Goal: Task Accomplishment & Management: Use online tool/utility

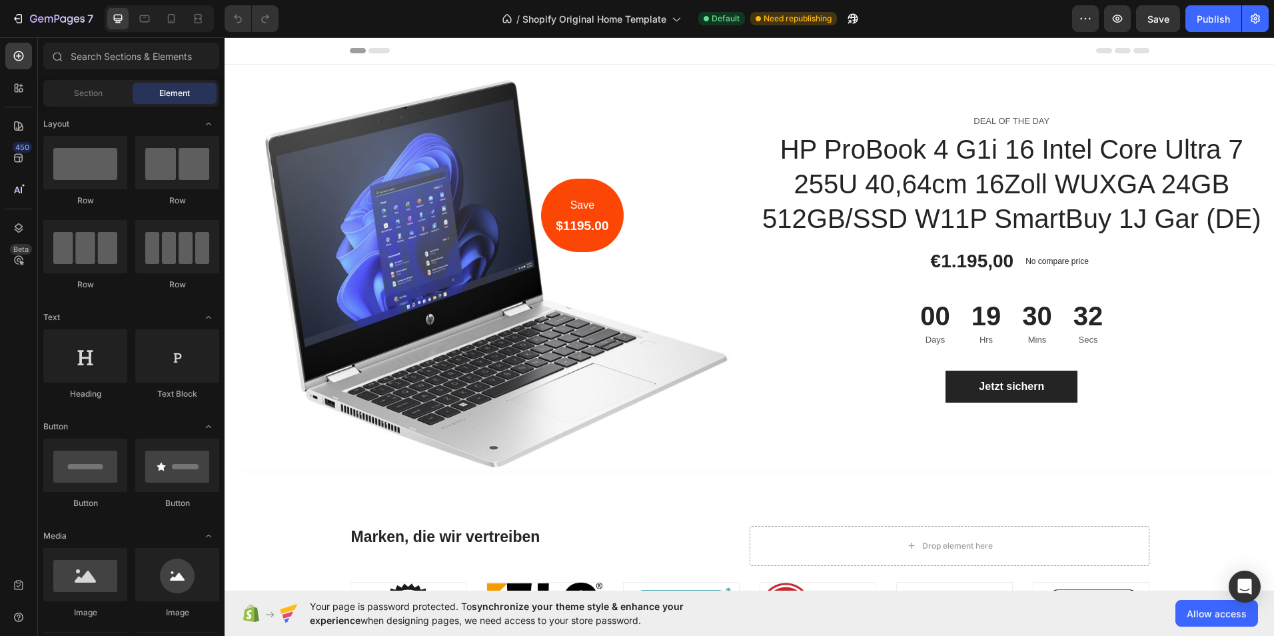
click at [375, 49] on icon at bounding box center [378, 50] width 21 height 5
click at [350, 48] on icon at bounding box center [370, 50] width 40 height 5
click at [372, 51] on icon at bounding box center [378, 50] width 21 height 5
click at [100, 103] on div "Section" at bounding box center [88, 93] width 84 height 21
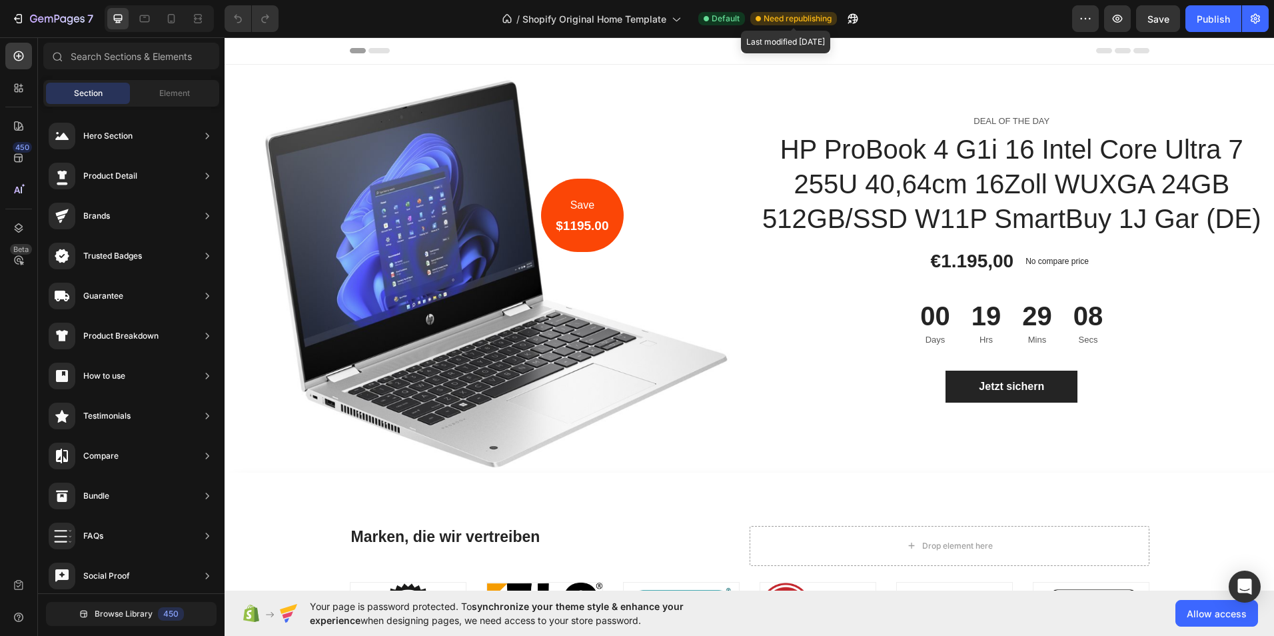
click at [797, 17] on span "Need republishing" at bounding box center [797, 19] width 68 height 12
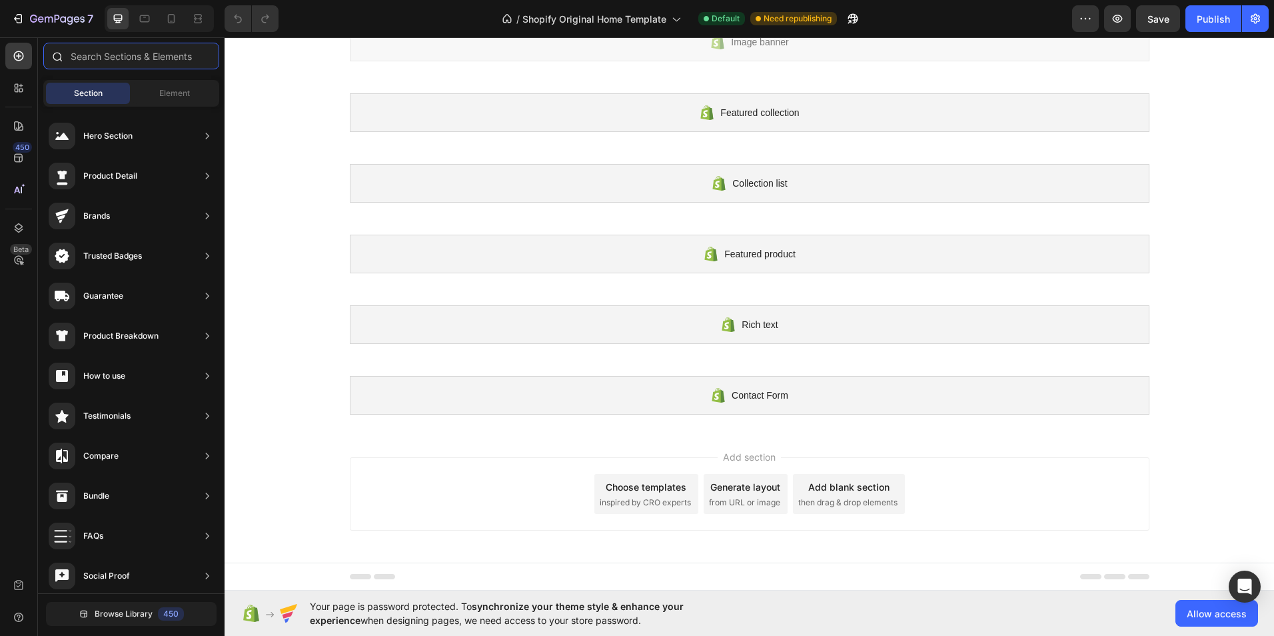
click at [117, 52] on input "text" at bounding box center [131, 56] width 176 height 27
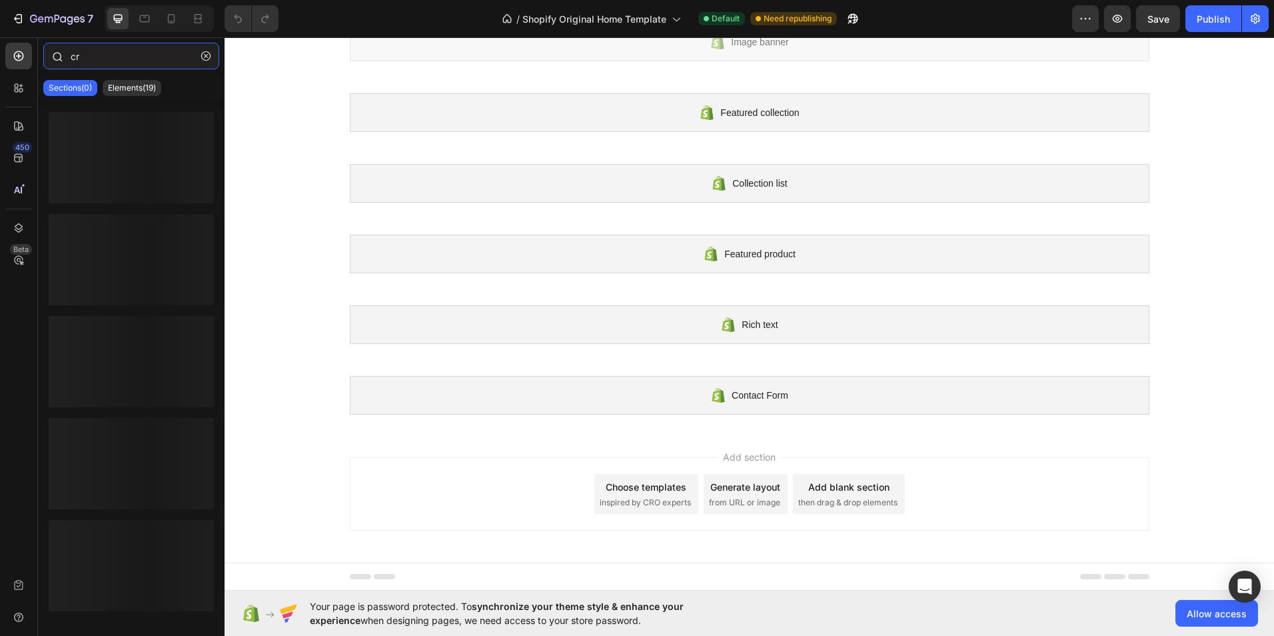
type input "c"
type input "s"
type input "u"
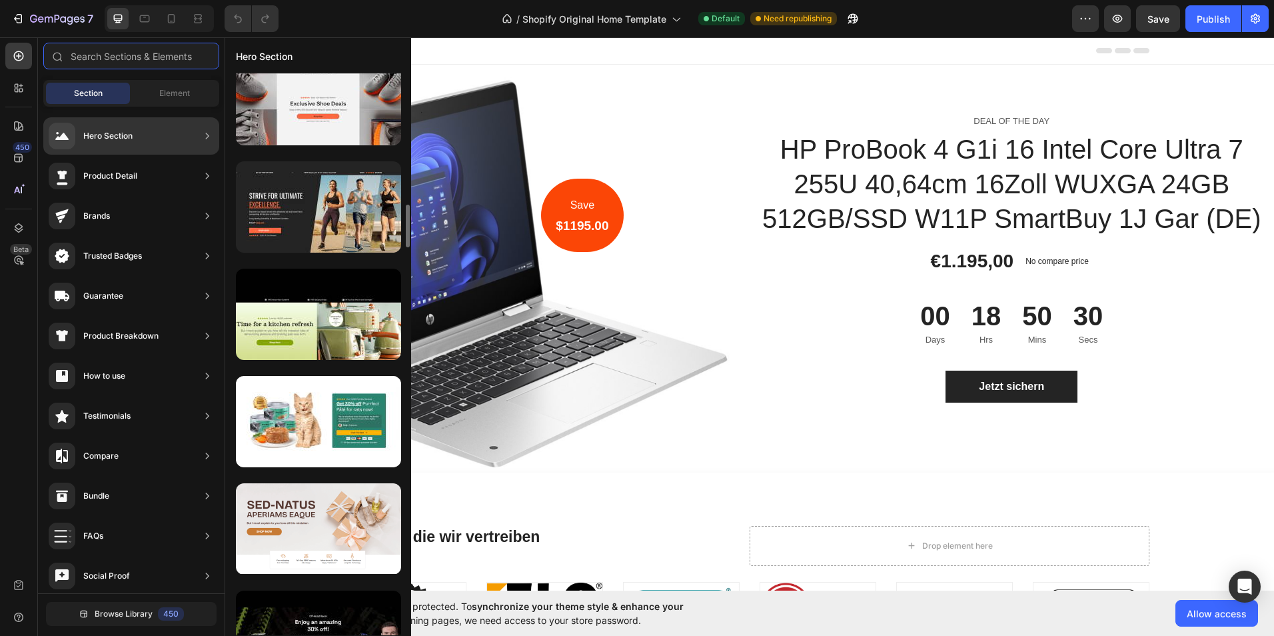
scroll to position [1939, 0]
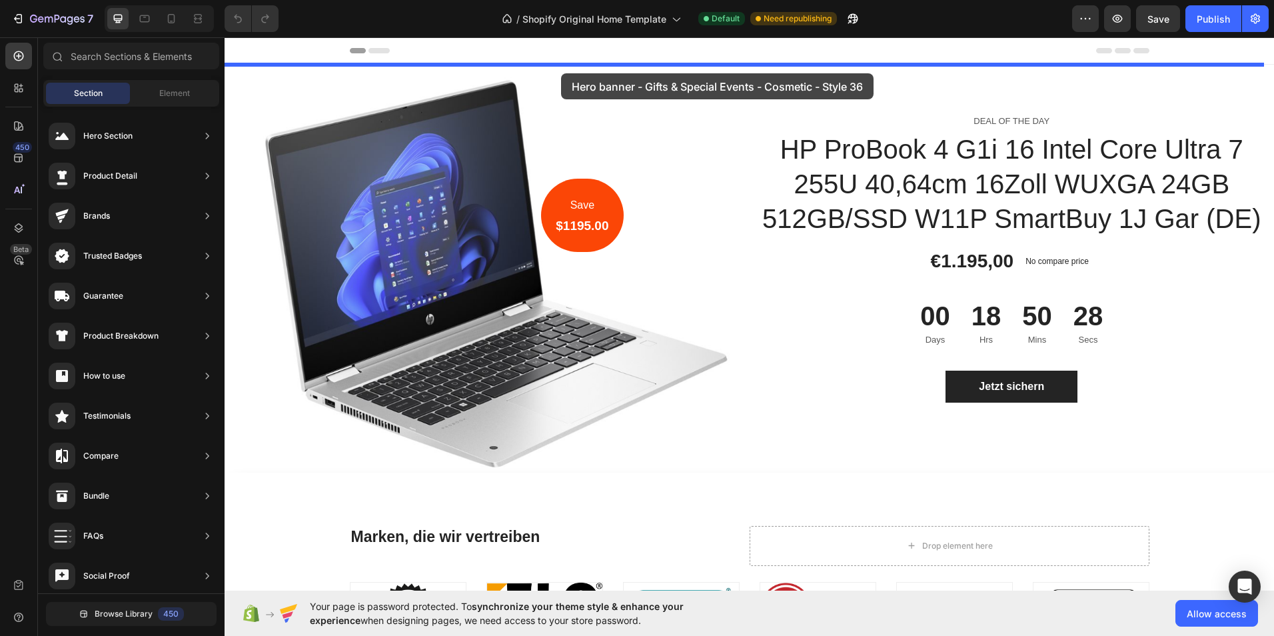
drag, startPoint x: 537, startPoint y: 368, endPoint x: 562, endPoint y: 69, distance: 300.8
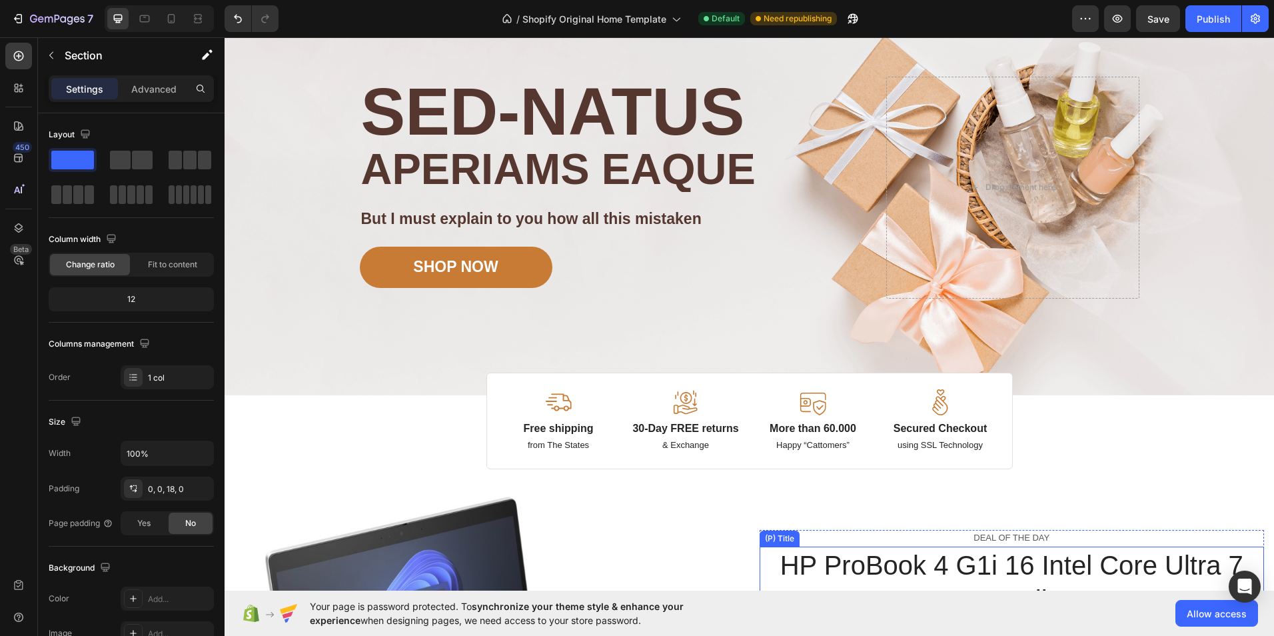
scroll to position [0, 0]
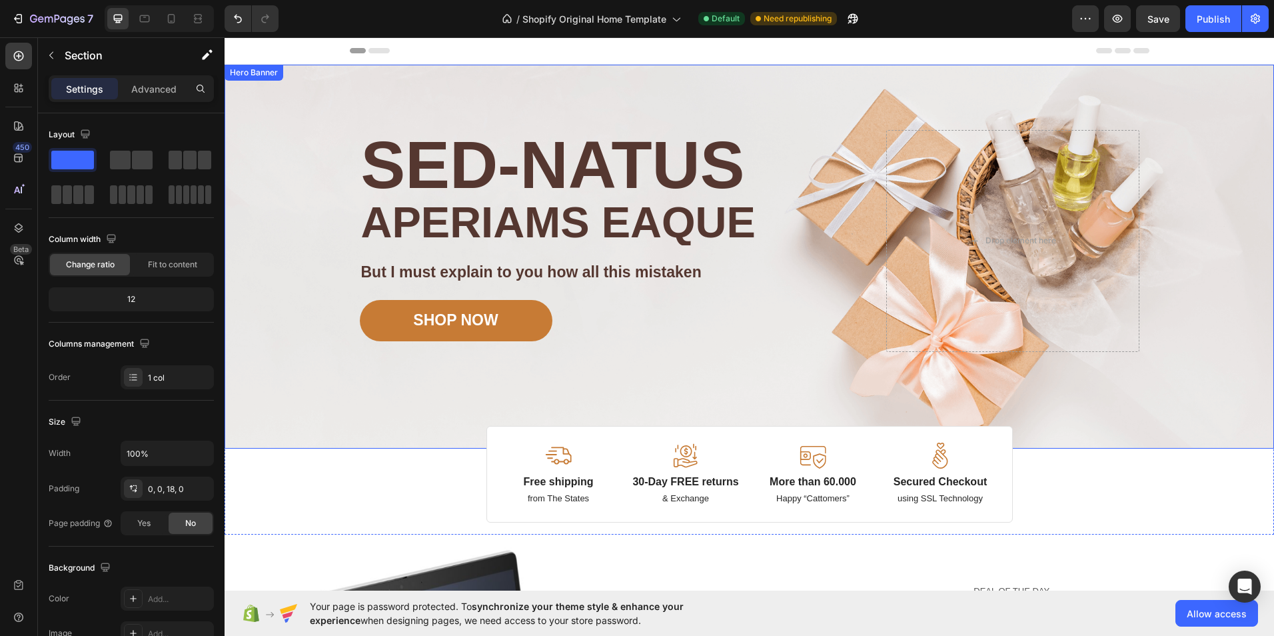
click at [1174, 297] on div "Background Image" at bounding box center [748, 257] width 1049 height 384
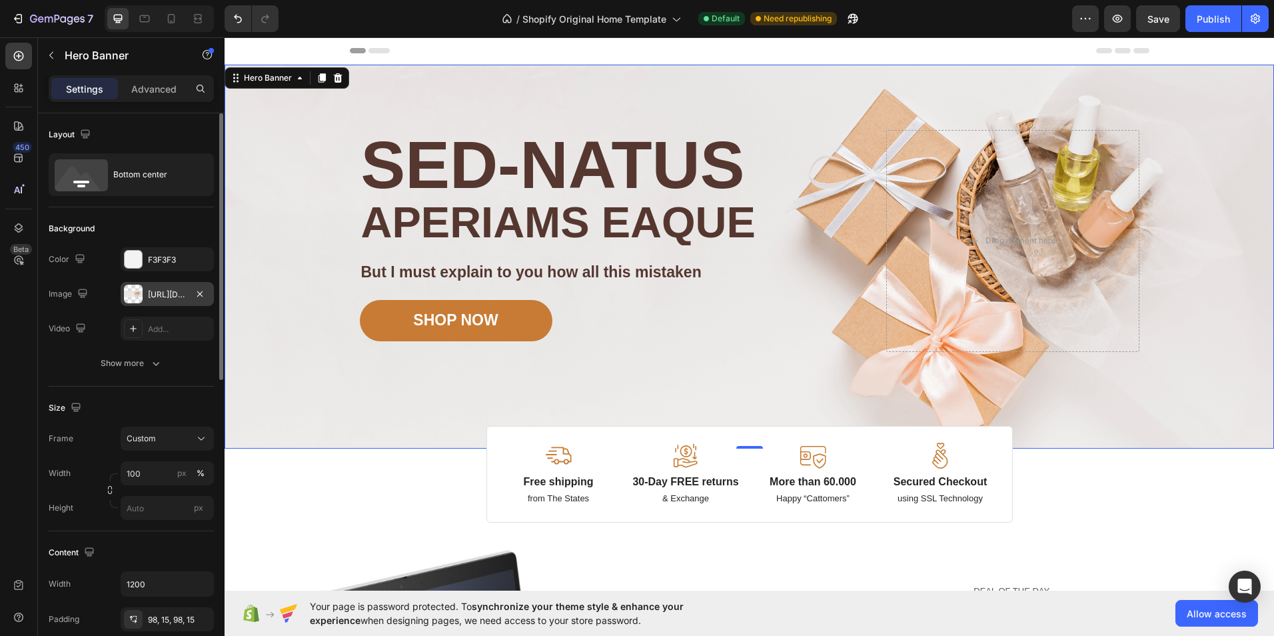
click at [159, 290] on div "[URL][DOMAIN_NAME]" at bounding box center [167, 294] width 39 height 12
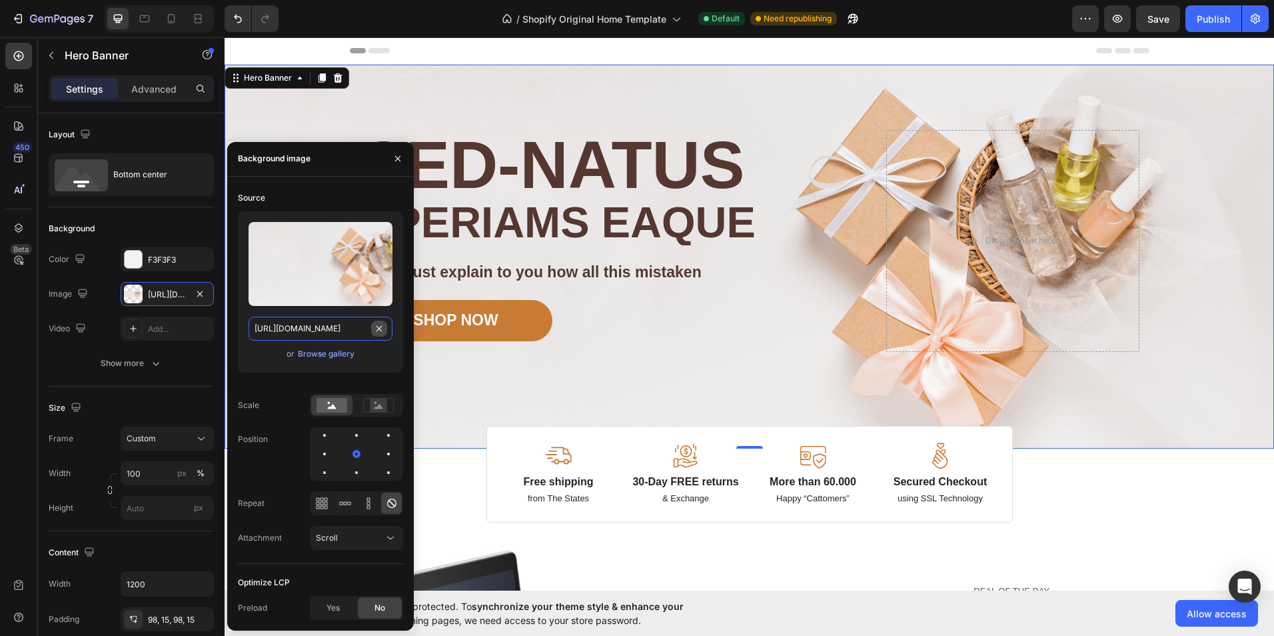
type input "Auto"
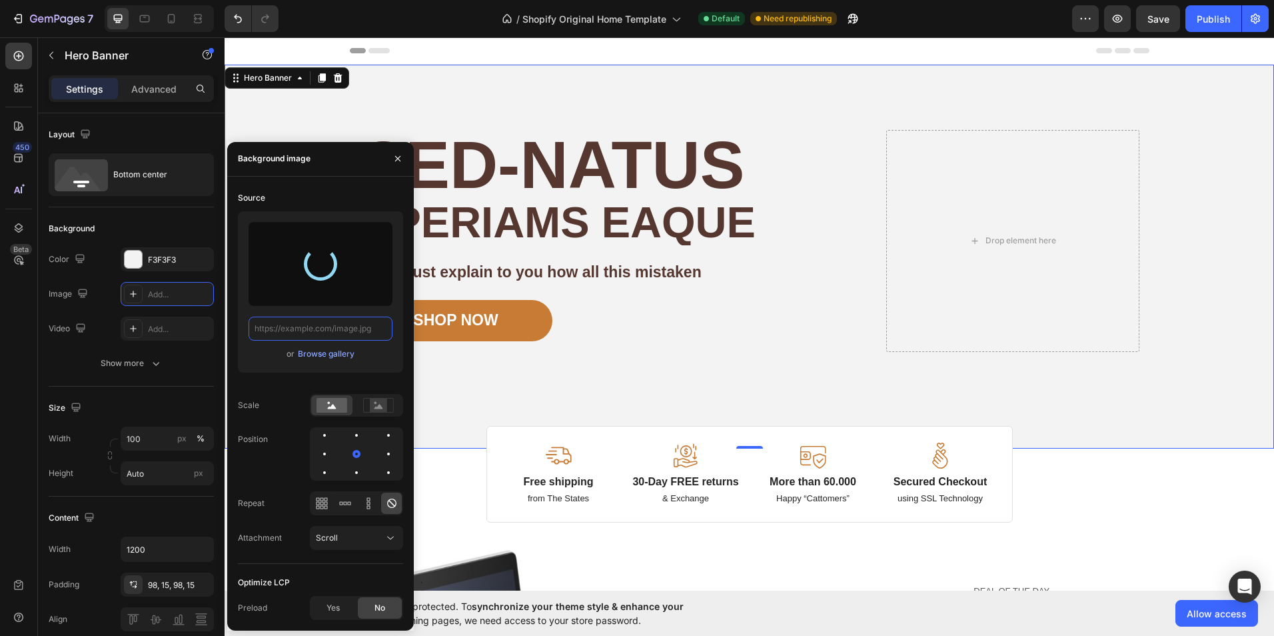
type input "[URL][DOMAIN_NAME]"
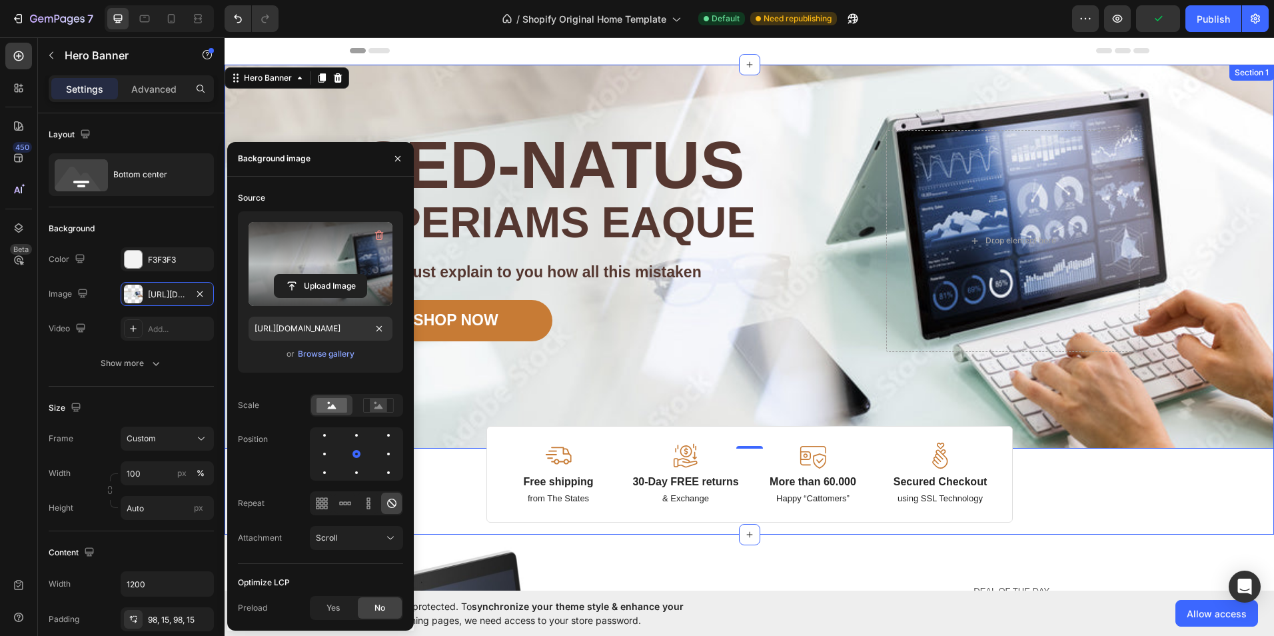
click at [456, 478] on div "Image Image Free shipping Text Block from The States Text Block Advanced List I…" at bounding box center [748, 294] width 1049 height 458
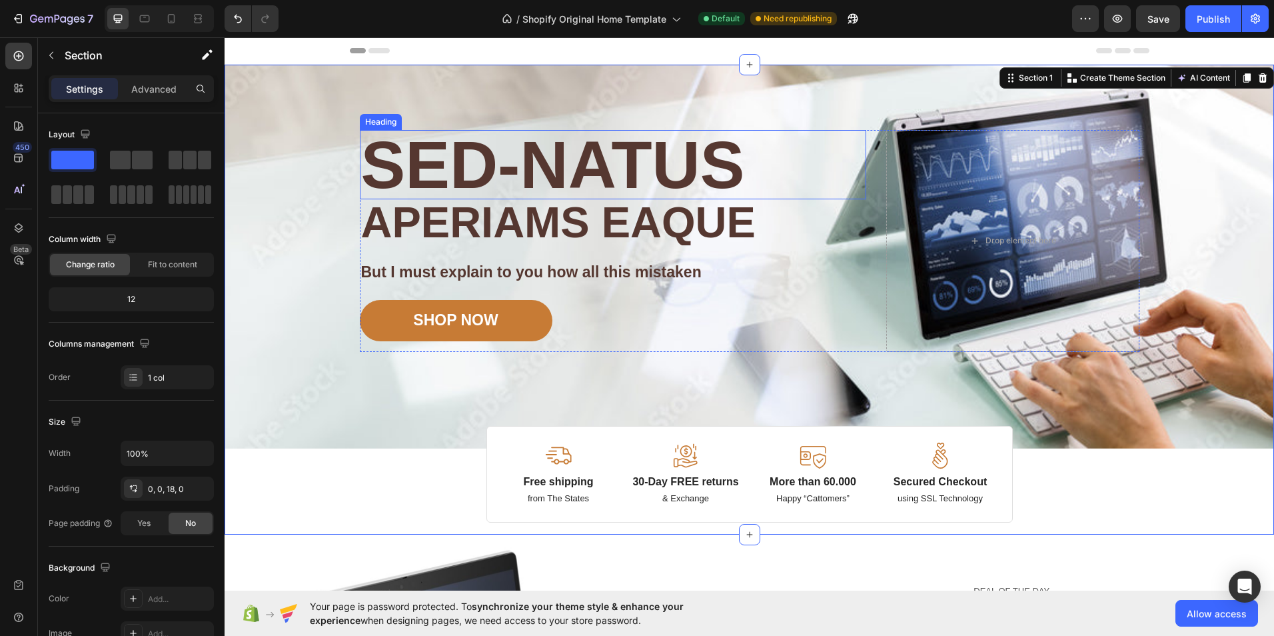
click at [515, 165] on h2 "Sed-natus" at bounding box center [613, 164] width 506 height 69
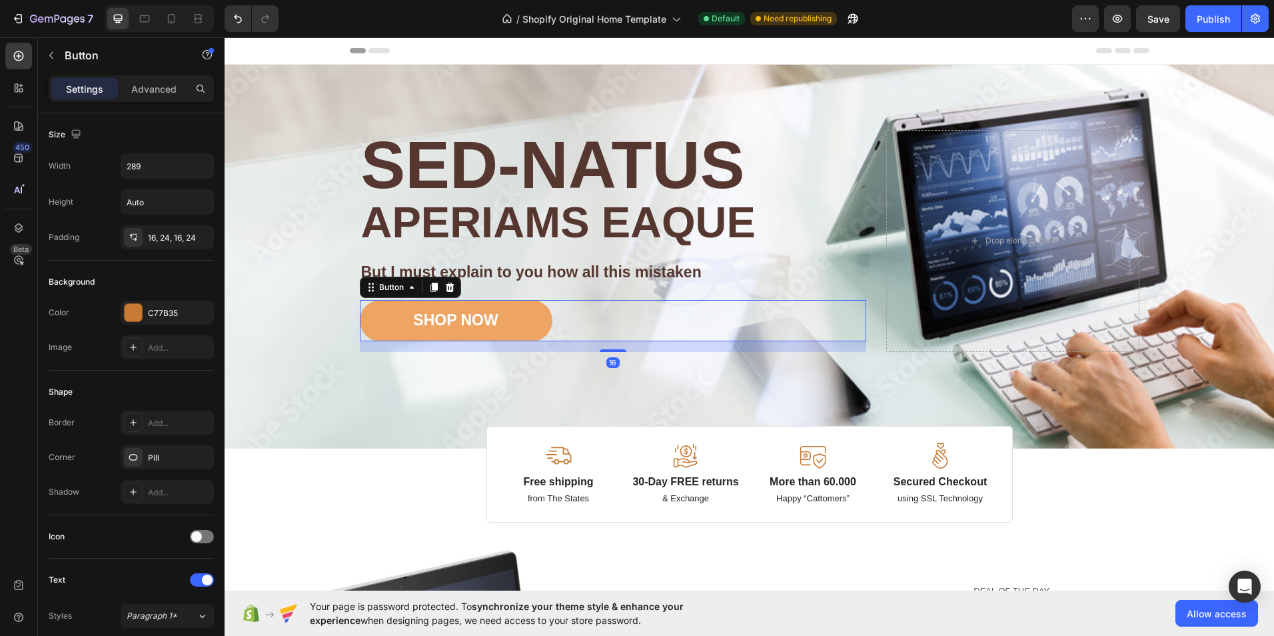
click at [517, 326] on button "SHOP NOW" at bounding box center [456, 320] width 193 height 41
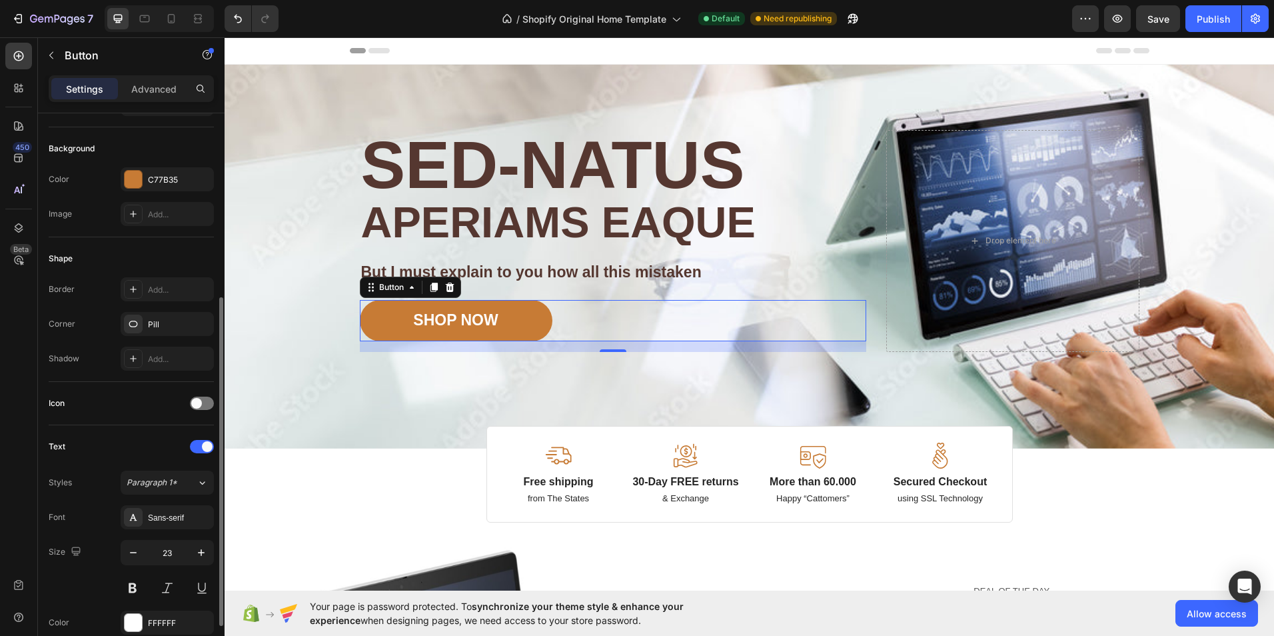
scroll to position [200, 0]
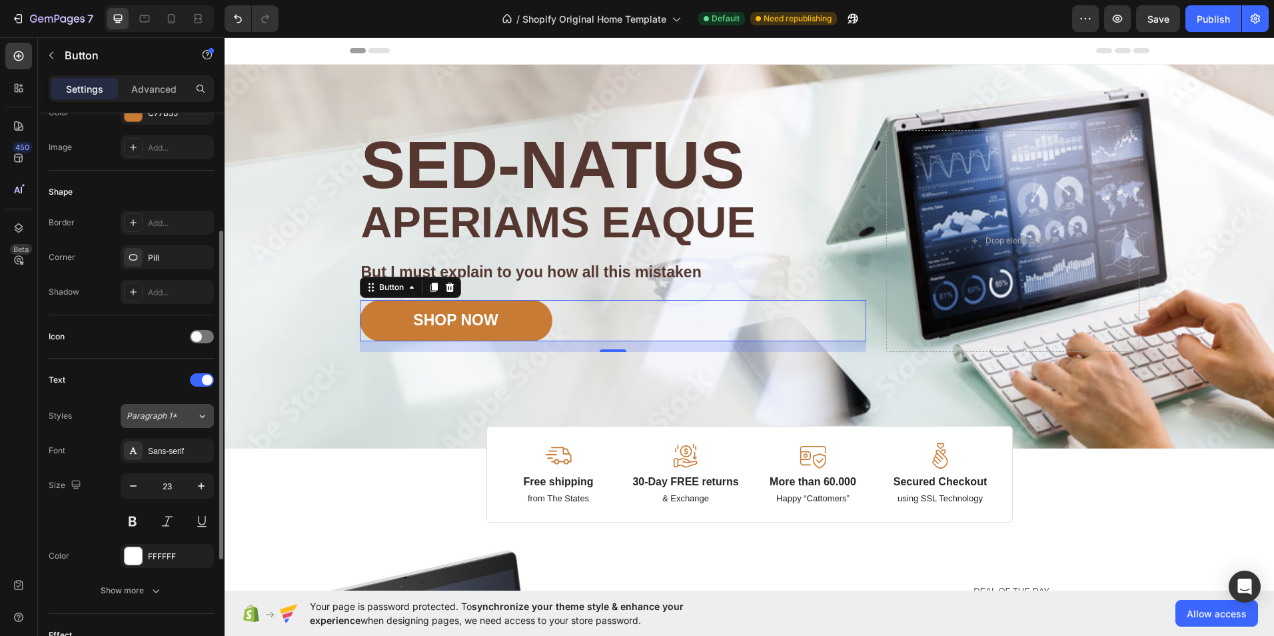
click at [202, 416] on icon at bounding box center [202, 415] width 11 height 13
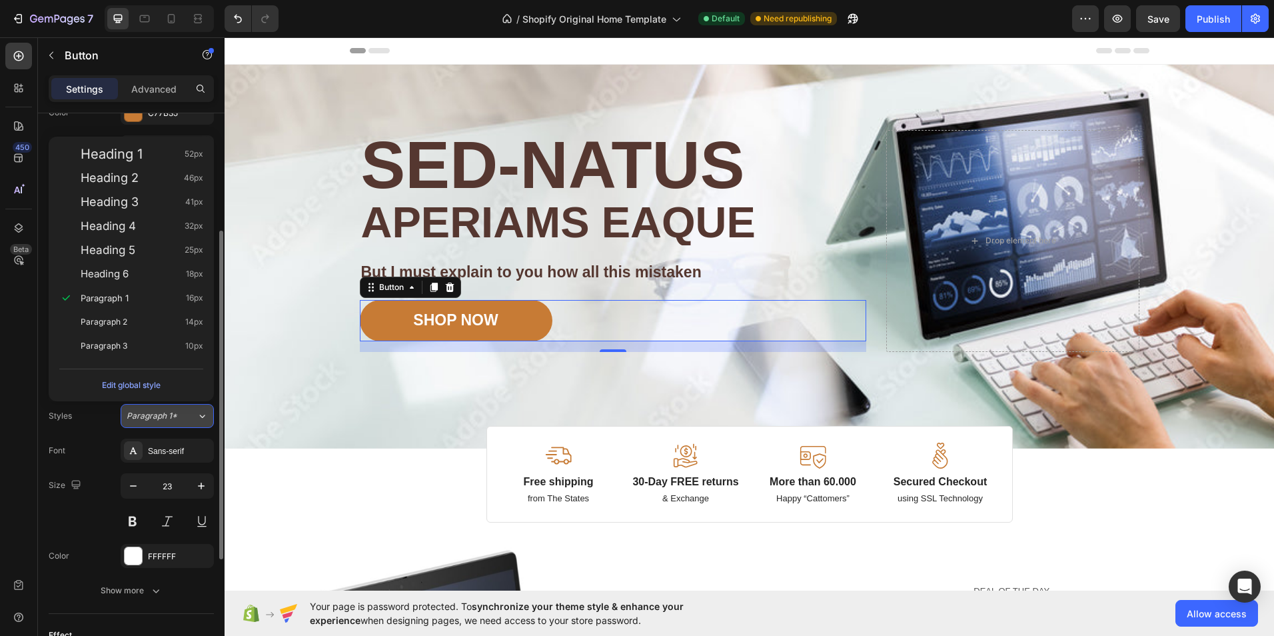
click at [202, 416] on icon at bounding box center [202, 415] width 11 height 13
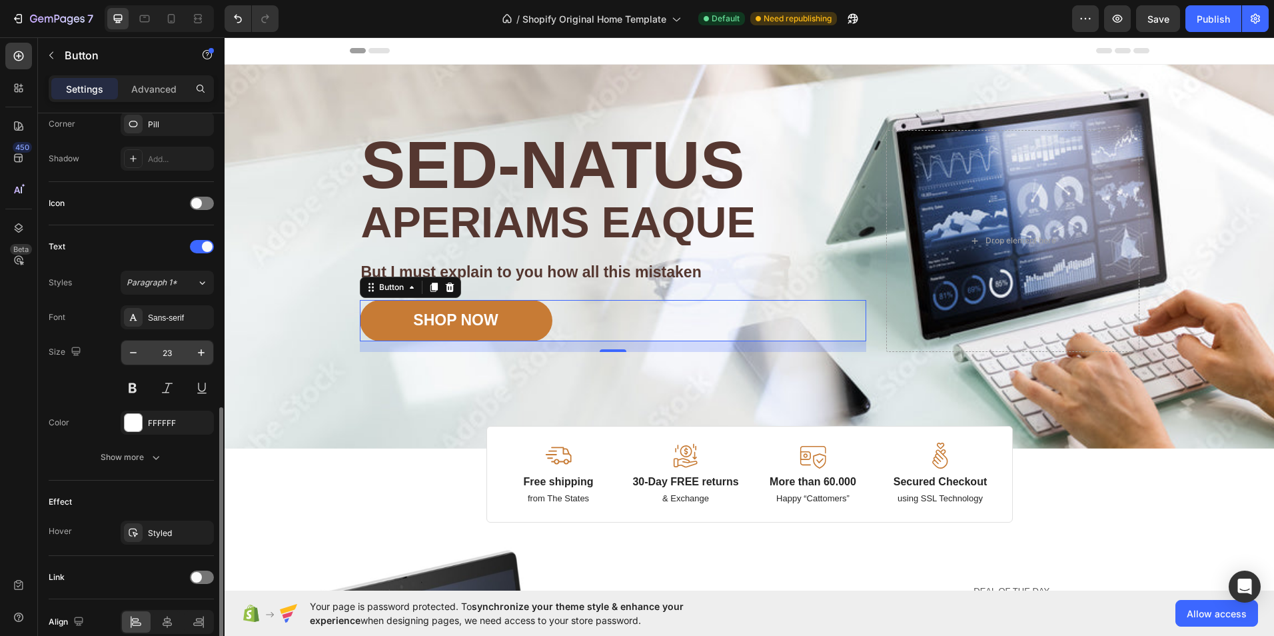
scroll to position [395, 0]
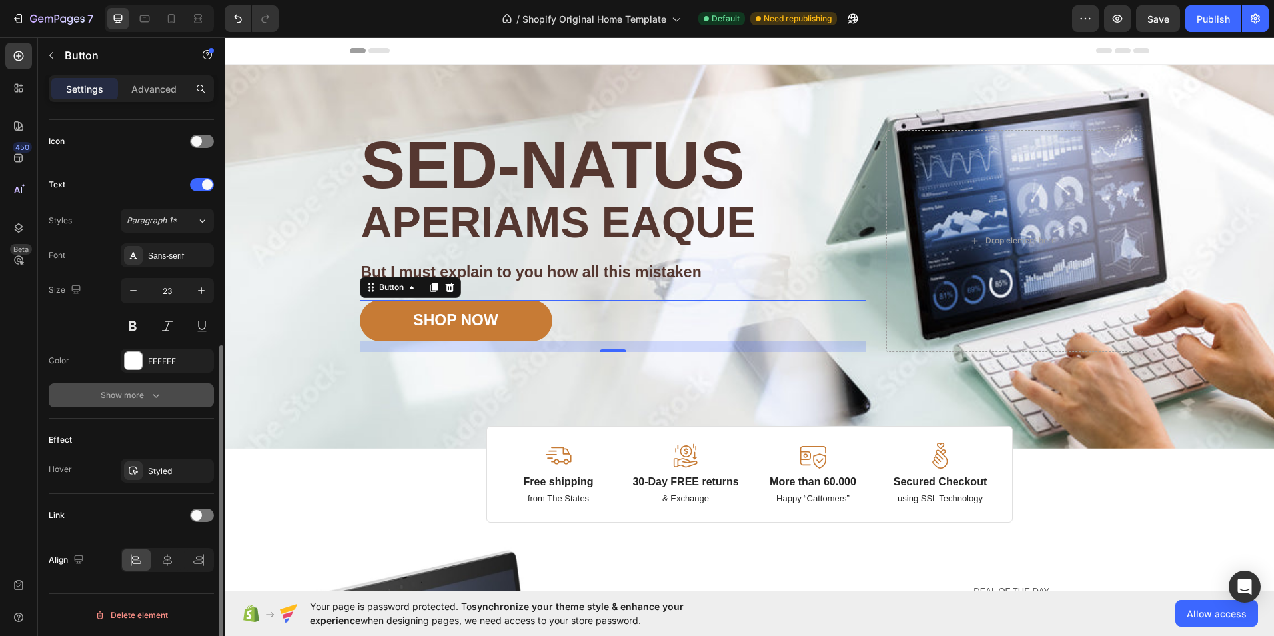
click at [156, 394] on icon "button" at bounding box center [155, 394] width 13 height 13
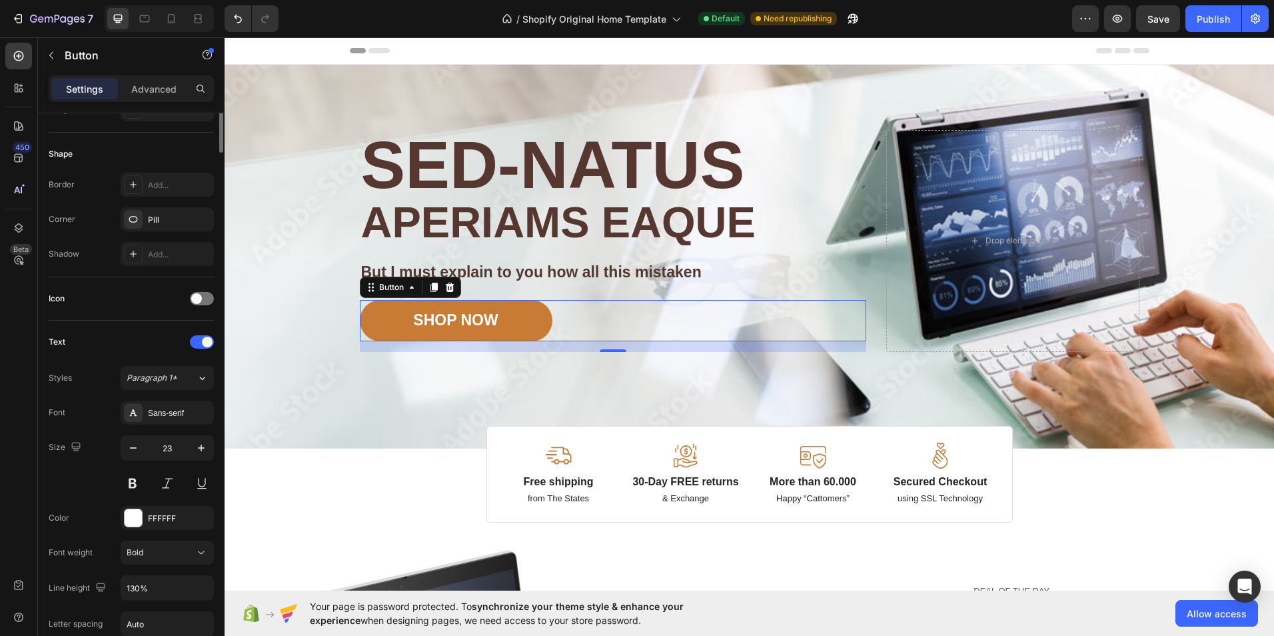
scroll to position [0, 0]
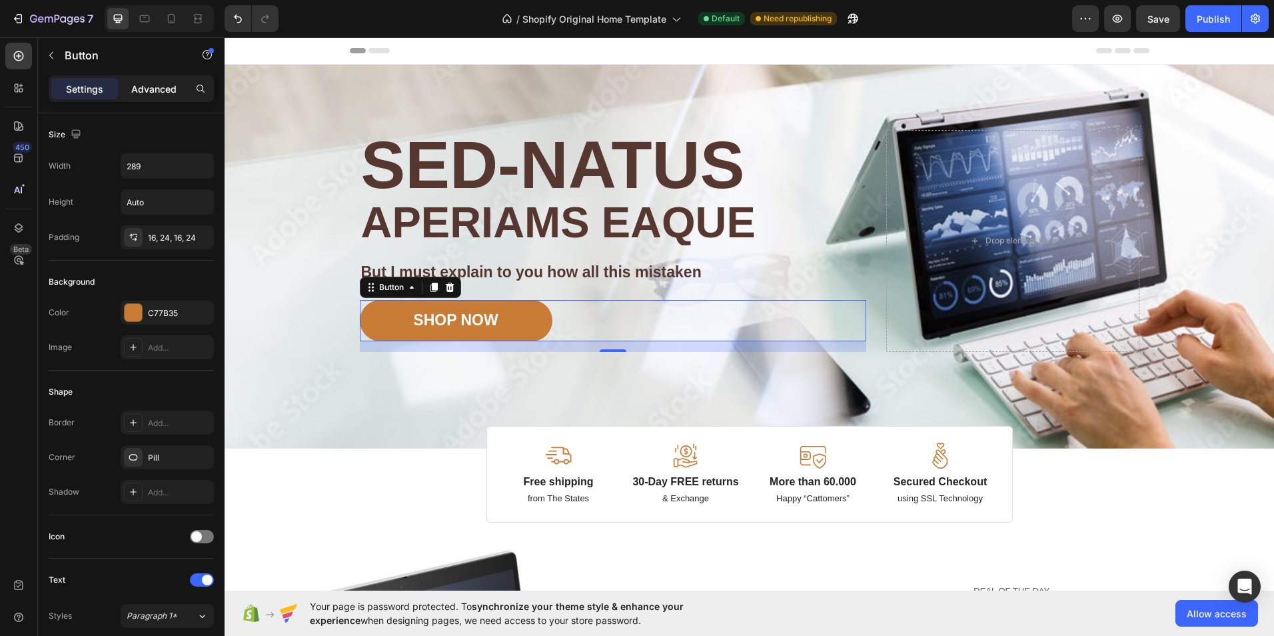
click at [154, 90] on p "Advanced" at bounding box center [153, 89] width 45 height 14
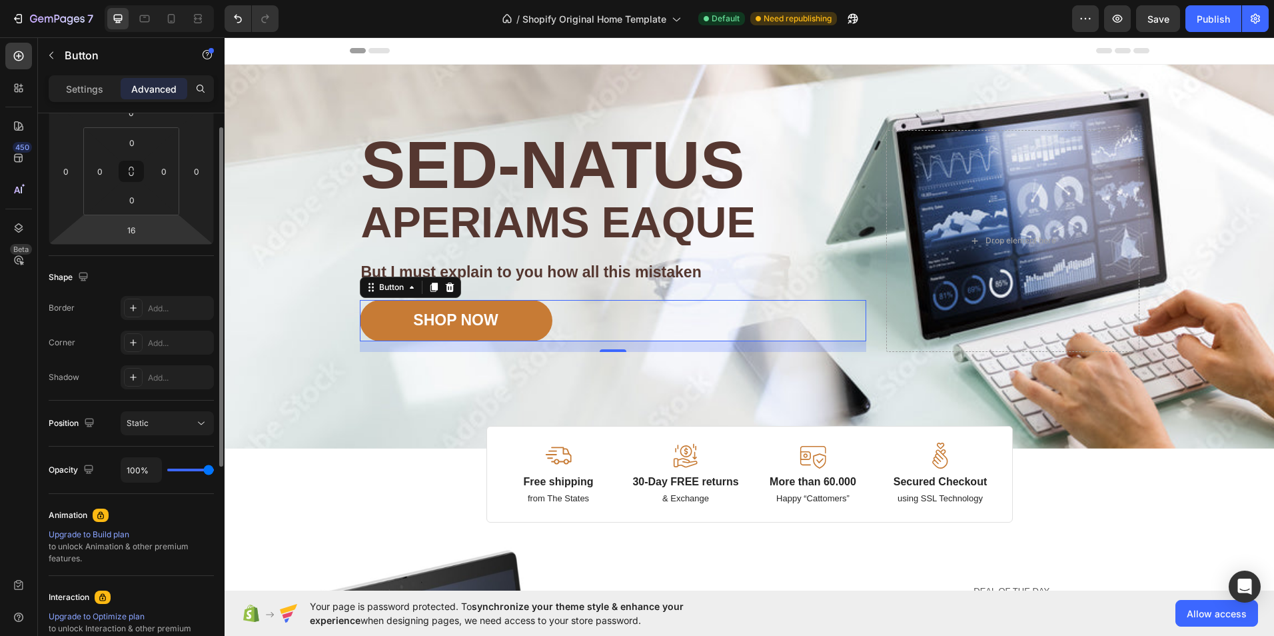
scroll to position [266, 0]
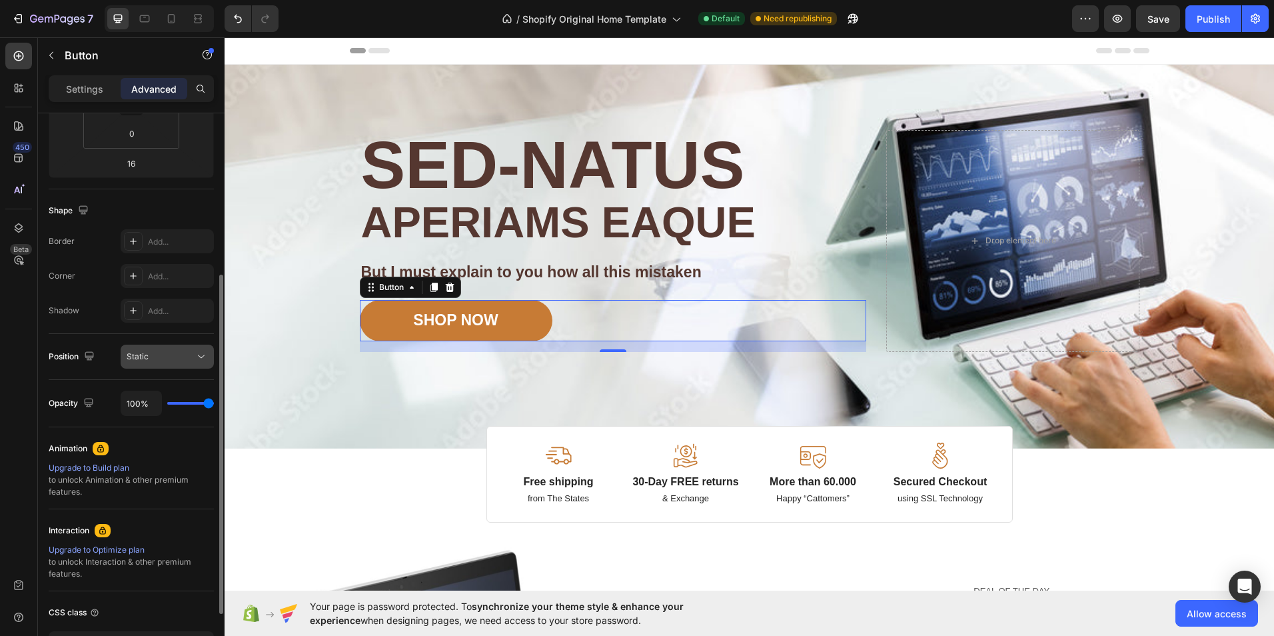
click at [199, 360] on icon at bounding box center [201, 356] width 13 height 13
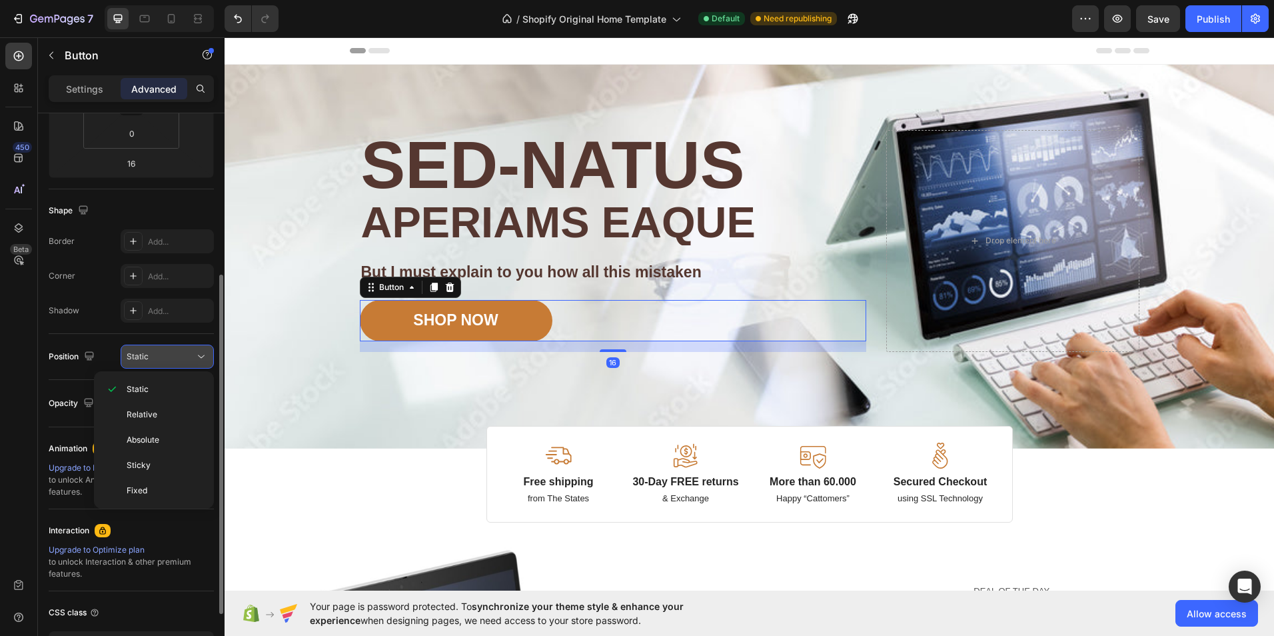
click at [199, 360] on icon at bounding box center [201, 356] width 13 height 13
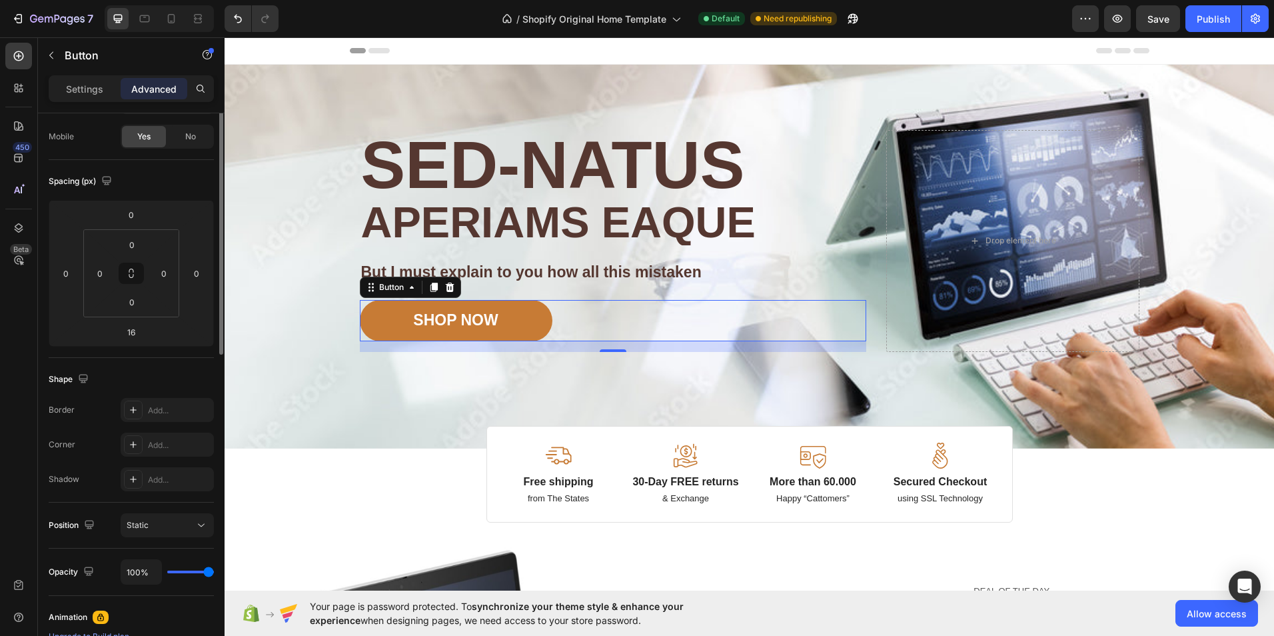
scroll to position [0, 0]
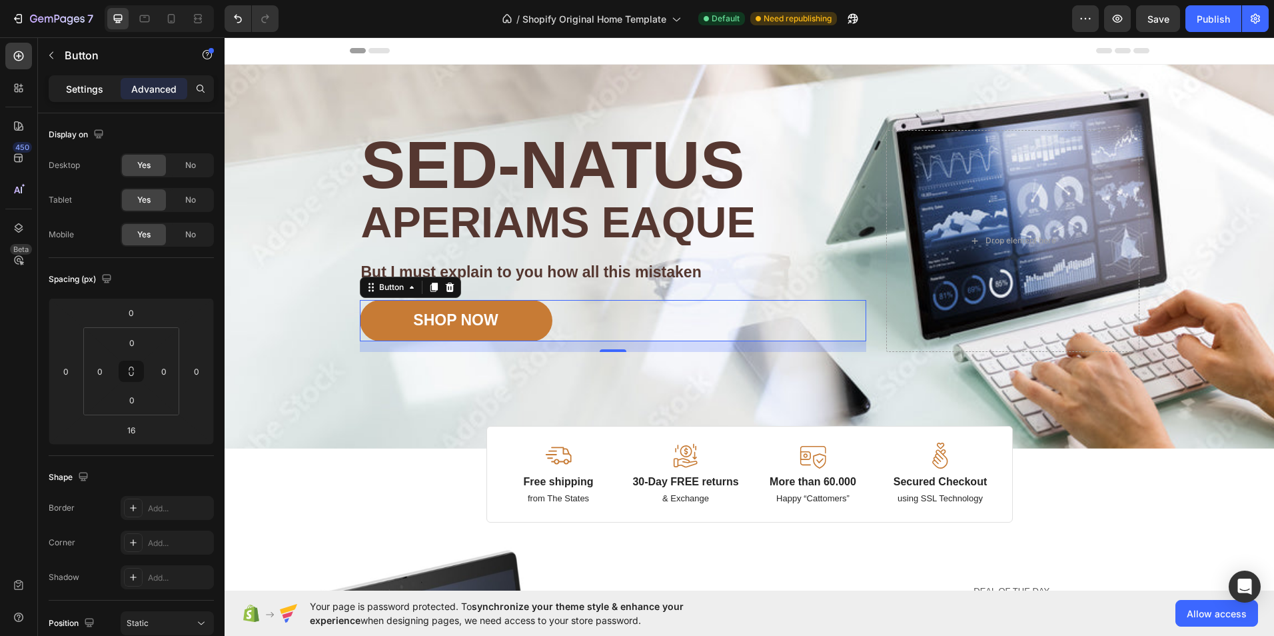
click at [101, 88] on p "Settings" at bounding box center [84, 89] width 37 height 14
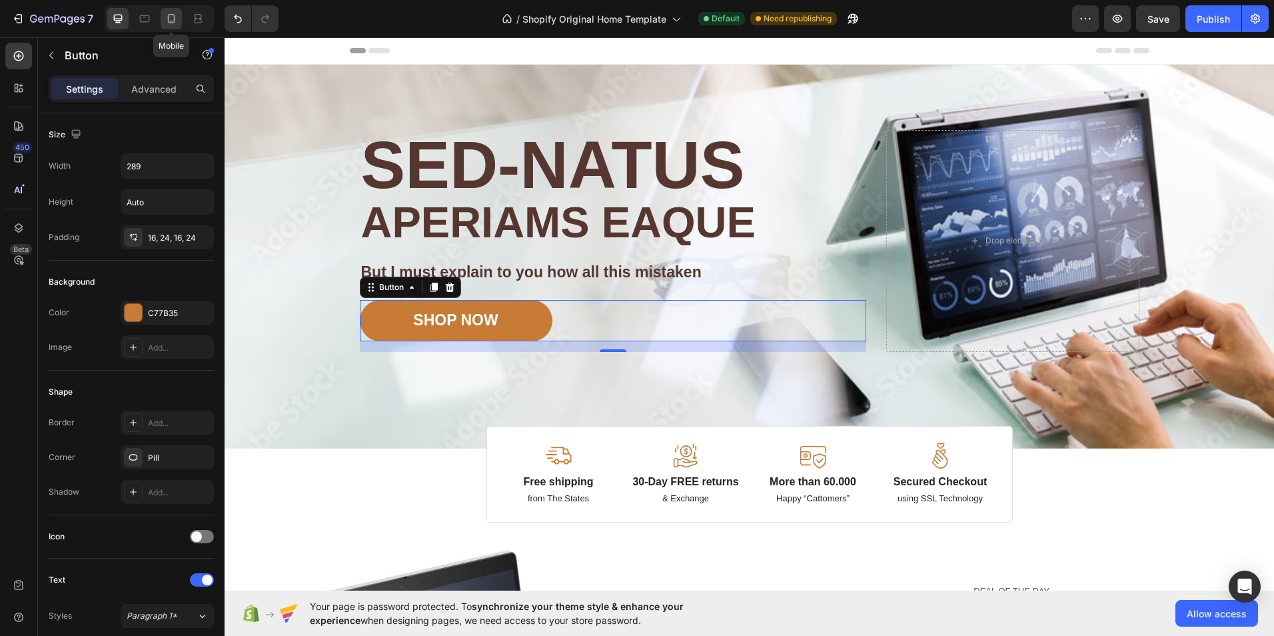
click at [171, 16] on icon at bounding box center [171, 18] width 13 height 13
type input "100%"
type input "20"
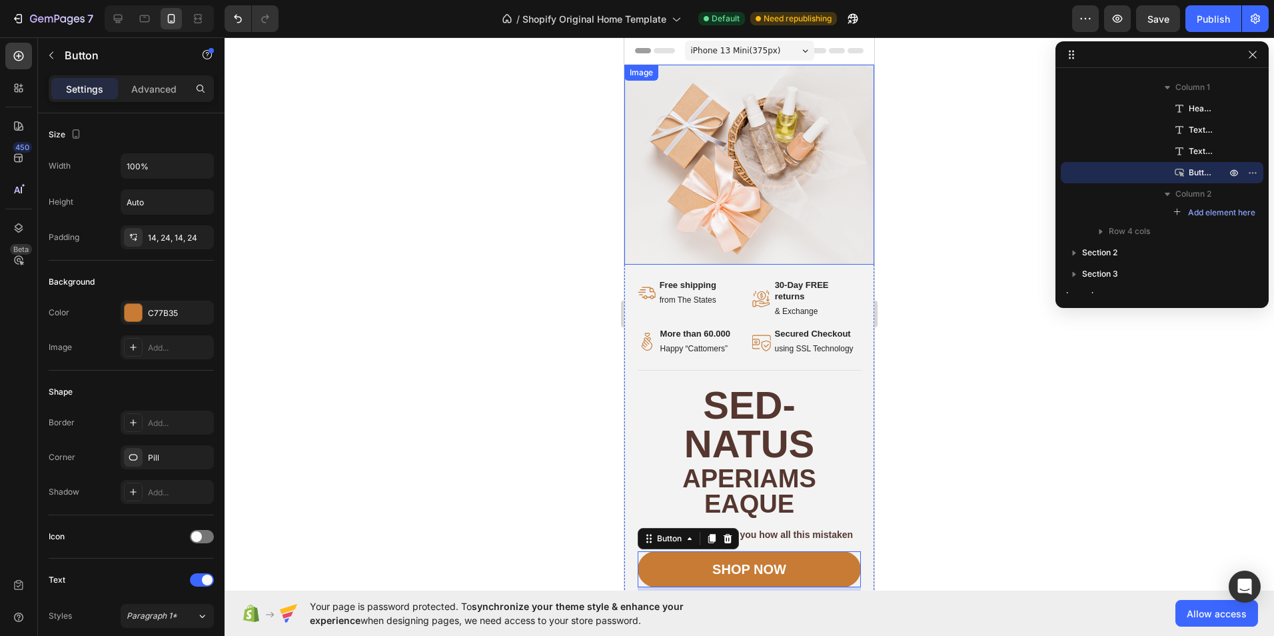
click at [725, 189] on img at bounding box center [749, 165] width 250 height 200
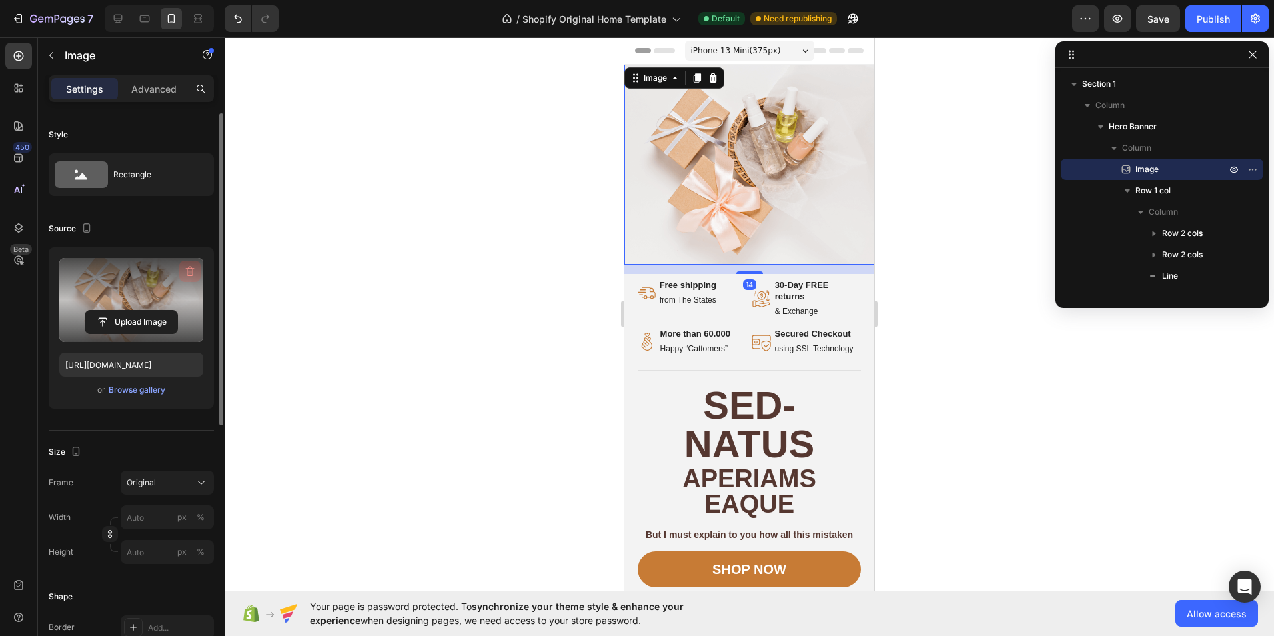
click at [190, 268] on icon "button" at bounding box center [190, 271] width 9 height 10
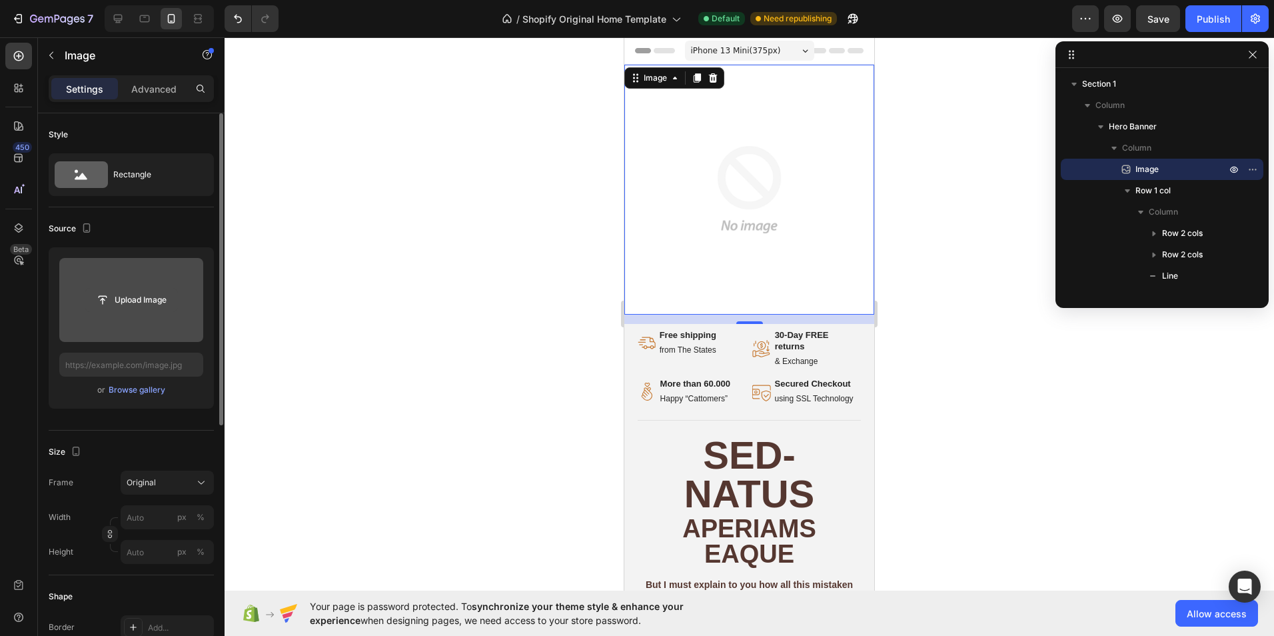
click at [153, 297] on input "file" at bounding box center [131, 299] width 92 height 23
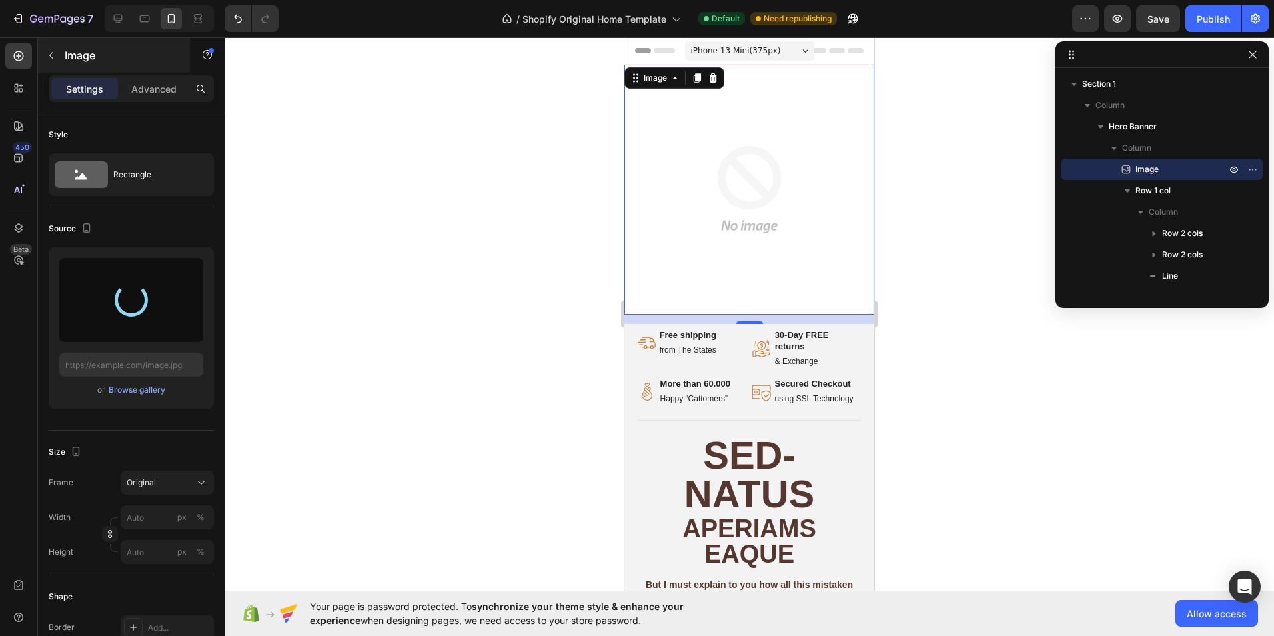
type input "[URL][DOMAIN_NAME]"
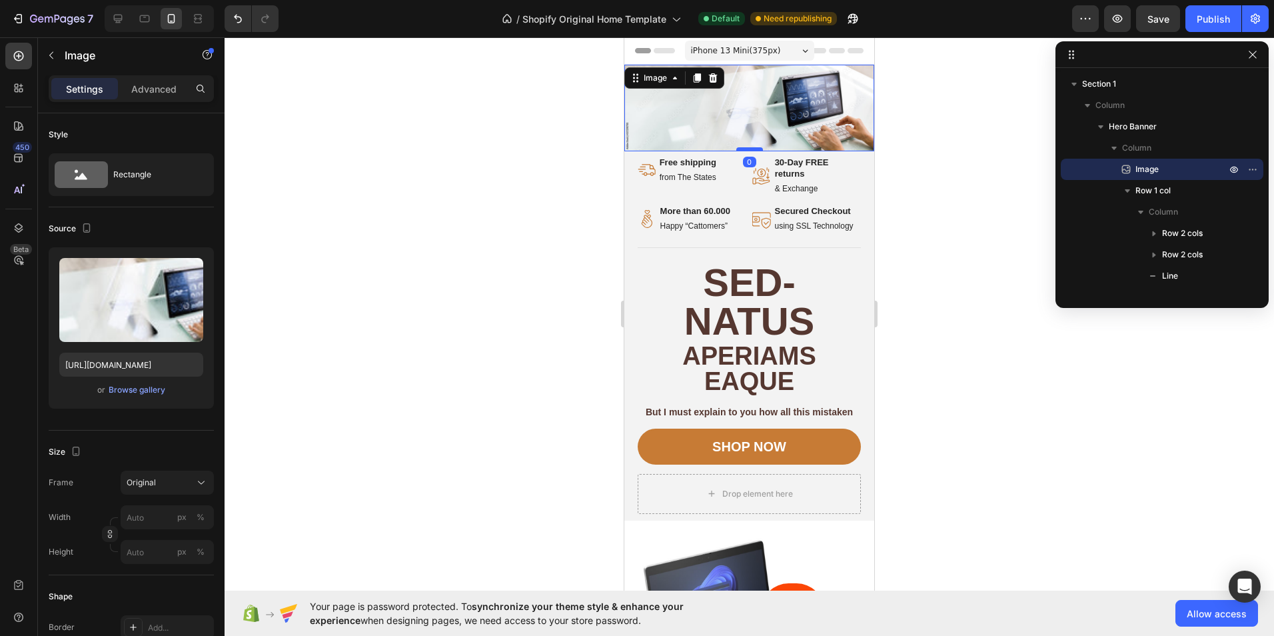
drag, startPoint x: 737, startPoint y: 155, endPoint x: 739, endPoint y: 145, distance: 10.3
click at [739, 147] on div at bounding box center [749, 149] width 27 height 4
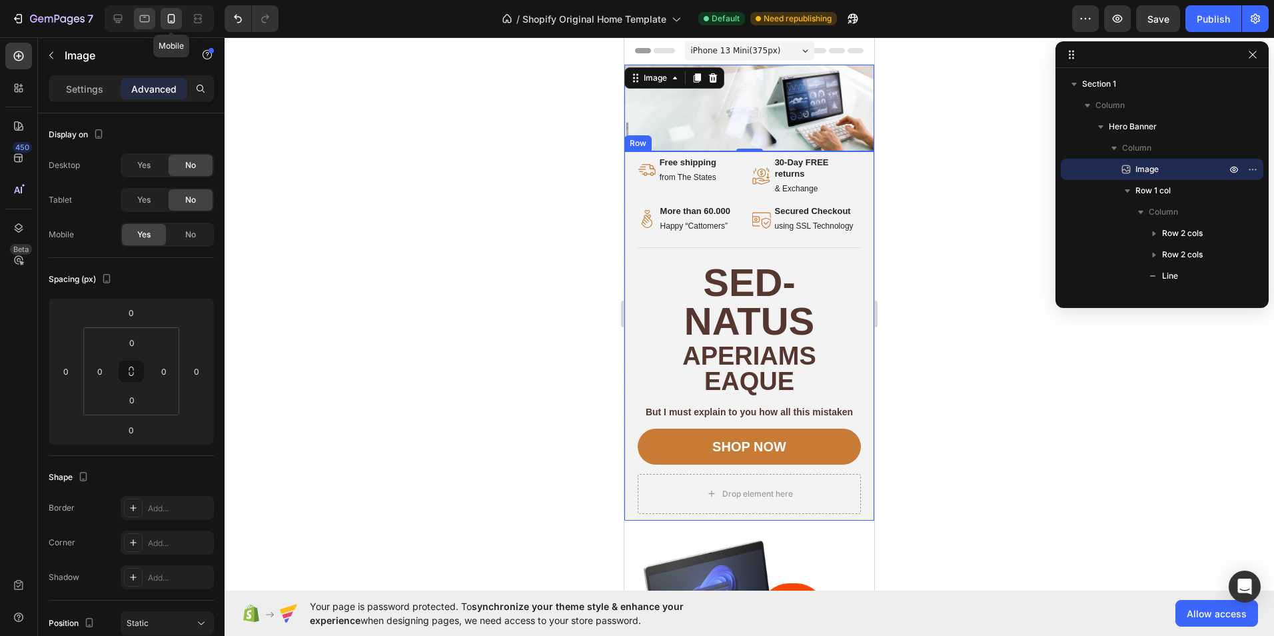
click at [155, 20] on div at bounding box center [144, 18] width 21 height 21
type input "14"
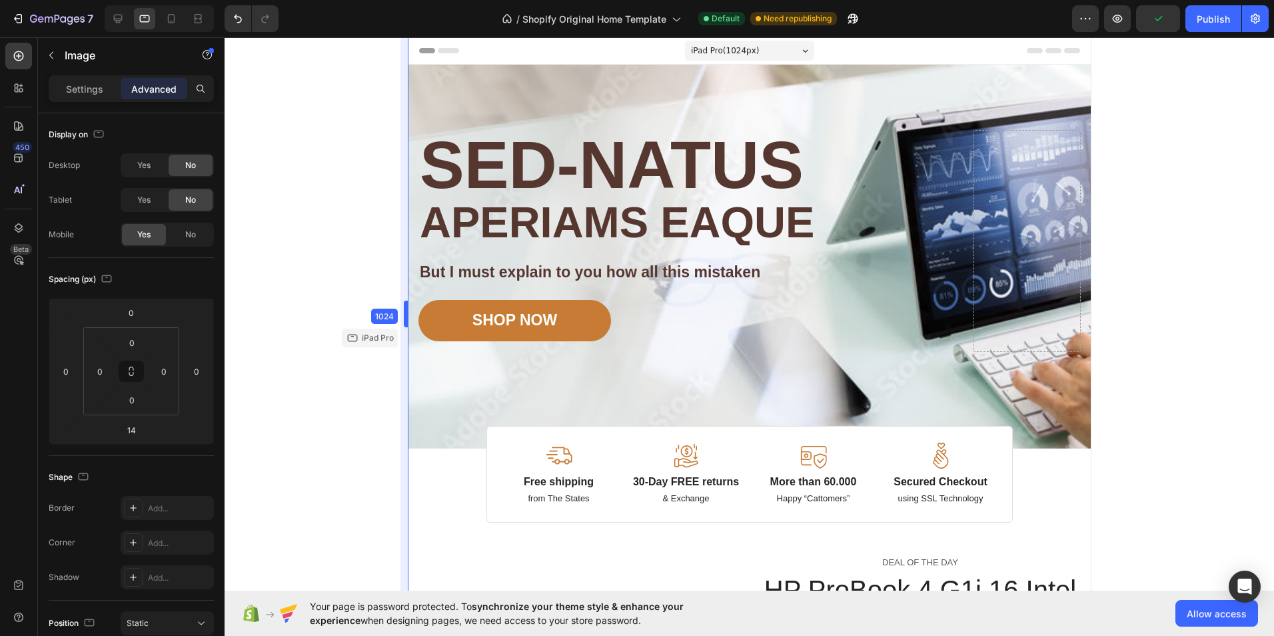
drag, startPoint x: 417, startPoint y: 207, endPoint x: 342, endPoint y: 203, distance: 74.8
click at [123, 15] on icon at bounding box center [117, 18] width 13 height 13
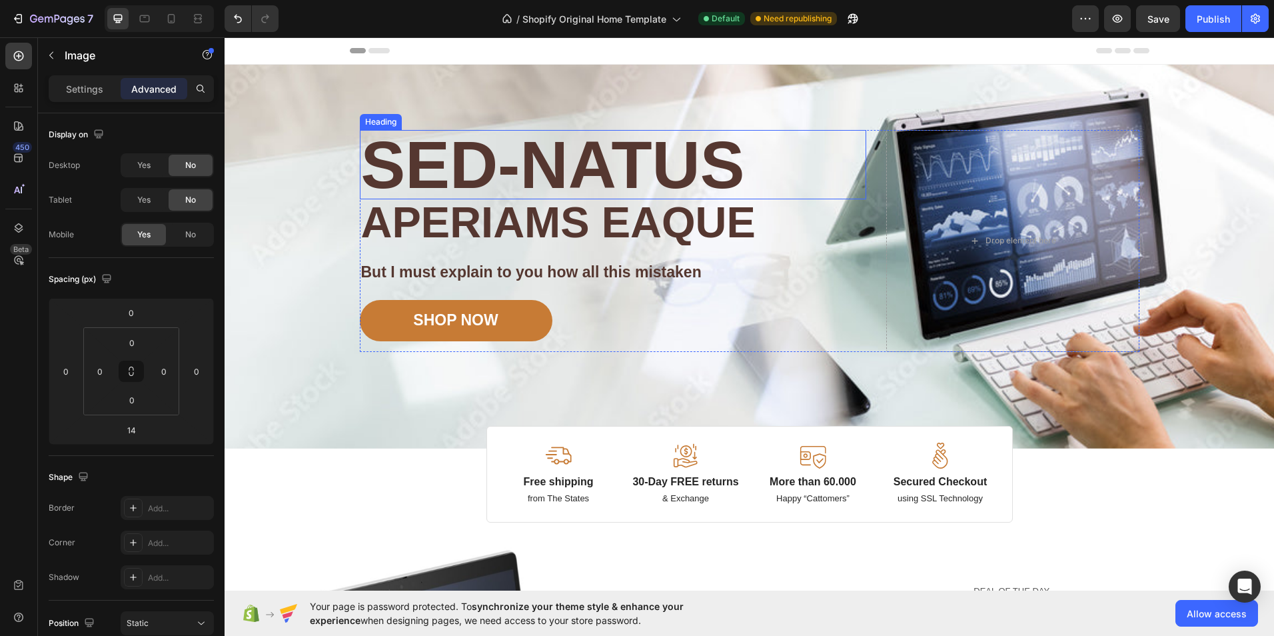
click at [604, 185] on h2 "Sed-natus" at bounding box center [613, 164] width 506 height 69
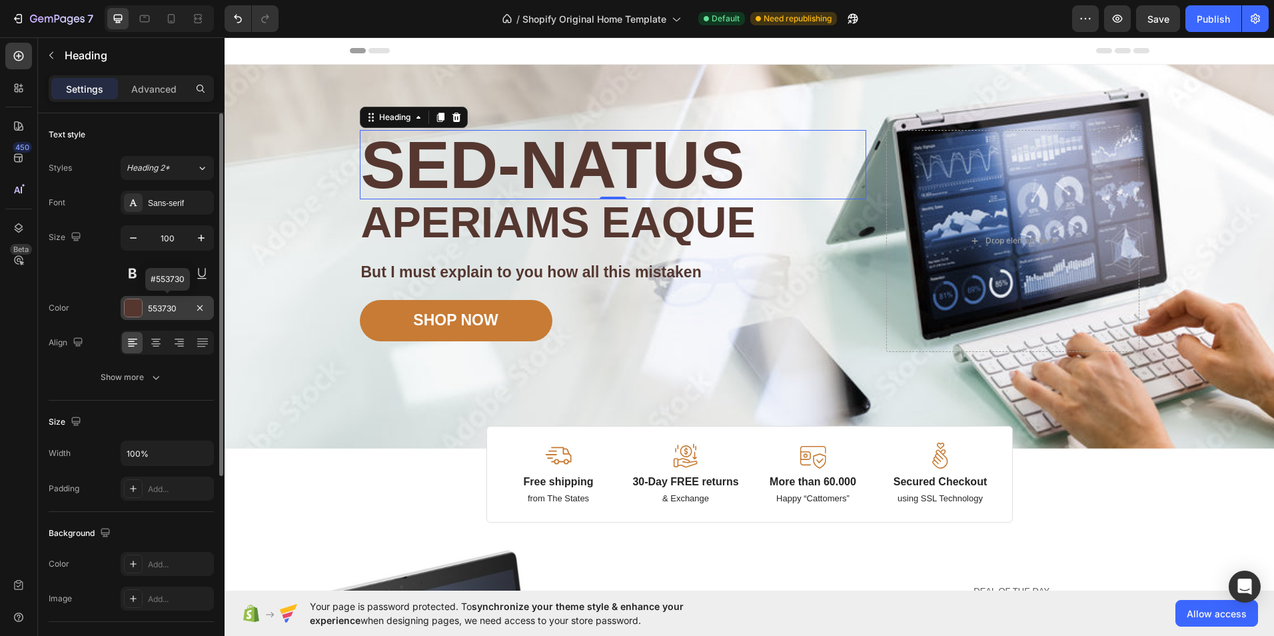
click at [180, 309] on div "553730" at bounding box center [167, 308] width 39 height 12
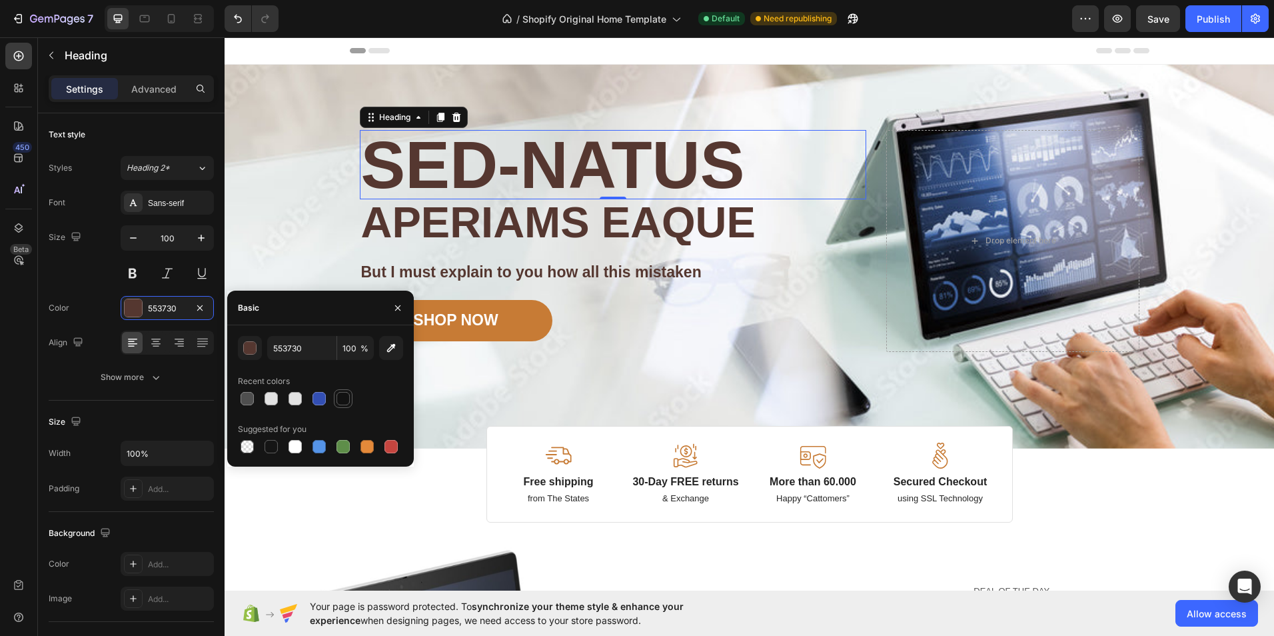
click at [343, 396] on div at bounding box center [342, 398] width 13 height 13
type input "121212"
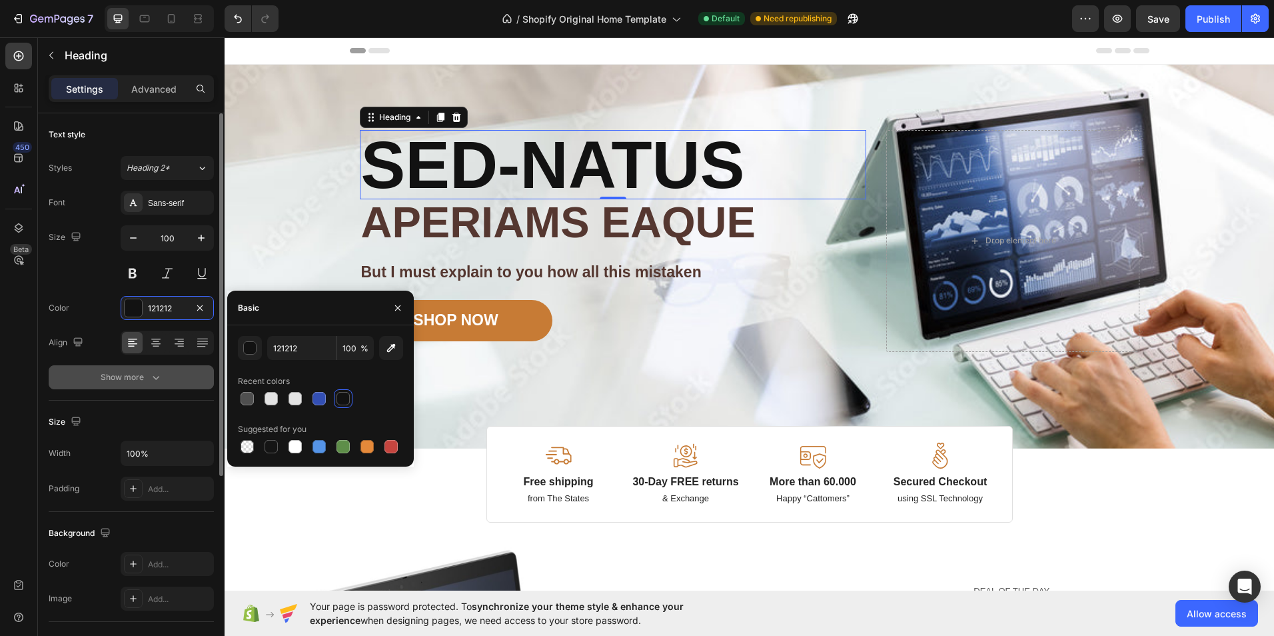
click at [149, 382] on icon "button" at bounding box center [155, 376] width 13 height 13
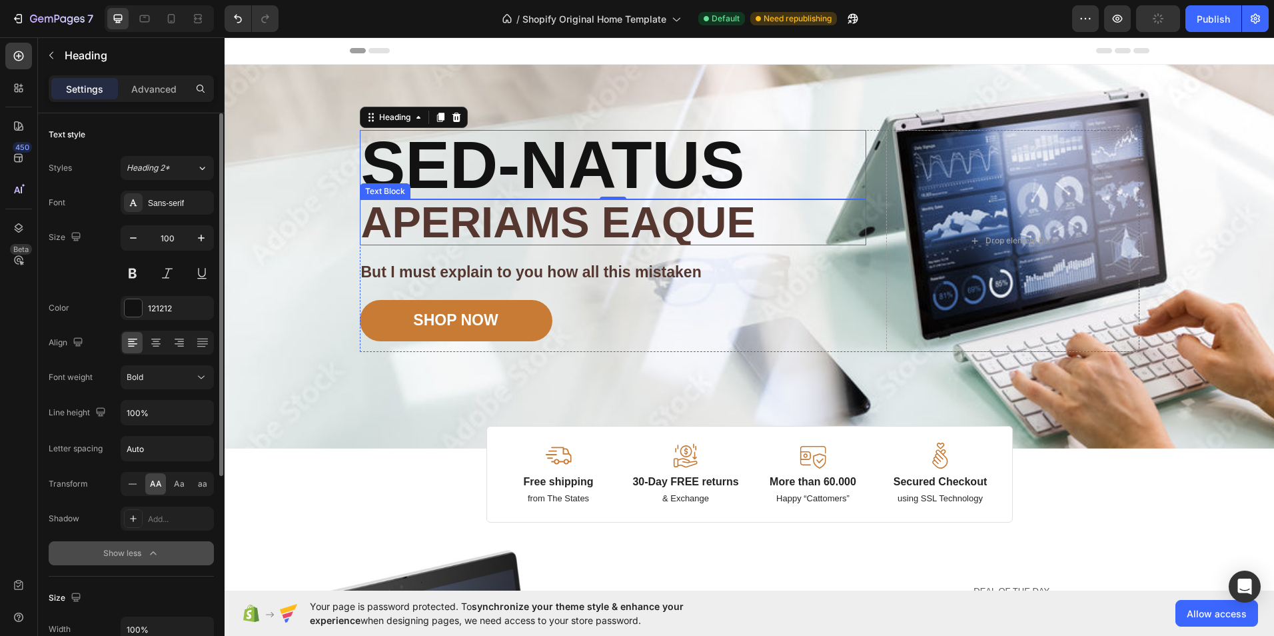
click at [663, 161] on h2 "Sed-natus" at bounding box center [613, 164] width 506 height 69
click at [734, 161] on p "Sed-natus" at bounding box center [613, 164] width 504 height 67
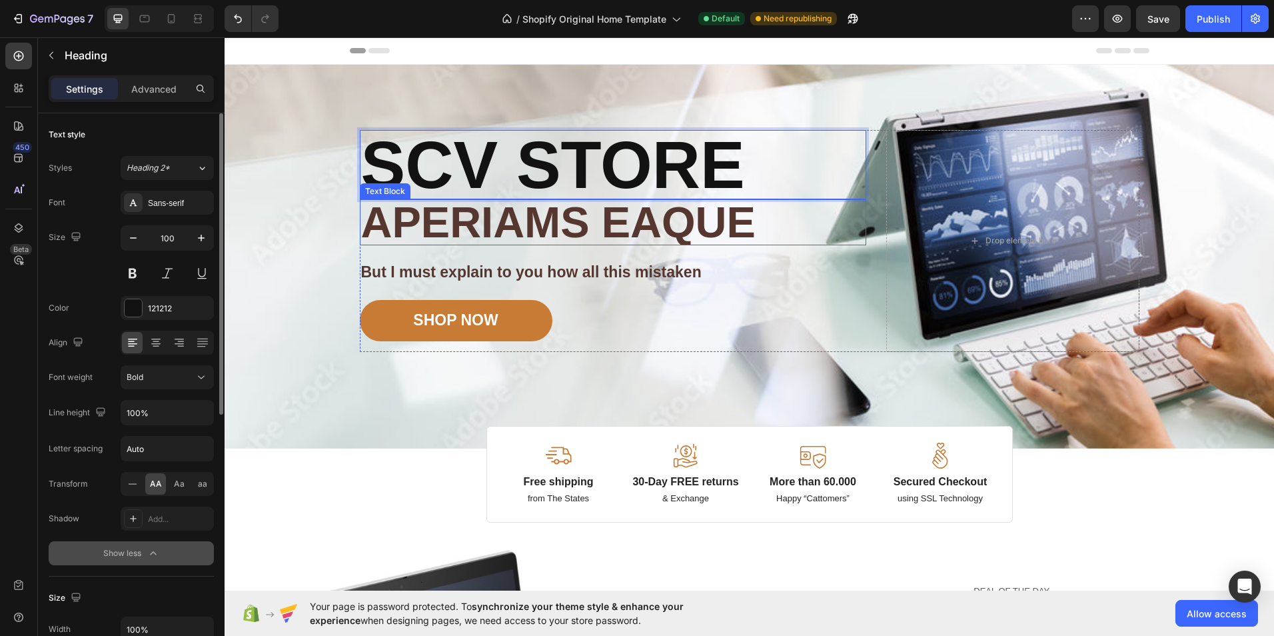
click at [715, 237] on p "aperiams eaque" at bounding box center [613, 222] width 504 height 43
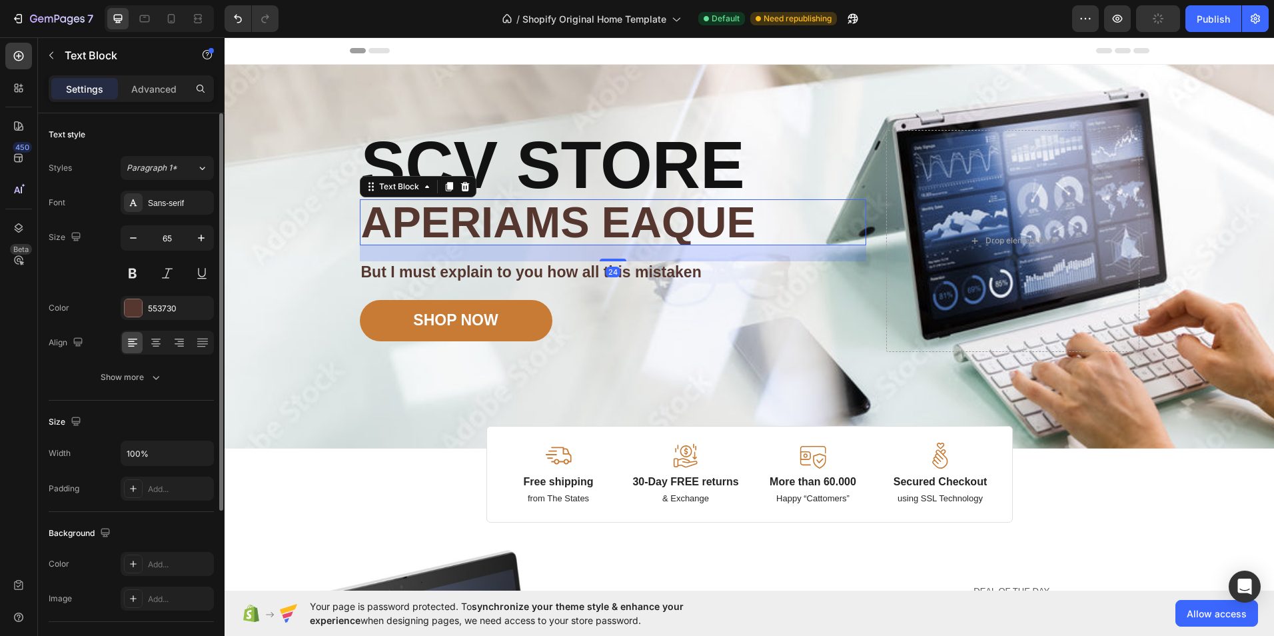
click at [749, 221] on p "aperiams eaque" at bounding box center [613, 222] width 504 height 43
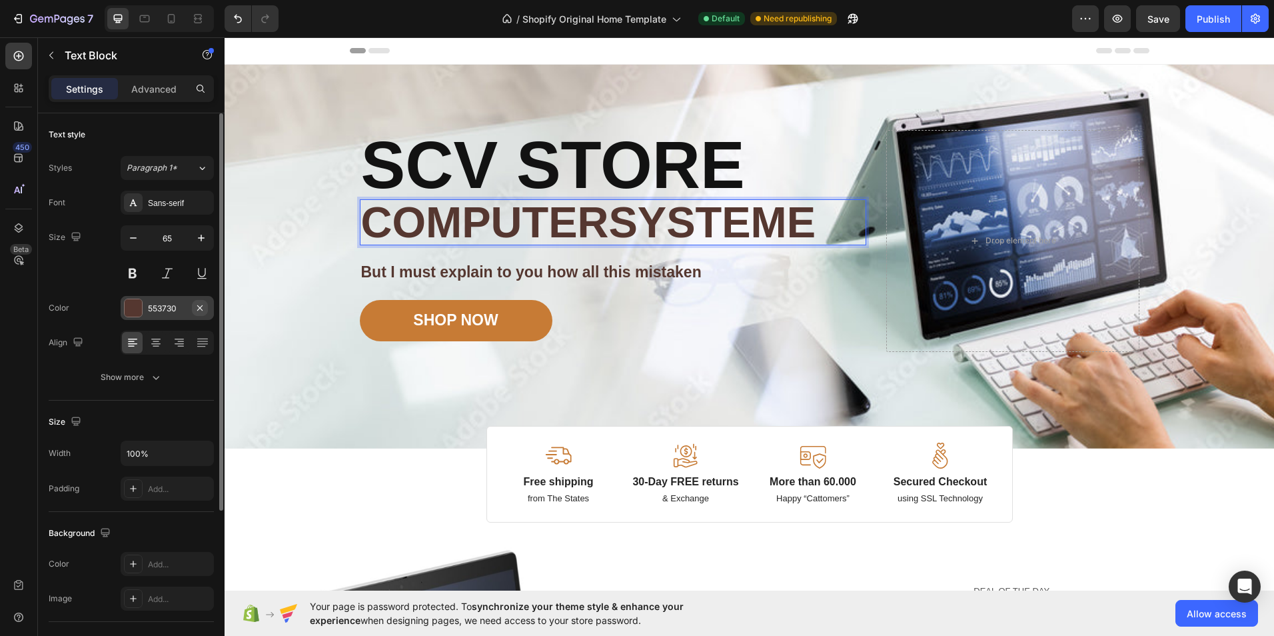
click at [199, 306] on icon "button" at bounding box center [199, 306] width 5 height 5
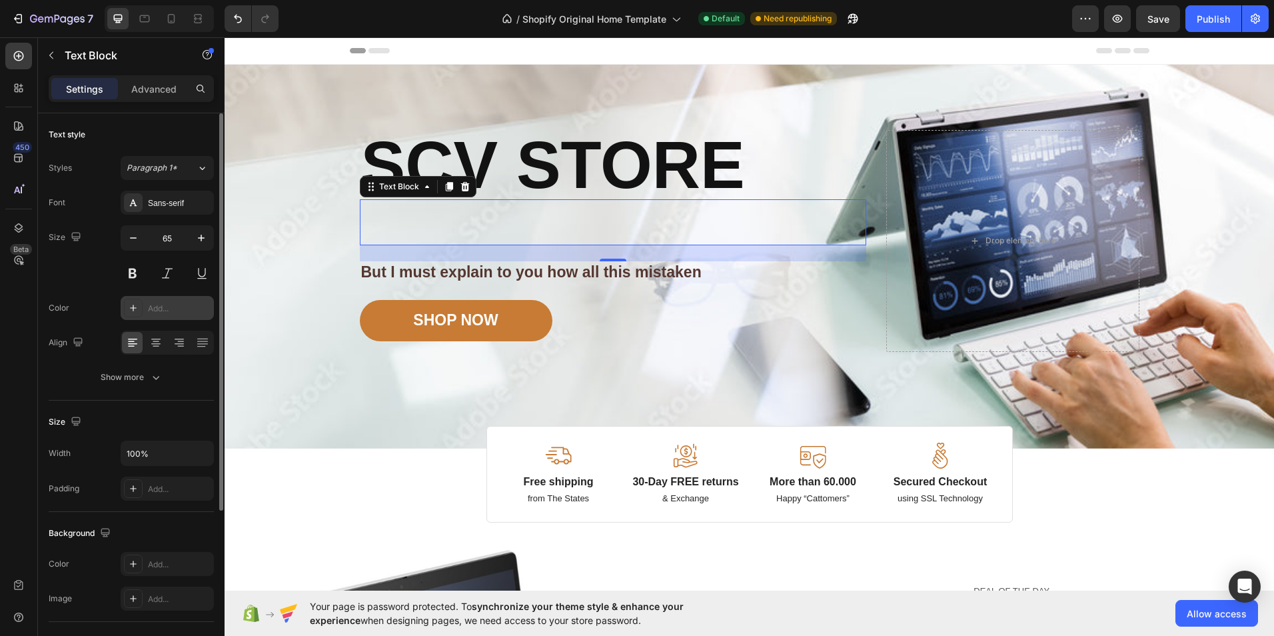
click at [173, 312] on div "Add..." at bounding box center [179, 308] width 63 height 12
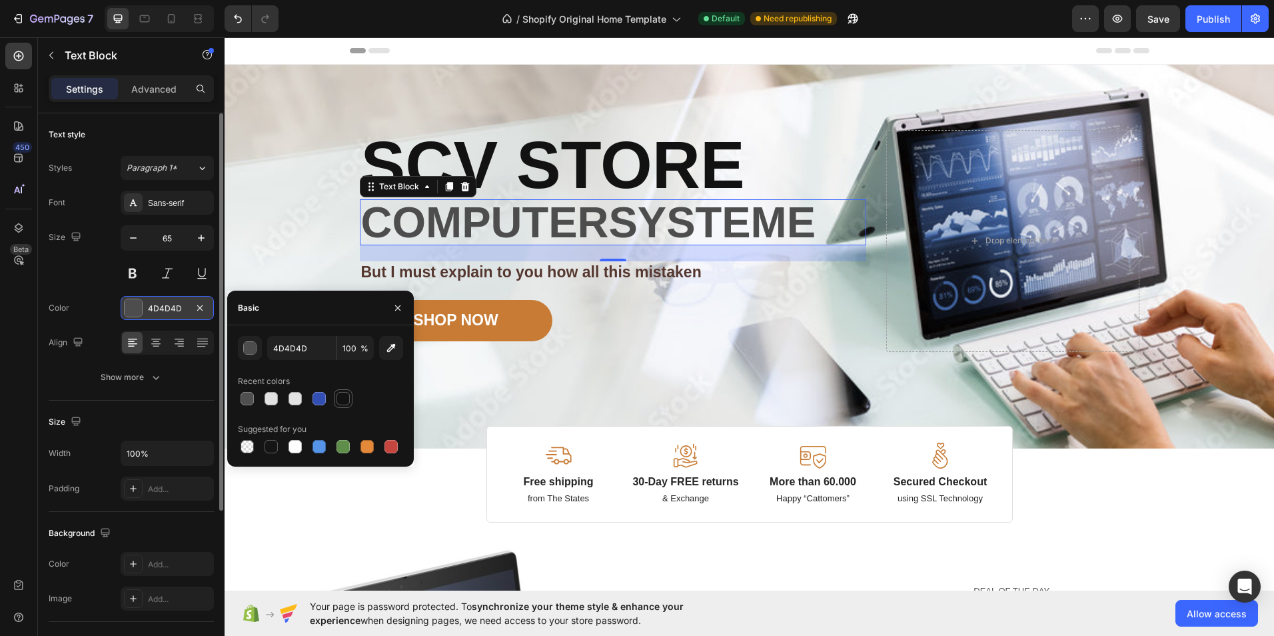
click at [342, 401] on div at bounding box center [342, 398] width 13 height 13
type input "121212"
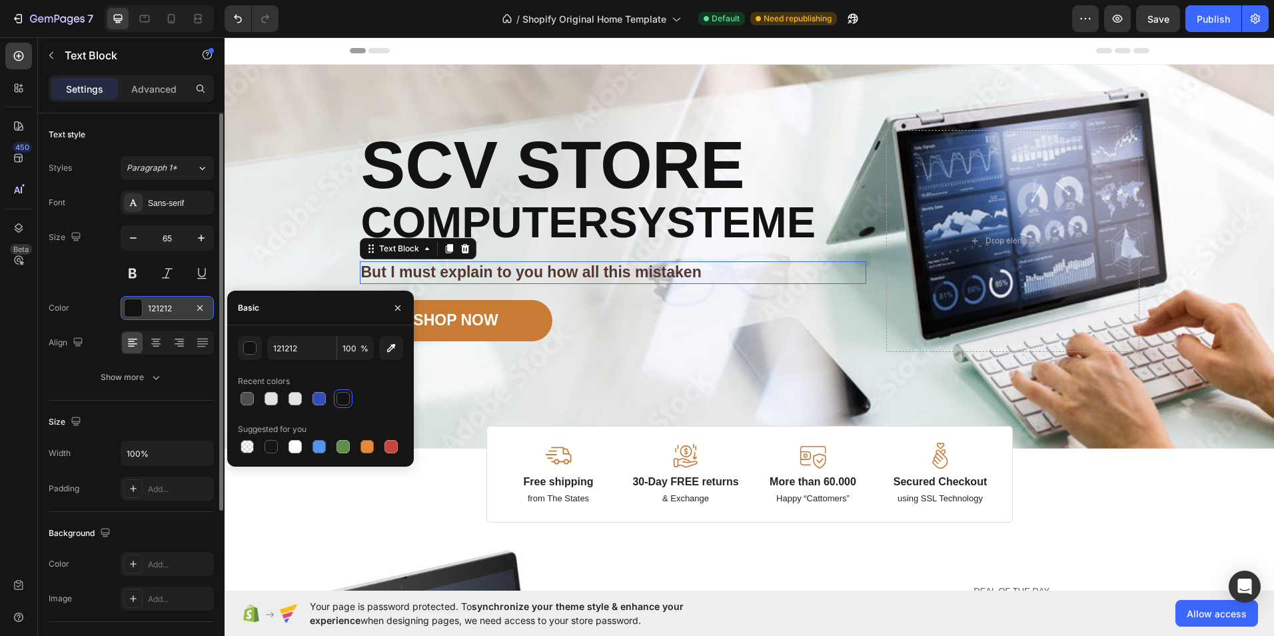
click at [514, 272] on p "But I must explain to you how all this mistaken" at bounding box center [613, 272] width 504 height 20
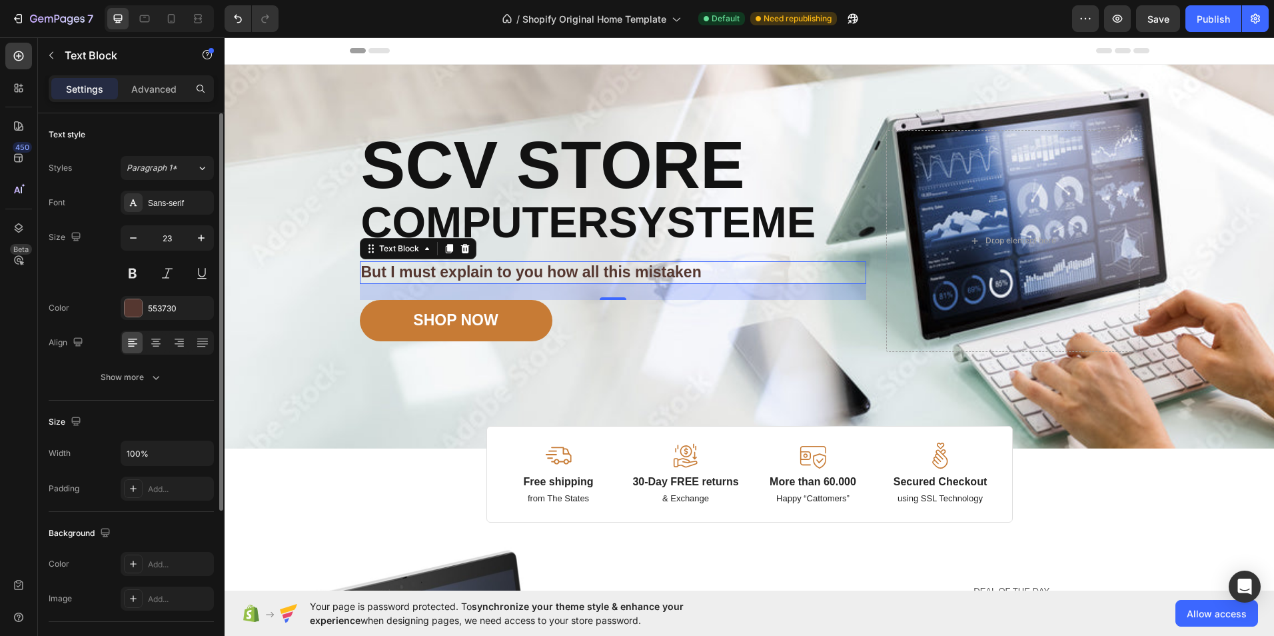
click at [689, 264] on p "But I must explain to you how all this mistaken" at bounding box center [613, 272] width 504 height 20
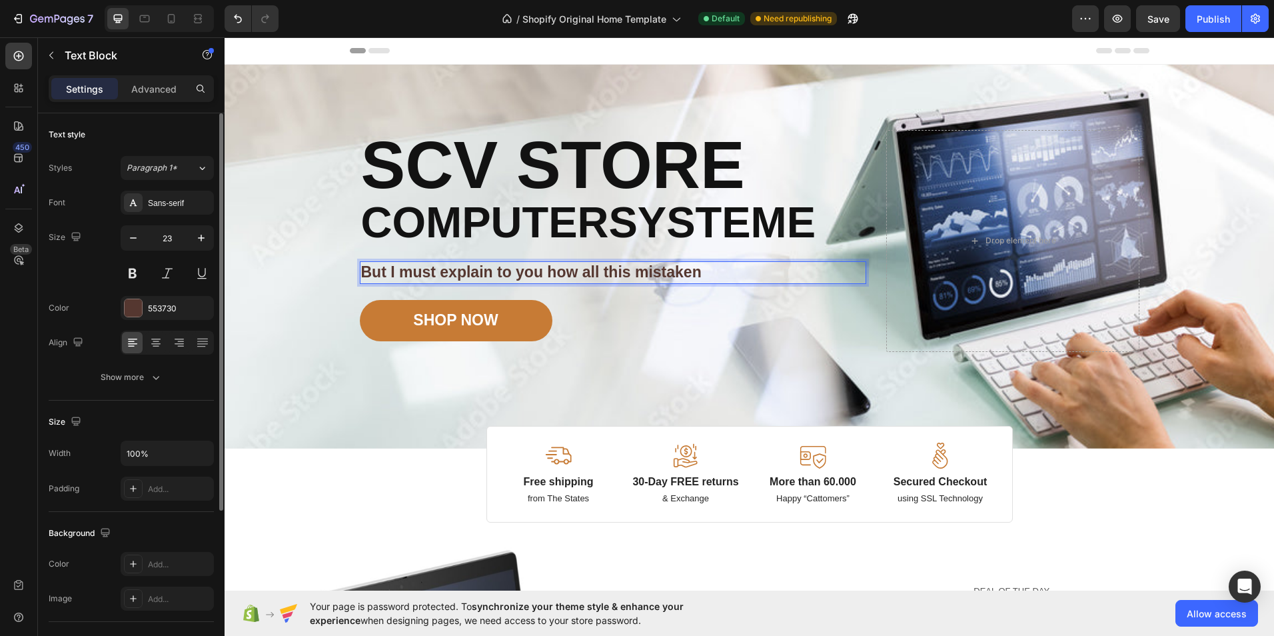
click at [702, 268] on p "But I must explain to you how all this mistaken" at bounding box center [613, 272] width 504 height 20
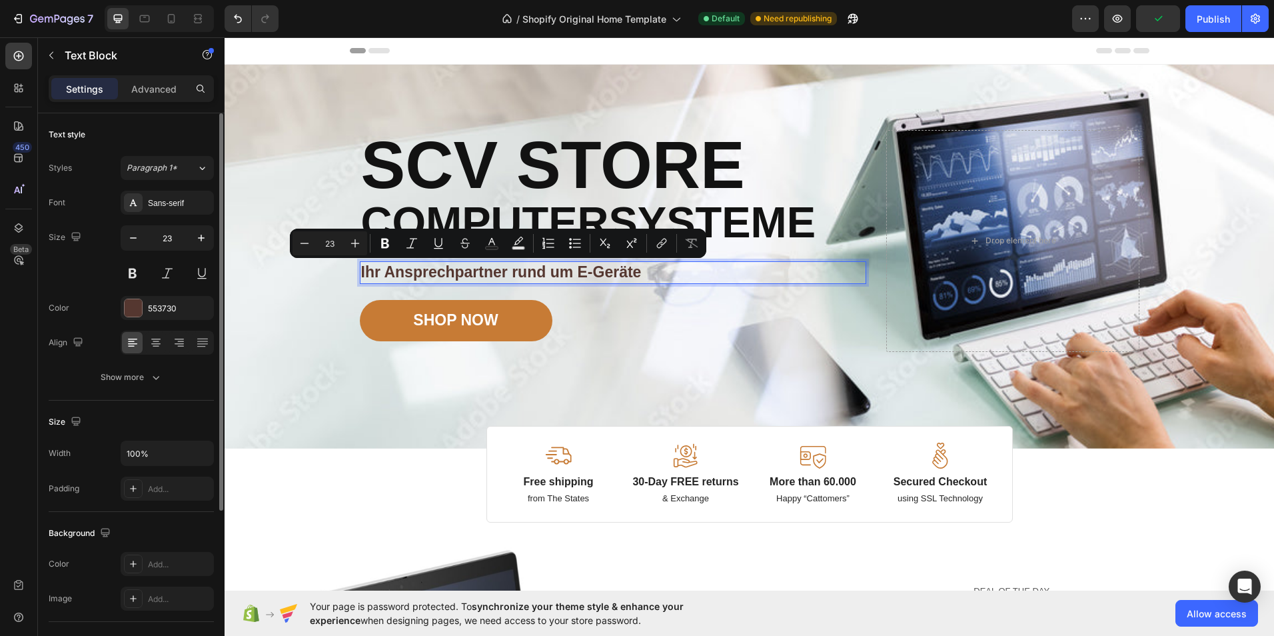
drag, startPoint x: 652, startPoint y: 266, endPoint x: 356, endPoint y: 268, distance: 295.8
click at [361, 268] on p "Ihr Ansprechpartner rund um E-Geräte" at bounding box center [613, 272] width 504 height 20
copy p "Ihr Ansprechpartner rund um E-Geräte"
type input "14"
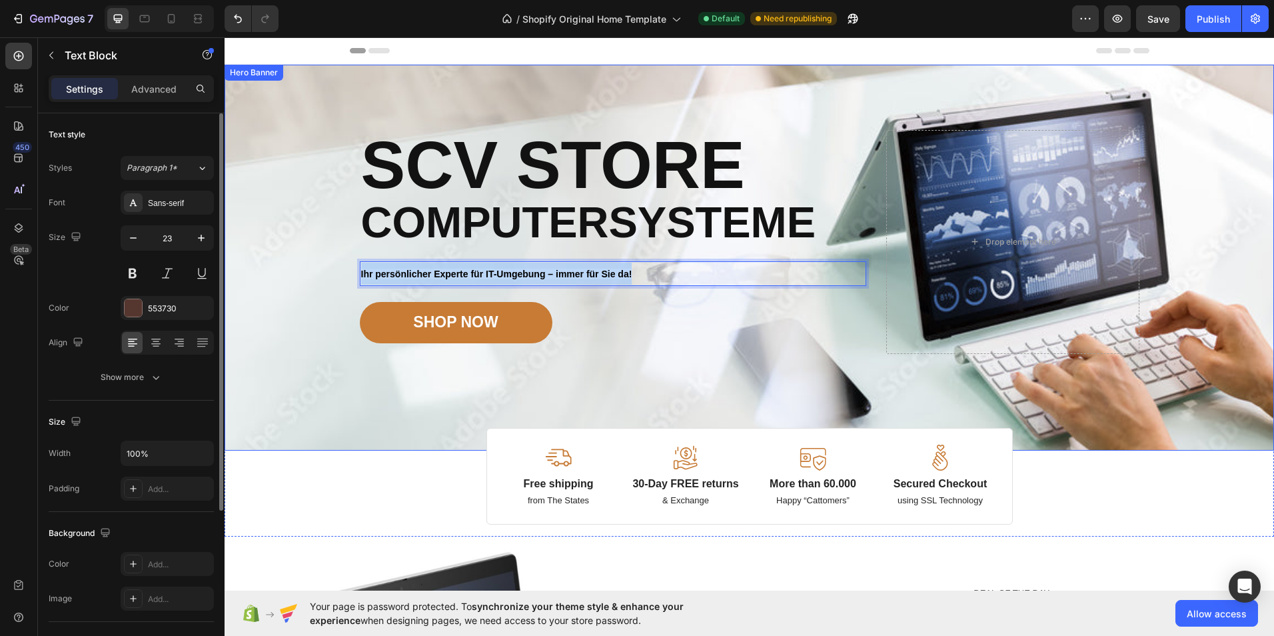
drag, startPoint x: 633, startPoint y: 269, endPoint x: 353, endPoint y: 274, distance: 279.8
click at [353, 274] on div "Image Image Free shipping Text Block from The States Text Block Advanced List I…" at bounding box center [749, 258] width 799 height 386
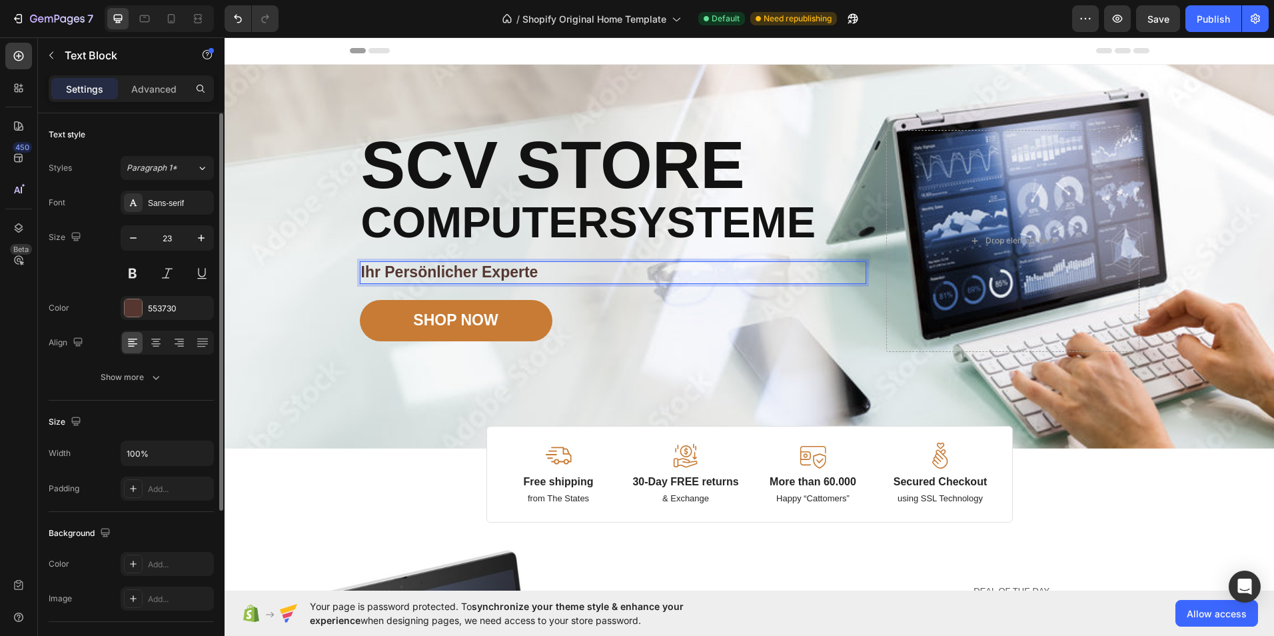
click at [550, 276] on p "Ihr Persönlicher Experte" at bounding box center [613, 272] width 504 height 20
click at [666, 270] on p "Ihr Persönlicher Experte für IT-Umgebung" at bounding box center [613, 272] width 504 height 20
click at [748, 269] on p "Ihr Persönlicher Experte für IT-Umgebung-immer für SIe da!" at bounding box center [613, 272] width 504 height 20
click at [753, 268] on p "Ihr Persönlicher Experte für IT-Umgebung-immer für SIe da!" at bounding box center [613, 272] width 504 height 20
click at [797, 266] on p "Ihr Persönlicher Experte für IT-Umgebung-immer für Sie da!" at bounding box center [613, 272] width 504 height 20
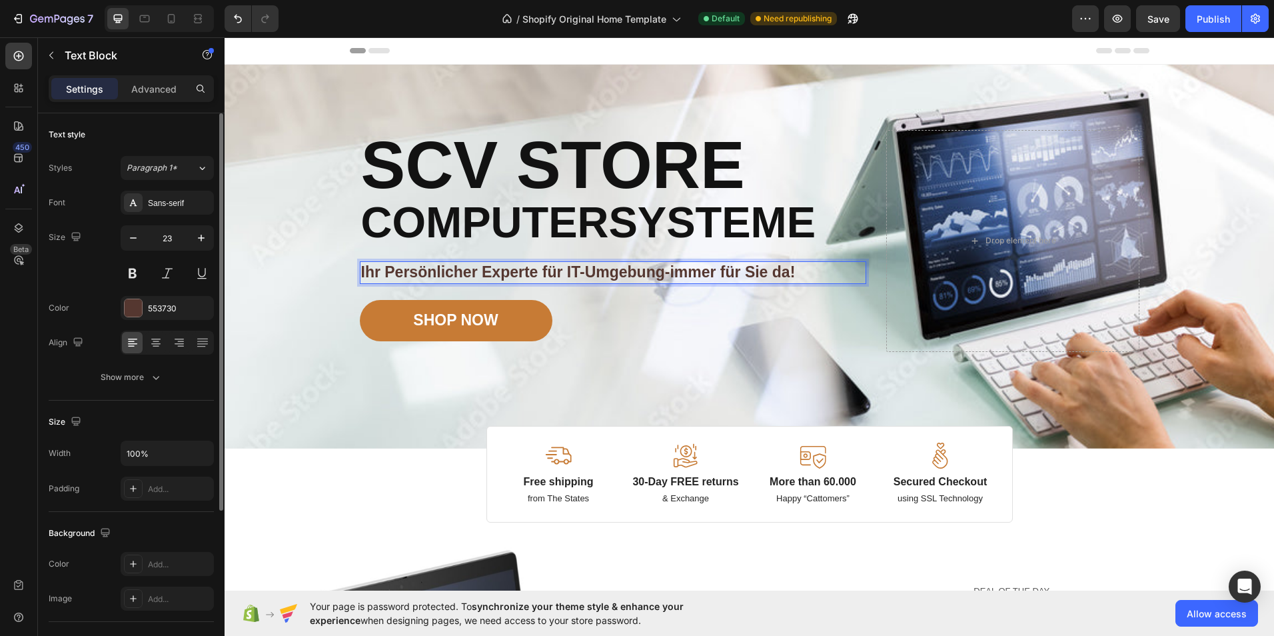
click at [385, 268] on p "Ihr Persönlicher Experte für IT-Umgebung-immer für Sie da!" at bounding box center [613, 272] width 504 height 20
click at [200, 304] on icon "button" at bounding box center [200, 307] width 11 height 11
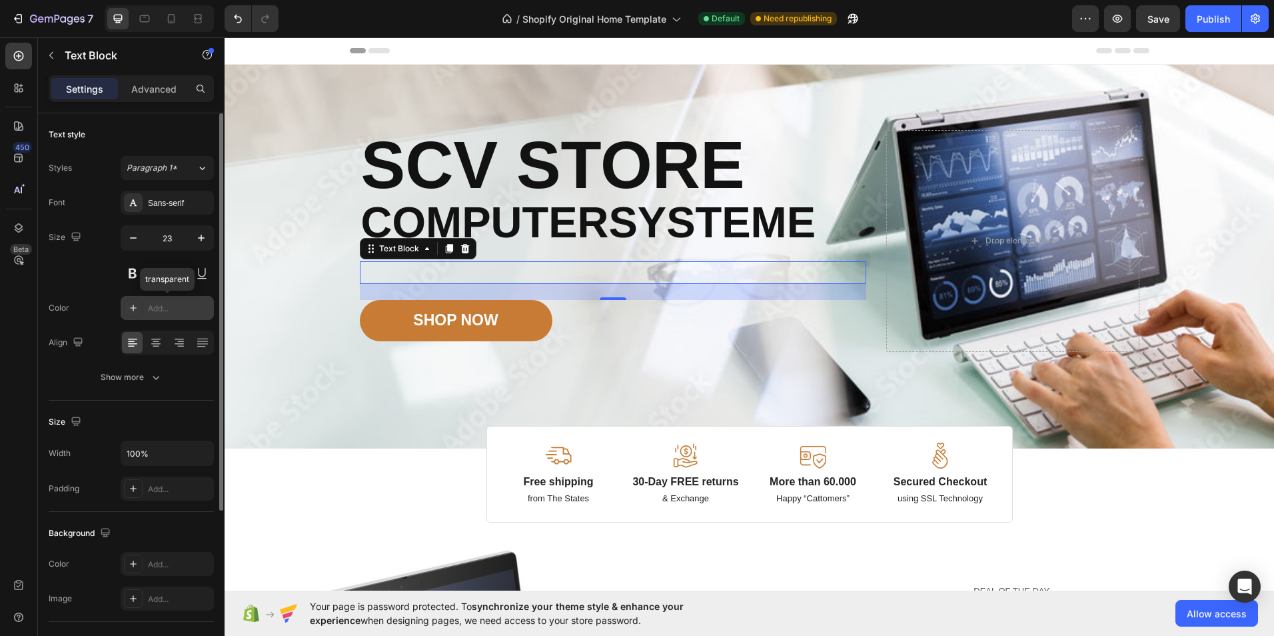
click at [186, 307] on div "Add..." at bounding box center [179, 308] width 63 height 12
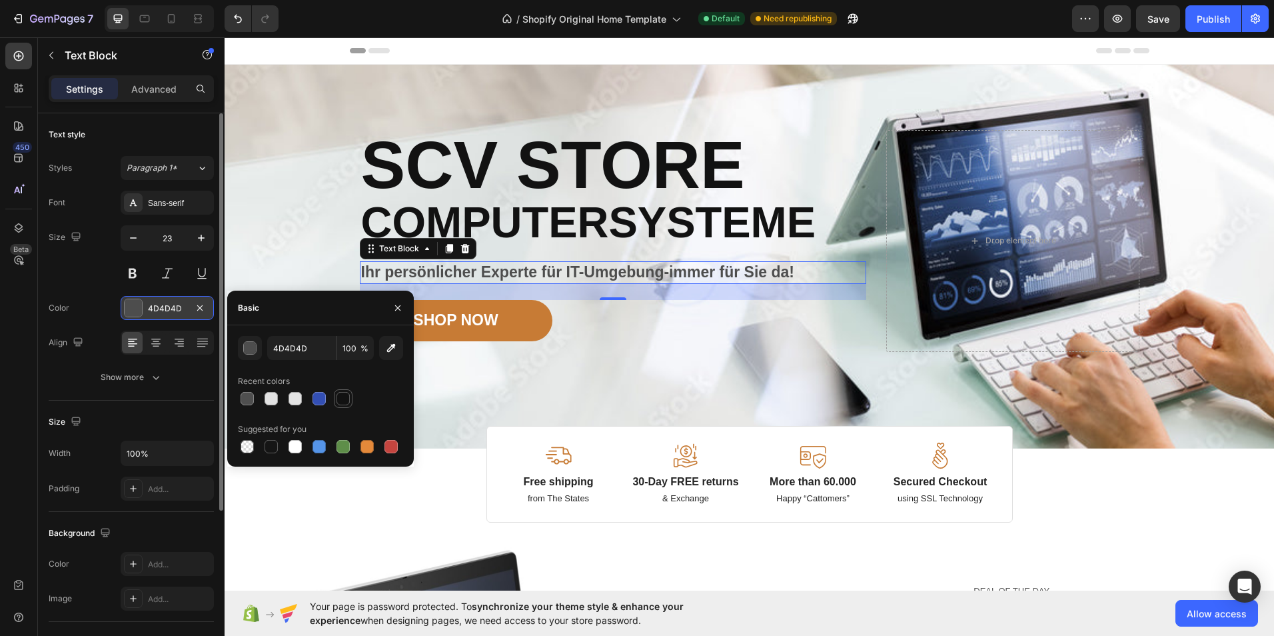
click at [348, 400] on div at bounding box center [342, 398] width 13 height 13
type input "121212"
click at [111, 316] on div "Color 121212" at bounding box center [131, 308] width 165 height 24
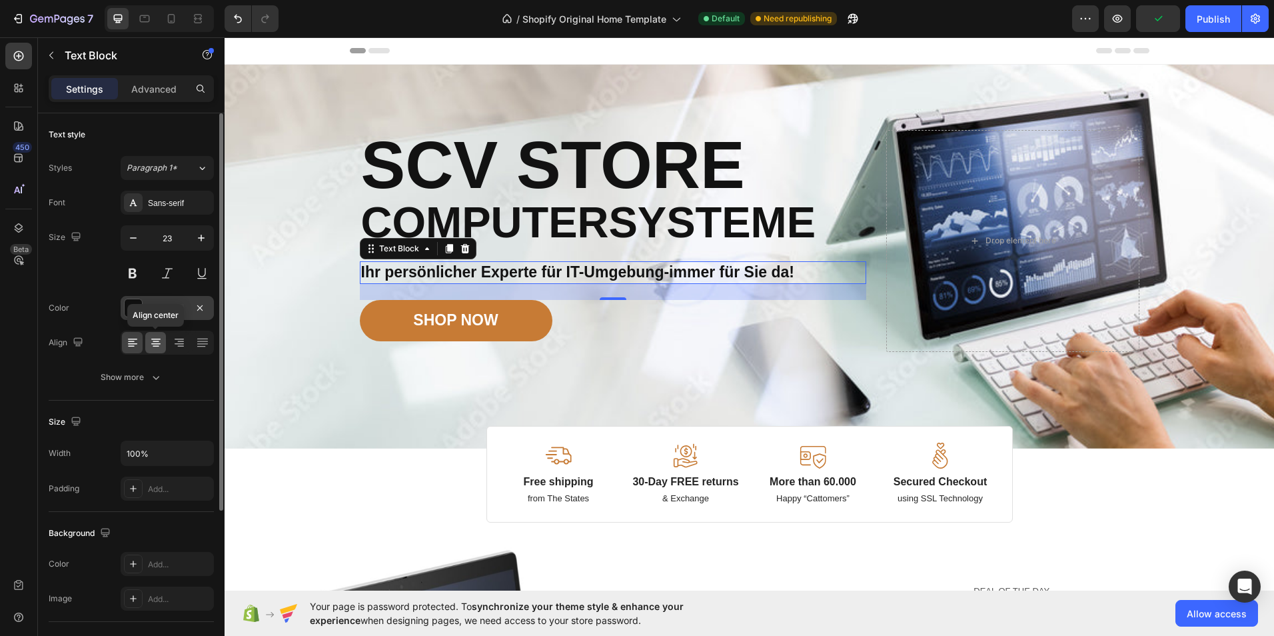
click at [150, 341] on icon at bounding box center [155, 342] width 13 height 13
click at [133, 342] on icon at bounding box center [132, 342] width 13 height 13
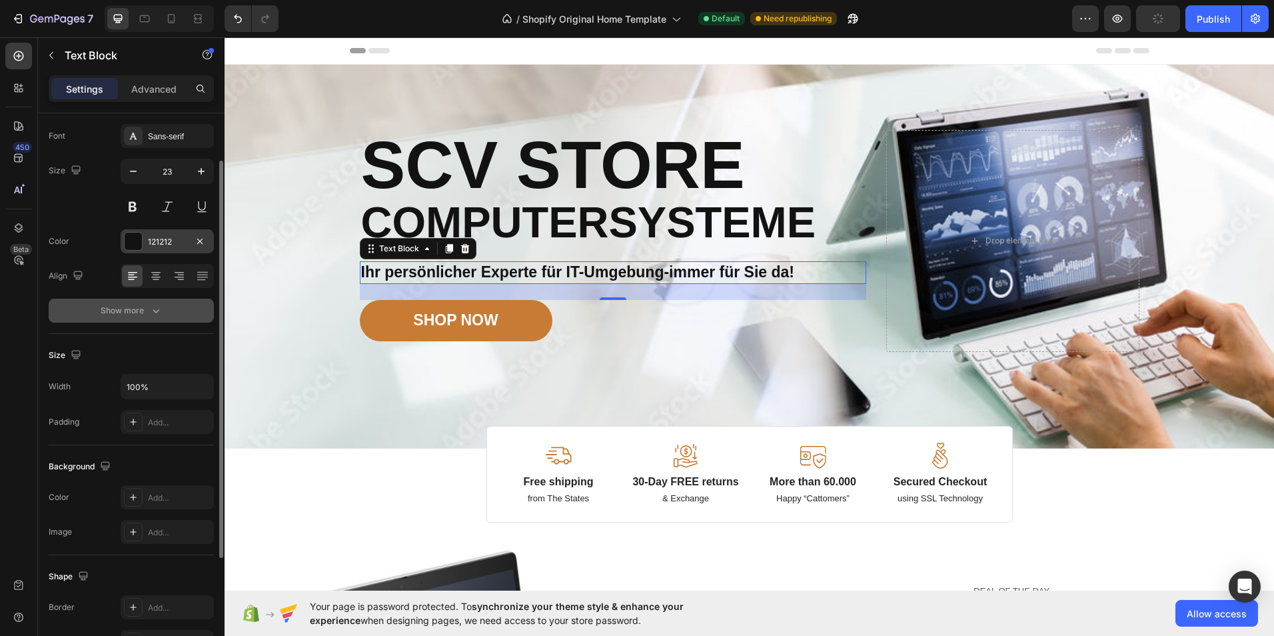
click at [150, 304] on icon "button" at bounding box center [155, 310] width 13 height 13
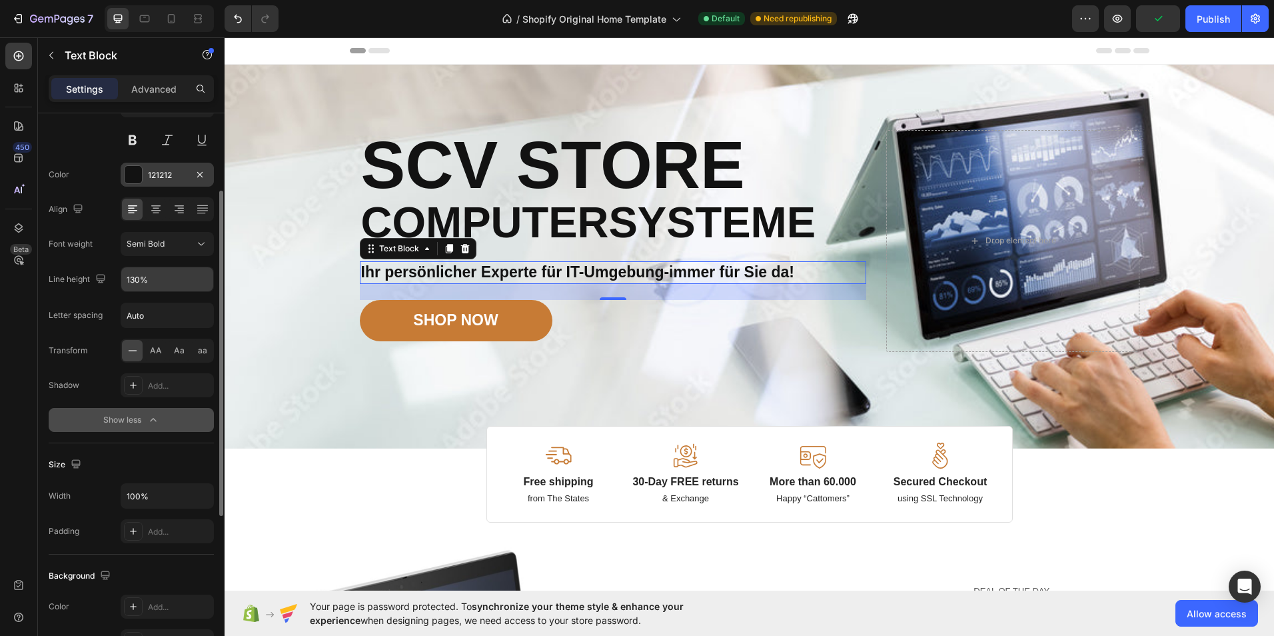
scroll to position [200, 0]
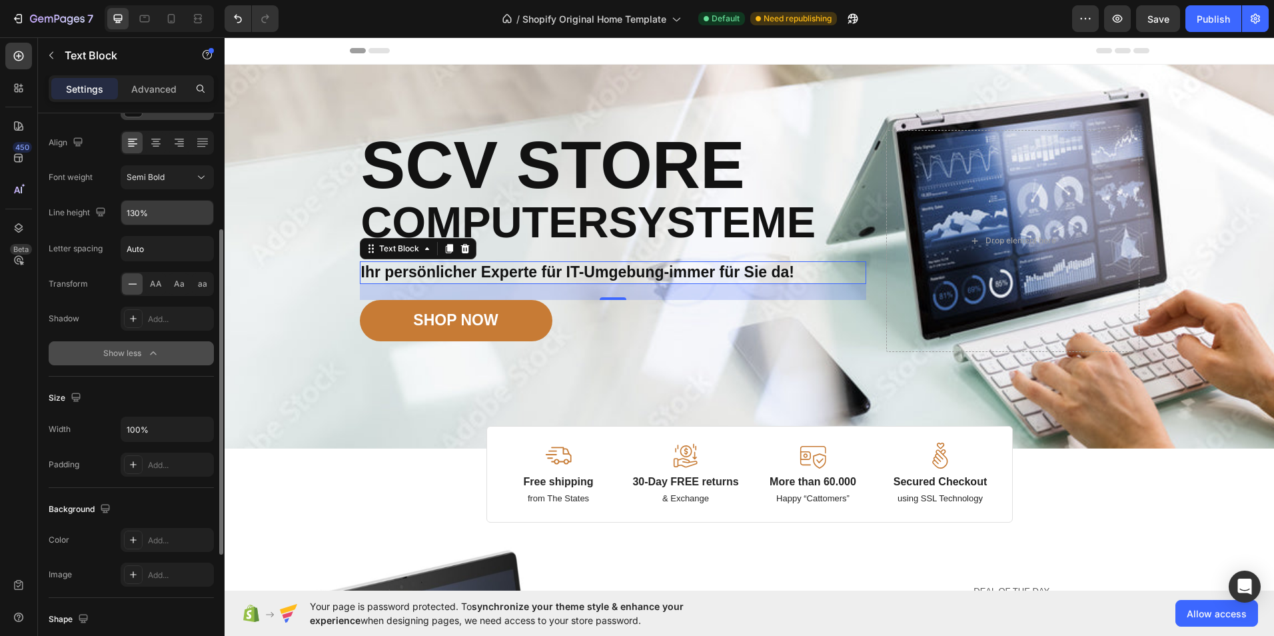
click at [163, 346] on button "Show less" at bounding box center [131, 353] width 165 height 24
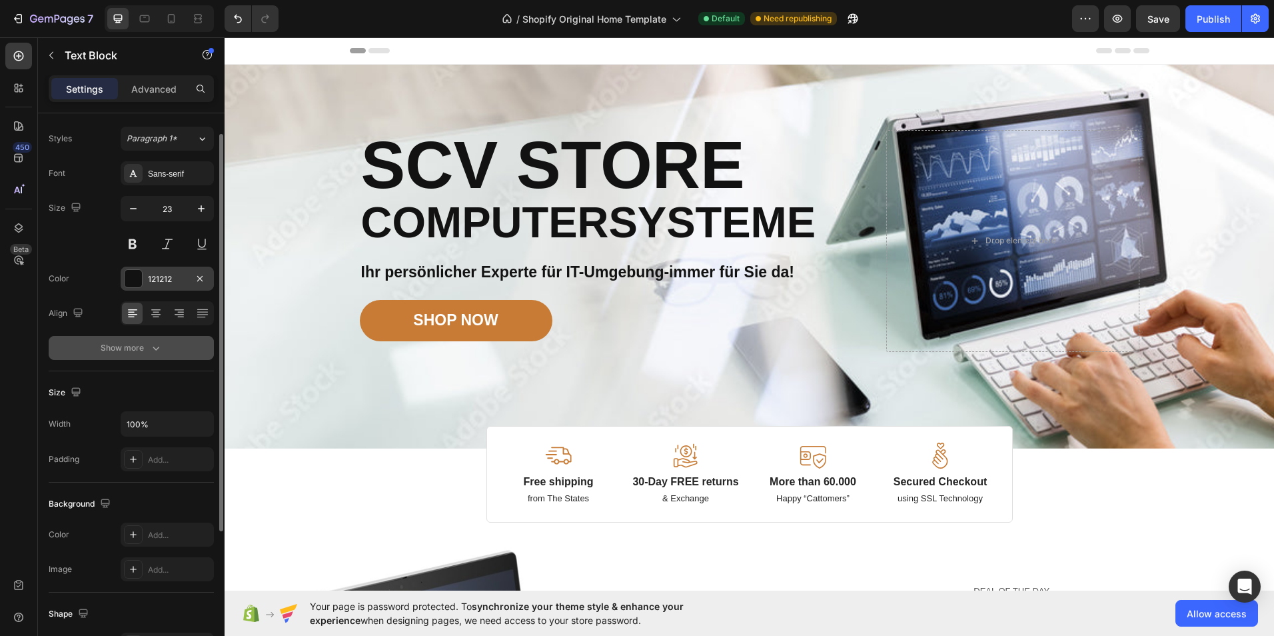
scroll to position [0, 0]
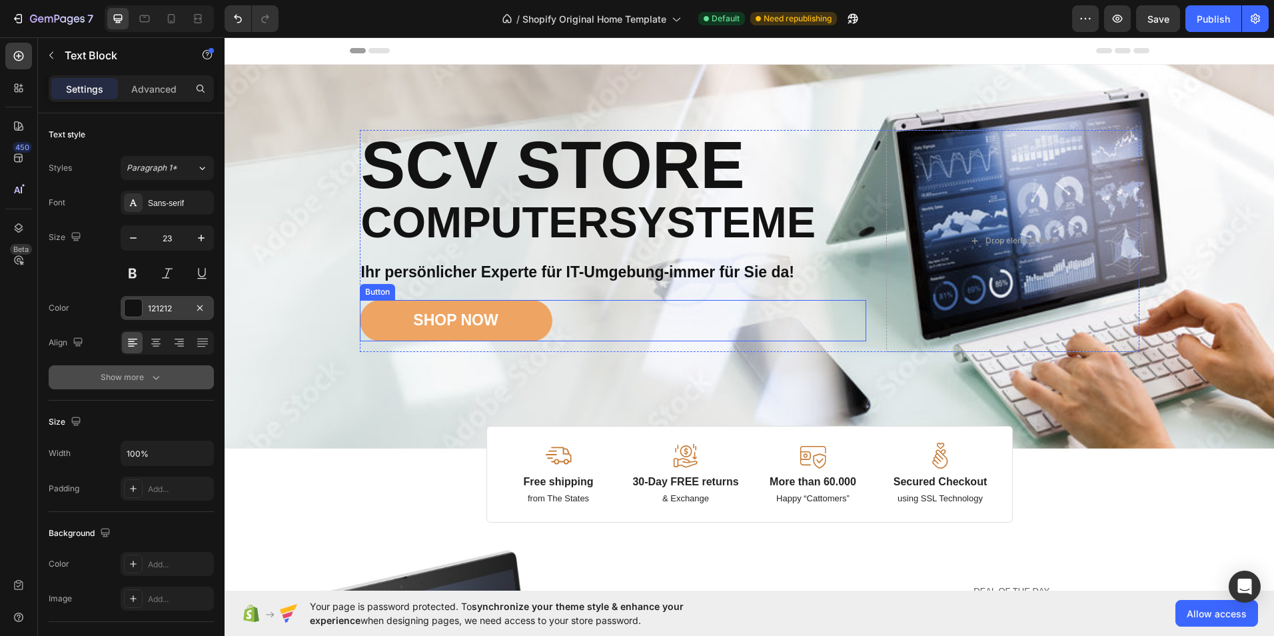
click at [472, 336] on button "SHOP NOW" at bounding box center [456, 320] width 193 height 41
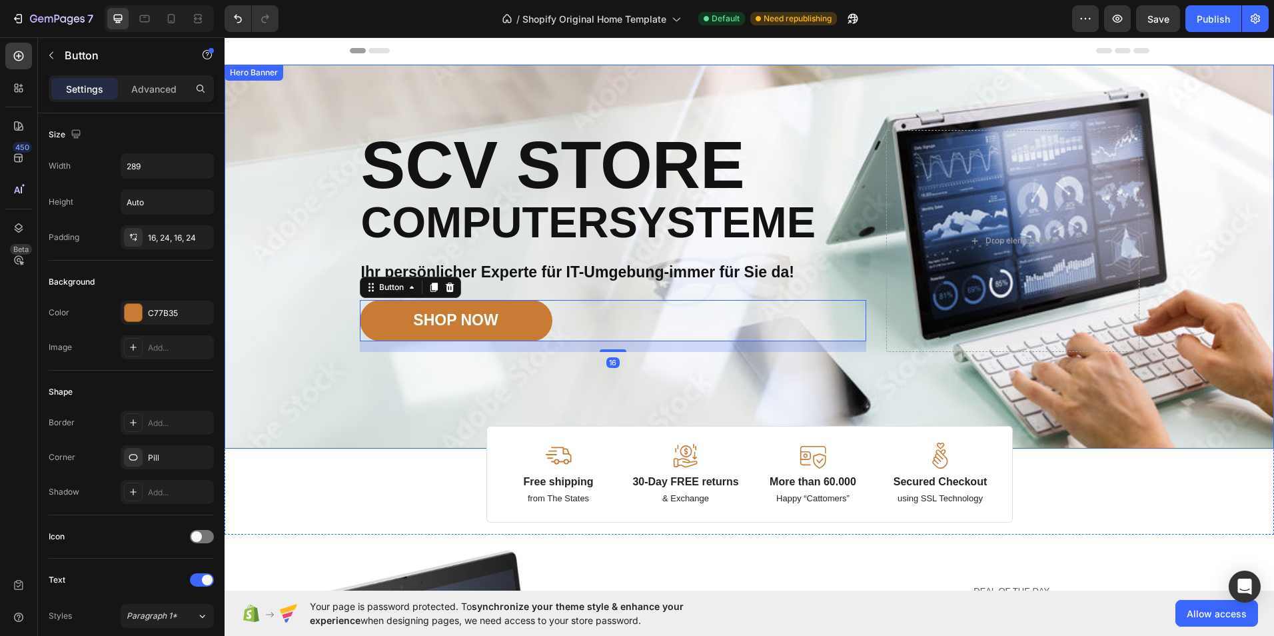
click at [380, 398] on div "Image Image Free shipping Text Block from The States Text Block Advanced List I…" at bounding box center [749, 257] width 799 height 384
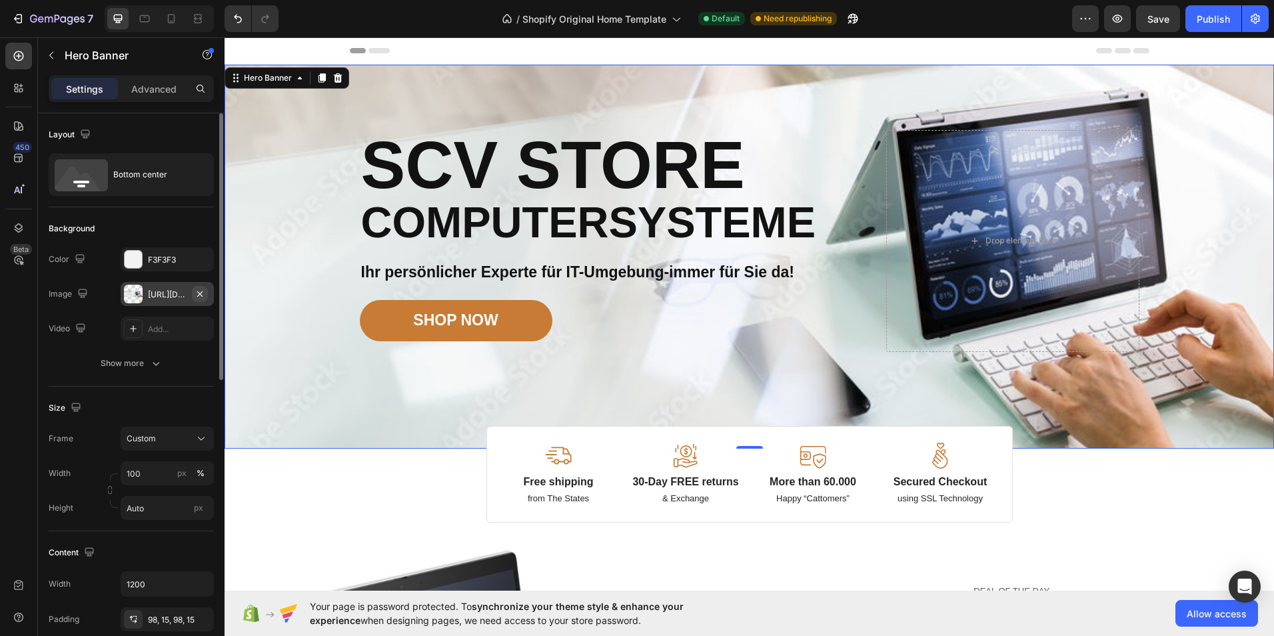
click at [200, 292] on icon "button" at bounding box center [200, 293] width 11 height 11
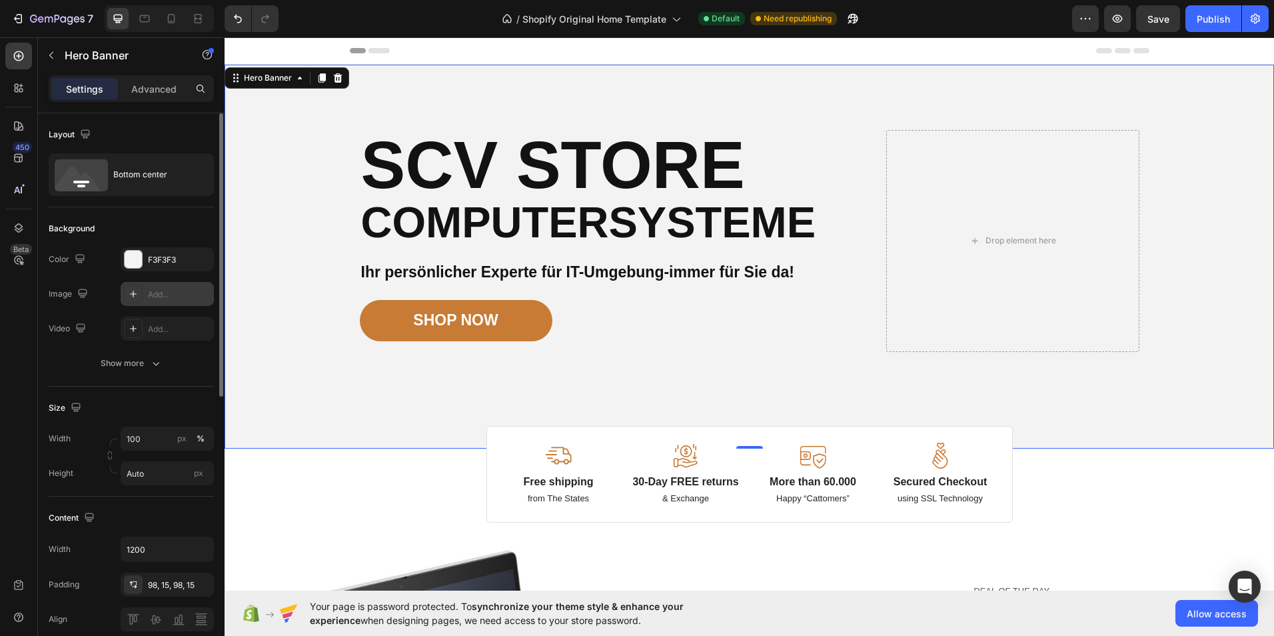
click at [187, 293] on div "Add..." at bounding box center [179, 294] width 63 height 12
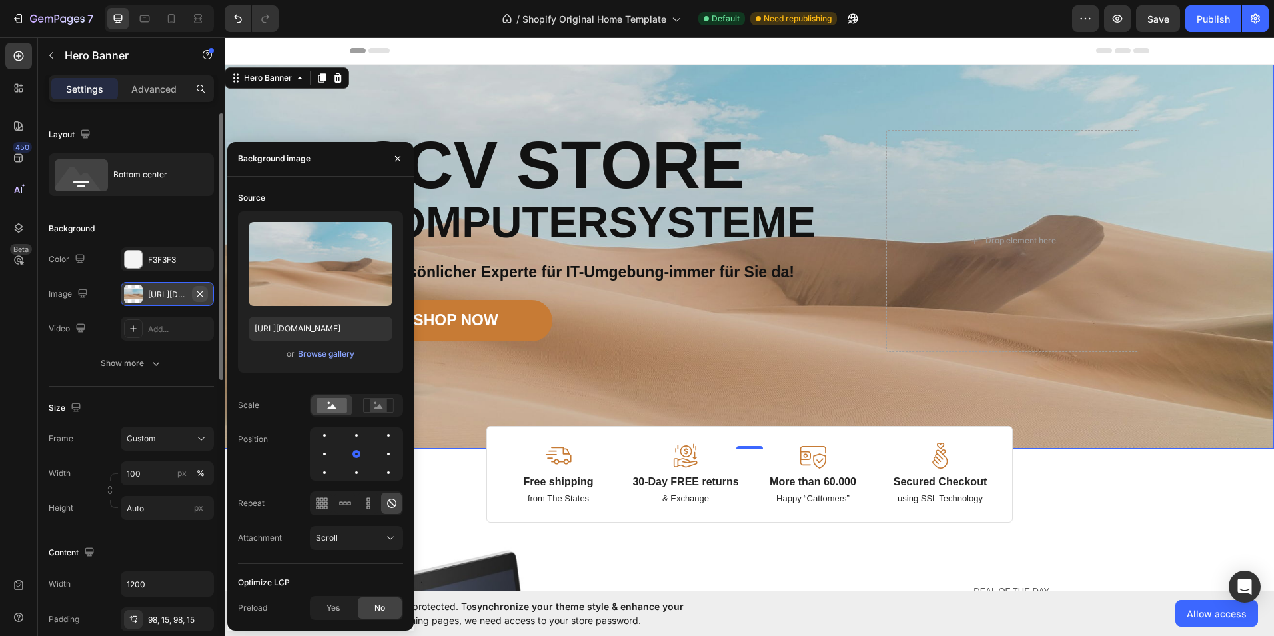
click at [198, 291] on icon "button" at bounding box center [199, 292] width 5 height 5
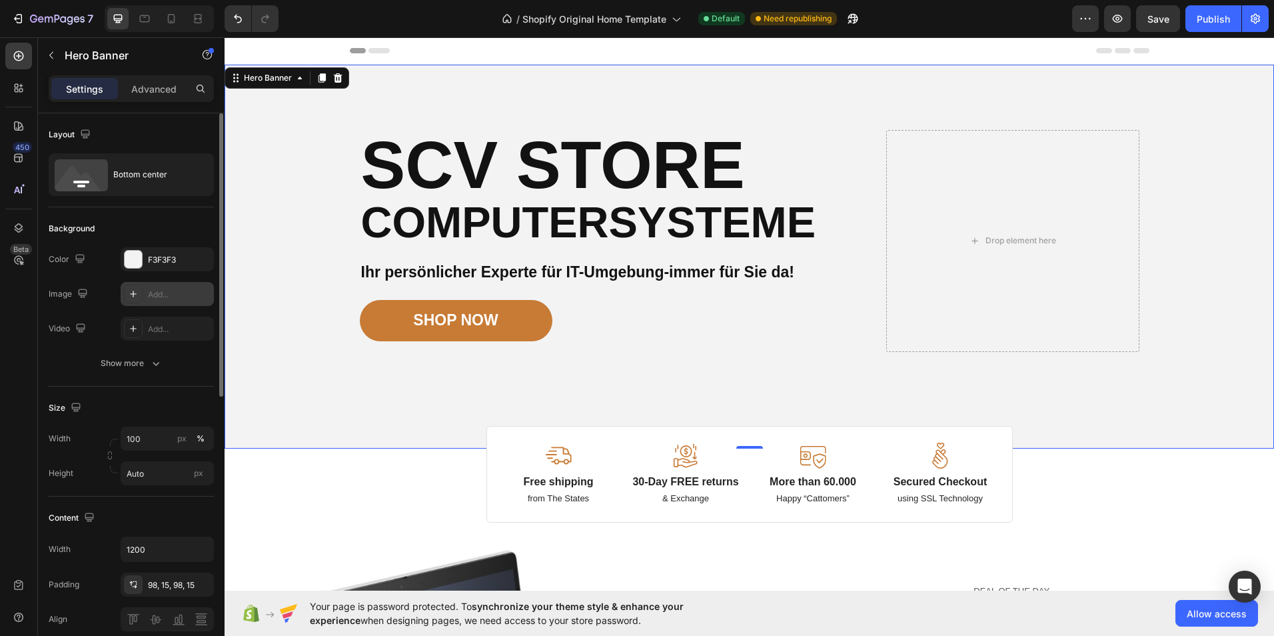
click at [139, 293] on div at bounding box center [133, 293] width 19 height 19
type input "[URL][DOMAIN_NAME]"
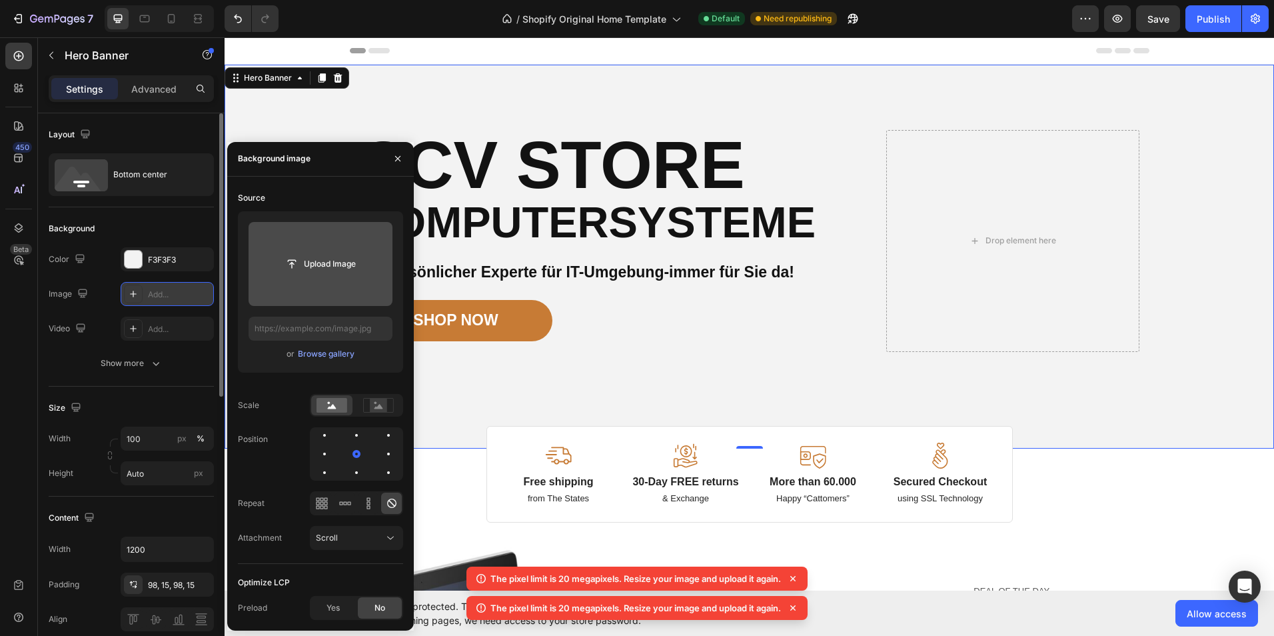
click at [294, 250] on input "file" at bounding box center [320, 264] width 144 height 84
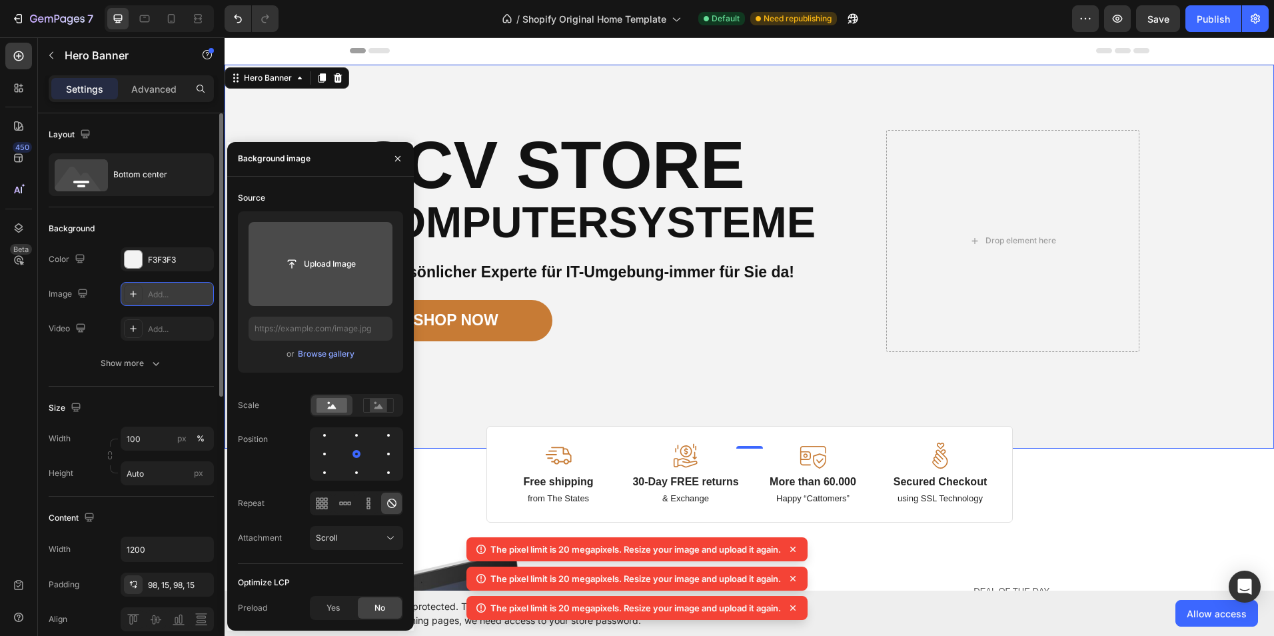
click at [799, 549] on icon at bounding box center [792, 548] width 13 height 13
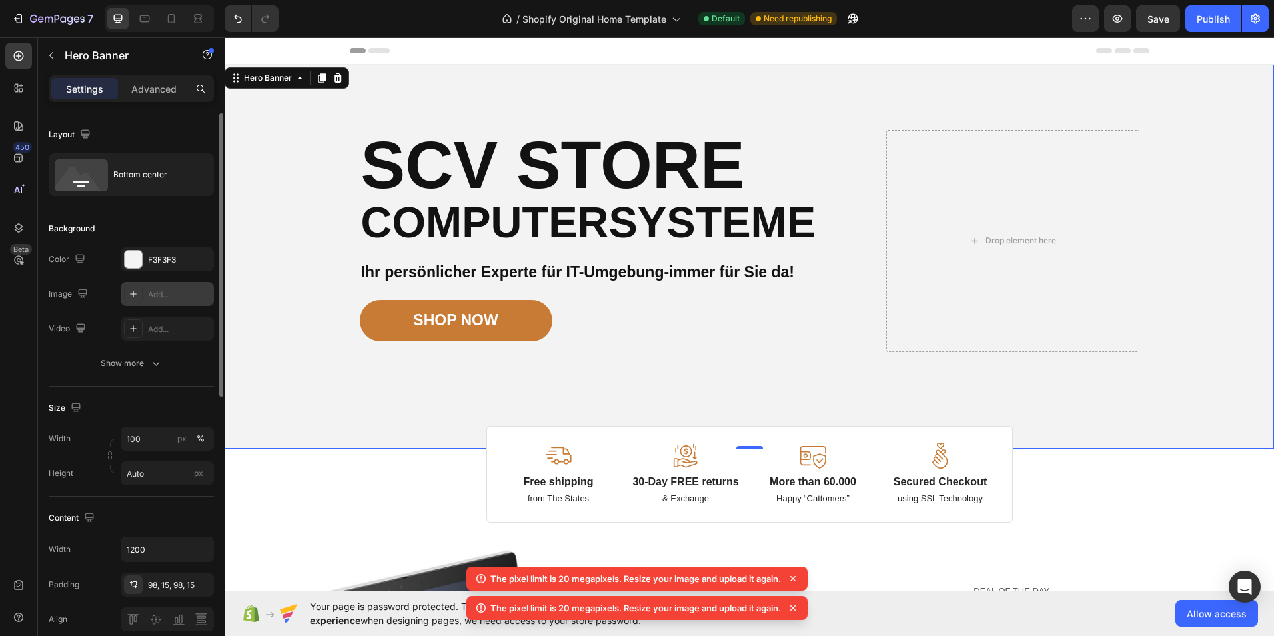
click at [799, 574] on icon at bounding box center [792, 578] width 13 height 13
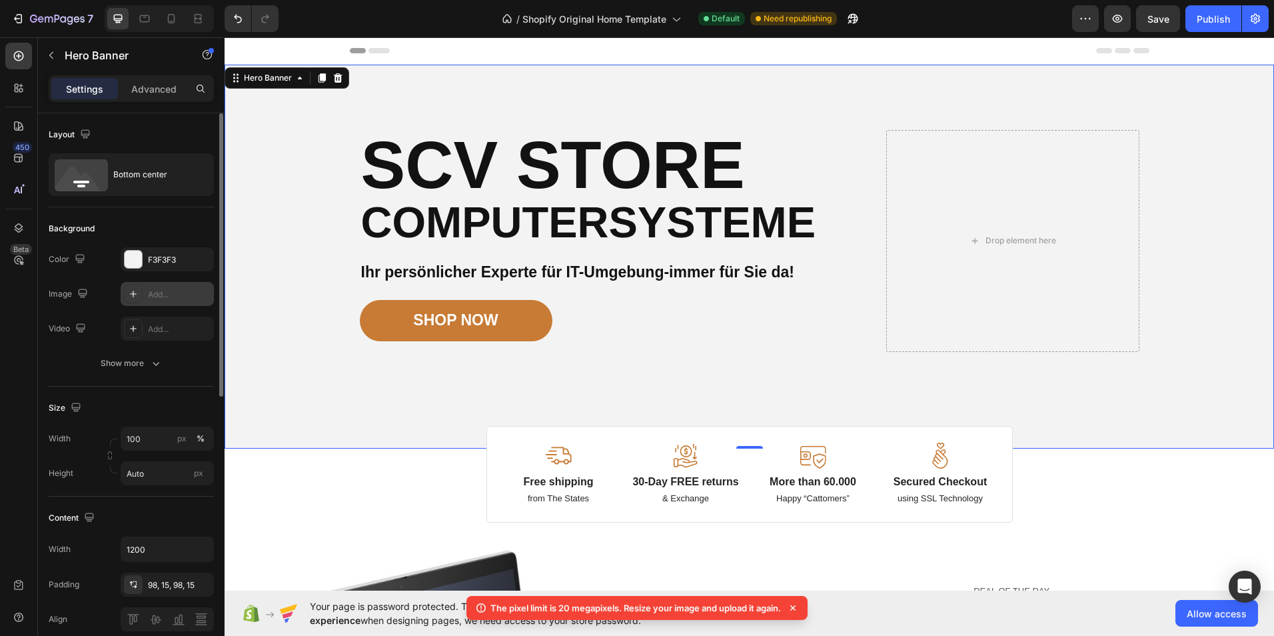
click at [799, 602] on icon at bounding box center [792, 607] width 13 height 13
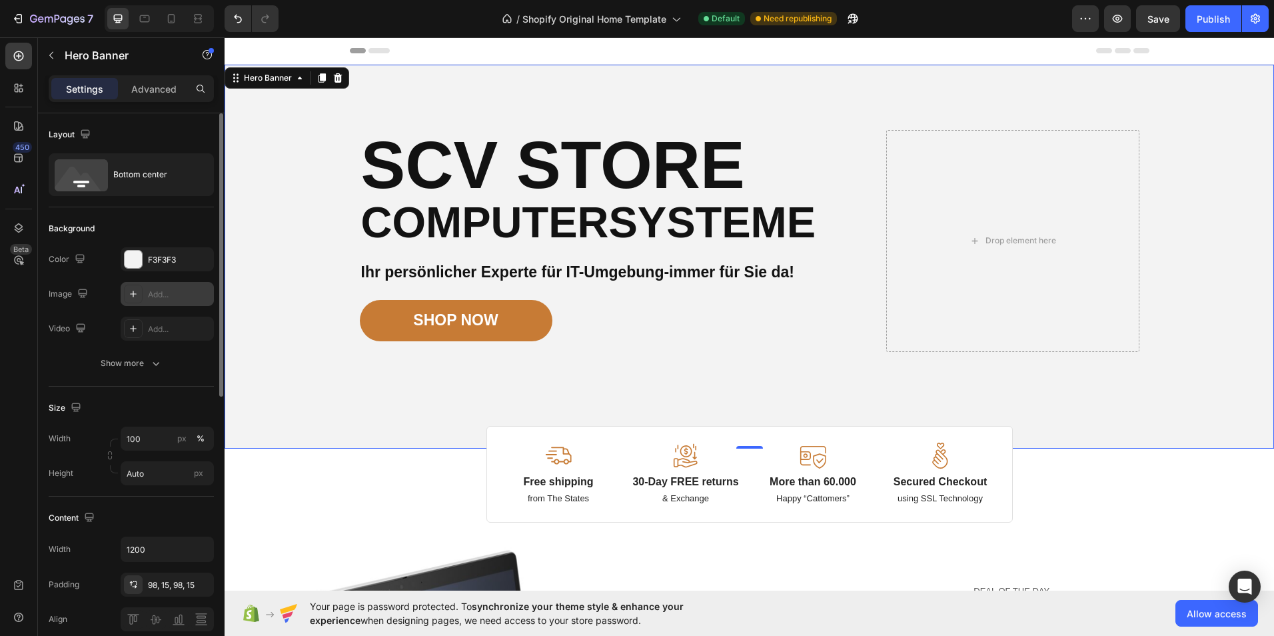
click at [312, 335] on div "Background Image" at bounding box center [748, 257] width 1049 height 384
click at [153, 289] on div "Add..." at bounding box center [179, 294] width 63 height 12
type input "[URL][DOMAIN_NAME]"
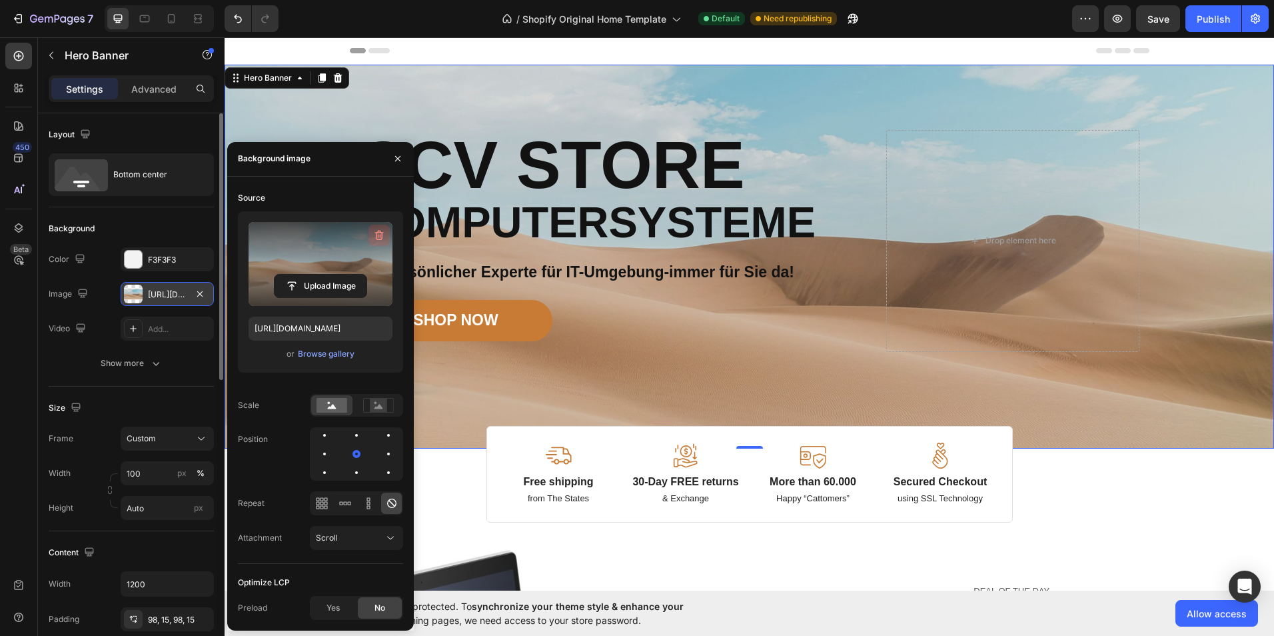
click at [374, 230] on icon "button" at bounding box center [378, 234] width 13 height 13
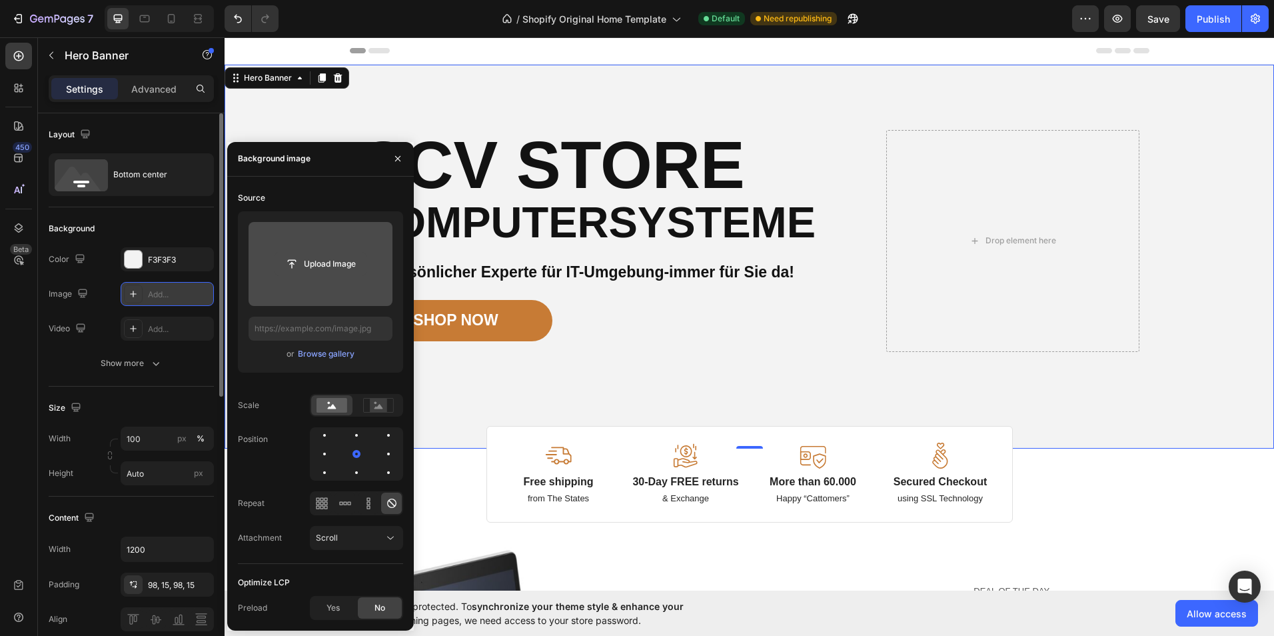
click at [317, 257] on input "file" at bounding box center [320, 263] width 92 height 23
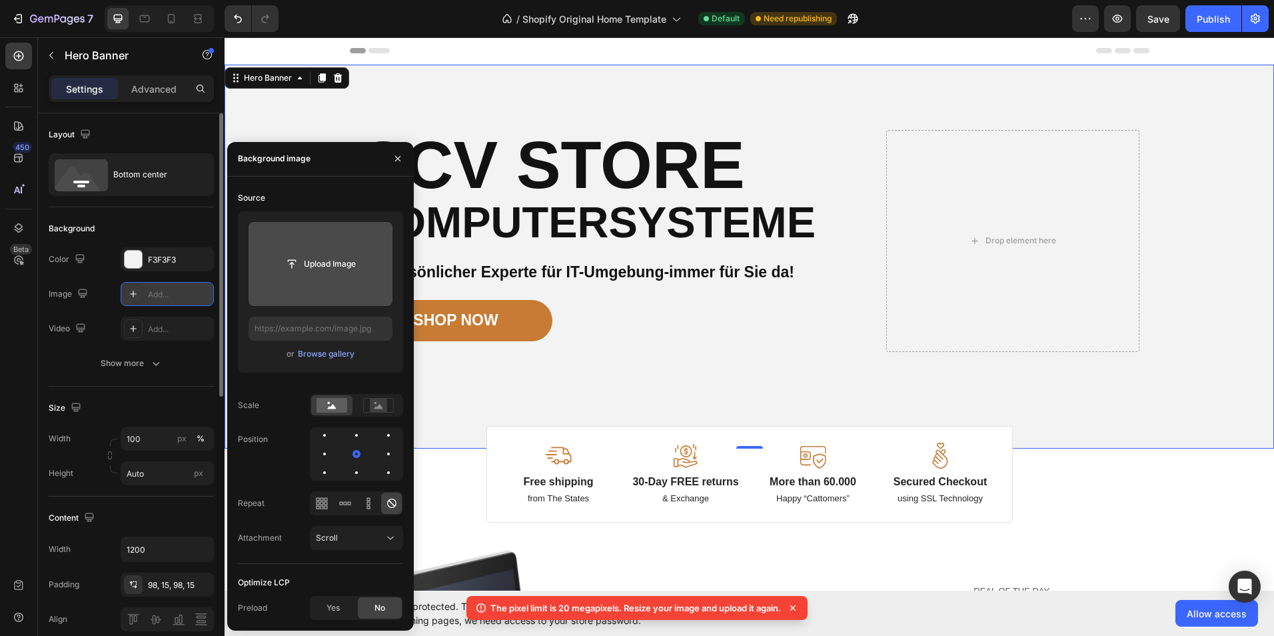
click at [799, 606] on icon at bounding box center [792, 607] width 13 height 13
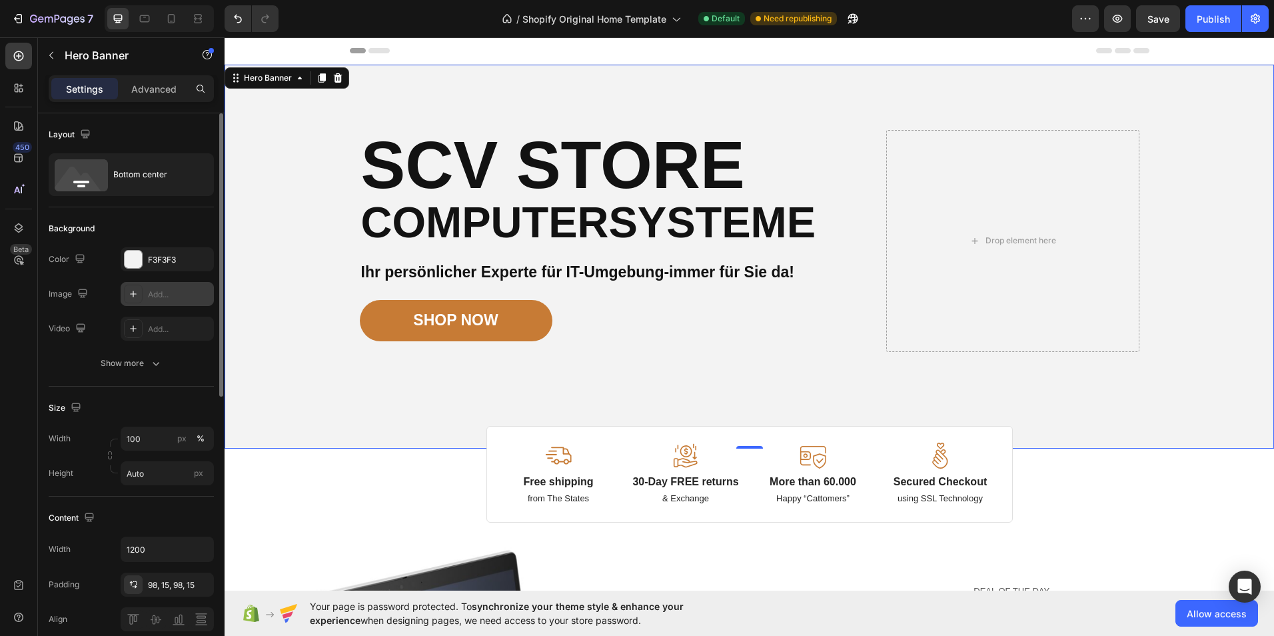
click at [149, 294] on div "Add..." at bounding box center [179, 294] width 63 height 12
type input "[URL][DOMAIN_NAME]"
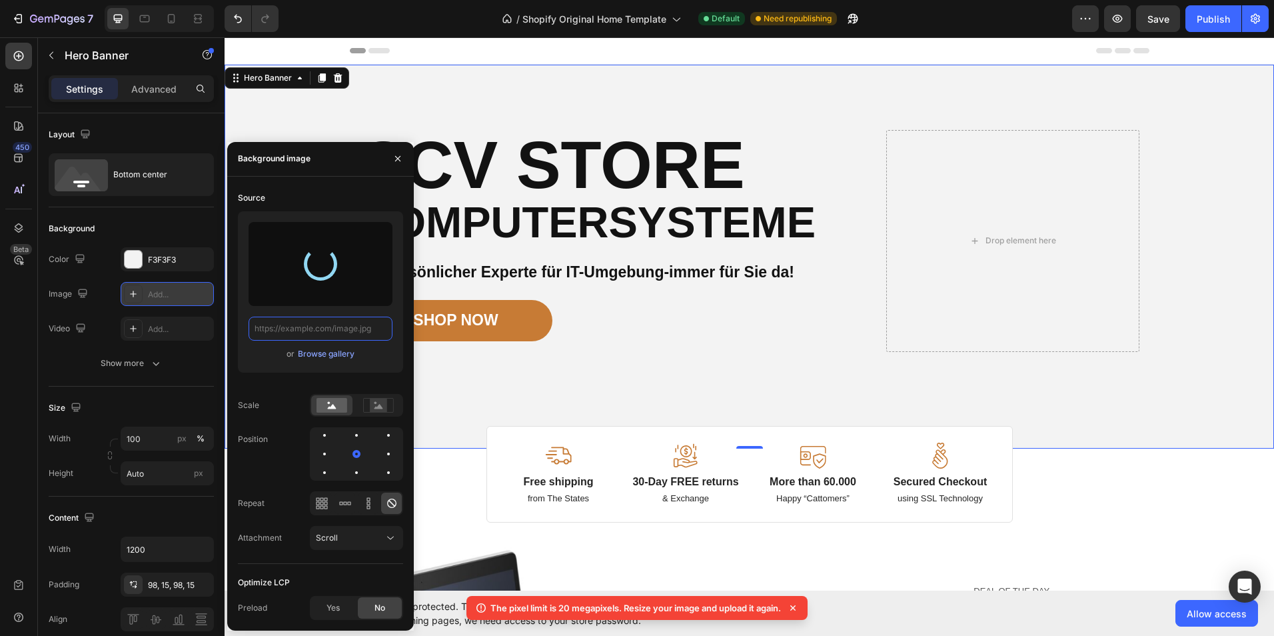
type input "[URL][DOMAIN_NAME]"
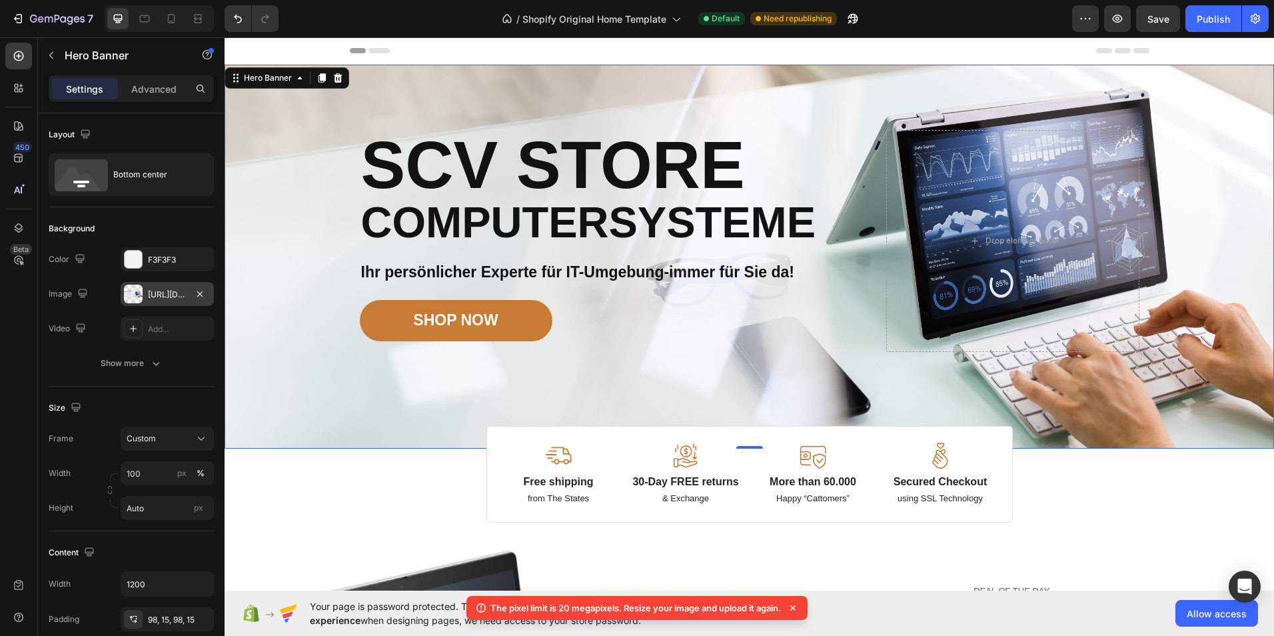
click at [641, 402] on div "Image Image Free shipping Text Block from The States Text Block Advanced List I…" at bounding box center [749, 257] width 799 height 384
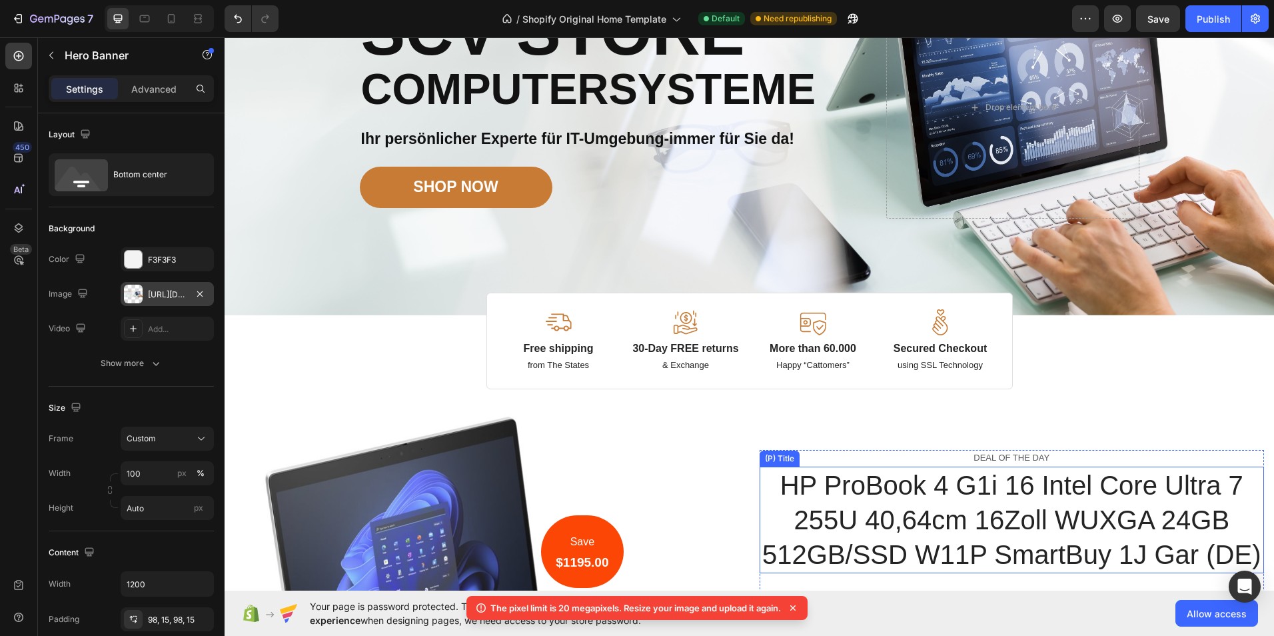
scroll to position [67, 0]
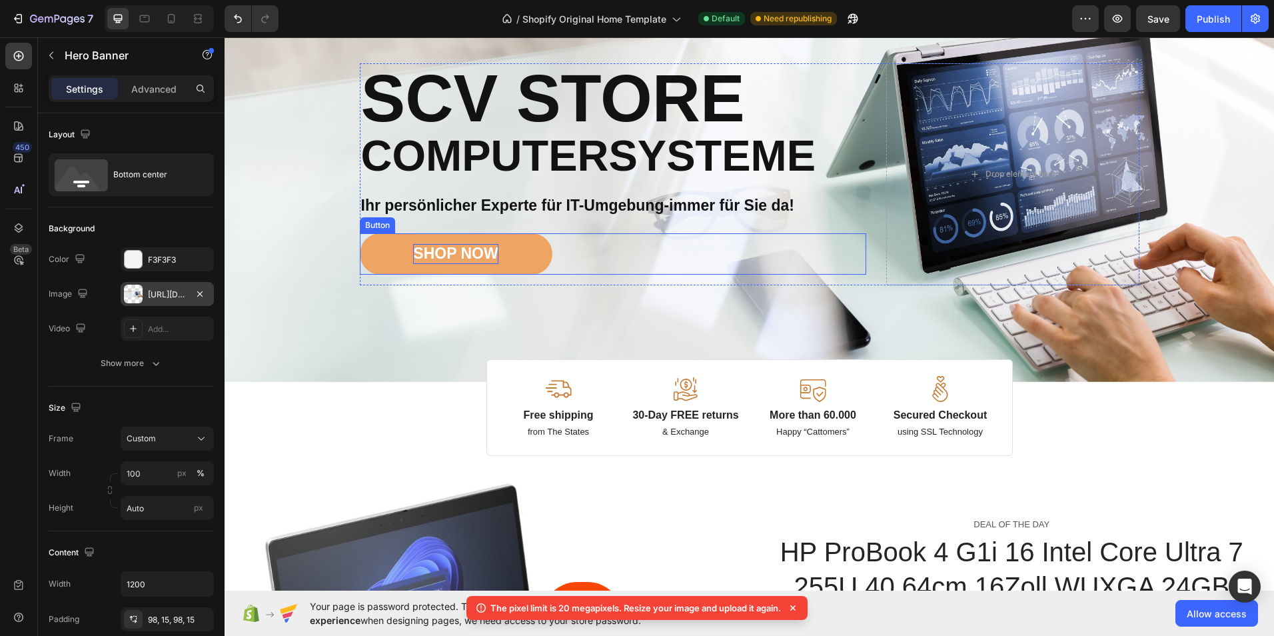
click at [426, 255] on div "SHOP NOW" at bounding box center [455, 254] width 85 height 20
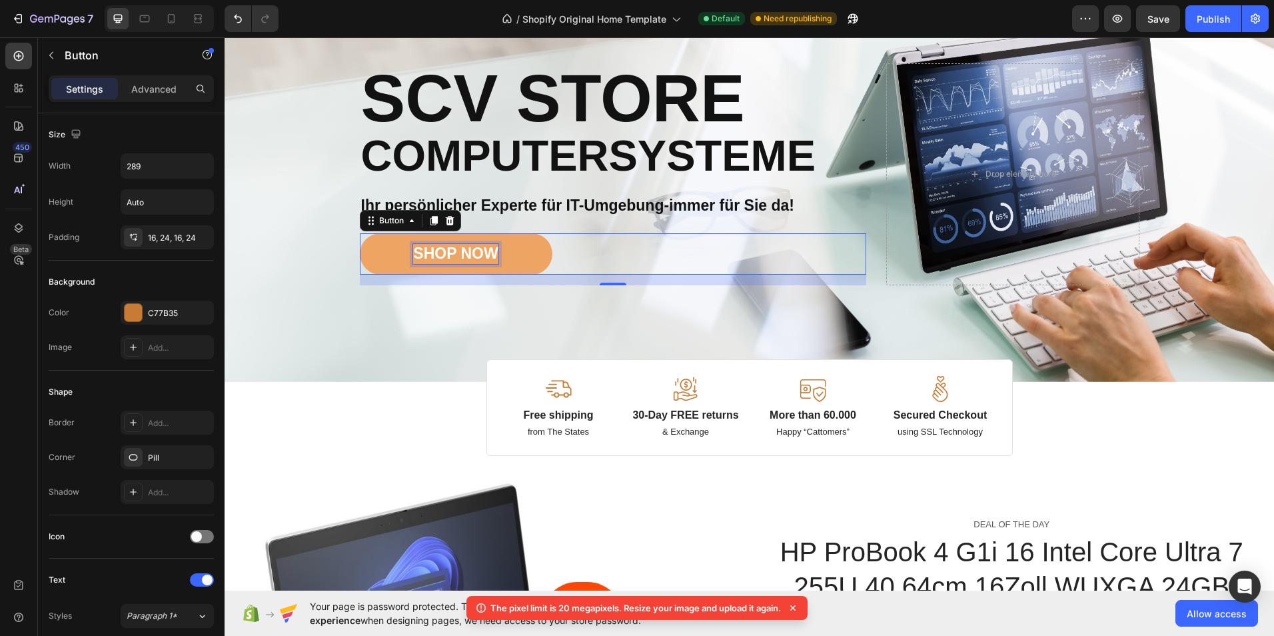
click at [483, 252] on div "SHOP NOW" at bounding box center [455, 254] width 85 height 20
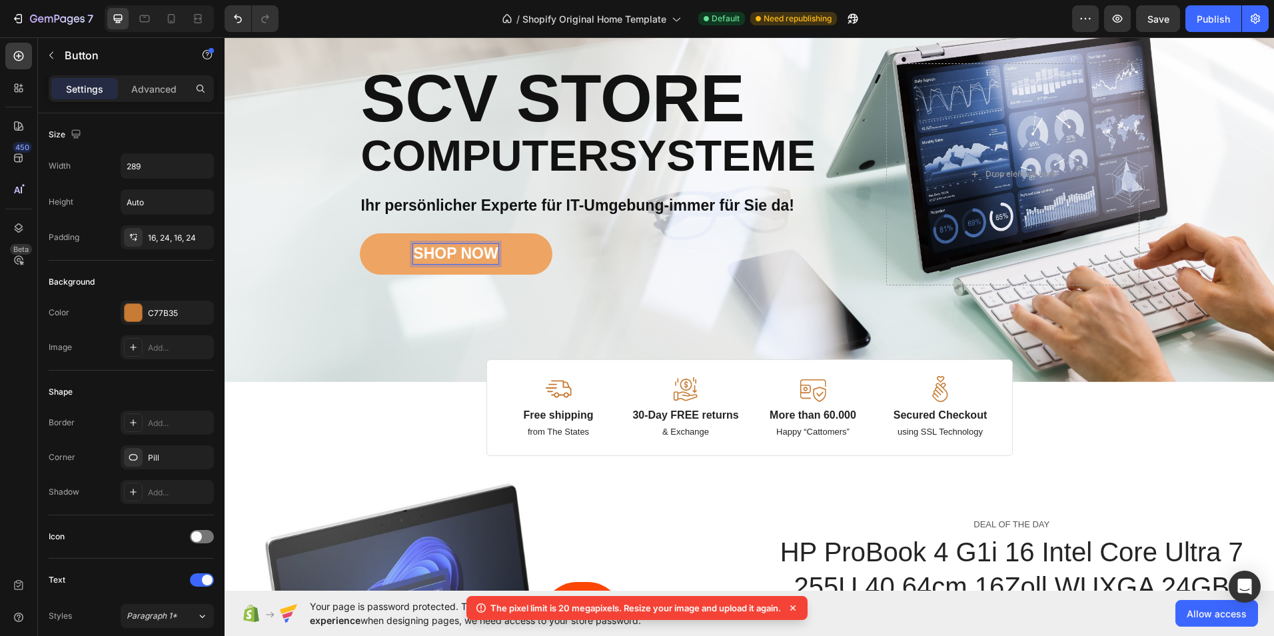
click at [489, 252] on p "SHOP NOW" at bounding box center [455, 254] width 85 height 20
click at [360, 233] on button "Jetzt" at bounding box center [456, 253] width 193 height 41
click at [360, 233] on button "Jetzt Shoppen" at bounding box center [456, 253] width 193 height 41
click at [526, 254] on button "Jetzt Shoppen" at bounding box center [456, 253] width 193 height 41
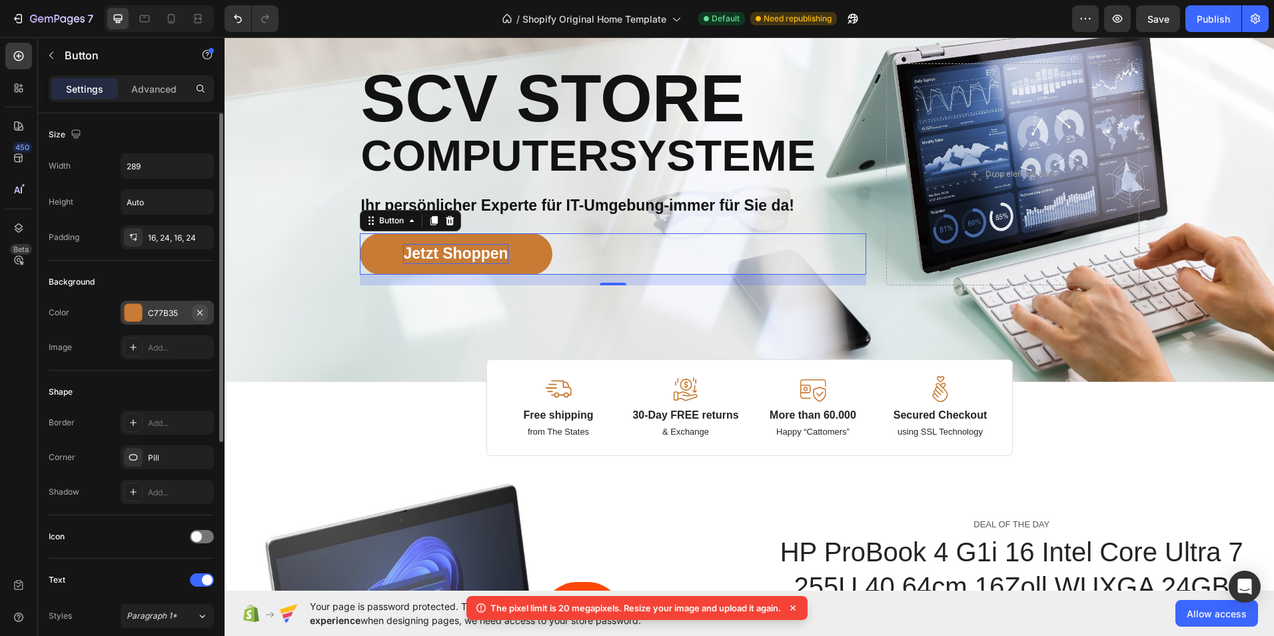
click at [199, 310] on icon "button" at bounding box center [199, 311] width 5 height 5
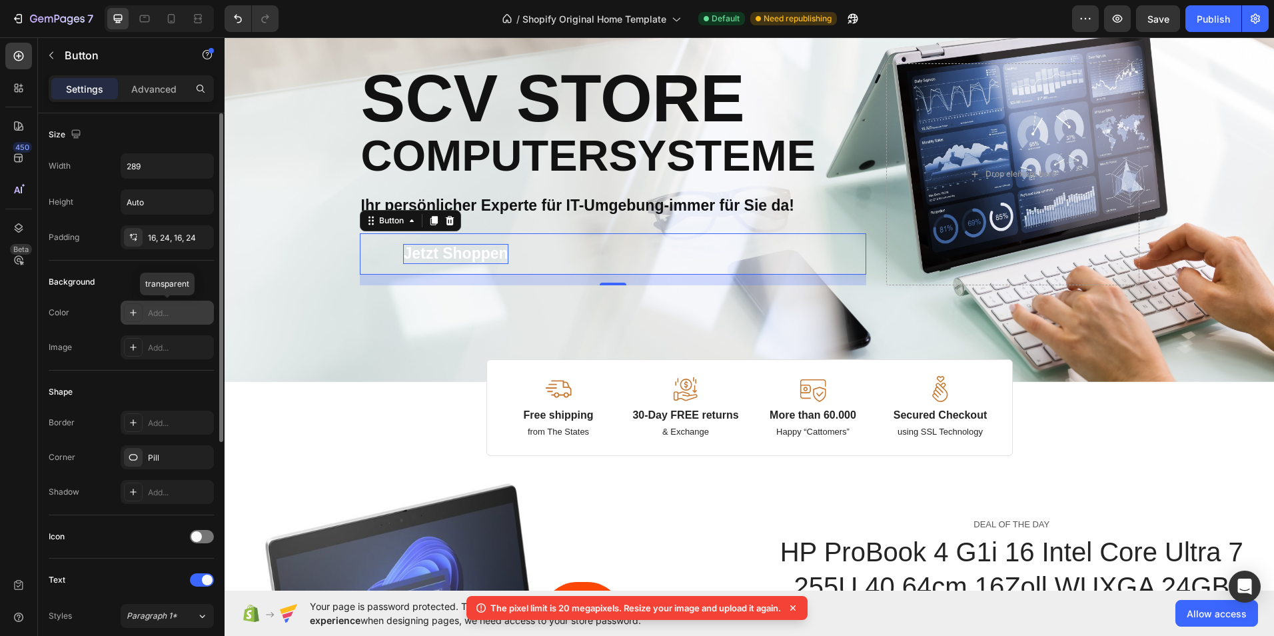
click at [187, 317] on div "Add..." at bounding box center [179, 313] width 63 height 12
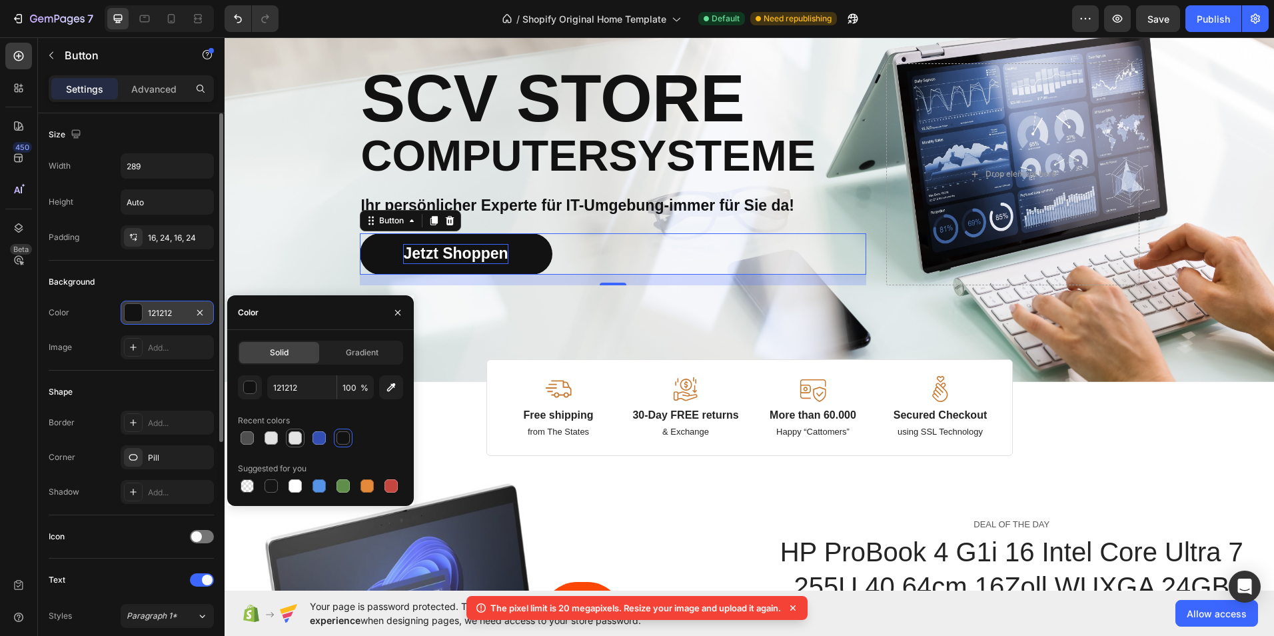
click at [297, 438] on div at bounding box center [294, 437] width 13 height 13
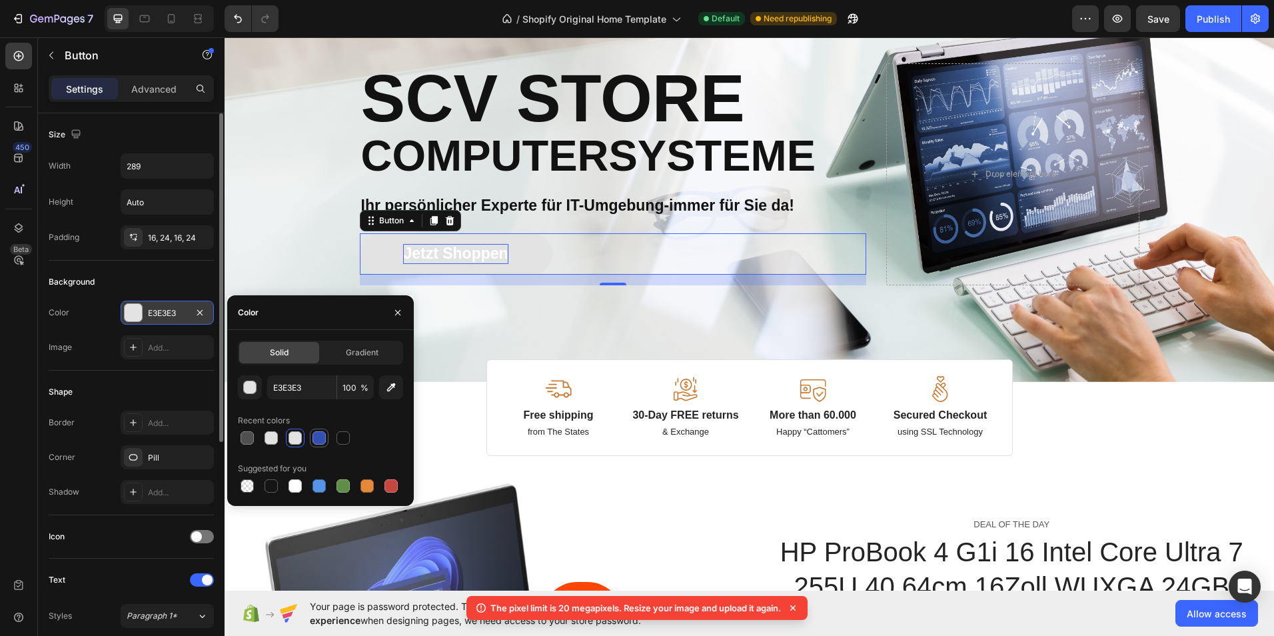
click at [316, 436] on div at bounding box center [318, 437] width 13 height 13
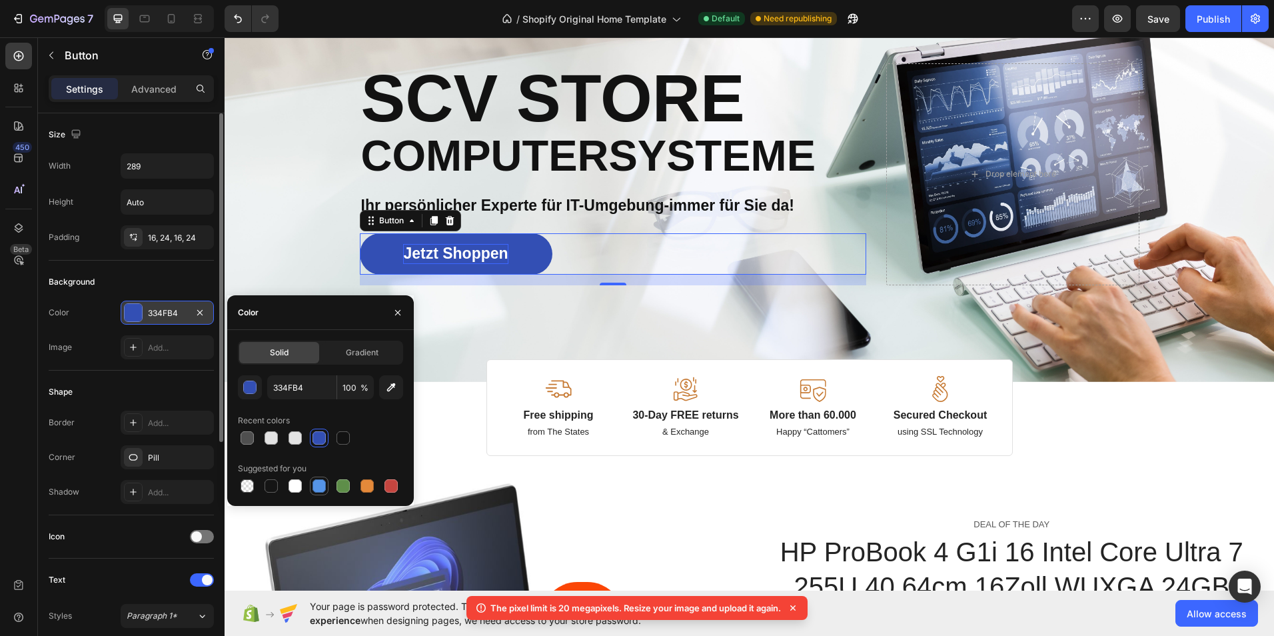
click at [324, 484] on div at bounding box center [318, 485] width 13 height 13
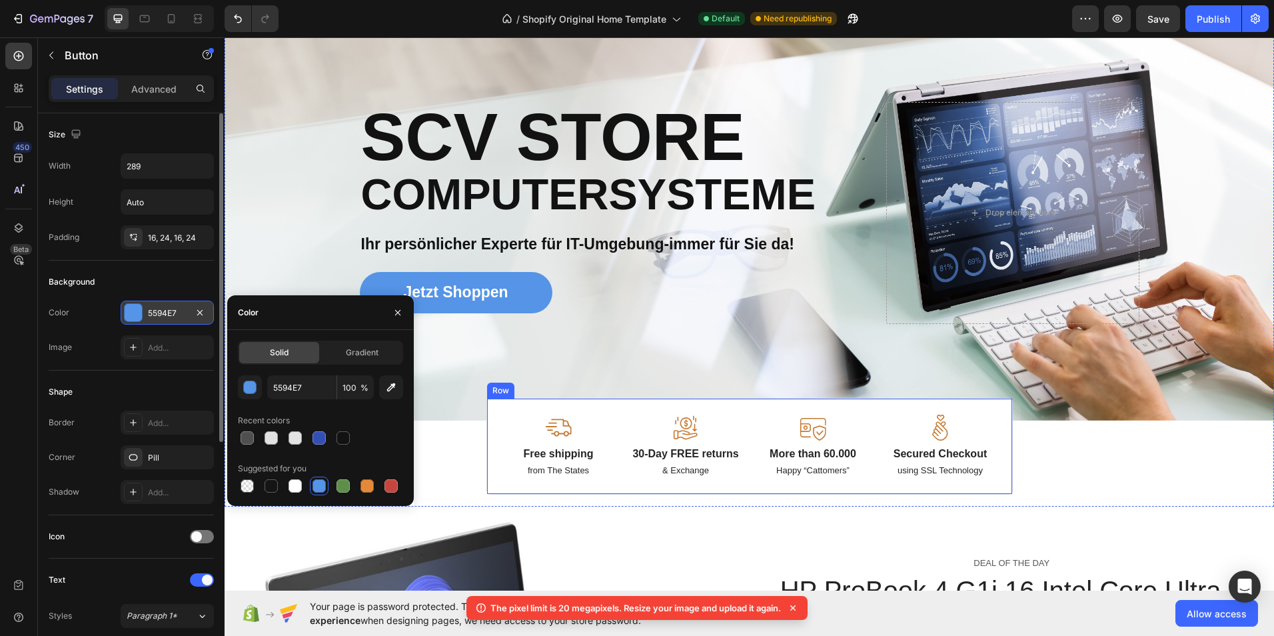
scroll to position [0, 0]
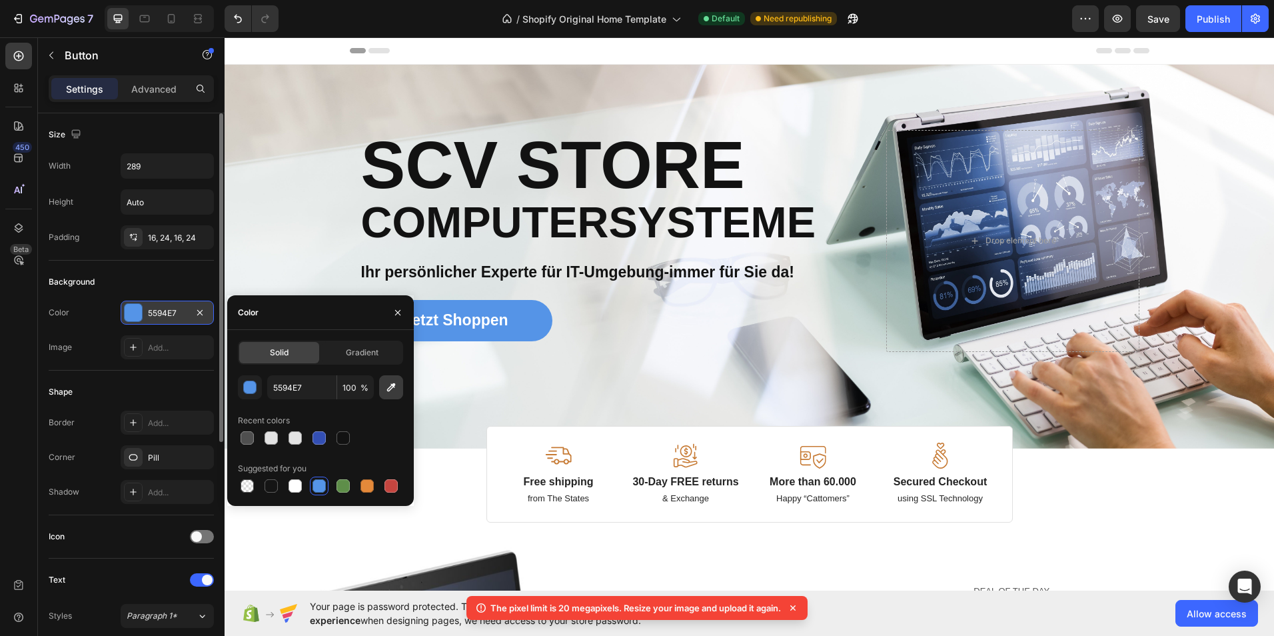
click at [386, 390] on icon "button" at bounding box center [390, 386] width 13 height 13
click at [312, 482] on div at bounding box center [318, 485] width 13 height 13
type input "5594E7"
click at [504, 388] on div "Image Image Free shipping Text Block from The States Text Block Advanced List I…" at bounding box center [749, 257] width 799 height 384
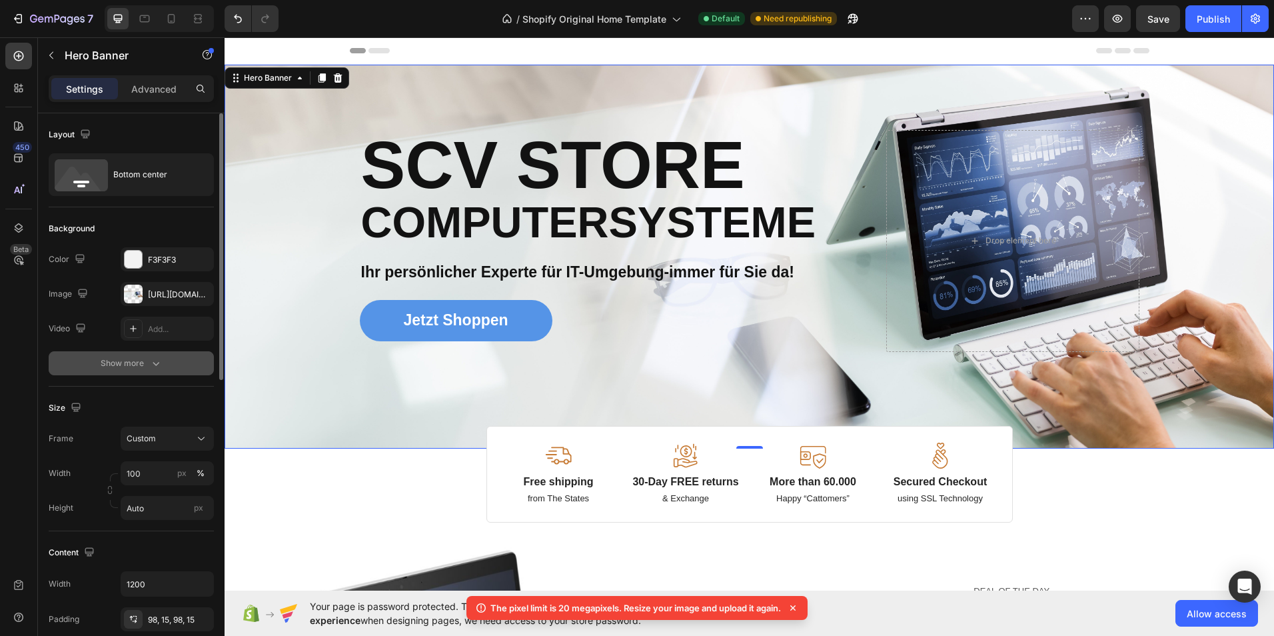
click at [163, 359] on button "Show more" at bounding box center [131, 363] width 165 height 24
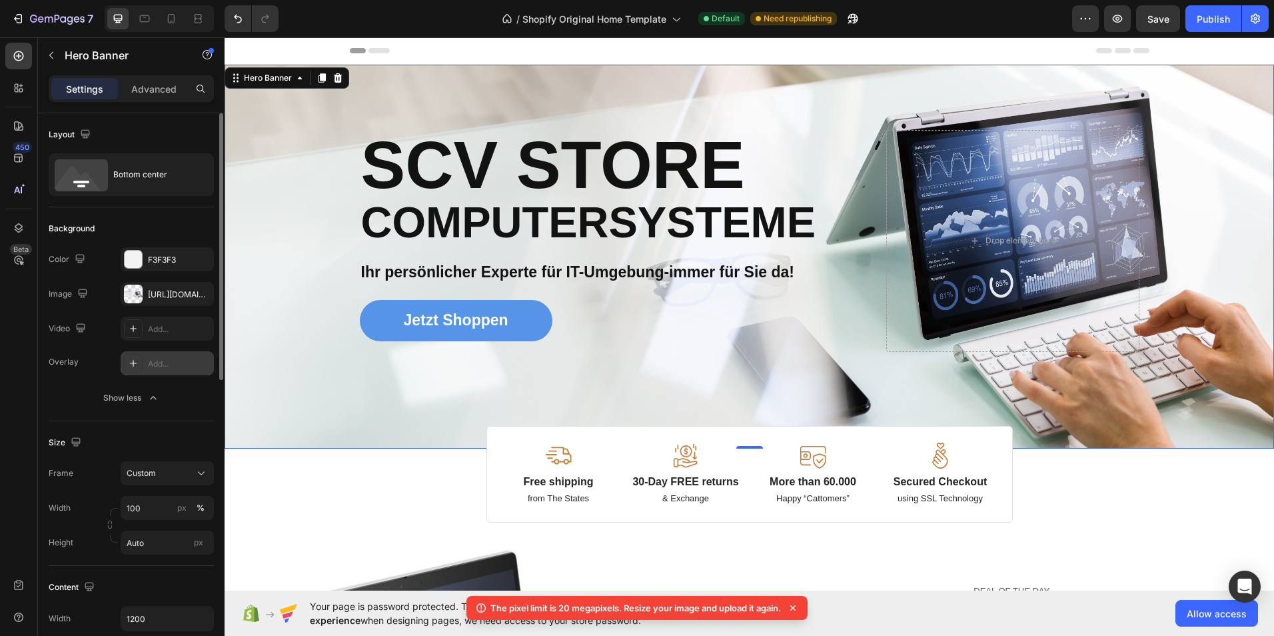
click at [163, 362] on div "Add..." at bounding box center [179, 364] width 63 height 12
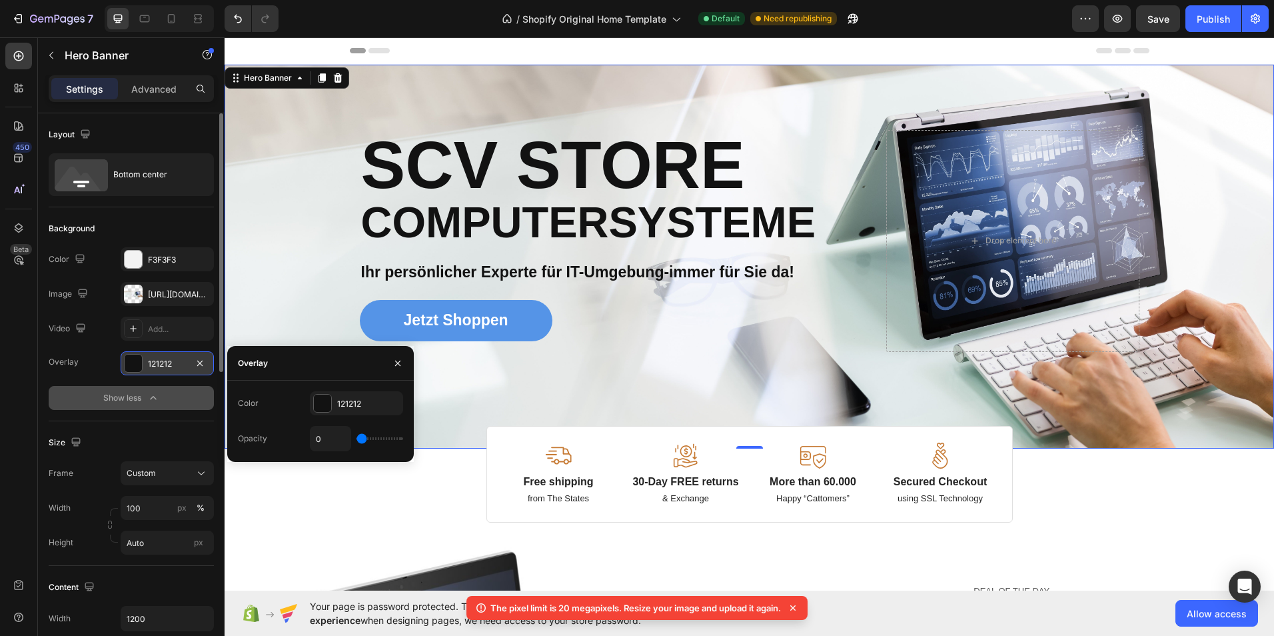
click at [160, 390] on button "Show less" at bounding box center [131, 398] width 165 height 24
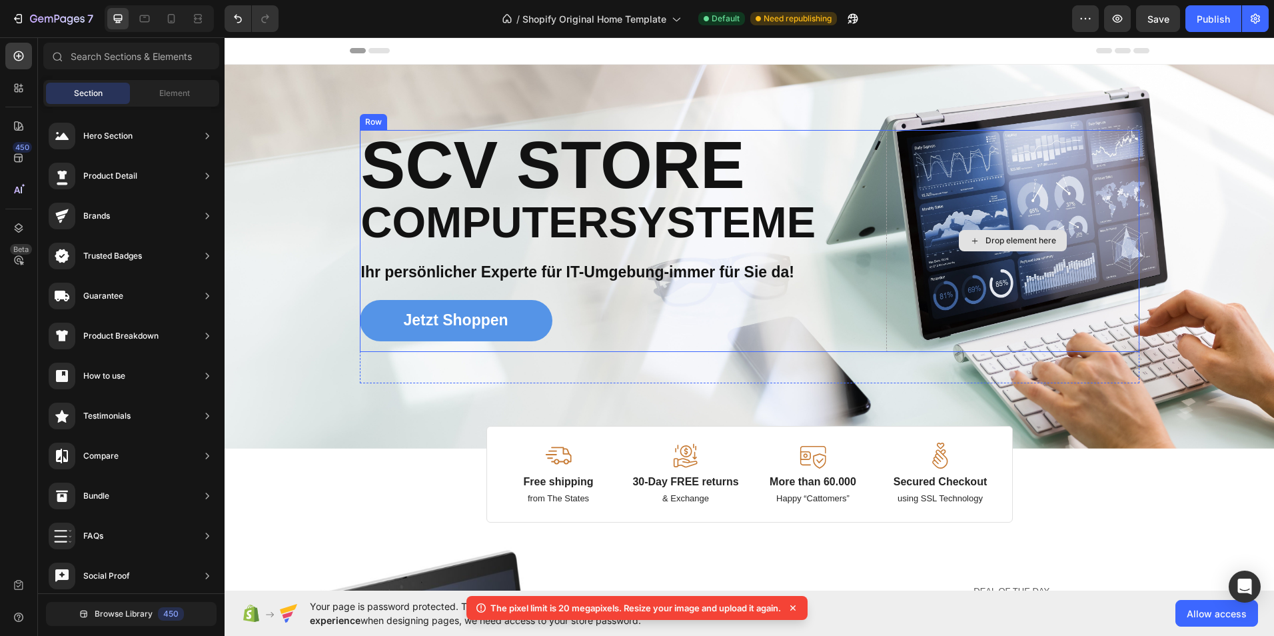
click at [1009, 240] on div "Drop element here" at bounding box center [1020, 240] width 71 height 11
click at [1025, 242] on div "Drop element here" at bounding box center [1020, 240] width 71 height 11
click at [970, 240] on icon at bounding box center [974, 240] width 11 height 11
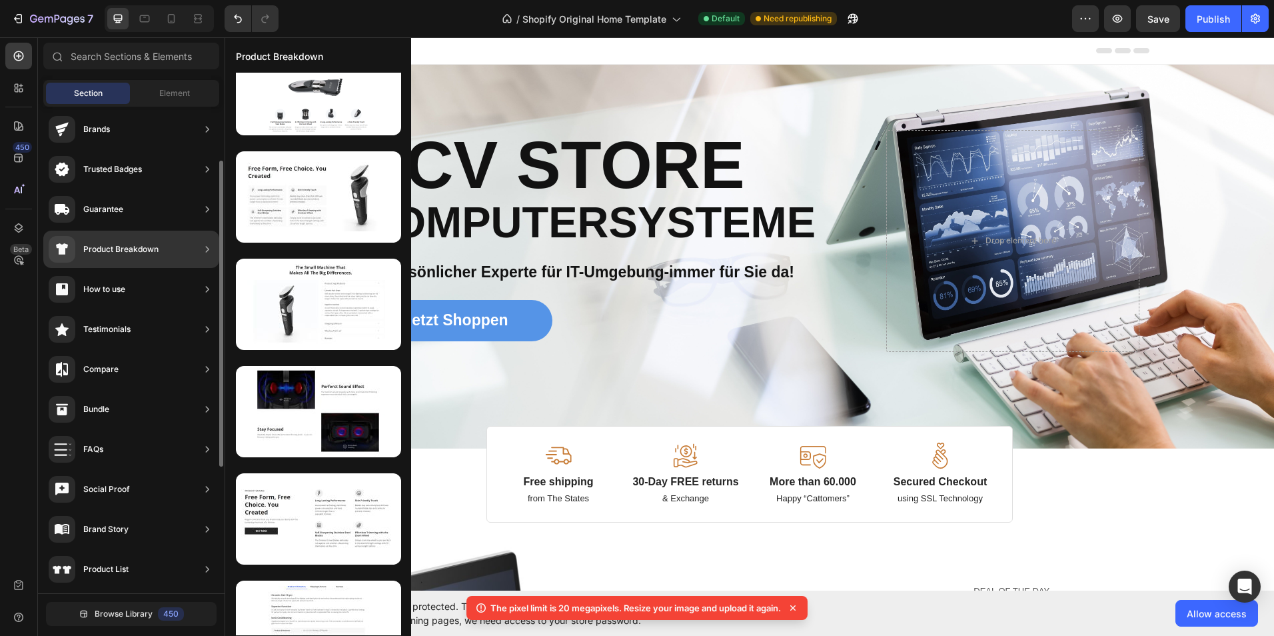
scroll to position [73, 0]
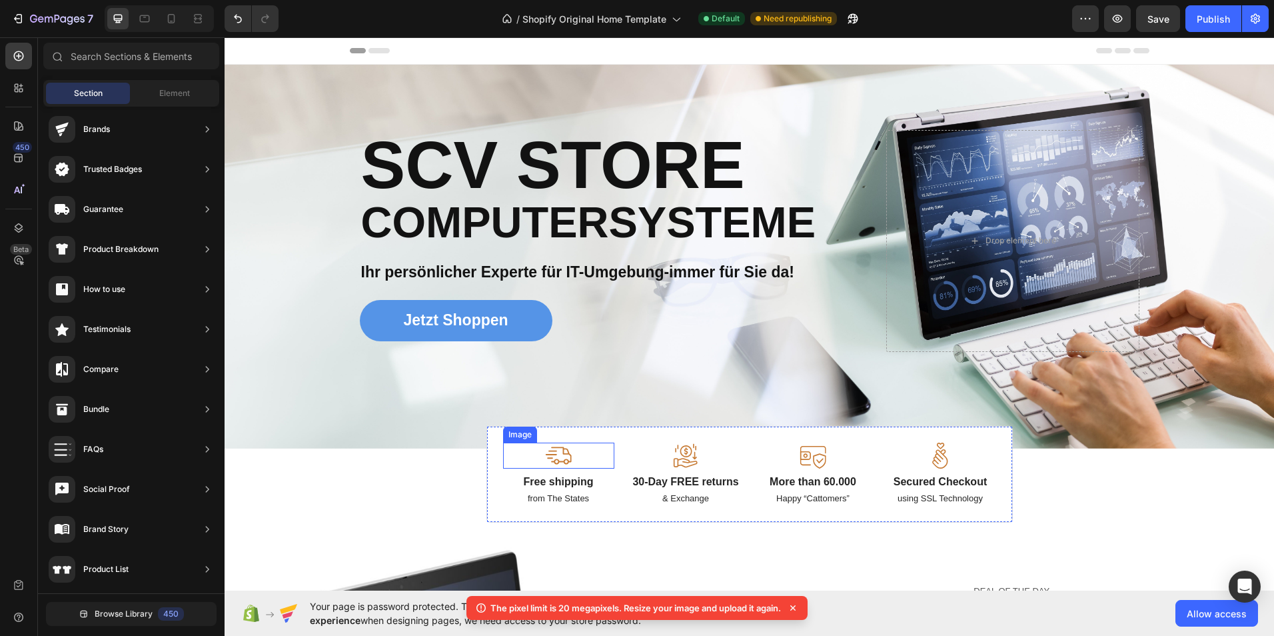
click at [566, 467] on img at bounding box center [558, 455] width 27 height 26
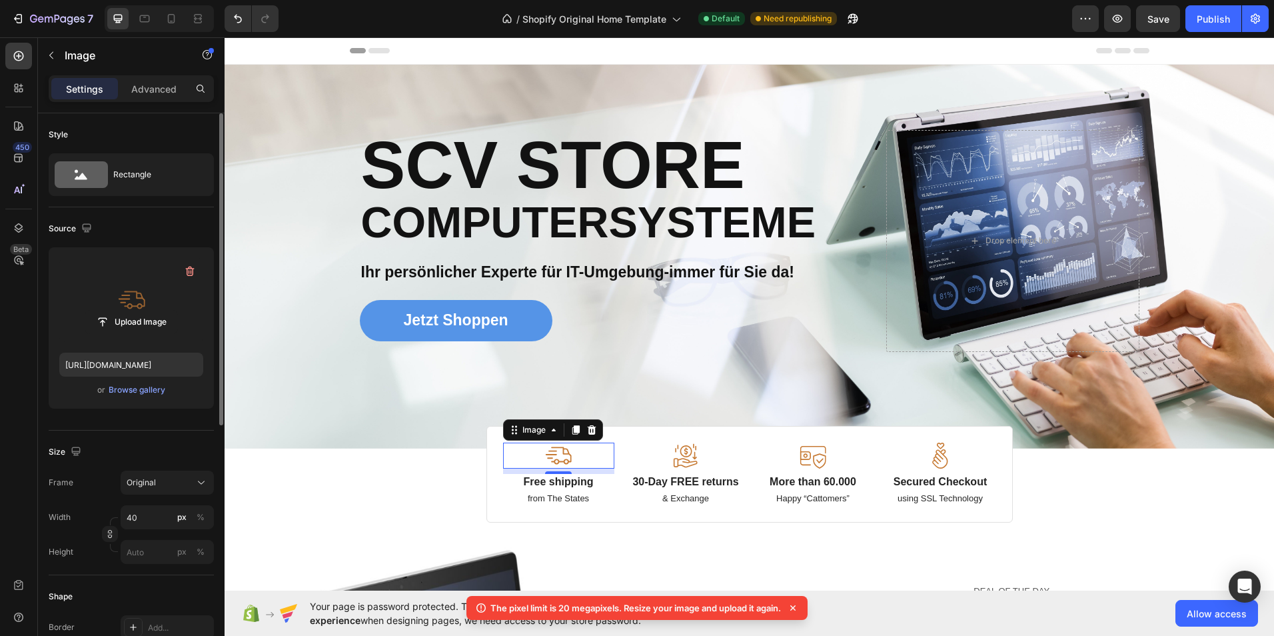
click at [176, 290] on label at bounding box center [131, 300] width 144 height 84
click at [176, 310] on input "file" at bounding box center [131, 321] width 92 height 23
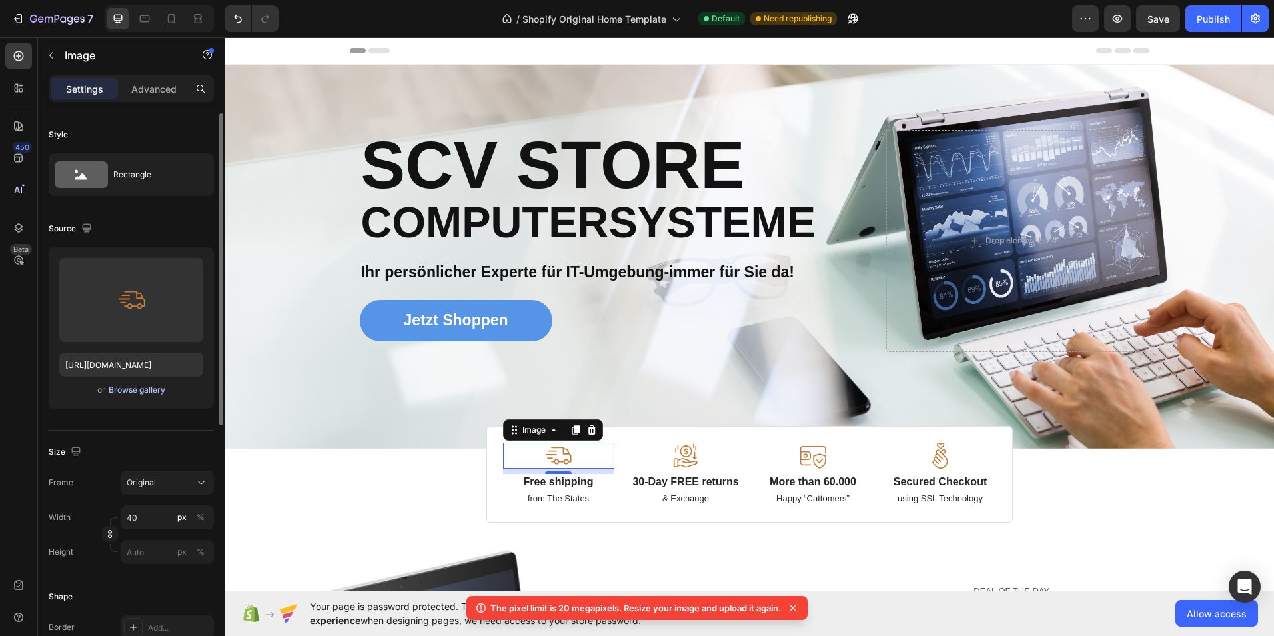
click at [148, 388] on div "Browse gallery" at bounding box center [137, 390] width 57 height 12
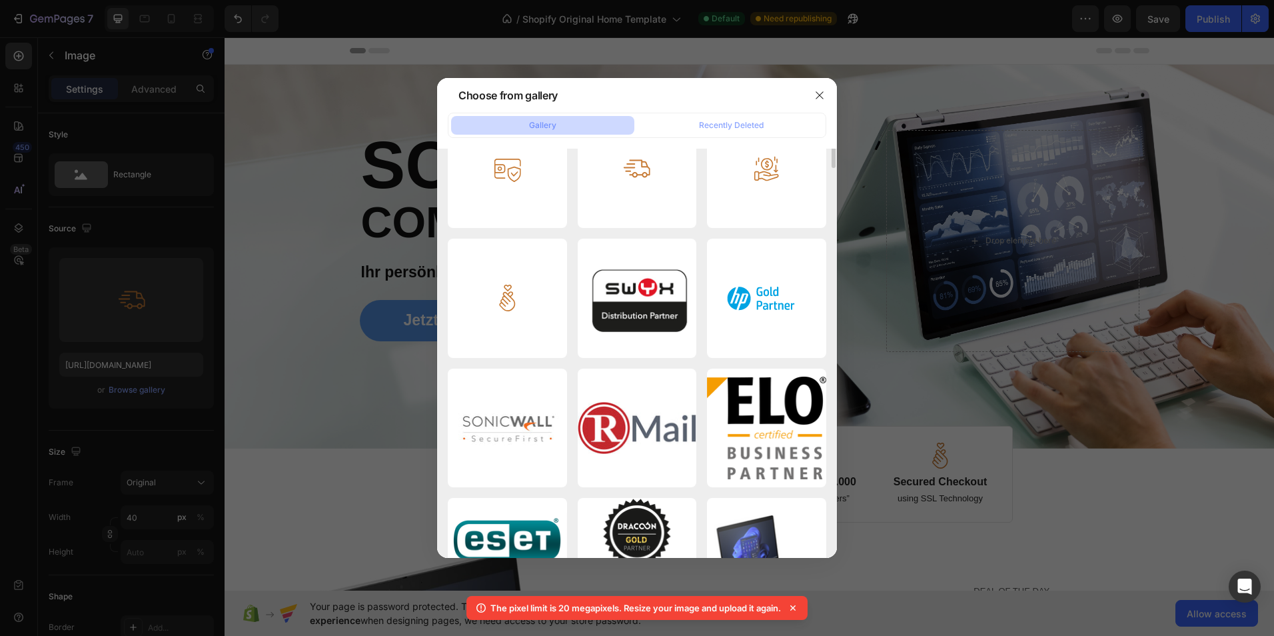
scroll to position [110, 0]
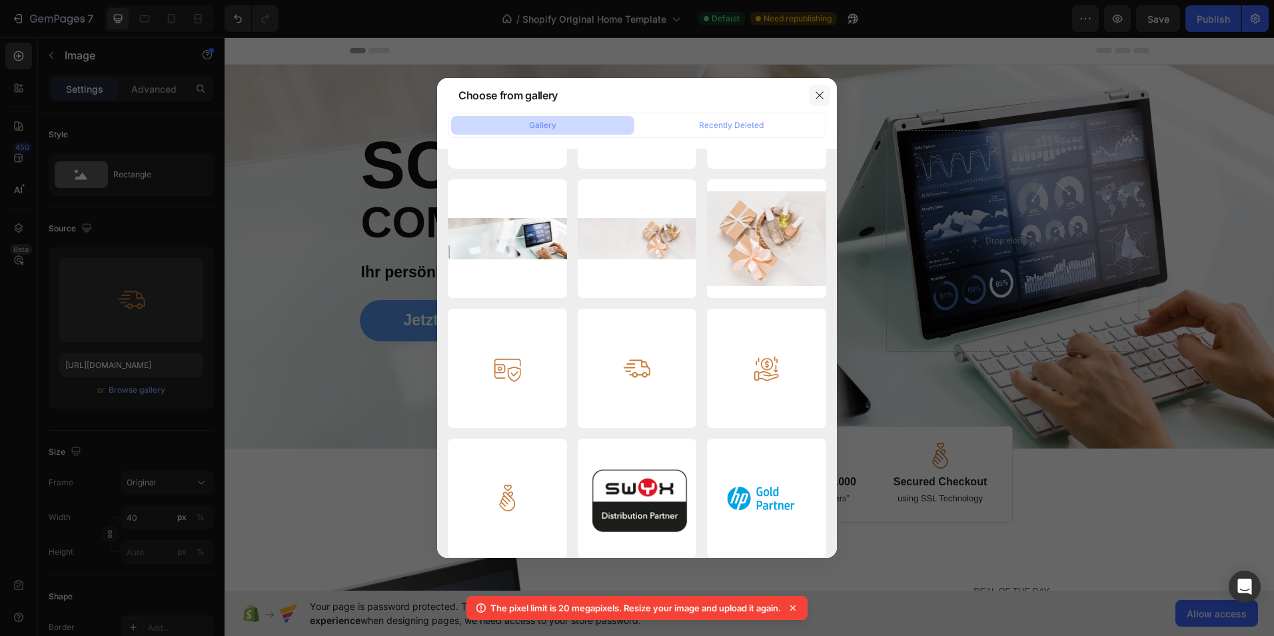
click at [816, 88] on button "button" at bounding box center [819, 95] width 21 height 21
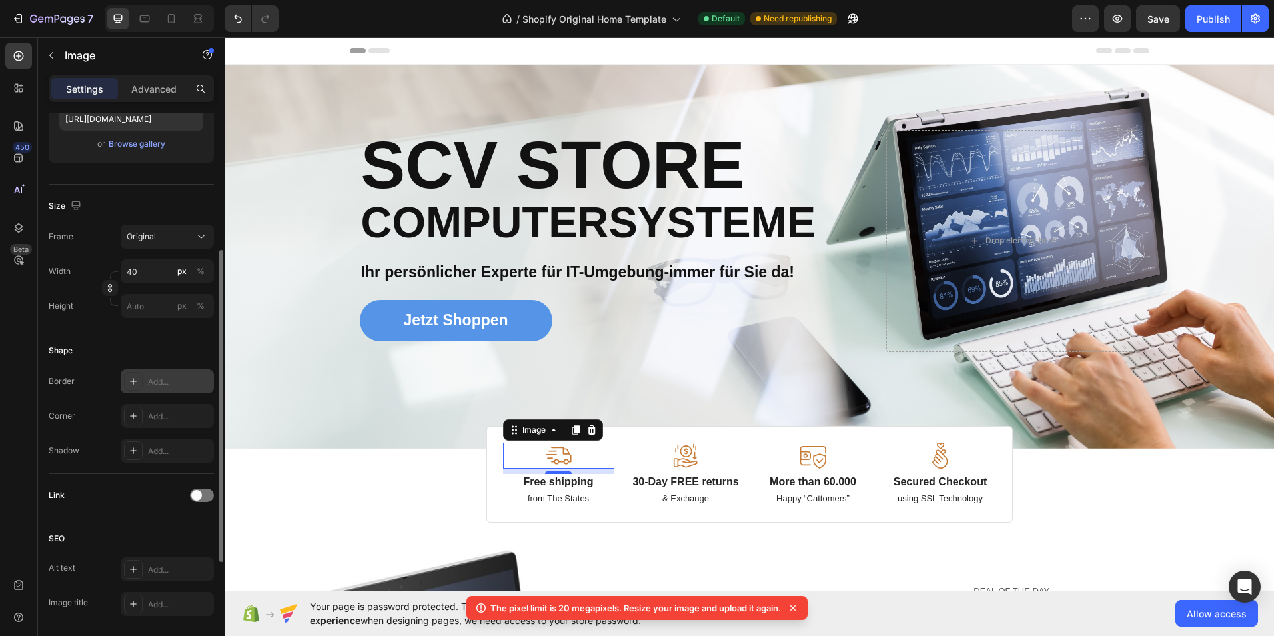
scroll to position [312, 0]
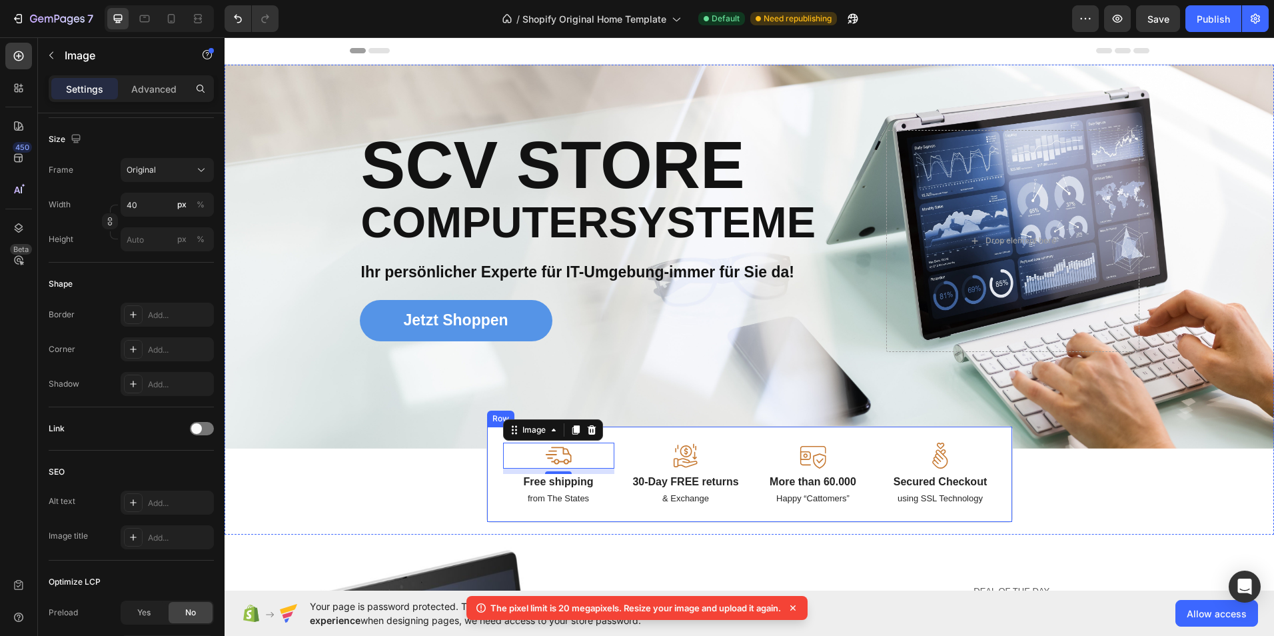
click at [996, 438] on div "Image 8 Free shipping Text Block from The States Text Block Image 30-Day FREE r…" at bounding box center [749, 474] width 526 height 97
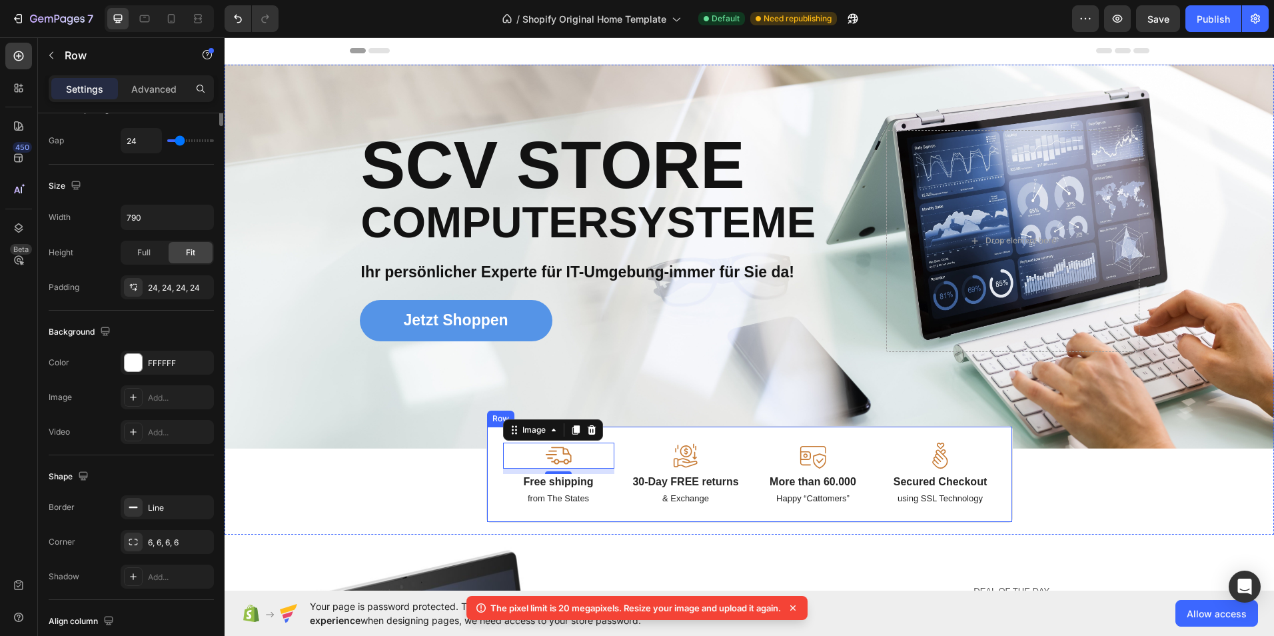
scroll to position [0, 0]
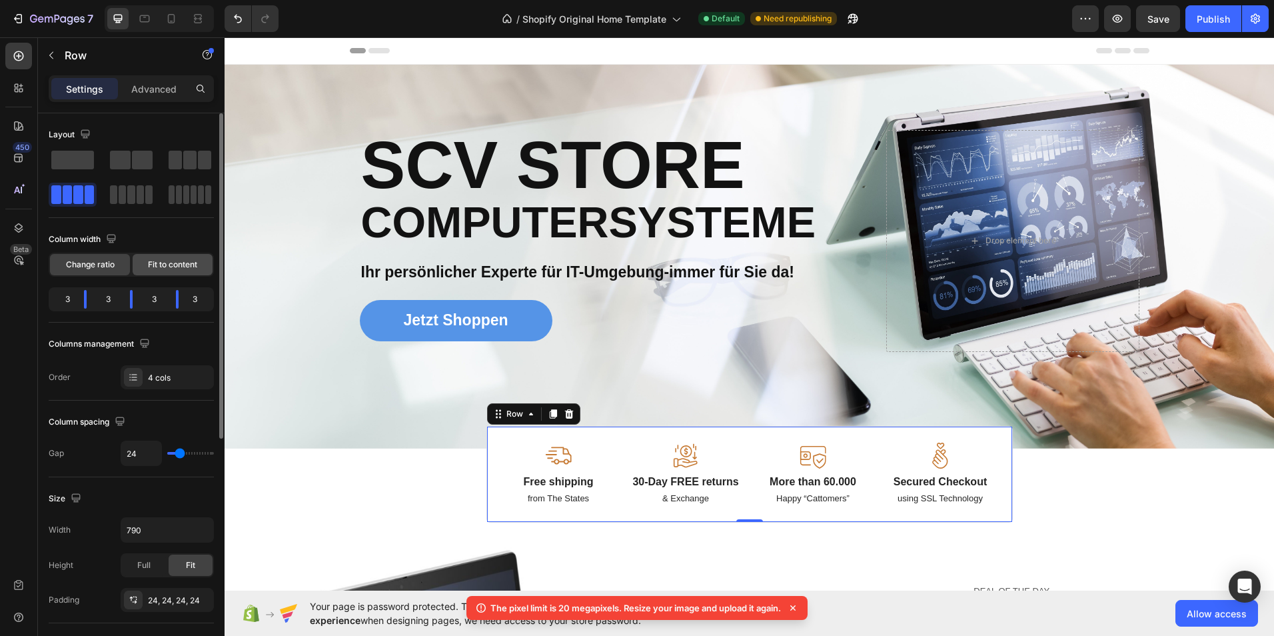
click at [169, 262] on span "Fit to content" at bounding box center [172, 264] width 49 height 12
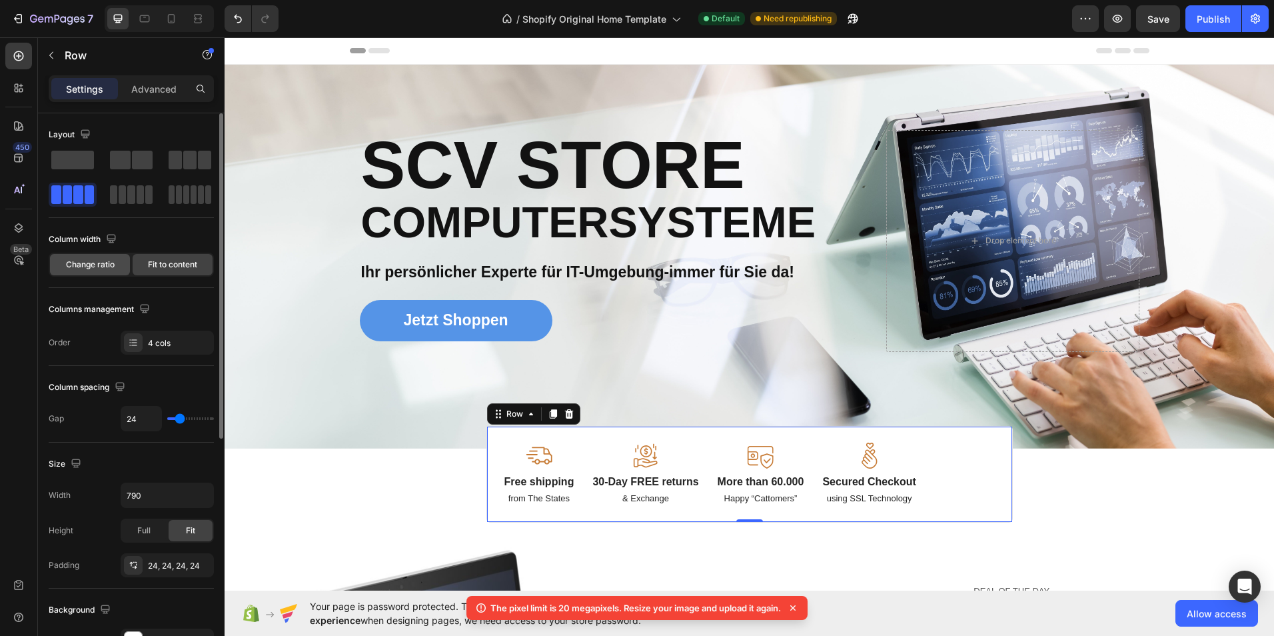
click at [99, 265] on span "Change ratio" at bounding box center [90, 264] width 49 height 12
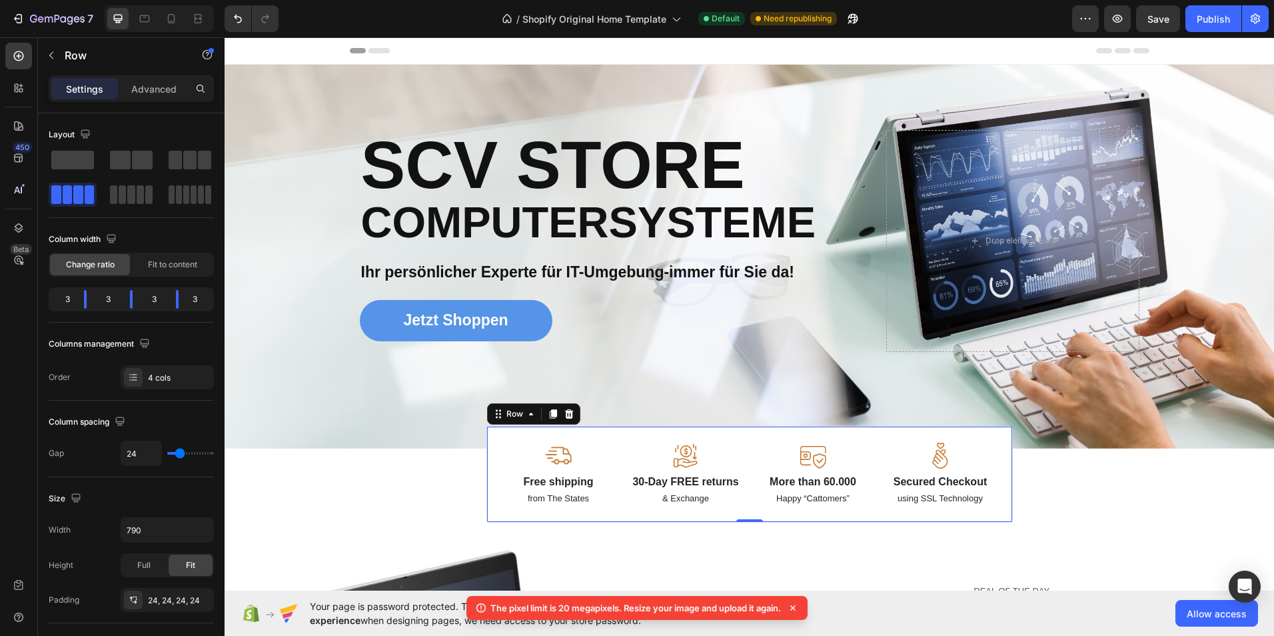
click at [548, 472] on div "Image Free shipping Text Block from The States Text Block" at bounding box center [558, 473] width 111 height 63
click at [614, 521] on div "Image Free shipping Text Block from The States Text Block Image 30-Day FREE ret…" at bounding box center [749, 474] width 526 height 97
click at [560, 457] on img at bounding box center [558, 455] width 27 height 26
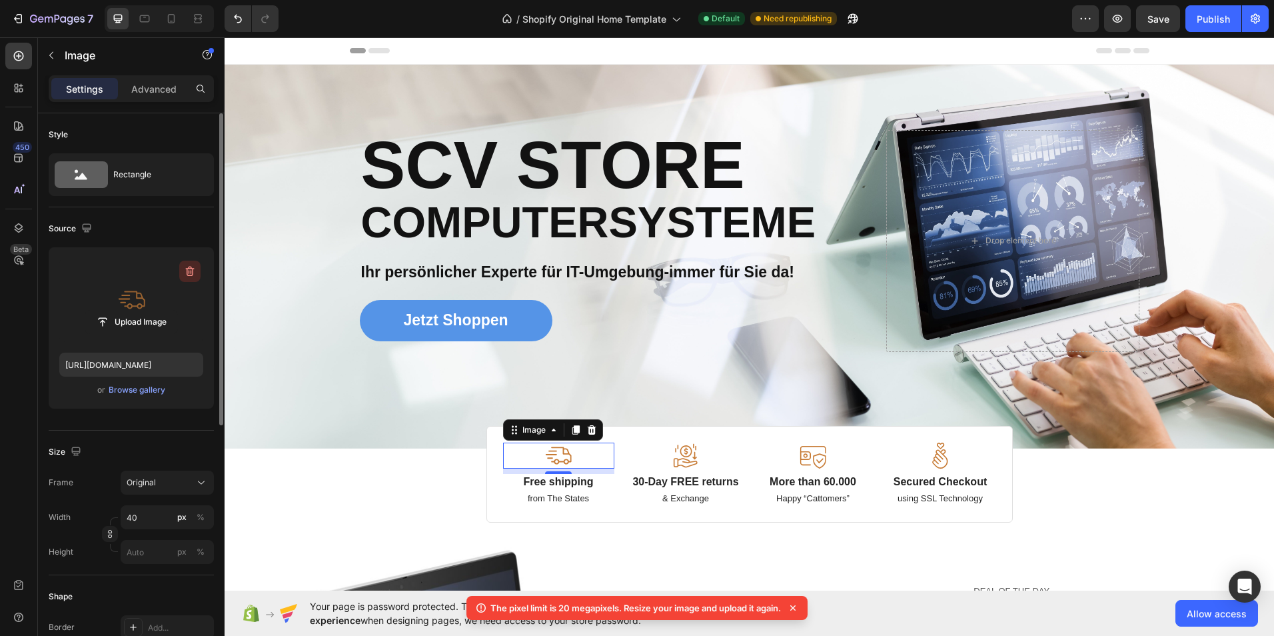
click at [187, 265] on icon "button" at bounding box center [189, 270] width 13 height 13
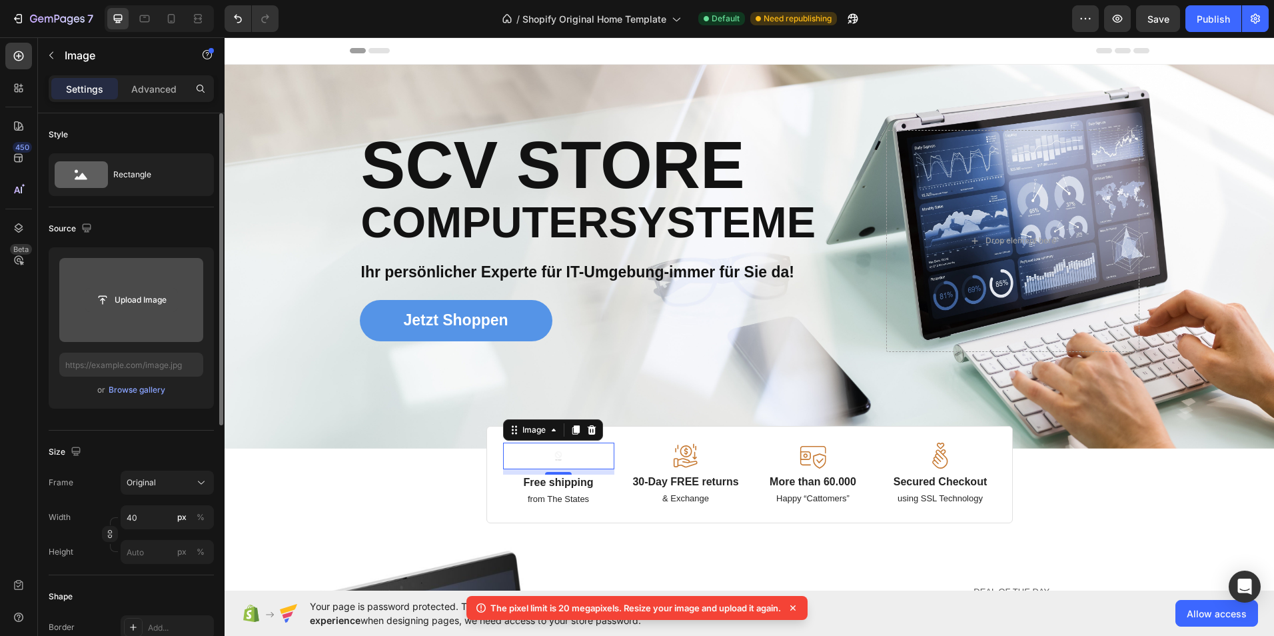
click at [125, 302] on input "file" at bounding box center [131, 299] width 92 height 23
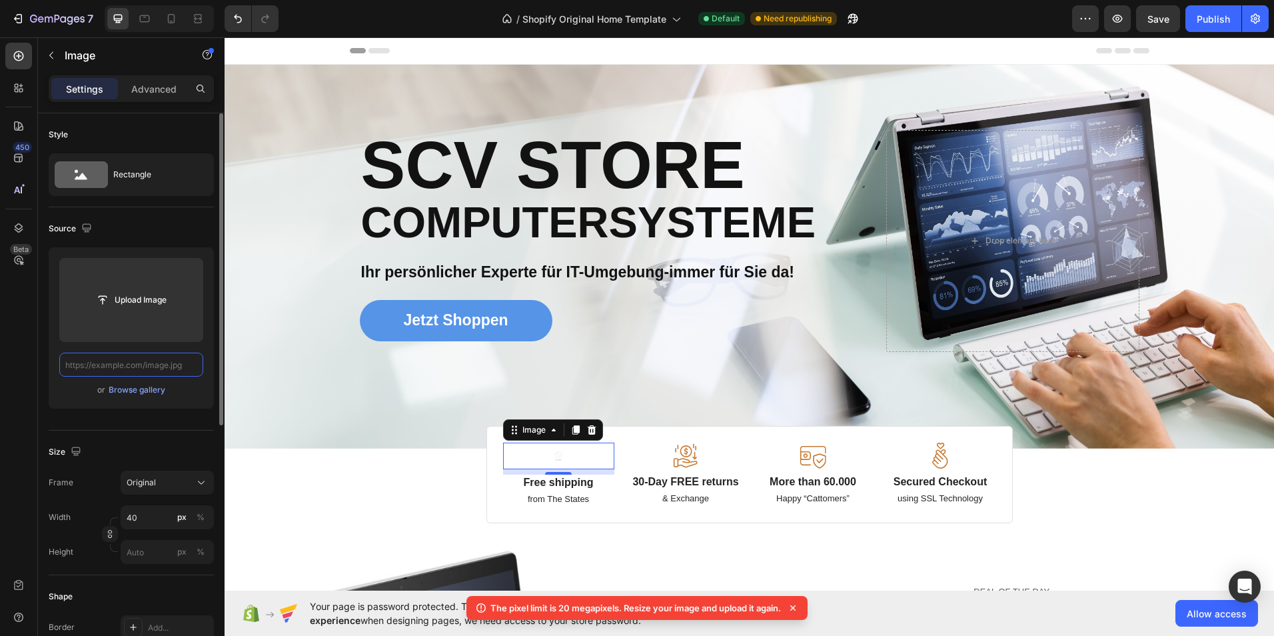
click at [130, 365] on input "text" at bounding box center [131, 364] width 144 height 24
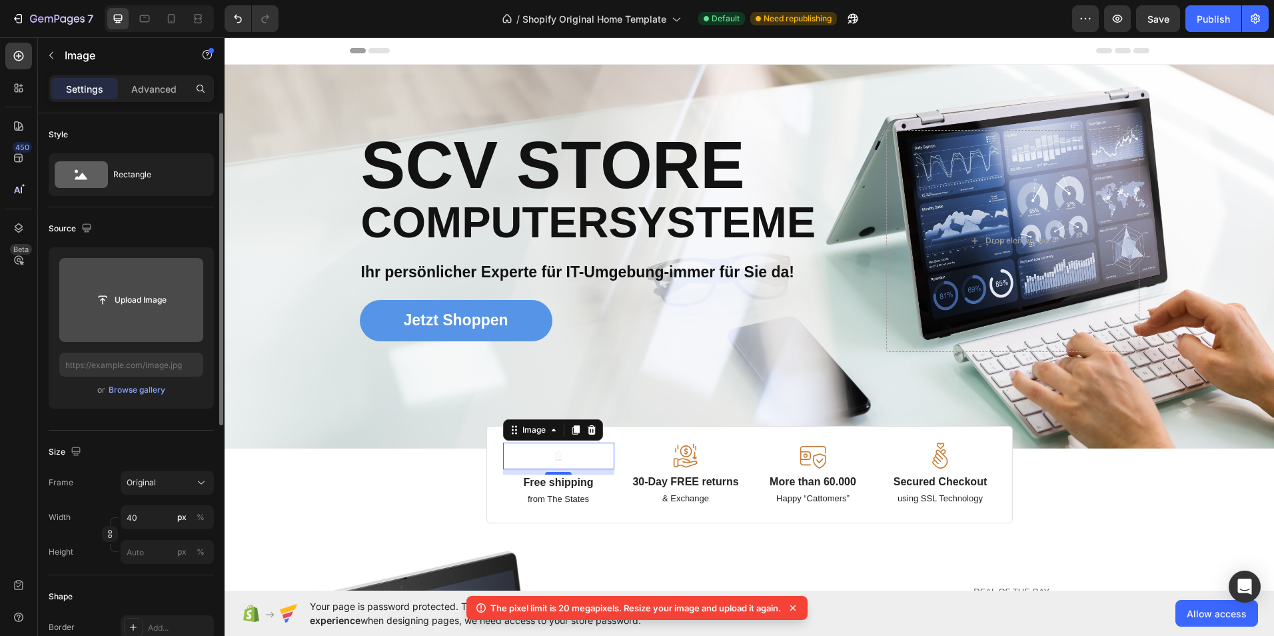
click at [93, 298] on input "file" at bounding box center [131, 299] width 92 height 23
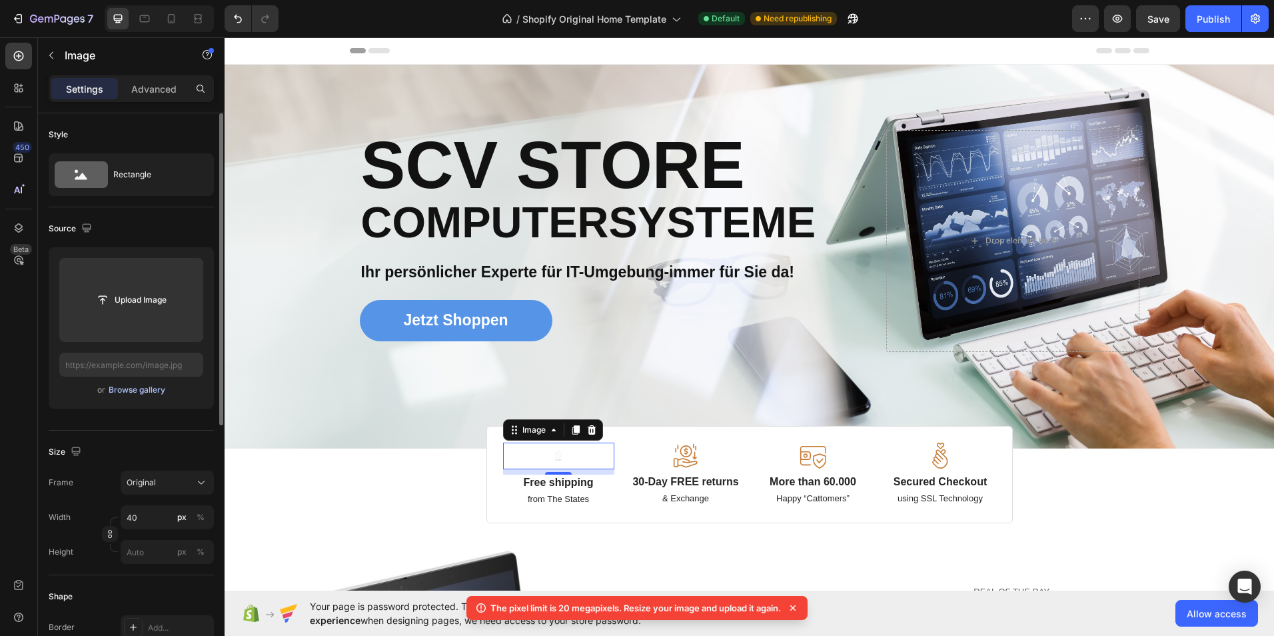
click at [154, 388] on div "Browse gallery" at bounding box center [137, 390] width 57 height 12
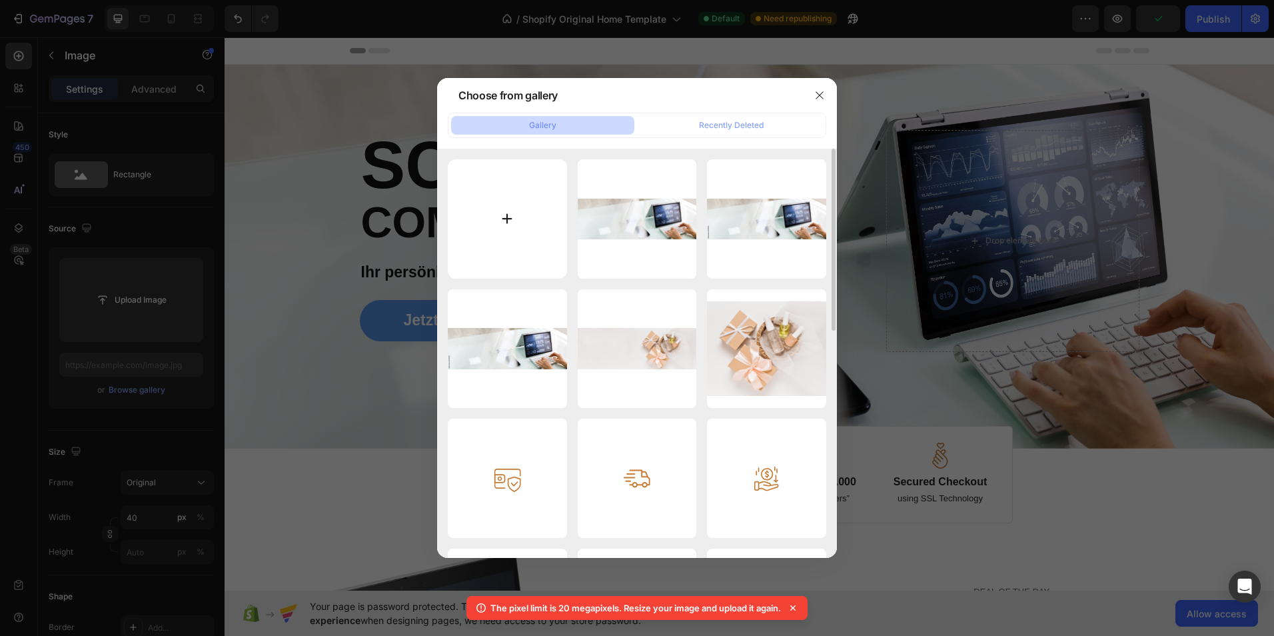
click at [500, 215] on input "file" at bounding box center [507, 218] width 119 height 119
click at [745, 124] on div "Recently Deleted" at bounding box center [731, 125] width 65 height 12
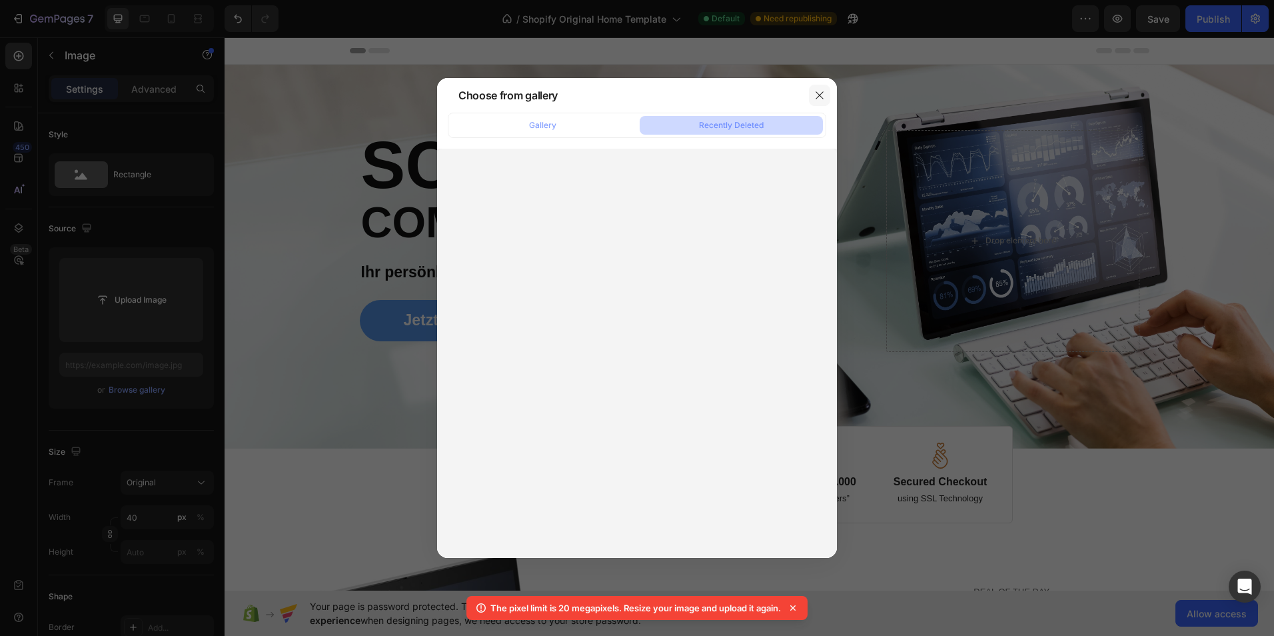
click at [817, 92] on icon "button" at bounding box center [819, 95] width 11 height 11
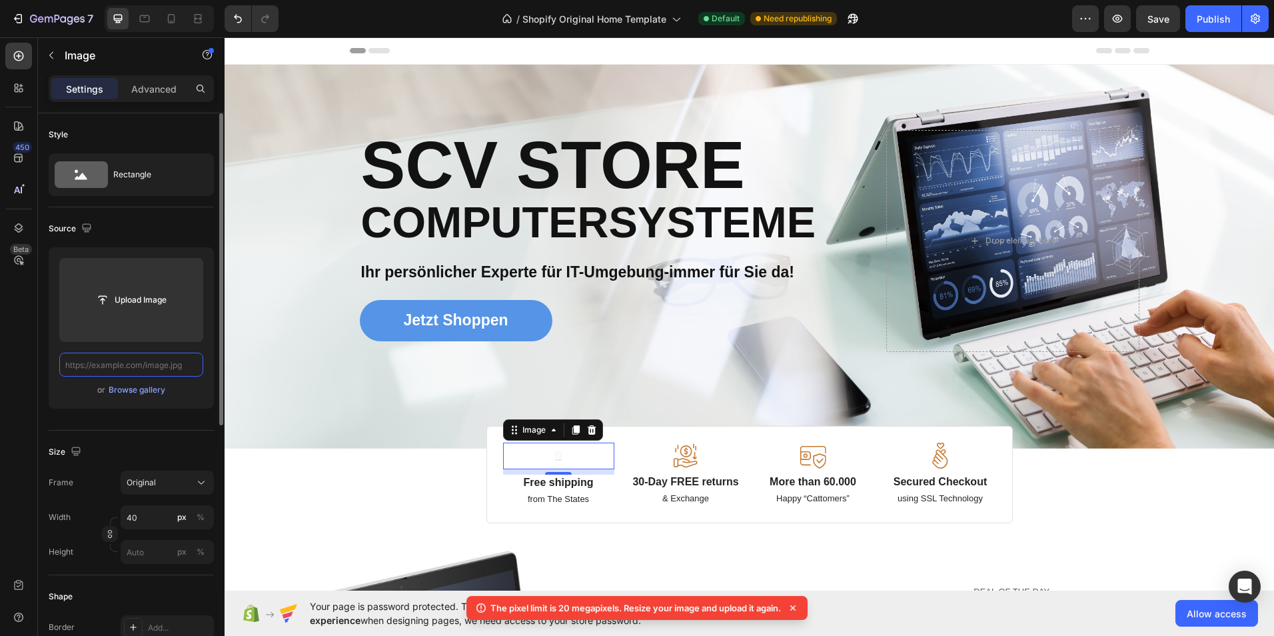
click at [145, 374] on input "text" at bounding box center [131, 364] width 144 height 24
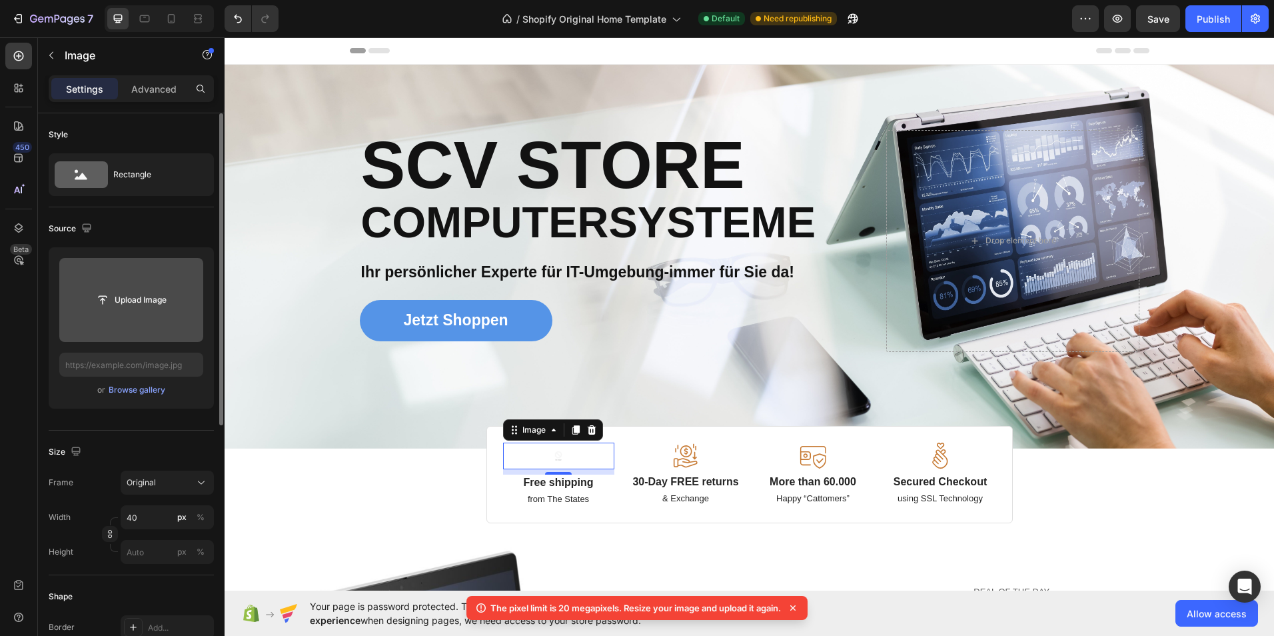
click at [121, 332] on input "file" at bounding box center [131, 300] width 144 height 84
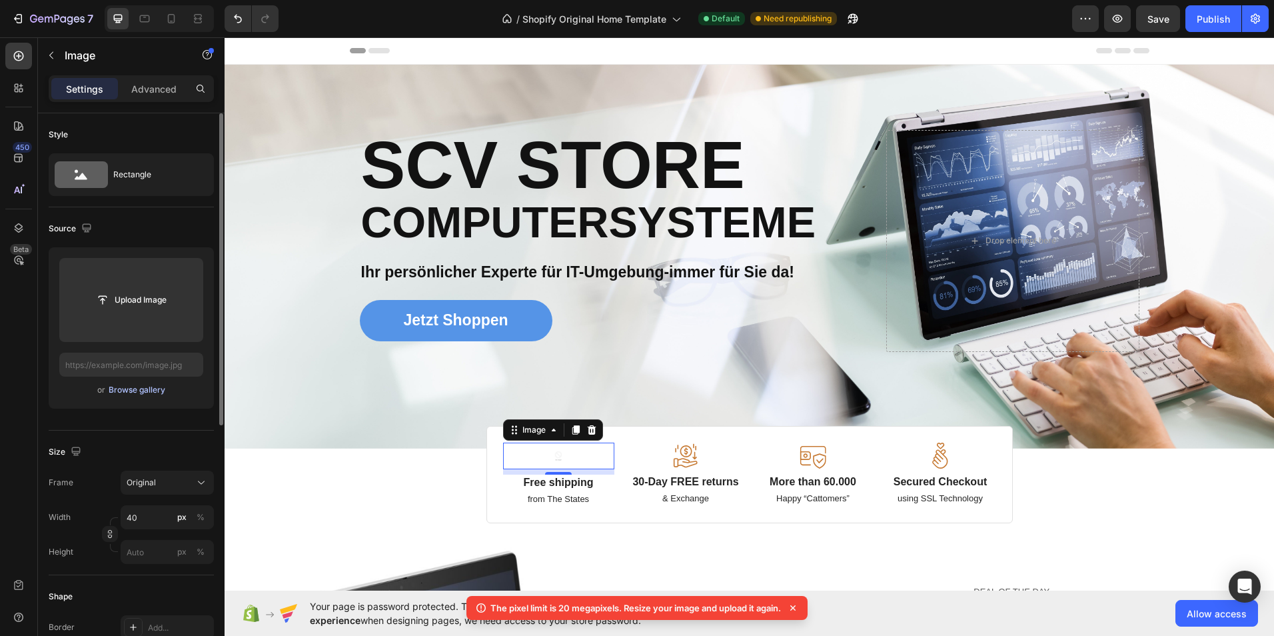
click at [149, 391] on div "Browse gallery" at bounding box center [137, 390] width 57 height 12
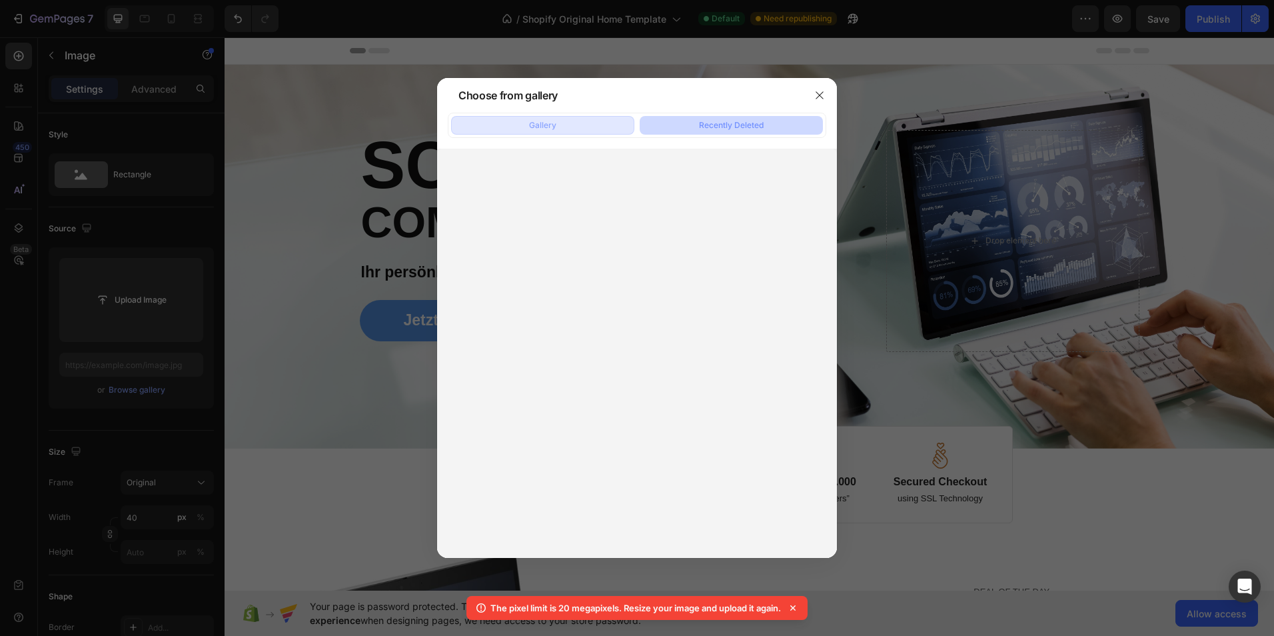
click at [602, 124] on button "Gallery" at bounding box center [542, 125] width 183 height 19
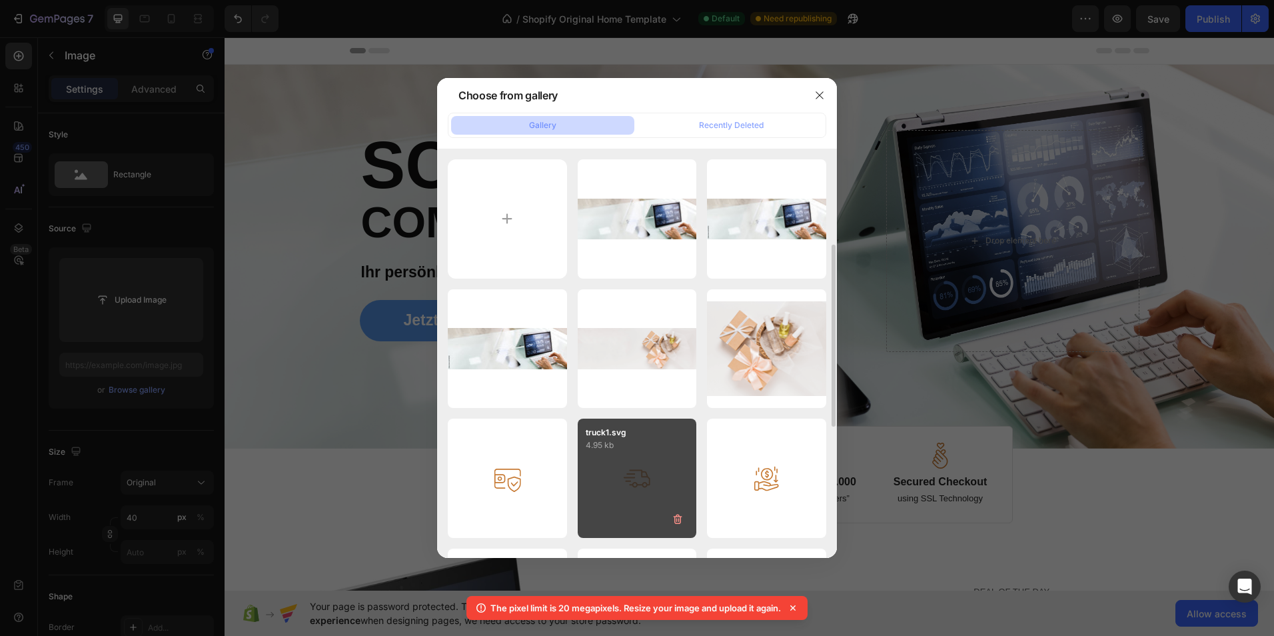
scroll to position [200, 0]
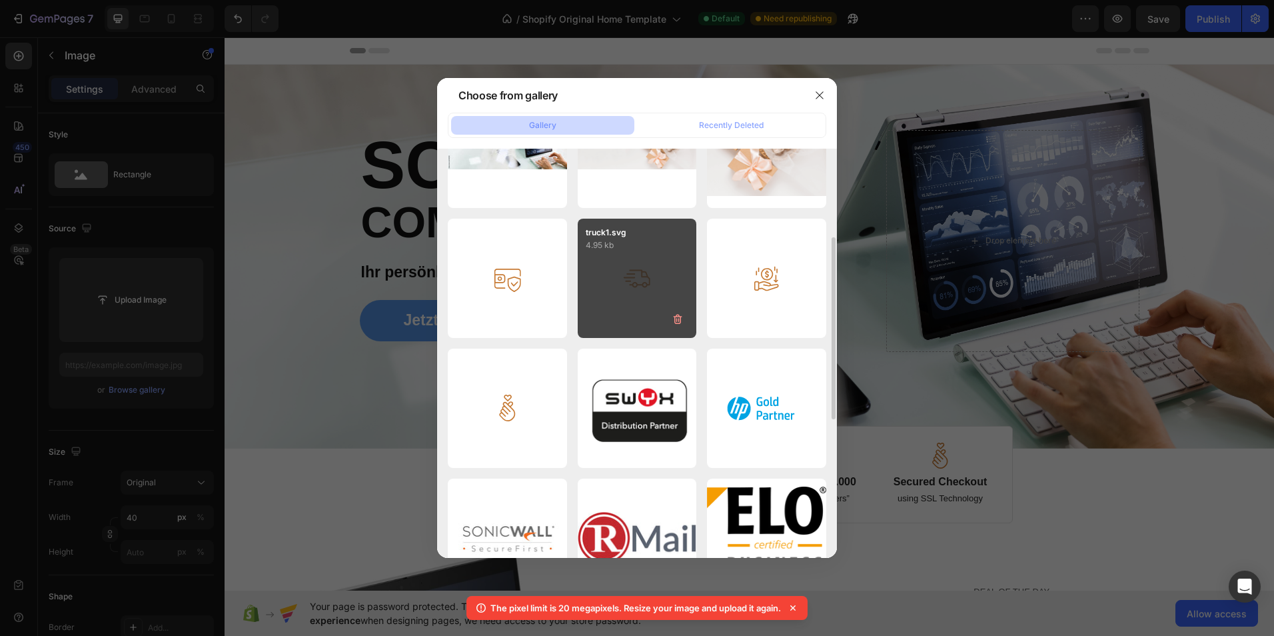
click at [652, 264] on div "truck1.svg 4.95 kb" at bounding box center [637, 278] width 119 height 119
type input "[URL][DOMAIN_NAME]"
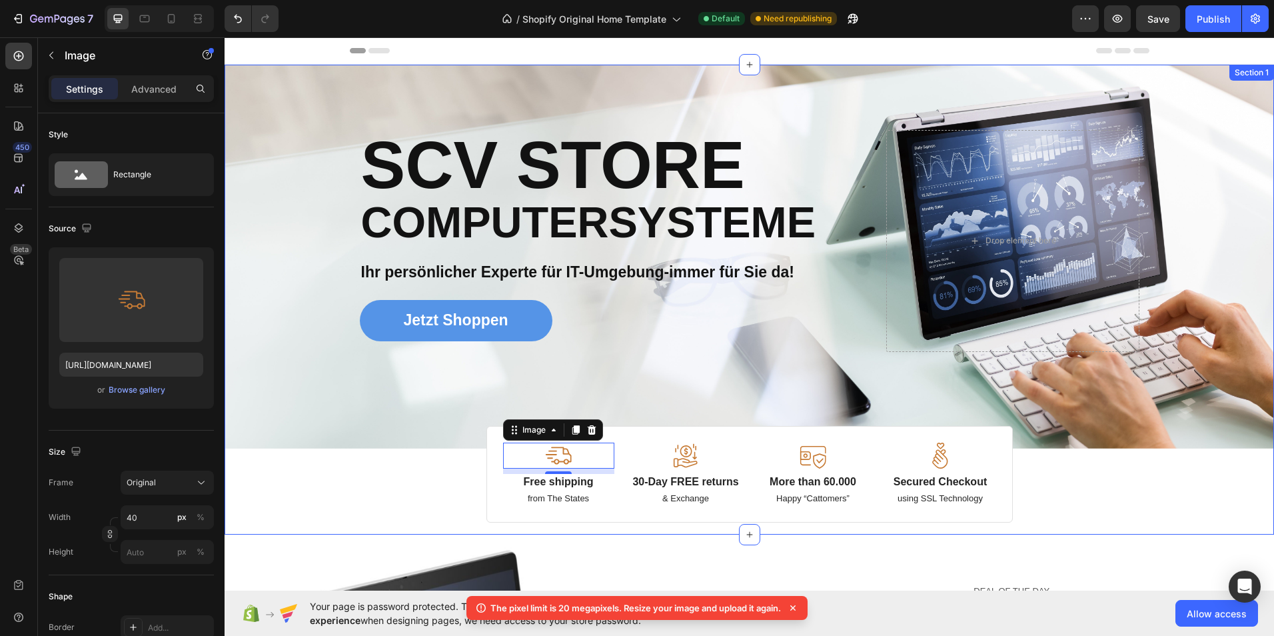
click at [1139, 526] on div "Image Image Free shipping Text Block from The States Text Block Advanced List I…" at bounding box center [748, 300] width 1049 height 470
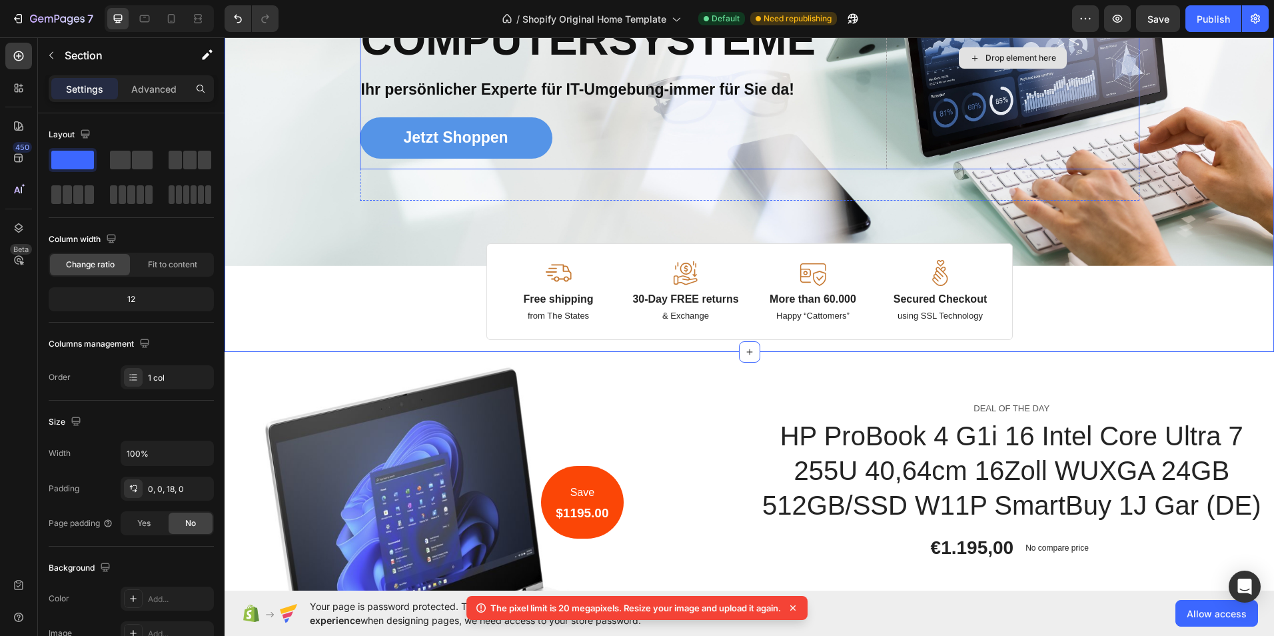
scroll to position [67, 0]
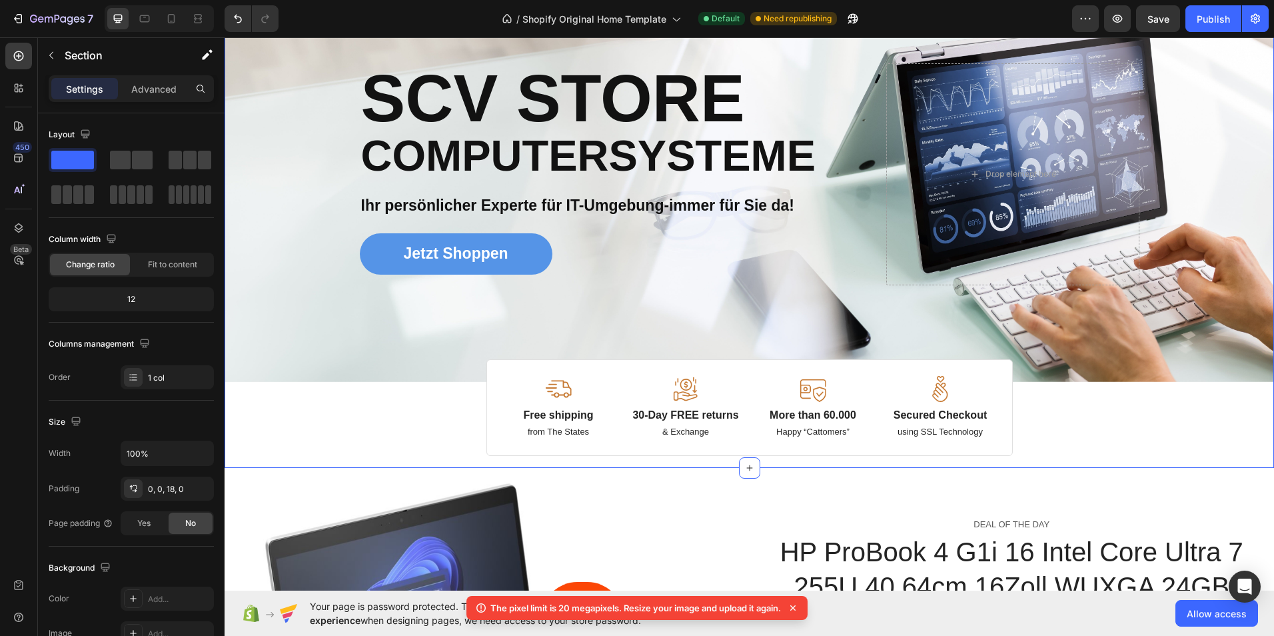
click at [1123, 427] on div "Image Image Free shipping Text Block from The States Text Block Advanced List I…" at bounding box center [748, 227] width 1049 height 458
click at [556, 382] on img at bounding box center [558, 389] width 27 height 26
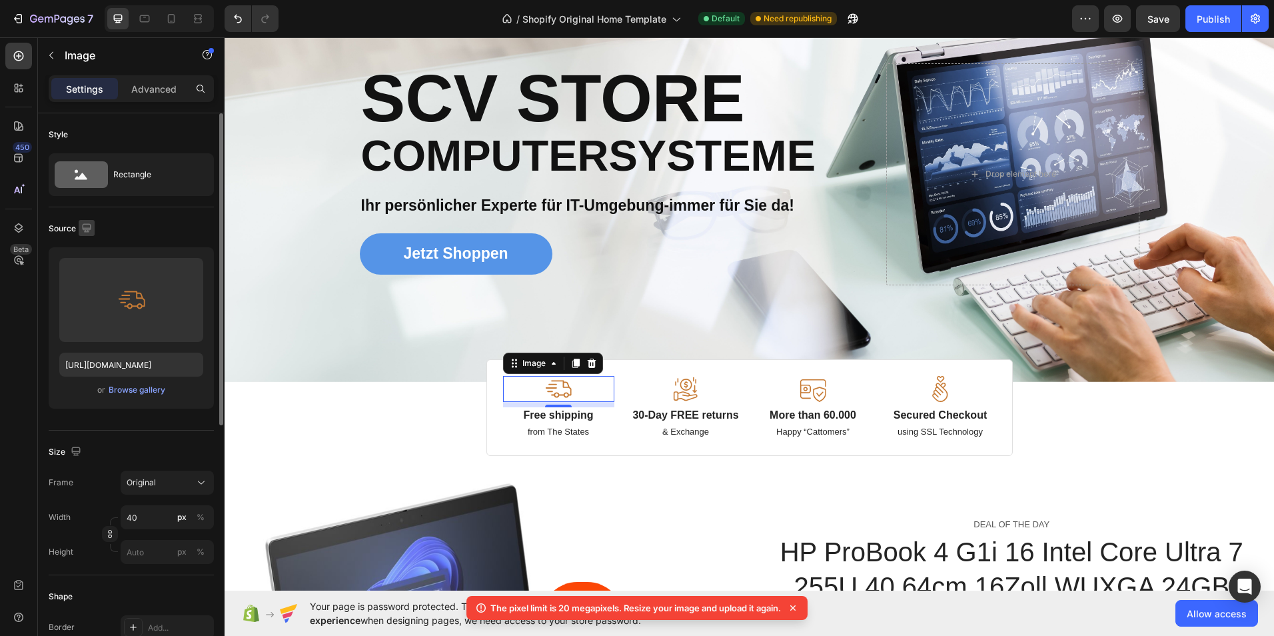
click at [87, 227] on icon "button" at bounding box center [86, 227] width 9 height 9
click at [92, 292] on icon "button" at bounding box center [89, 296] width 13 height 13
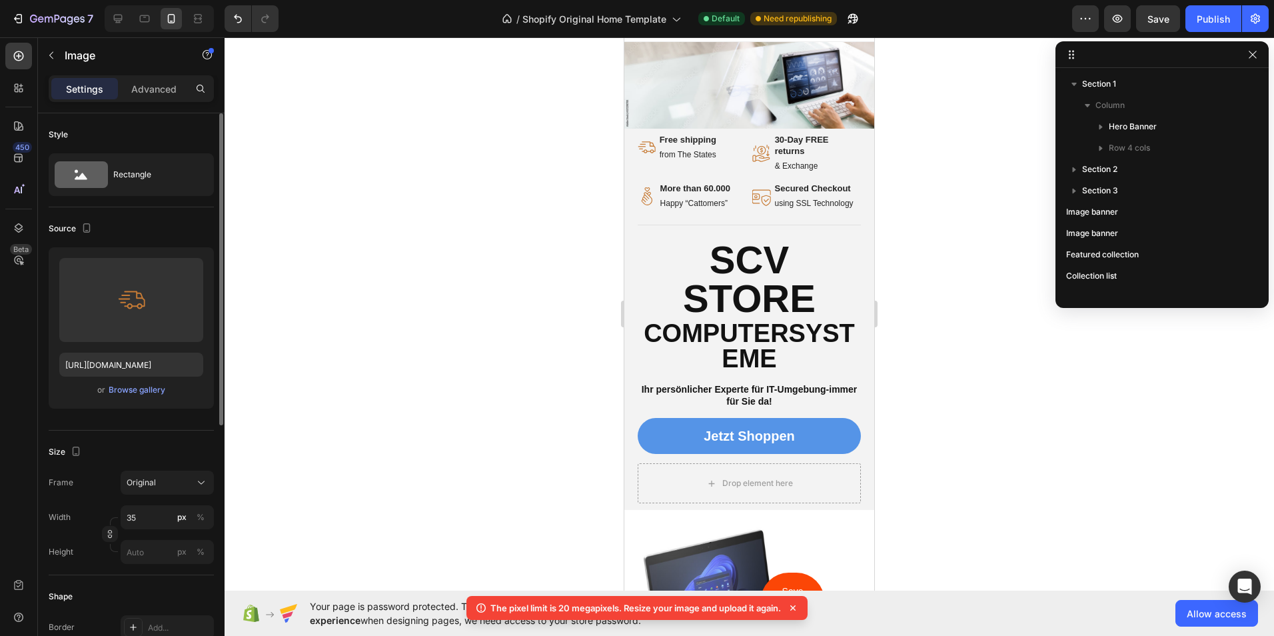
scroll to position [20, 0]
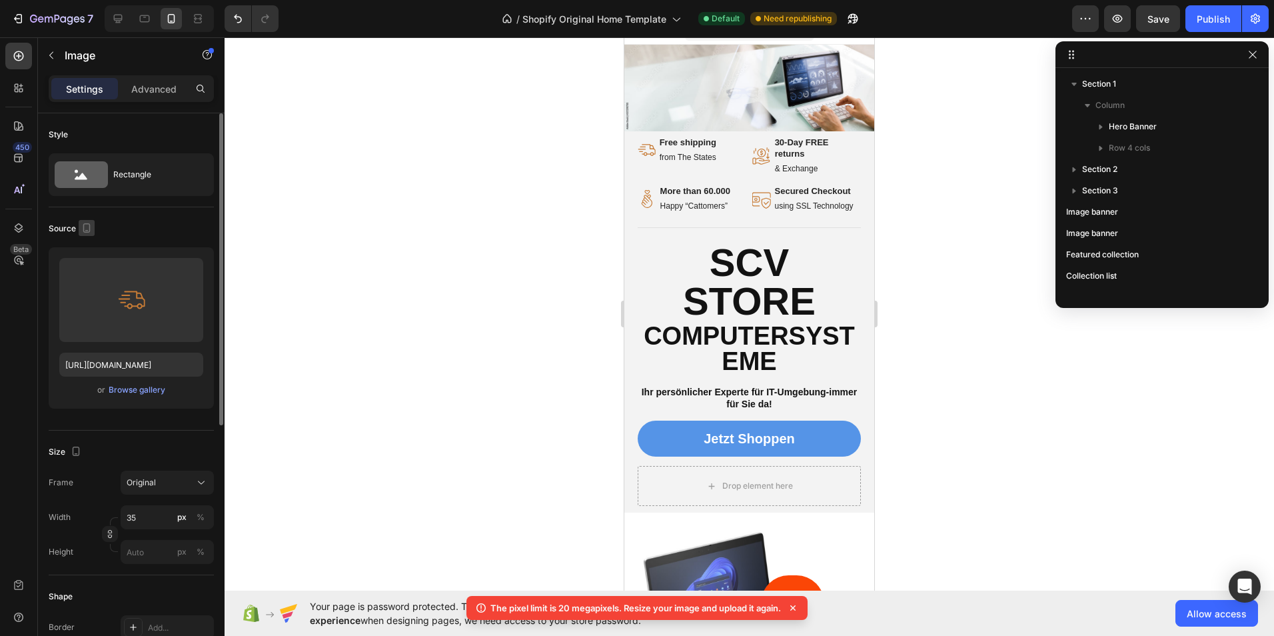
click at [87, 225] on icon "button" at bounding box center [86, 227] width 13 height 13
click at [91, 246] on icon "button" at bounding box center [89, 248] width 13 height 13
type input "40"
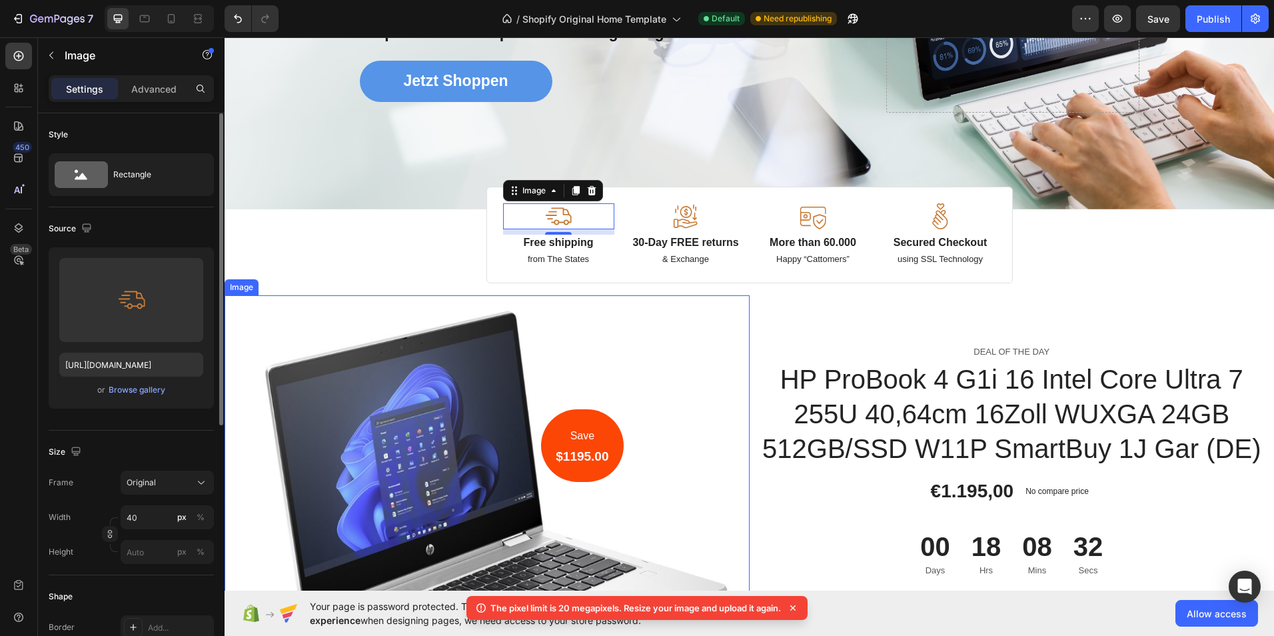
scroll to position [225, 0]
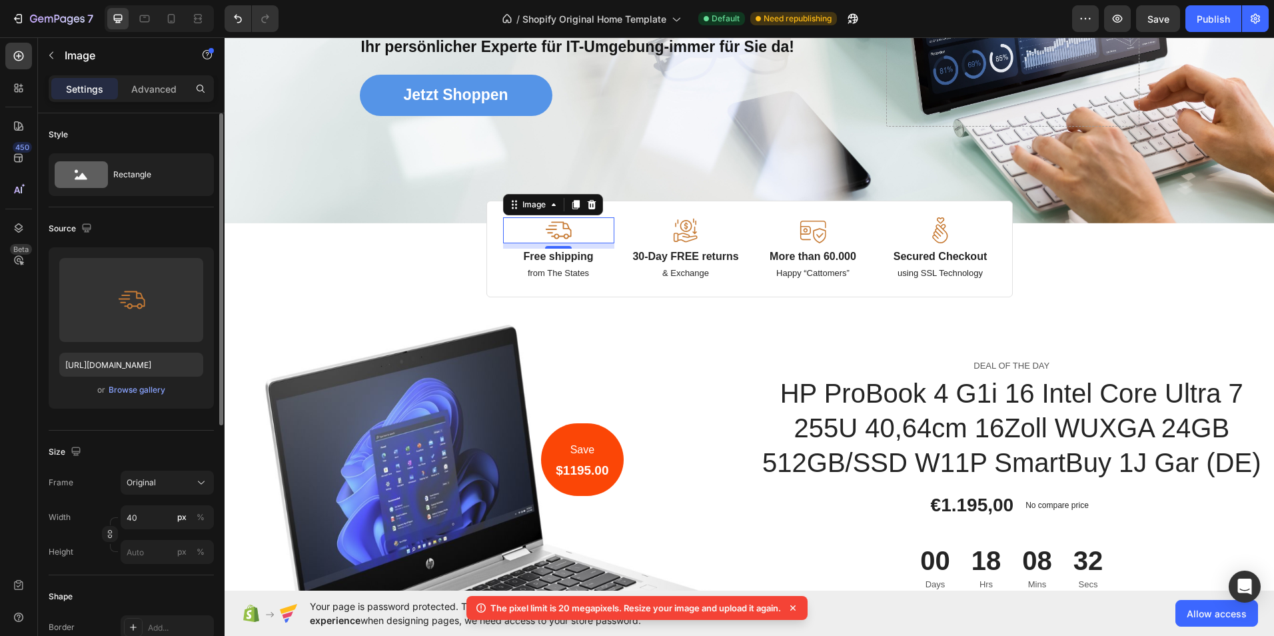
click at [554, 230] on img at bounding box center [558, 230] width 27 height 26
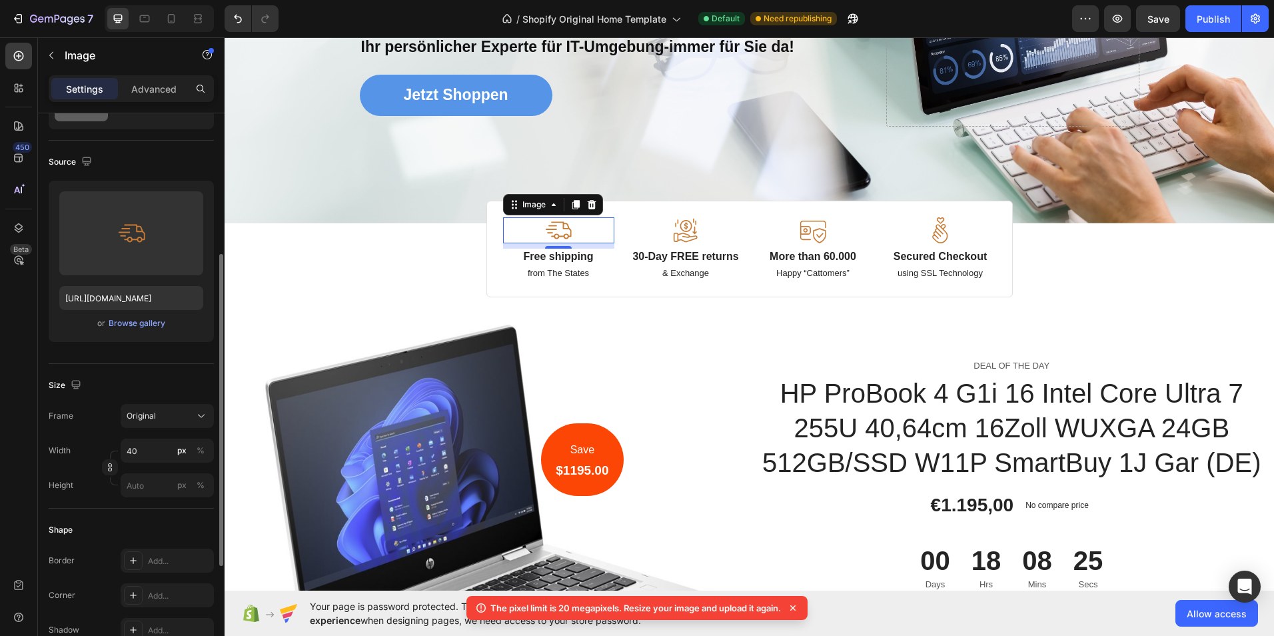
scroll to position [200, 0]
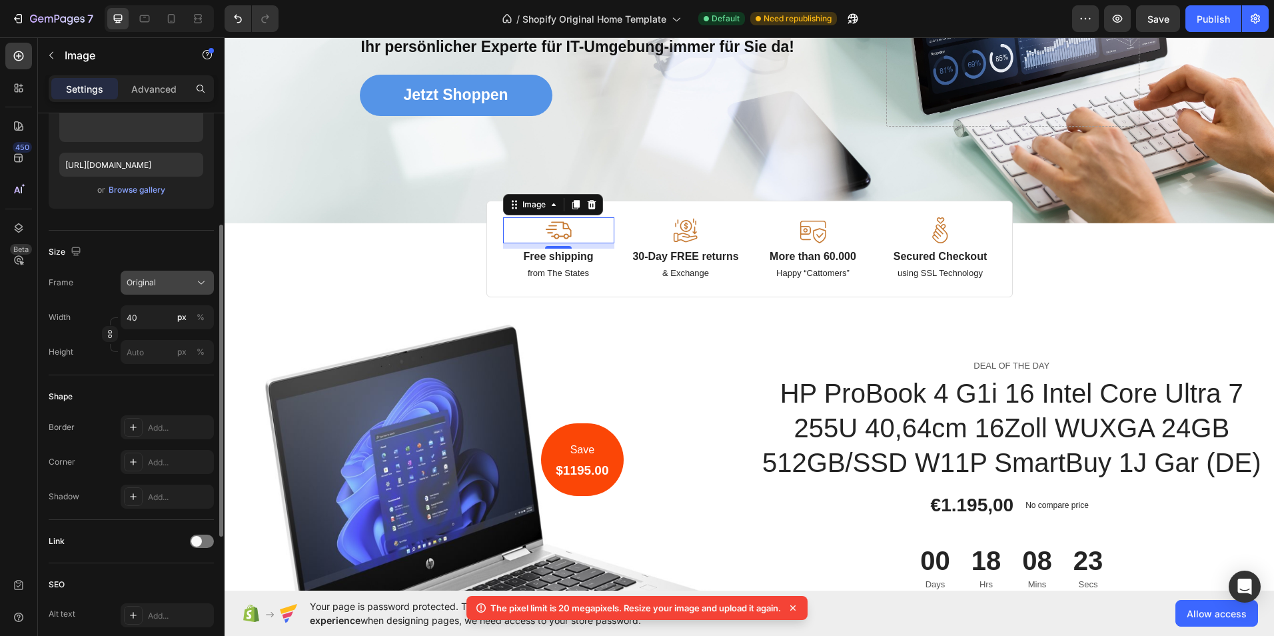
click at [197, 280] on icon at bounding box center [201, 282] width 13 height 13
click at [198, 282] on icon at bounding box center [201, 282] width 13 height 13
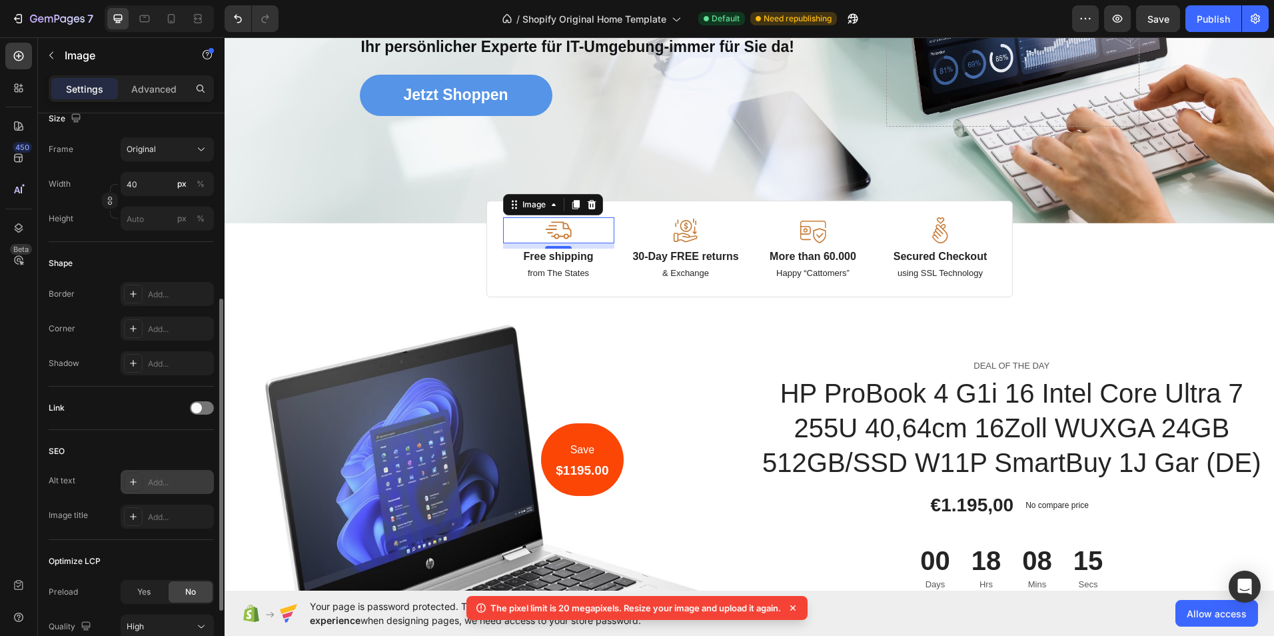
scroll to position [400, 0]
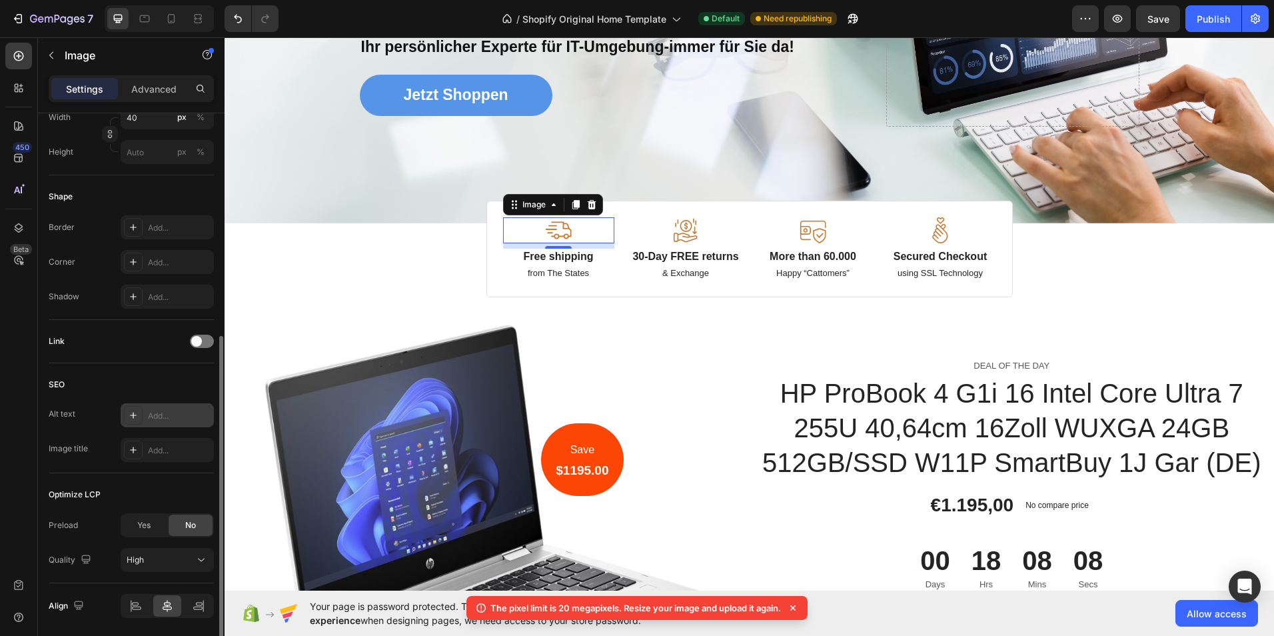
click at [179, 413] on div "Add..." at bounding box center [179, 416] width 63 height 12
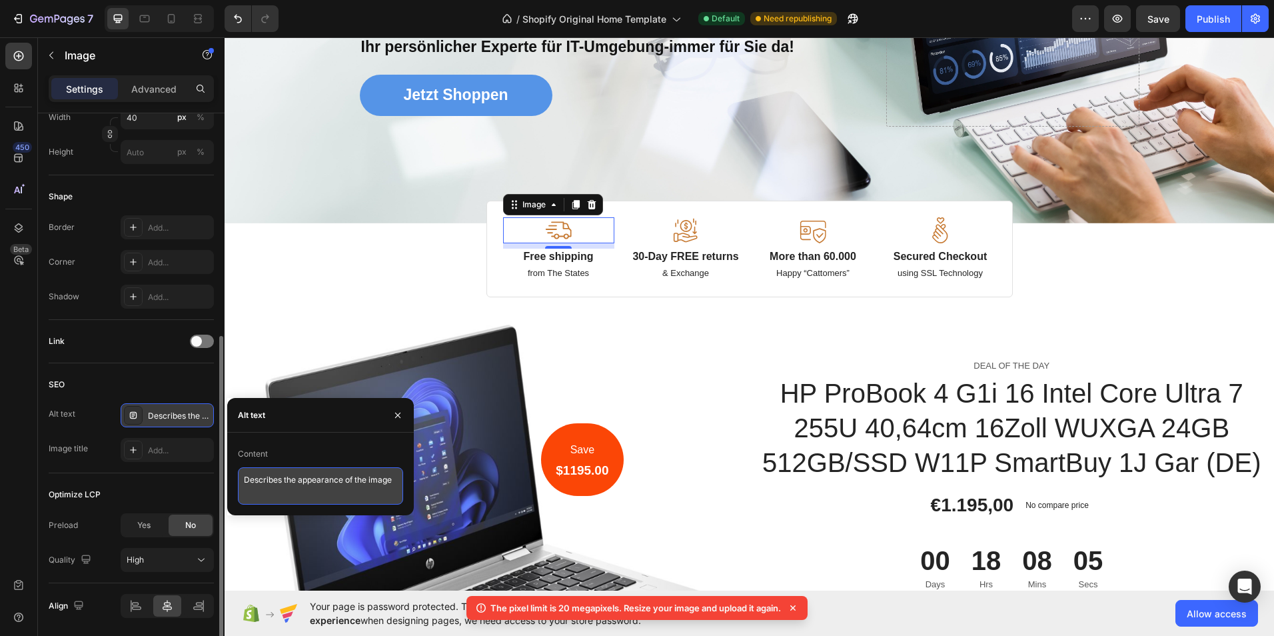
click at [390, 480] on textarea "Describes the appearance of the image" at bounding box center [320, 485] width 165 height 37
drag, startPoint x: 394, startPoint y: 482, endPoint x: 242, endPoint y: 474, distance: 152.1
click at [242, 474] on textarea "Describes the appearance of the image" at bounding box center [320, 485] width 165 height 37
type textarea "V"
click at [308, 482] on textarea "Bild von Icon Trasnporter" at bounding box center [320, 485] width 165 height 37
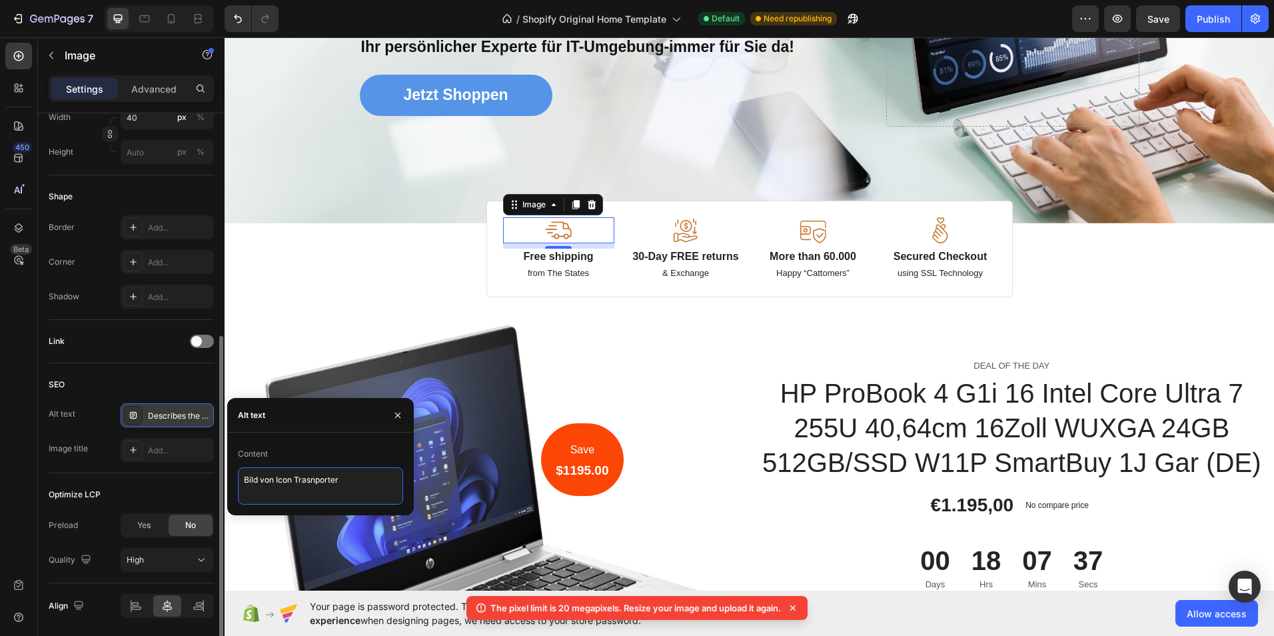
click at [321, 479] on textarea "Bild von Icon Trasnporter" at bounding box center [320, 485] width 165 height 37
type textarea "Bild von Icon Transporter"
click at [359, 488] on textarea "Bild von Icon Transporter" at bounding box center [320, 485] width 165 height 37
click at [187, 458] on div "Add..." at bounding box center [167, 450] width 93 height 24
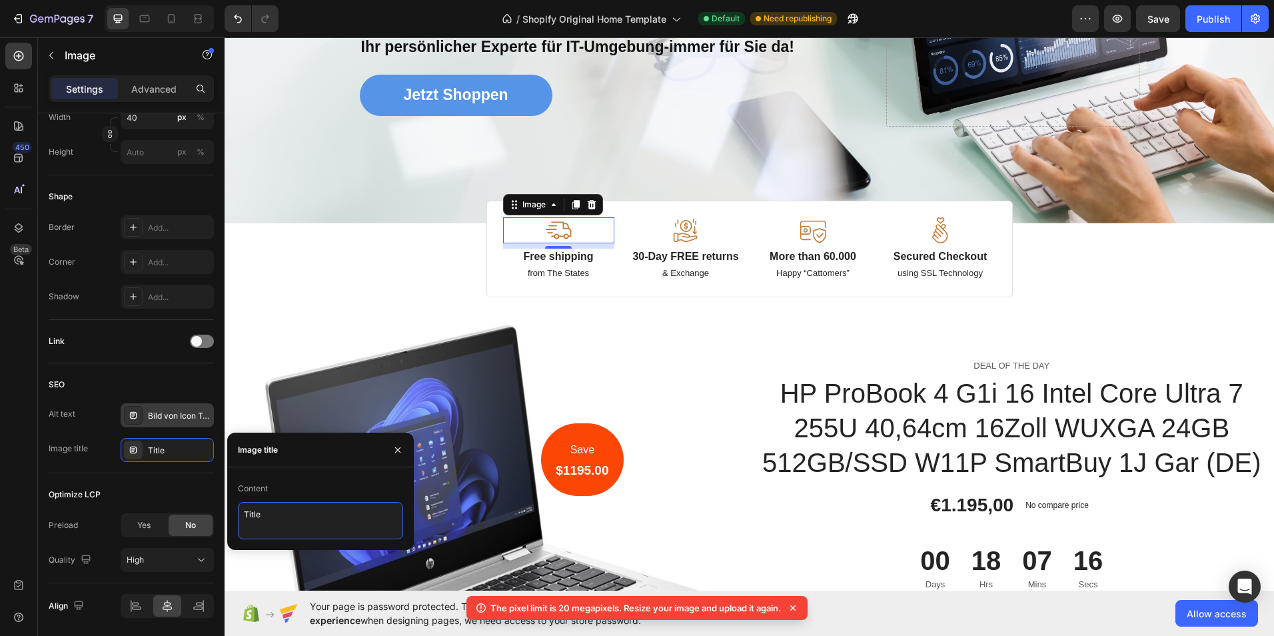
click at [286, 512] on textarea "Title" at bounding box center [320, 520] width 165 height 37
type textarea "T"
type textarea "Versand"
click at [194, 488] on div "Optimize LCP" at bounding box center [131, 494] width 165 height 21
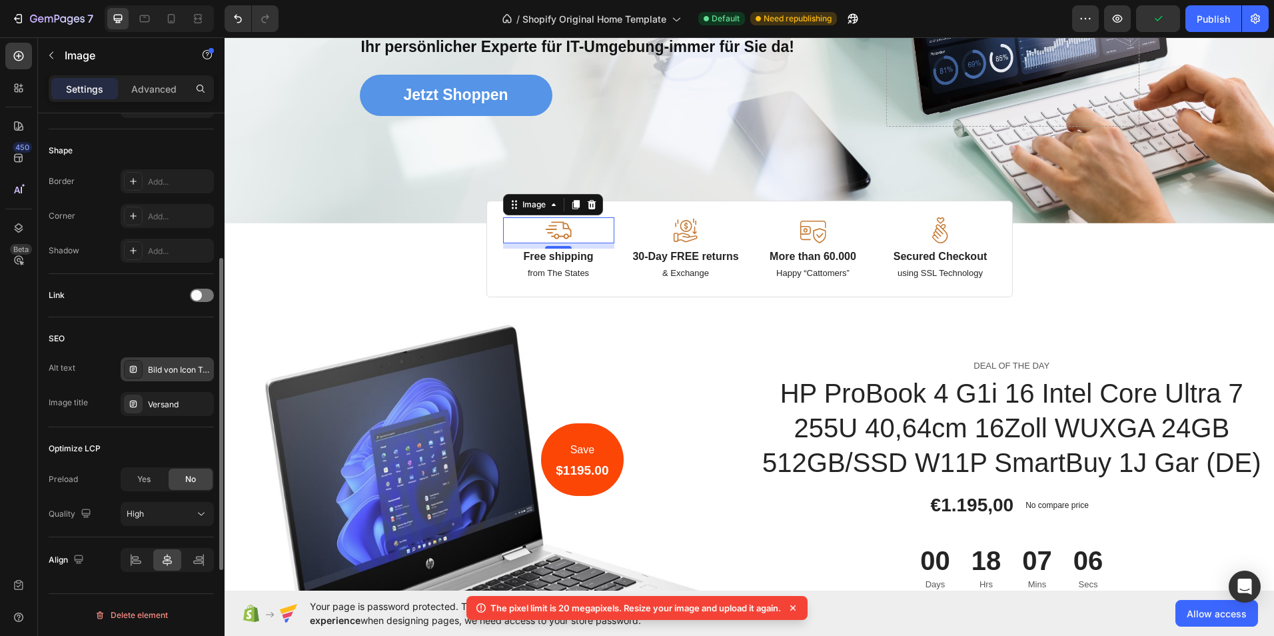
scroll to position [379, 0]
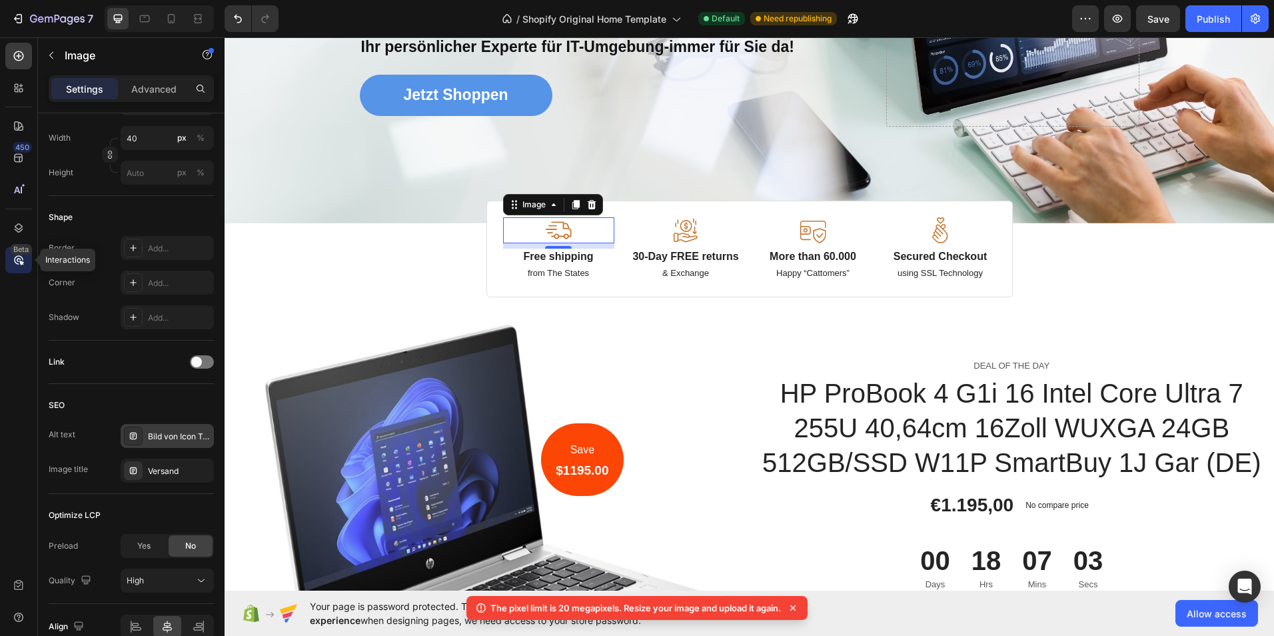
click at [17, 254] on icon at bounding box center [18, 259] width 13 height 13
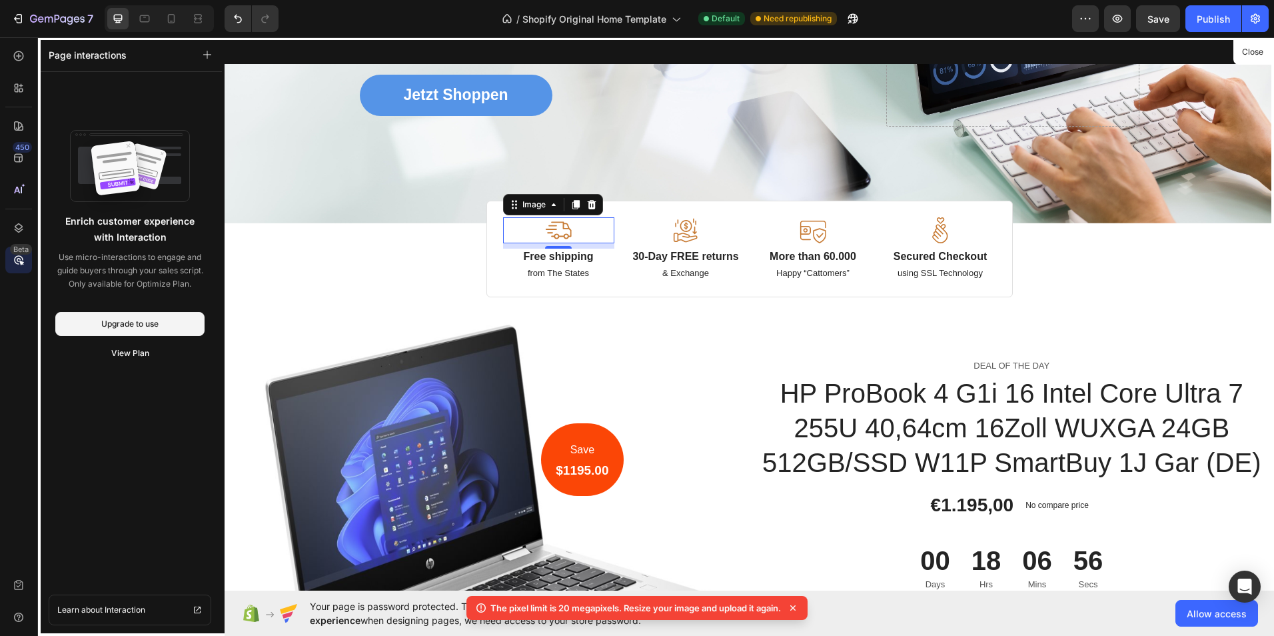
click at [22, 287] on div "450 Beta" at bounding box center [18, 307] width 27 height 529
click at [9, 226] on div at bounding box center [18, 228] width 27 height 27
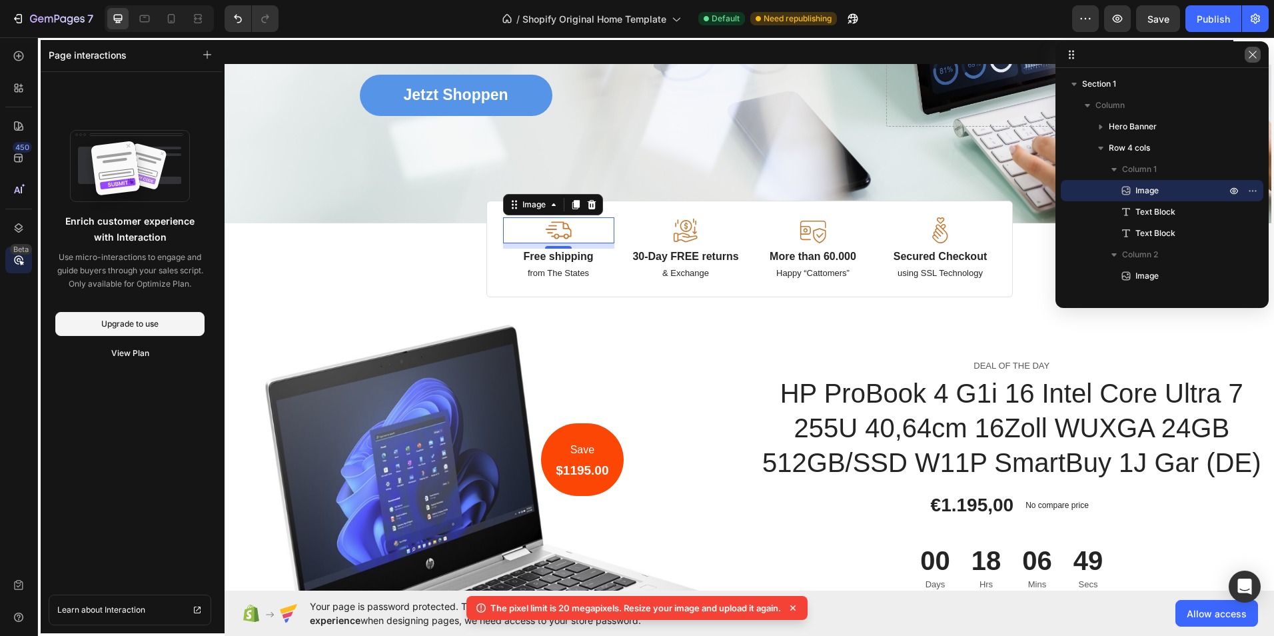
click at [1257, 55] on icon "button" at bounding box center [1252, 54] width 11 height 11
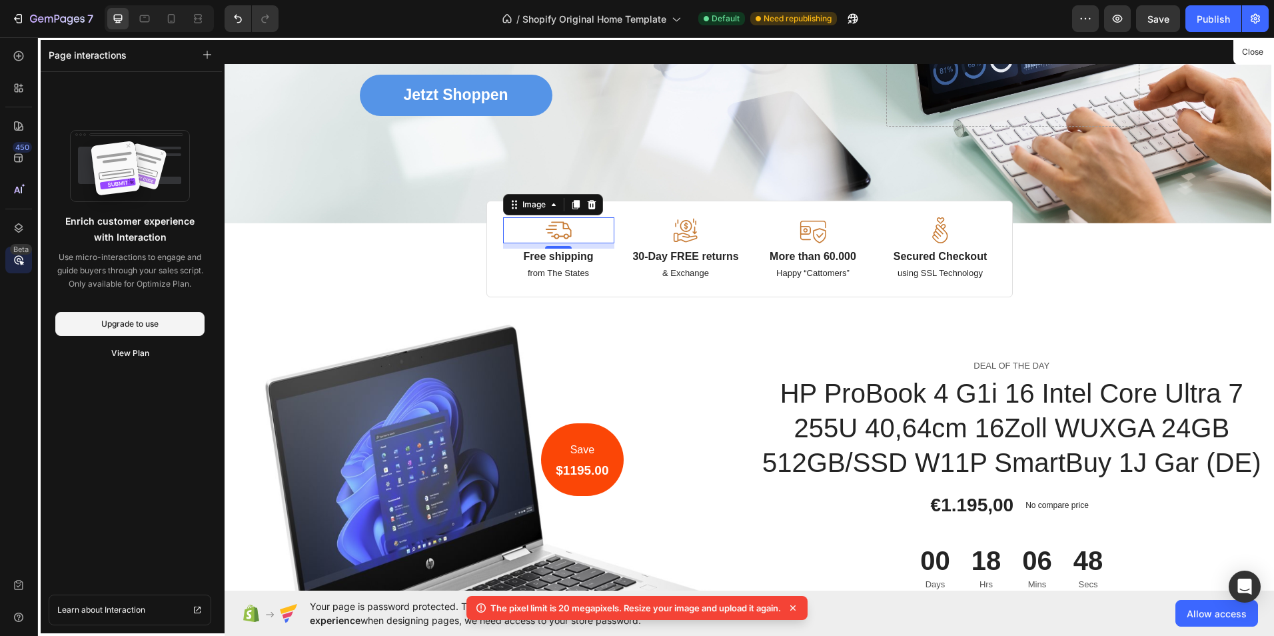
click at [558, 232] on div at bounding box center [748, 313] width 1049 height 553
click at [19, 61] on icon at bounding box center [19, 56] width 10 height 10
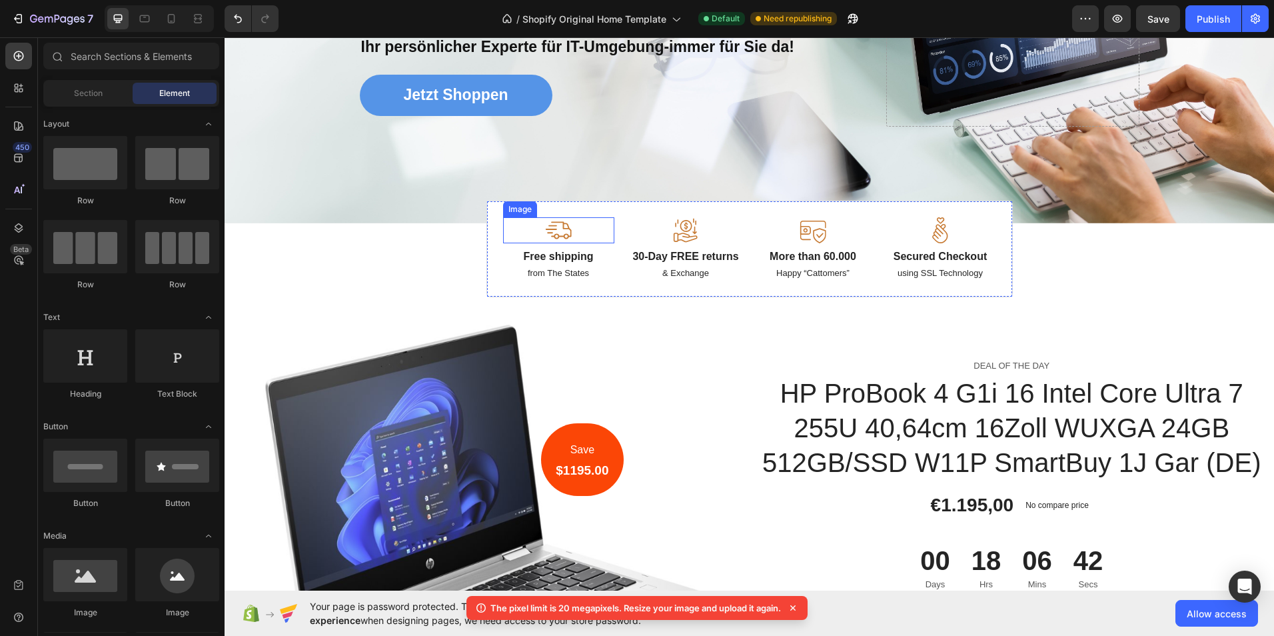
click at [559, 229] on img at bounding box center [558, 230] width 27 height 26
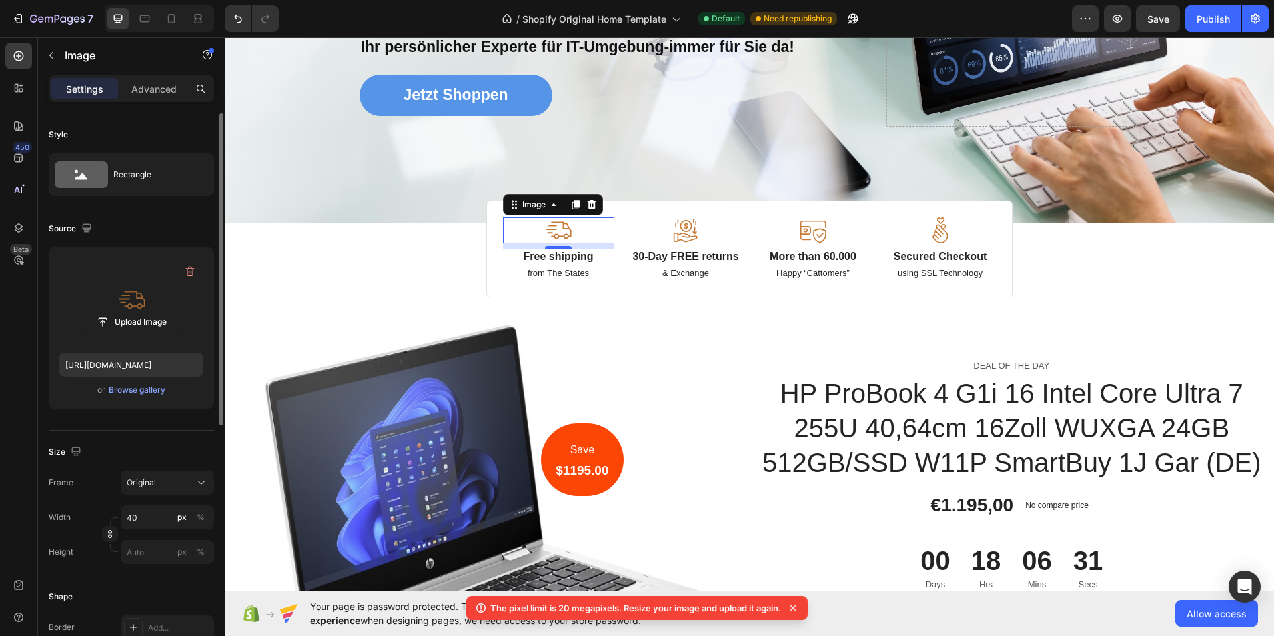
click at [135, 308] on label at bounding box center [131, 300] width 144 height 84
click at [135, 310] on input "file" at bounding box center [131, 321] width 92 height 23
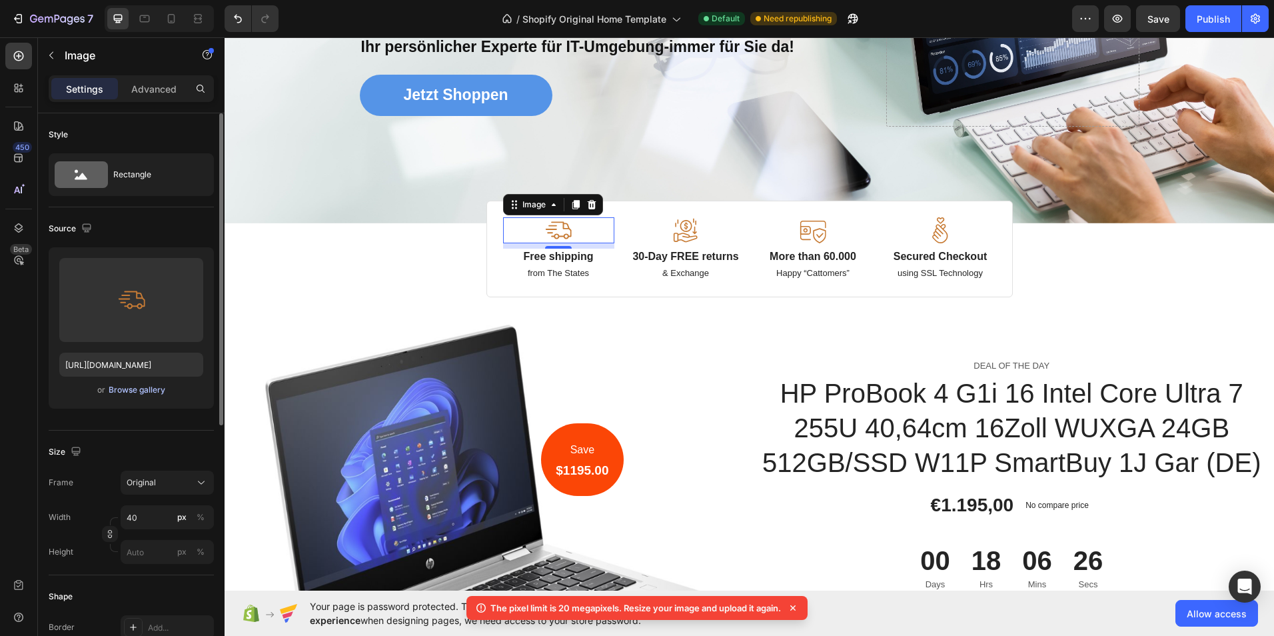
click at [143, 385] on div "Browse gallery" at bounding box center [137, 390] width 57 height 12
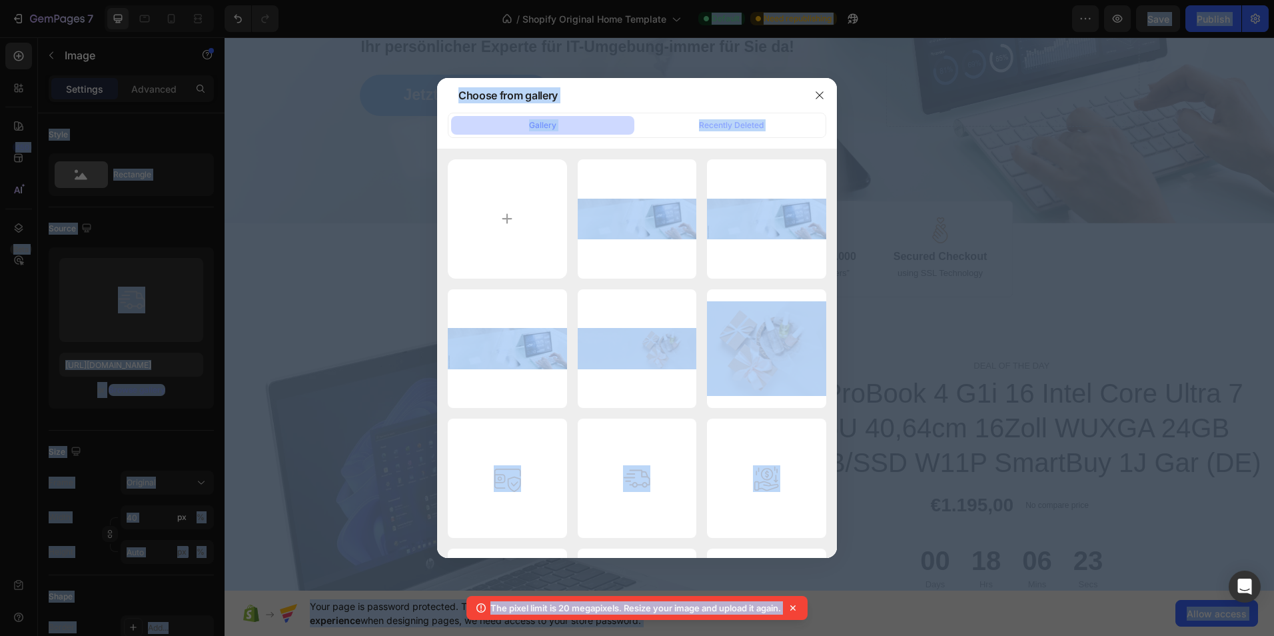
drag, startPoint x: 636, startPoint y: 459, endPoint x: -540, endPoint y: 304, distance: 1186.6
click at [0, 0] on html "7 / Shopify Original Home Template Default Need republishing Preview Save Publi…" at bounding box center [637, 0] width 1274 height 0
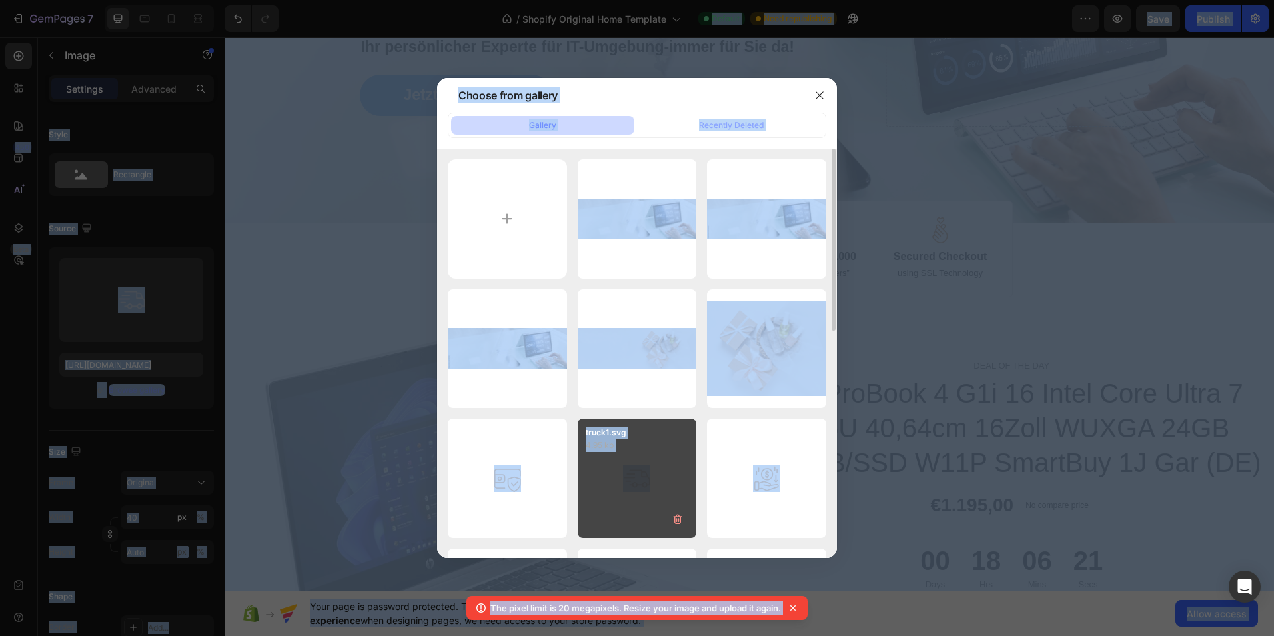
click at [650, 469] on div "truck1.svg 4.95 kb" at bounding box center [637, 477] width 119 height 119
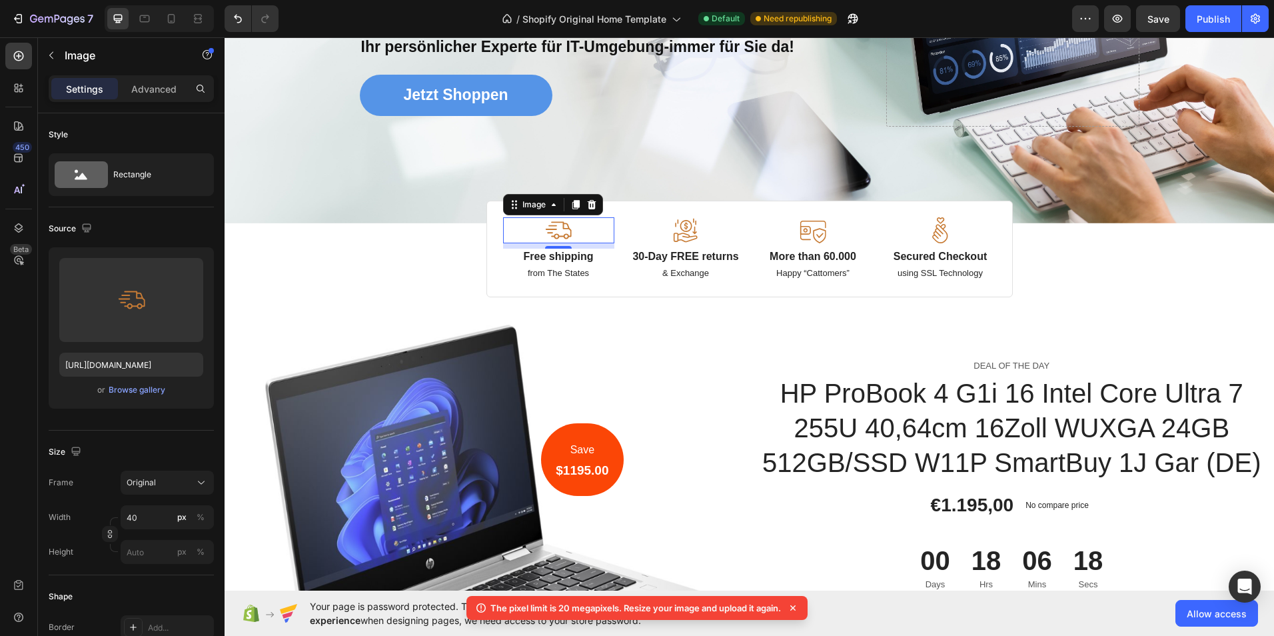
drag, startPoint x: 141, startPoint y: 290, endPoint x: -574, endPoint y: 201, distance: 719.7
click at [0, 0] on html "7 / Shopify Original Home Template Default Need republishing Preview Save Publi…" at bounding box center [637, 0] width 1274 height 0
click at [163, 386] on div "Browse gallery" at bounding box center [137, 390] width 57 height 12
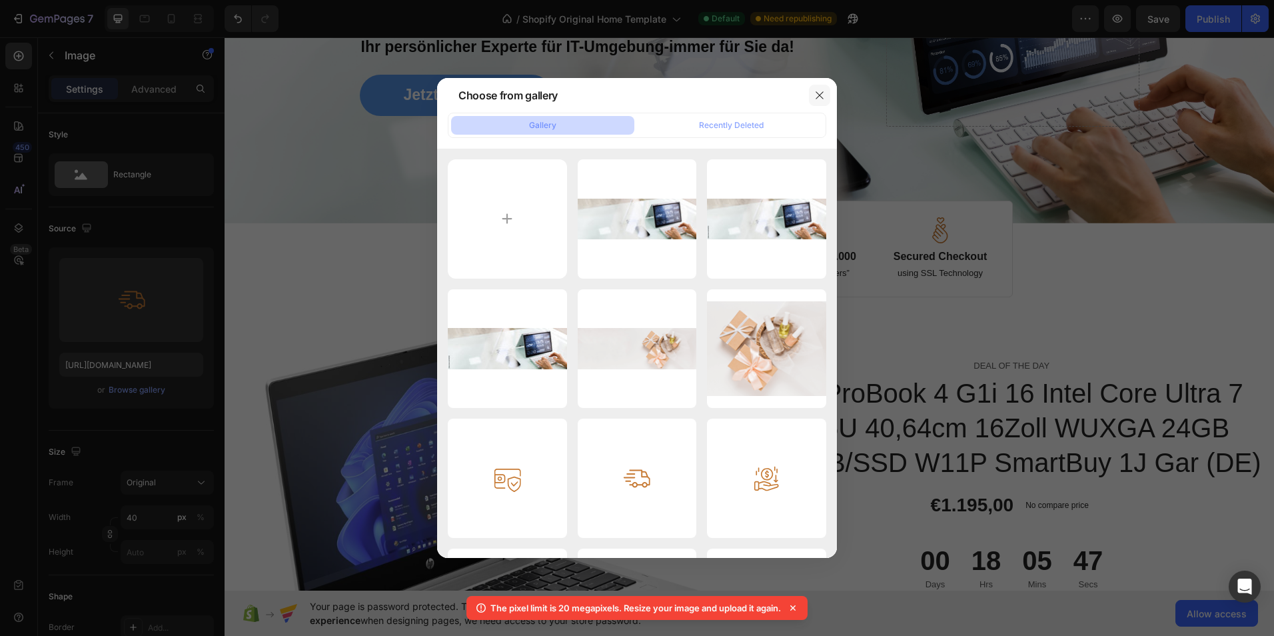
click at [821, 96] on icon "button" at bounding box center [819, 95] width 11 height 11
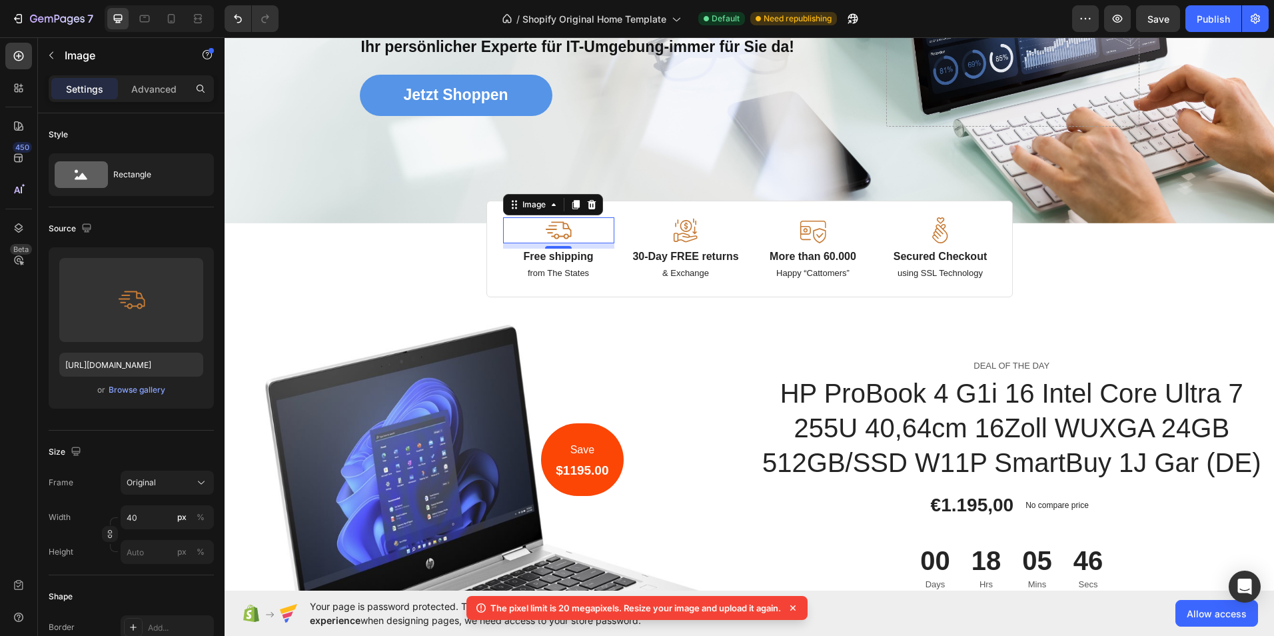
click at [586, 234] on div at bounding box center [558, 230] width 111 height 26
click at [426, 258] on div "Image Image Free shipping Text Block from The States Text Block Advanced List I…" at bounding box center [748, 68] width 1049 height 458
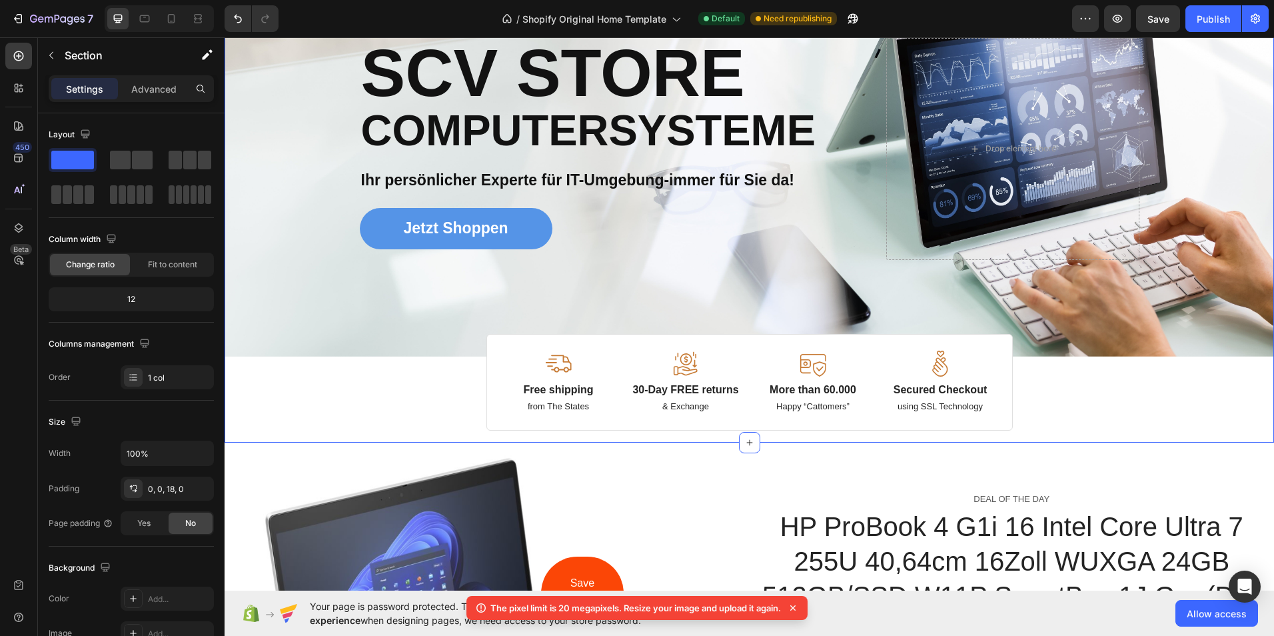
scroll to position [0, 0]
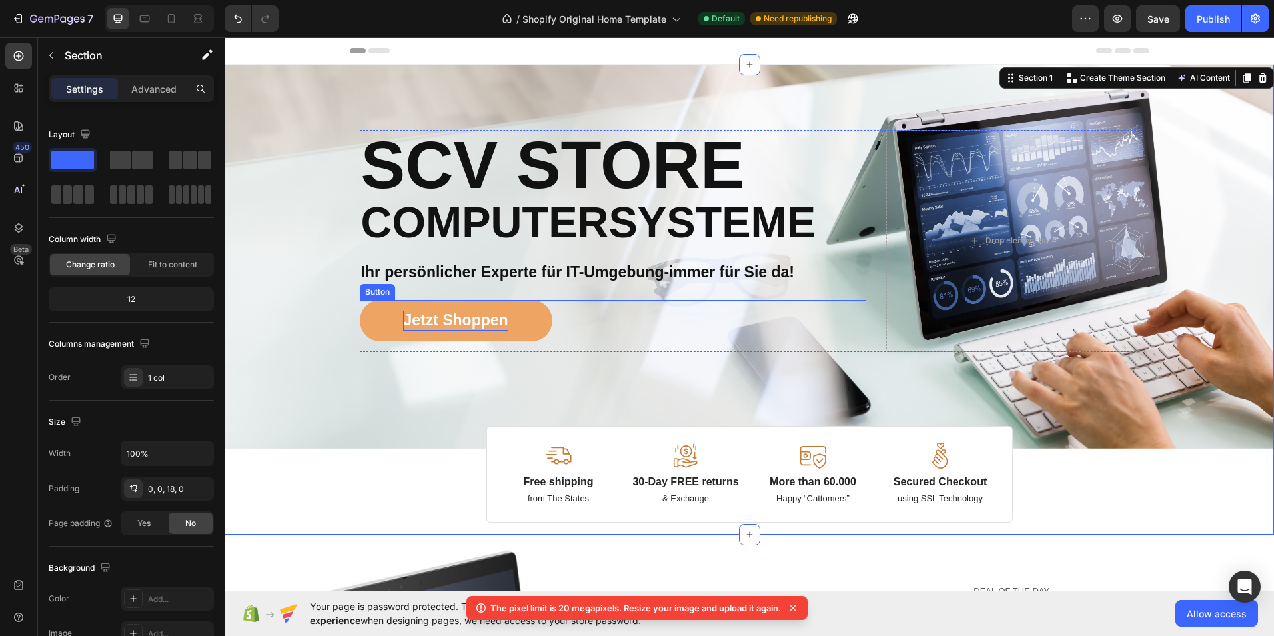
click at [405, 325] on p "Jetzt Shoppen" at bounding box center [455, 320] width 105 height 20
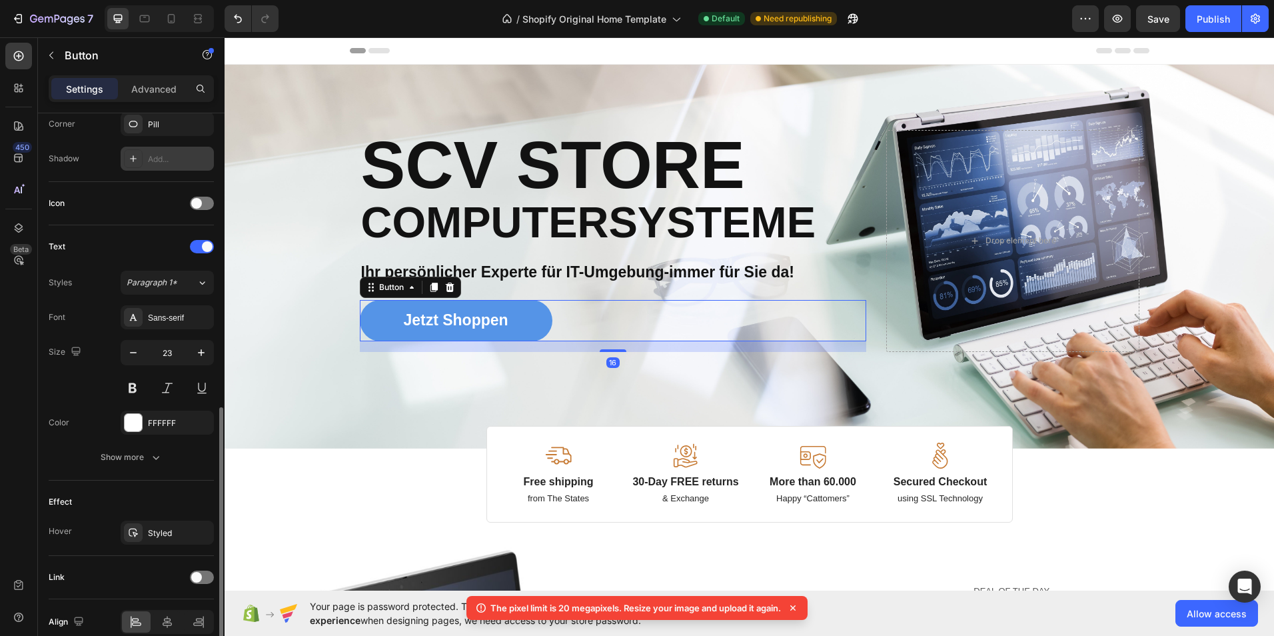
scroll to position [395, 0]
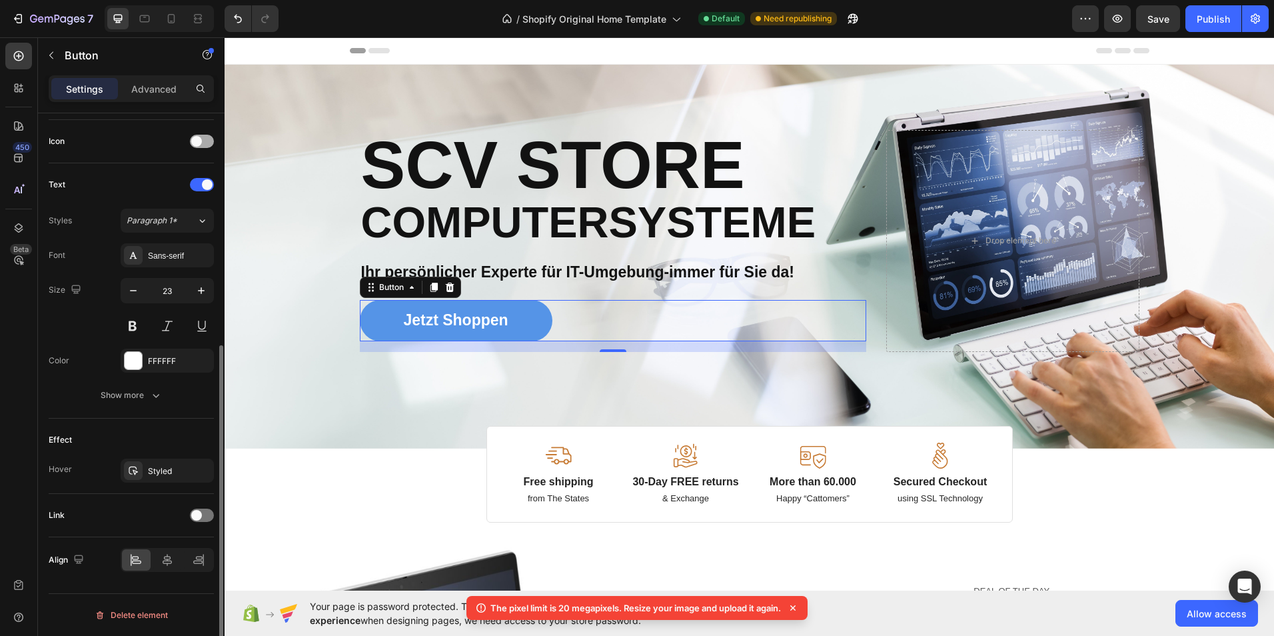
click at [201, 144] on div at bounding box center [202, 141] width 24 height 13
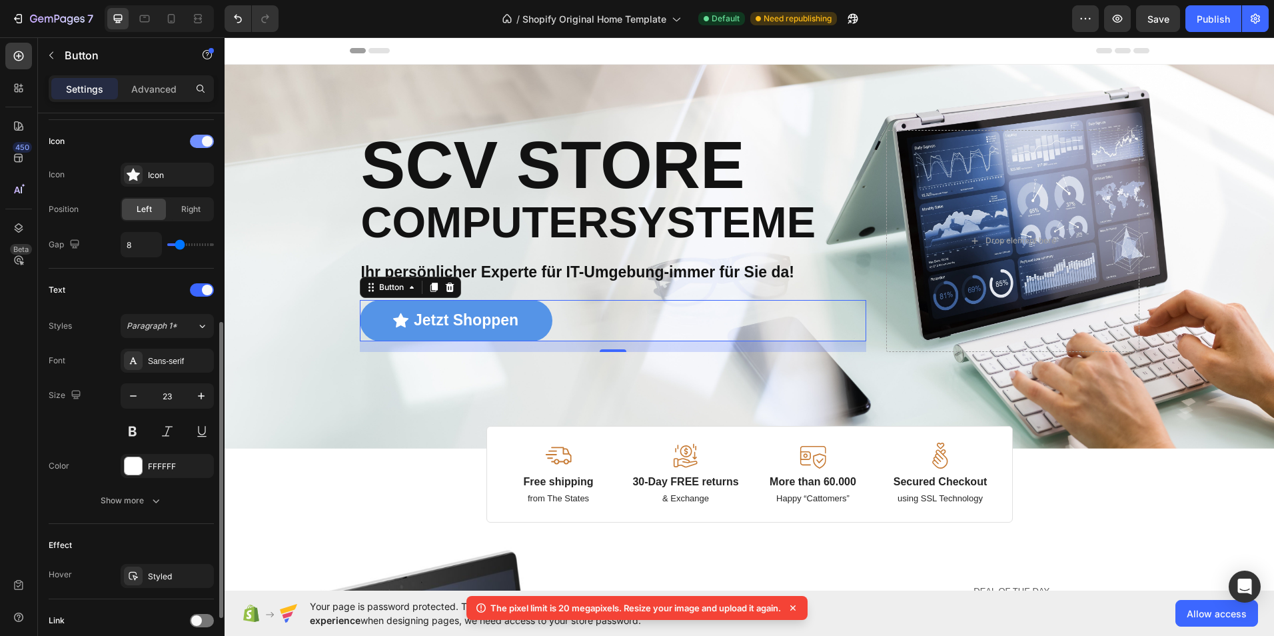
click at [201, 144] on div at bounding box center [202, 141] width 24 height 13
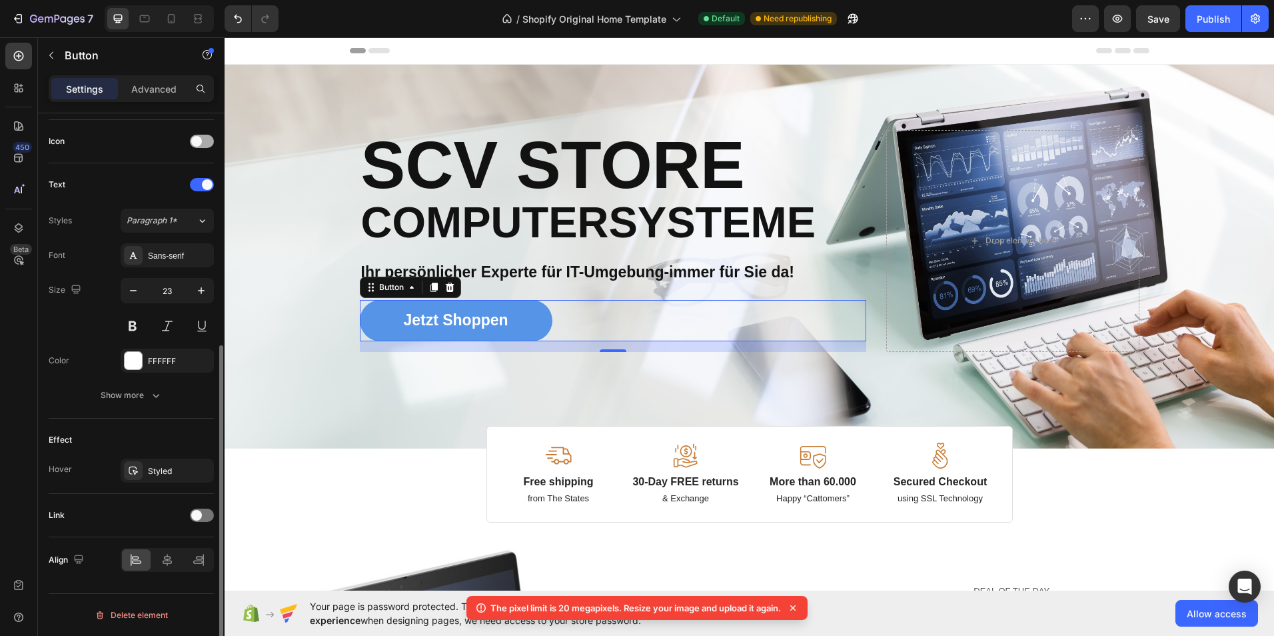
click at [201, 144] on div at bounding box center [202, 141] width 24 height 13
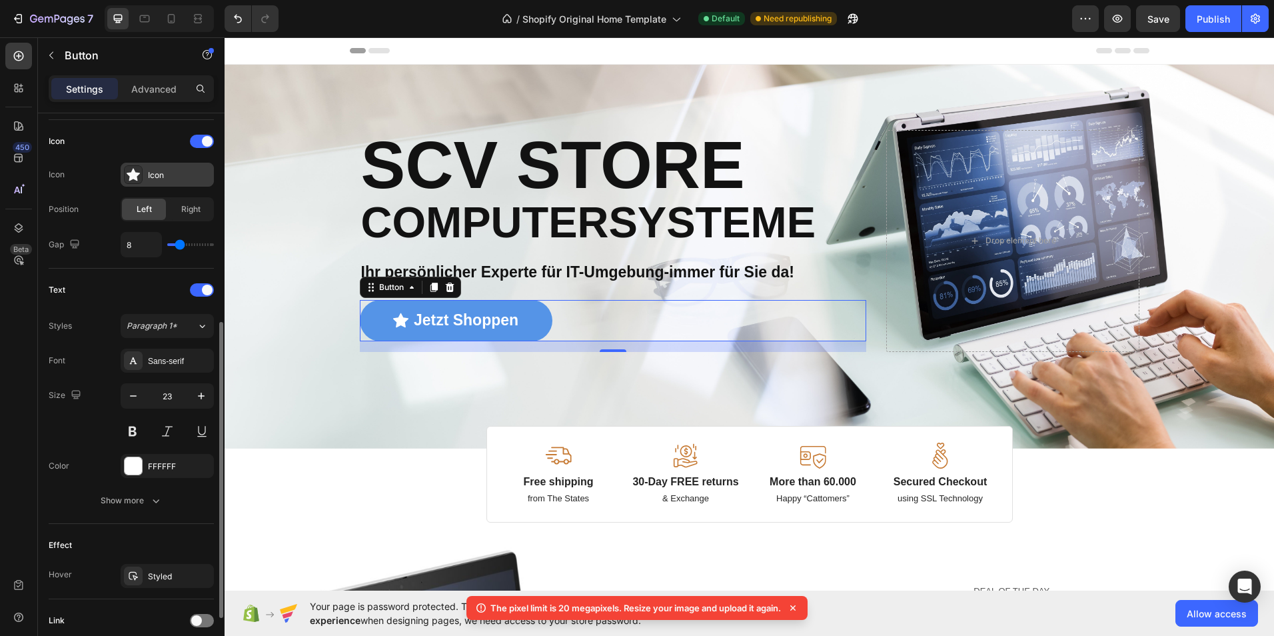
click at [156, 175] on div "Icon" at bounding box center [179, 175] width 63 height 12
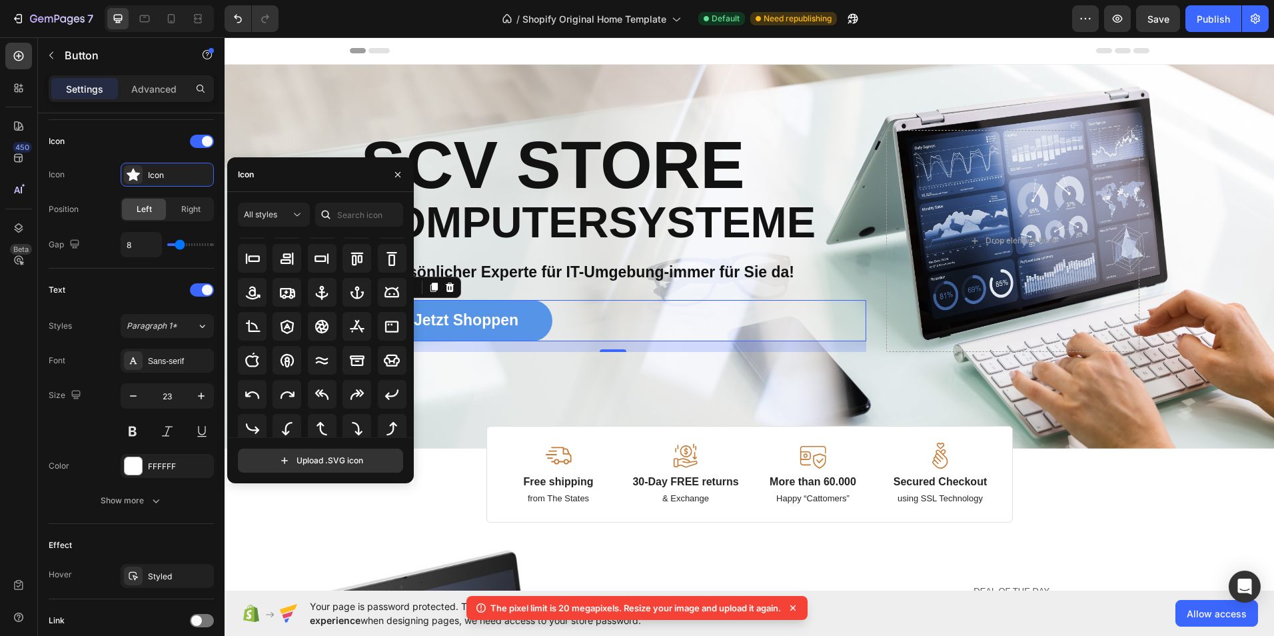
scroll to position [80, 0]
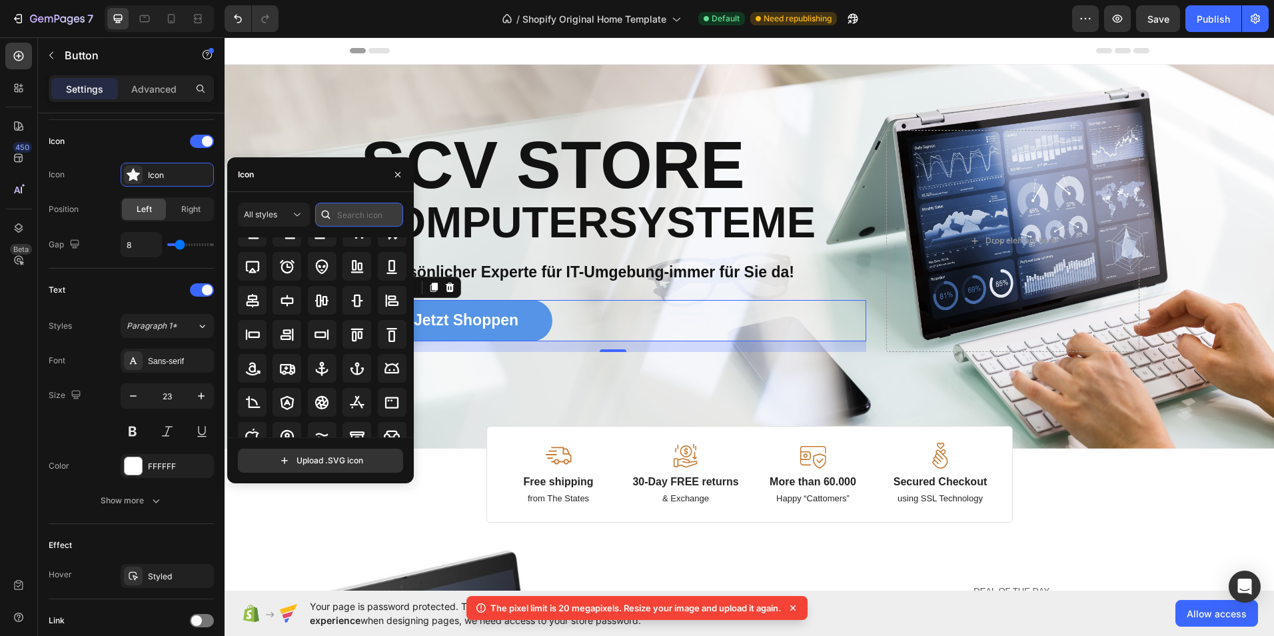
click at [350, 217] on input "text" at bounding box center [359, 215] width 88 height 24
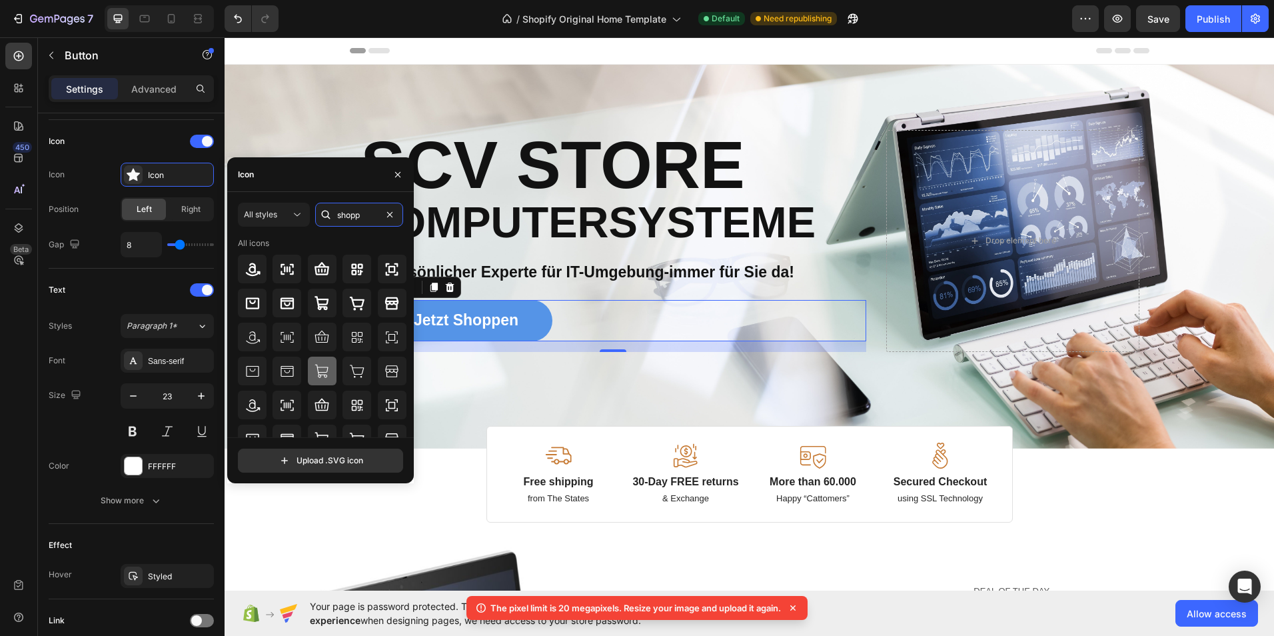
type input "shopp"
click at [331, 377] on div at bounding box center [322, 370] width 29 height 29
click at [322, 372] on icon at bounding box center [321, 370] width 13 height 13
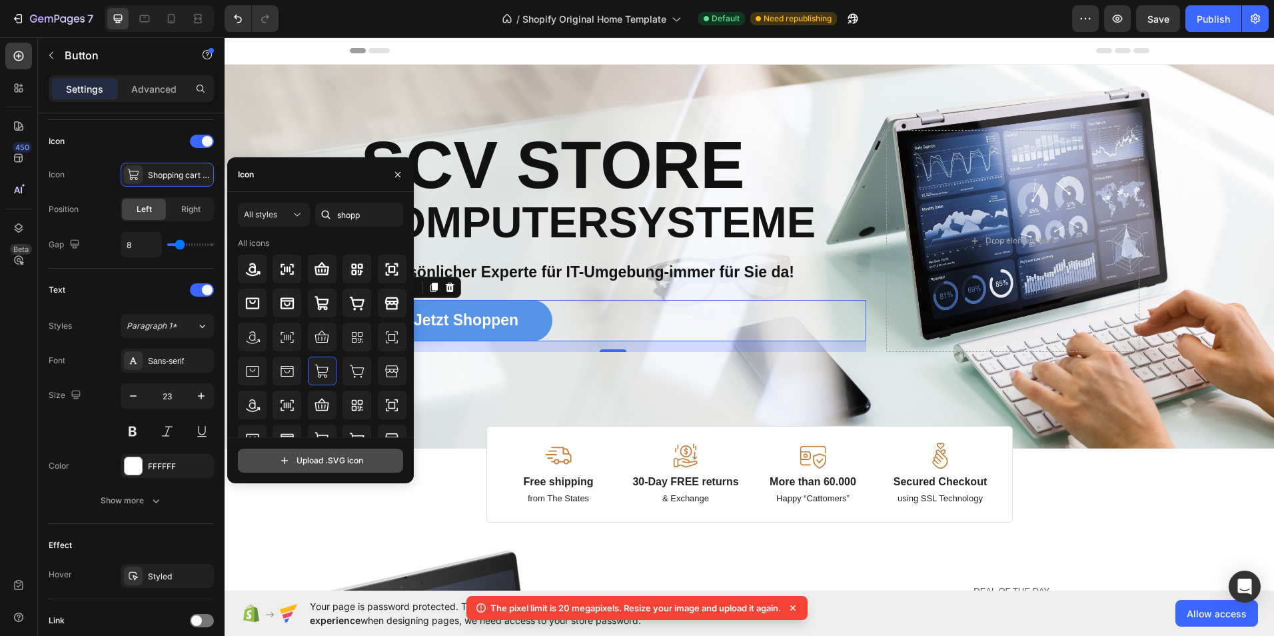
drag, startPoint x: 322, startPoint y: 372, endPoint x: 331, endPoint y: 459, distance: 87.8
click at [331, 459] on input "file" at bounding box center [320, 460] width 164 height 23
click at [396, 171] on icon "button" at bounding box center [397, 174] width 11 height 11
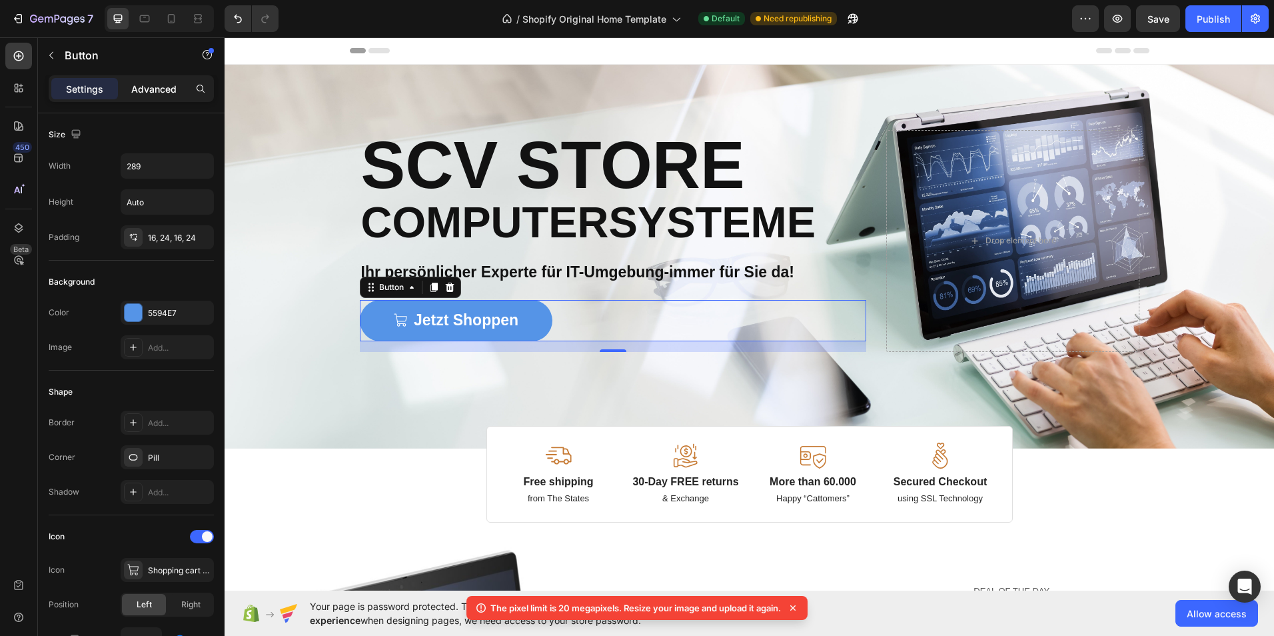
click at [158, 85] on p "Advanced" at bounding box center [153, 89] width 45 height 14
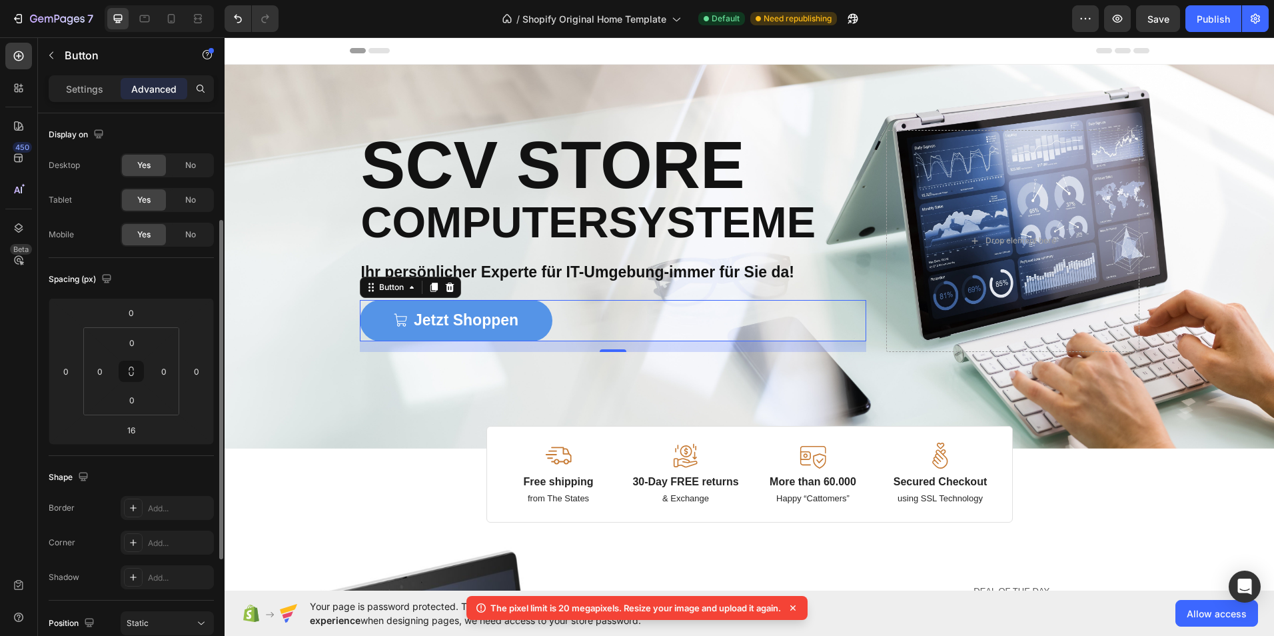
scroll to position [266, 0]
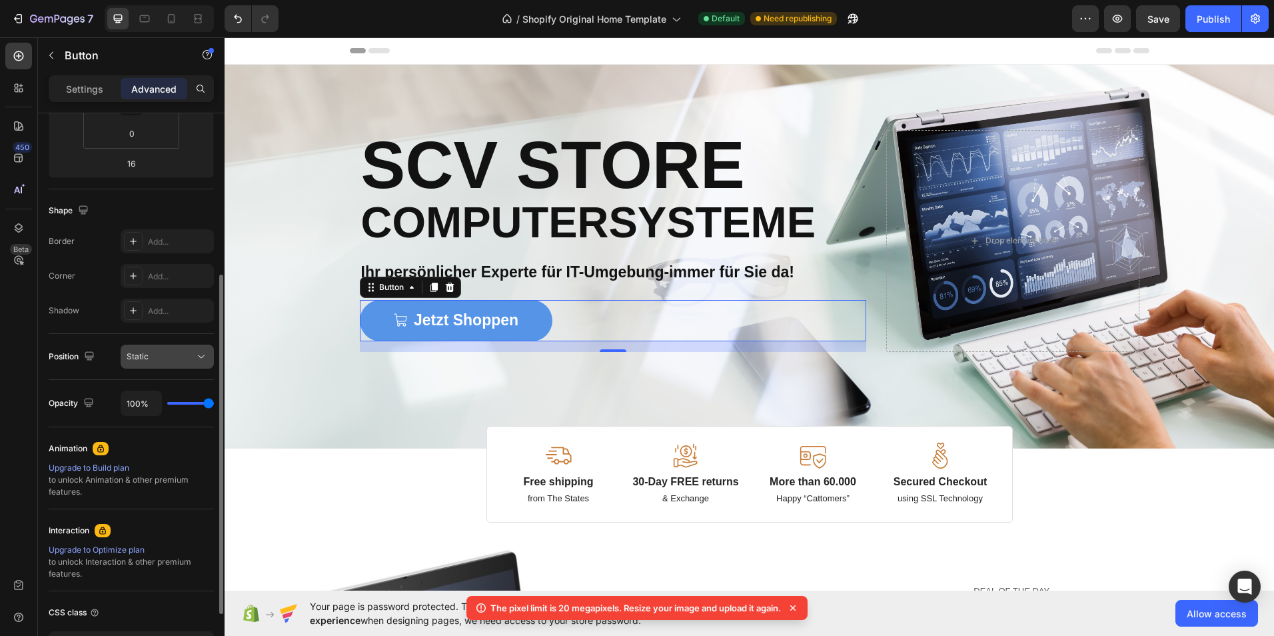
click at [213, 360] on button "Static" at bounding box center [167, 356] width 93 height 24
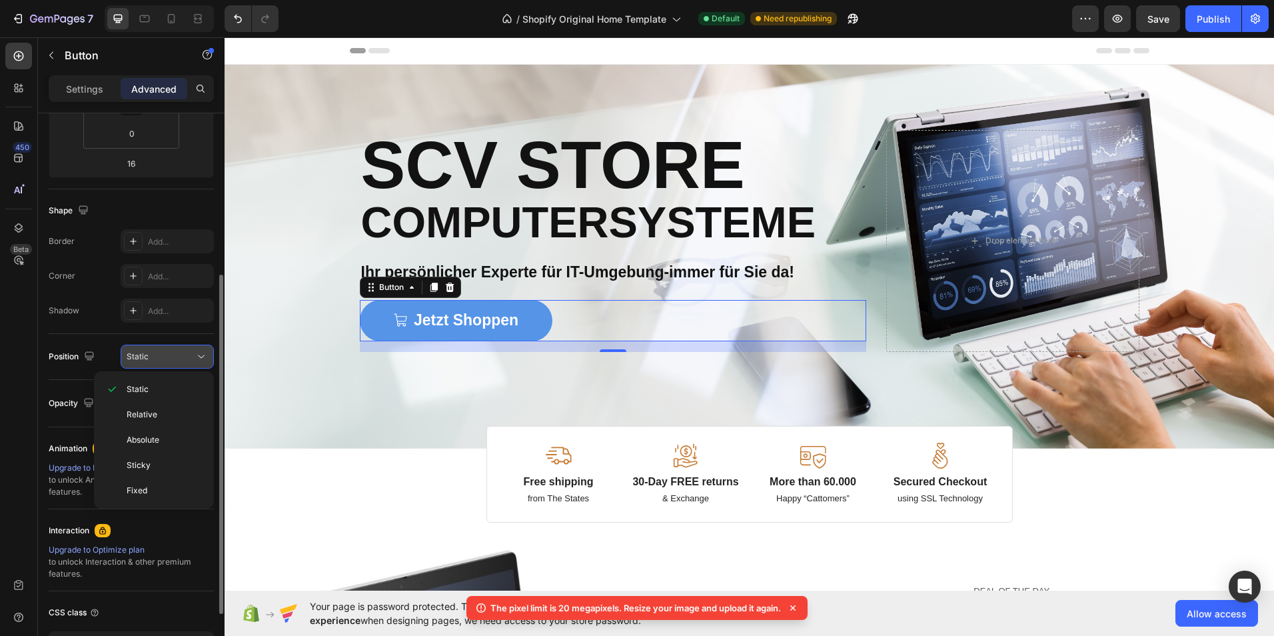
click at [206, 348] on button "Static" at bounding box center [167, 356] width 93 height 24
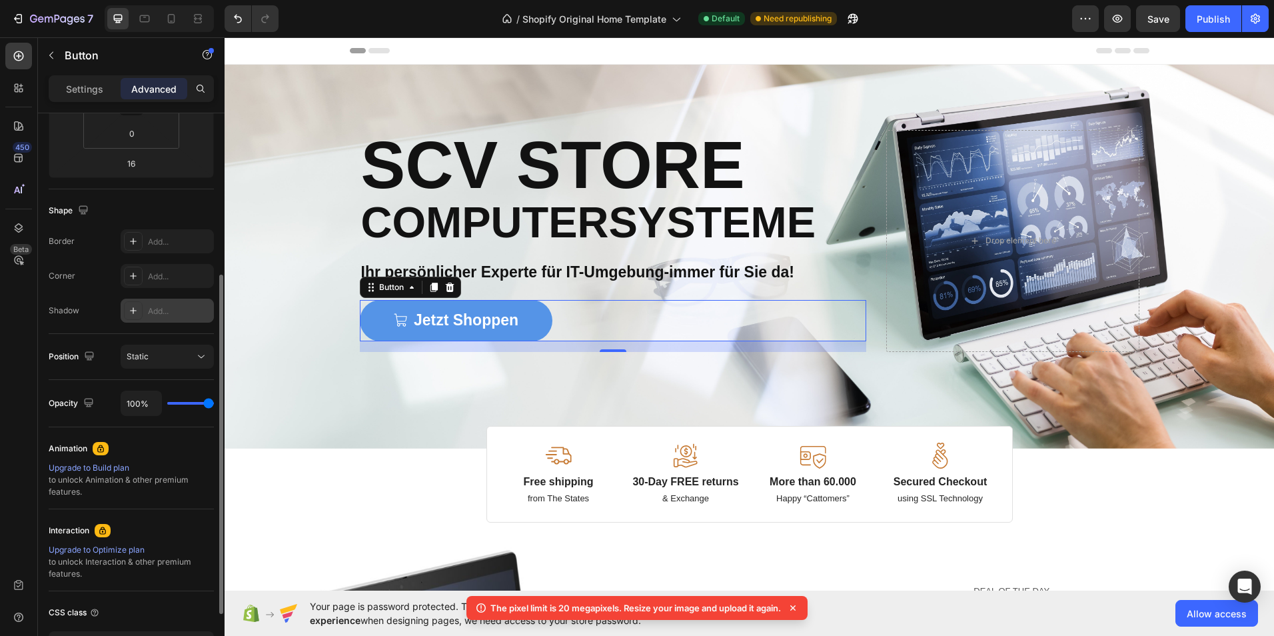
click at [166, 308] on div "Add..." at bounding box center [179, 311] width 63 height 12
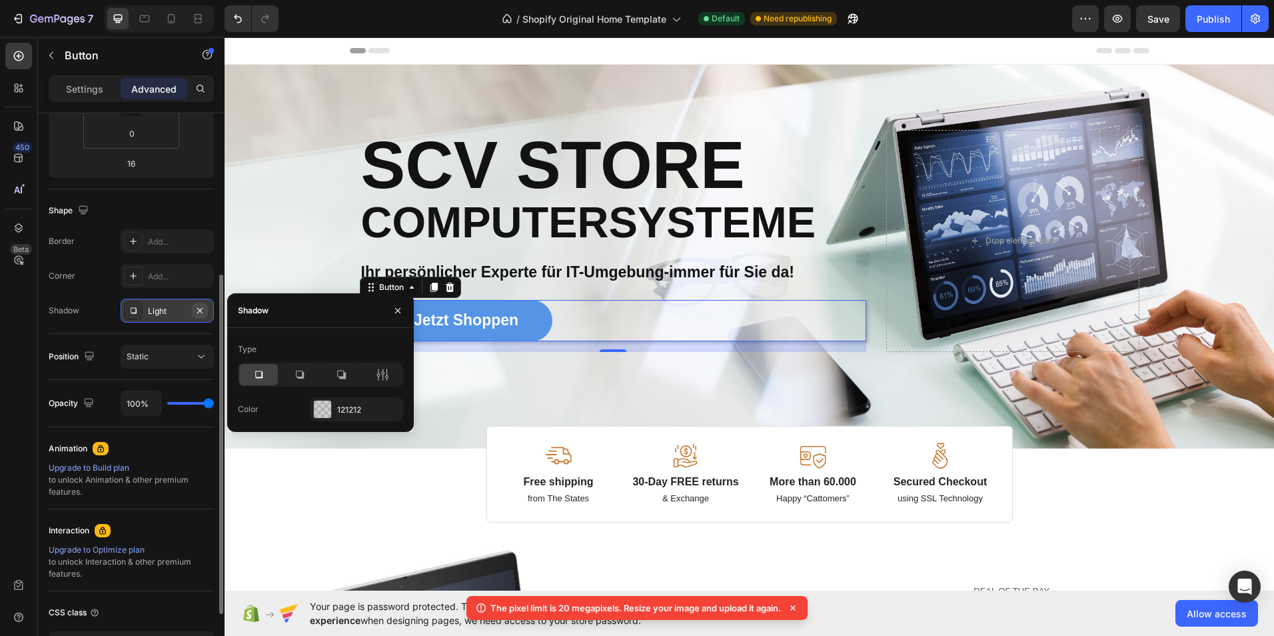
click at [205, 308] on button "button" at bounding box center [200, 310] width 16 height 16
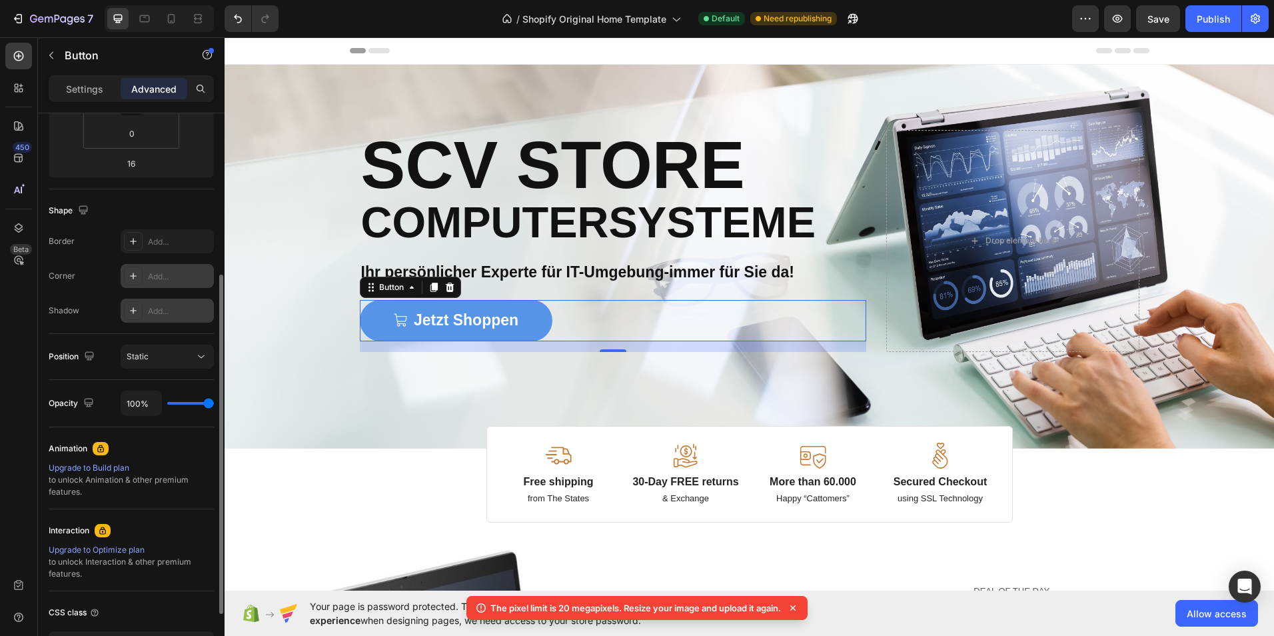
click at [169, 266] on div "Add..." at bounding box center [167, 276] width 93 height 24
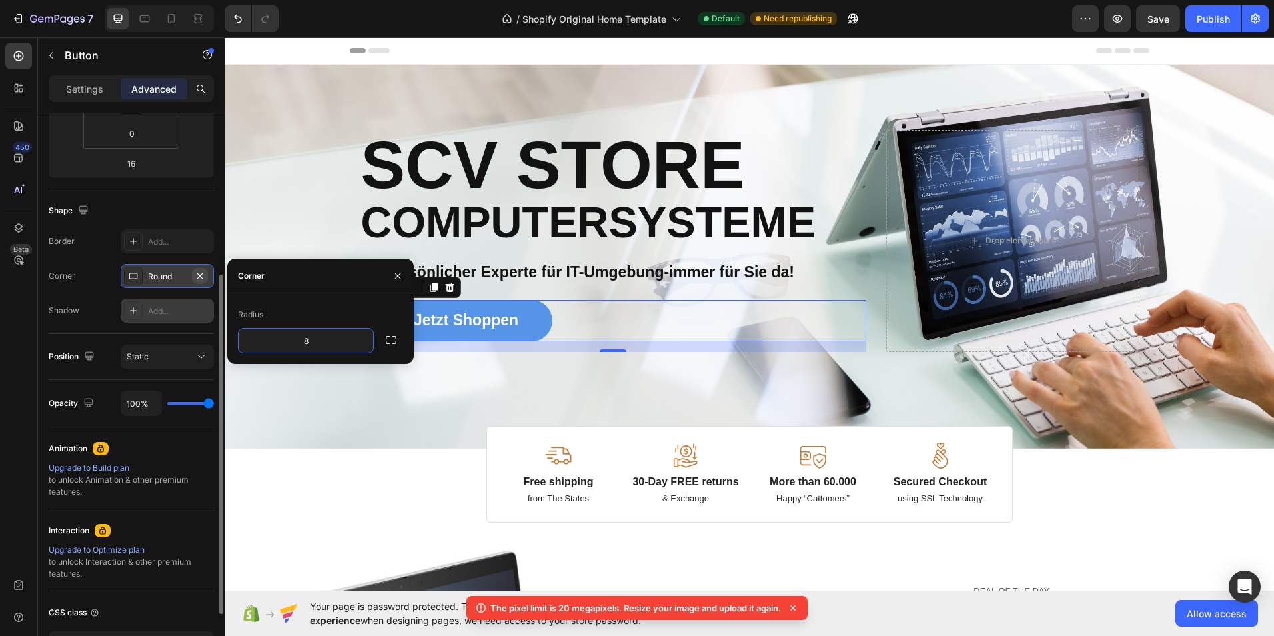
click at [201, 278] on icon "button" at bounding box center [200, 275] width 11 height 11
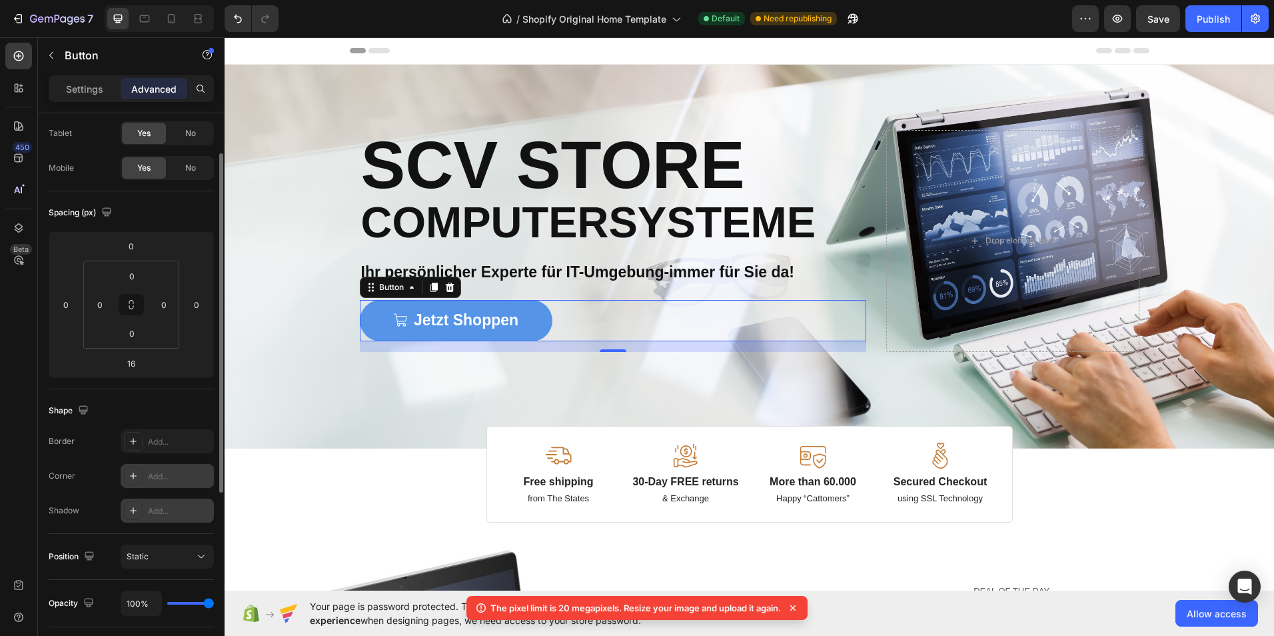
scroll to position [0, 0]
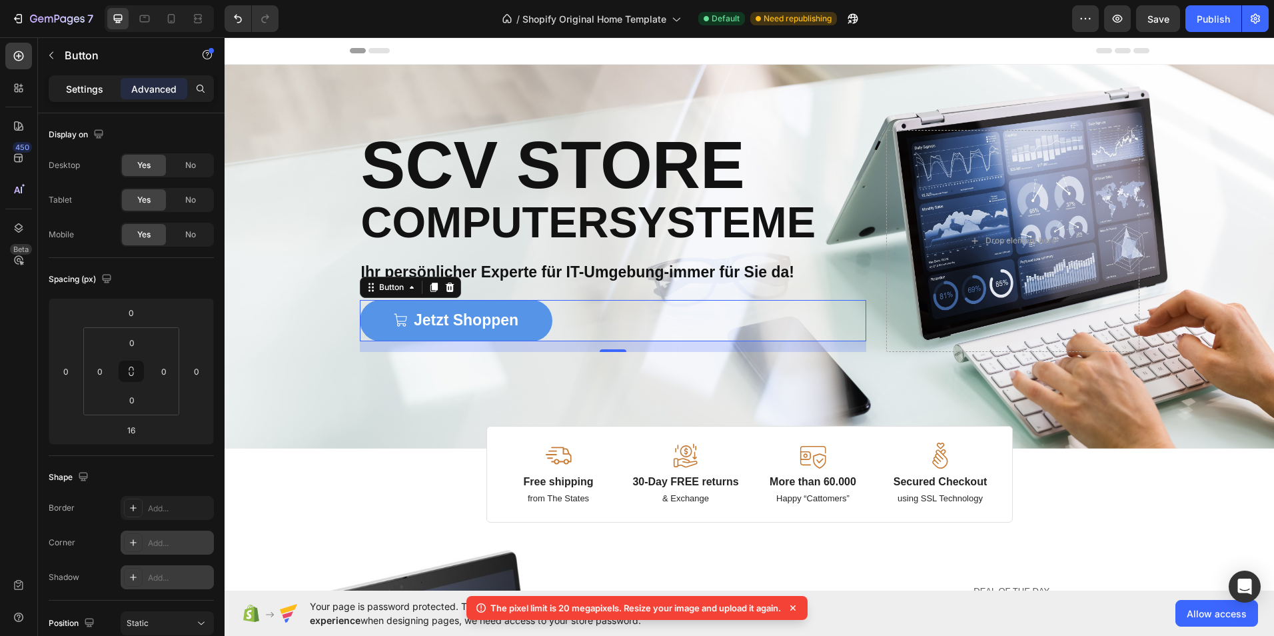
click at [89, 90] on p "Settings" at bounding box center [84, 89] width 37 height 14
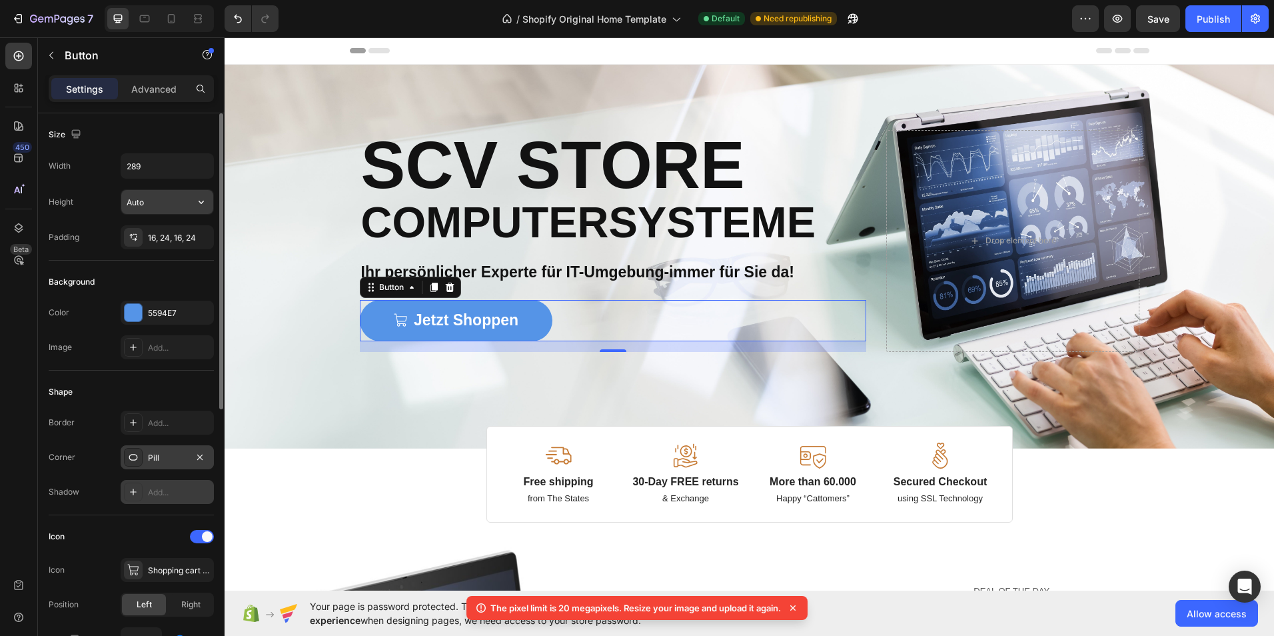
click at [199, 198] on icon "button" at bounding box center [201, 201] width 13 height 13
click at [201, 168] on icon "button" at bounding box center [201, 165] width 13 height 13
click at [175, 340] on div "Add..." at bounding box center [167, 347] width 93 height 24
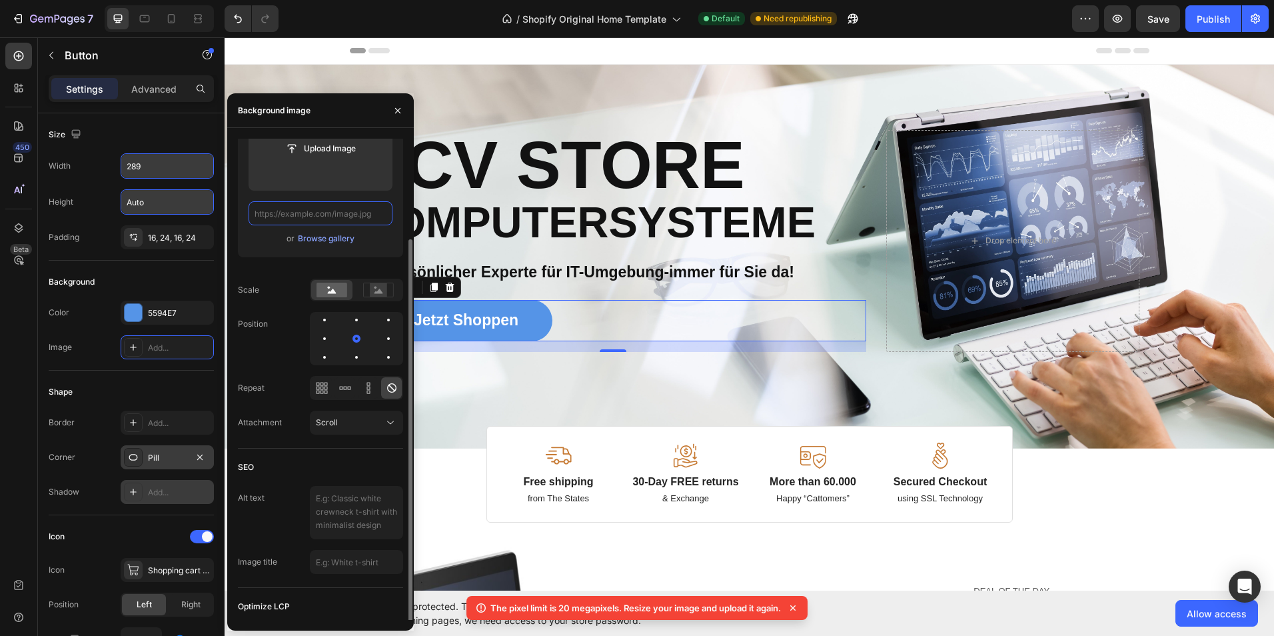
scroll to position [91, 0]
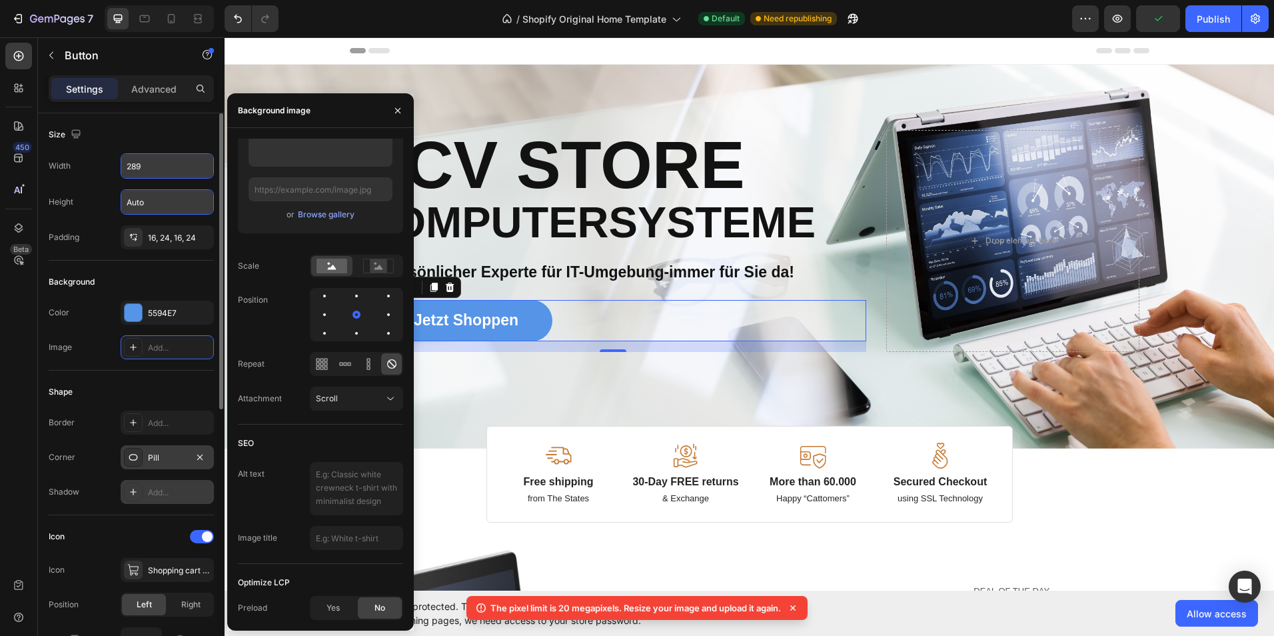
click at [97, 353] on div "Image Add..." at bounding box center [131, 347] width 165 height 24
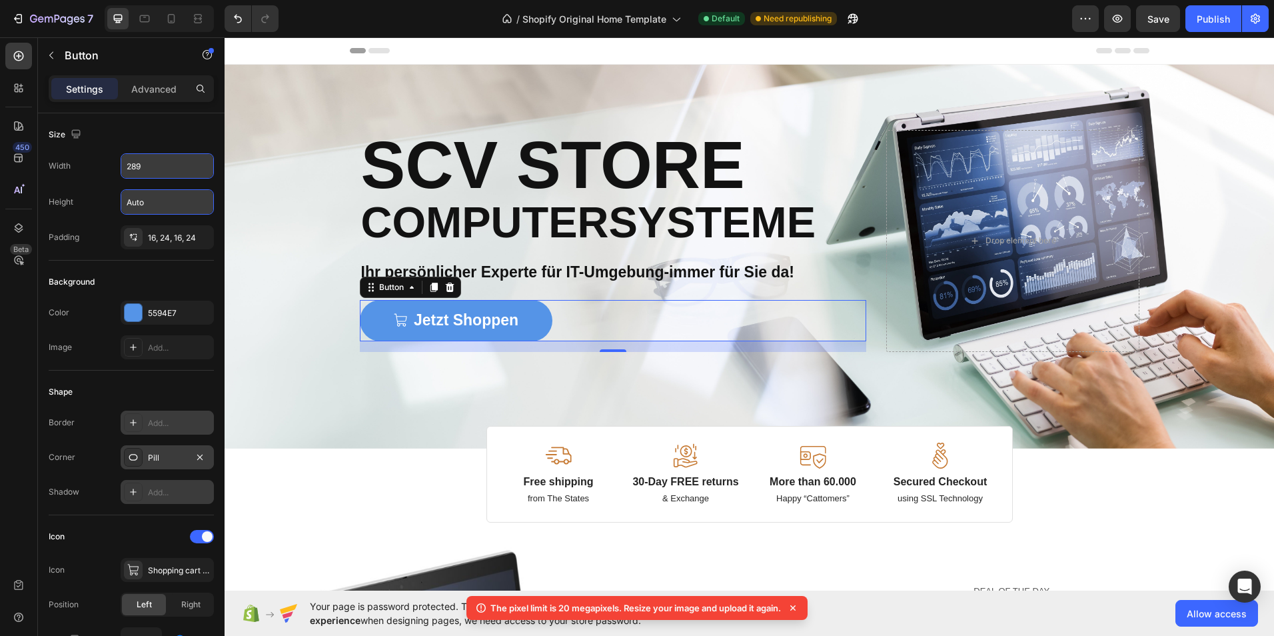
click at [139, 420] on div at bounding box center [133, 422] width 19 height 19
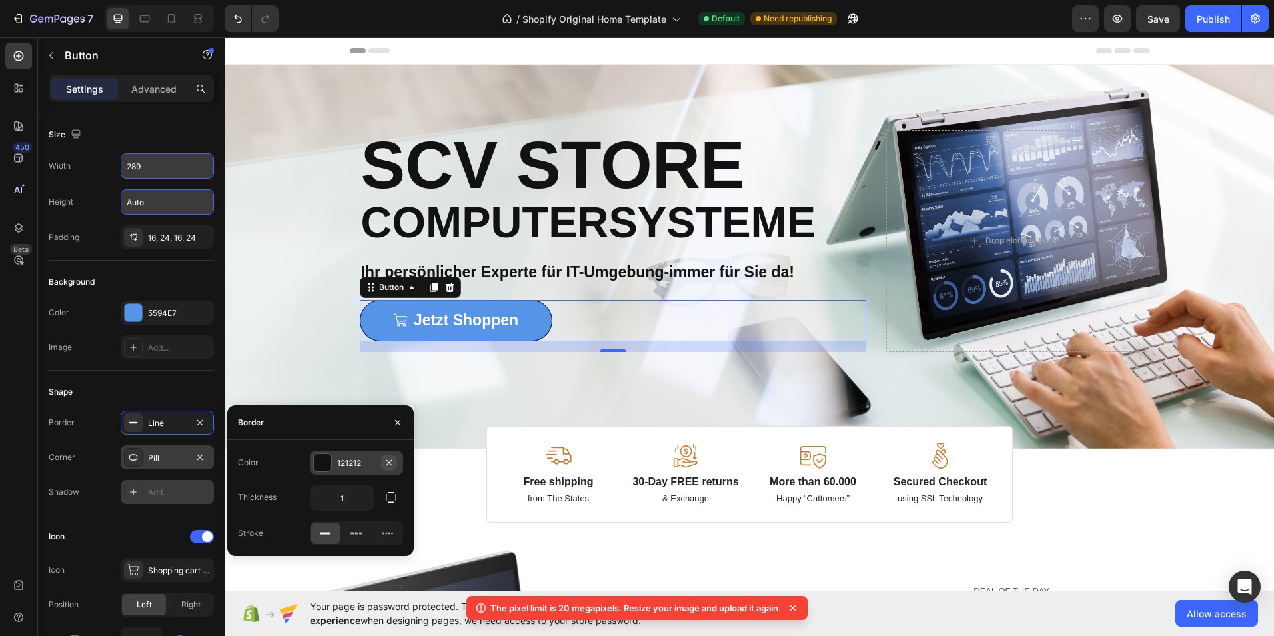
click at [386, 462] on icon "button" at bounding box center [389, 462] width 11 height 11
click at [207, 425] on button "button" at bounding box center [200, 422] width 16 height 16
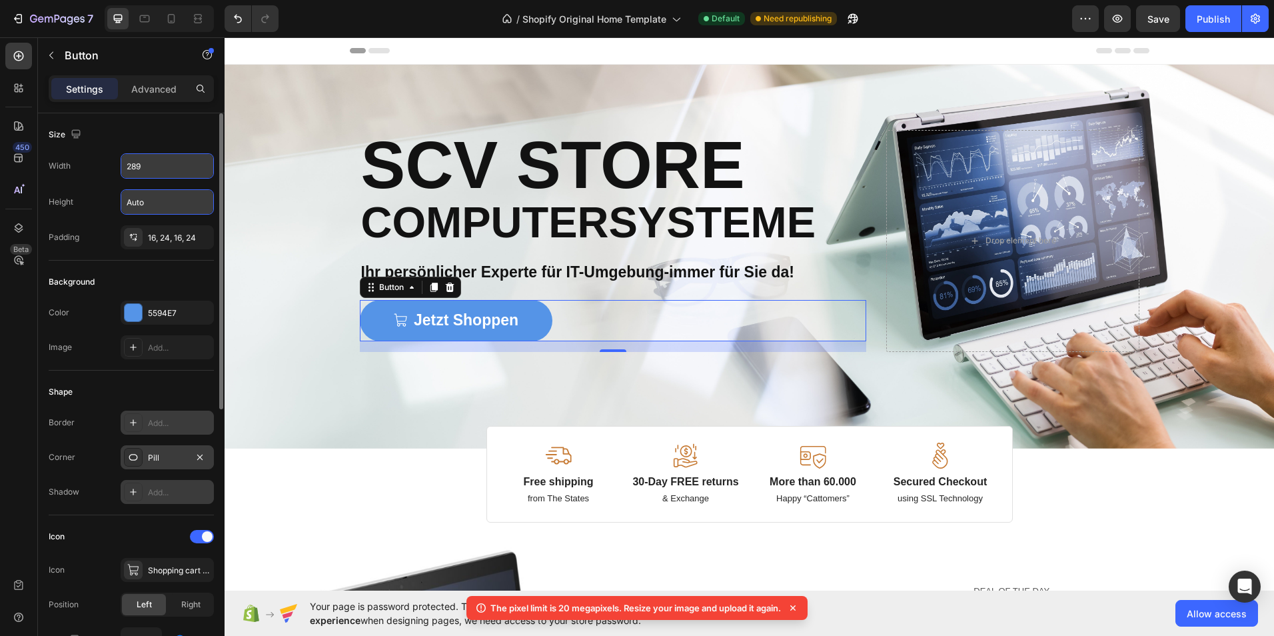
click at [192, 385] on div "Shape" at bounding box center [131, 391] width 165 height 21
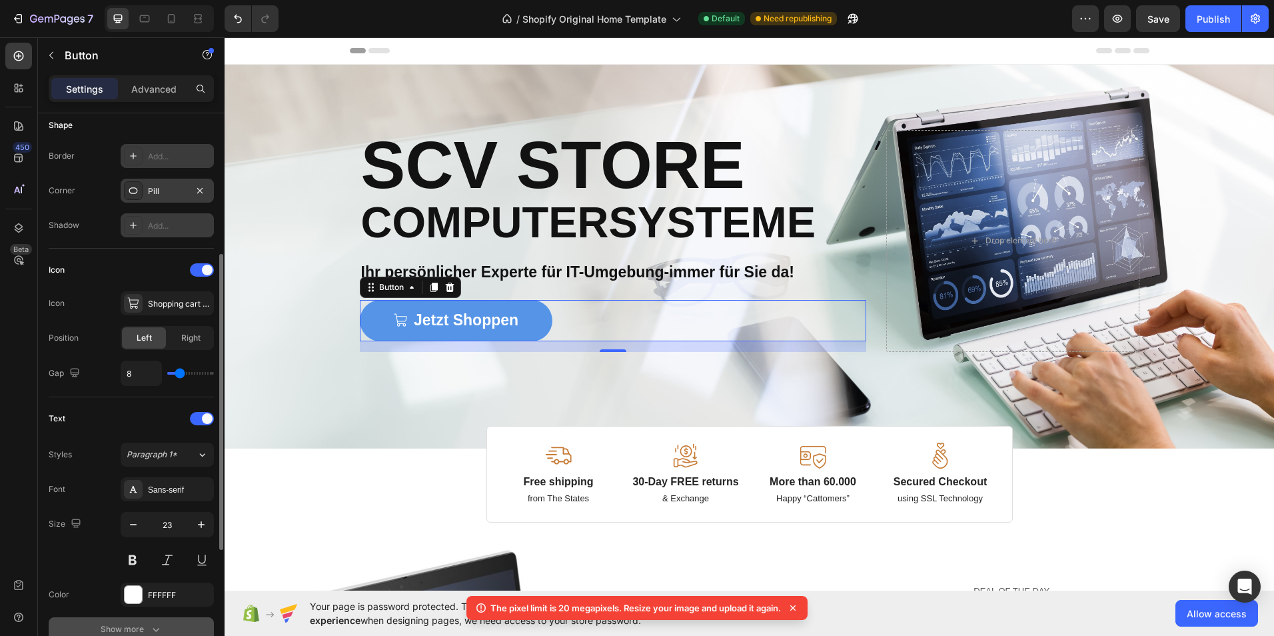
scroll to position [333, 0]
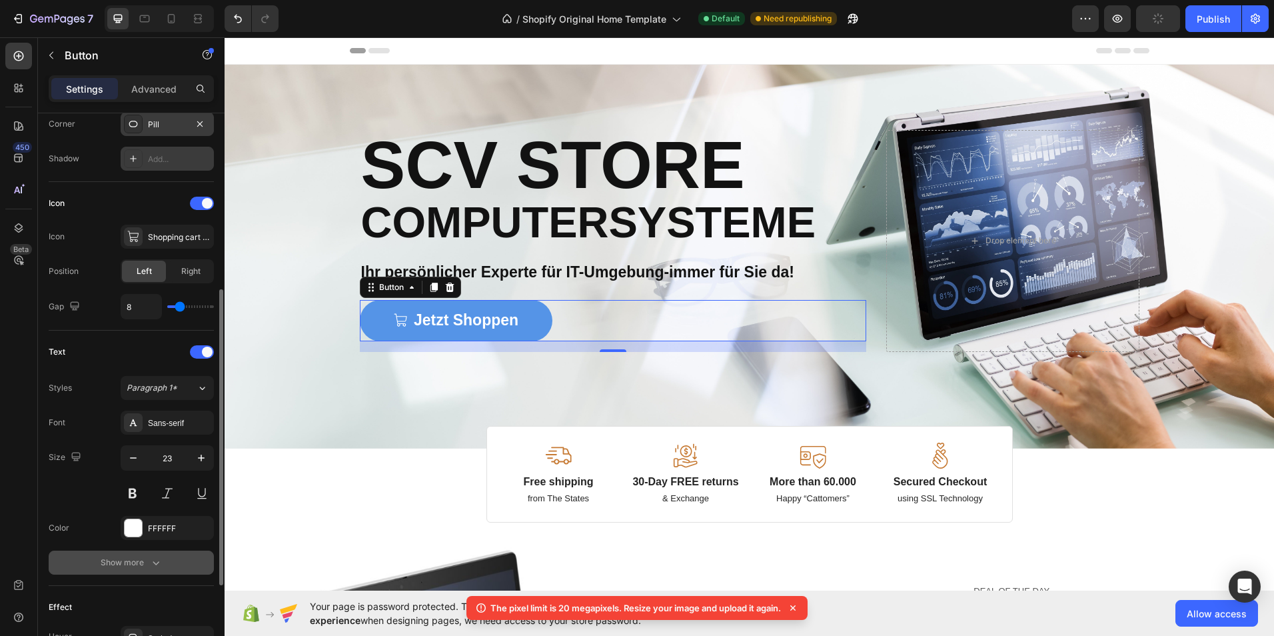
click at [159, 570] on button "Show more" at bounding box center [131, 562] width 165 height 24
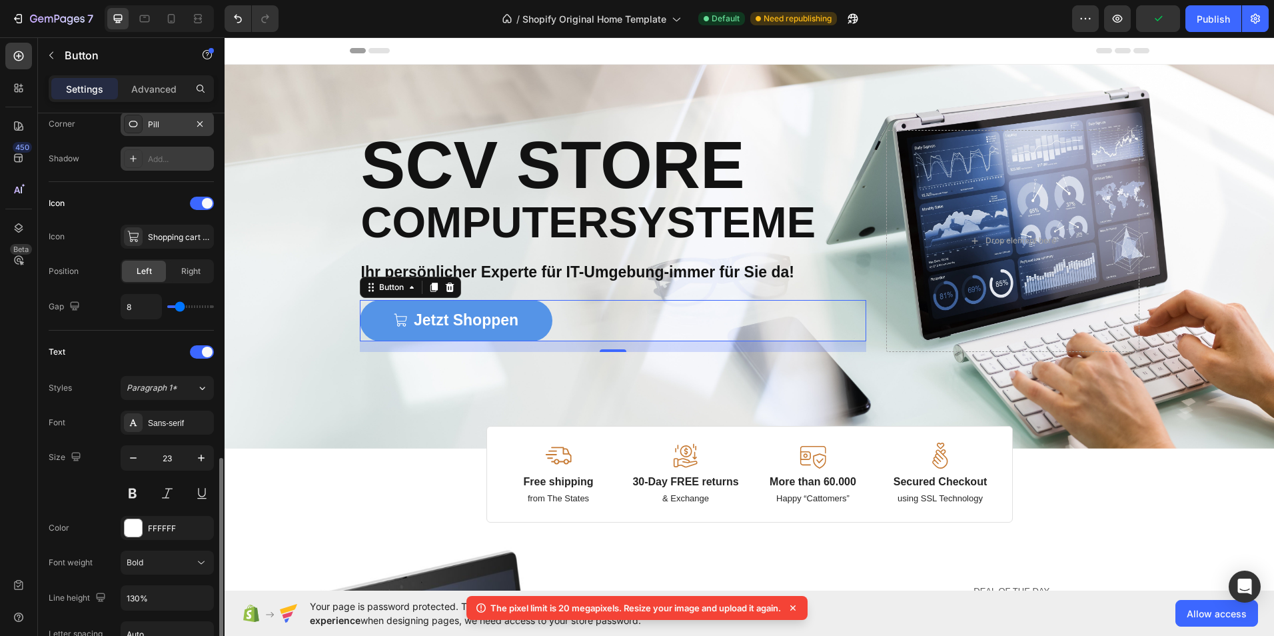
scroll to position [466, 0]
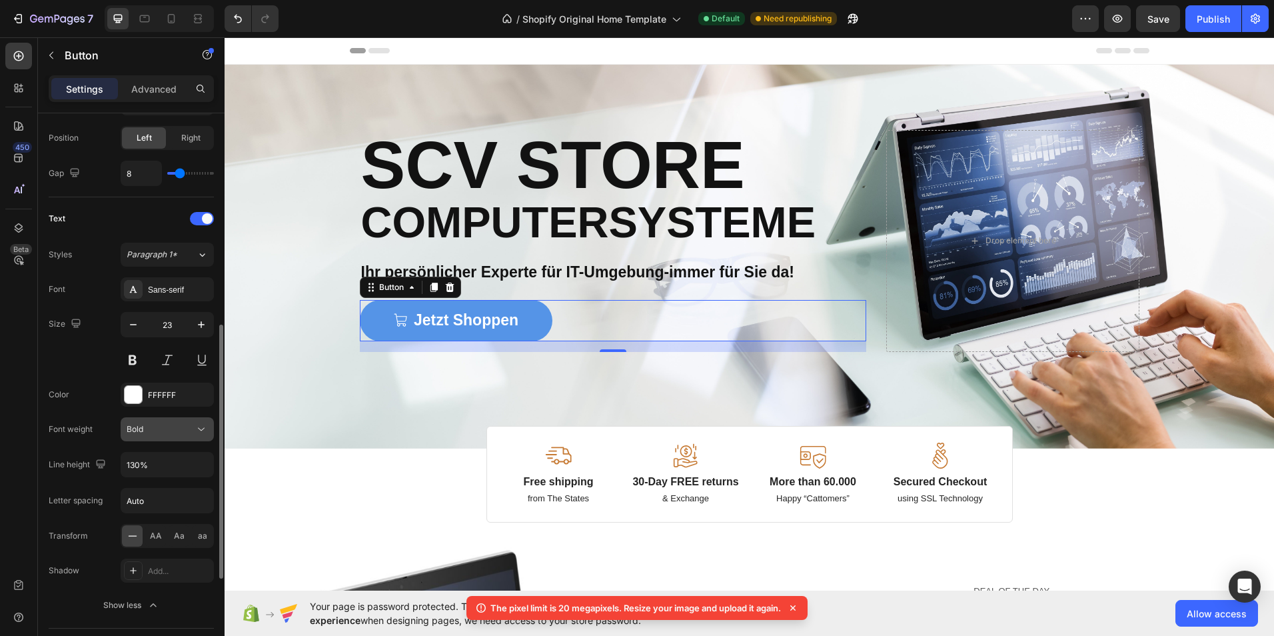
click at [199, 427] on icon at bounding box center [201, 428] width 13 height 13
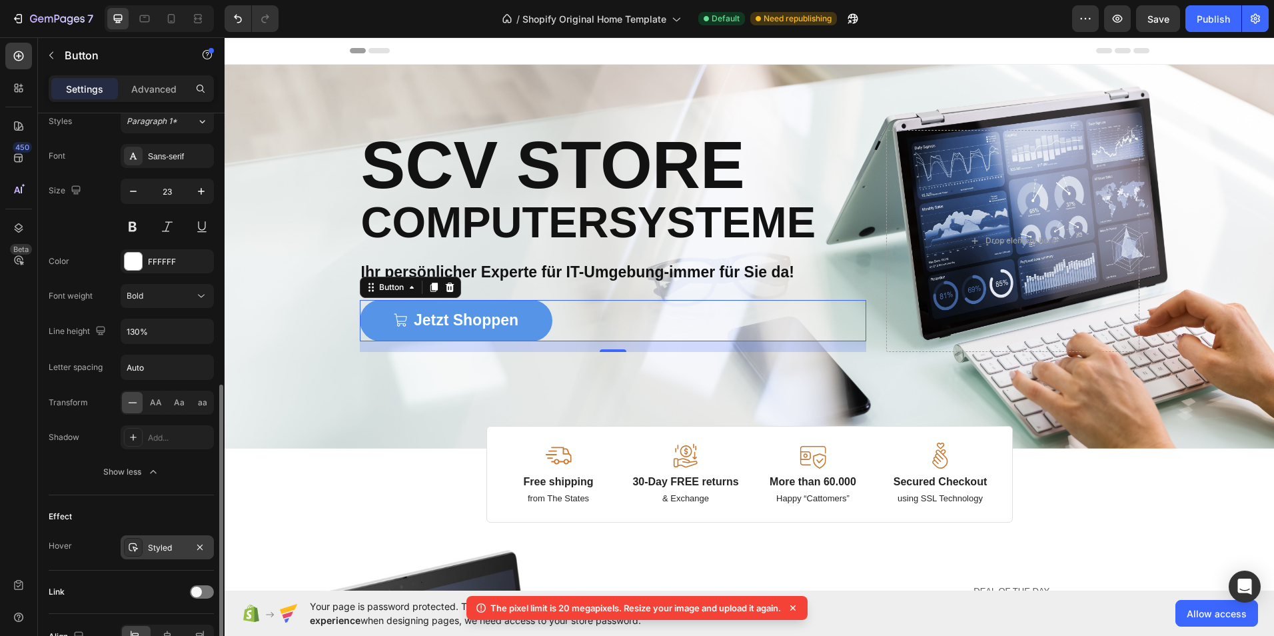
scroll to position [666, 0]
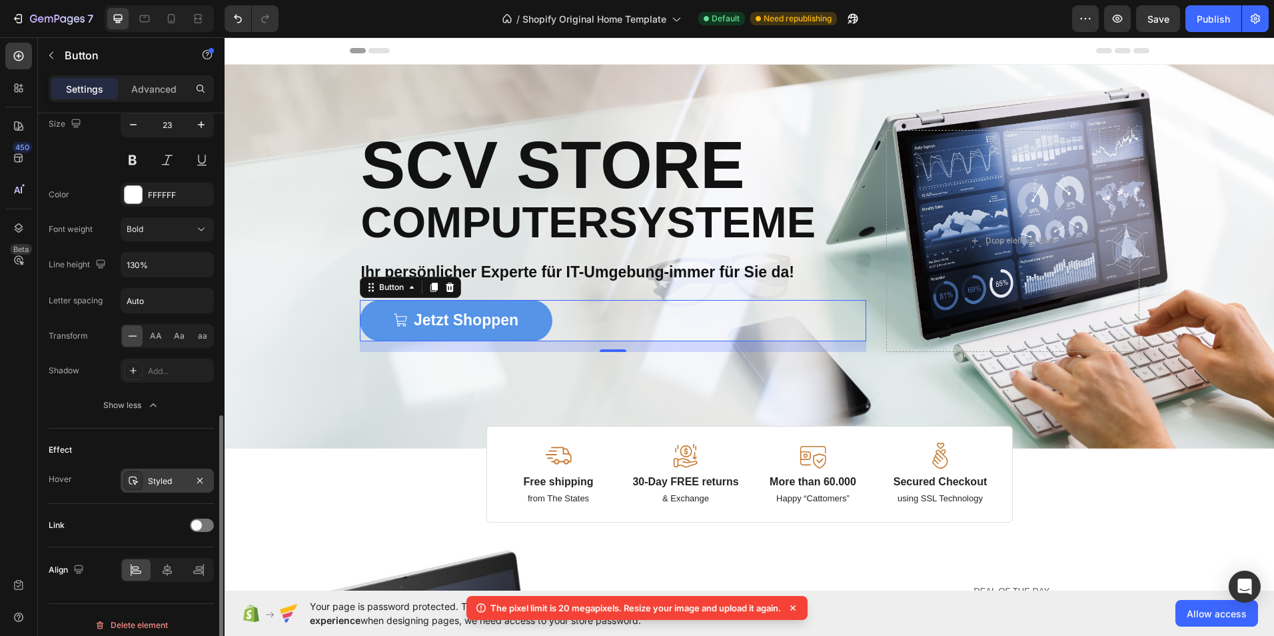
click at [153, 483] on div "Styled" at bounding box center [167, 481] width 39 height 12
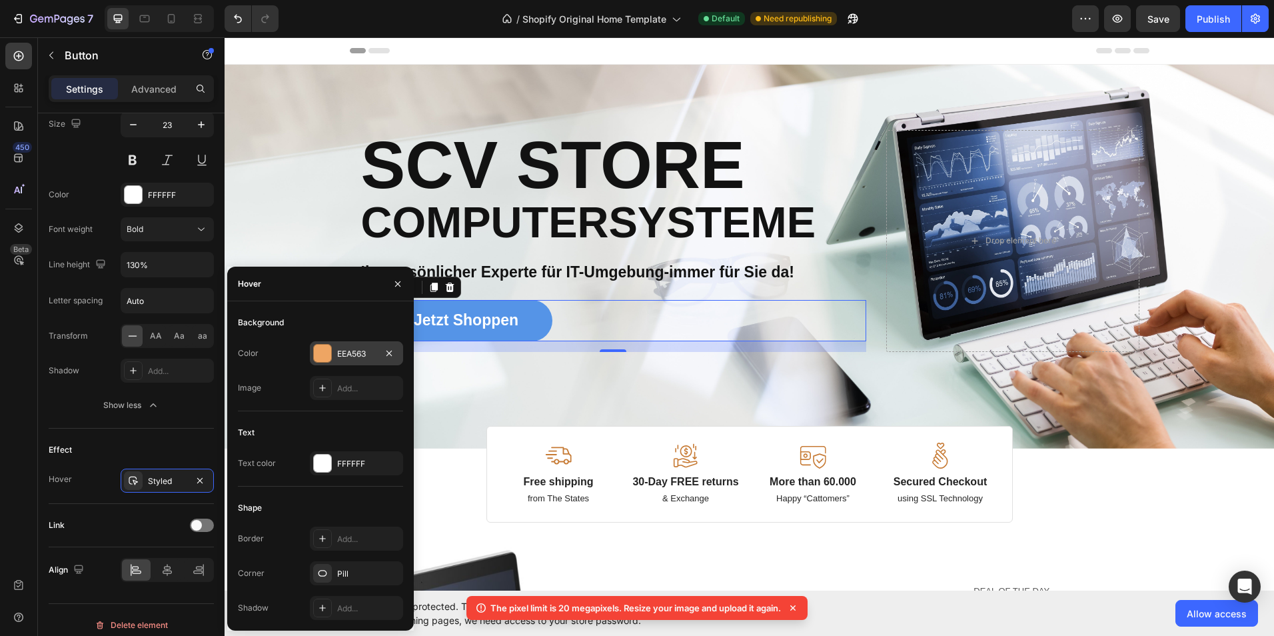
click at [342, 355] on div "EEA563" at bounding box center [356, 354] width 39 height 12
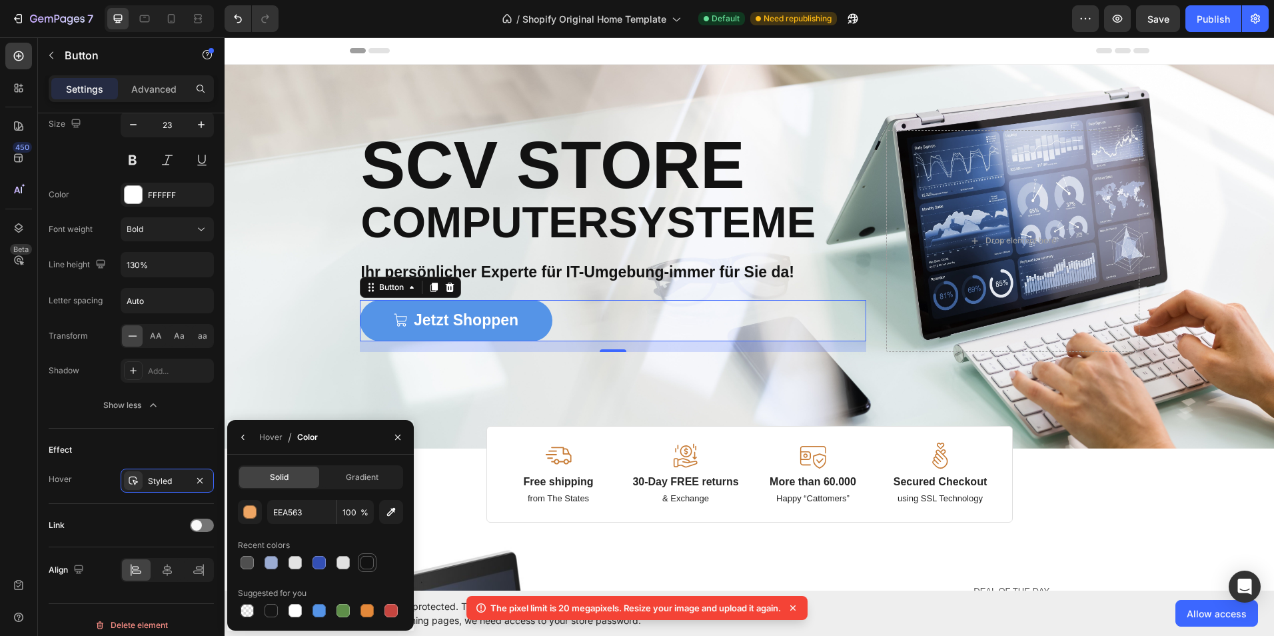
click at [360, 560] on div at bounding box center [366, 562] width 13 height 13
click at [246, 605] on div at bounding box center [246, 610] width 13 height 13
type input "000000"
type input "0"
click at [293, 615] on div at bounding box center [294, 610] width 13 height 13
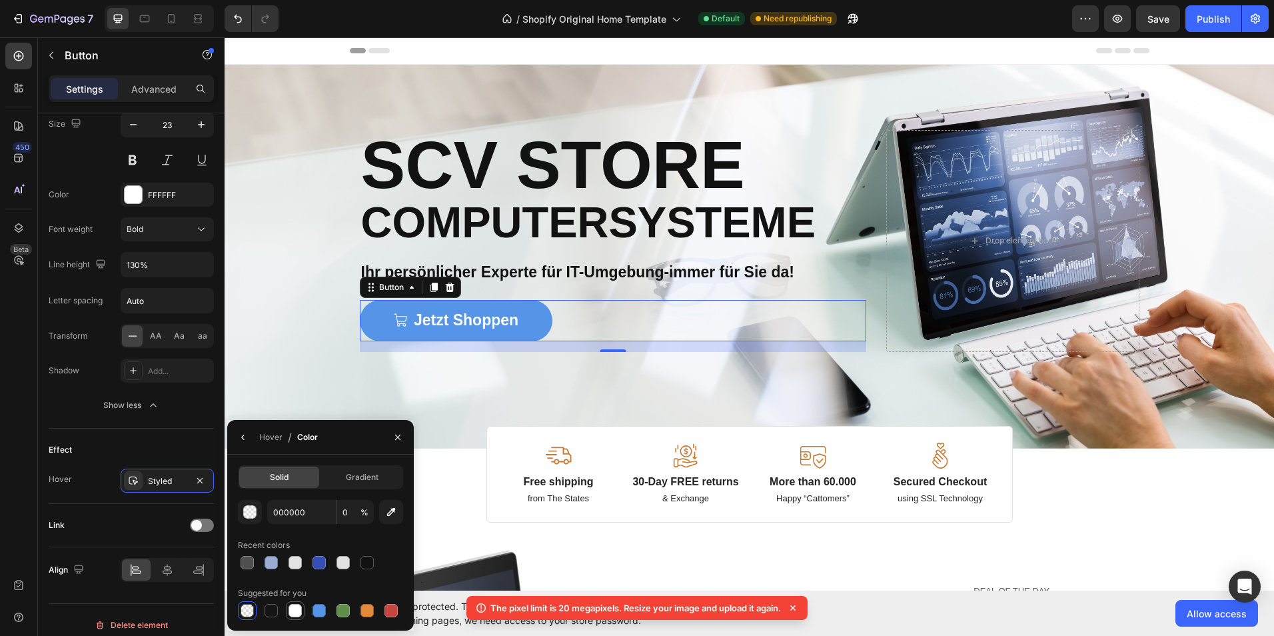
type input "FFFFFF"
type input "100"
click at [314, 611] on div at bounding box center [318, 610] width 13 height 13
click at [320, 561] on div at bounding box center [318, 562] width 13 height 13
click at [344, 614] on div at bounding box center [342, 610] width 13 height 13
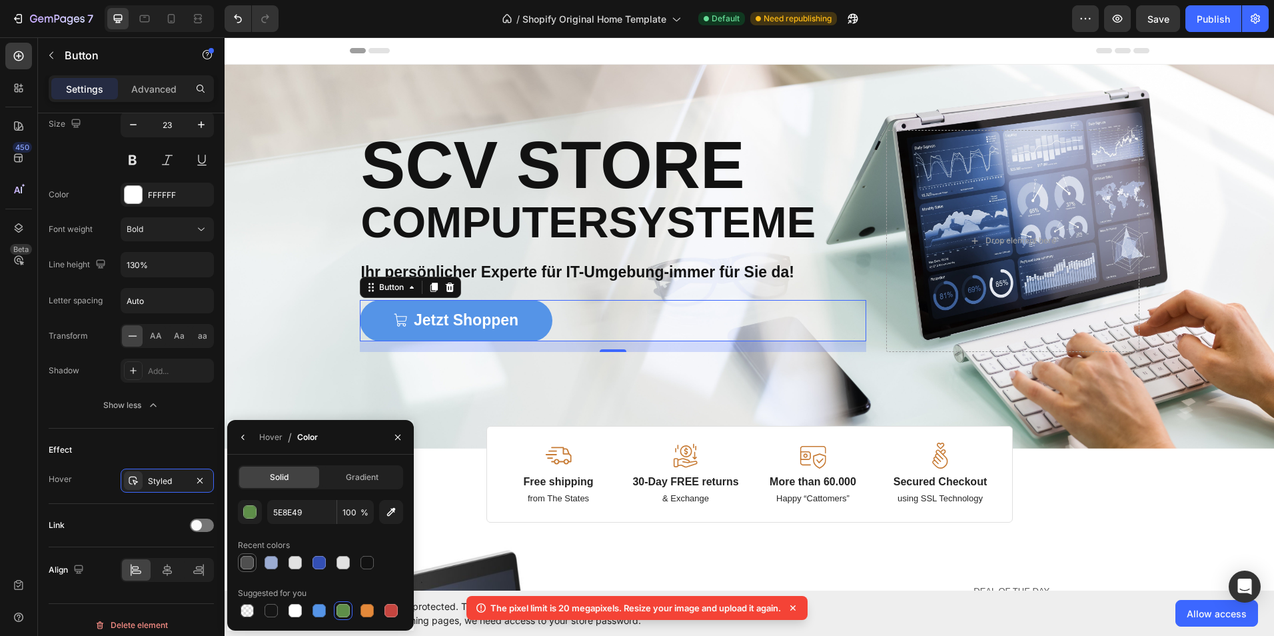
click at [255, 564] on div at bounding box center [247, 562] width 19 height 19
click at [384, 608] on div at bounding box center [391, 610] width 16 height 16
click at [245, 573] on div "C5453F 100 % Recent colors Suggested for you" at bounding box center [320, 560] width 165 height 120
click at [250, 564] on div at bounding box center [246, 562] width 13 height 13
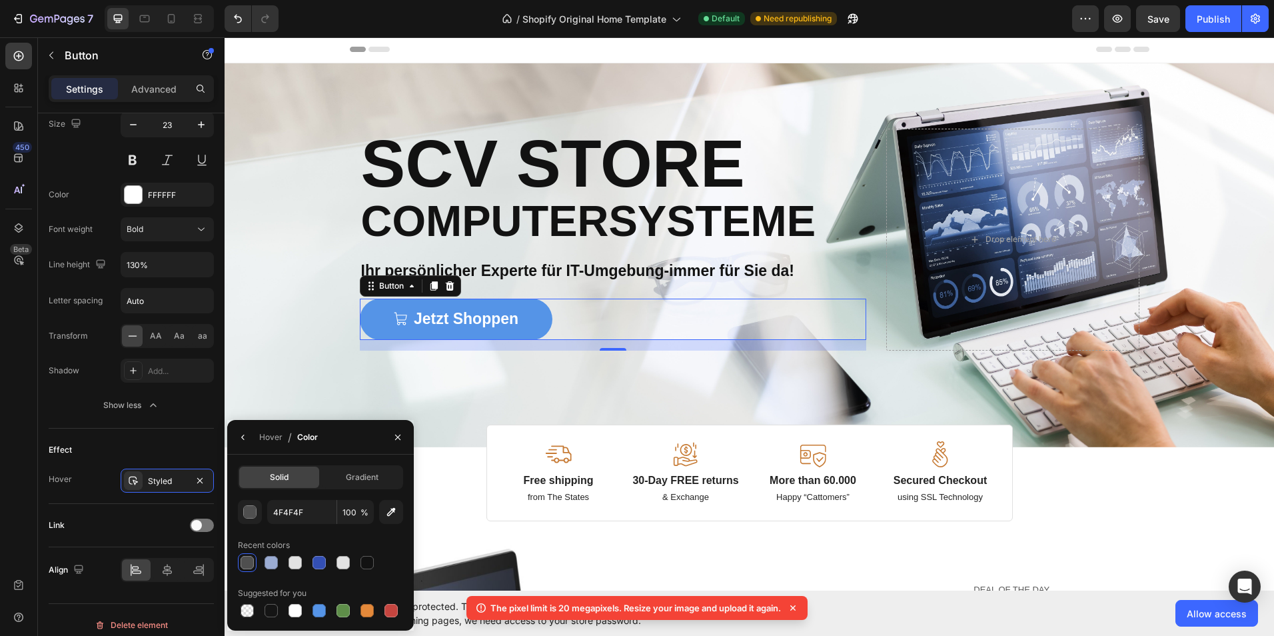
scroll to position [0, 0]
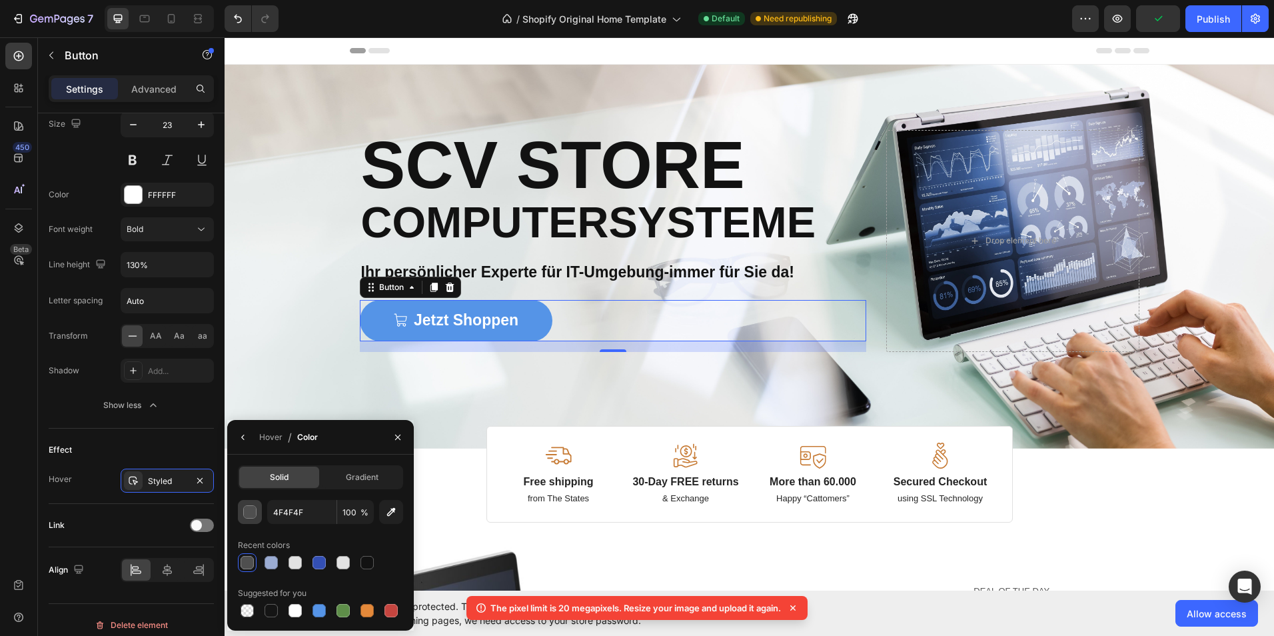
click at [250, 513] on div "button" at bounding box center [250, 512] width 13 height 13
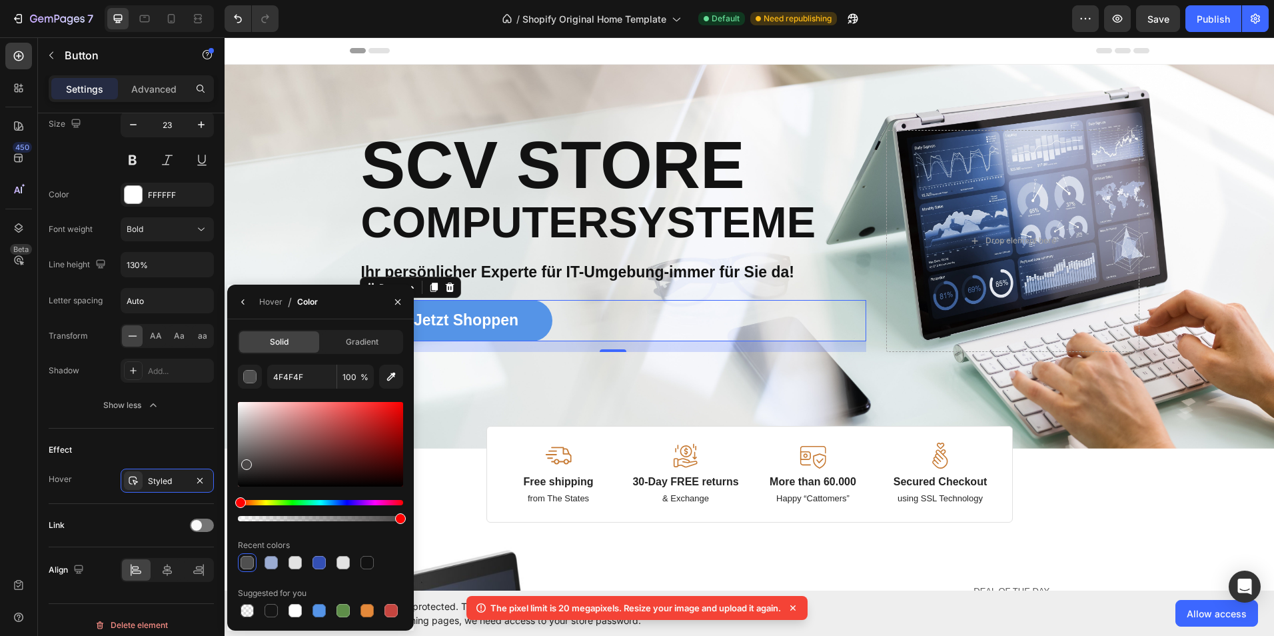
click at [241, 464] on div at bounding box center [246, 464] width 11 height 11
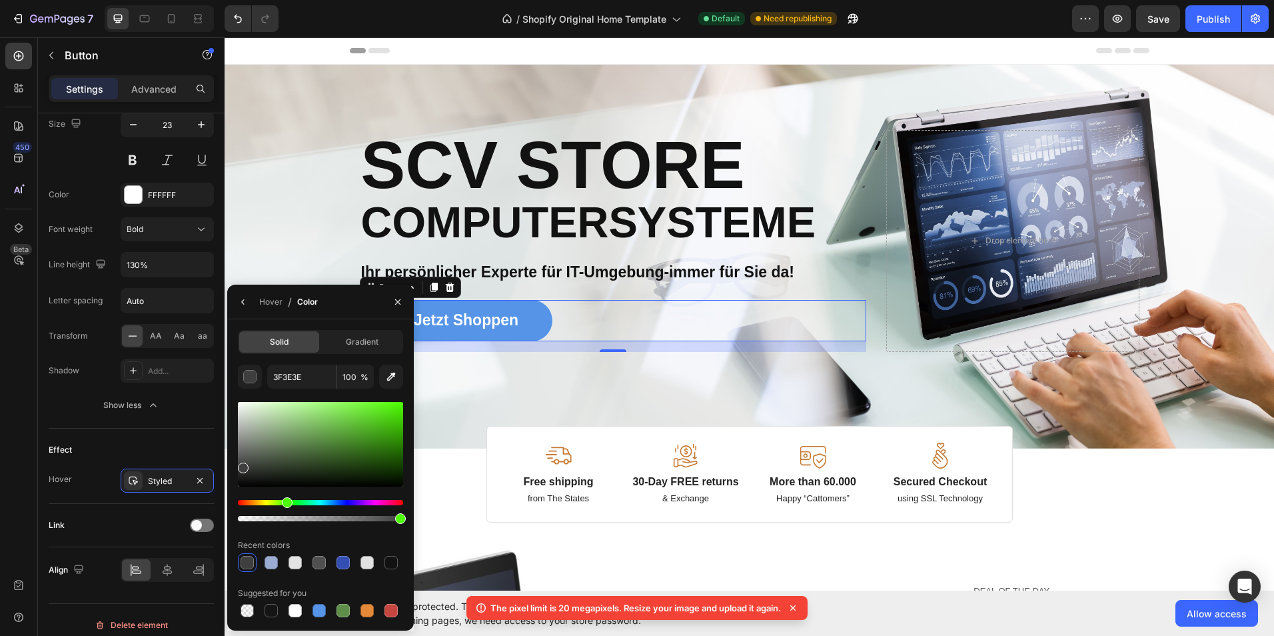
click at [285, 502] on div "Hue" at bounding box center [320, 502] width 165 height 5
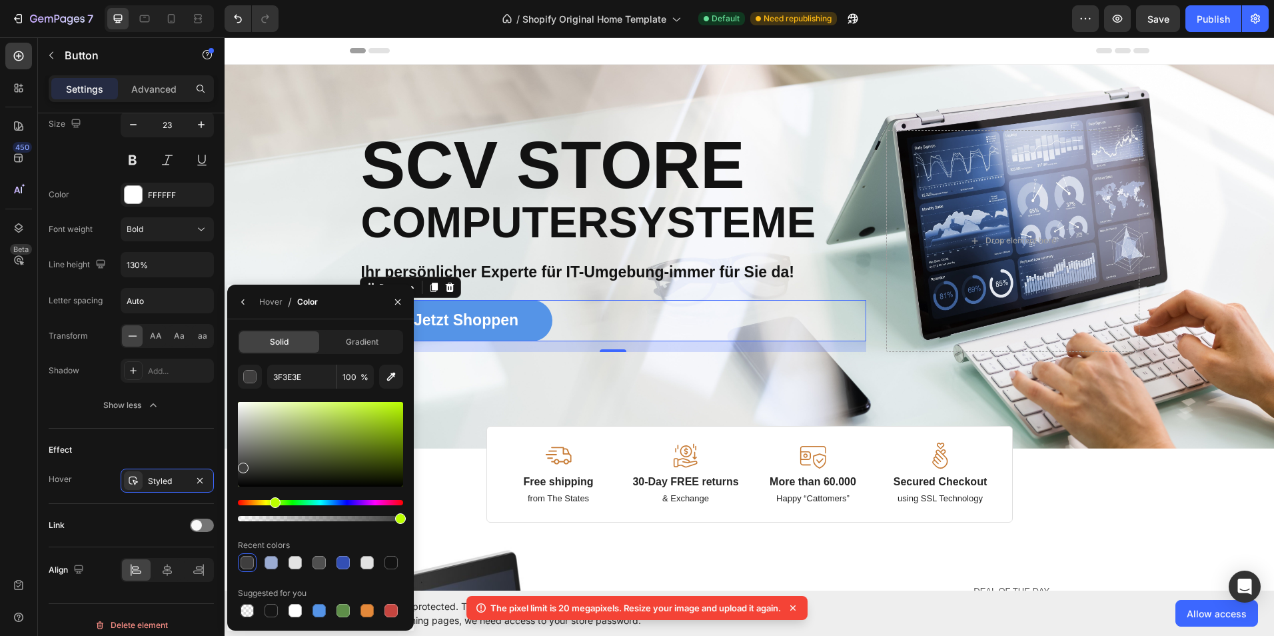
click at [272, 503] on div "Hue" at bounding box center [320, 502] width 165 height 5
drag, startPoint x: 250, startPoint y: 467, endPoint x: 258, endPoint y: 463, distance: 8.9
click at [258, 463] on div at bounding box center [320, 444] width 165 height 85
click at [328, 502] on div "Hue" at bounding box center [320, 502] width 165 height 5
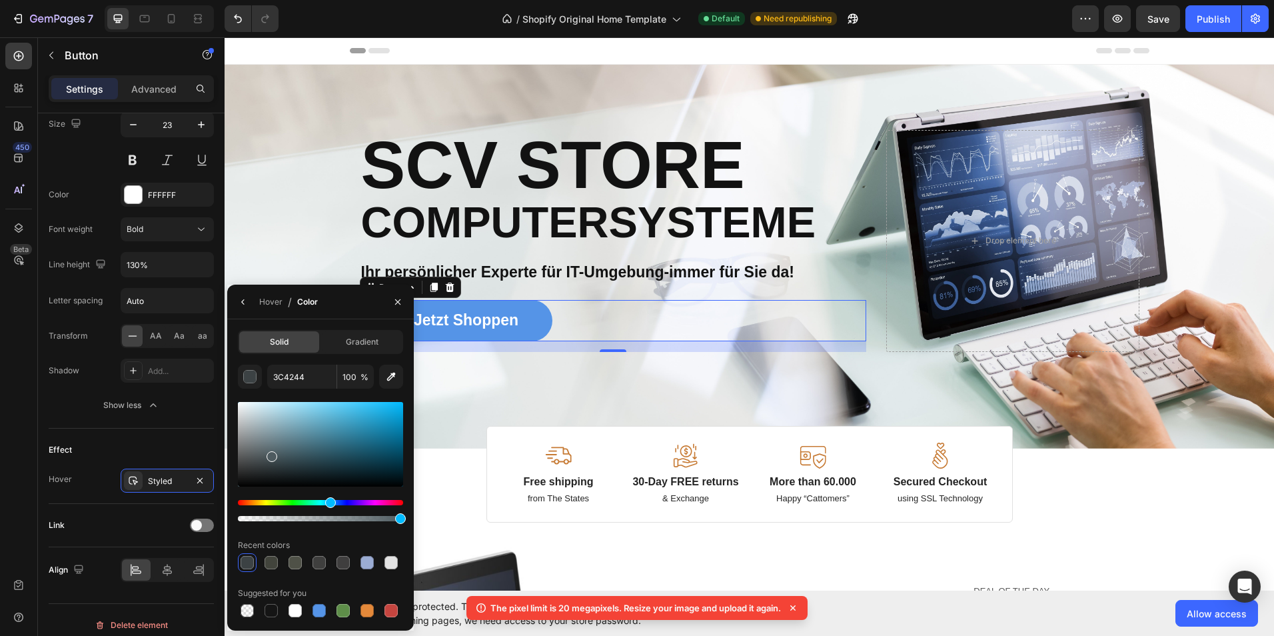
drag, startPoint x: 266, startPoint y: 465, endPoint x: 270, endPoint y: 453, distance: 12.6
click at [270, 453] on div at bounding box center [320, 444] width 165 height 85
drag, startPoint x: 271, startPoint y: 456, endPoint x: 292, endPoint y: 460, distance: 20.9
click at [292, 460] on div at bounding box center [293, 462] width 11 height 11
type input "35484F"
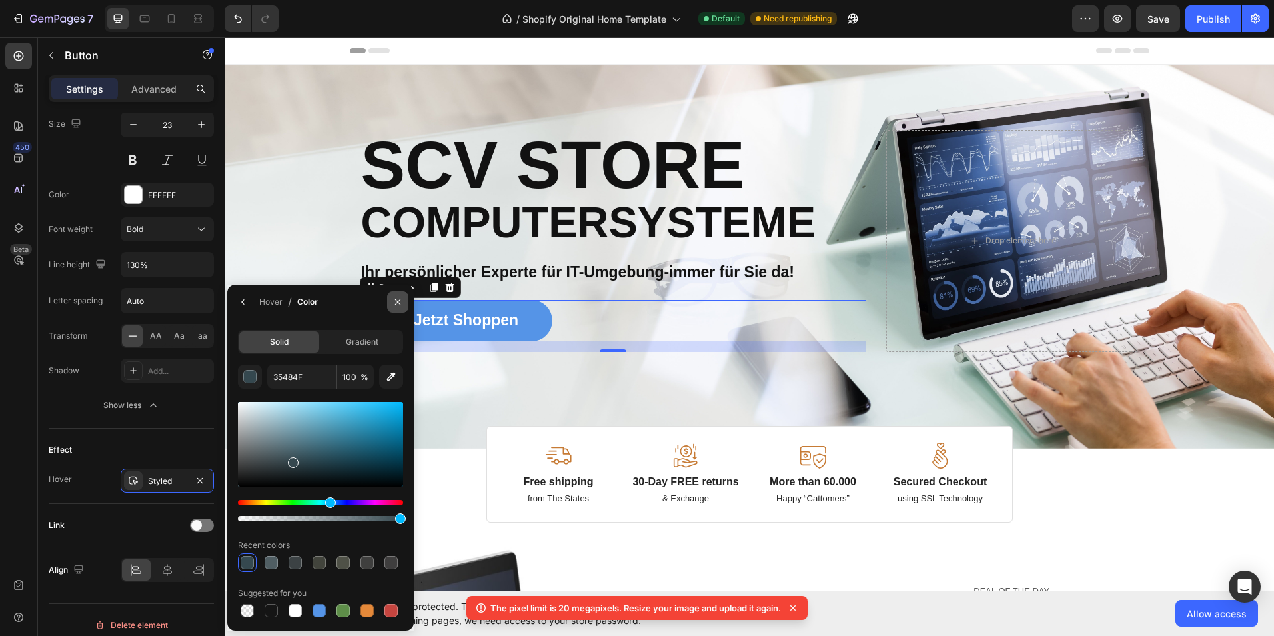
click at [397, 299] on icon "button" at bounding box center [397, 301] width 11 height 11
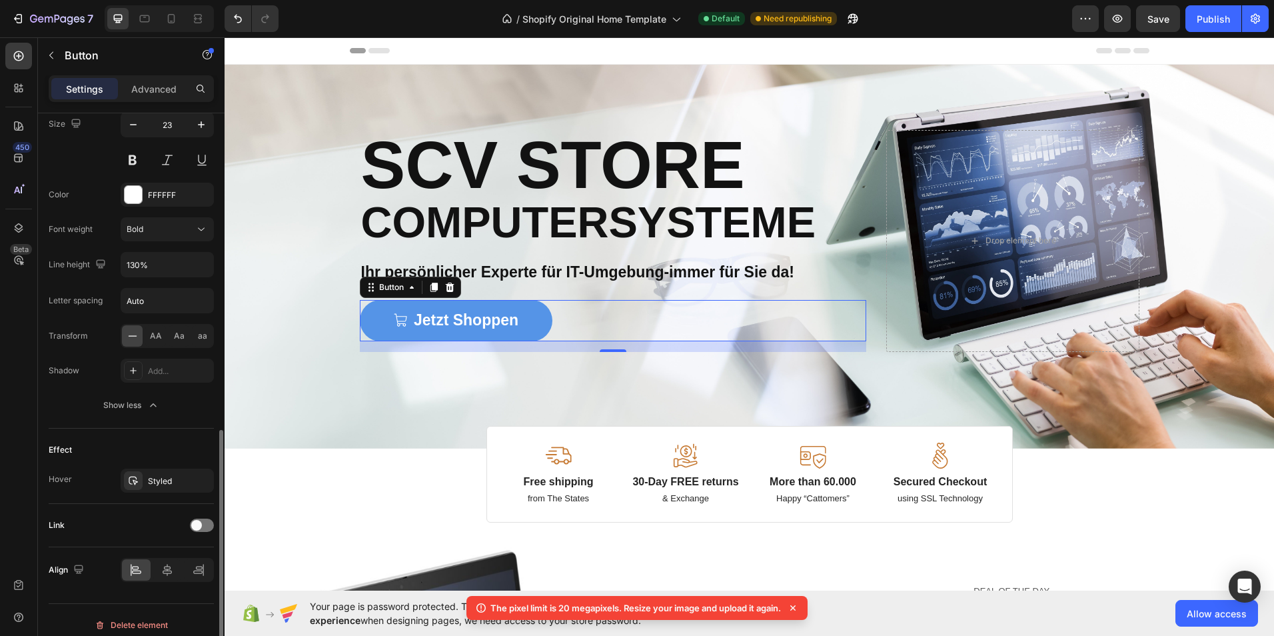
scroll to position [676, 0]
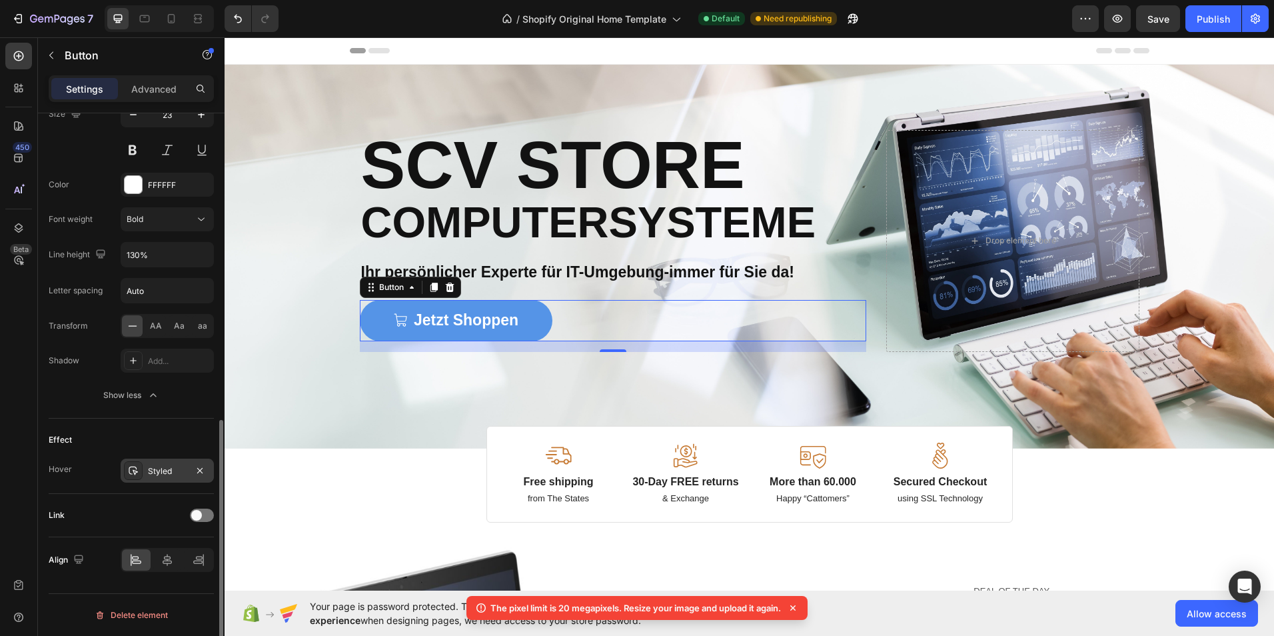
click at [167, 473] on div "Styled" at bounding box center [167, 471] width 39 height 12
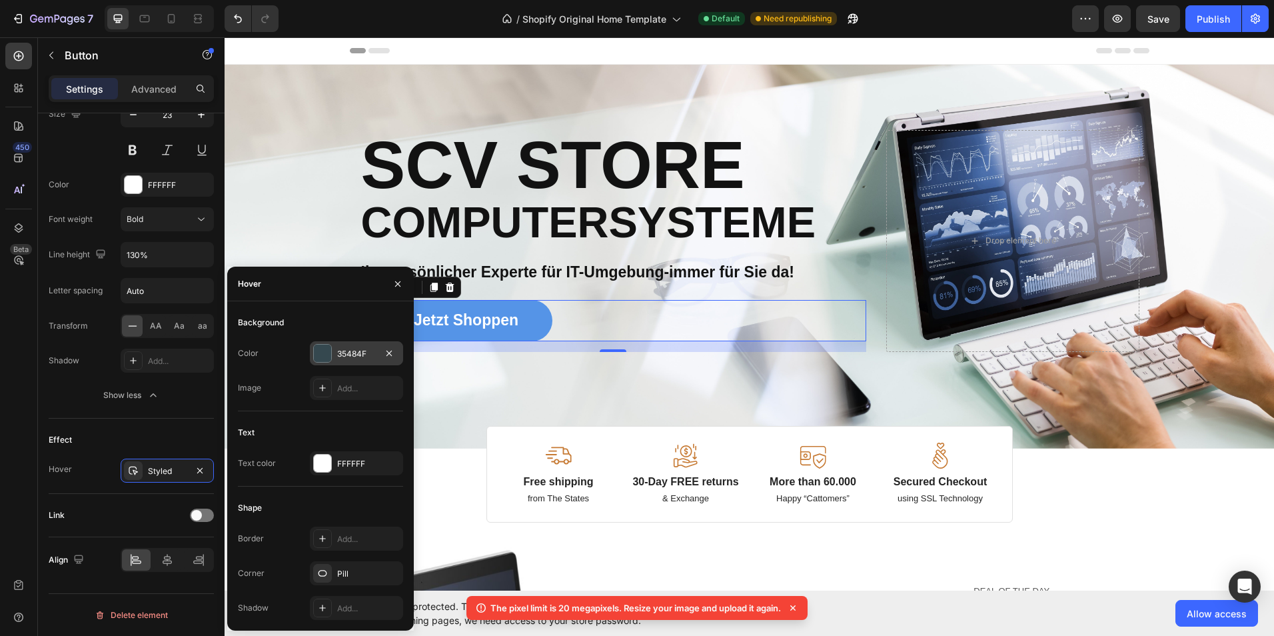
click at [358, 350] on div "35484F" at bounding box center [356, 354] width 39 height 12
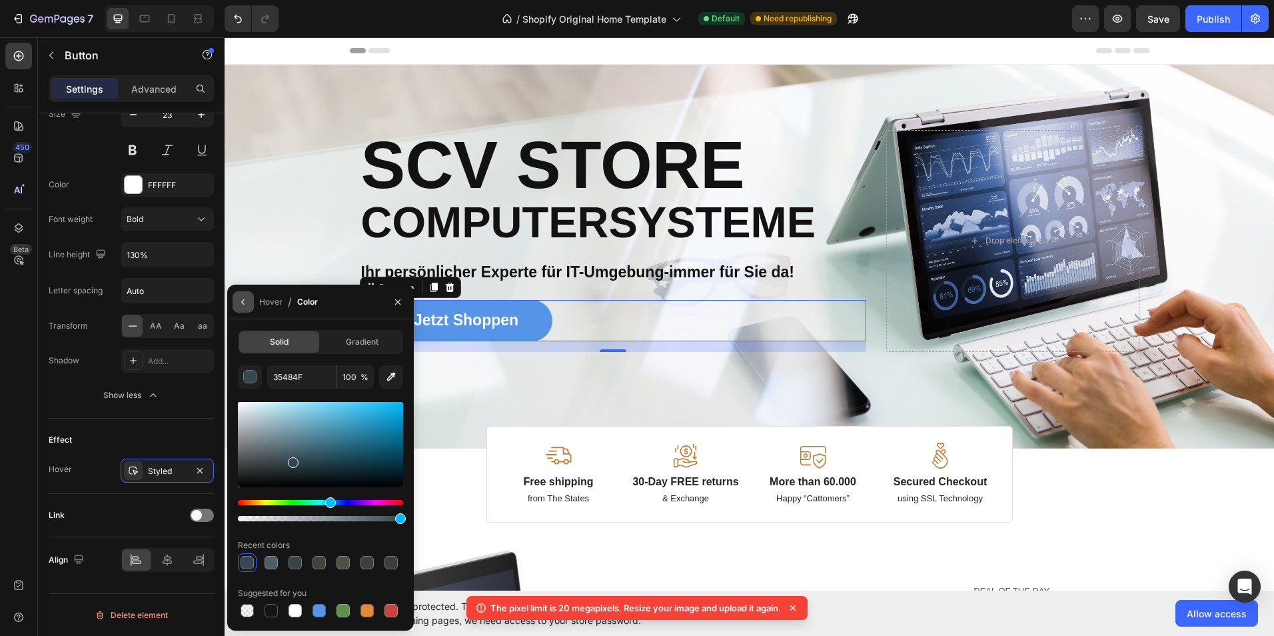
click at [240, 298] on icon "button" at bounding box center [243, 301] width 11 height 11
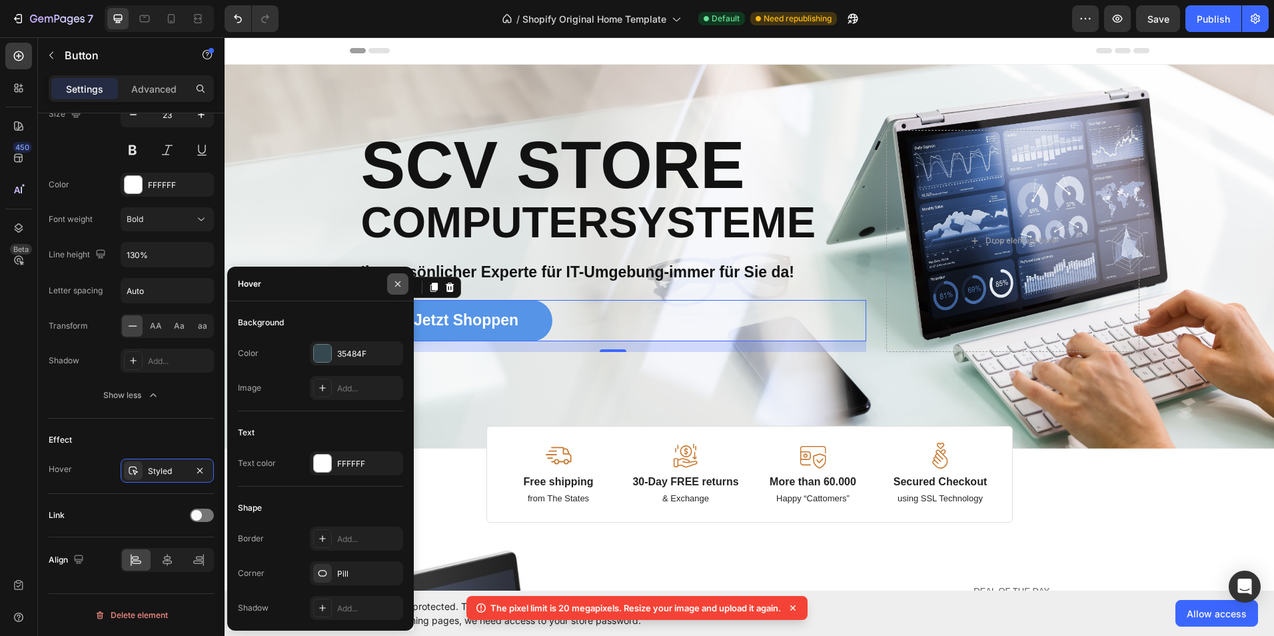
click at [394, 284] on icon "button" at bounding box center [397, 283] width 11 height 11
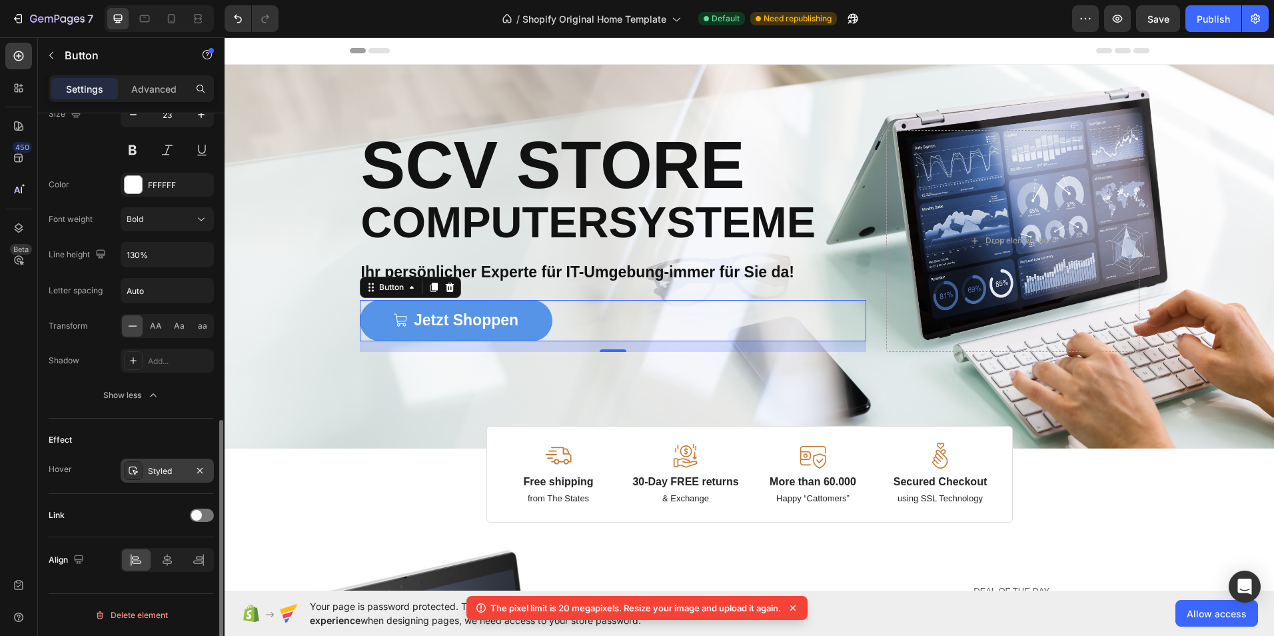
click at [172, 474] on div "Styled" at bounding box center [167, 471] width 39 height 12
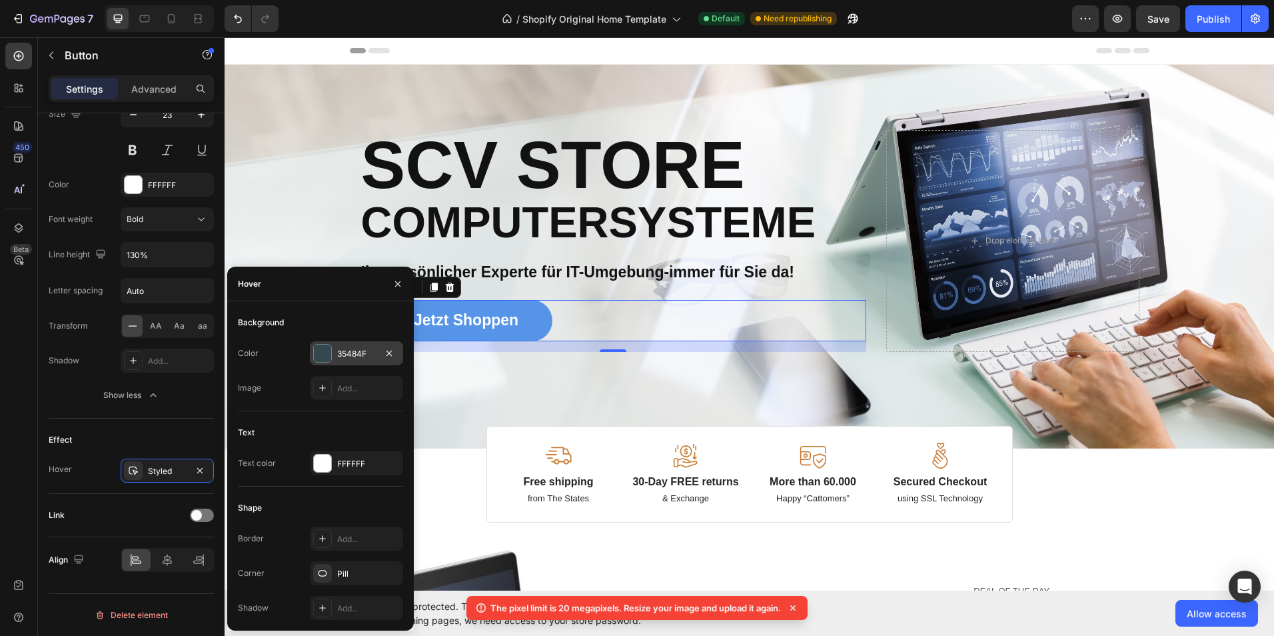
click at [348, 346] on div "35484F" at bounding box center [356, 353] width 93 height 24
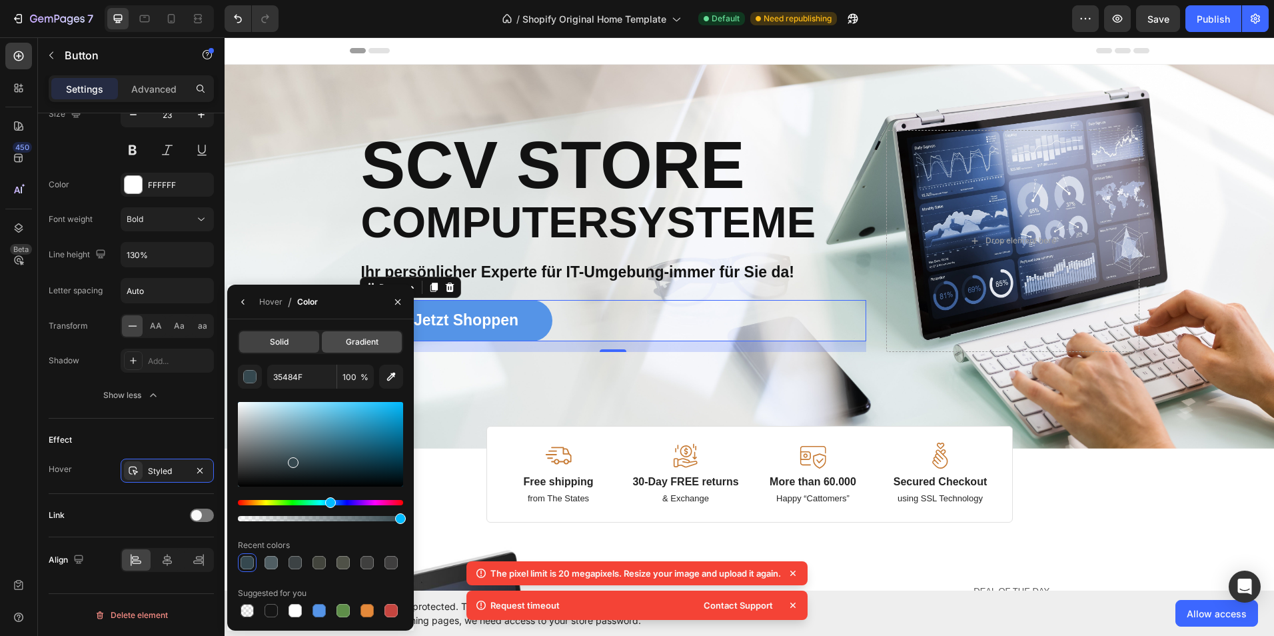
click at [354, 348] on div "Gradient" at bounding box center [362, 341] width 80 height 21
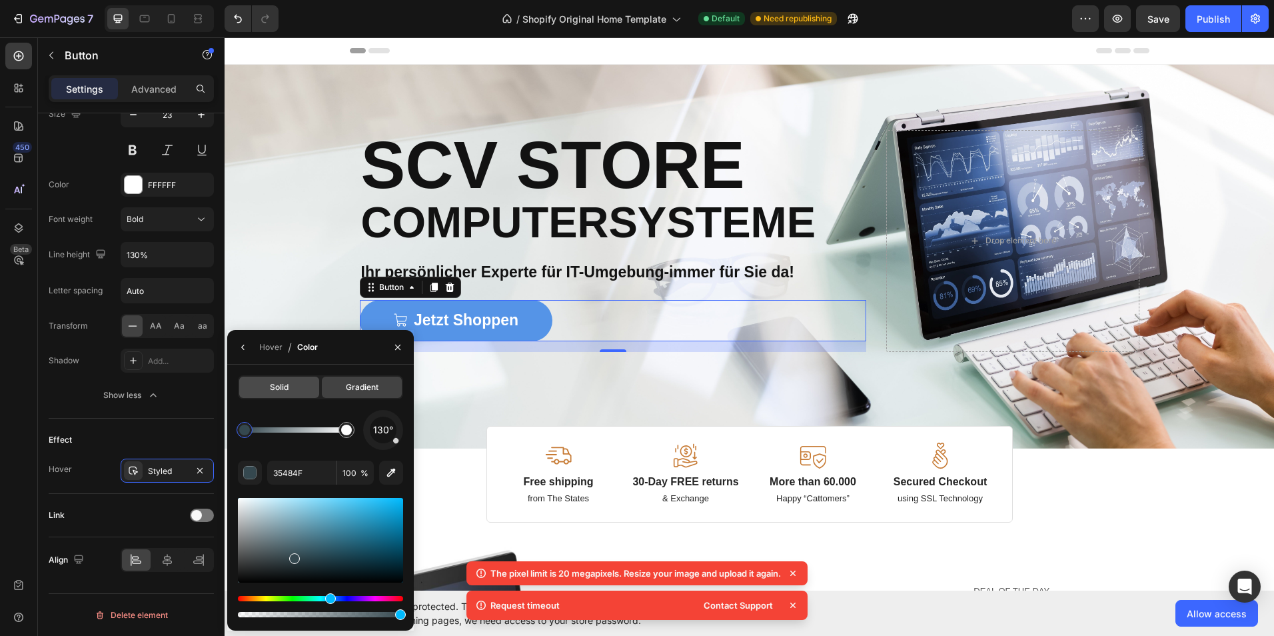
click at [290, 389] on div "Solid" at bounding box center [279, 386] width 80 height 21
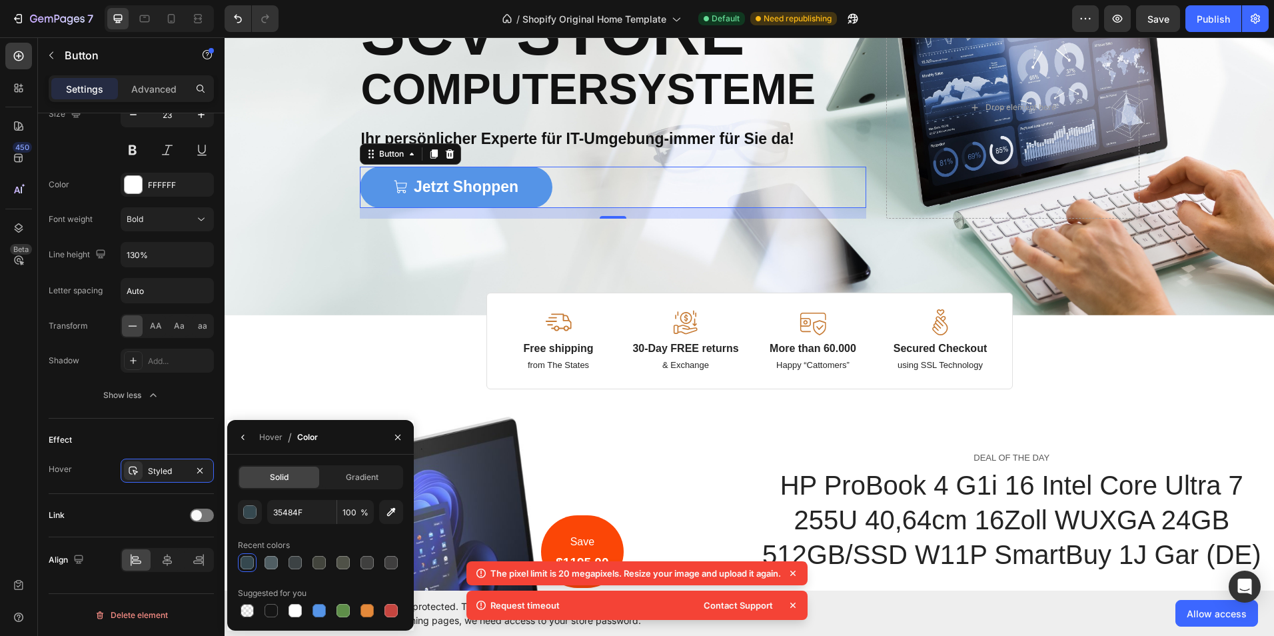
scroll to position [67, 0]
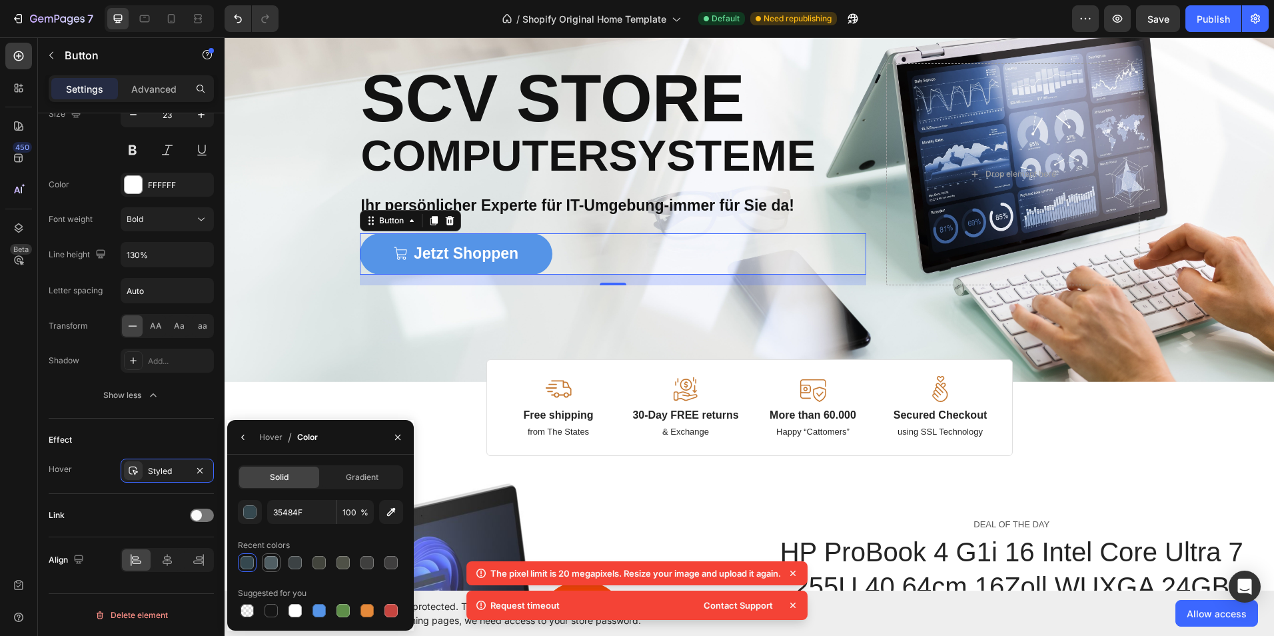
click at [275, 564] on div at bounding box center [270, 562] width 13 height 13
click at [294, 564] on div at bounding box center [294, 562] width 13 height 13
click at [324, 562] on div at bounding box center [318, 562] width 13 height 13
click at [271, 610] on div at bounding box center [270, 610] width 13 height 13
click at [274, 561] on div at bounding box center [270, 562] width 13 height 13
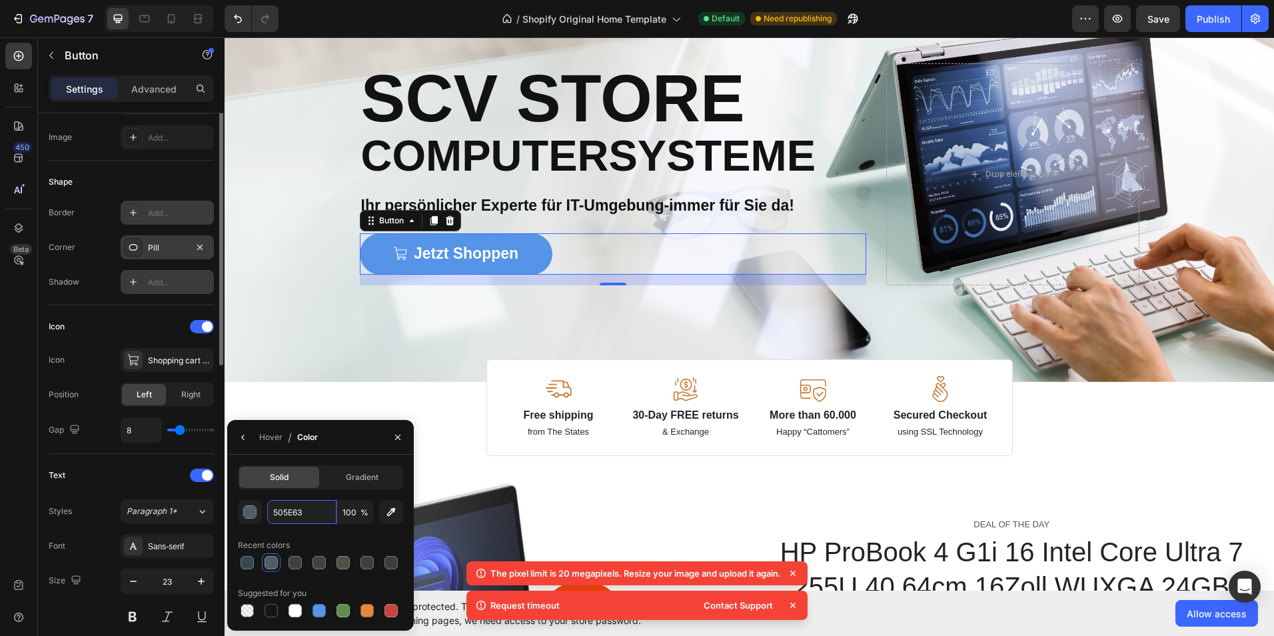
scroll to position [0, 0]
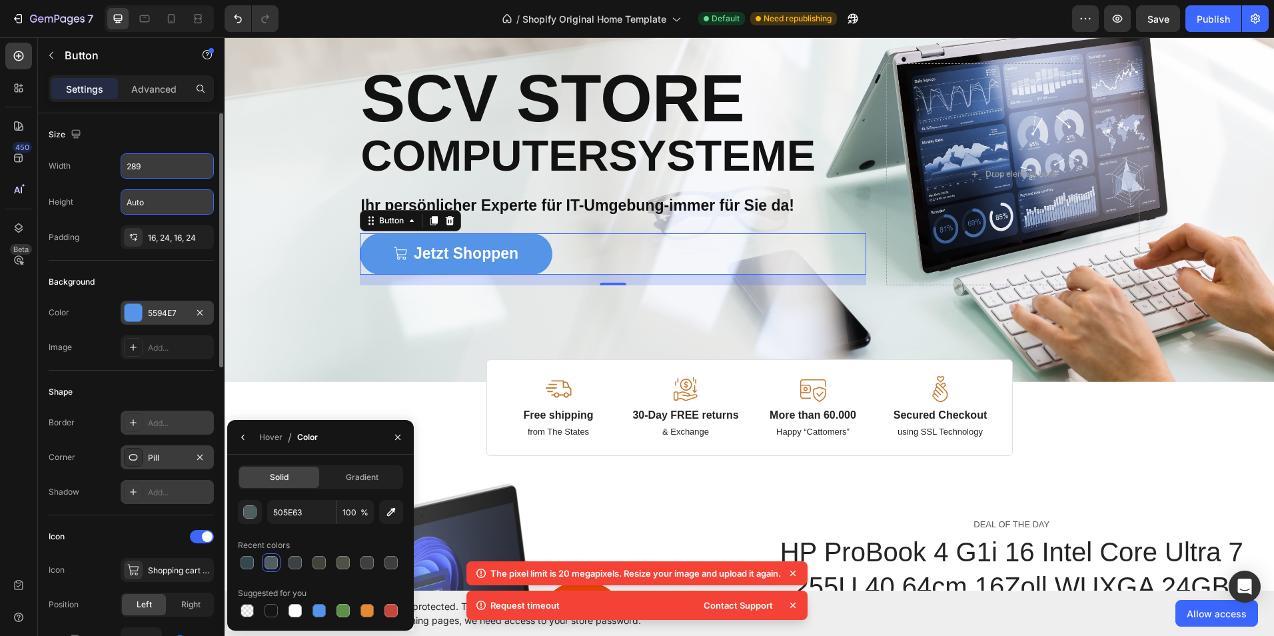
click at [165, 307] on div "5594E7" at bounding box center [167, 313] width 39 height 12
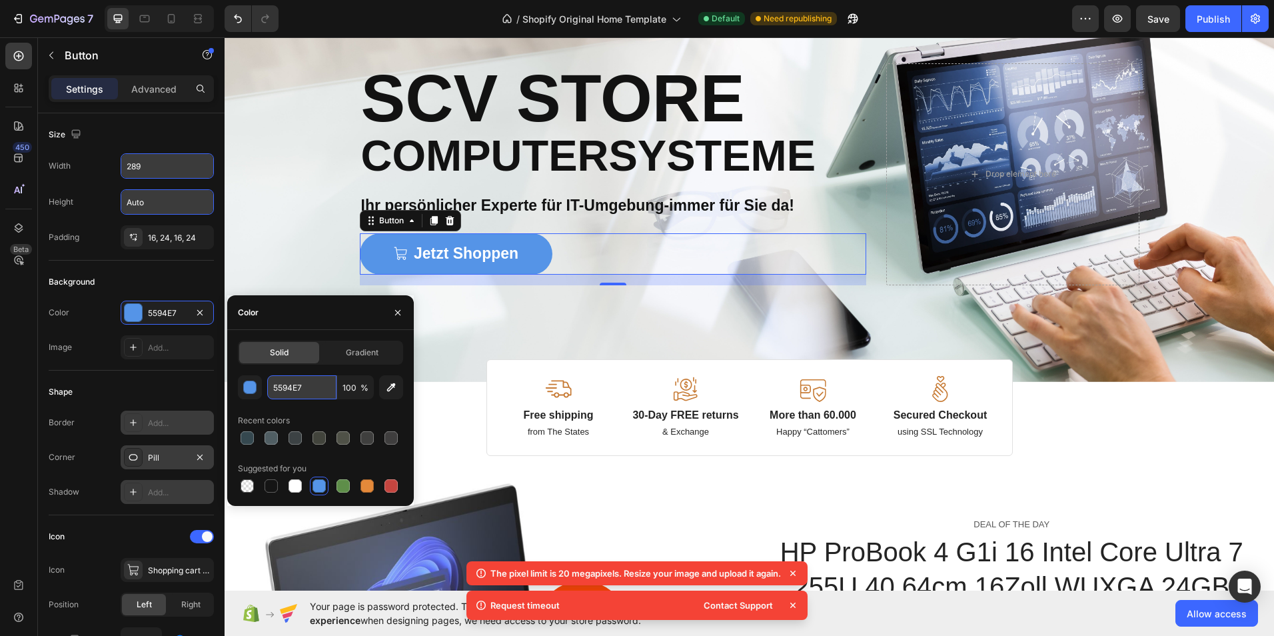
click at [314, 387] on input "5594E7" at bounding box center [301, 387] width 69 height 24
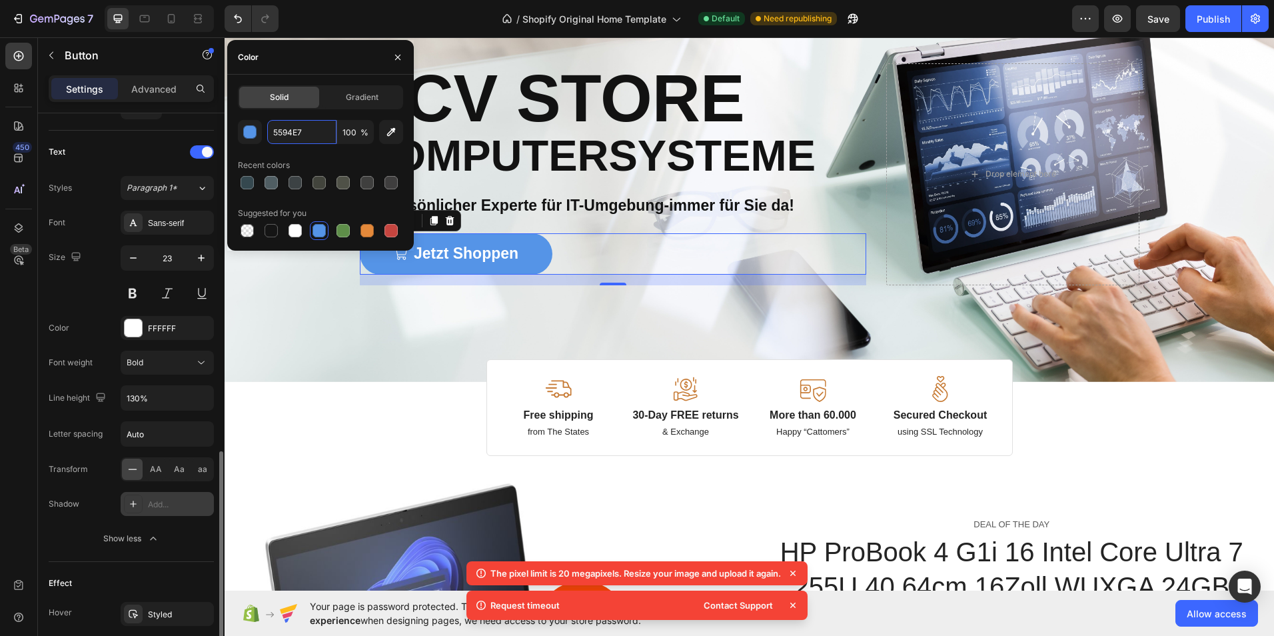
scroll to position [676, 0]
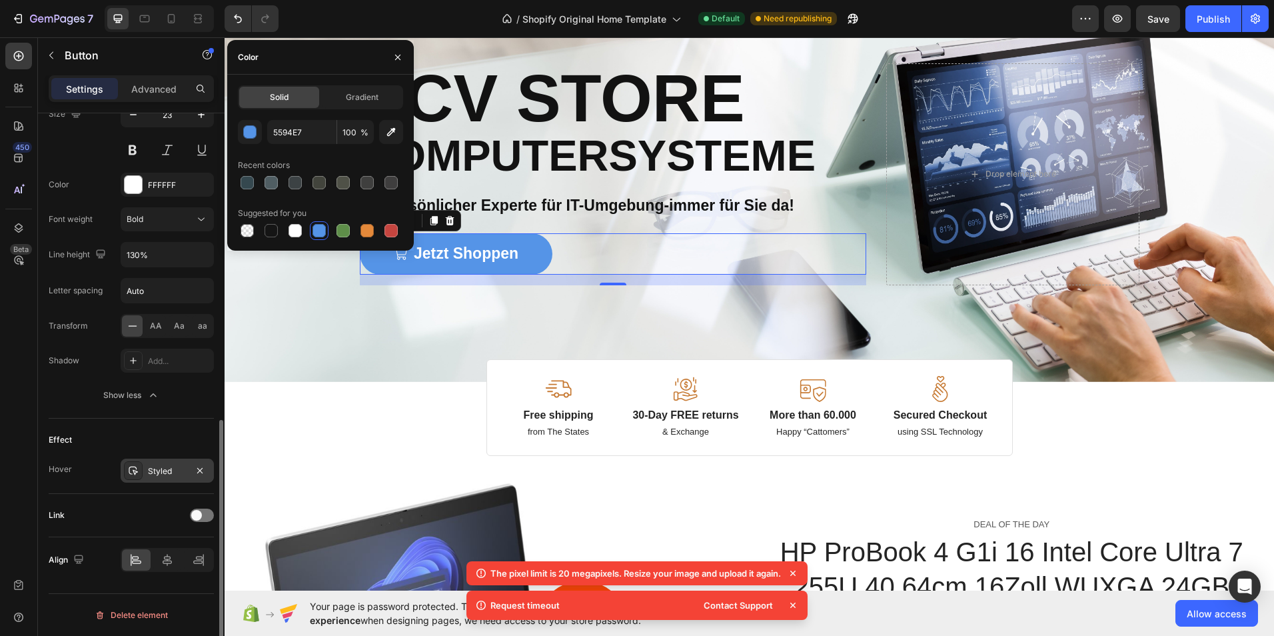
click at [167, 470] on div "Styled" at bounding box center [167, 471] width 39 height 12
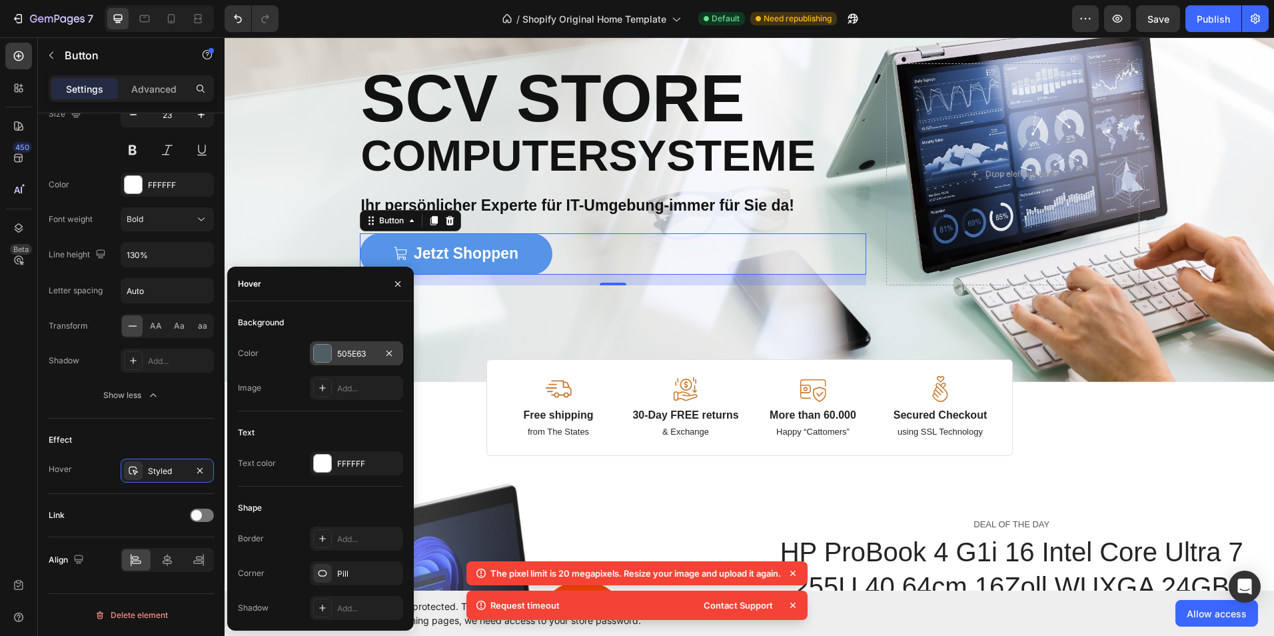
click at [354, 348] on div "505E63" at bounding box center [356, 354] width 39 height 12
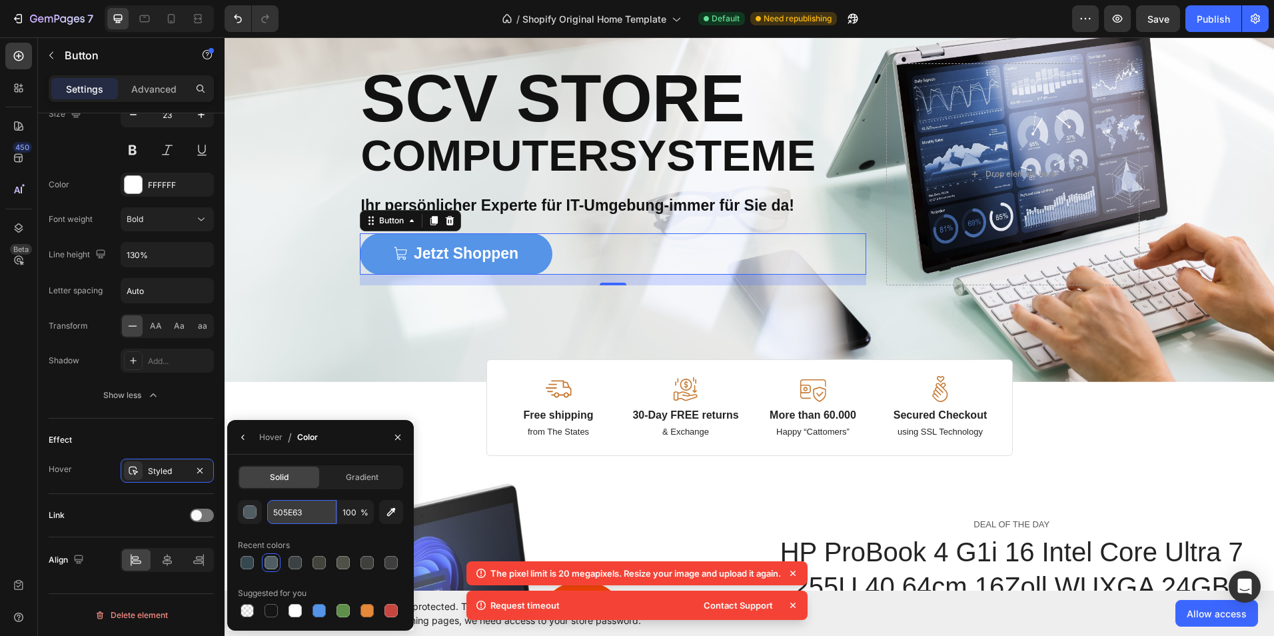
click at [0, 0] on input "505E63" at bounding box center [0, 0] width 0 height 0
paste input "ffbd80"
click at [0, 0] on input "FFBD80" at bounding box center [0, 0] width 0 height 0
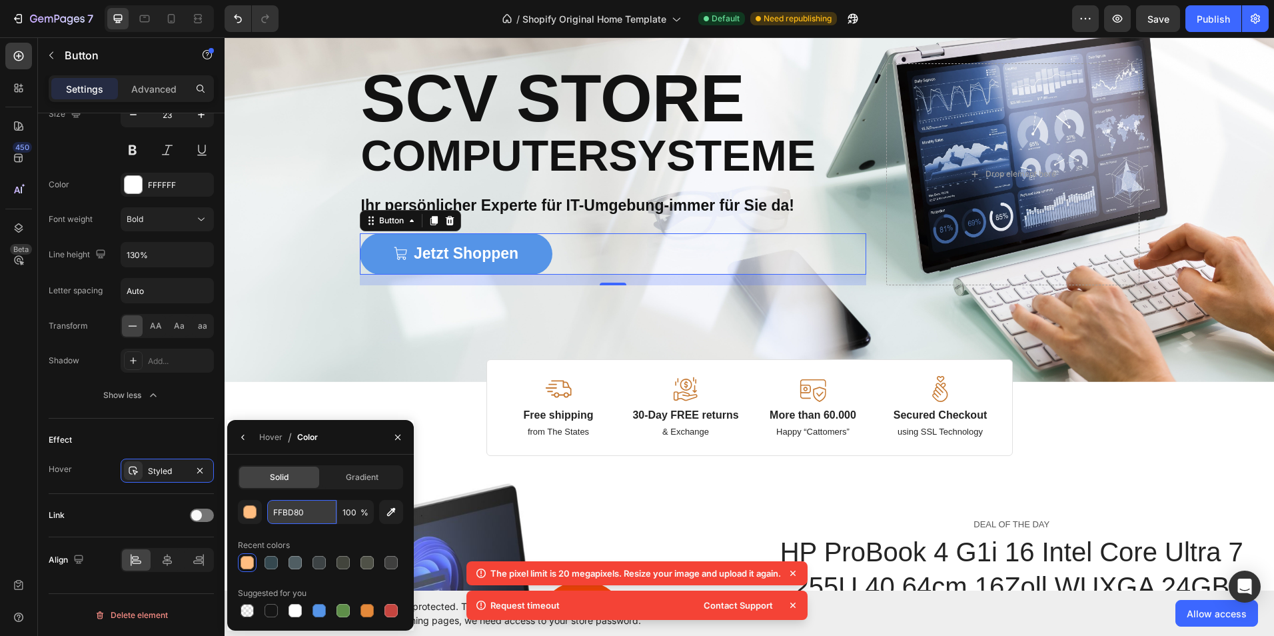
paste input "ffdebf"
click at [250, 564] on div at bounding box center [320, 562] width 165 height 19
click at [274, 560] on div at bounding box center [270, 562] width 13 height 13
click at [394, 510] on icon "button" at bounding box center [391, 512] width 9 height 9
click at [297, 568] on div at bounding box center [294, 562] width 13 height 13
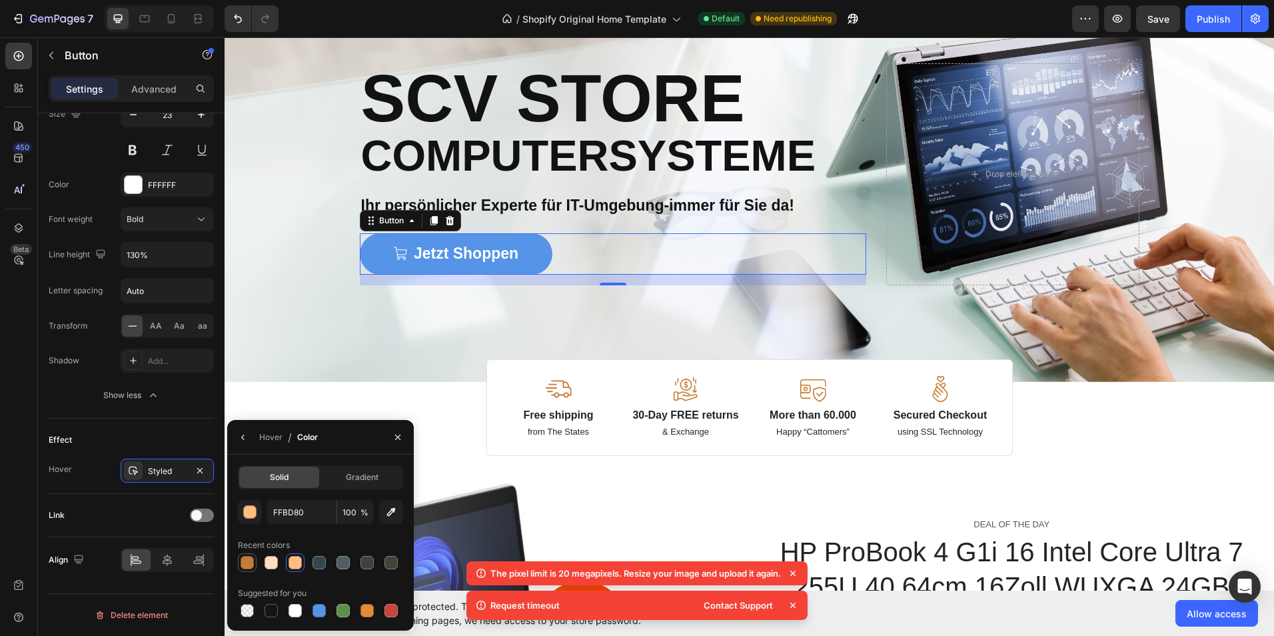
click at [244, 564] on div at bounding box center [246, 562] width 13 height 13
type input "C17D3B"
click at [0, 0] on input "100" at bounding box center [0, 0] width 0 height 0
type input "50"
click at [197, 403] on button "Show less" at bounding box center [131, 395] width 165 height 24
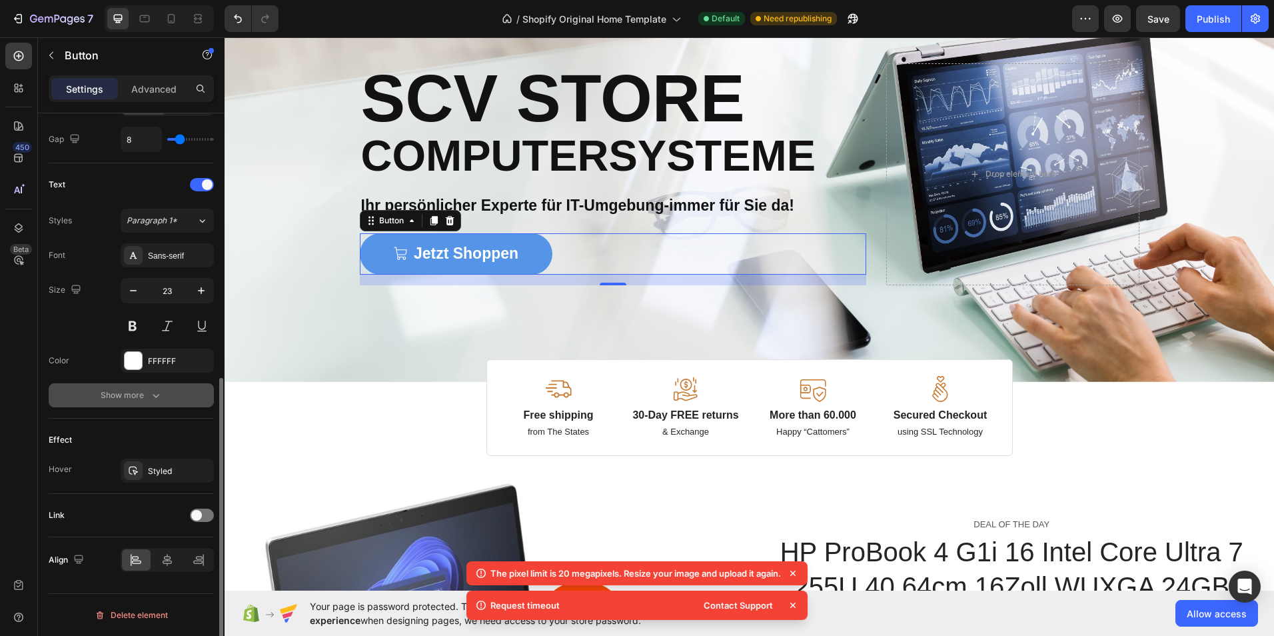
scroll to position [500, 0]
click at [197, 403] on button "Show more" at bounding box center [131, 395] width 165 height 24
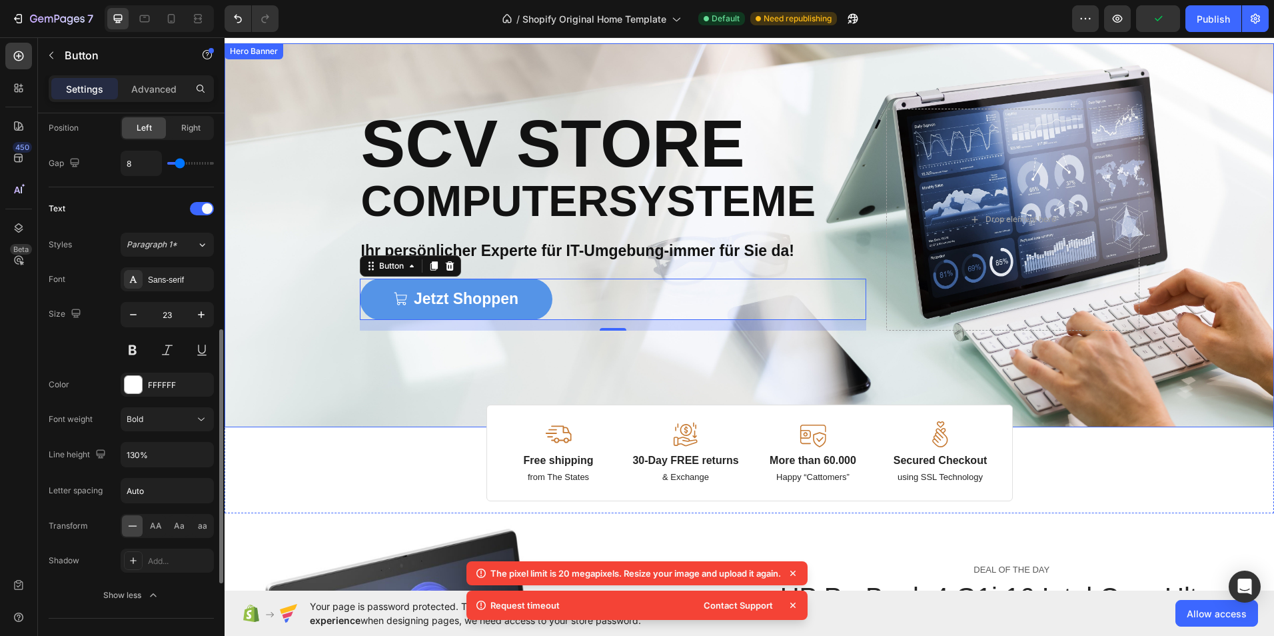
scroll to position [0, 0]
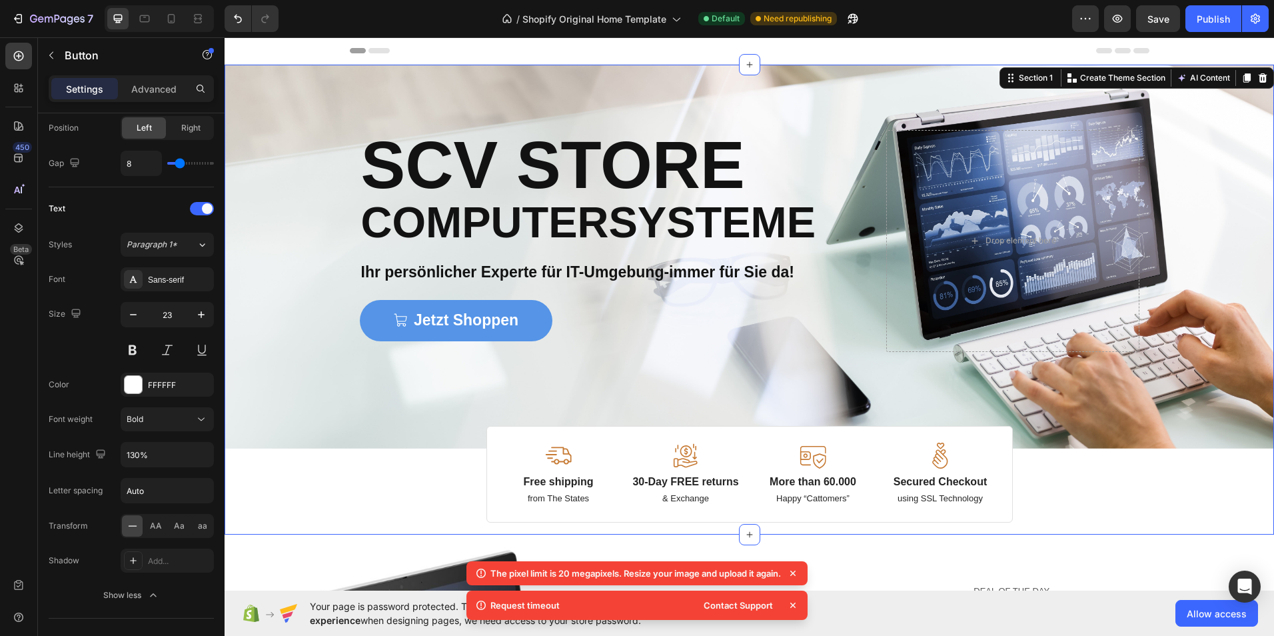
click at [1129, 473] on div "Image Image Free shipping Text Block from The States Text Block Advanced List I…" at bounding box center [748, 294] width 1049 height 458
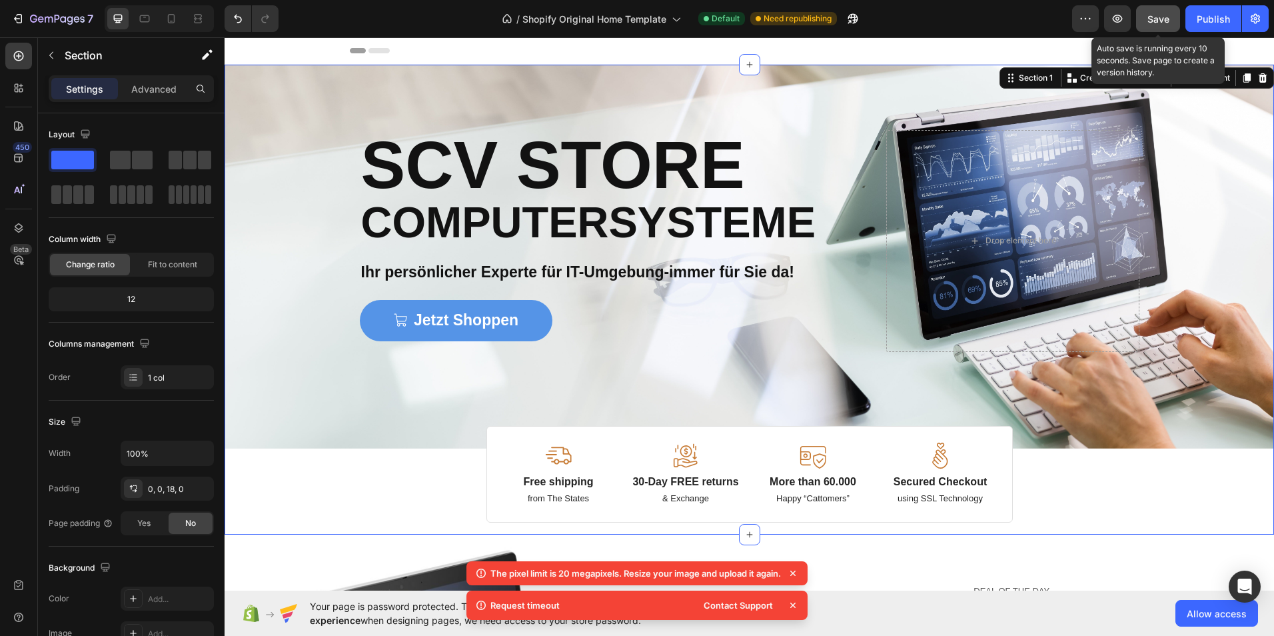
click at [1166, 17] on span "Save" at bounding box center [1158, 18] width 22 height 11
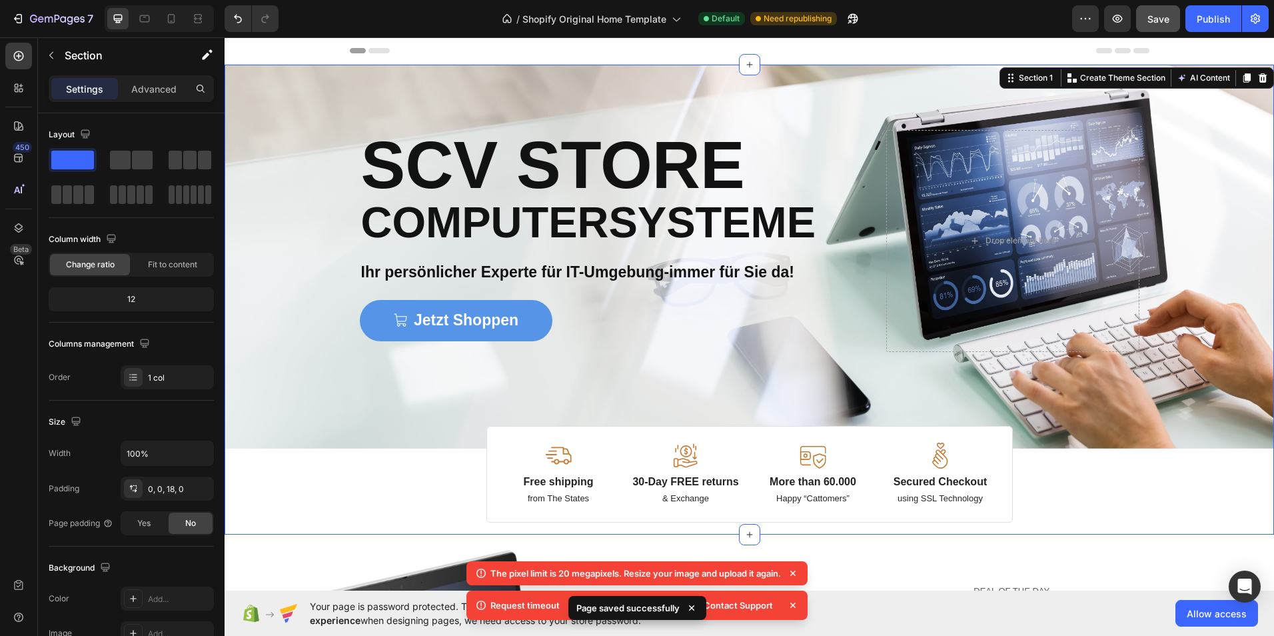
click at [795, 571] on icon at bounding box center [792, 572] width 13 height 13
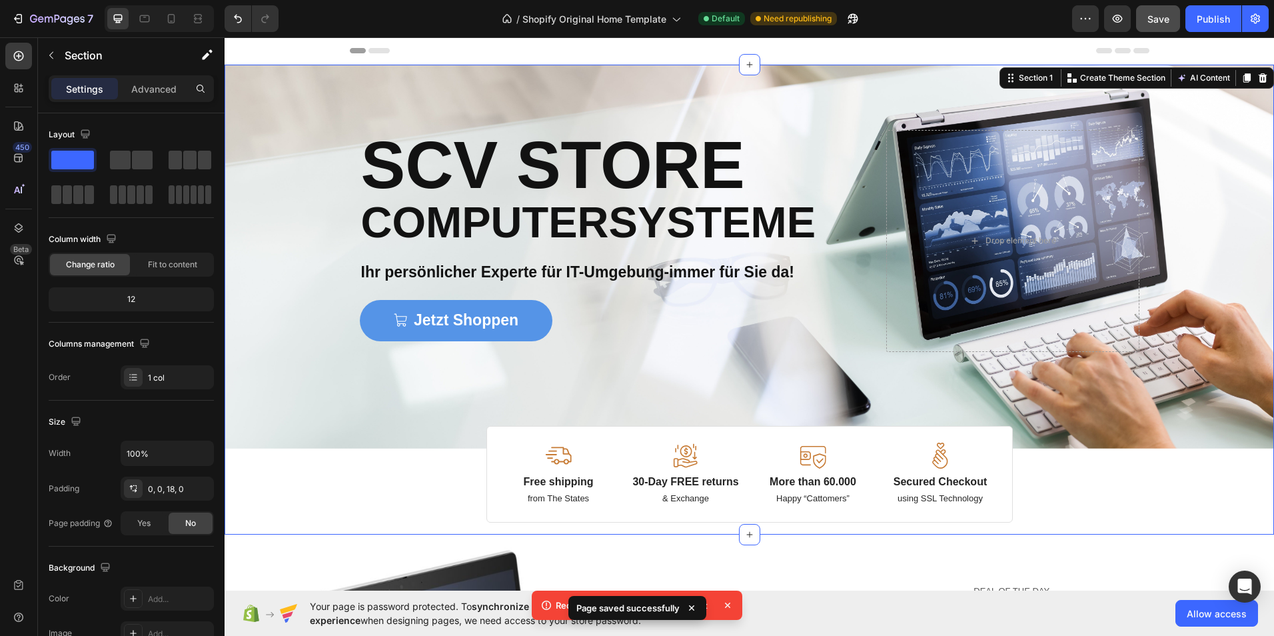
click at [732, 608] on icon at bounding box center [727, 604] width 13 height 13
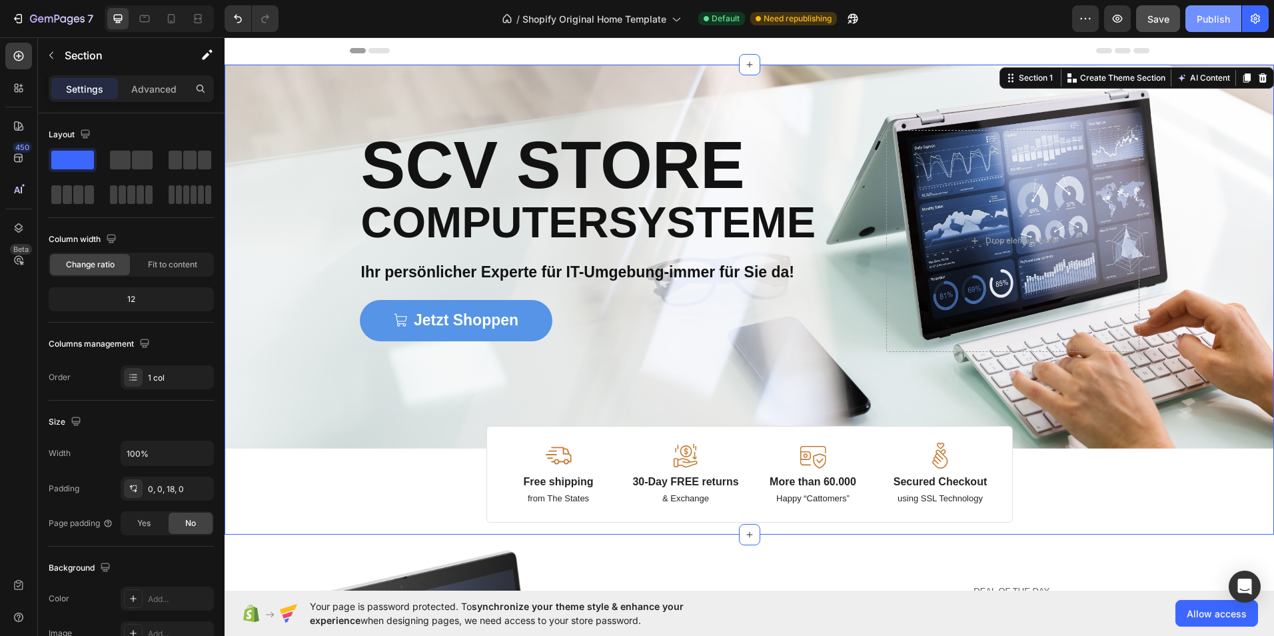
click at [1221, 11] on button "Publish" at bounding box center [1213, 18] width 56 height 27
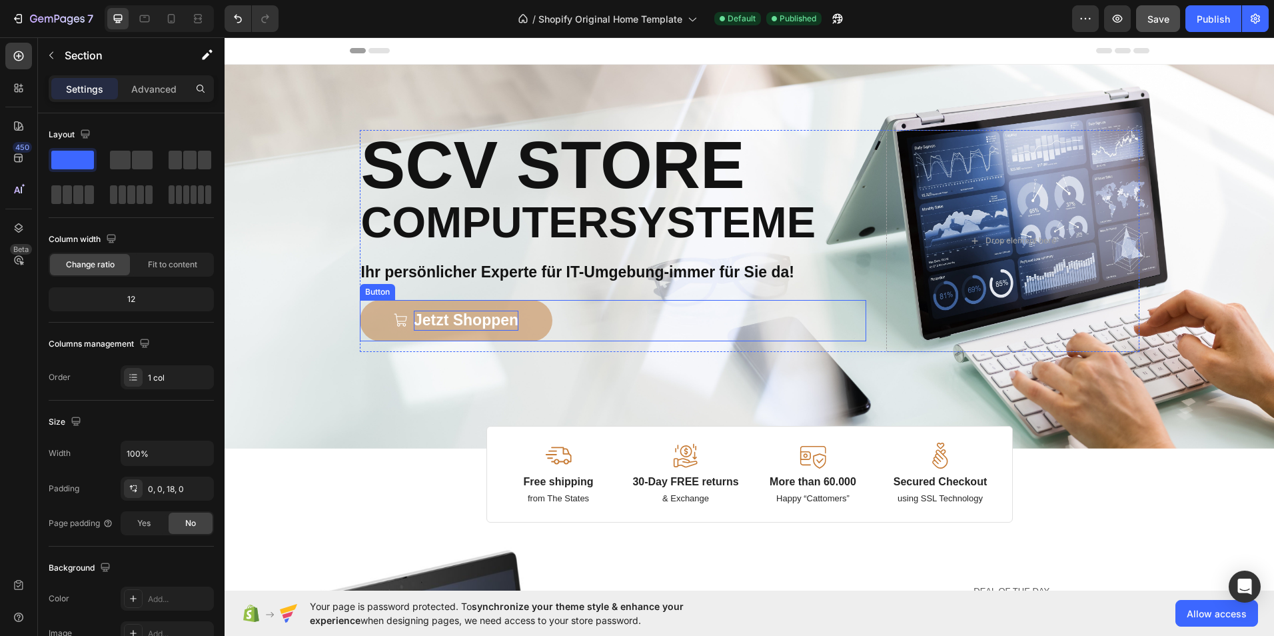
click at [459, 325] on p "Jetzt Shoppen" at bounding box center [466, 320] width 105 height 20
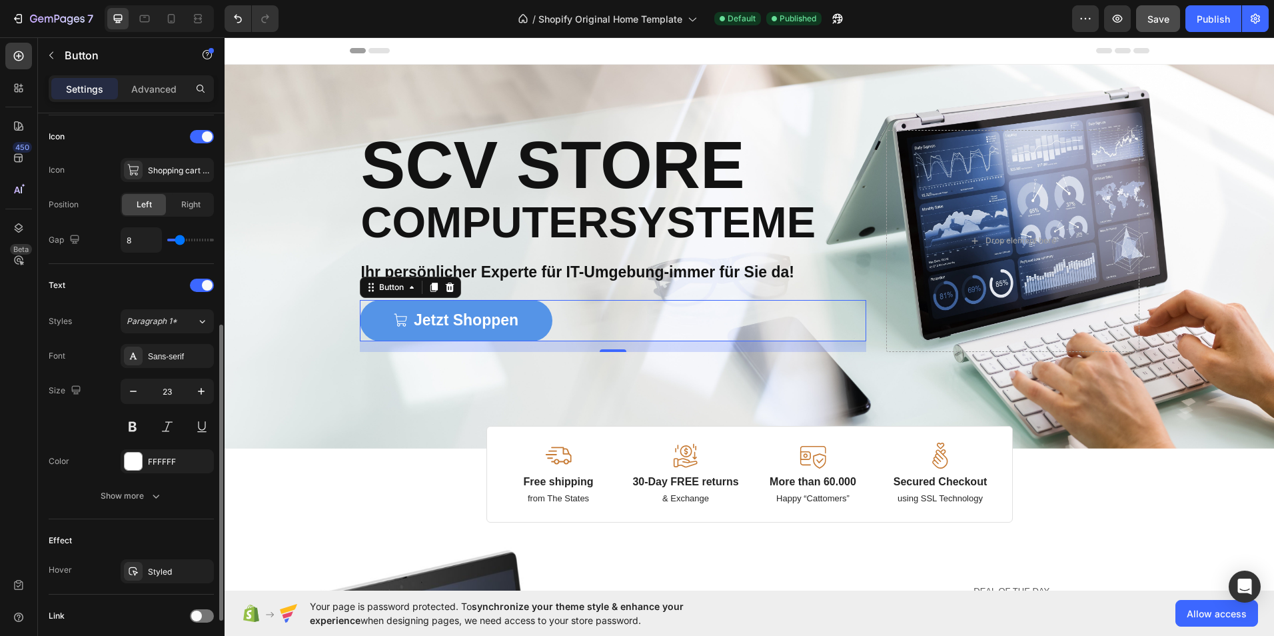
scroll to position [466, 0]
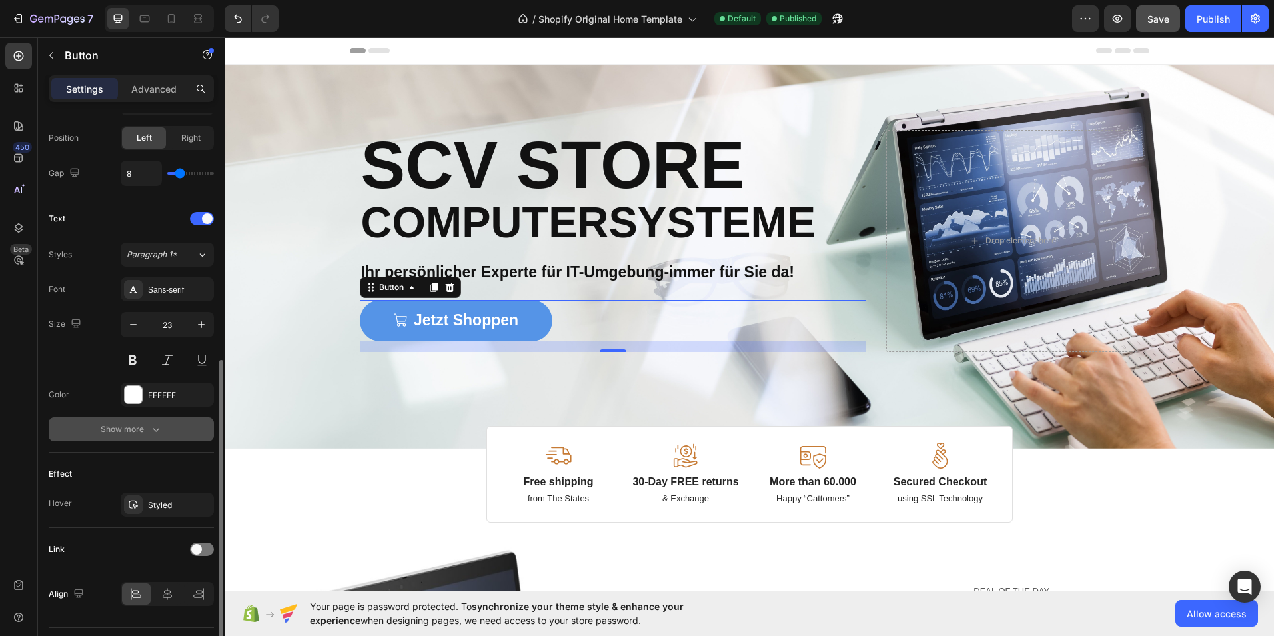
click at [154, 428] on icon "button" at bounding box center [155, 428] width 13 height 13
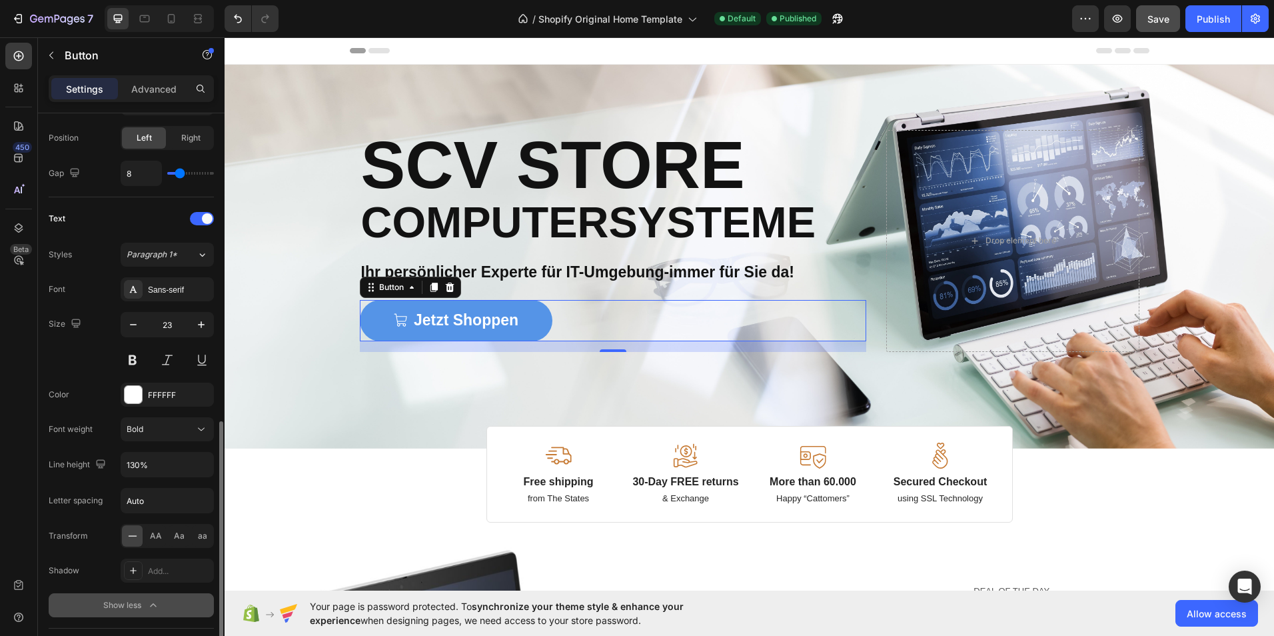
scroll to position [533, 0]
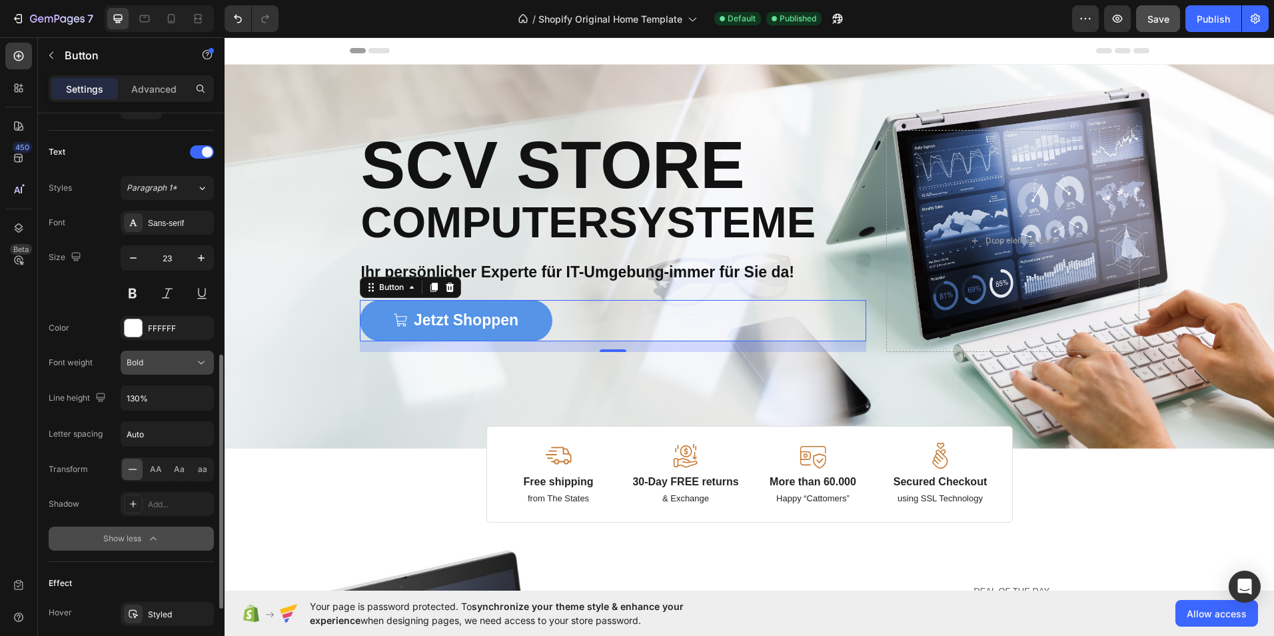
click at [201, 360] on icon at bounding box center [201, 362] width 13 height 13
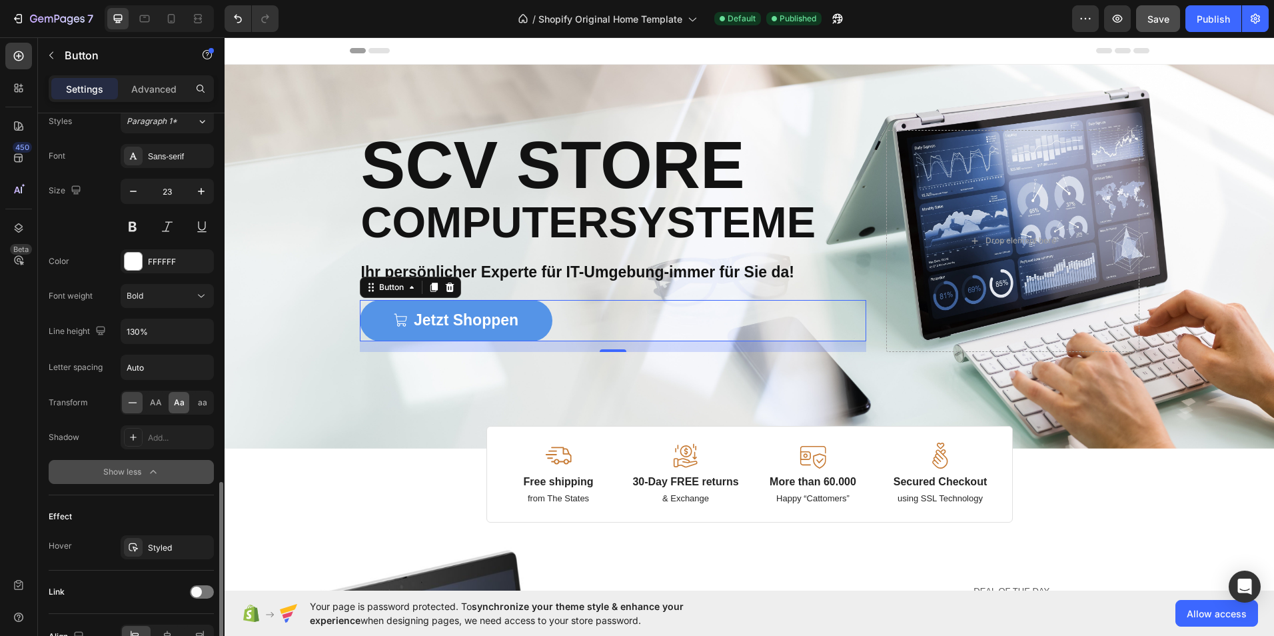
scroll to position [666, 0]
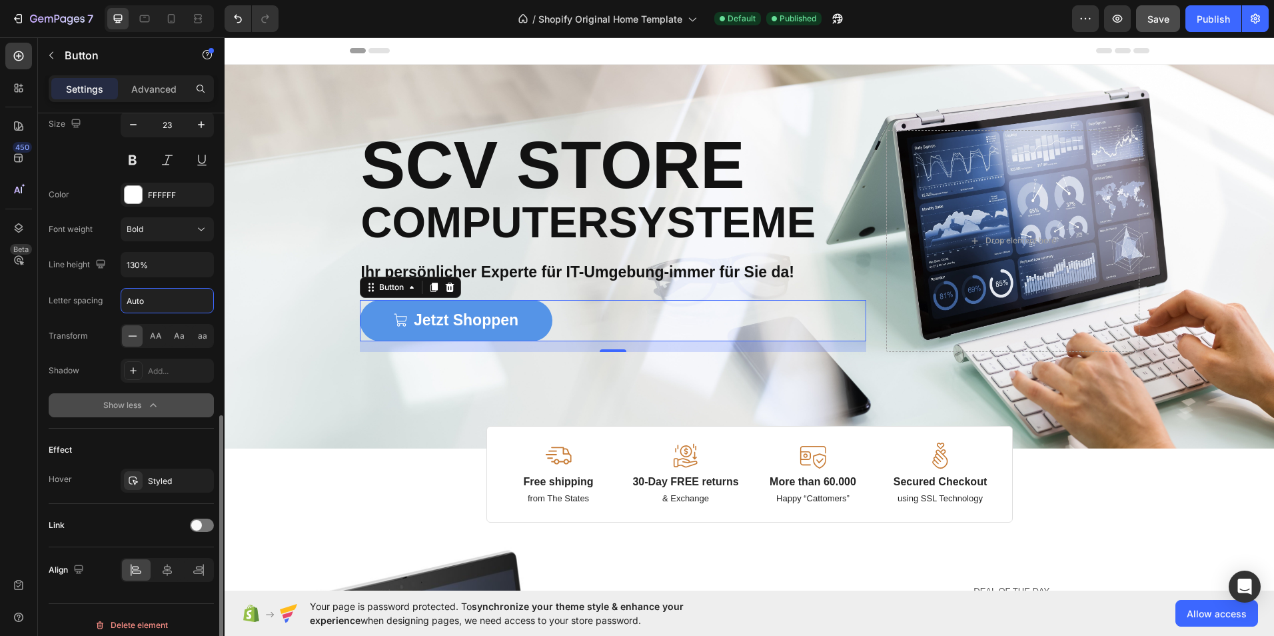
click at [162, 305] on input "Auto" at bounding box center [167, 300] width 92 height 24
click at [109, 310] on div "Letter spacing Auto" at bounding box center [131, 300] width 165 height 25
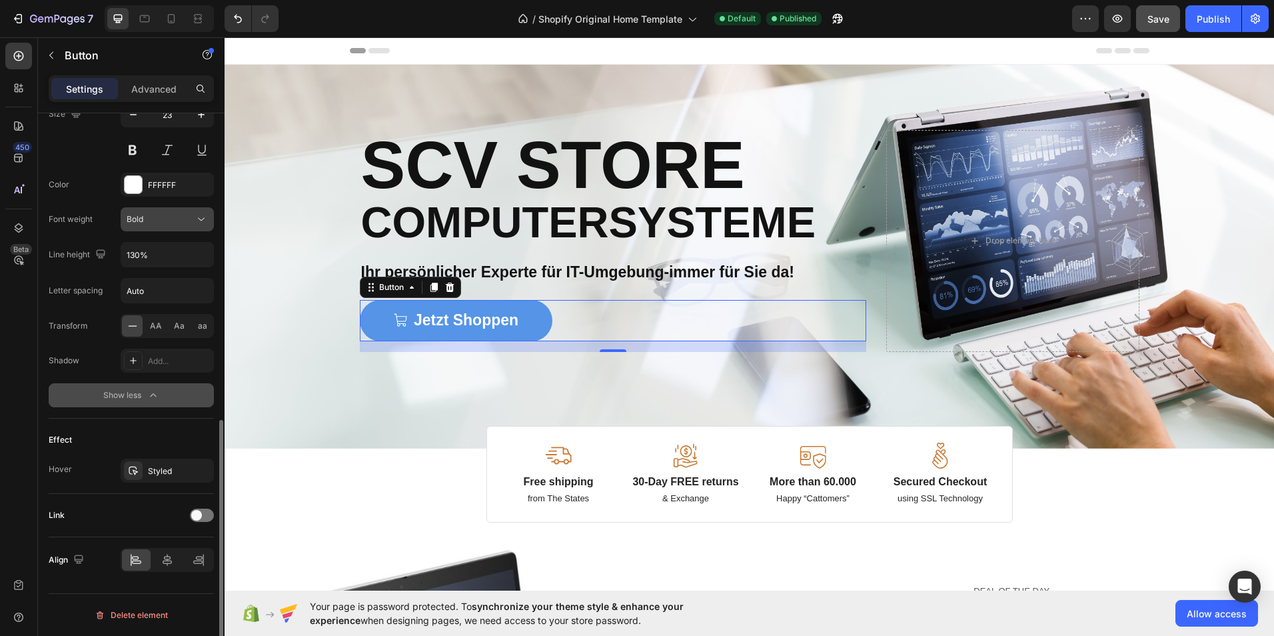
click at [201, 215] on icon at bounding box center [201, 219] width 13 height 13
click at [147, 391] on icon "button" at bounding box center [153, 394] width 13 height 13
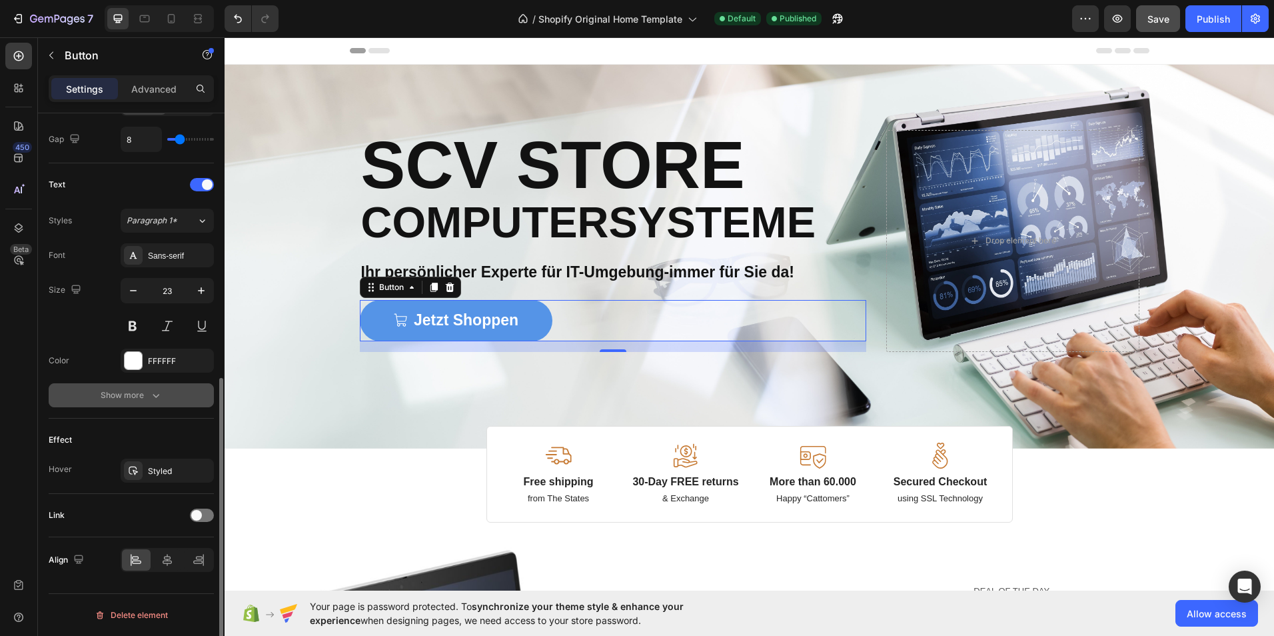
scroll to position [500, 0]
click at [151, 389] on icon "button" at bounding box center [155, 394] width 13 height 13
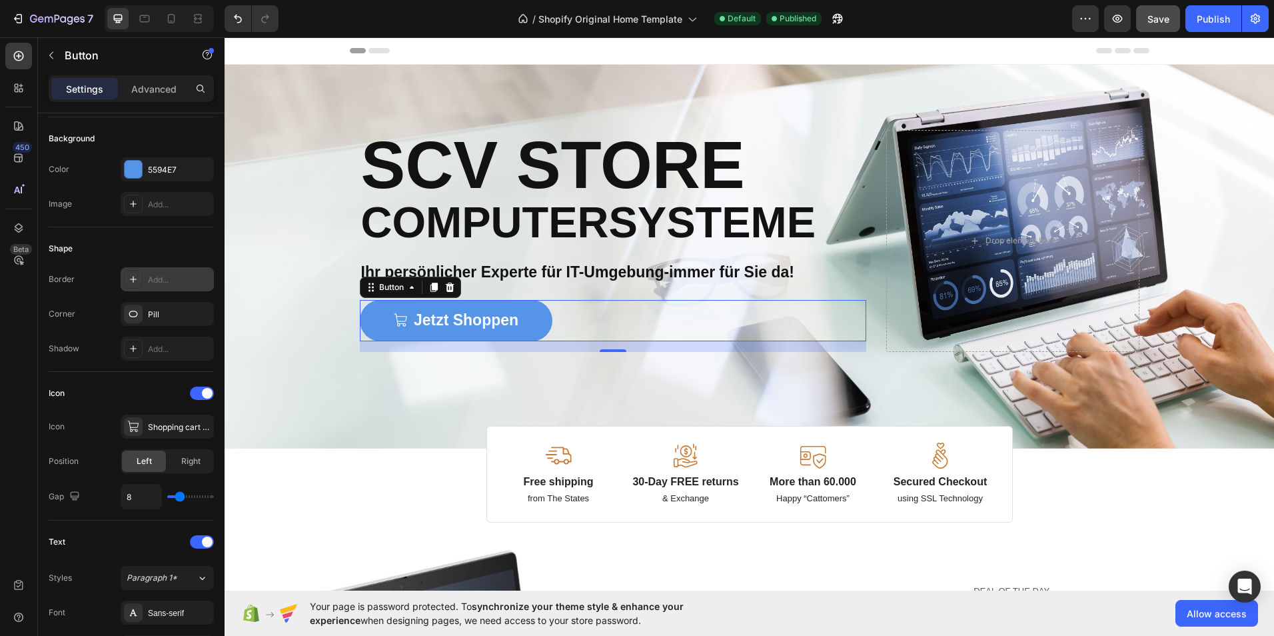
scroll to position [77, 0]
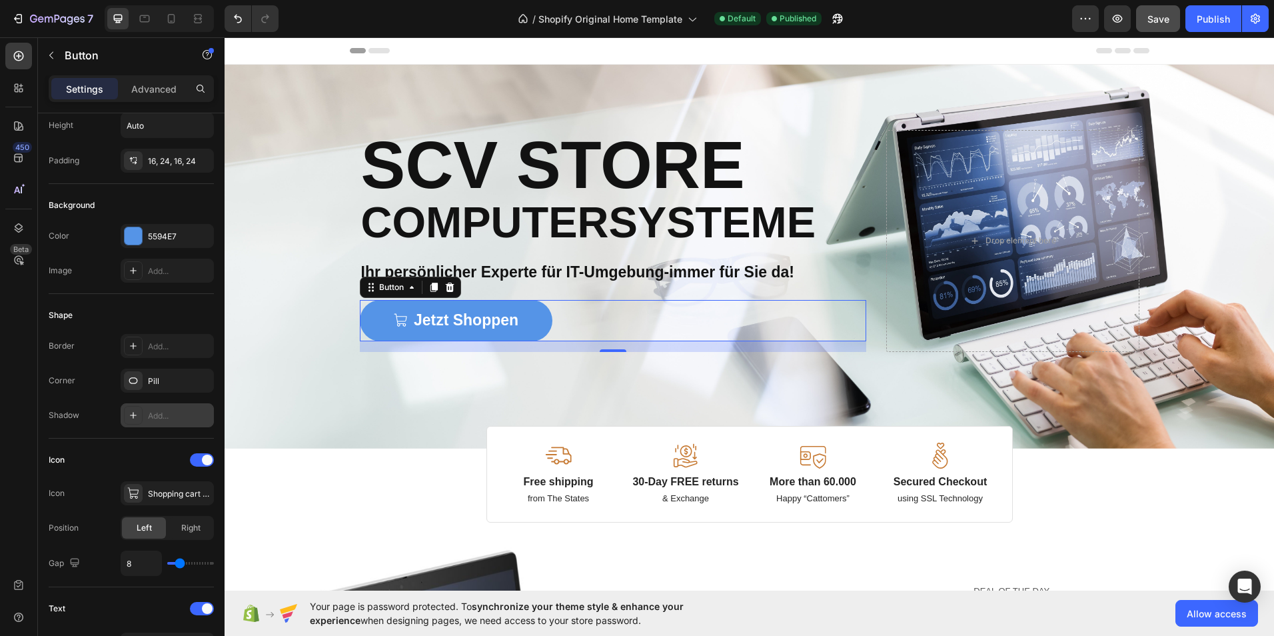
click at [155, 418] on div "Add..." at bounding box center [179, 416] width 63 height 12
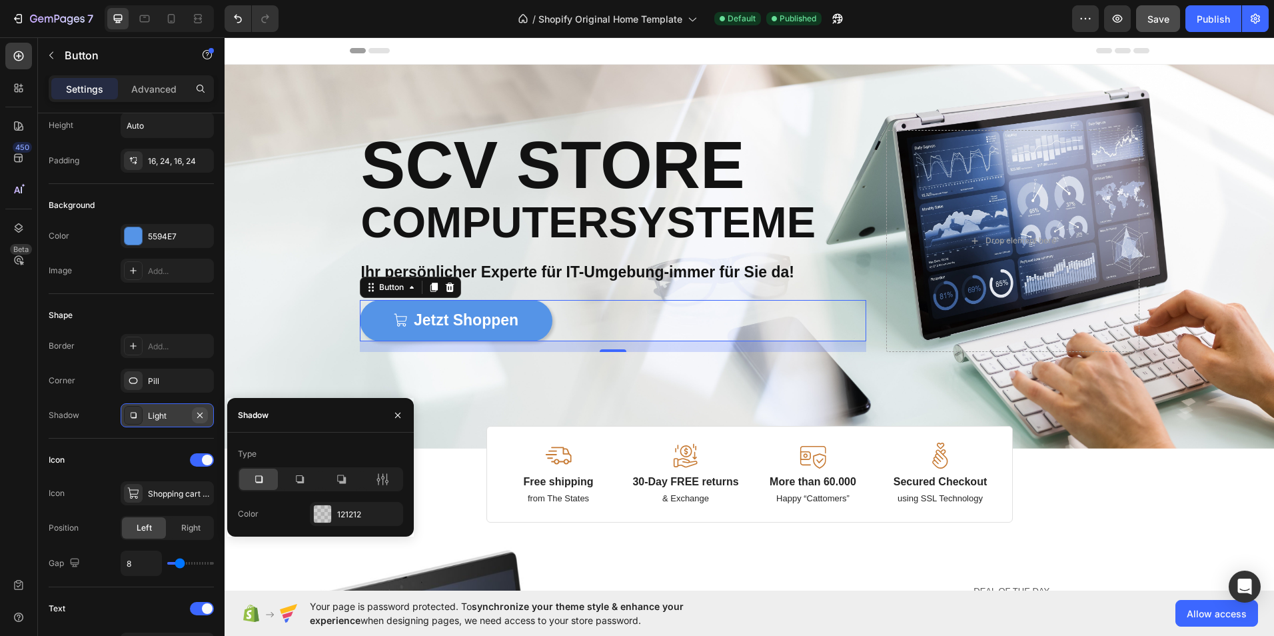
click at [201, 416] on icon "button" at bounding box center [199, 414] width 5 height 5
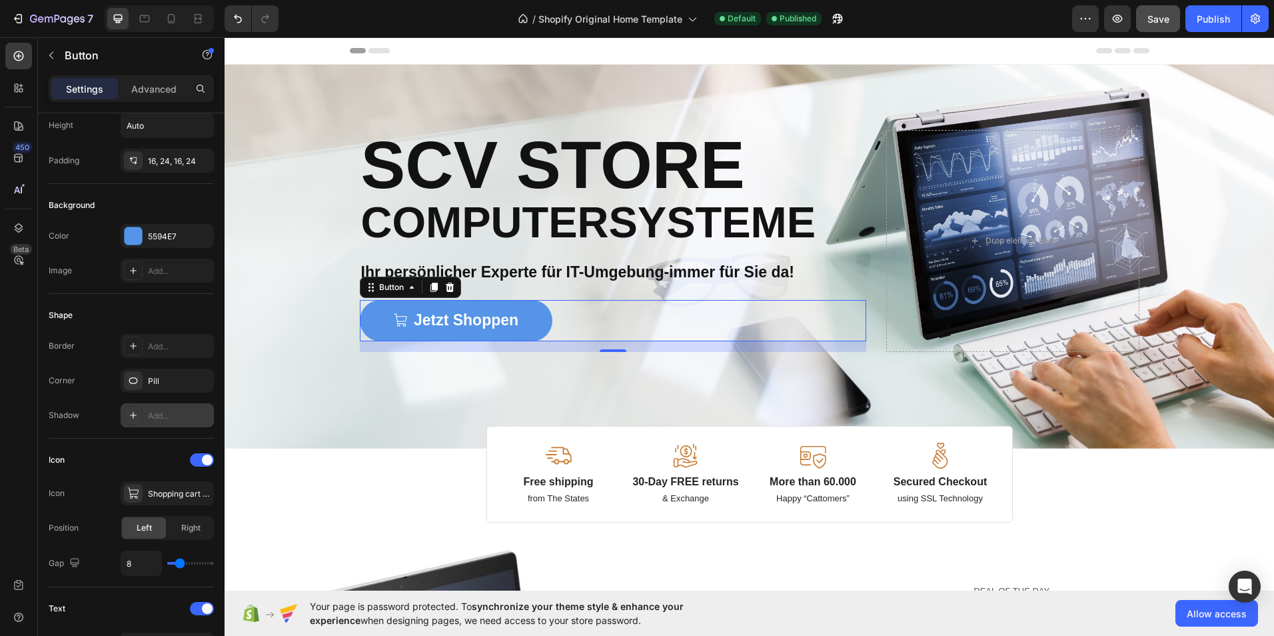
scroll to position [0, 0]
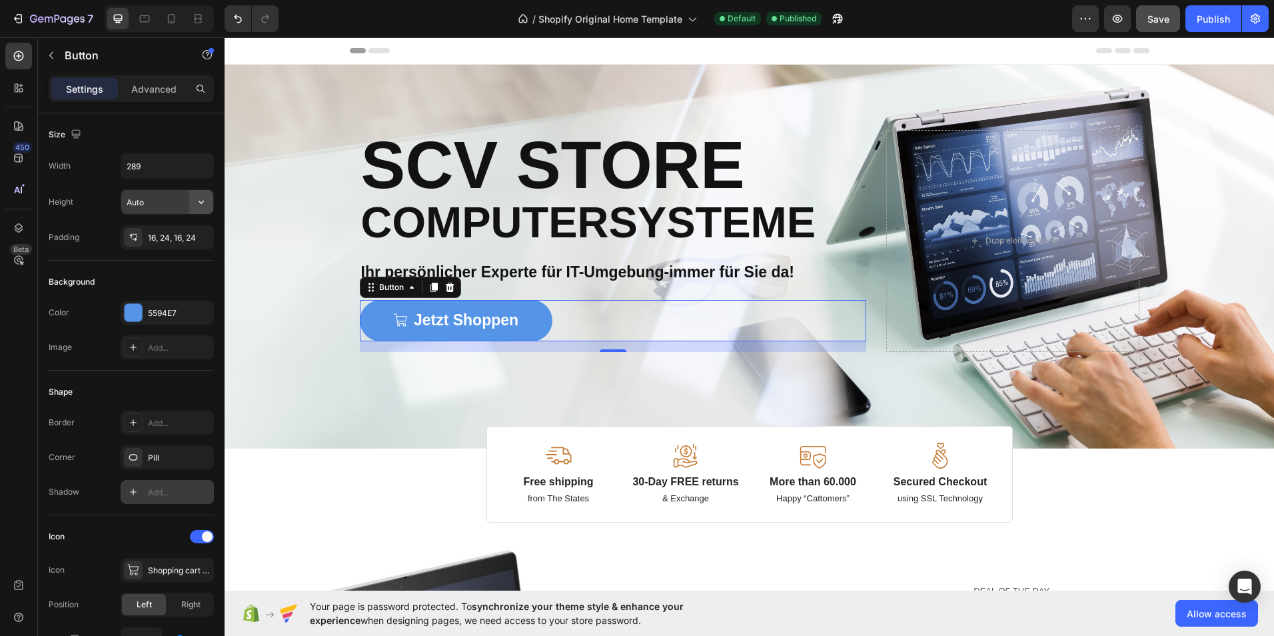
click at [197, 203] on icon "button" at bounding box center [201, 201] width 13 height 13
click at [195, 203] on icon "button" at bounding box center [201, 201] width 13 height 13
click at [165, 81] on div "Advanced" at bounding box center [154, 88] width 67 height 21
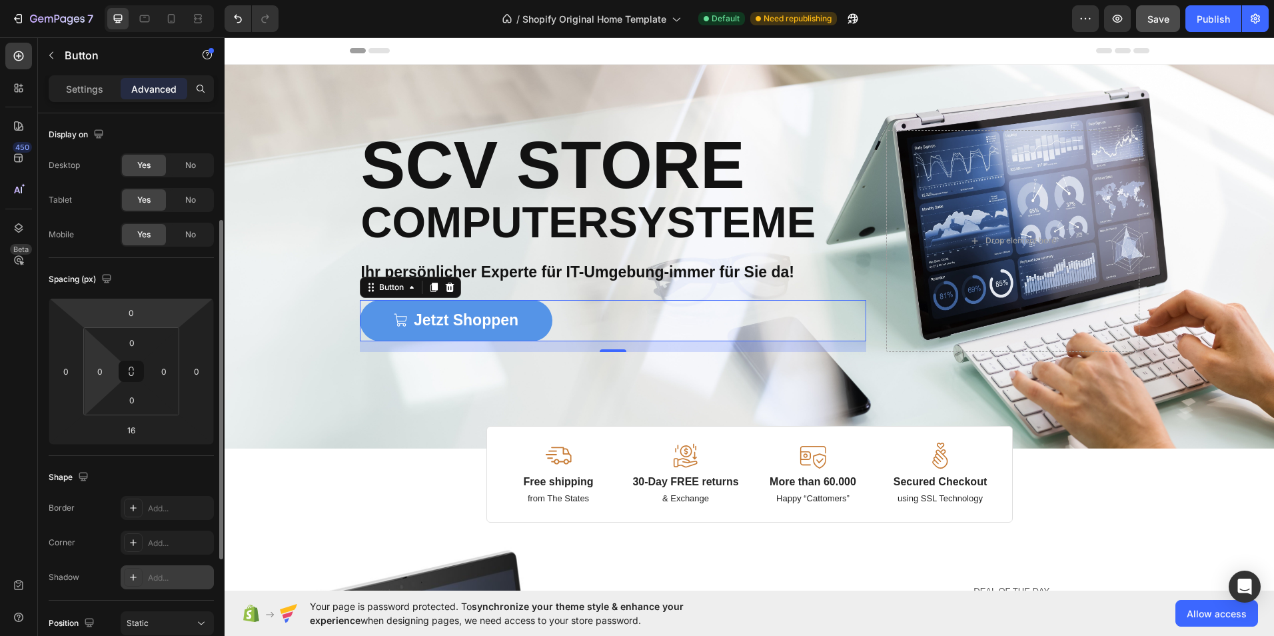
scroll to position [133, 0]
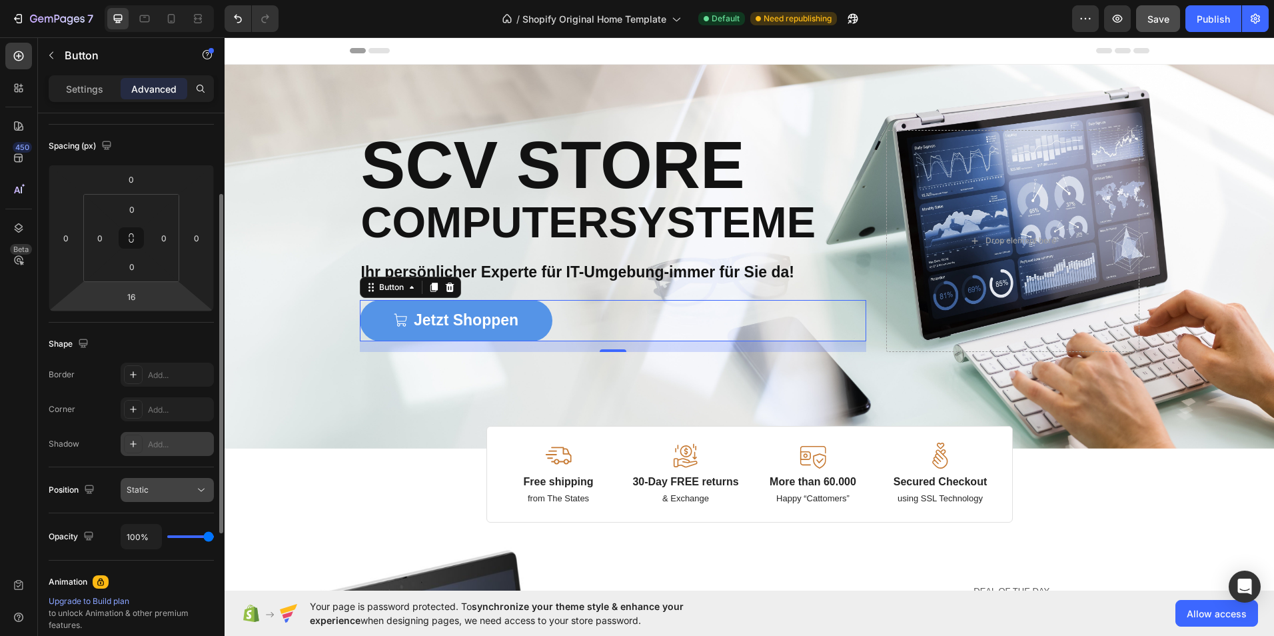
click at [201, 492] on icon at bounding box center [201, 489] width 13 height 13
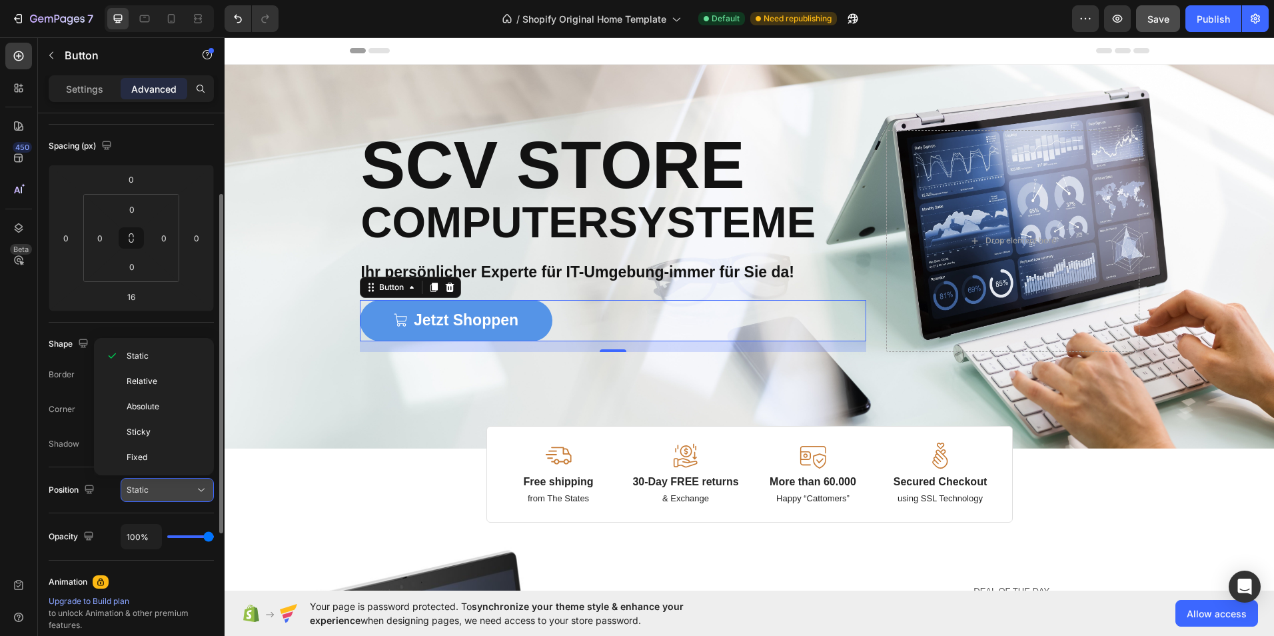
click at [201, 492] on icon at bounding box center [201, 489] width 13 height 13
click at [153, 376] on span "Relative" at bounding box center [142, 381] width 31 height 12
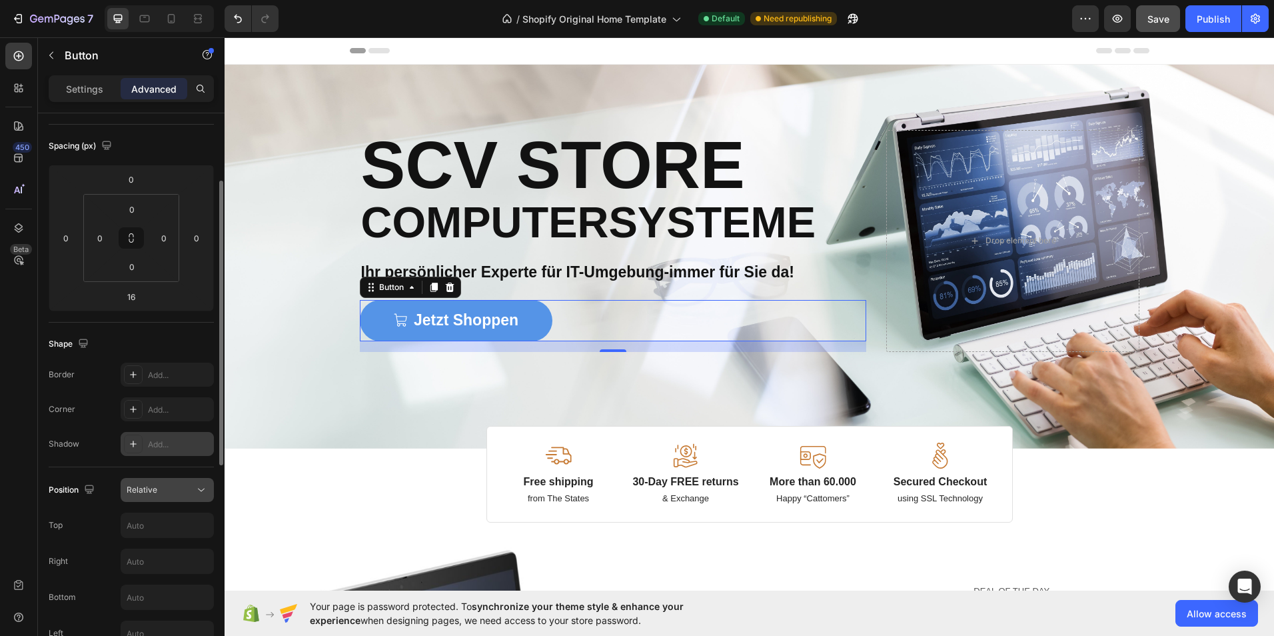
click at [189, 482] on button "Relative" at bounding box center [167, 490] width 93 height 24
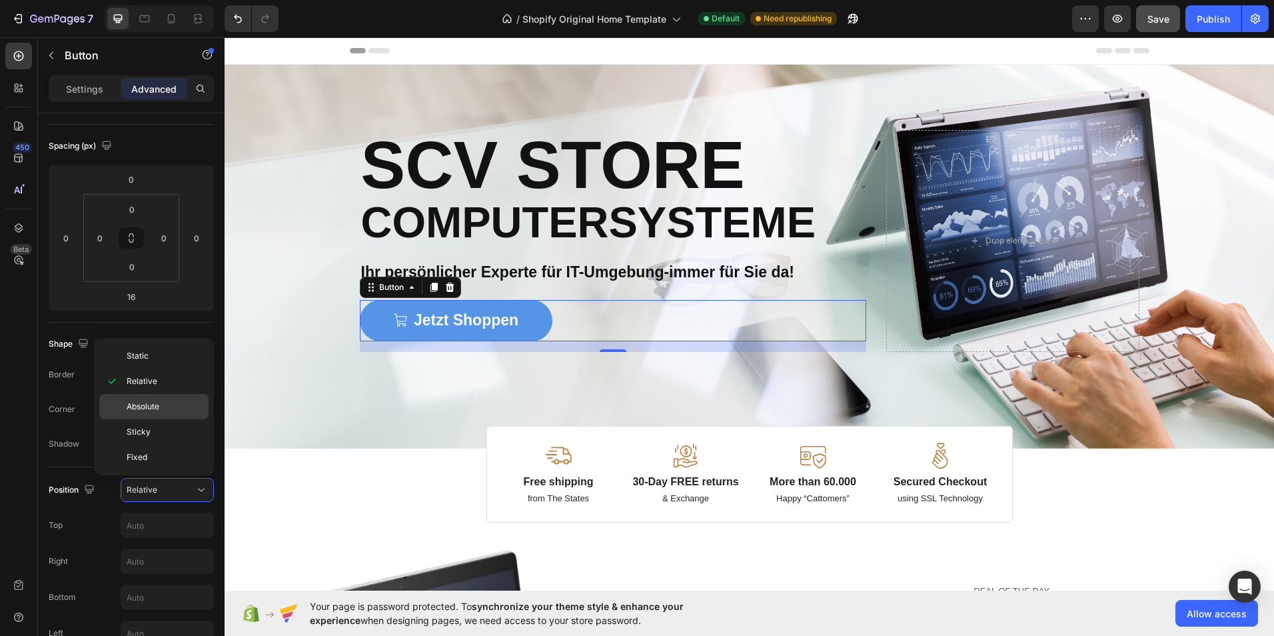
click at [161, 404] on p "Absolute" at bounding box center [165, 406] width 76 height 12
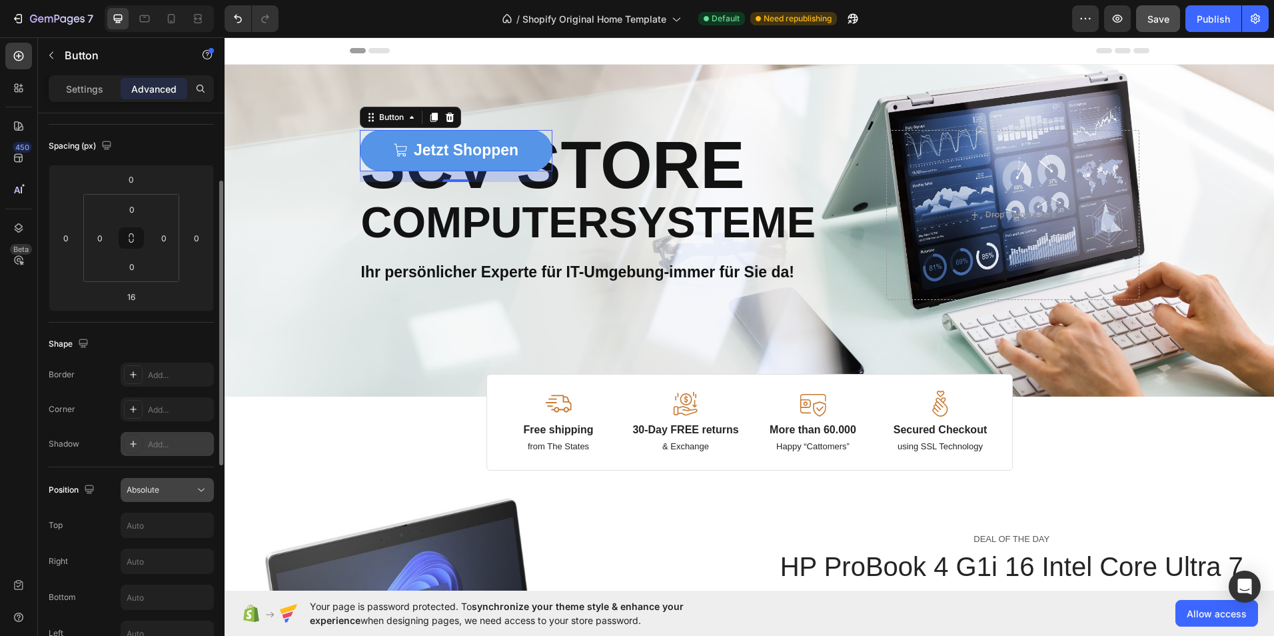
click at [199, 488] on icon at bounding box center [201, 489] width 7 height 3
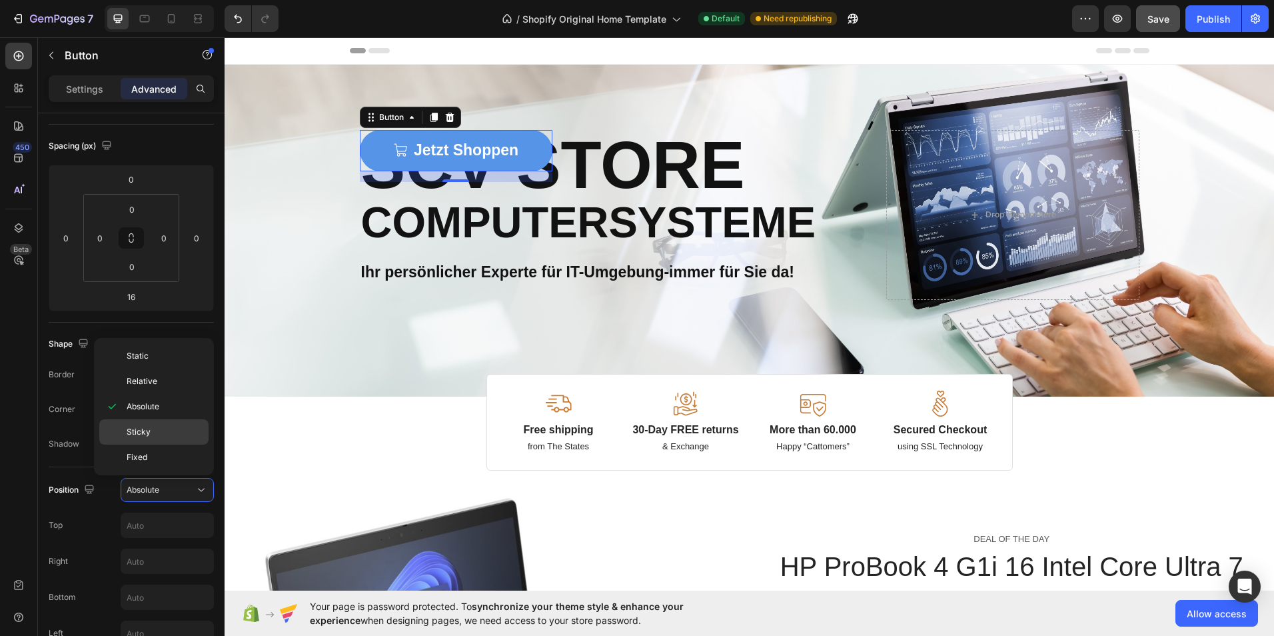
click at [165, 426] on p "Sticky" at bounding box center [165, 432] width 76 height 12
type input "0"
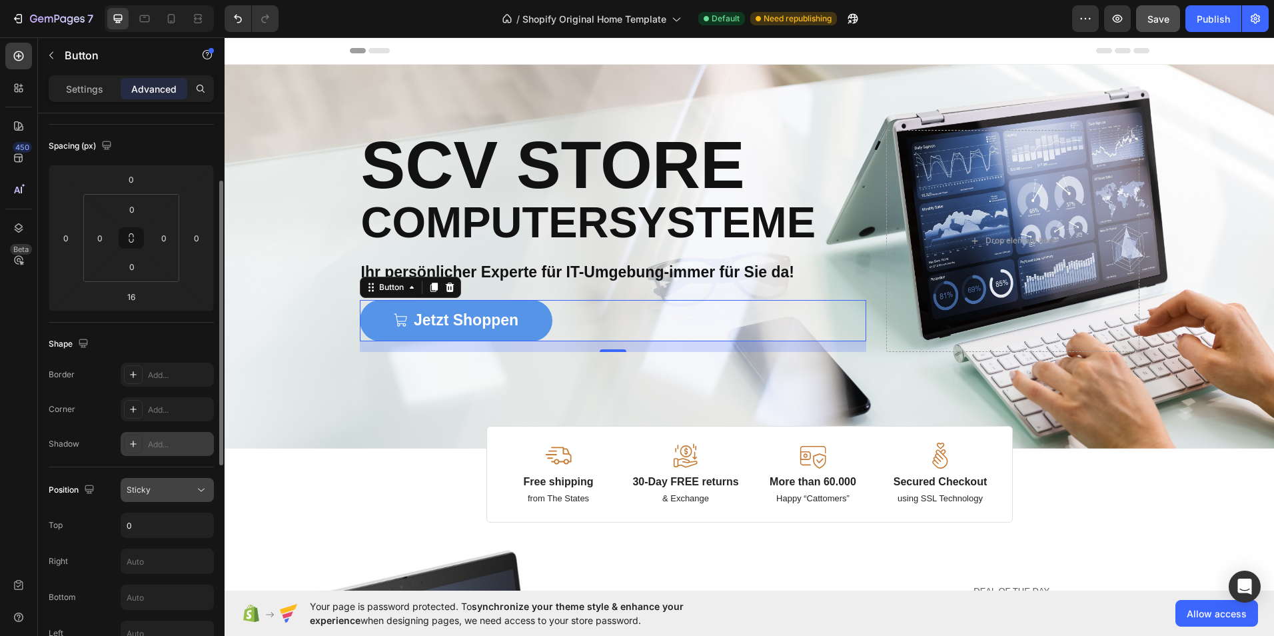
click at [202, 486] on icon at bounding box center [201, 489] width 13 height 13
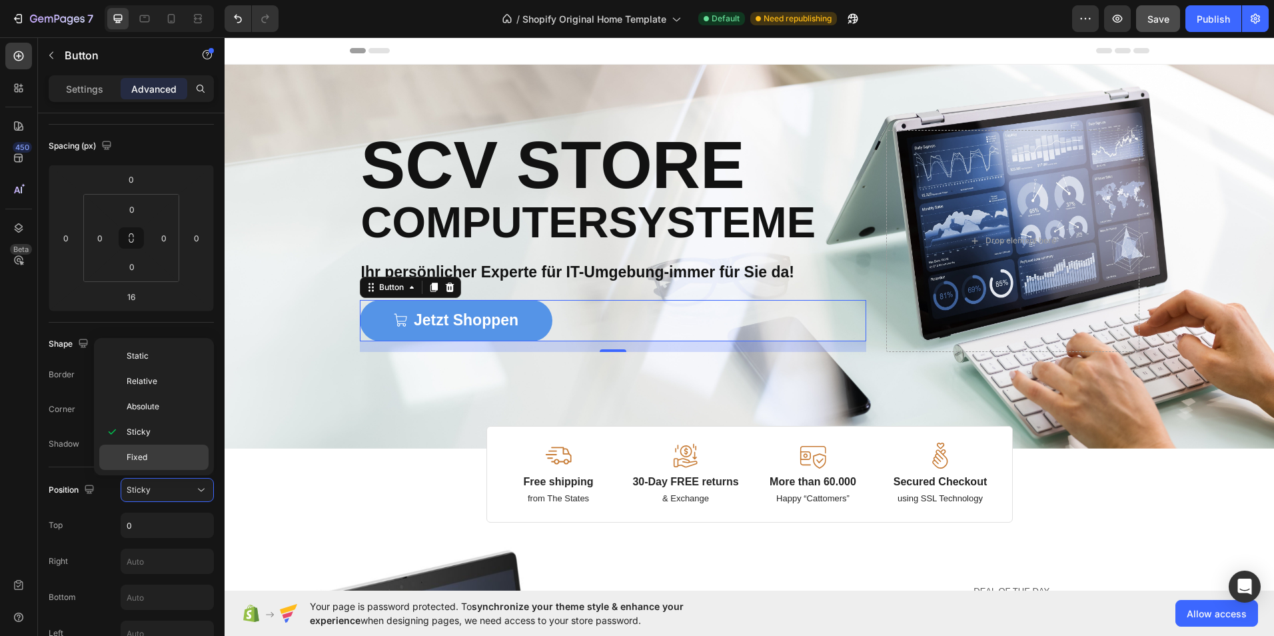
click at [162, 460] on p "Fixed" at bounding box center [165, 457] width 76 height 12
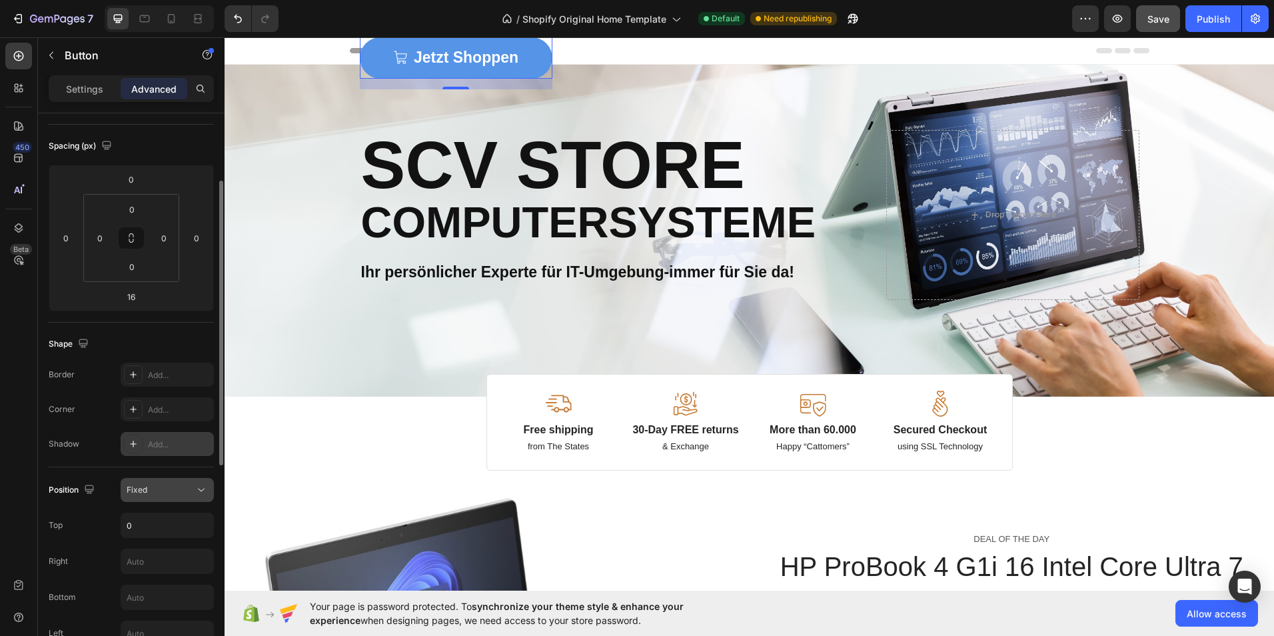
click at [200, 494] on icon at bounding box center [201, 489] width 13 height 13
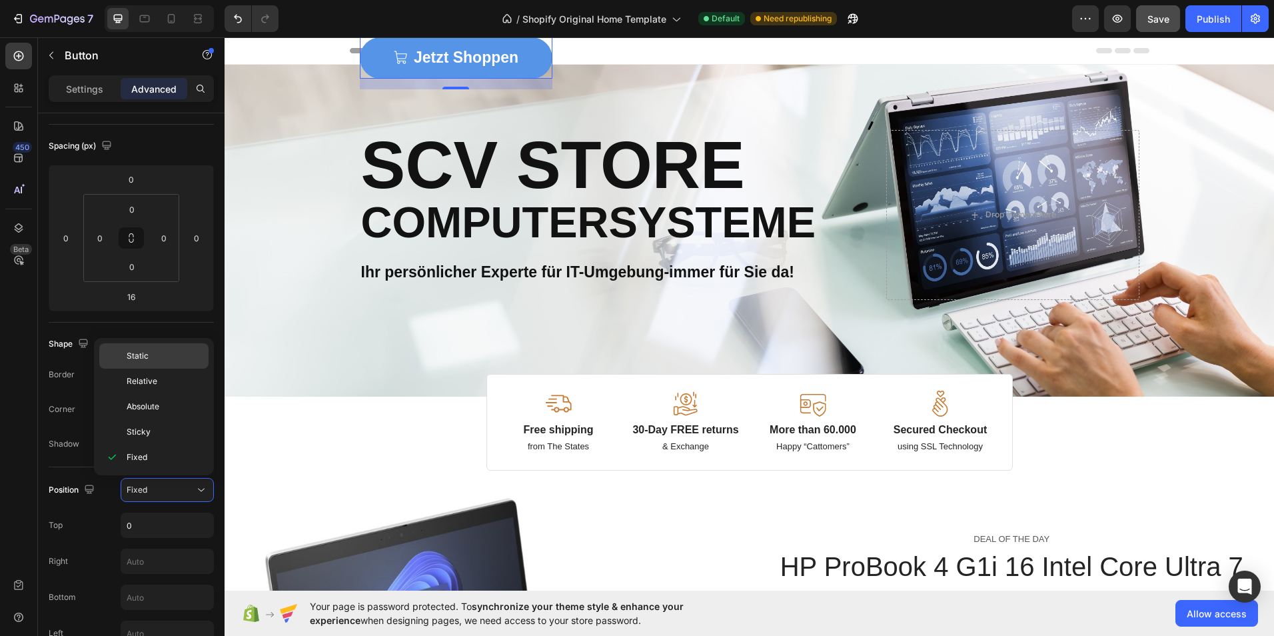
click at [146, 356] on span "Static" at bounding box center [138, 356] width 22 height 12
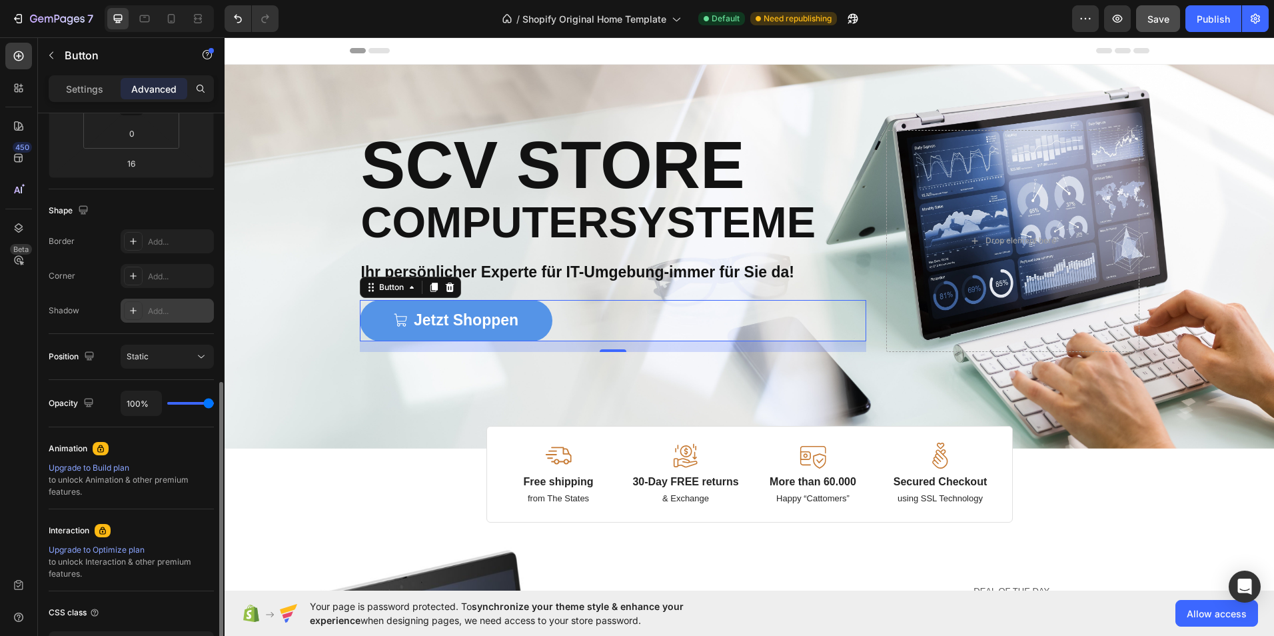
scroll to position [333, 0]
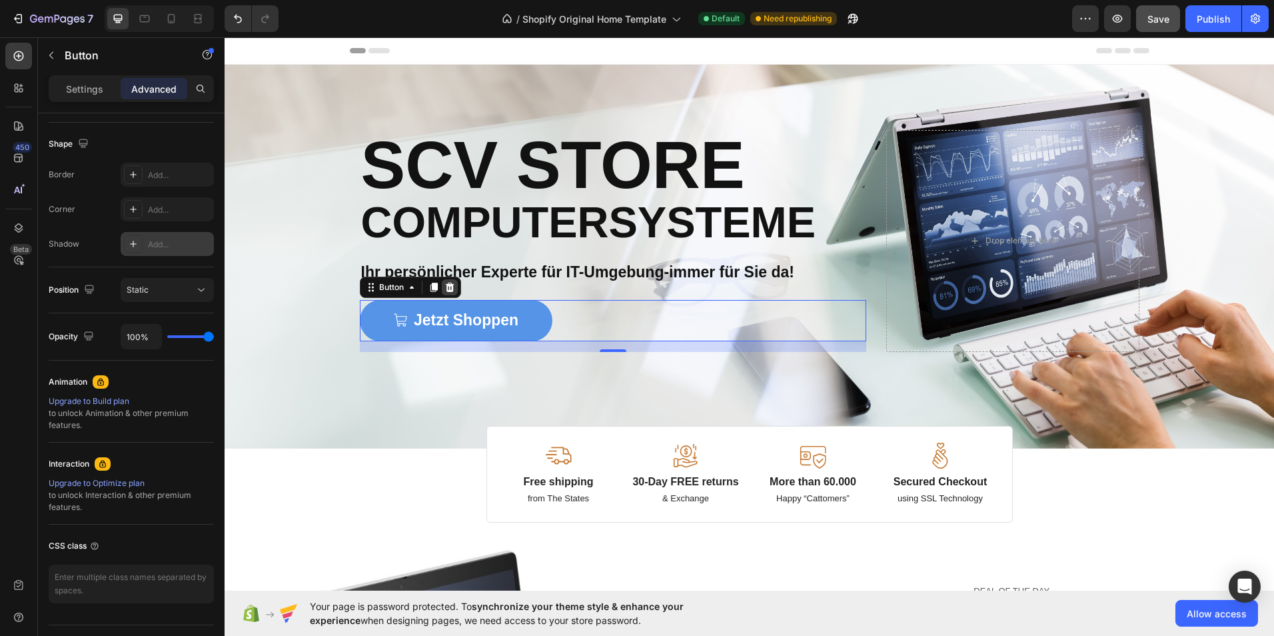
click at [452, 289] on div at bounding box center [450, 287] width 16 height 16
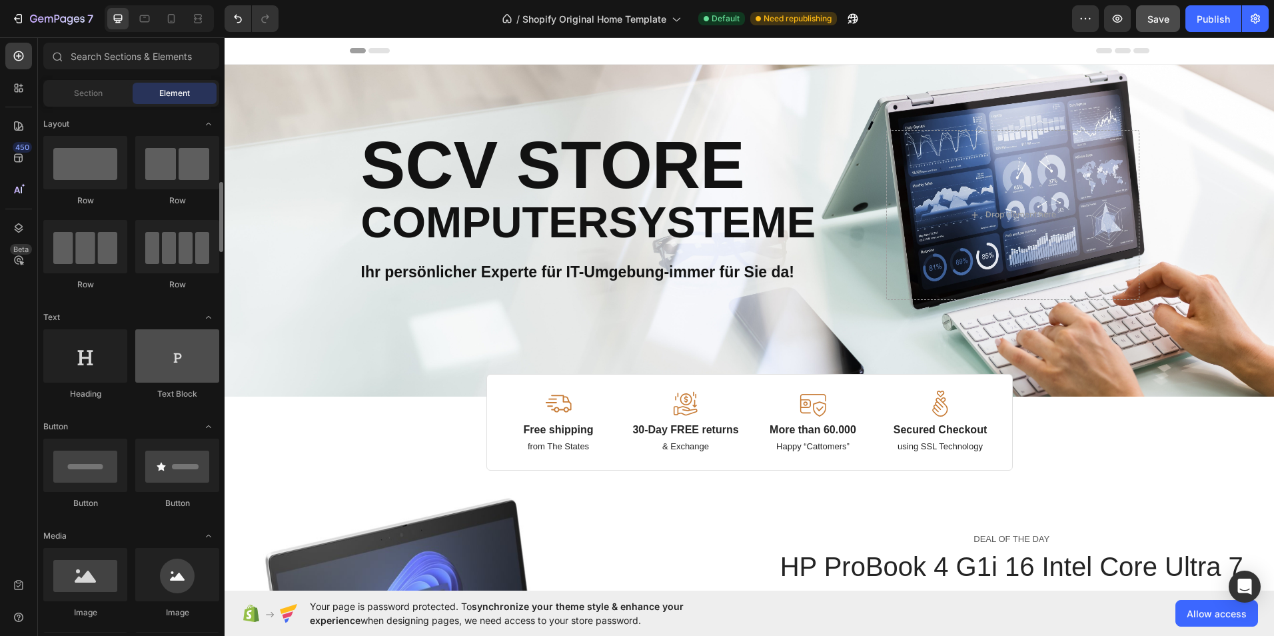
scroll to position [67, 0]
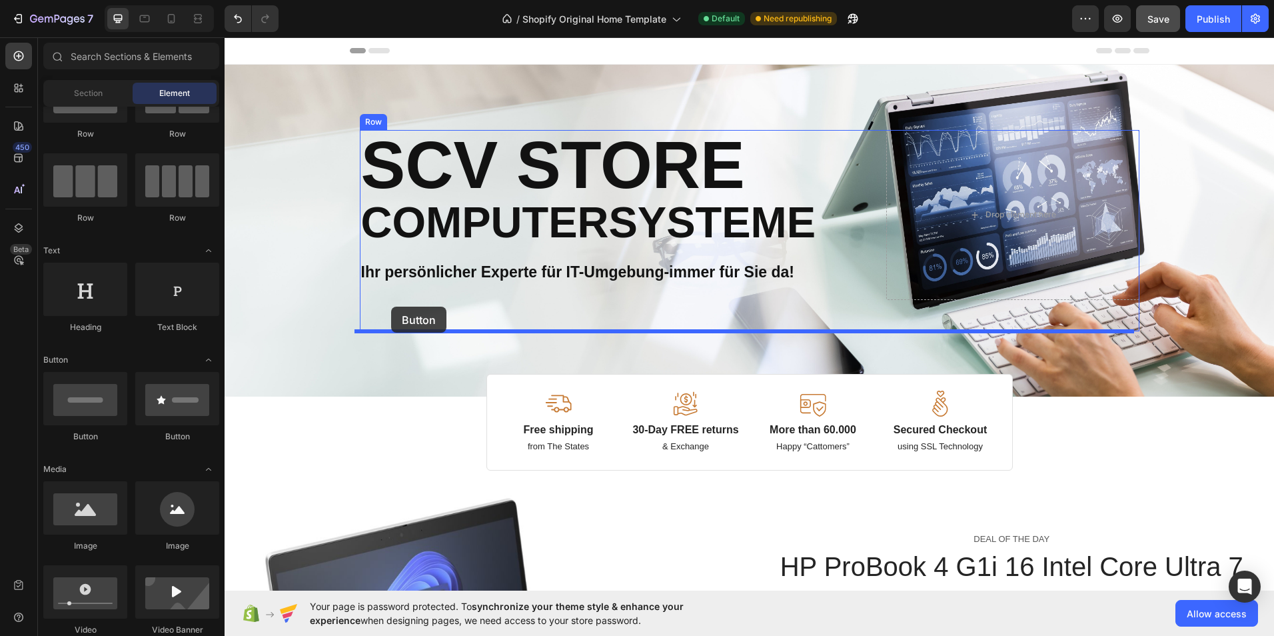
drag, startPoint x: 298, startPoint y: 442, endPoint x: 391, endPoint y: 306, distance: 164.3
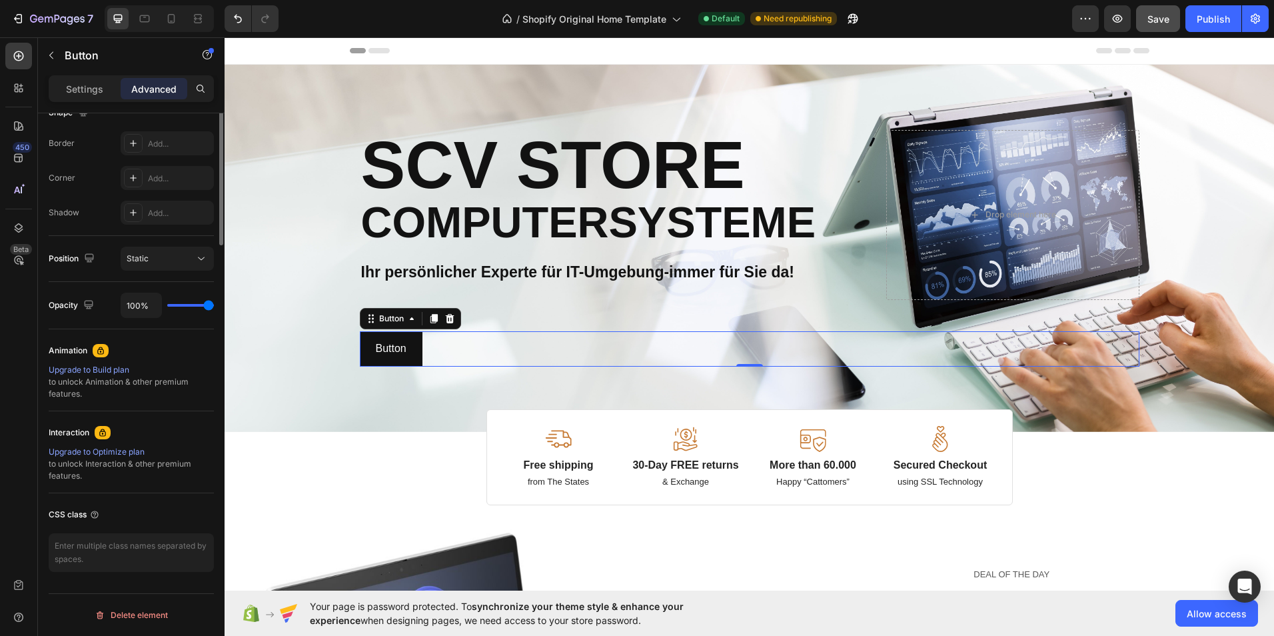
scroll to position [98, 0]
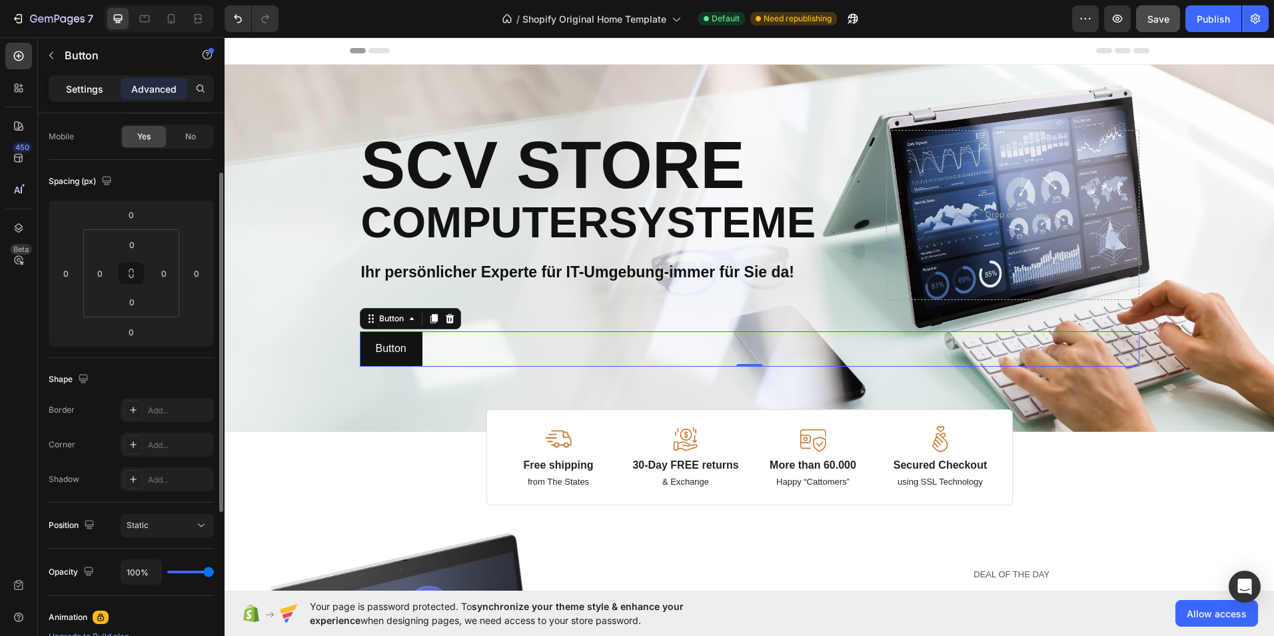
click at [83, 84] on p "Settings" at bounding box center [84, 89] width 37 height 14
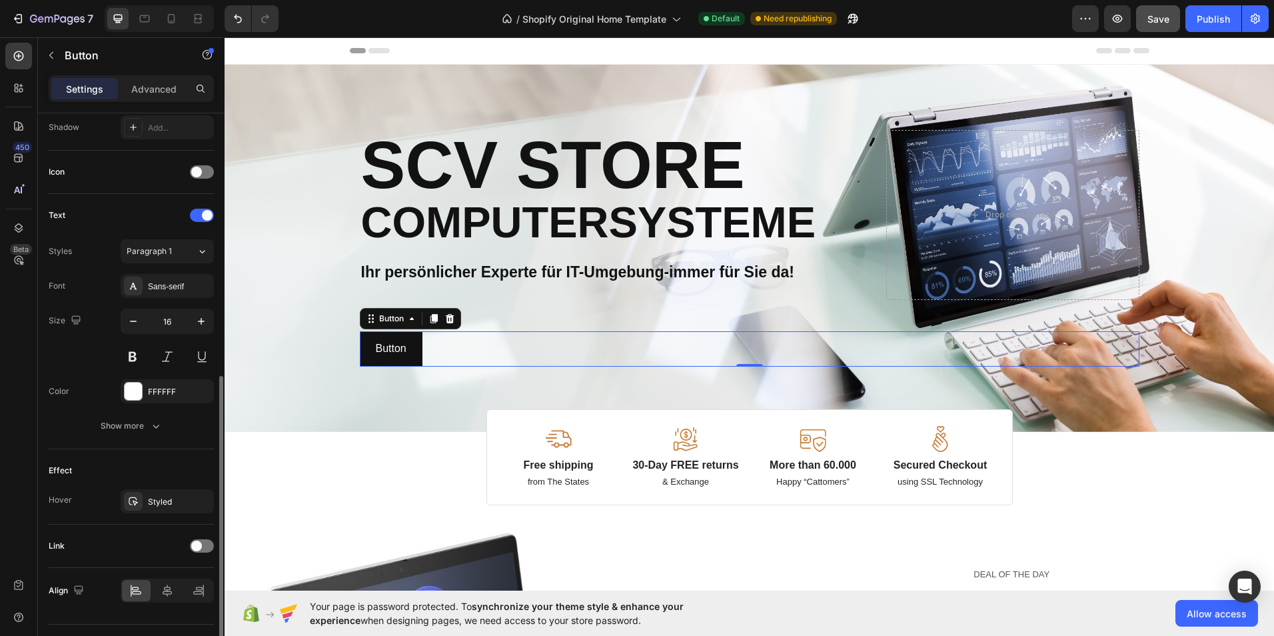
scroll to position [395, 0]
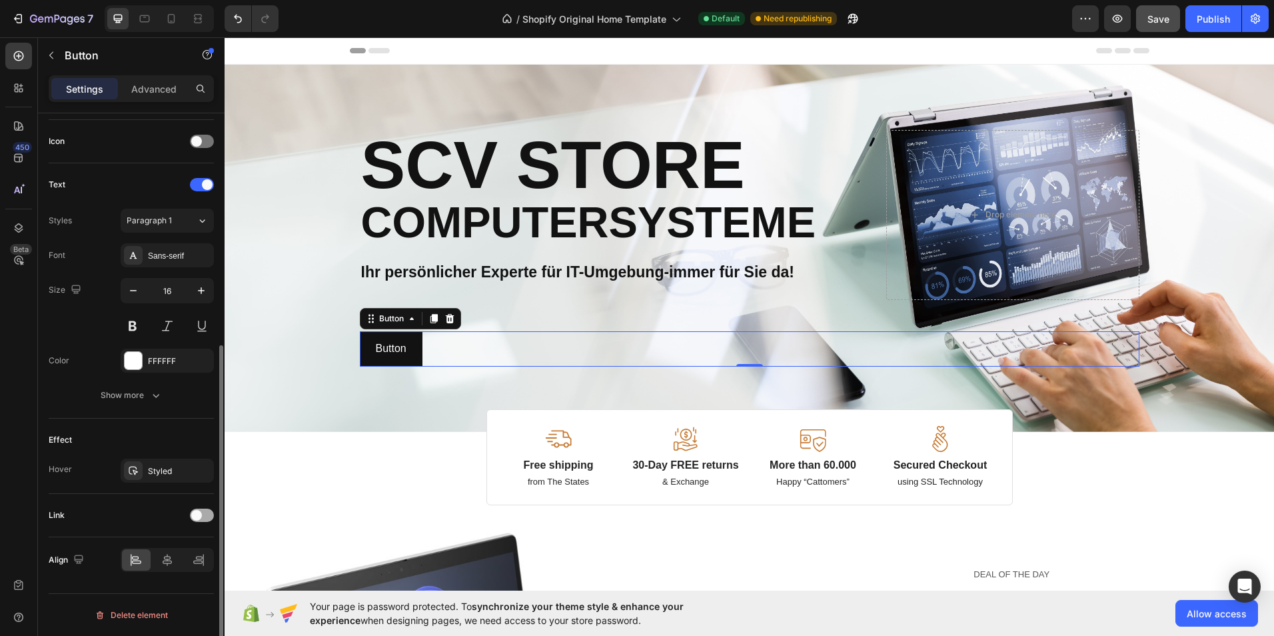
click at [196, 520] on div at bounding box center [202, 514] width 24 height 13
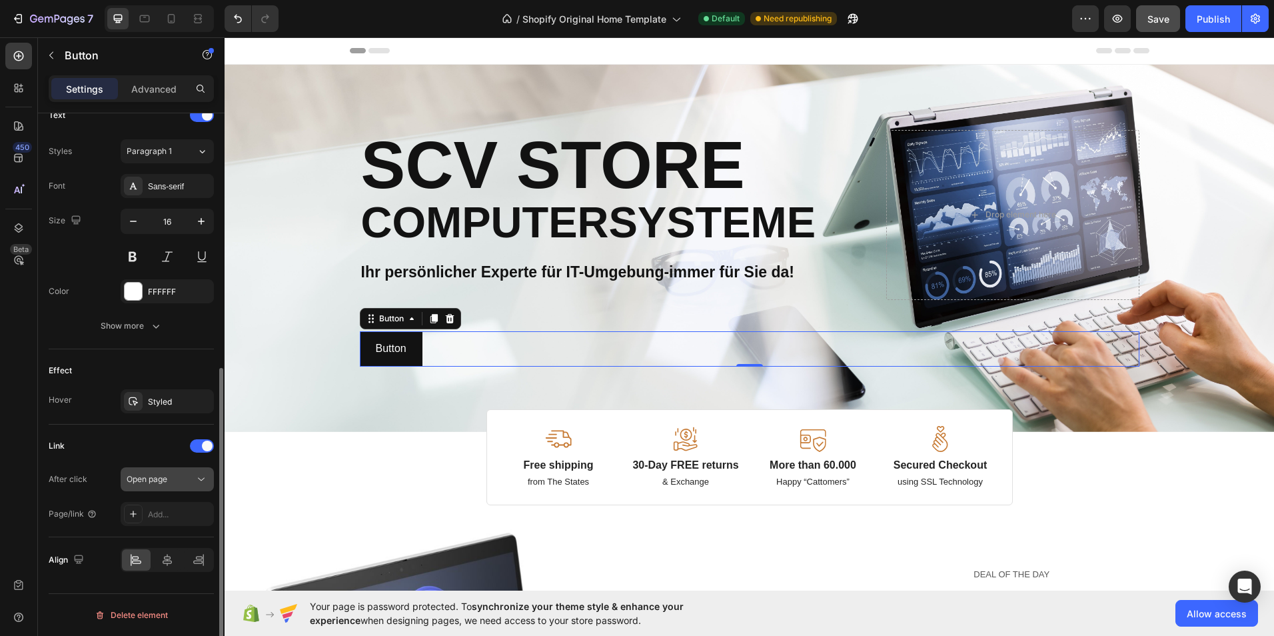
click at [188, 484] on div "Open page" at bounding box center [161, 479] width 68 height 12
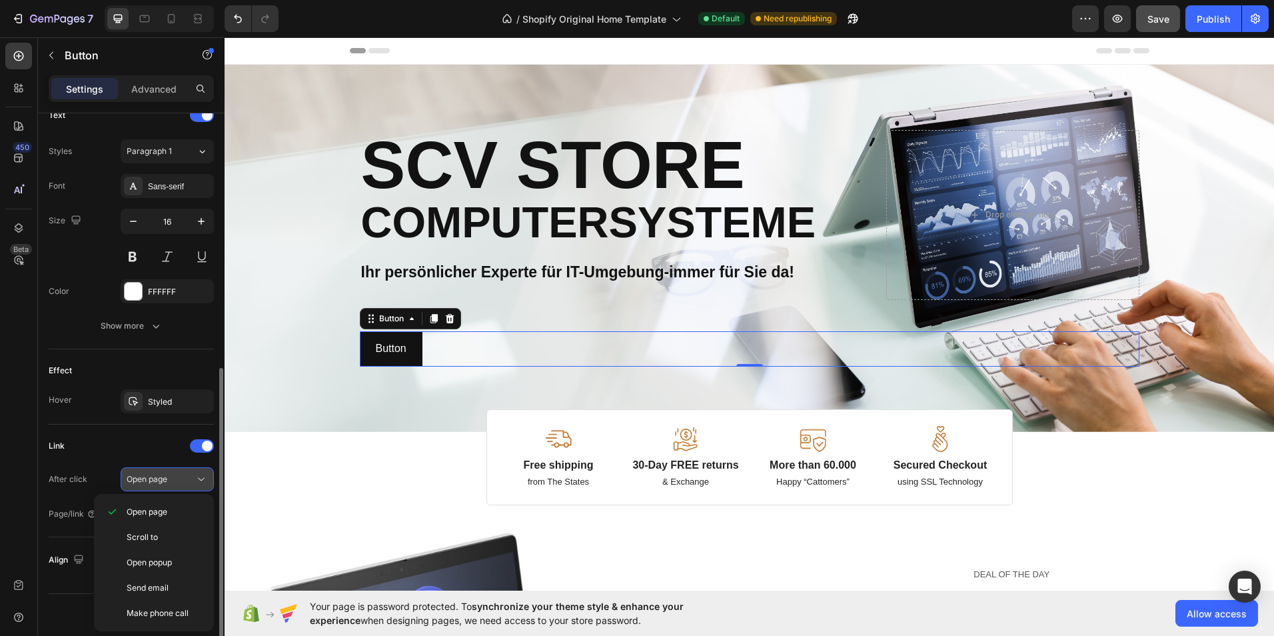
click at [200, 482] on icon at bounding box center [201, 478] width 13 height 13
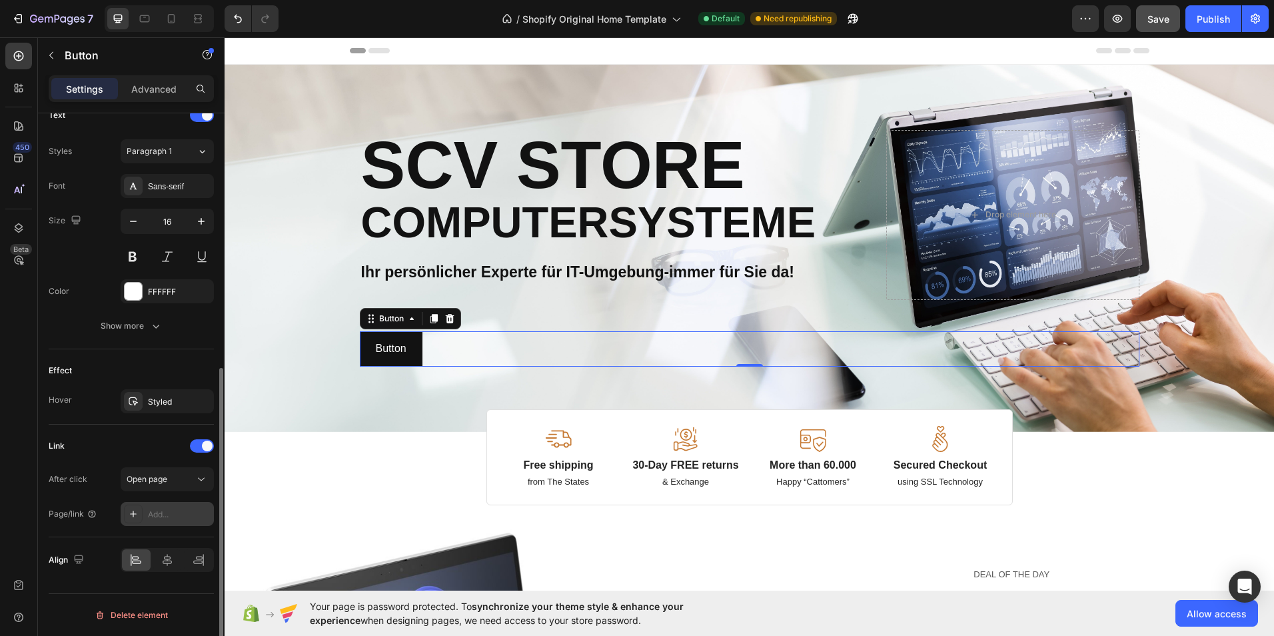
click at [182, 505] on div "Add..." at bounding box center [167, 514] width 93 height 24
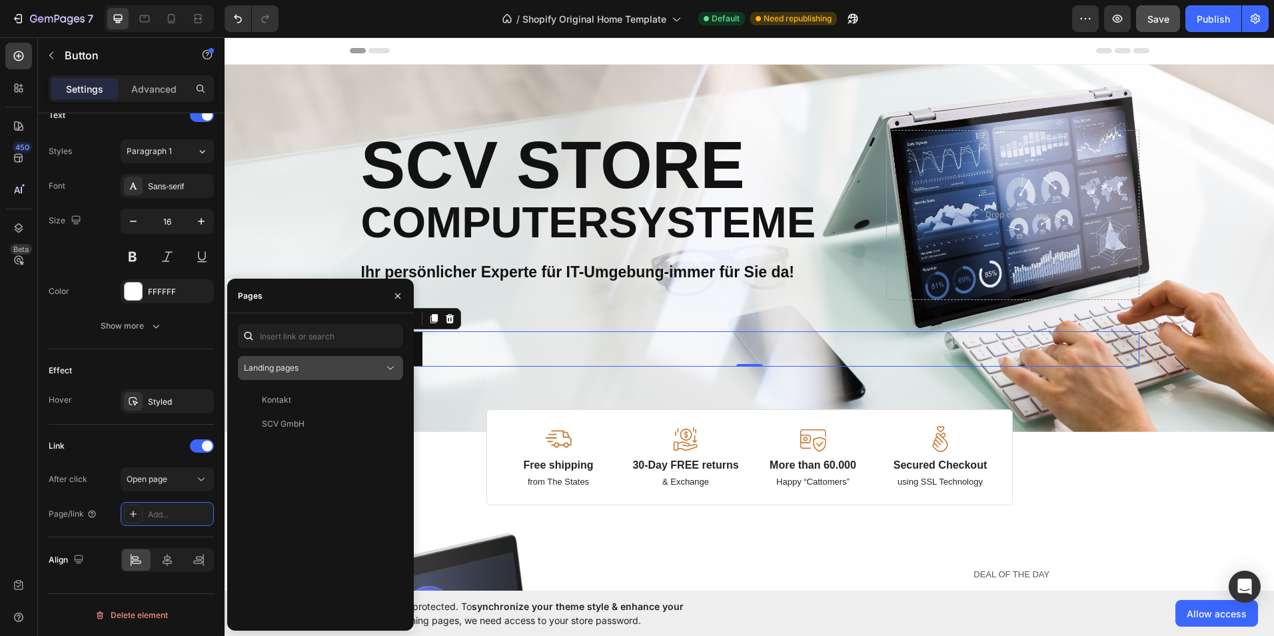
click at [392, 371] on icon at bounding box center [390, 367] width 13 height 13
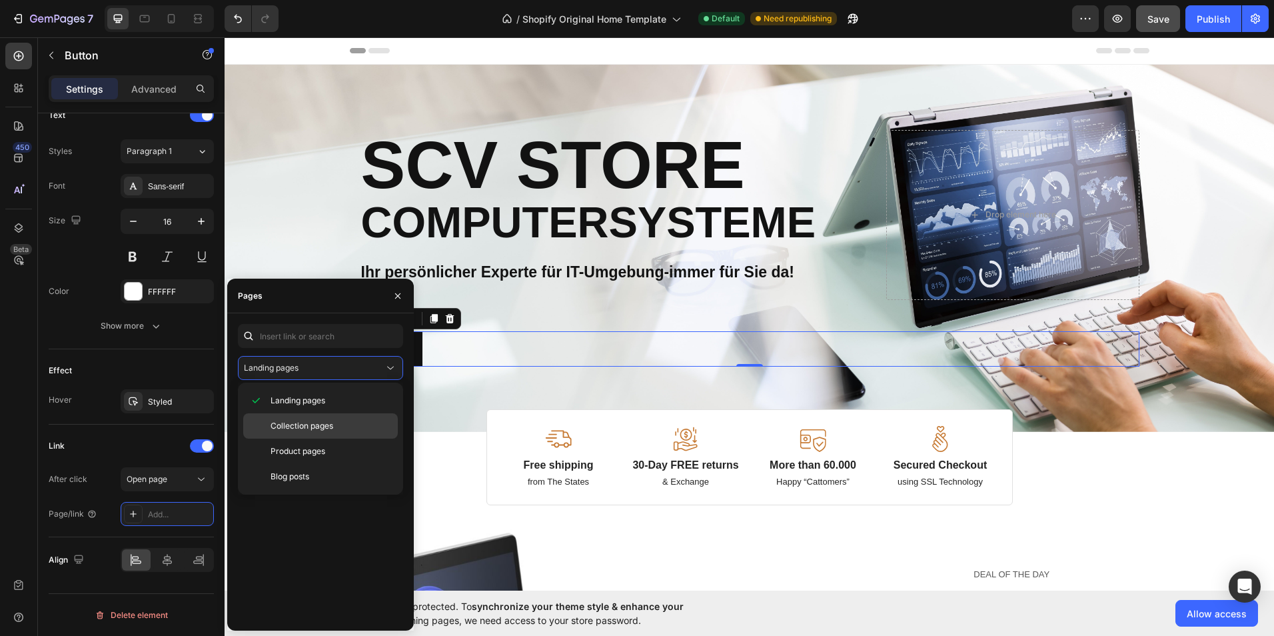
click at [339, 430] on p "Collection pages" at bounding box center [330, 426] width 121 height 12
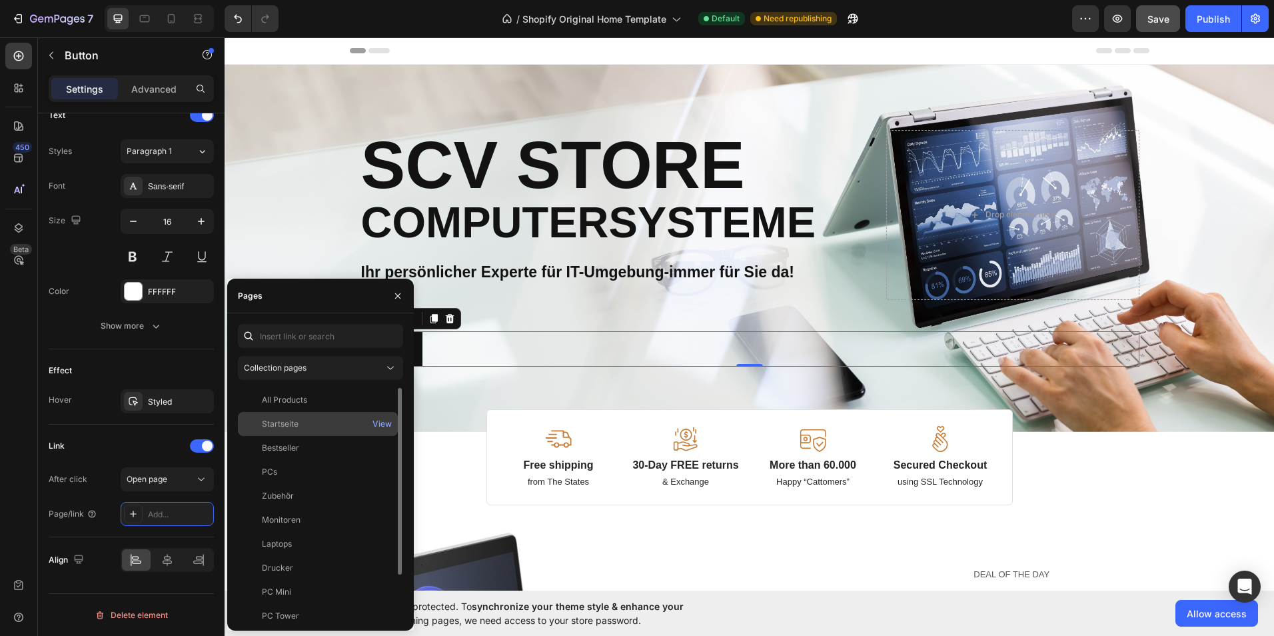
click at [316, 425] on div "Startseite" at bounding box center [317, 424] width 149 height 12
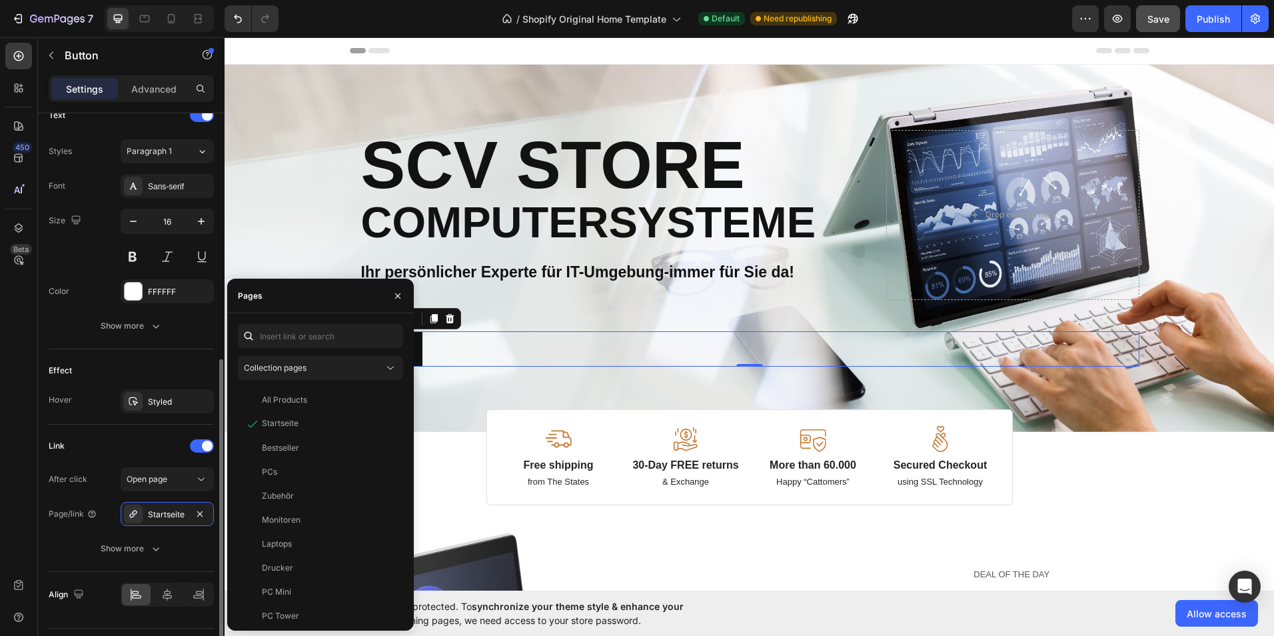
click at [137, 430] on div "Link After click Open page Page/link Startseite Show more" at bounding box center [131, 497] width 165 height 147
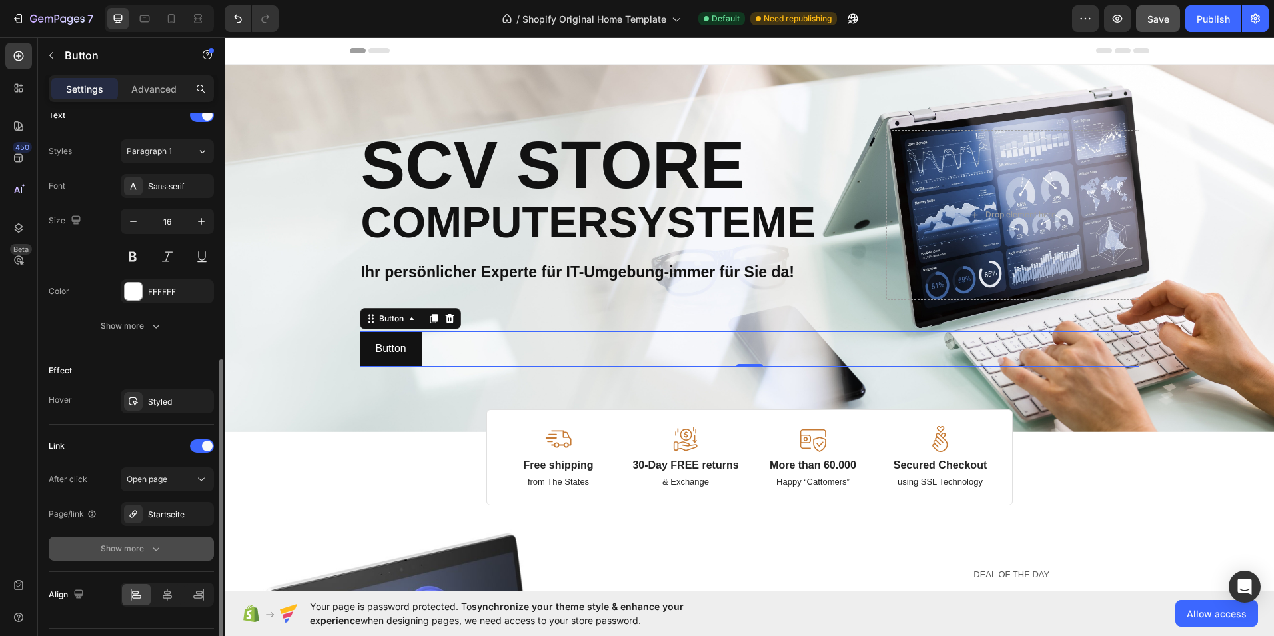
click at [157, 558] on button "Show more" at bounding box center [131, 548] width 165 height 24
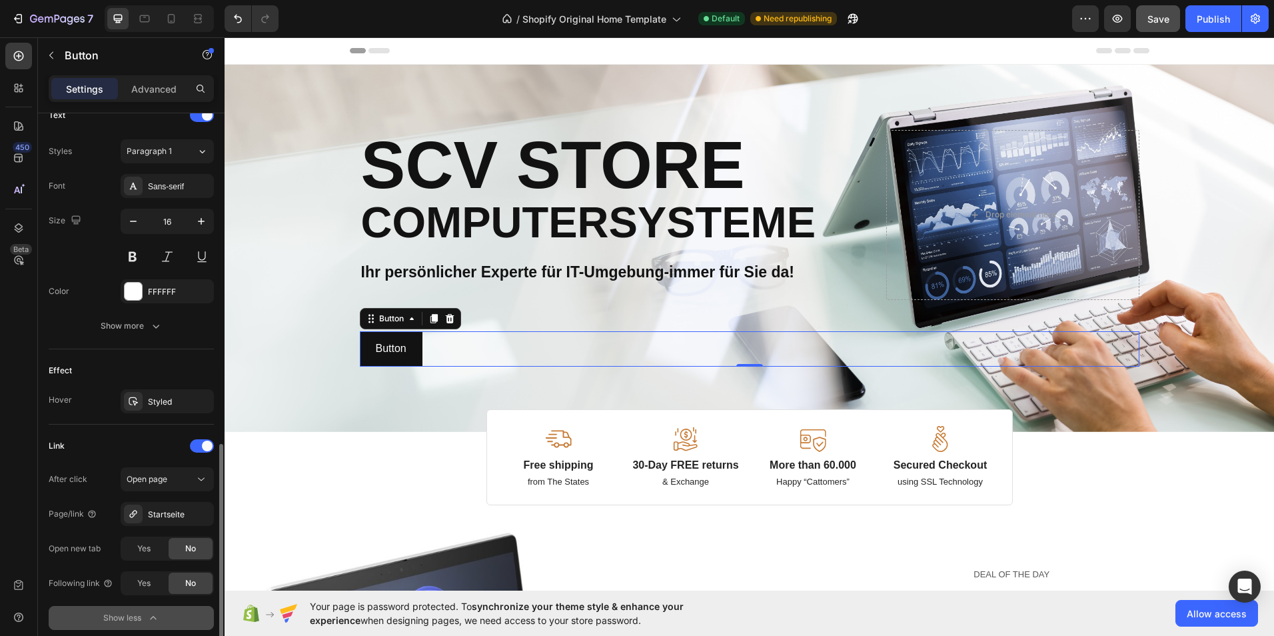
scroll to position [568, 0]
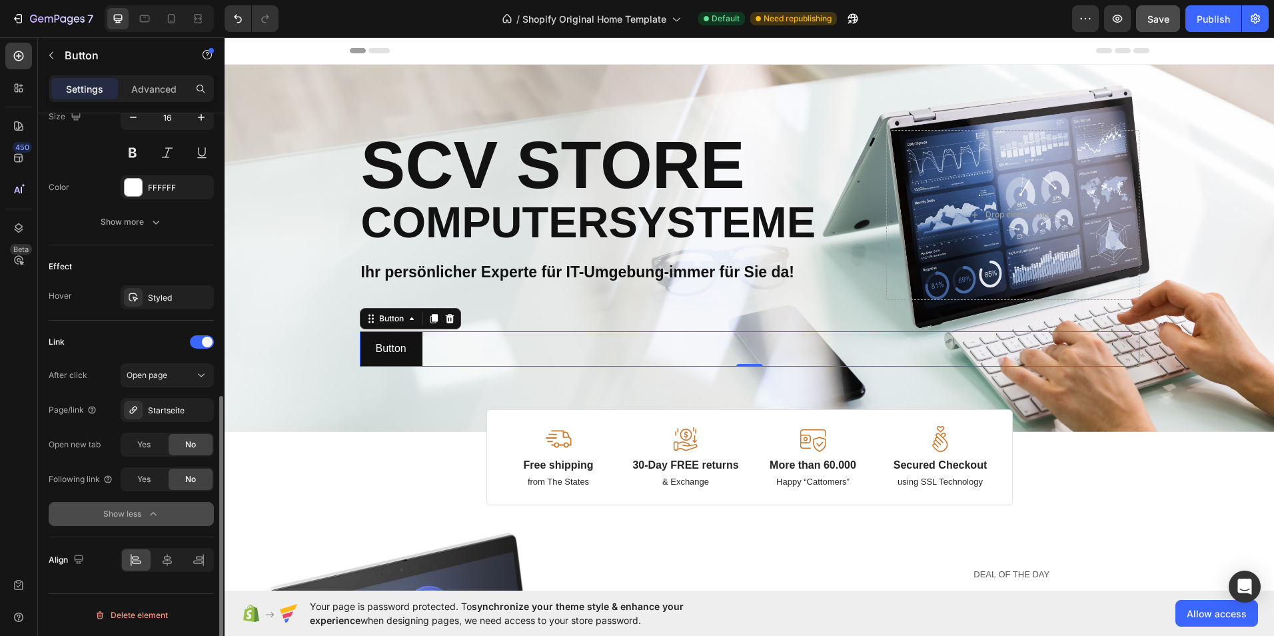
click at [155, 515] on icon "button" at bounding box center [153, 513] width 13 height 13
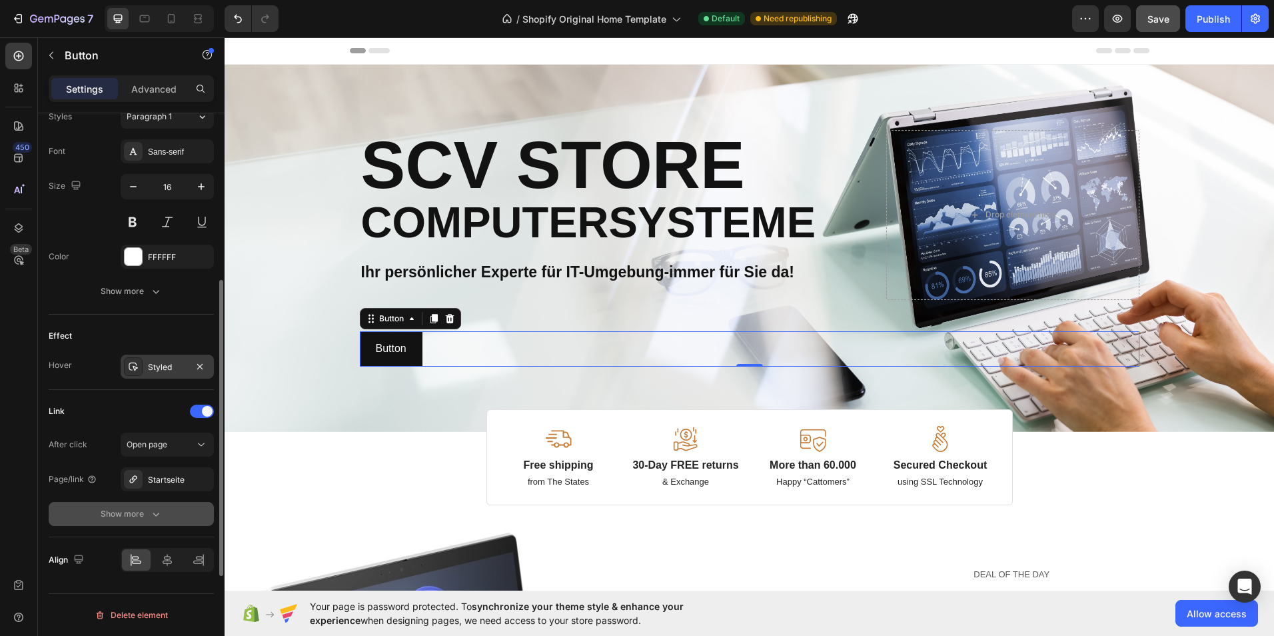
scroll to position [435, 0]
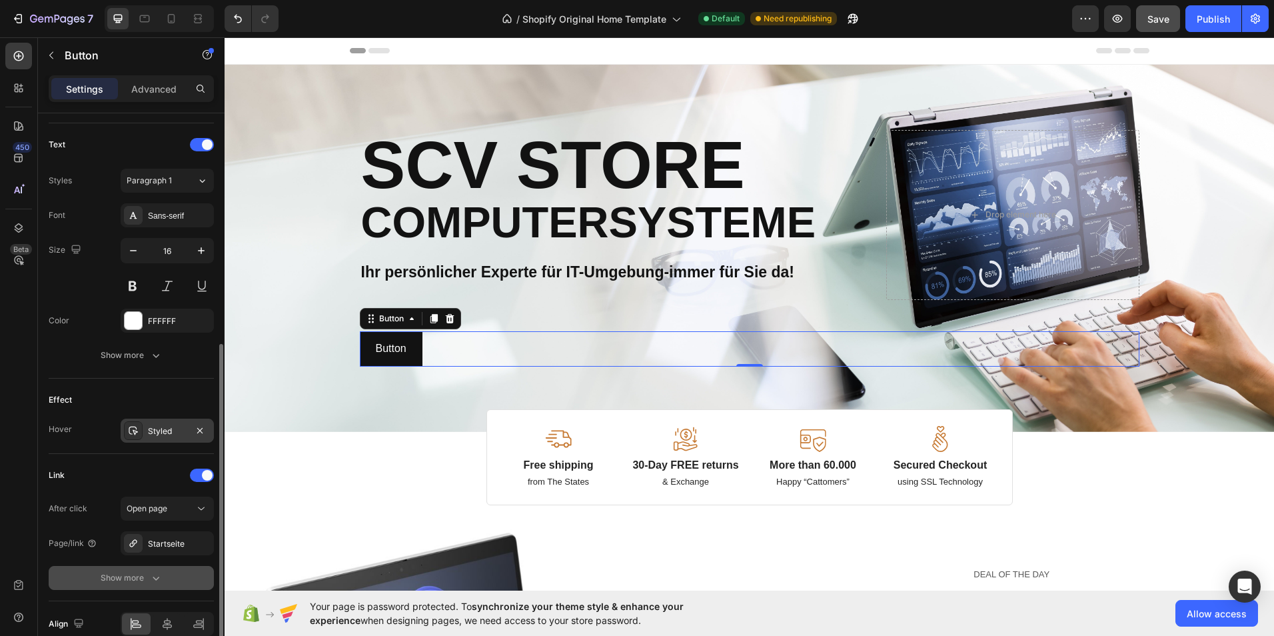
click at [166, 434] on div "Styled" at bounding box center [167, 431] width 39 height 12
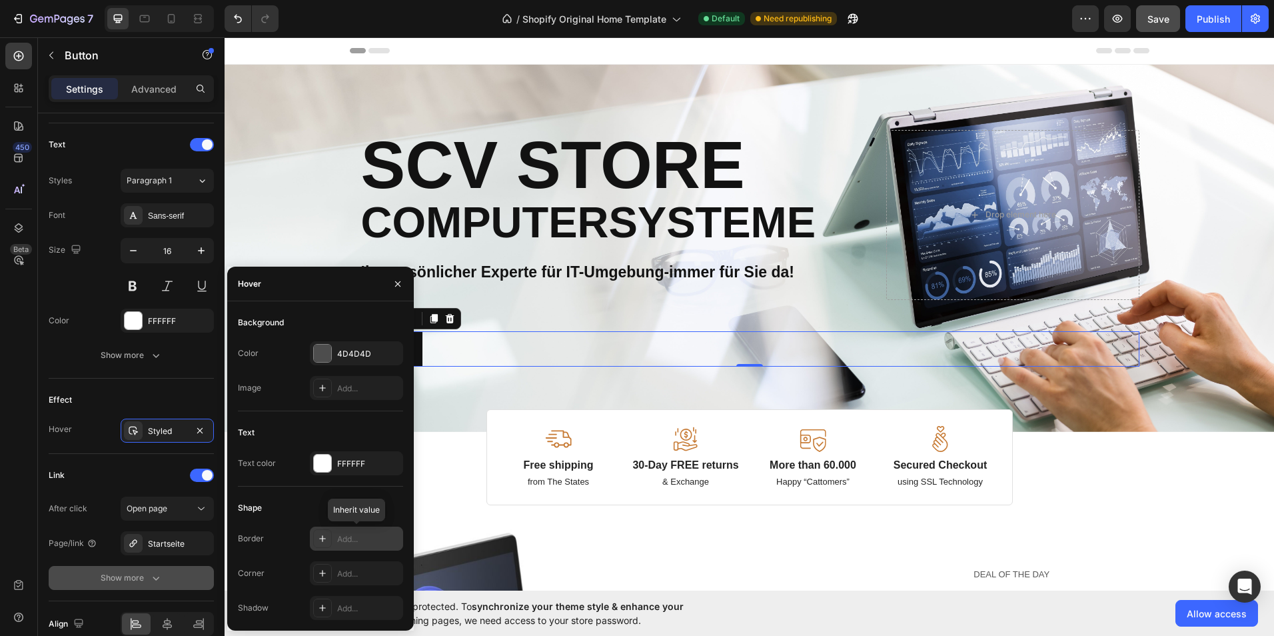
click at [343, 543] on div "Add..." at bounding box center [368, 539] width 63 height 12
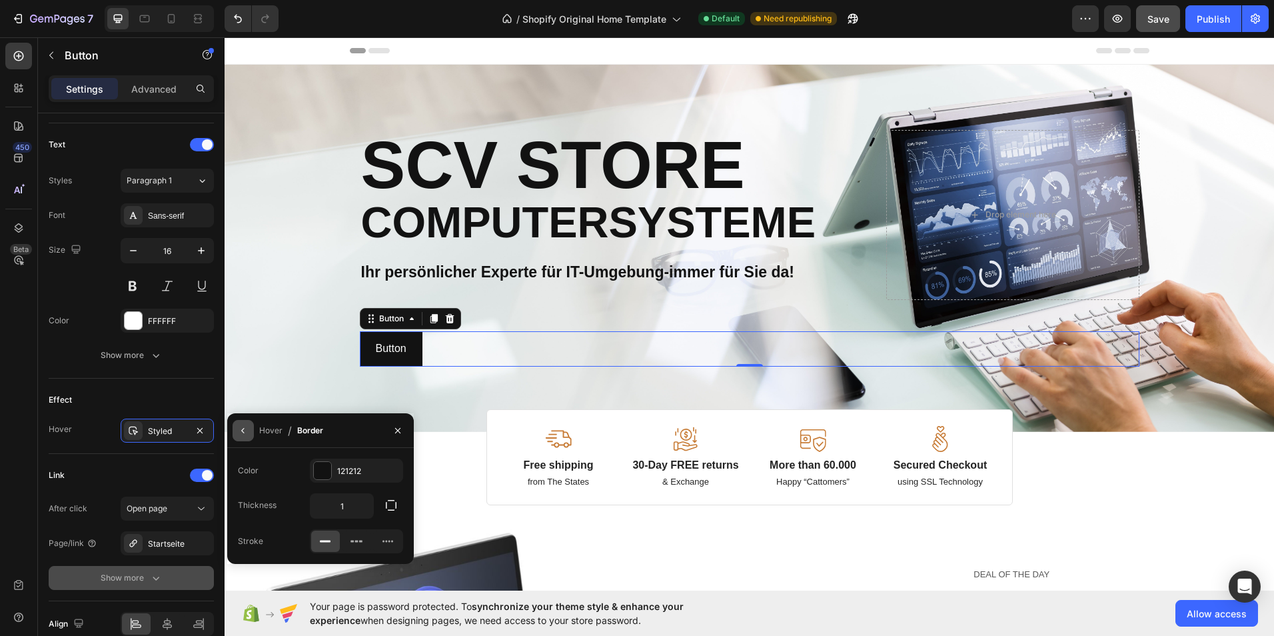
click at [247, 428] on icon "button" at bounding box center [243, 430] width 11 height 11
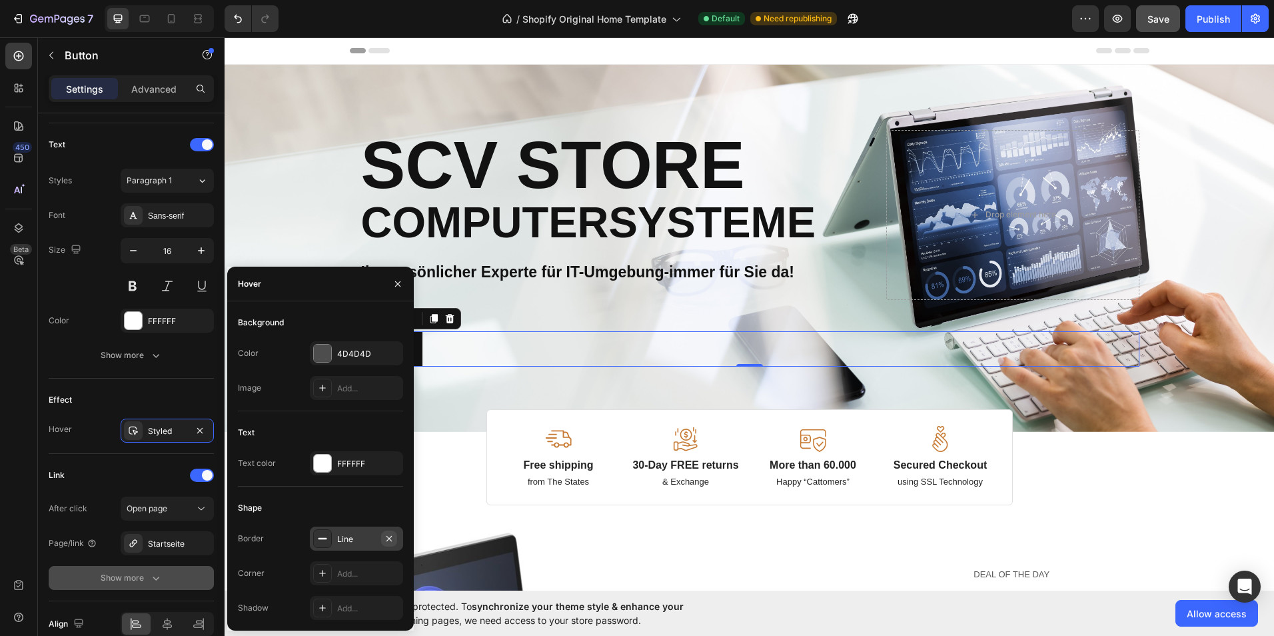
click at [386, 538] on icon "button" at bounding box center [389, 538] width 11 height 11
click at [360, 574] on div "Add..." at bounding box center [368, 574] width 63 height 12
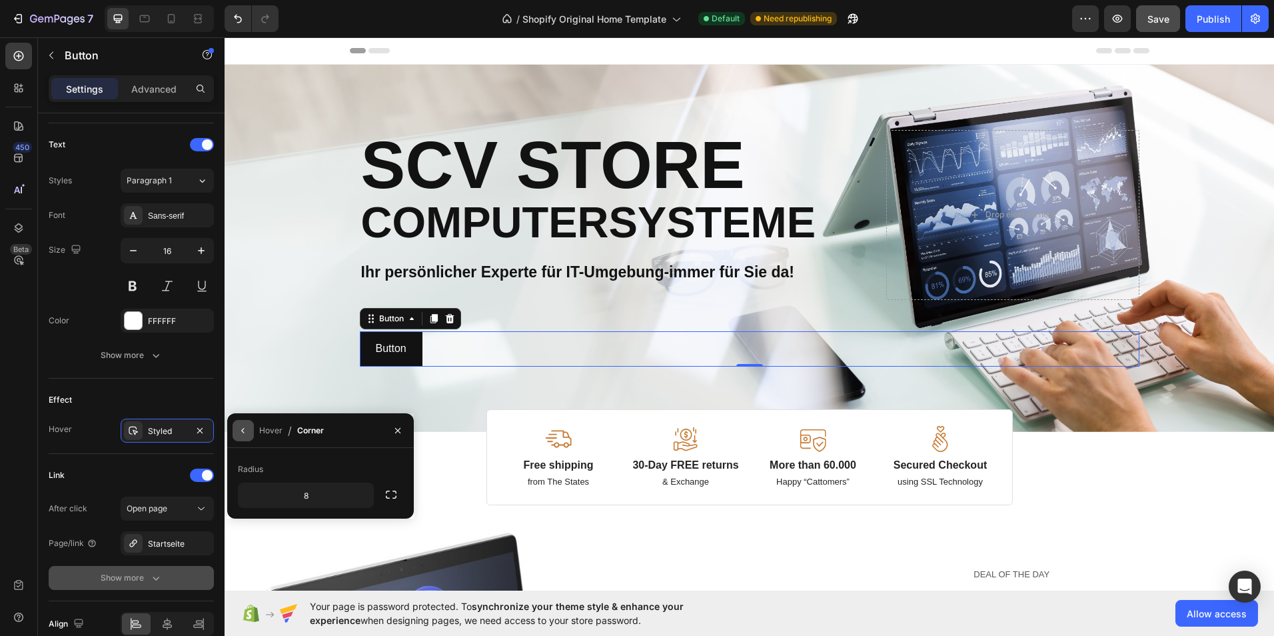
click at [241, 434] on icon "button" at bounding box center [243, 430] width 11 height 11
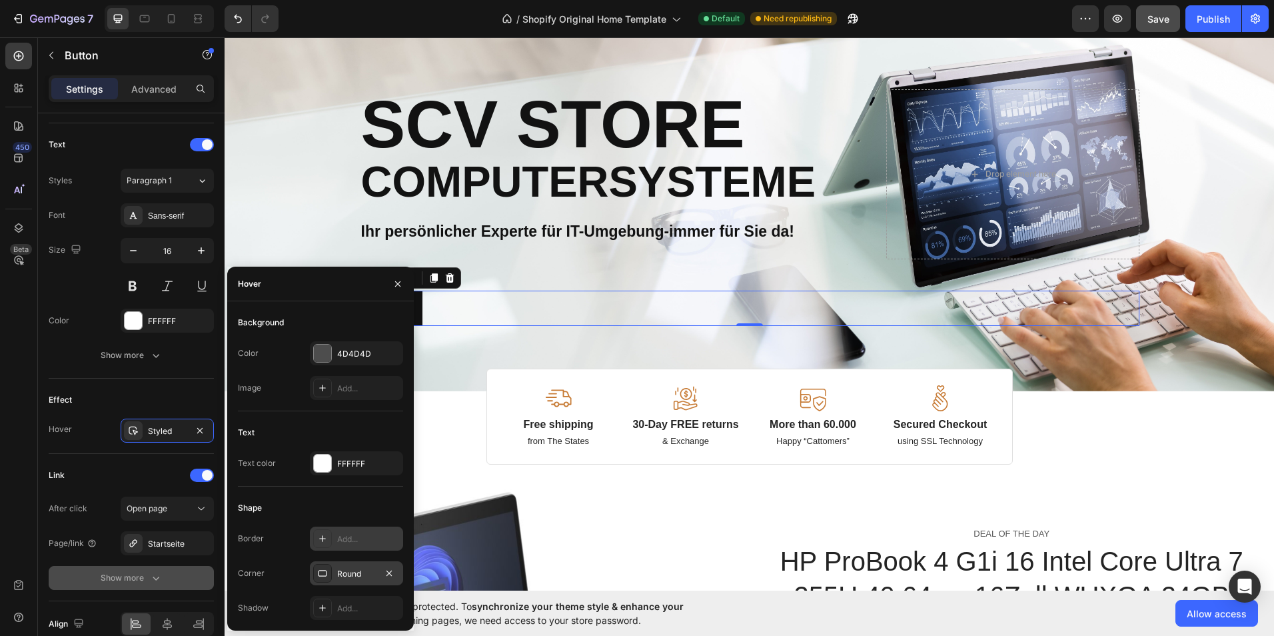
scroll to position [133, 0]
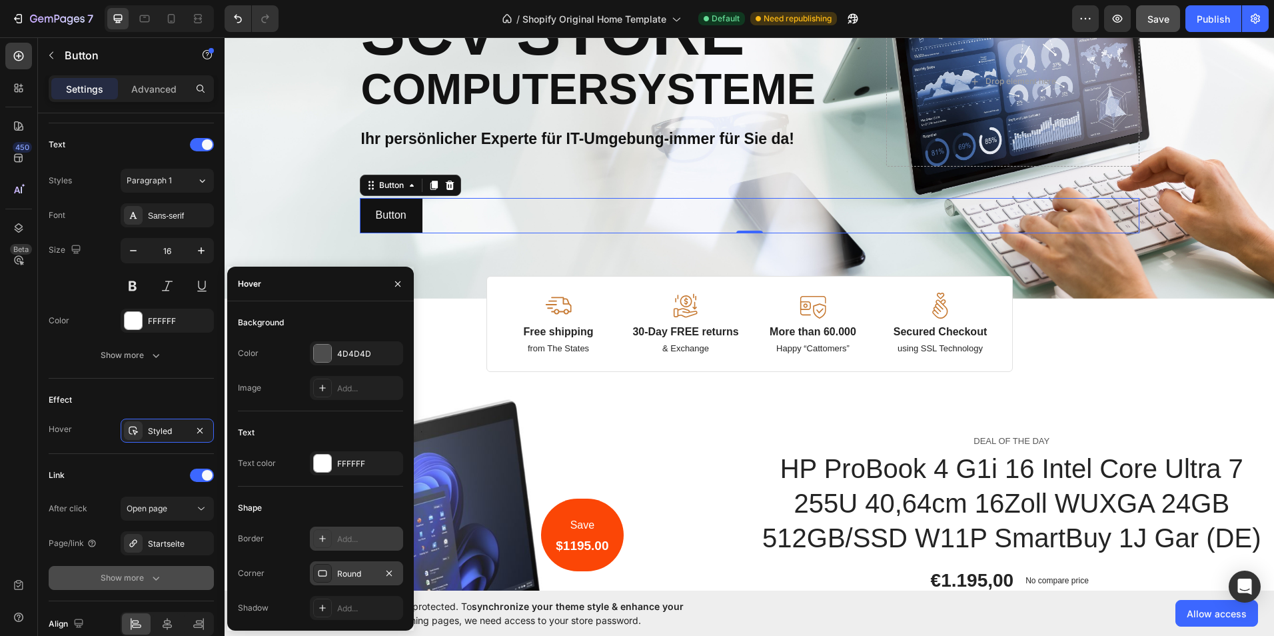
click at [356, 568] on div "Round" at bounding box center [356, 574] width 39 height 12
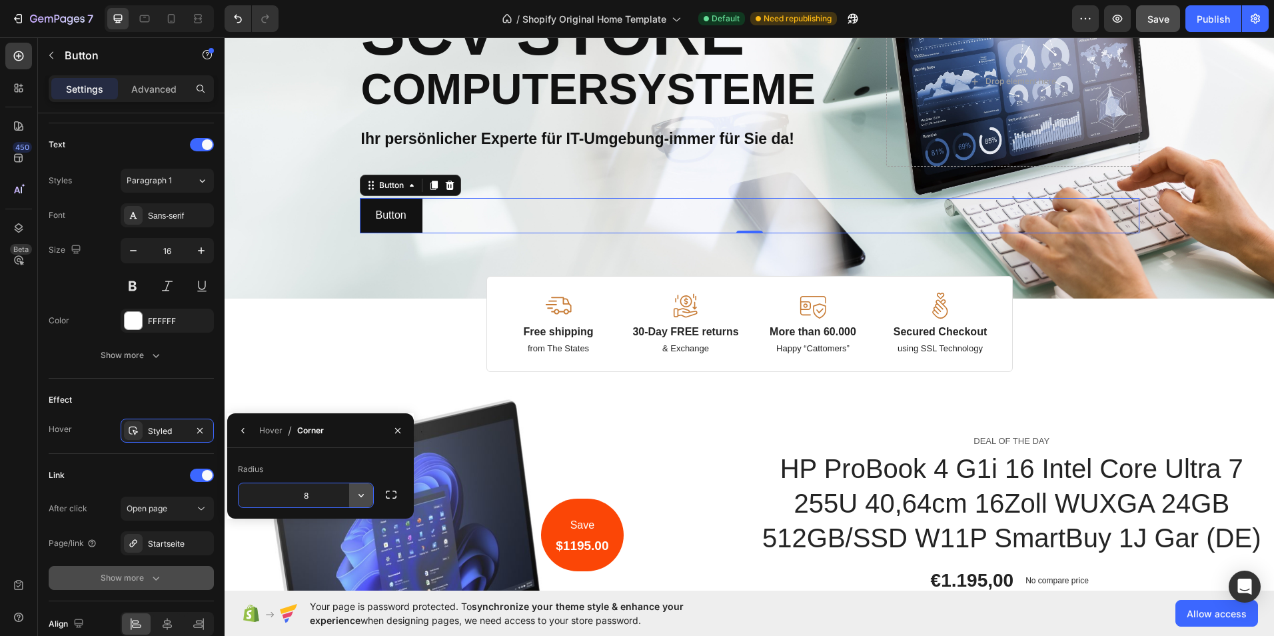
click at [369, 497] on button "button" at bounding box center [361, 495] width 24 height 24
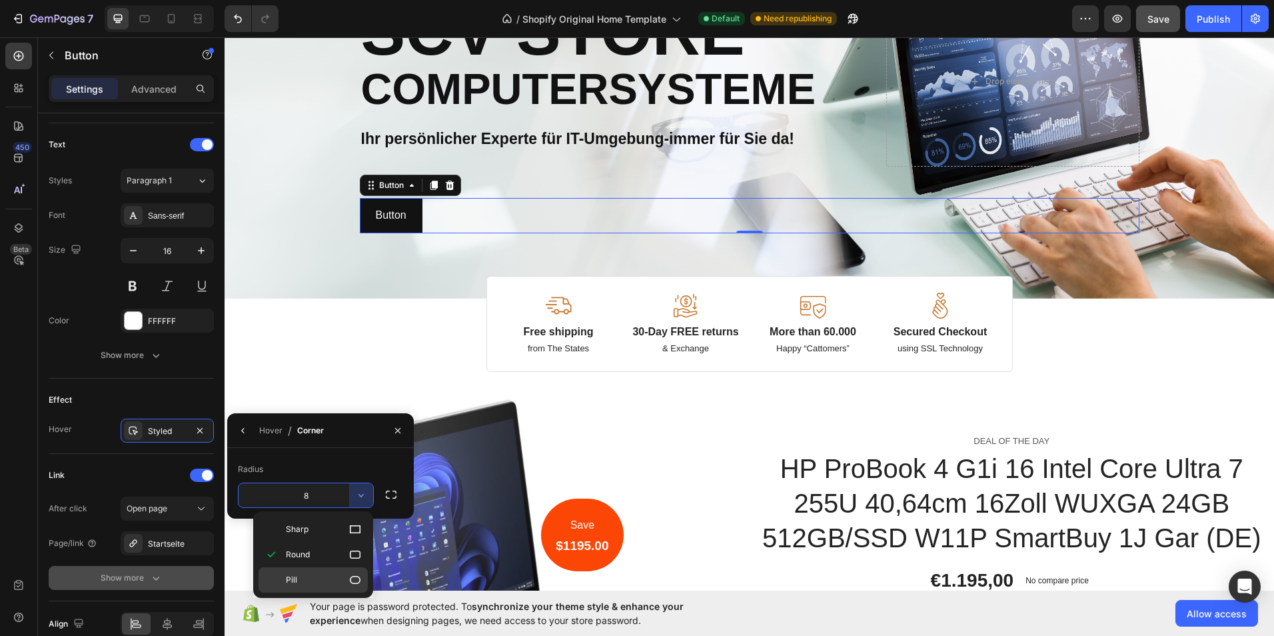
click at [352, 584] on icon at bounding box center [354, 579] width 13 height 13
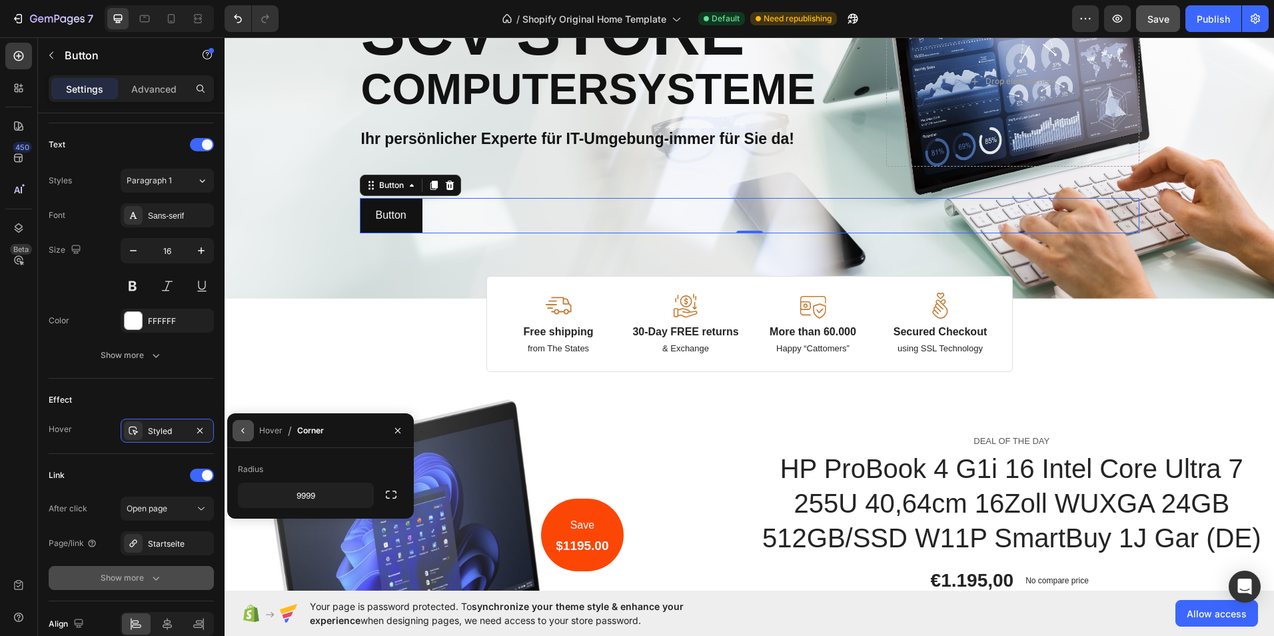
click at [242, 427] on icon "button" at bounding box center [243, 430] width 11 height 11
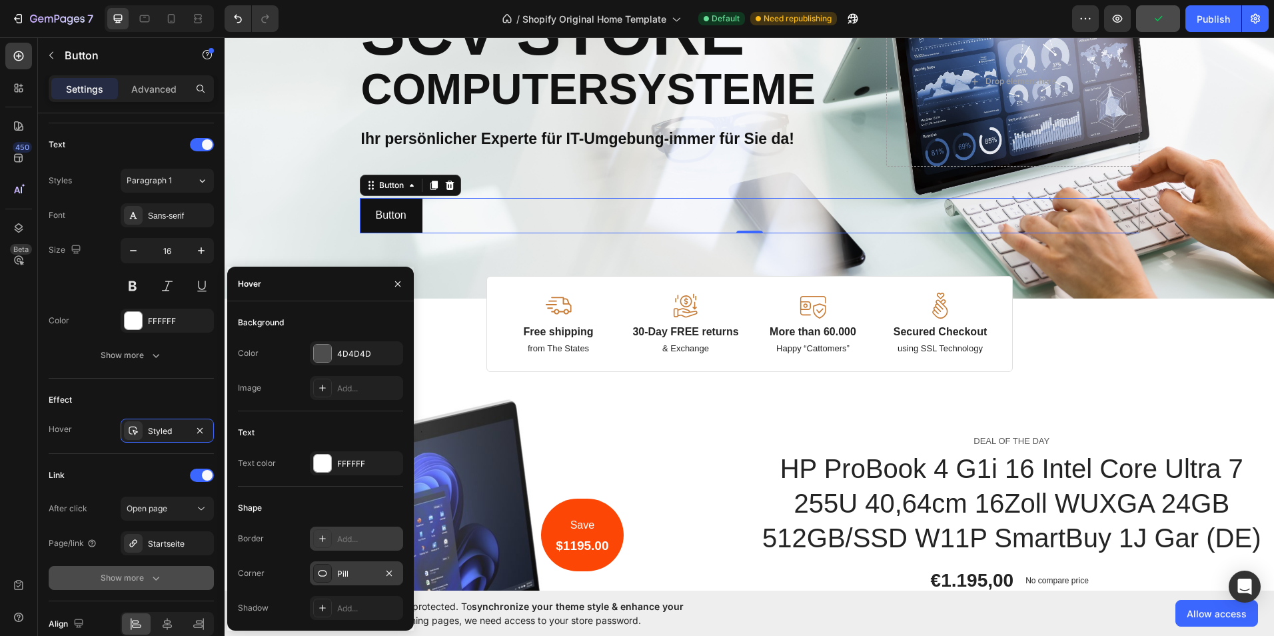
click at [371, 573] on div "Pill" at bounding box center [356, 574] width 39 height 12
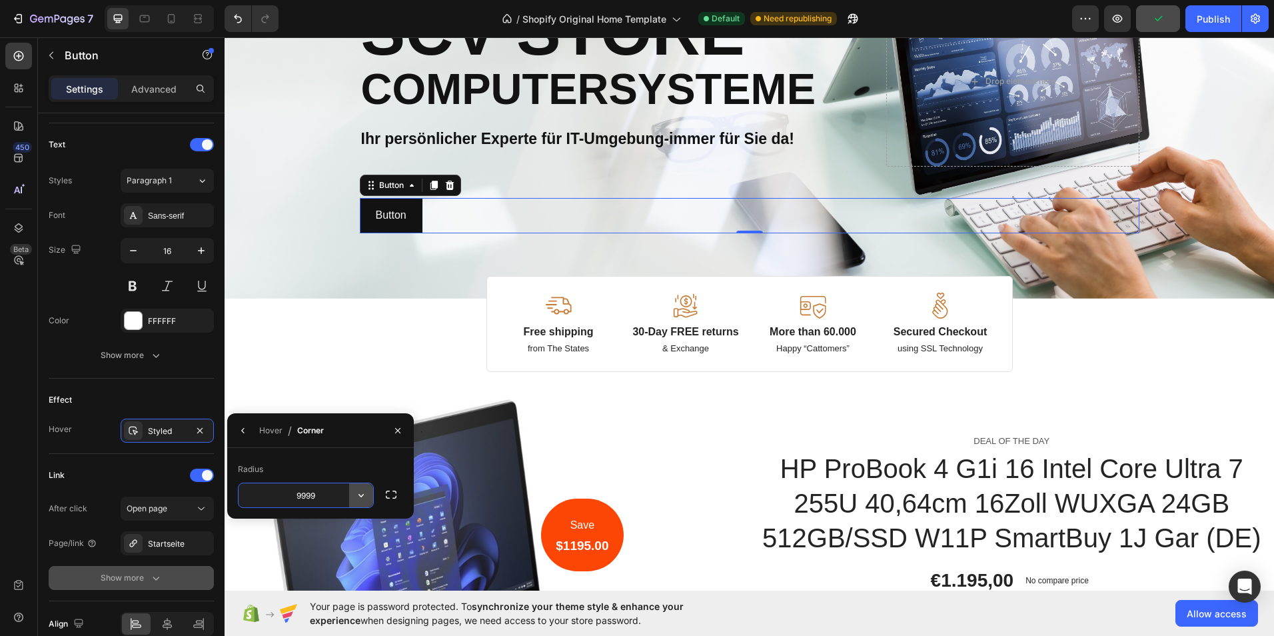
click at [358, 493] on icon "button" at bounding box center [360, 494] width 13 height 13
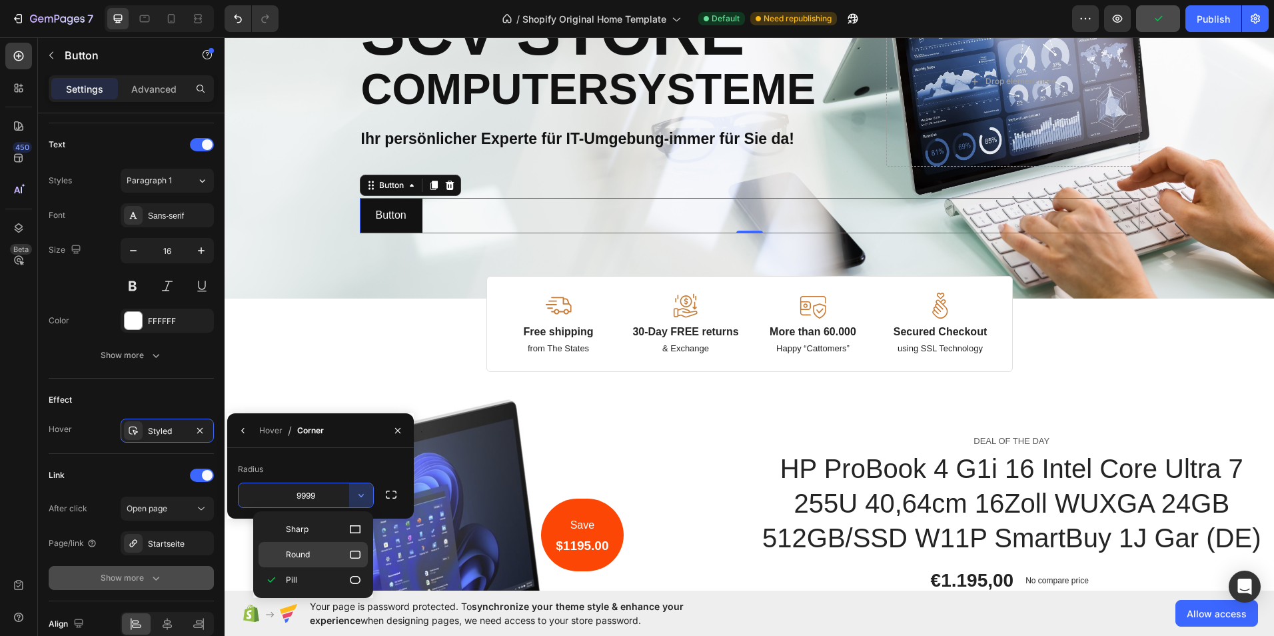
click at [320, 554] on p "Round" at bounding box center [324, 554] width 76 height 13
type input "8"
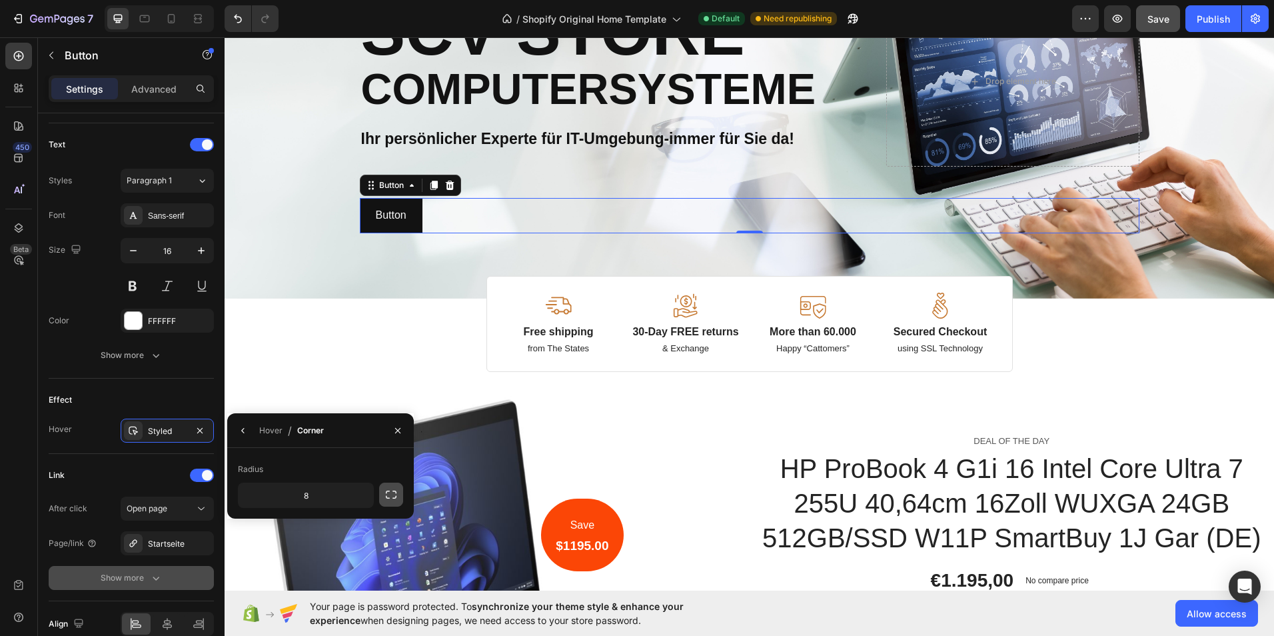
click at [383, 490] on button "button" at bounding box center [391, 494] width 24 height 24
click at [236, 425] on button "button" at bounding box center [242, 430] width 21 height 21
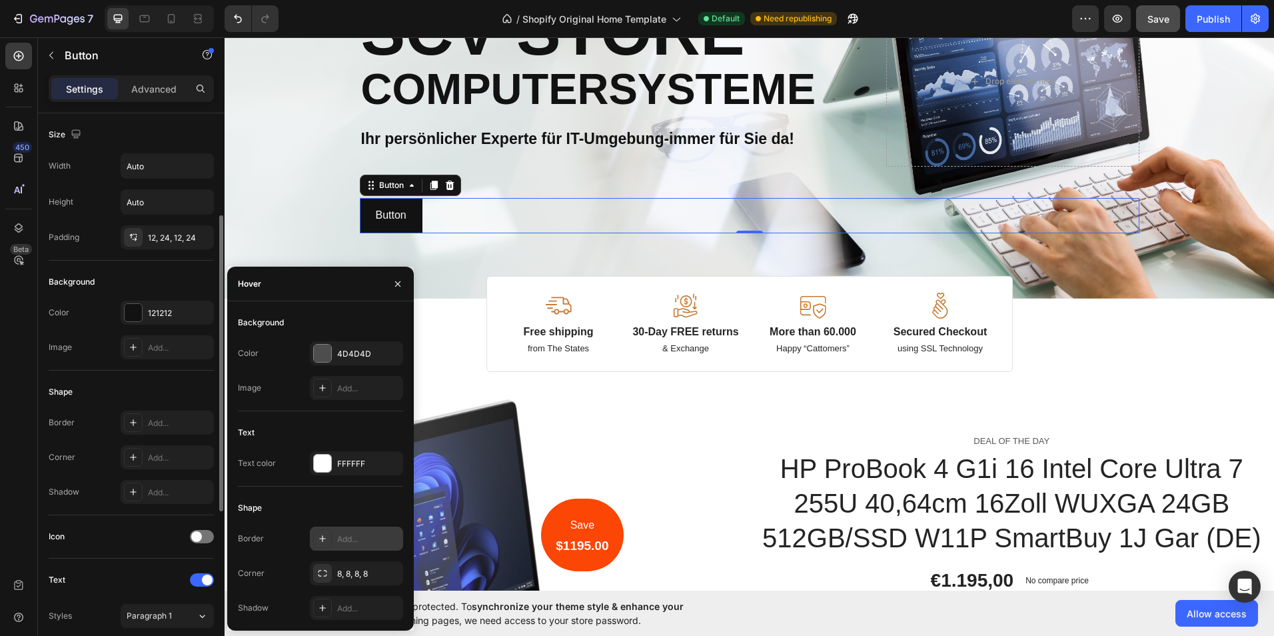
scroll to position [67, 0]
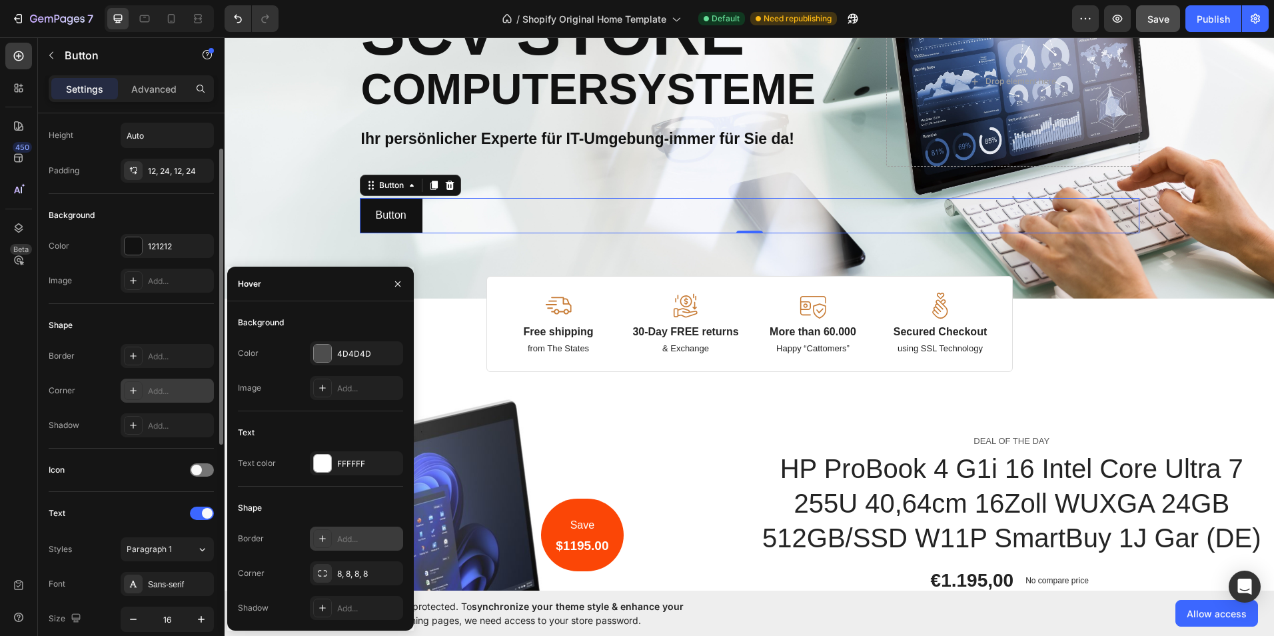
click at [153, 393] on div "Add..." at bounding box center [179, 391] width 63 height 12
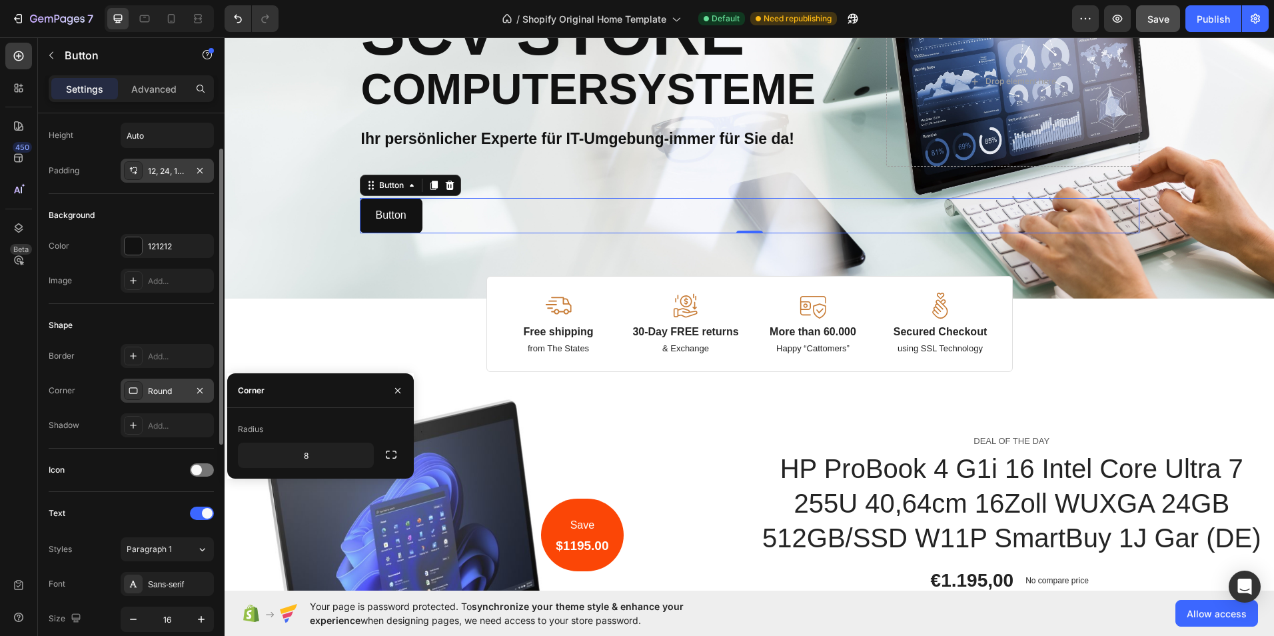
click at [178, 171] on div "12, 24, 12, 24" at bounding box center [167, 171] width 39 height 12
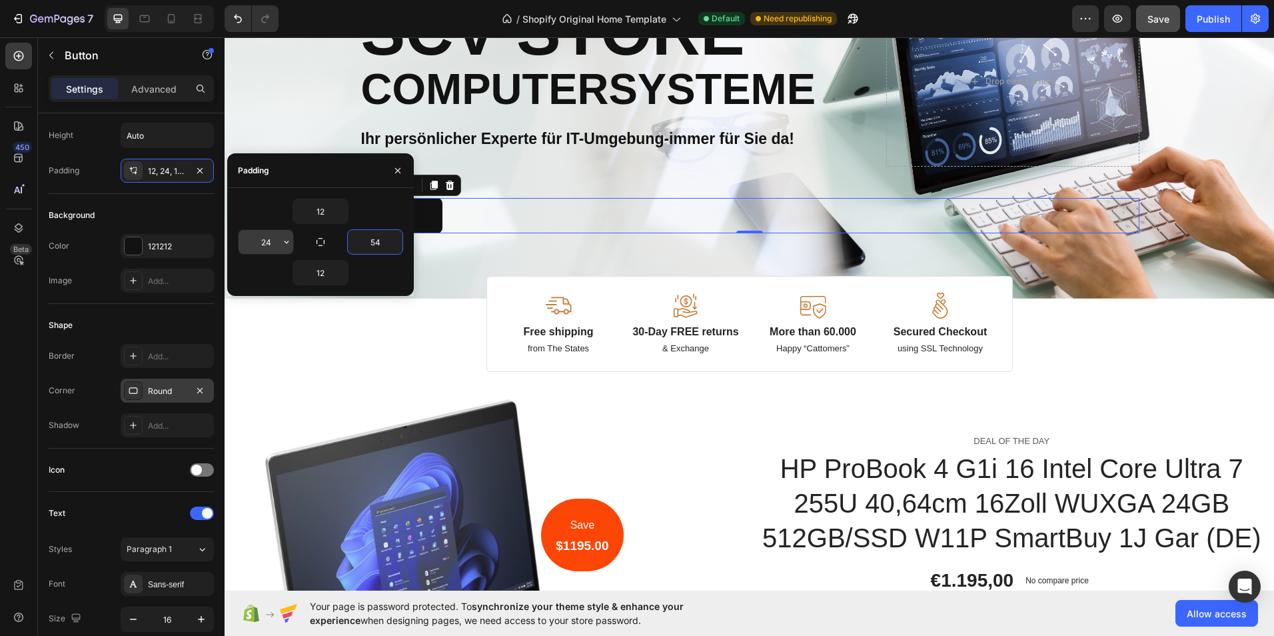
type input "54"
click at [448, 276] on div "Image Image Free shipping Text Block from The States Text Block Advanced List I…" at bounding box center [749, 114] width 799 height 367
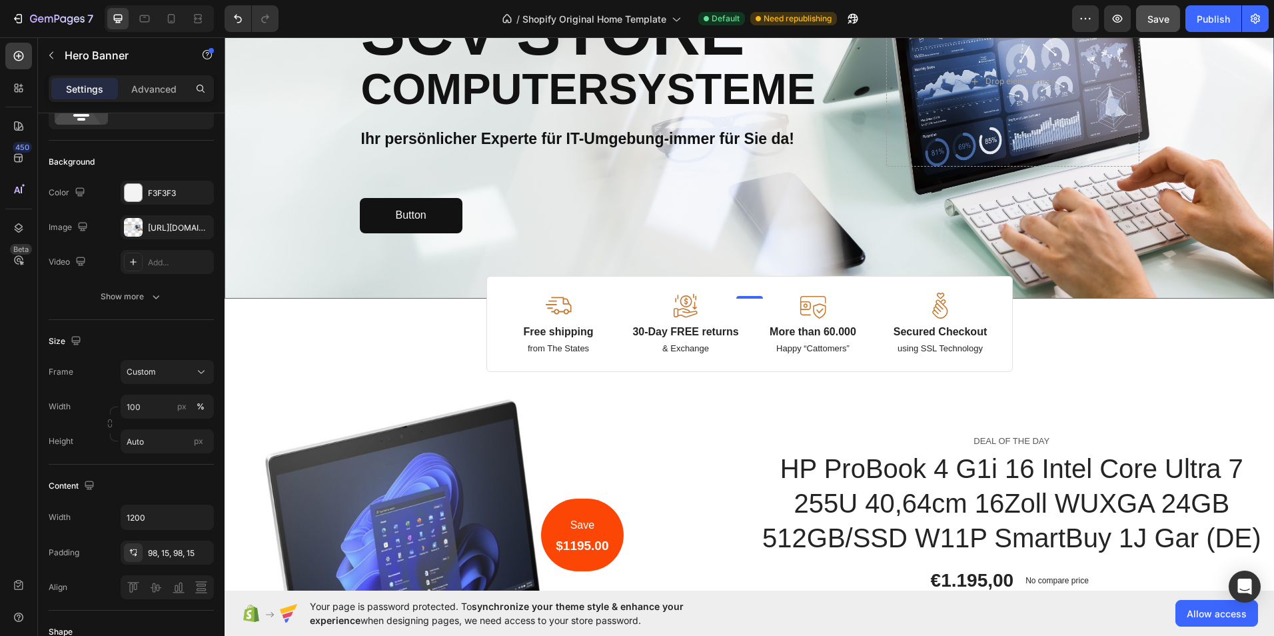
scroll to position [0, 0]
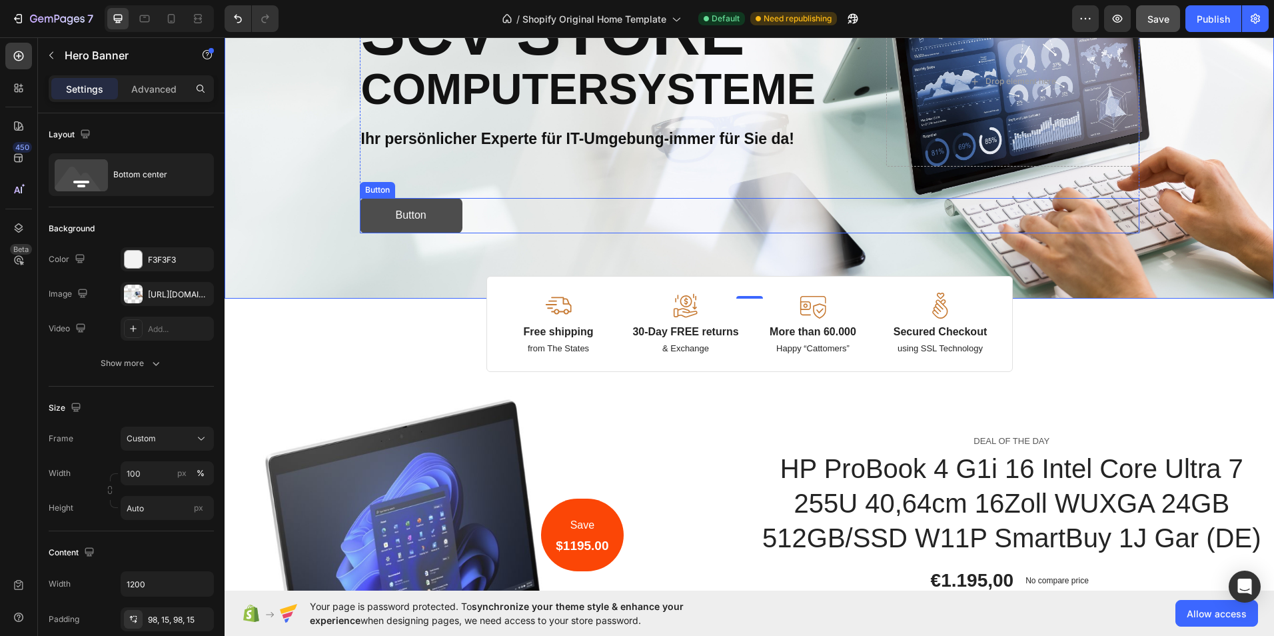
click at [362, 211] on link "Button" at bounding box center [411, 215] width 103 height 35
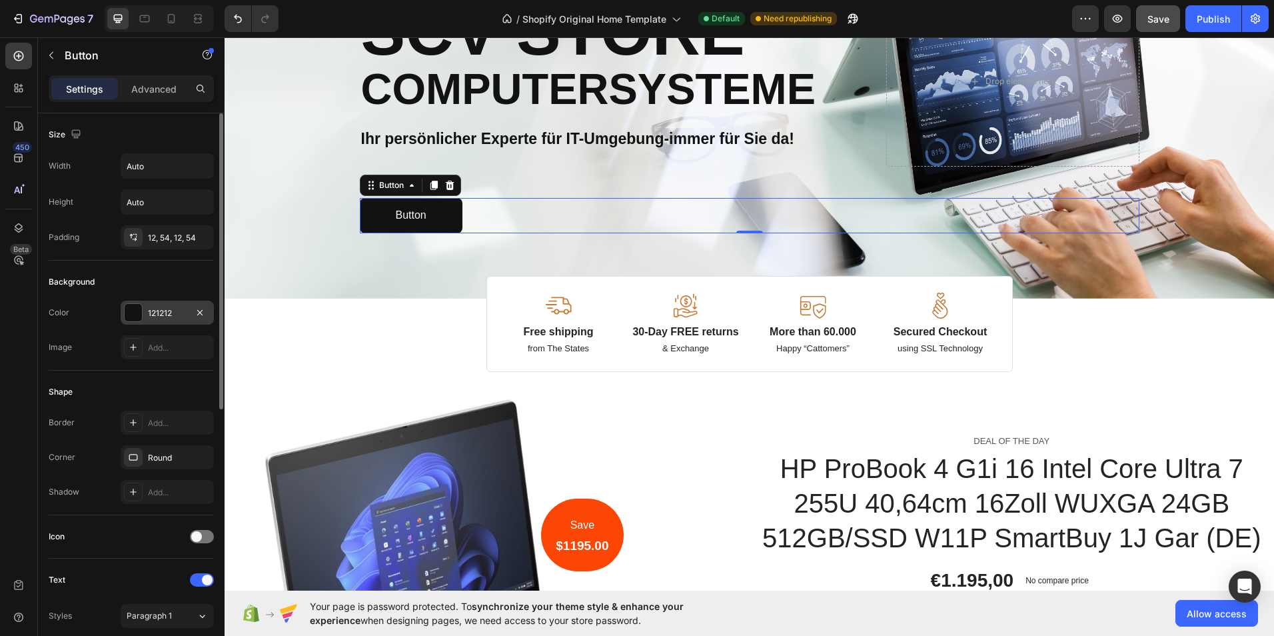
click at [172, 304] on div "121212" at bounding box center [167, 312] width 93 height 24
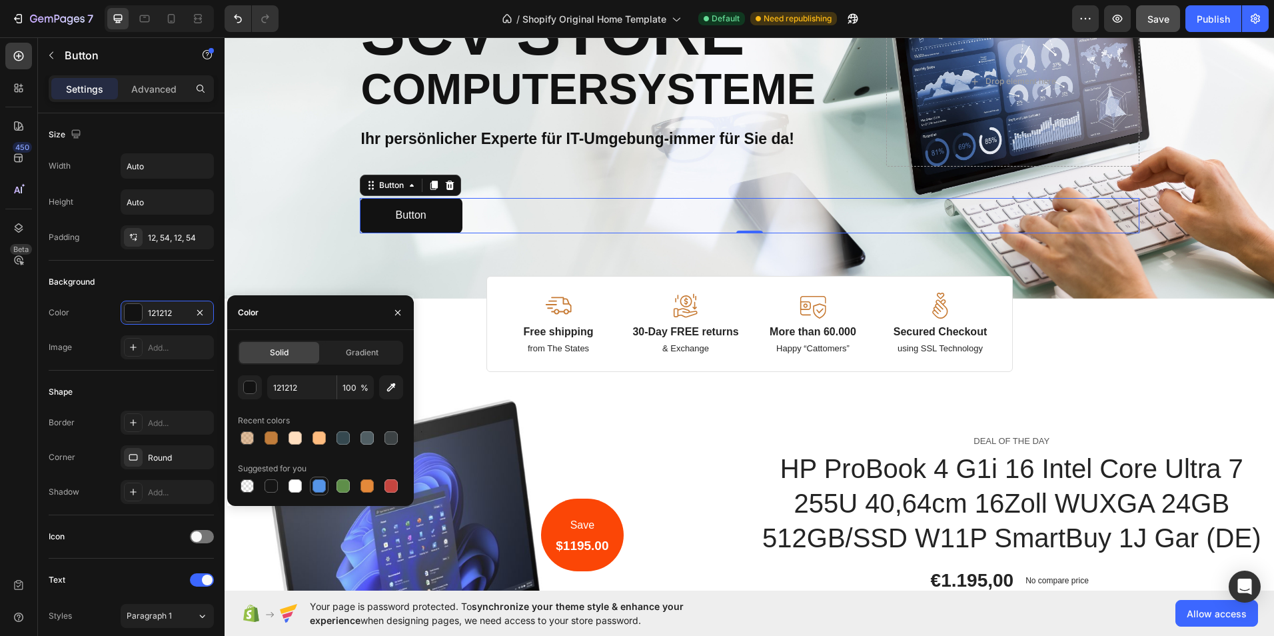
click at [316, 490] on div at bounding box center [318, 485] width 13 height 13
type input "5594E7"
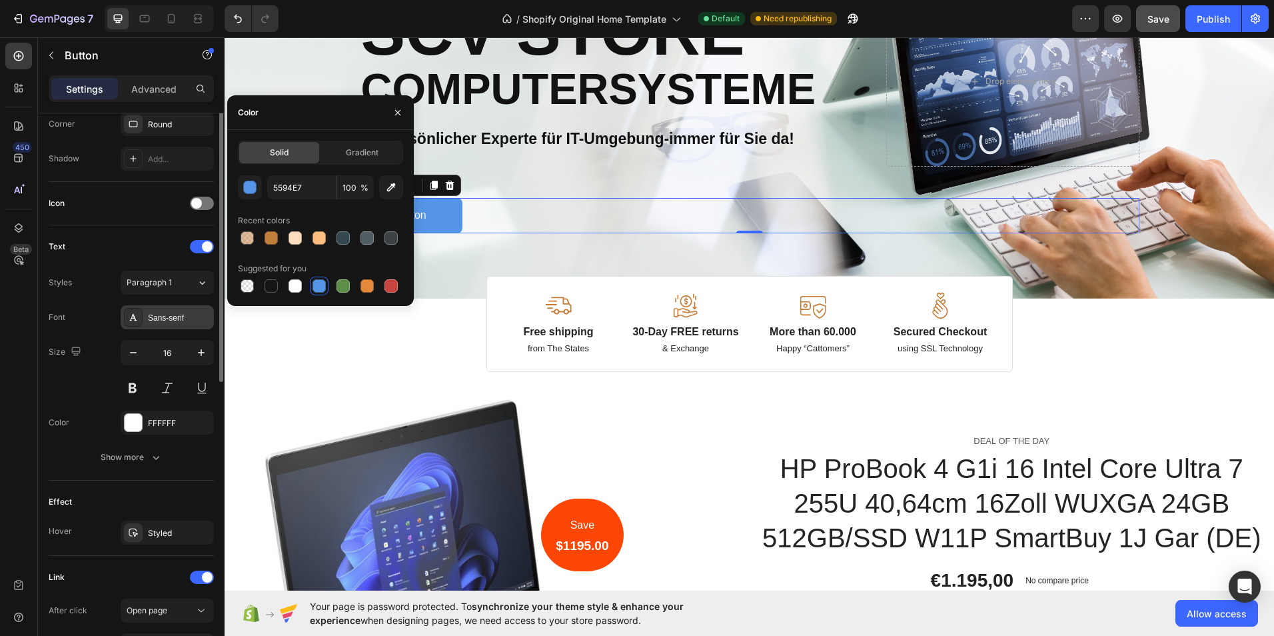
scroll to position [200, 0]
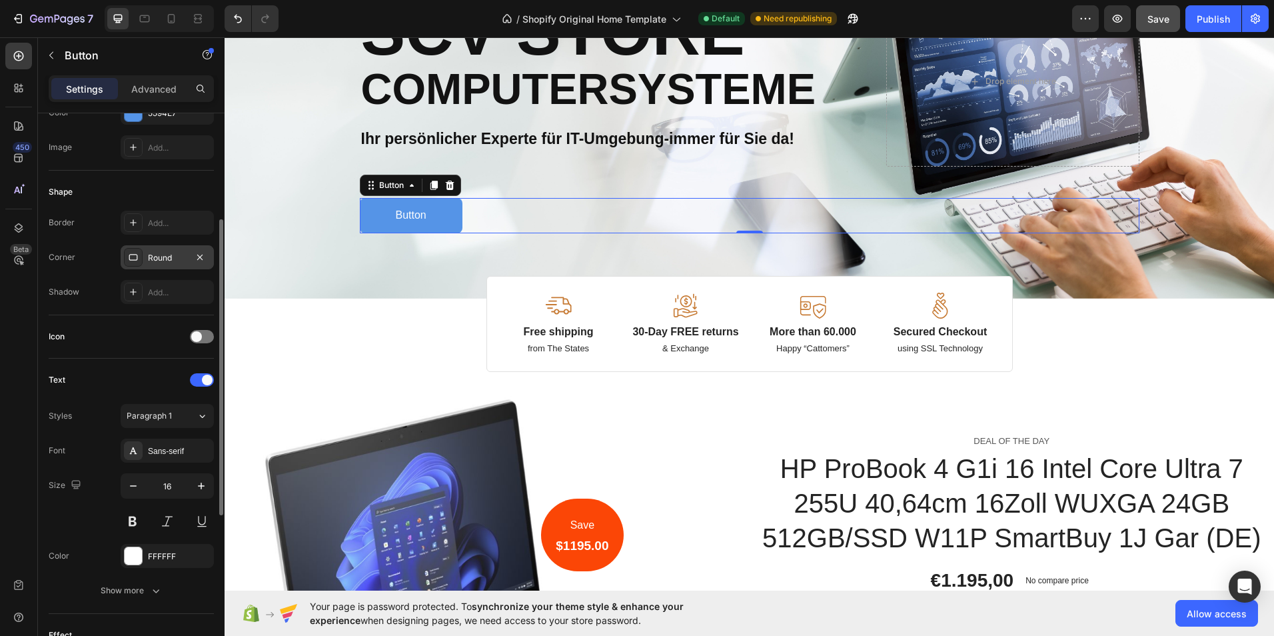
click at [165, 263] on div "Round" at bounding box center [167, 258] width 39 height 12
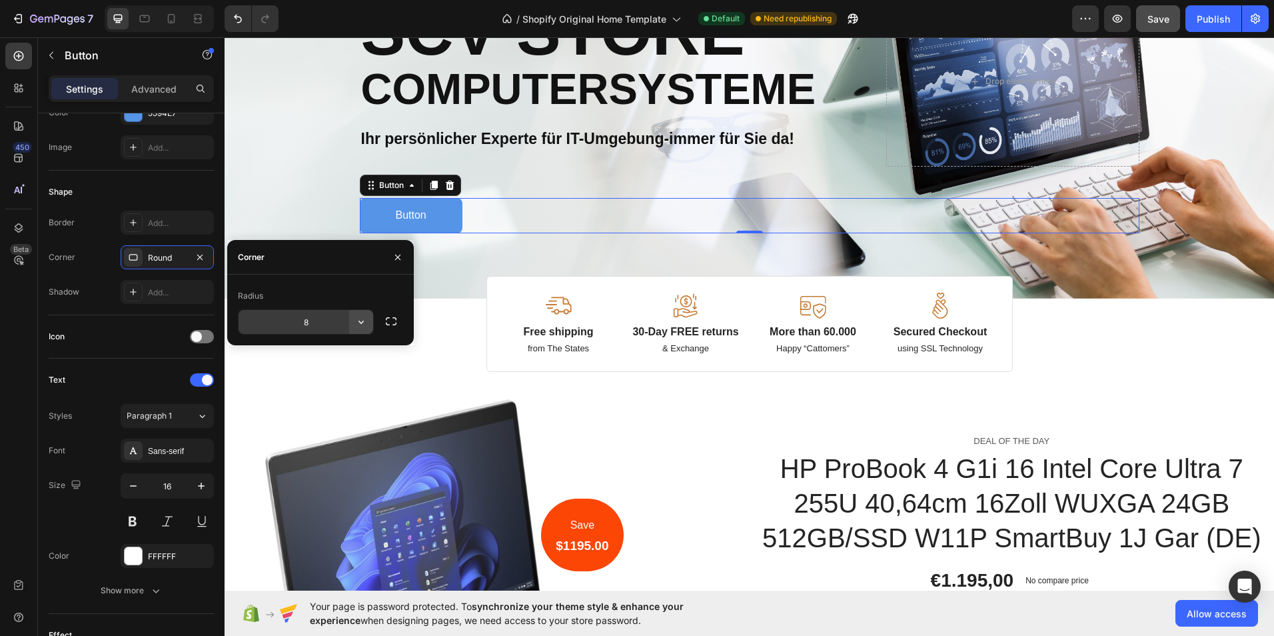
click at [356, 324] on icon "button" at bounding box center [360, 321] width 13 height 13
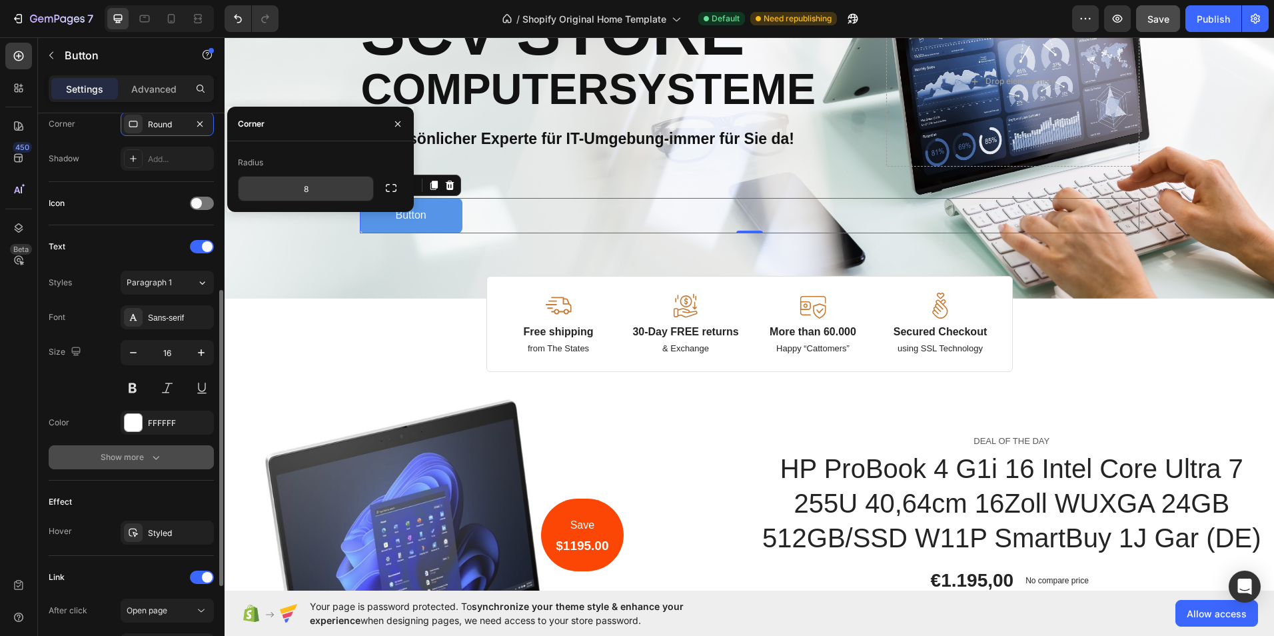
click at [153, 453] on icon "button" at bounding box center [155, 456] width 13 height 13
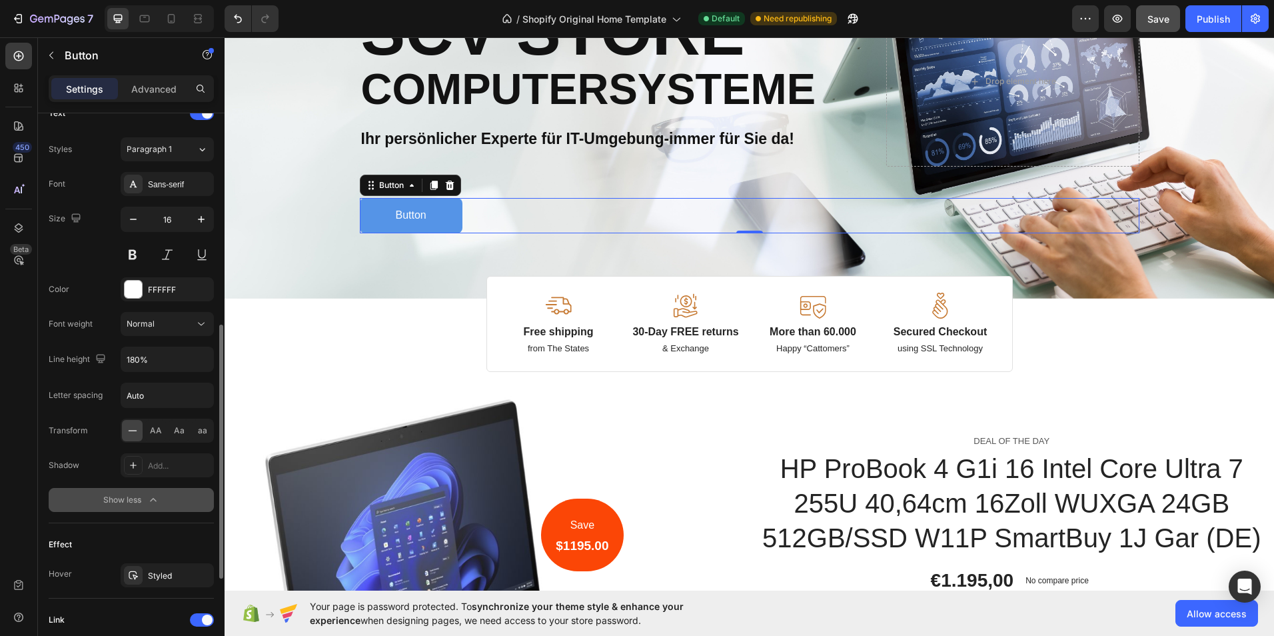
scroll to position [533, 0]
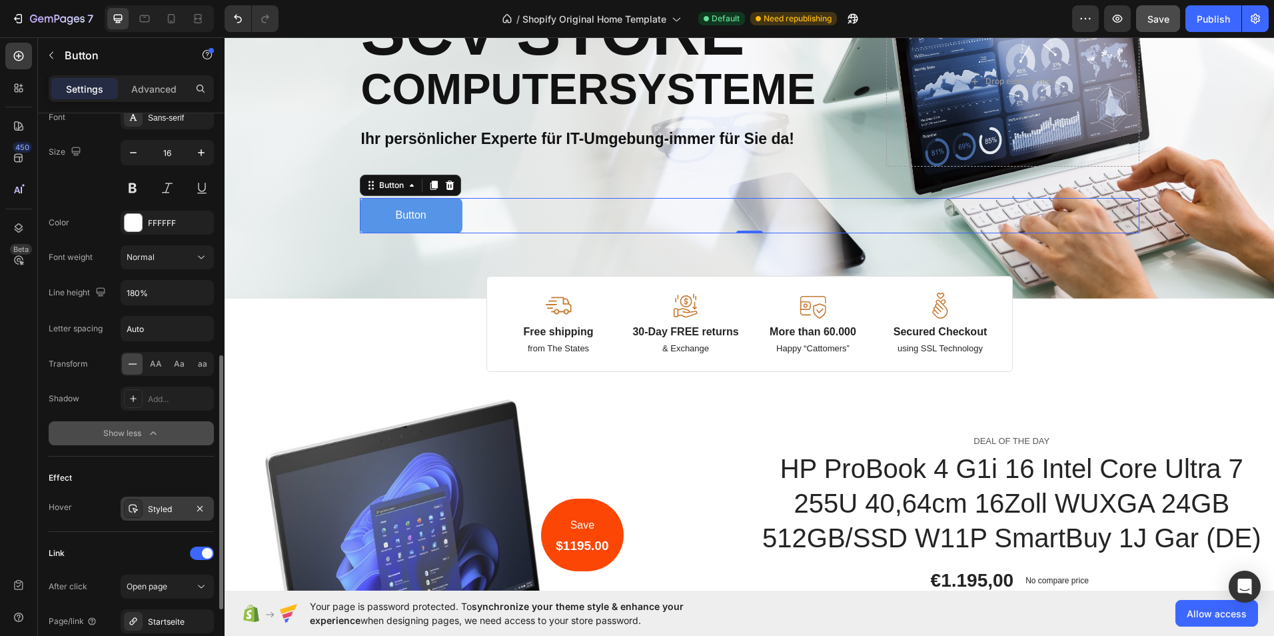
click at [167, 508] on div "Styled" at bounding box center [167, 509] width 39 height 12
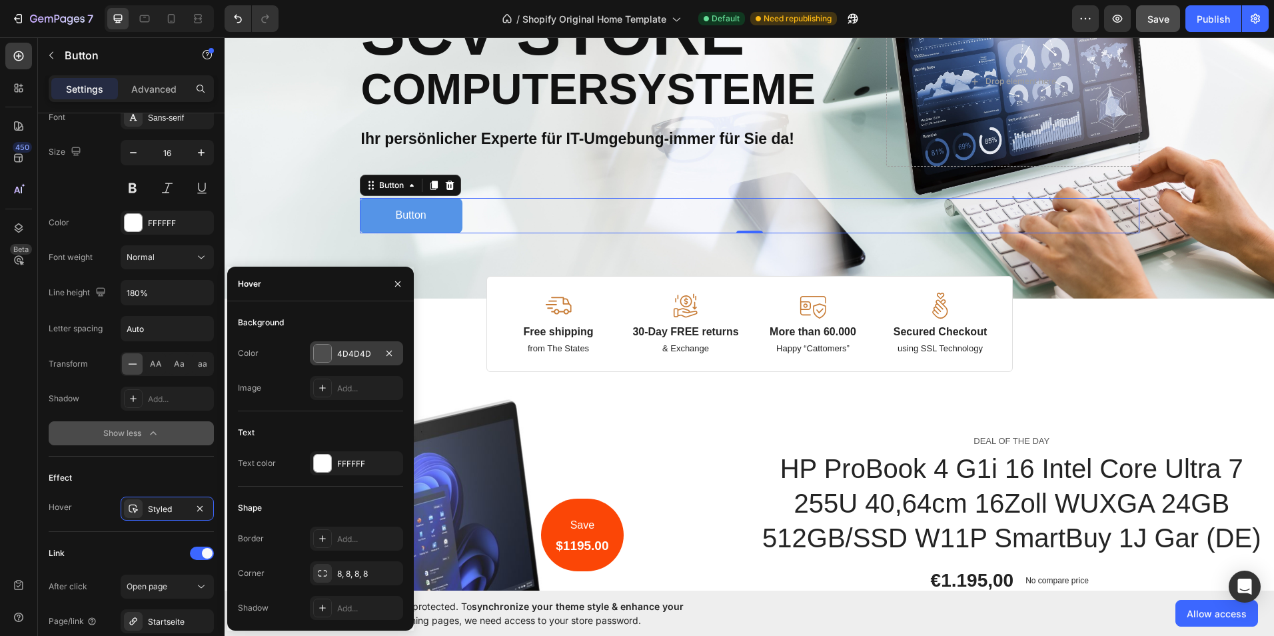
click at [359, 353] on div "4D4D4D" at bounding box center [356, 354] width 39 height 12
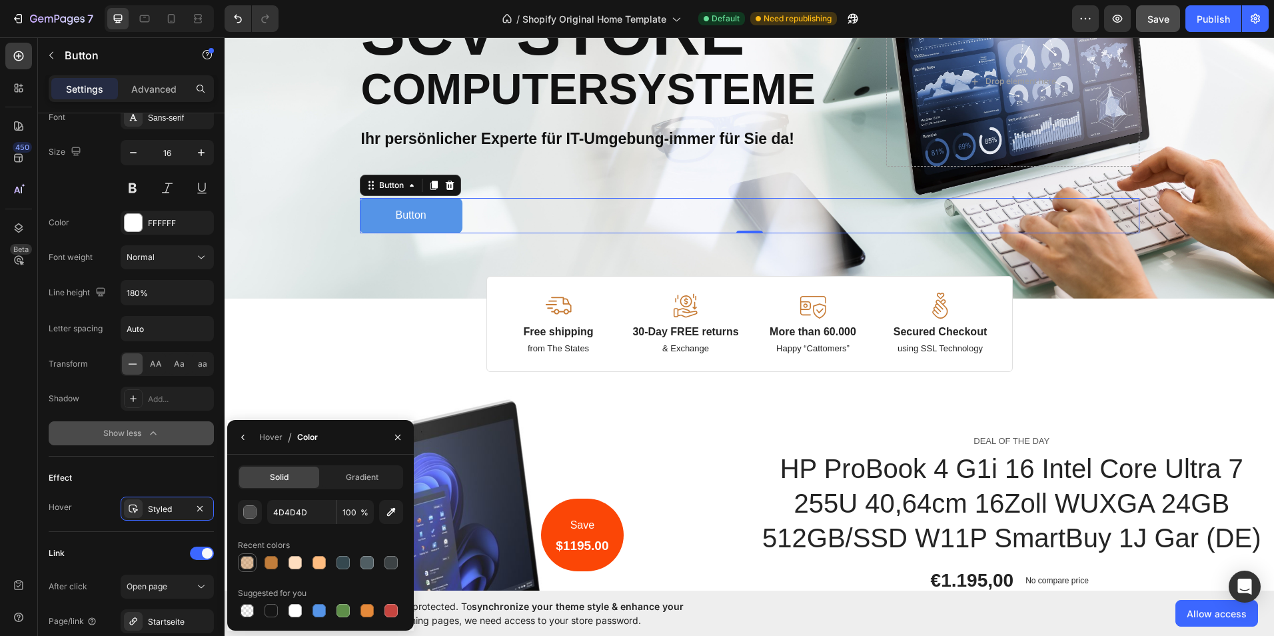
click at [251, 564] on div at bounding box center [246, 562] width 13 height 13
type input "C17D3B"
type input "50"
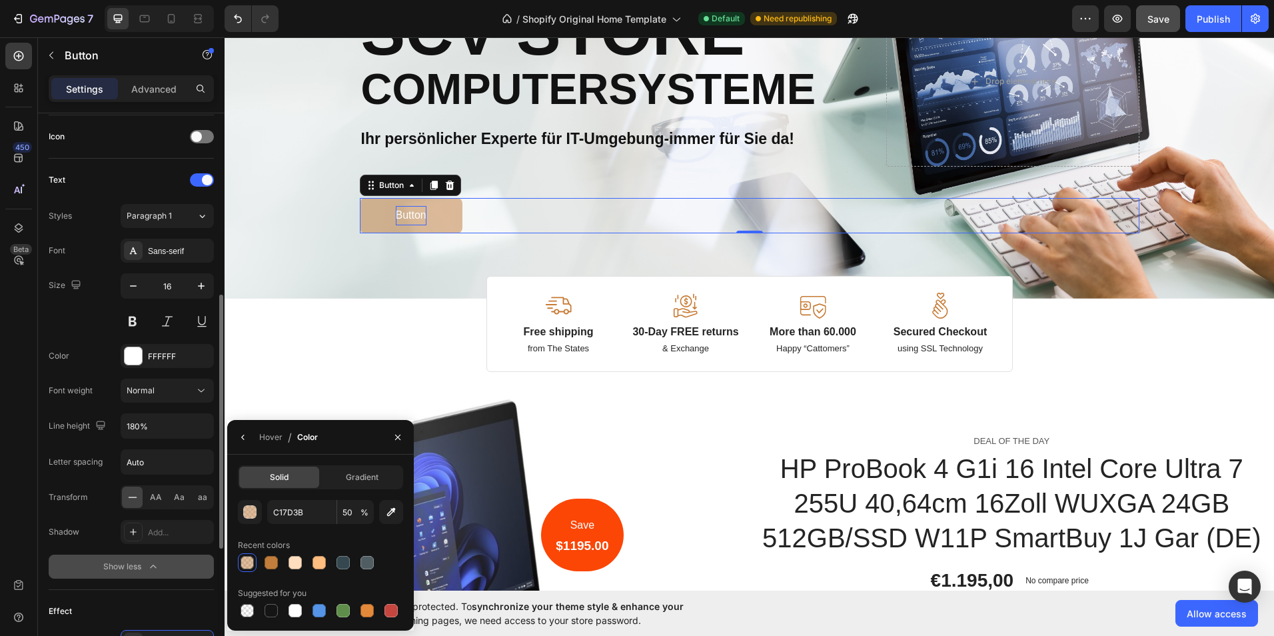
click at [421, 209] on p "Button" at bounding box center [411, 215] width 31 height 19
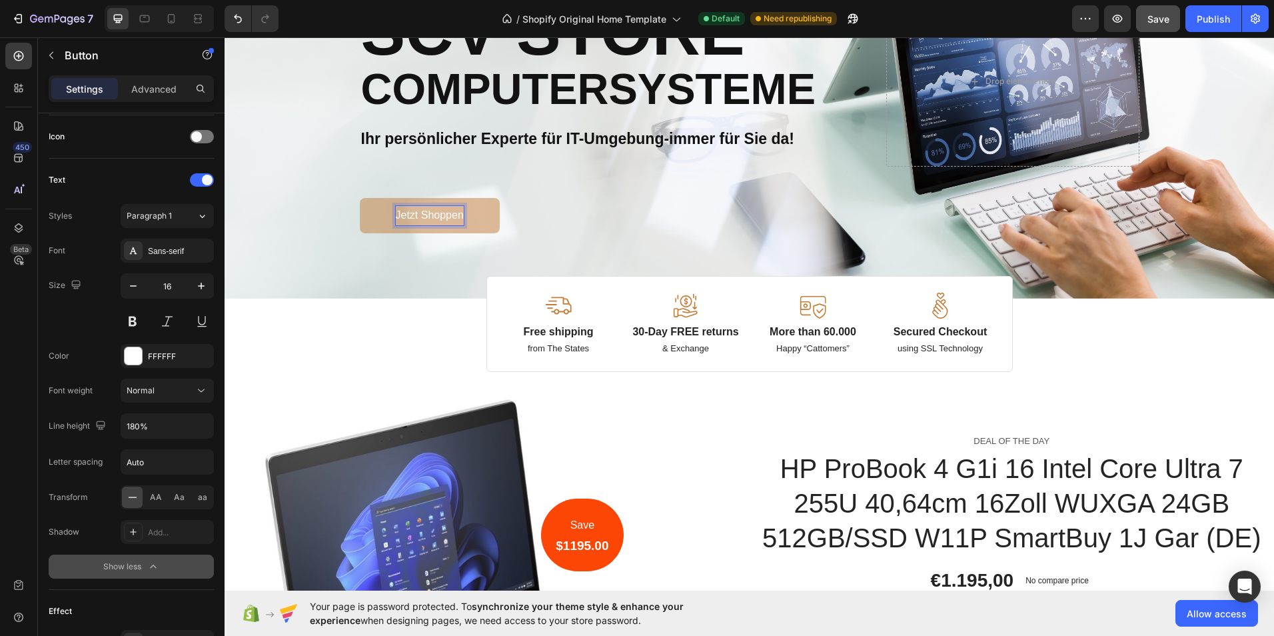
click at [415, 248] on div "Image Image Free shipping Text Block from The States Text Block Advanced List I…" at bounding box center [749, 114] width 799 height 367
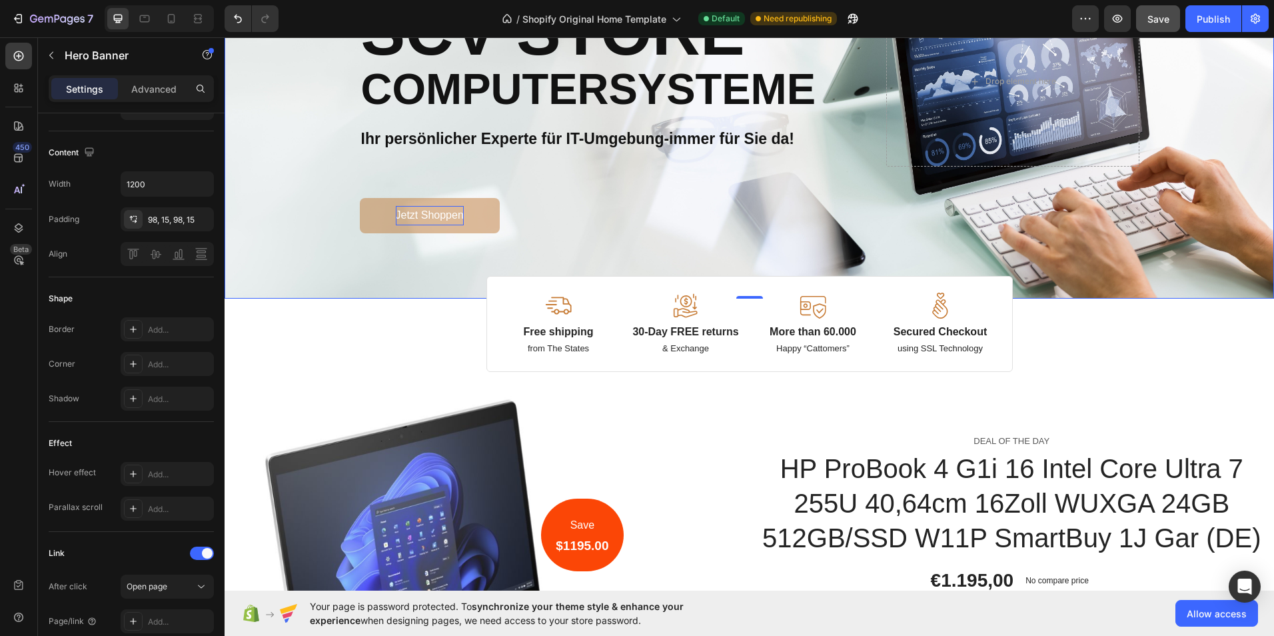
scroll to position [0, 0]
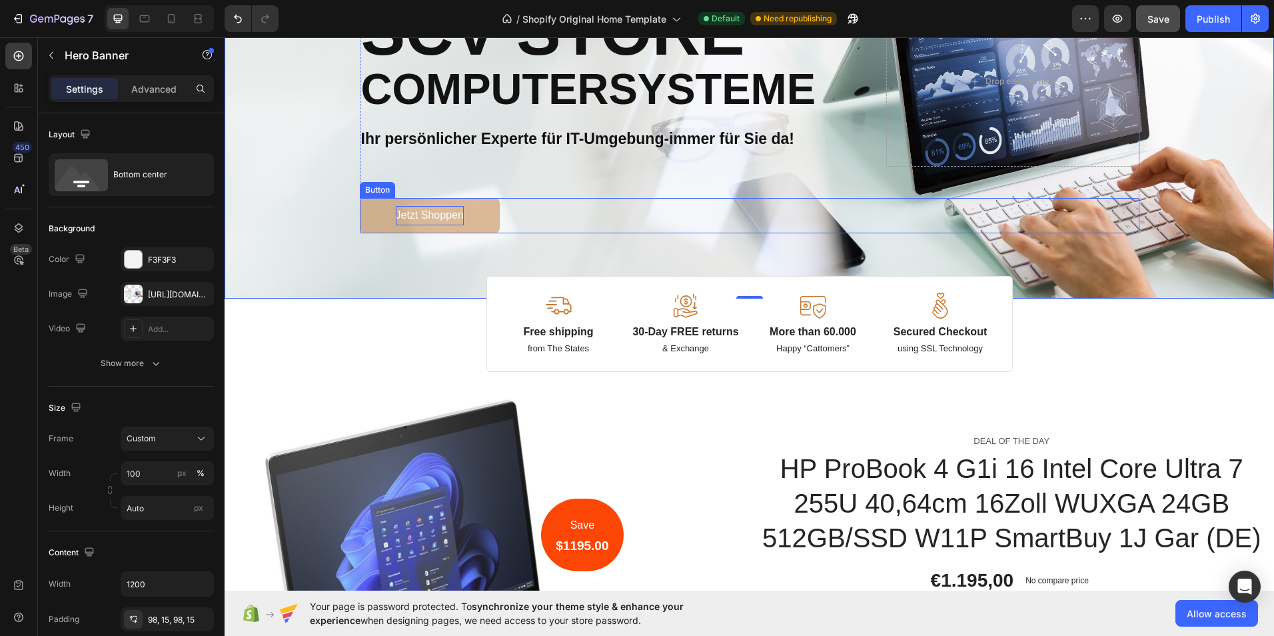
click at [372, 230] on link "Jetzt Shoppen" at bounding box center [430, 215] width 140 height 35
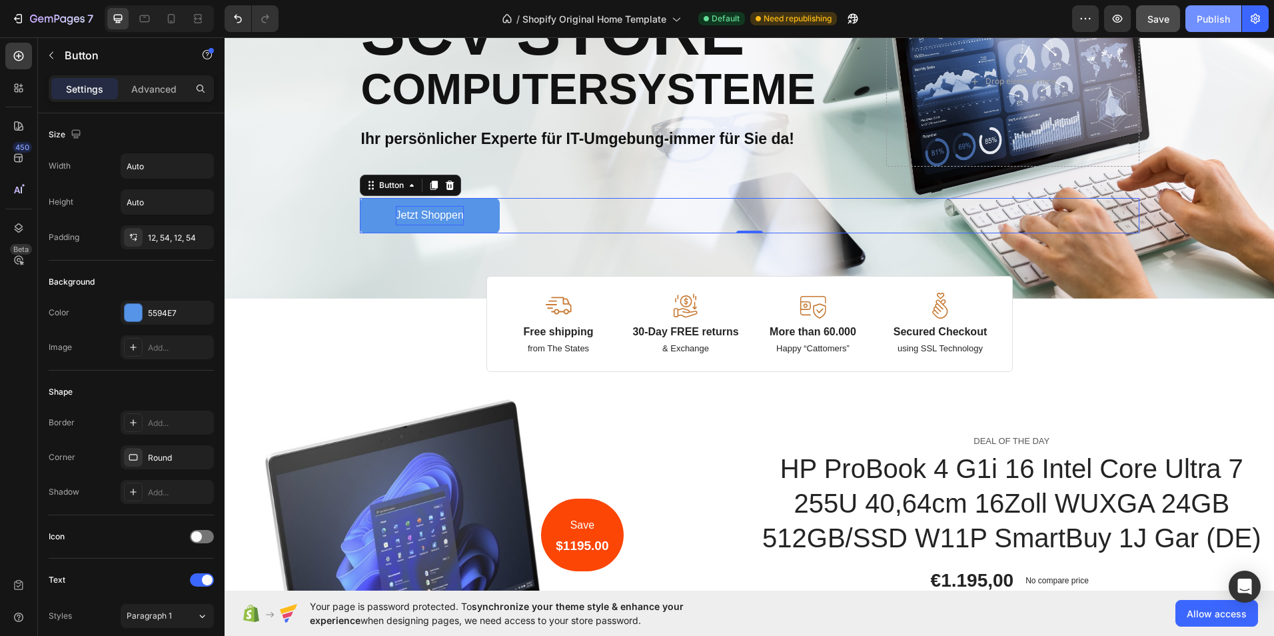
click at [1194, 19] on button "Publish" at bounding box center [1213, 18] width 56 height 27
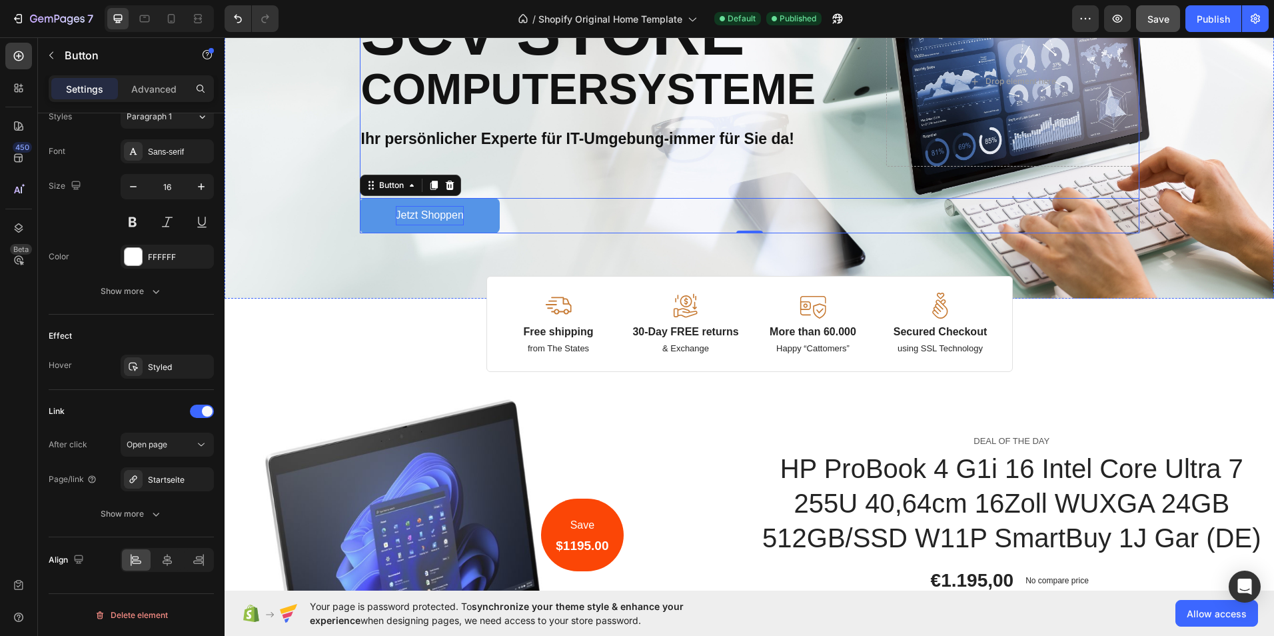
scroll to position [200, 0]
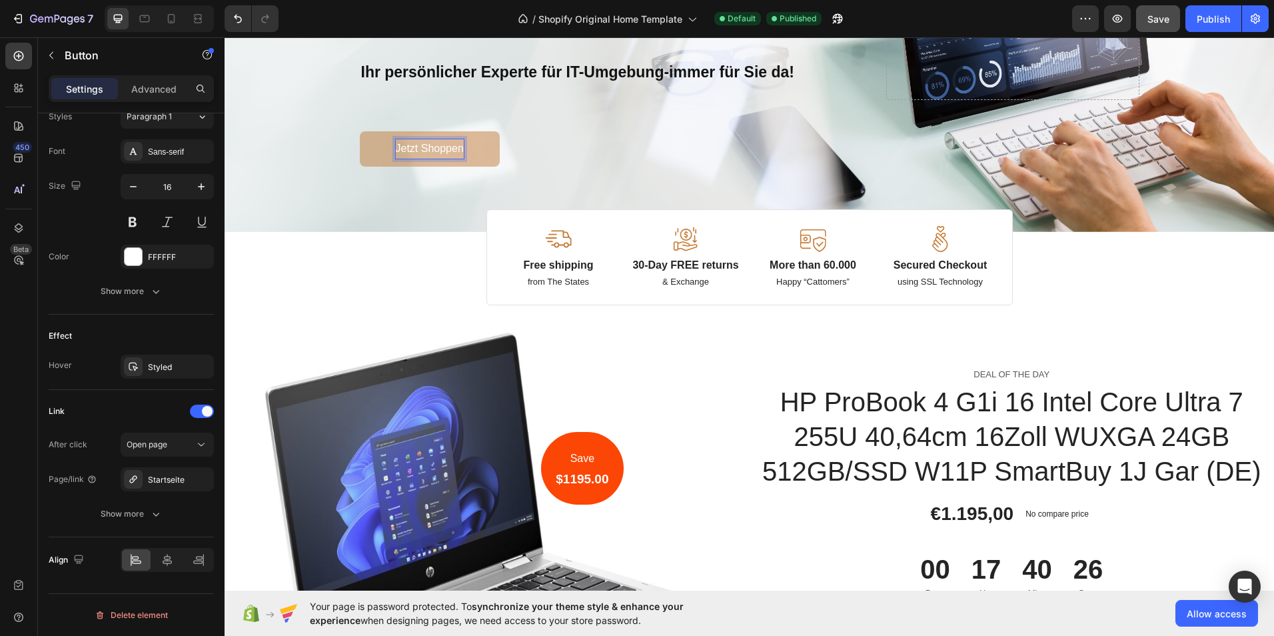
click at [475, 145] on link "Jetzt Shoppen" at bounding box center [430, 148] width 140 height 35
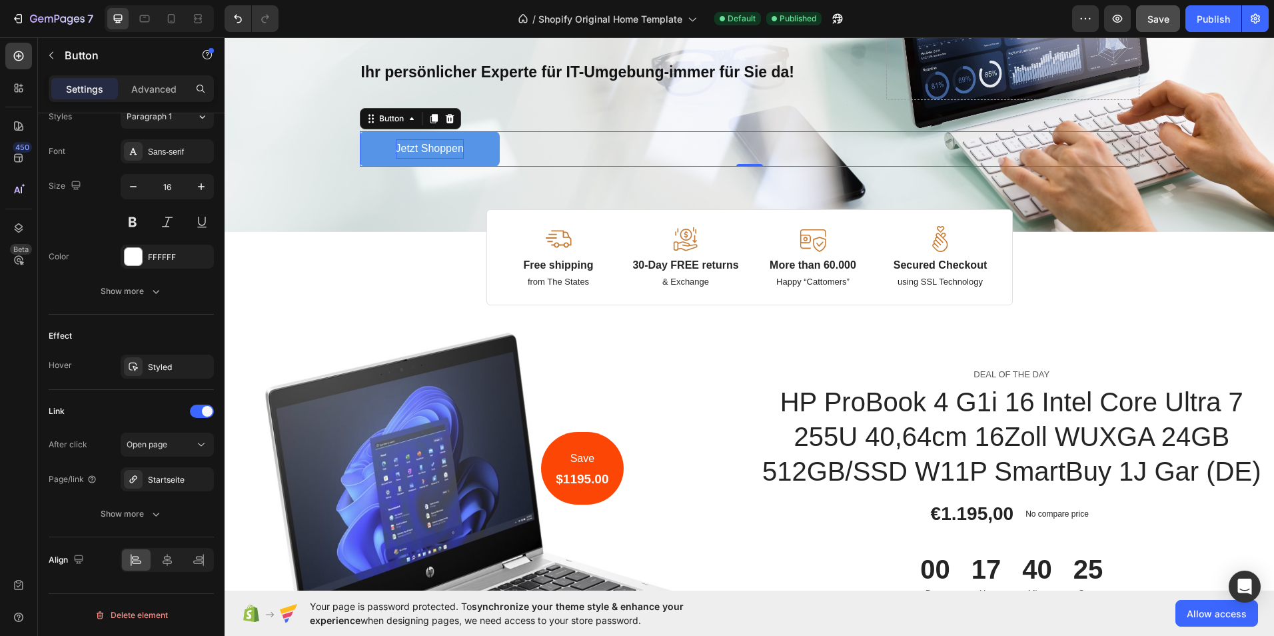
click at [456, 149] on p "Jetzt Shoppen" at bounding box center [430, 148] width 68 height 19
click at [420, 147] on p "Jetzt Shoppen" at bounding box center [430, 148] width 68 height 19
drag, startPoint x: 458, startPoint y: 147, endPoint x: 391, endPoint y: 149, distance: 67.3
click at [396, 149] on p "Jetzt Shoppen" at bounding box center [430, 148] width 68 height 19
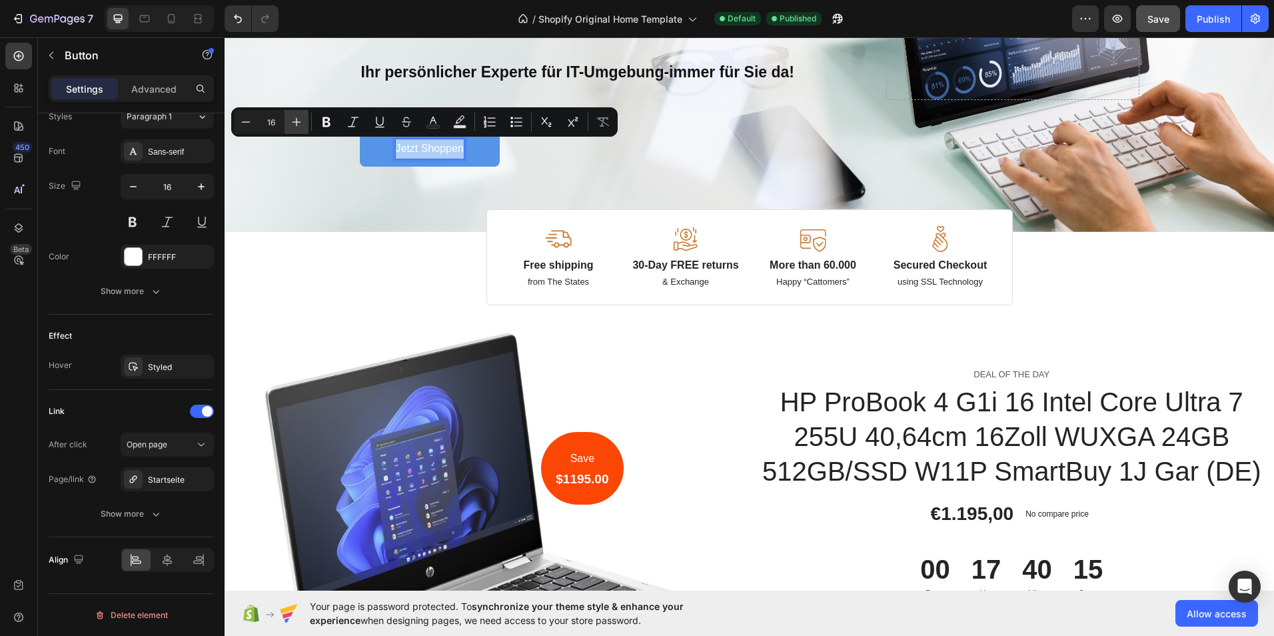
click at [298, 126] on icon "Editor contextual toolbar" at bounding box center [296, 121] width 13 height 13
type input "18"
click at [325, 122] on icon "Editor contextual toolbar" at bounding box center [326, 122] width 8 height 10
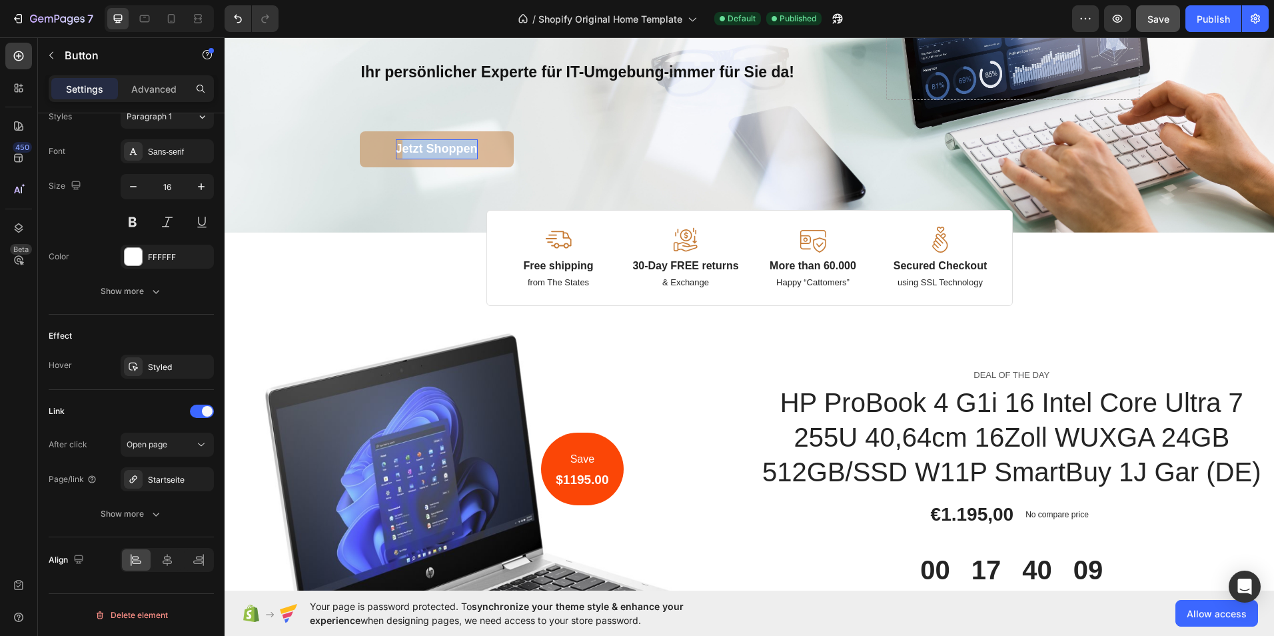
drag, startPoint x: 472, startPoint y: 144, endPoint x: 398, endPoint y: 144, distance: 73.9
click at [398, 144] on strong "Jetzt Shoppen" at bounding box center [437, 148] width 82 height 13
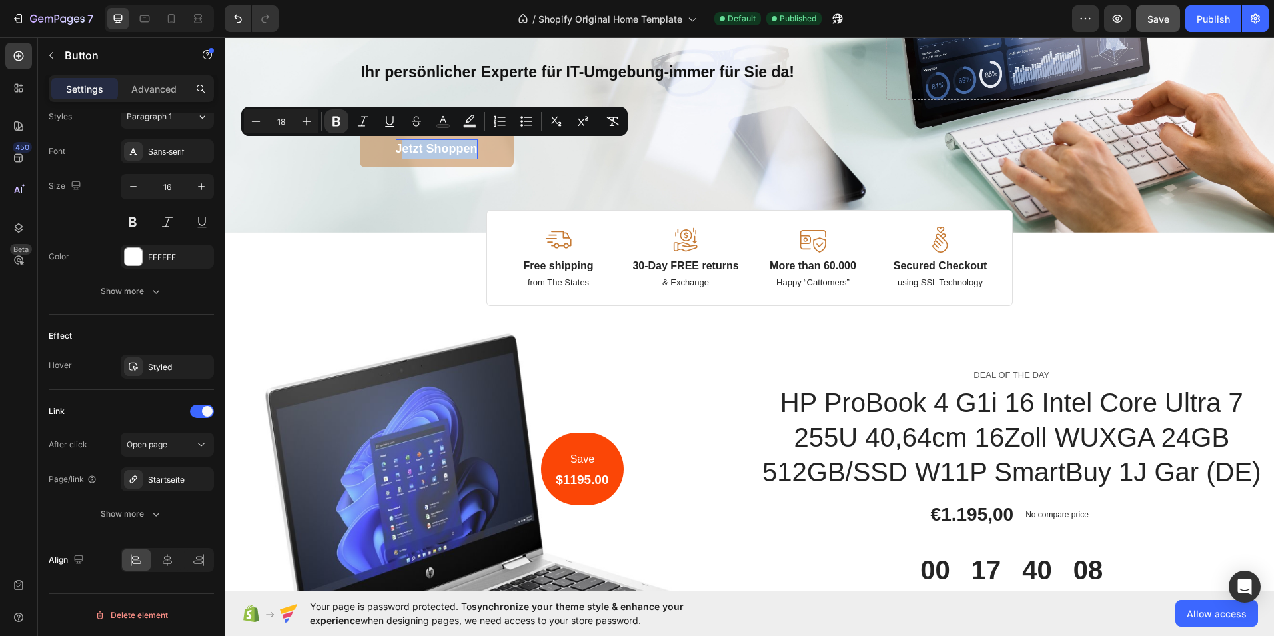
click at [435, 147] on strong "Jetzt Shoppen" at bounding box center [437, 148] width 82 height 13
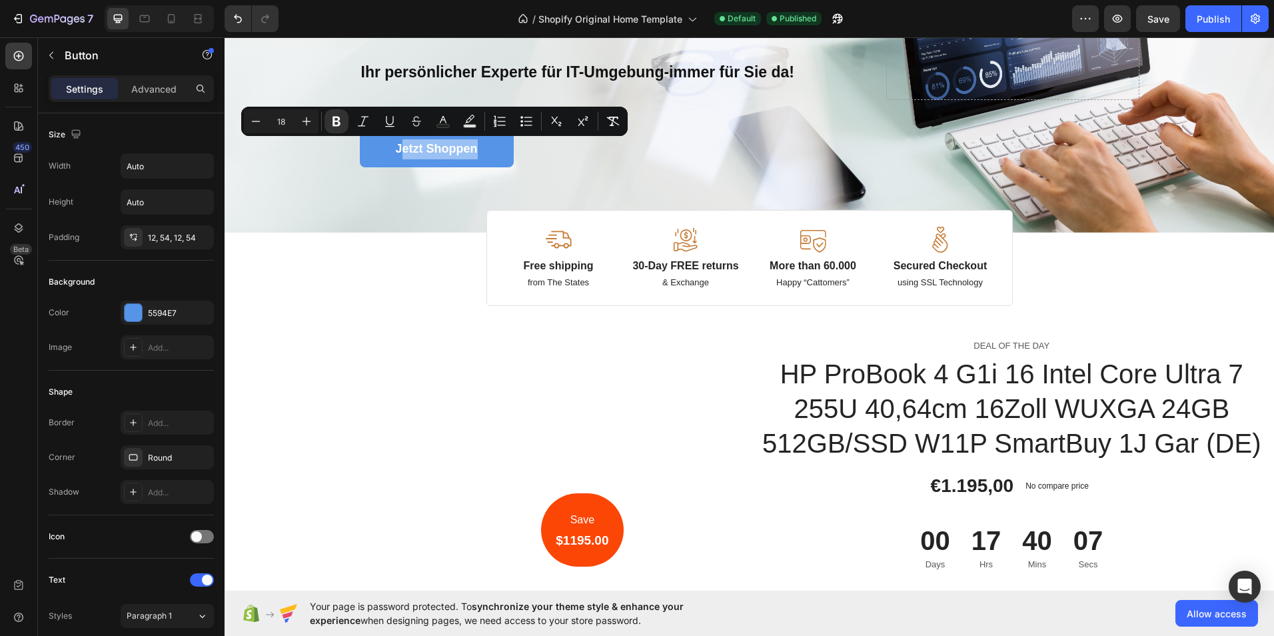
scroll to position [499, 0]
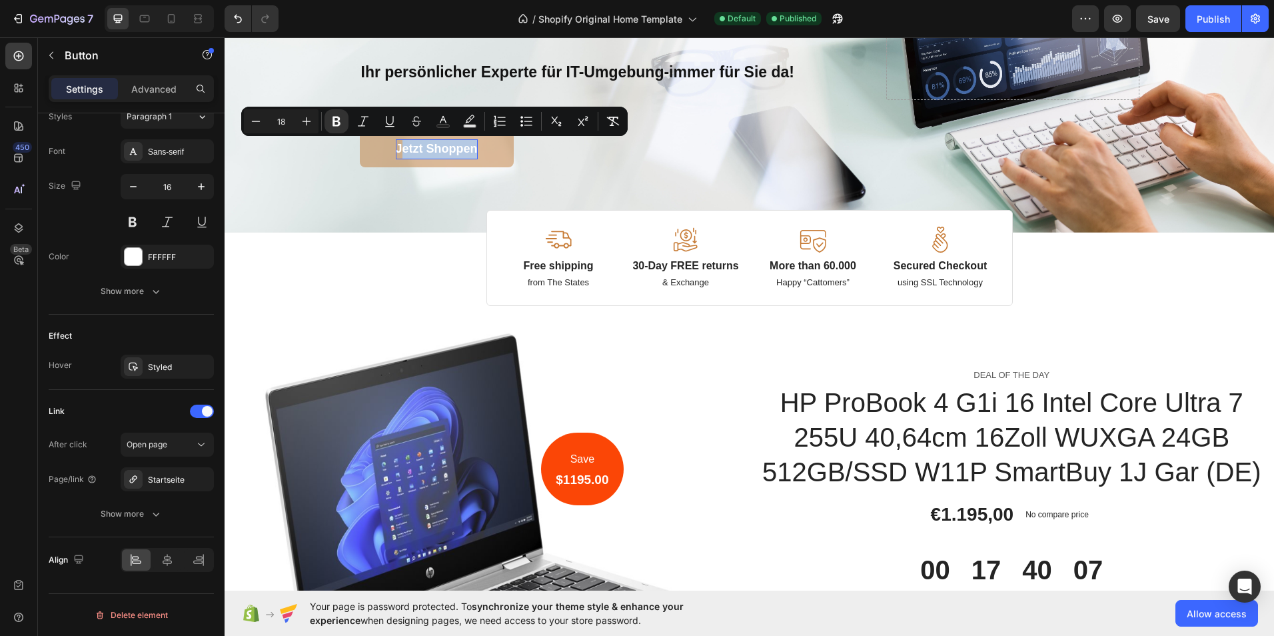
click at [467, 146] on strong "Jetzt Shoppen" at bounding box center [437, 148] width 82 height 13
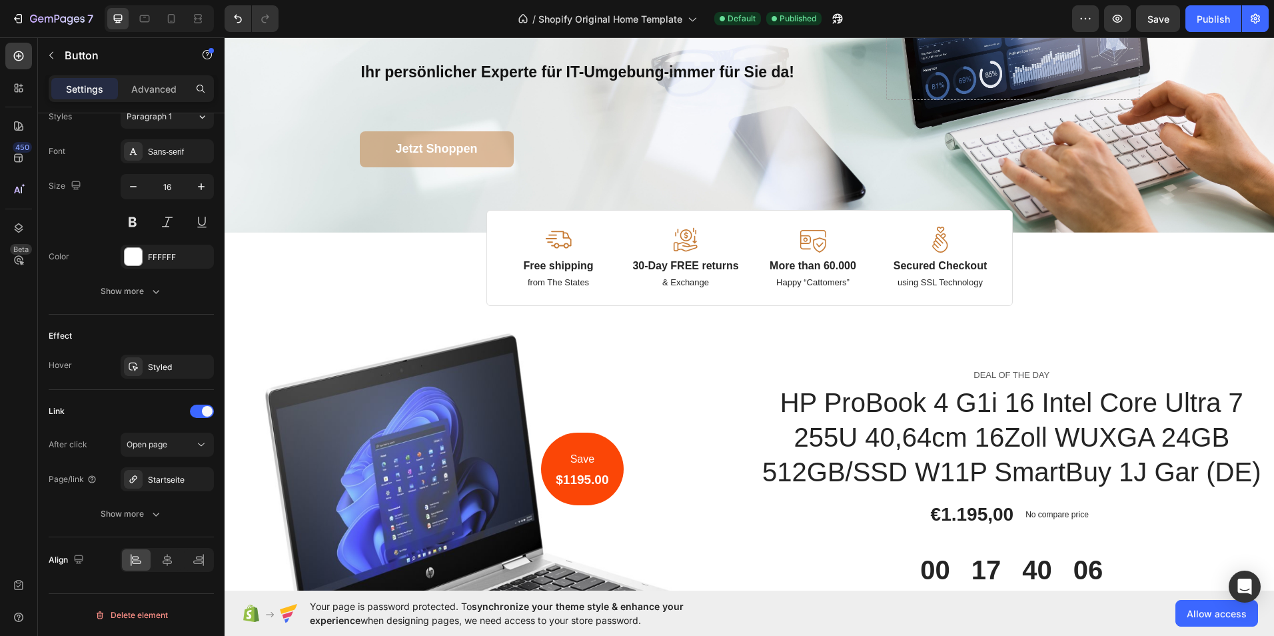
drag, startPoint x: 474, startPoint y: 148, endPoint x: 388, endPoint y: 146, distance: 86.0
click at [388, 146] on link "Jetzt Shoppen" at bounding box center [437, 149] width 154 height 36
drag, startPoint x: 394, startPoint y: 146, endPoint x: 463, endPoint y: 154, distance: 69.1
click at [463, 154] on strong "Jetzt Shoppen" at bounding box center [437, 148] width 82 height 13
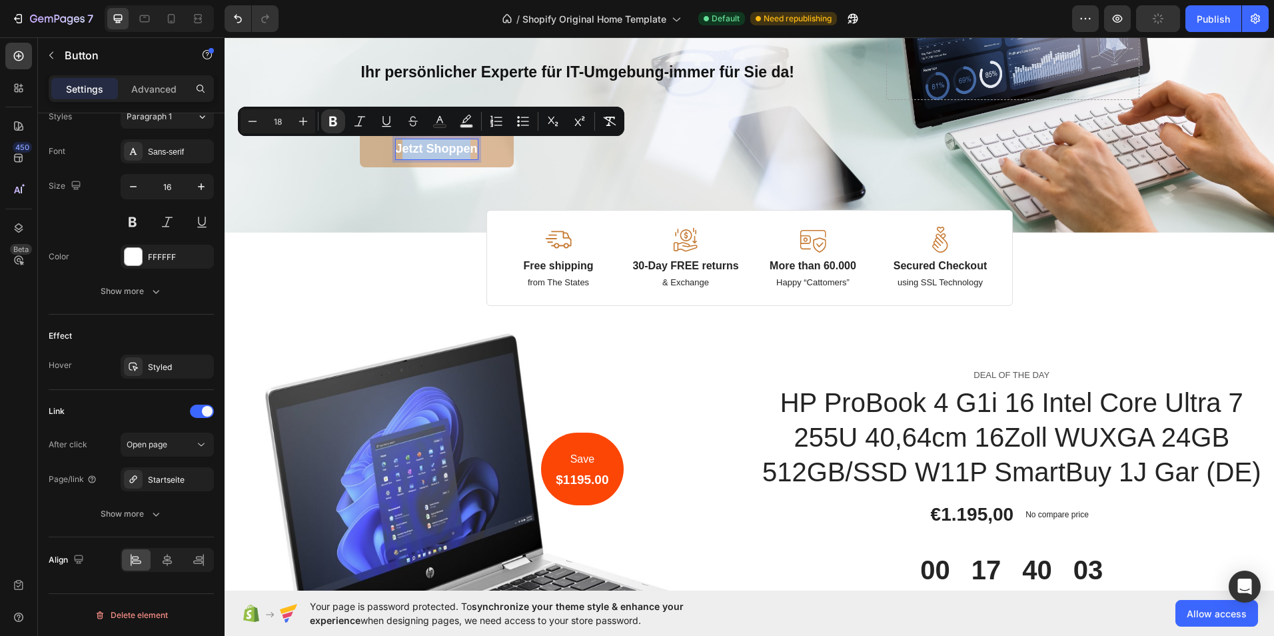
click at [463, 154] on strong "Jetzt Shoppen" at bounding box center [437, 148] width 82 height 13
drag, startPoint x: 470, startPoint y: 147, endPoint x: 381, endPoint y: 144, distance: 89.3
click at [381, 144] on link "Jetzt Shoppen" at bounding box center [437, 149] width 154 height 36
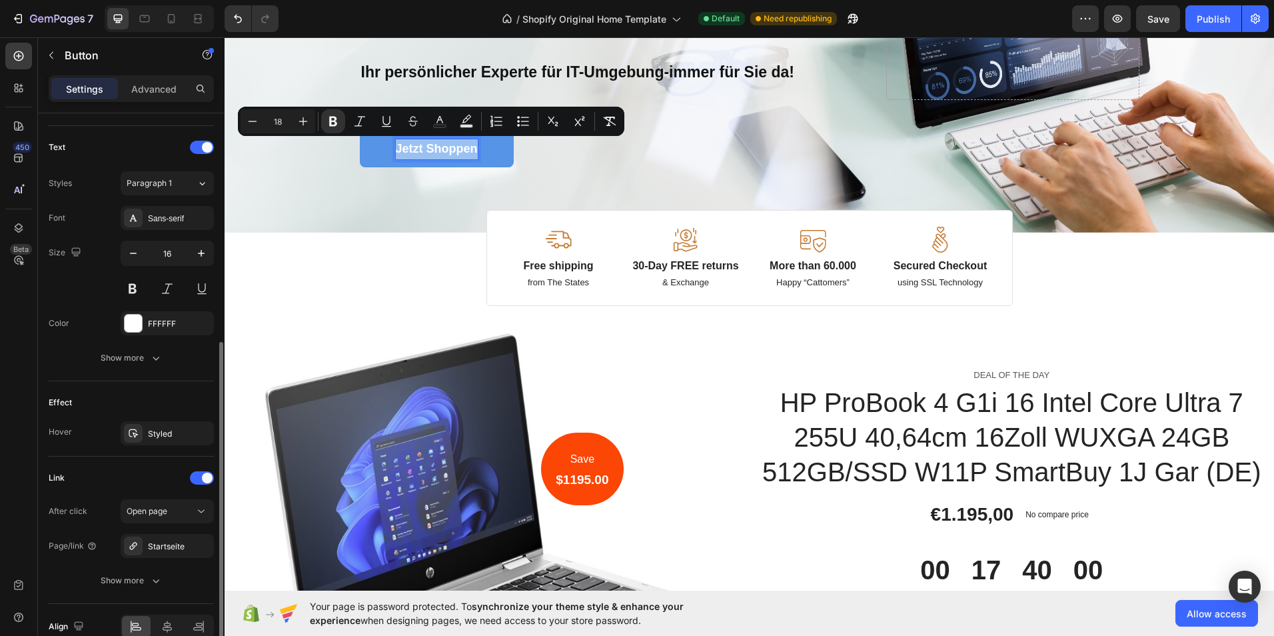
scroll to position [366, 0]
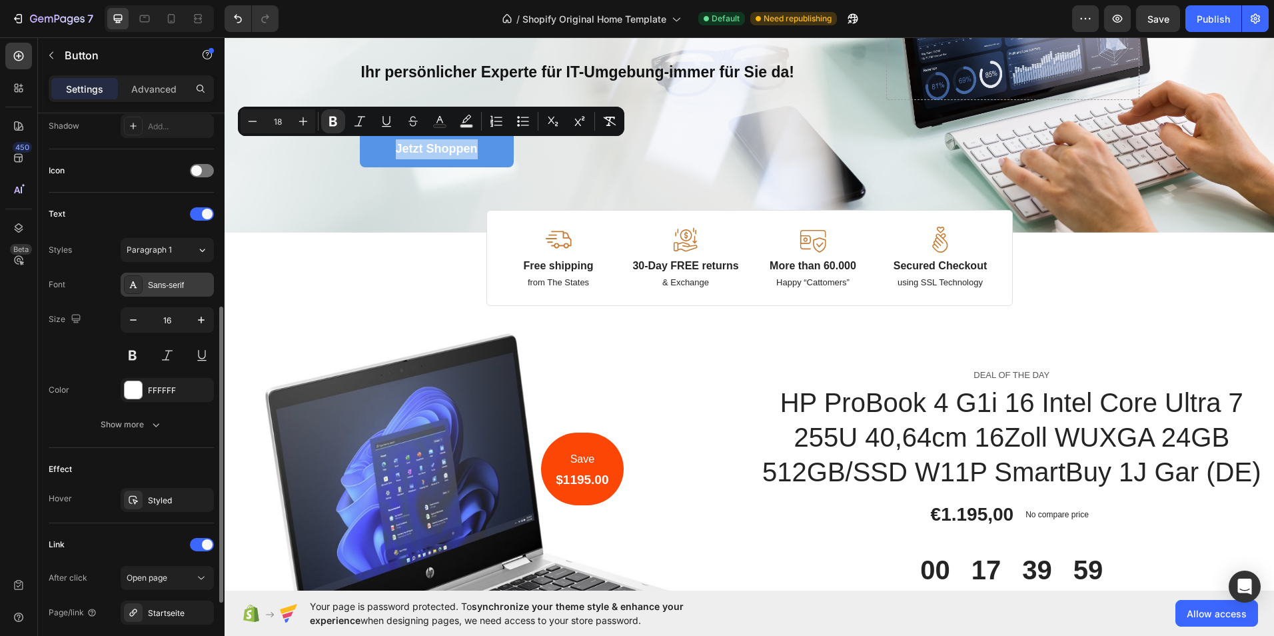
click at [185, 288] on div "Sans-serif" at bounding box center [179, 285] width 63 height 12
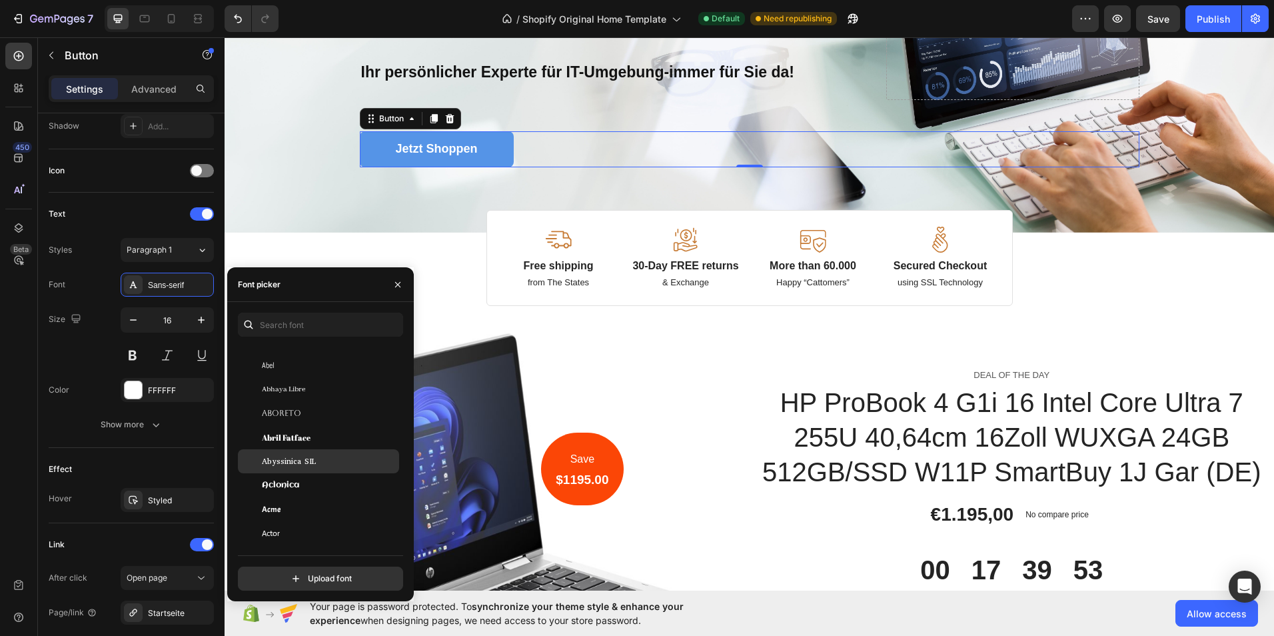
scroll to position [133, 0]
click at [326, 454] on div "Abyssinica SIL" at bounding box center [329, 450] width 135 height 12
click at [314, 472] on div "Abril Fatface" at bounding box center [329, 476] width 135 height 12
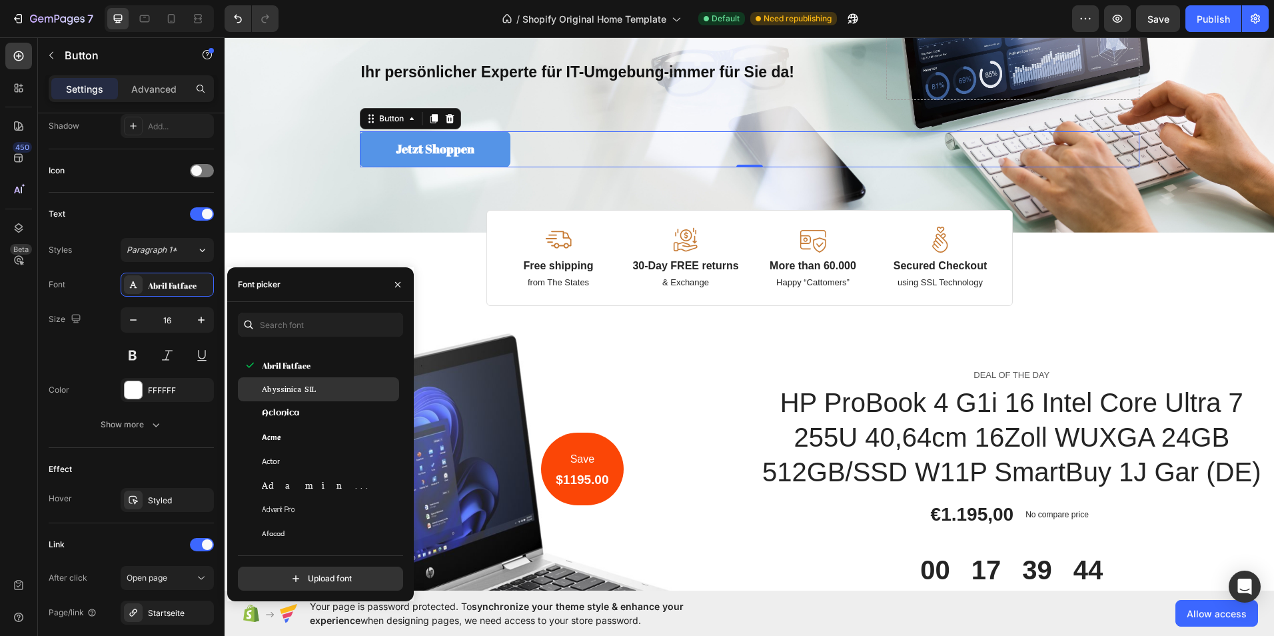
click at [312, 390] on span "Abyssinica SIL" at bounding box center [289, 389] width 54 height 12
click at [295, 466] on div "Actor" at bounding box center [329, 461] width 135 height 12
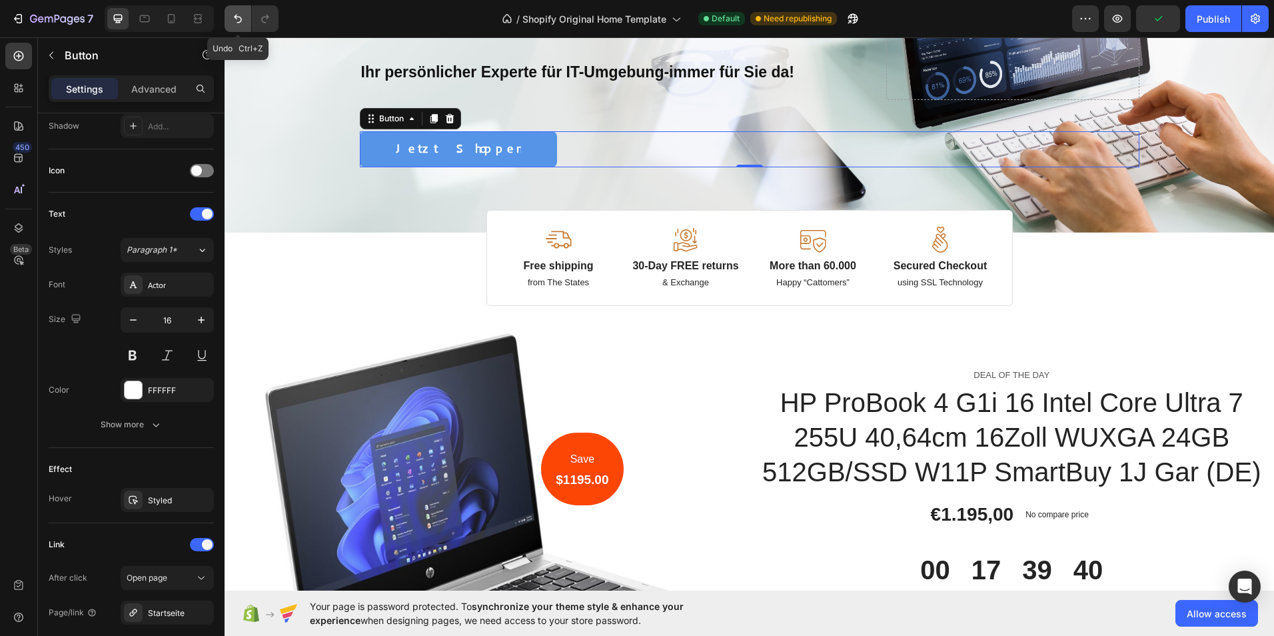
click at [233, 22] on icon "Undo/Redo" at bounding box center [237, 18] width 13 height 13
click at [234, 22] on icon "Undo/Redo" at bounding box center [237, 18] width 13 height 13
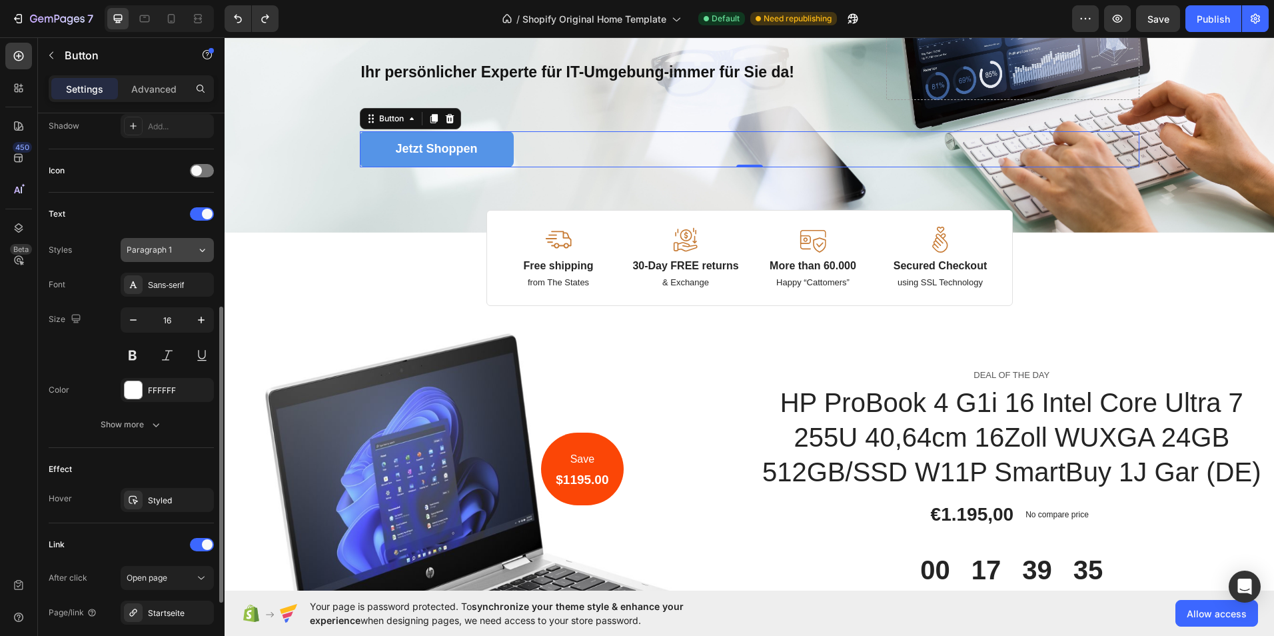
click at [206, 246] on icon at bounding box center [202, 249] width 11 height 13
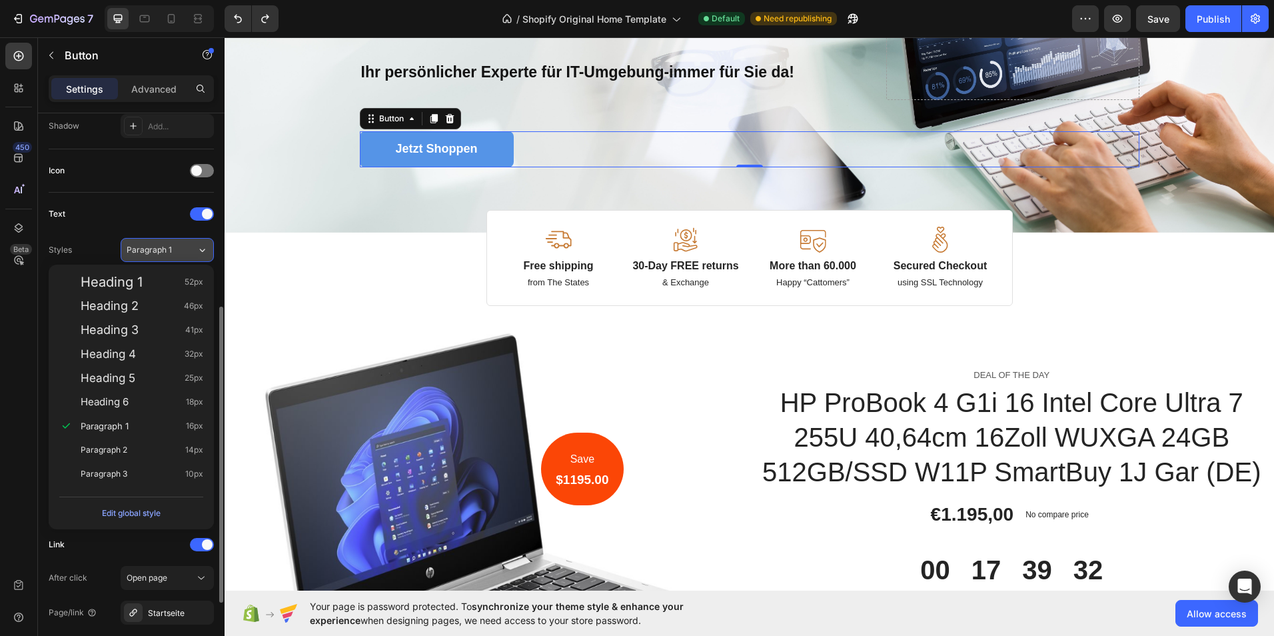
click at [206, 246] on icon at bounding box center [202, 249] width 11 height 13
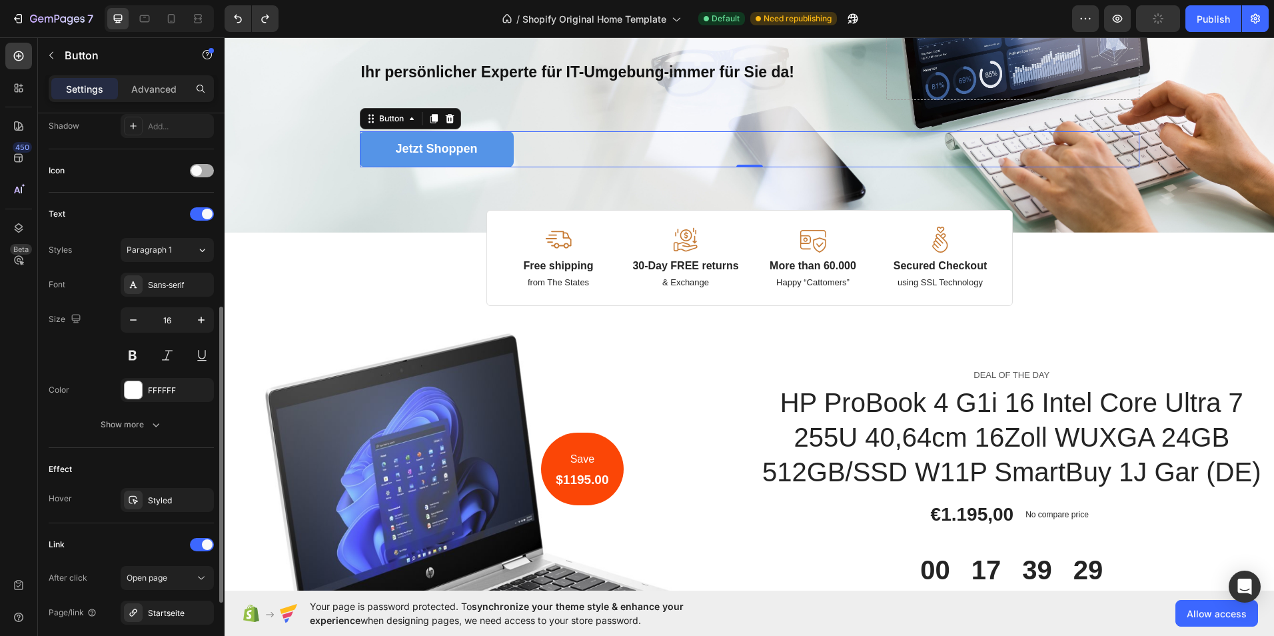
click at [197, 167] on span at bounding box center [196, 170] width 11 height 11
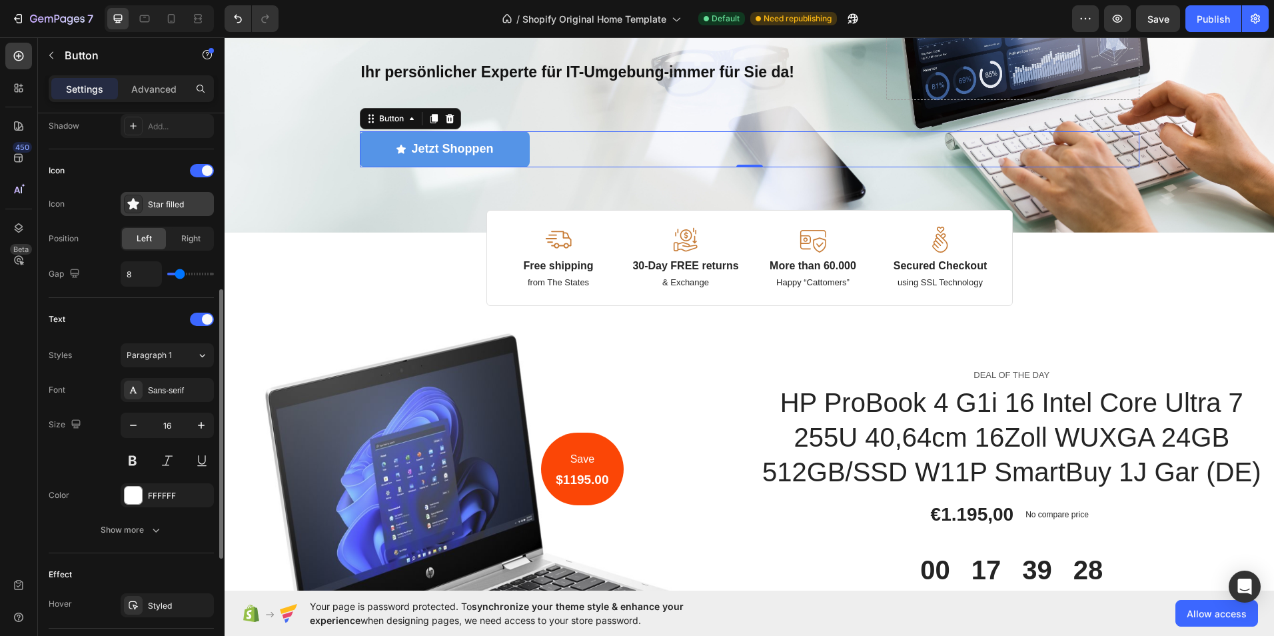
click at [166, 203] on div "Star filled" at bounding box center [179, 205] width 63 height 12
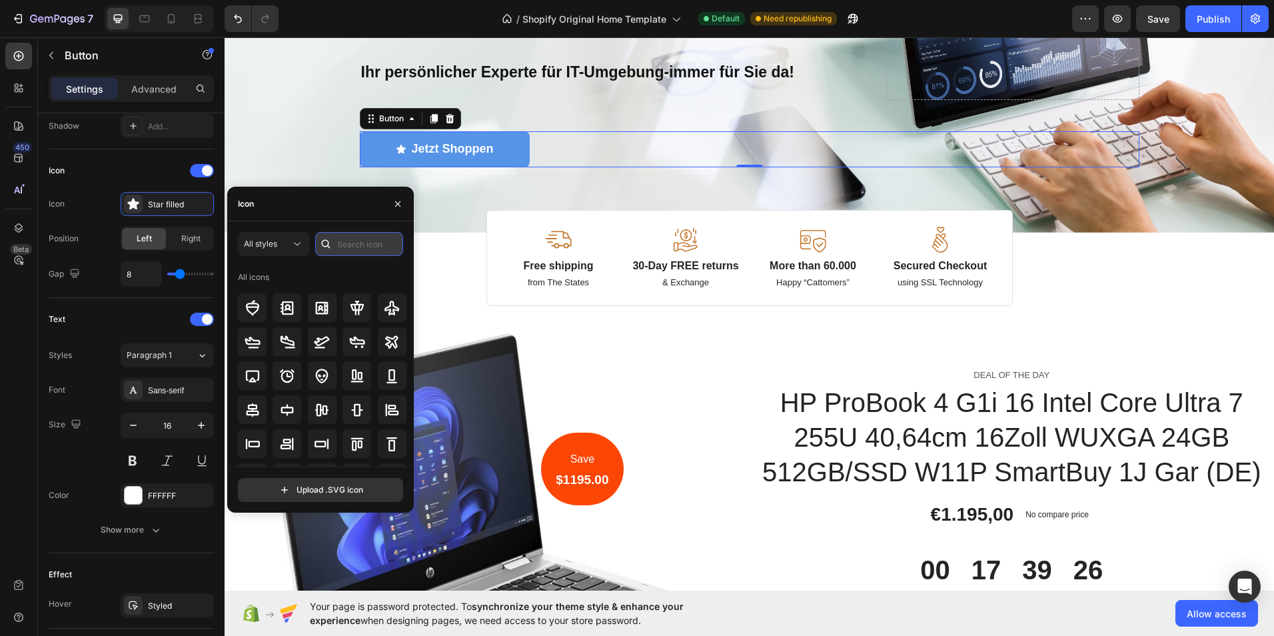
click at [362, 240] on input "text" at bounding box center [359, 244] width 88 height 24
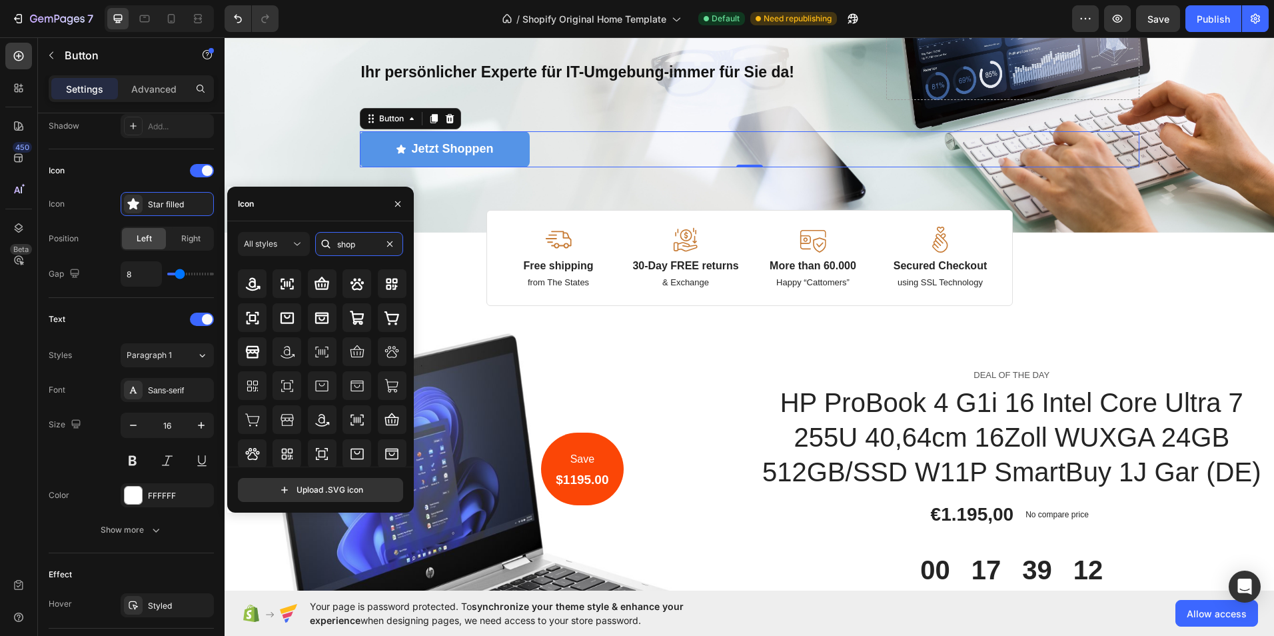
scroll to position [0, 0]
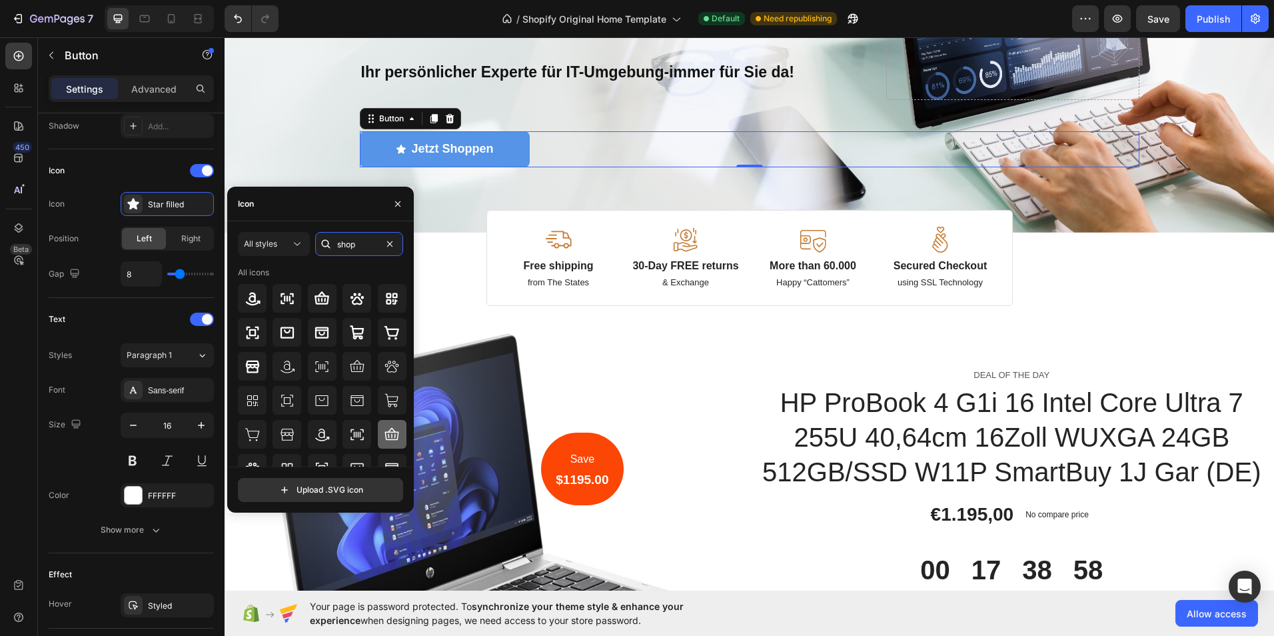
type input "shop"
click at [394, 430] on icon at bounding box center [392, 434] width 16 height 16
click at [328, 297] on div at bounding box center [322, 298] width 29 height 29
click at [350, 368] on icon at bounding box center [357, 366] width 16 height 16
click at [314, 298] on icon at bounding box center [322, 298] width 16 height 16
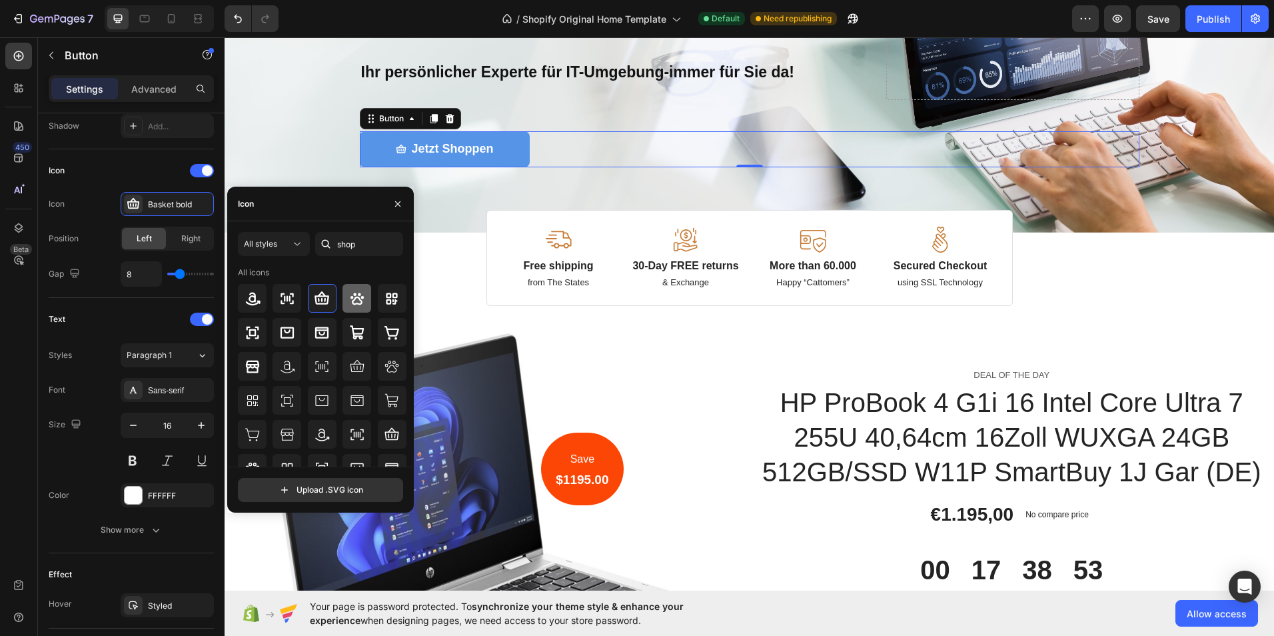
click at [349, 302] on icon at bounding box center [357, 298] width 16 height 16
click at [323, 298] on icon at bounding box center [321, 297] width 15 height 13
click at [378, 305] on div at bounding box center [392, 298] width 29 height 29
click at [331, 299] on div at bounding box center [322, 298] width 29 height 29
click at [384, 339] on icon at bounding box center [392, 332] width 16 height 16
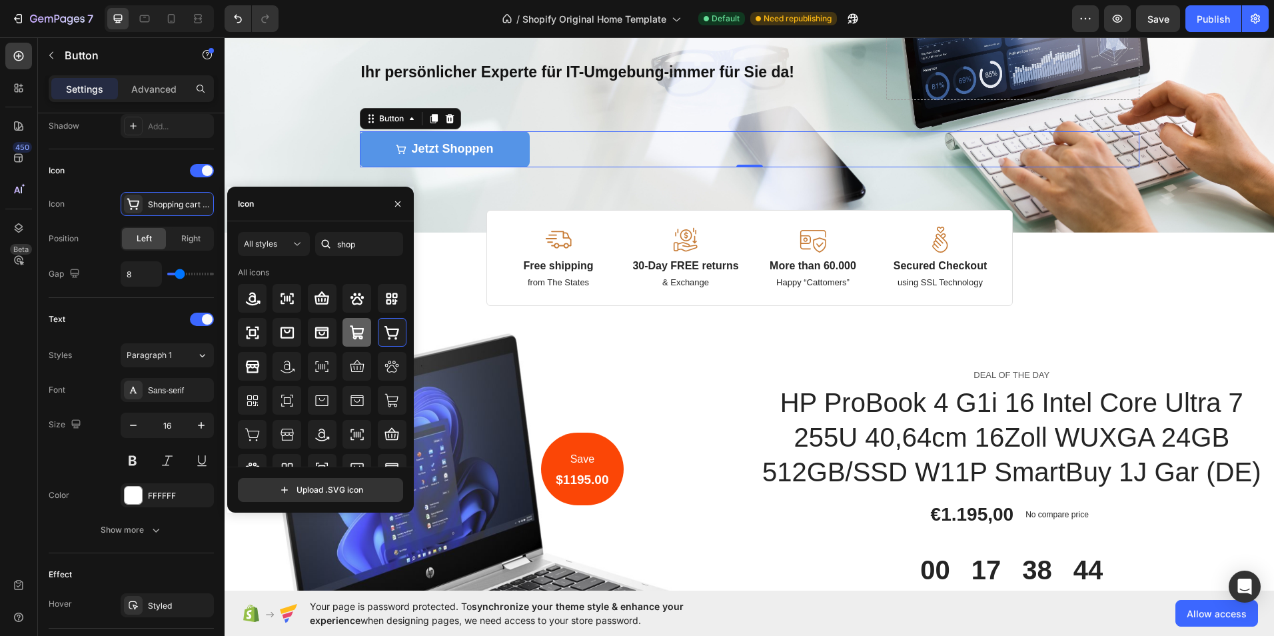
click at [366, 334] on div at bounding box center [356, 332] width 29 height 29
click at [314, 298] on icon at bounding box center [322, 298] width 16 height 16
click at [378, 334] on div at bounding box center [392, 332] width 29 height 29
click at [356, 334] on icon at bounding box center [357, 332] width 16 height 16
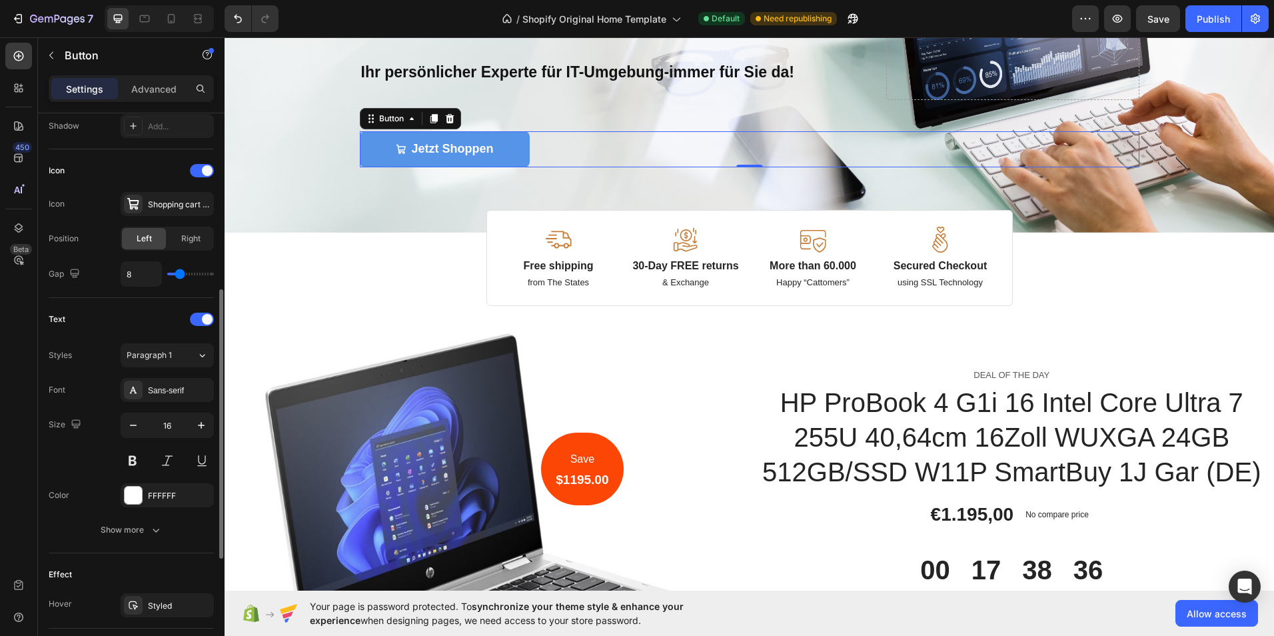
type input "4"
type input "5"
type input "6"
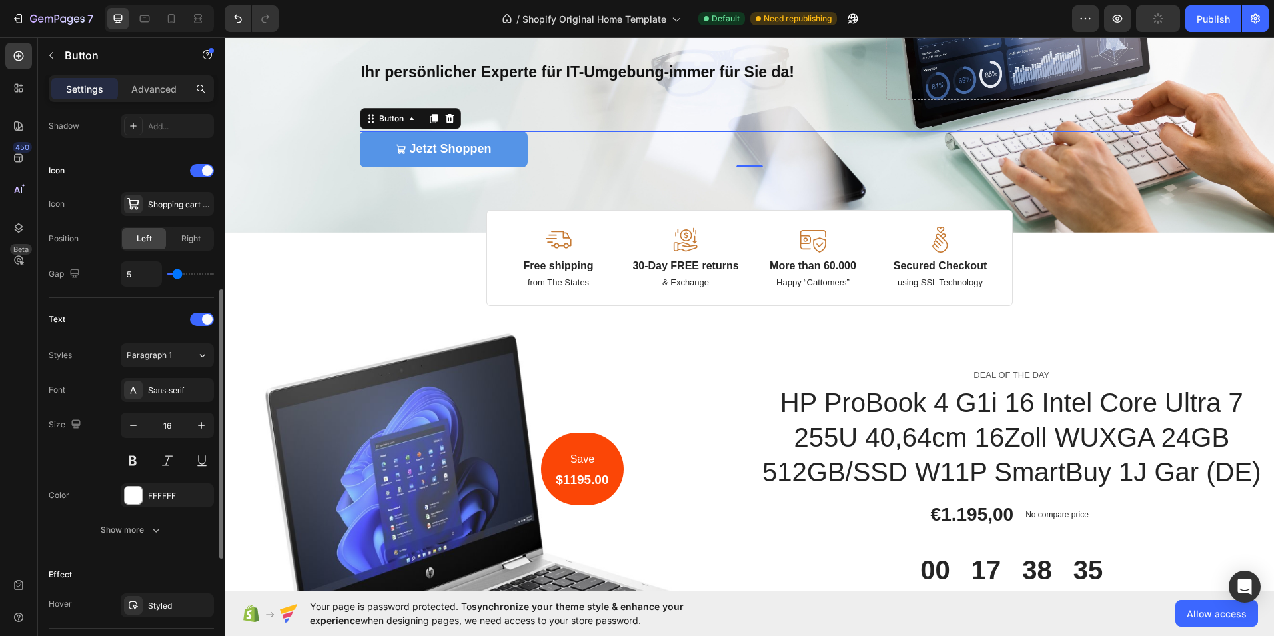
type input "6"
type input "7"
type input "6"
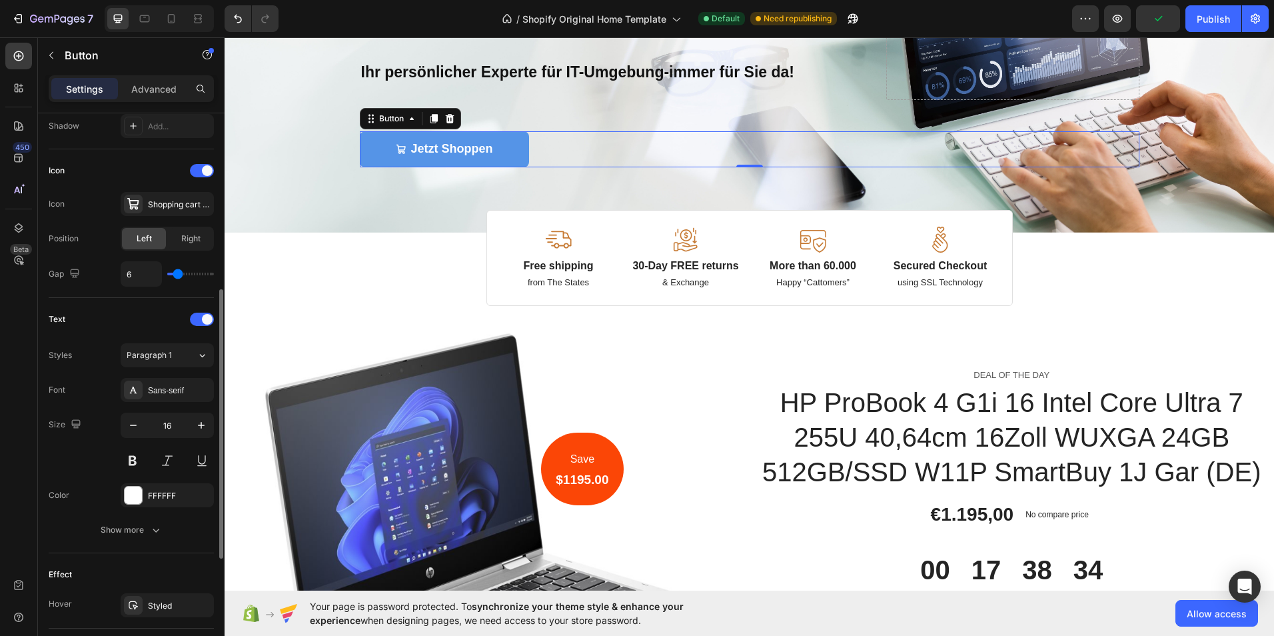
type input "5"
type input "4"
type input "5"
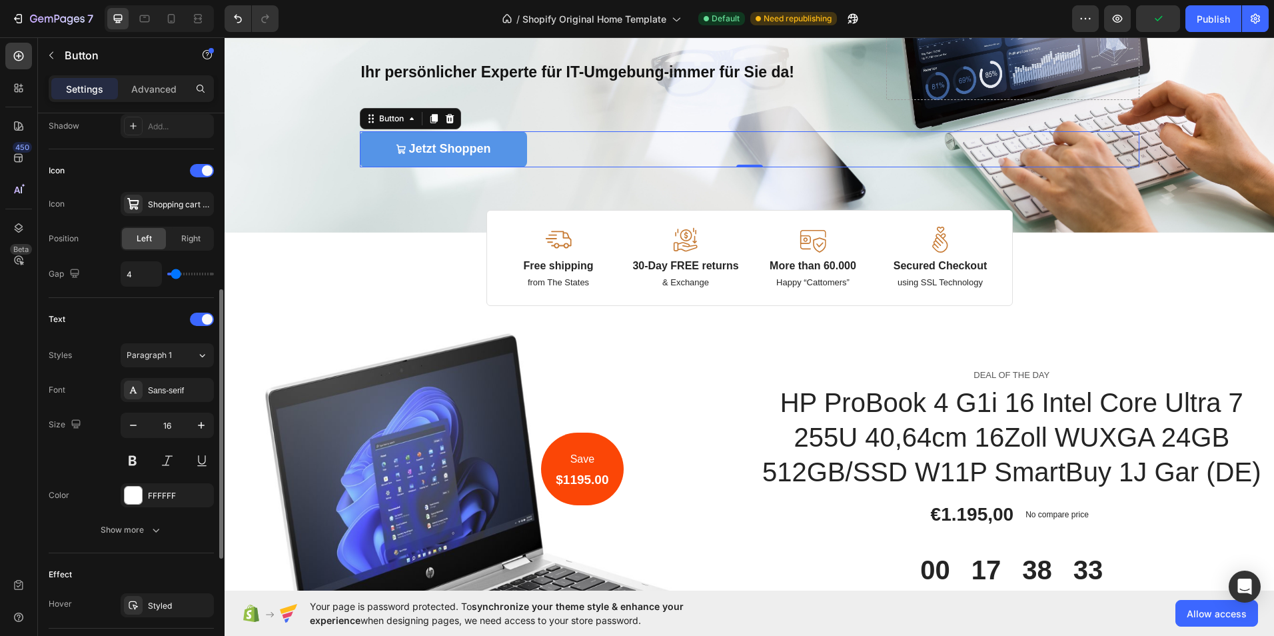
type input "5"
type input "6"
type input "7"
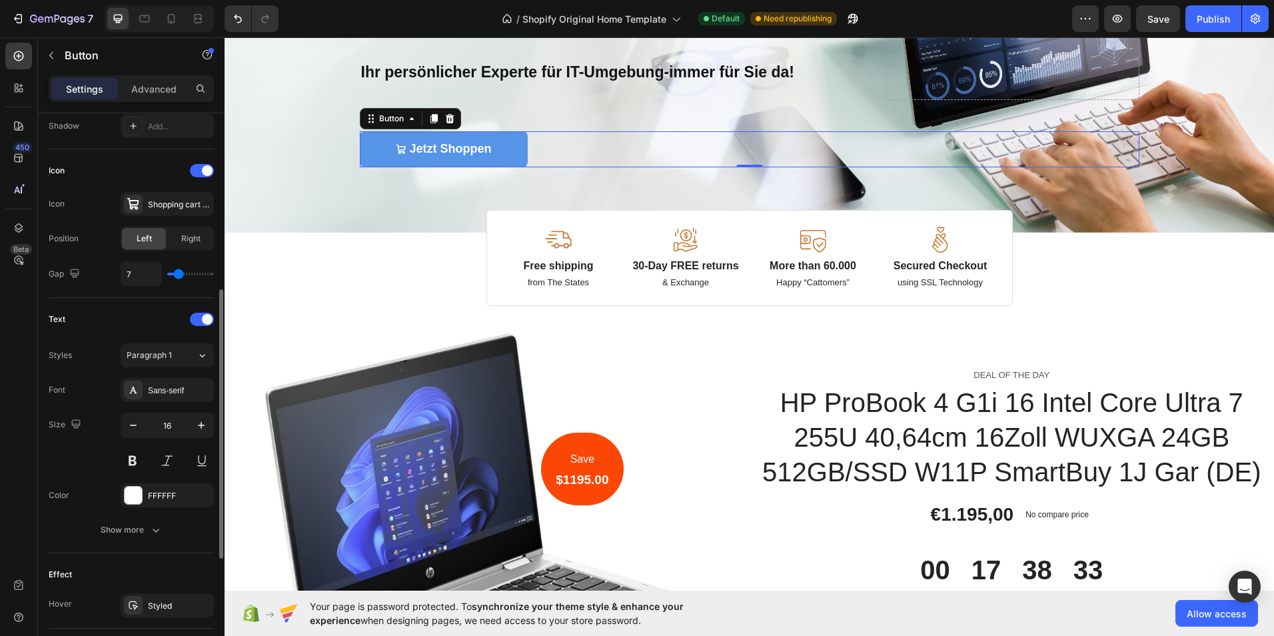
type input "8"
click at [180, 272] on input "range" at bounding box center [190, 273] width 47 height 3
click at [159, 205] on div "Shopping cart bold" at bounding box center [179, 205] width 63 height 12
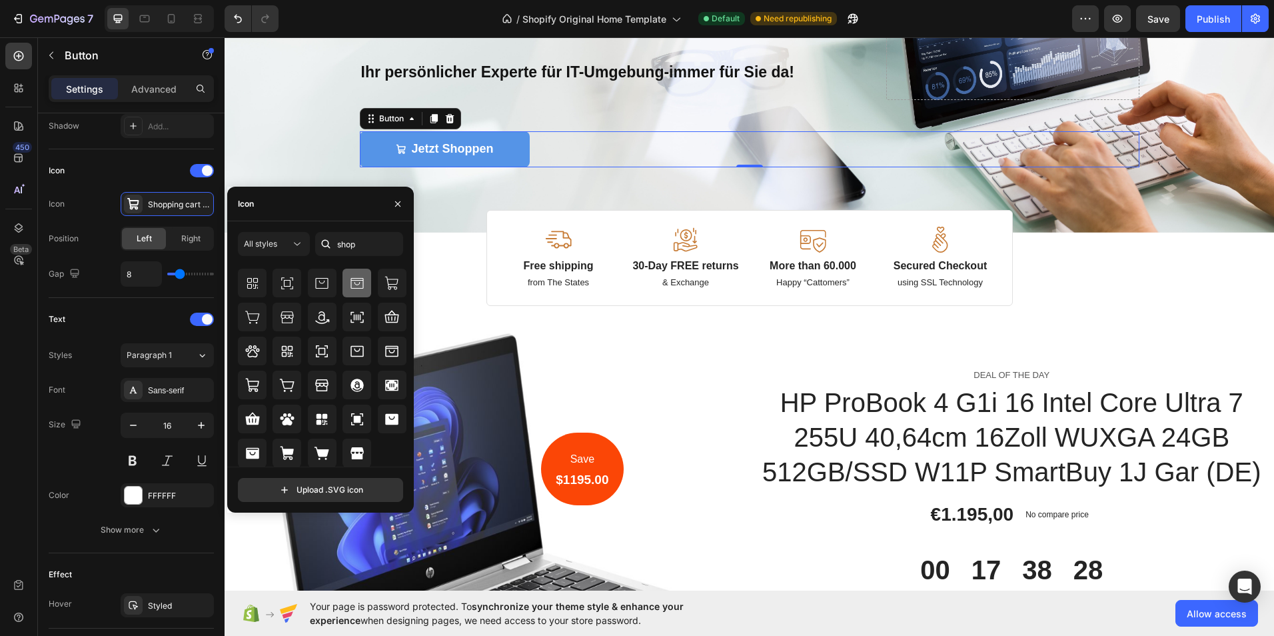
scroll to position [118, 0]
click at [354, 493] on input "file" at bounding box center [320, 489] width 164 height 23
click at [398, 200] on icon "button" at bounding box center [397, 204] width 11 height 11
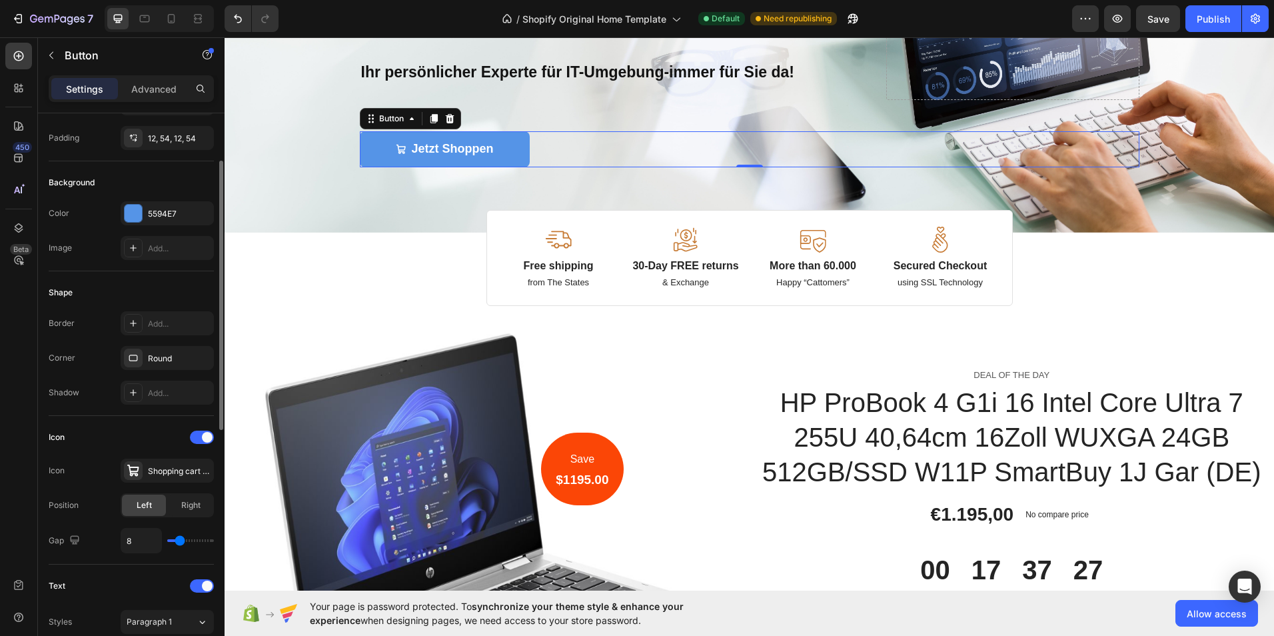
scroll to position [33, 0]
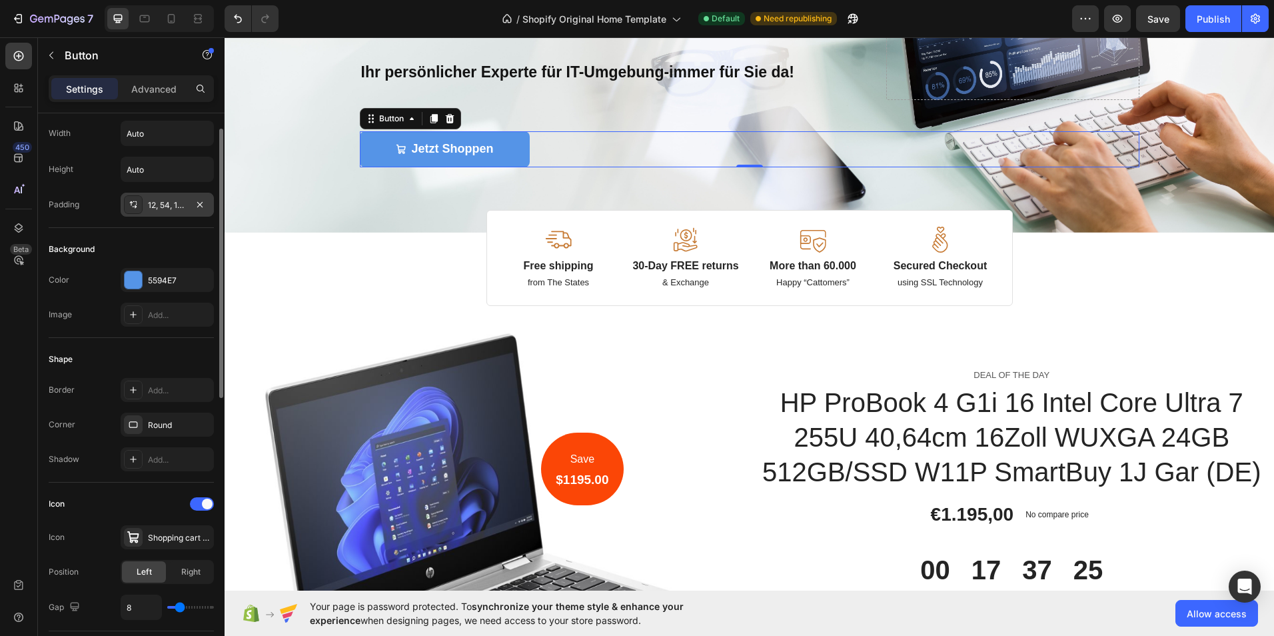
click at [161, 205] on div "12, 54, 12, 54" at bounding box center [167, 205] width 39 height 12
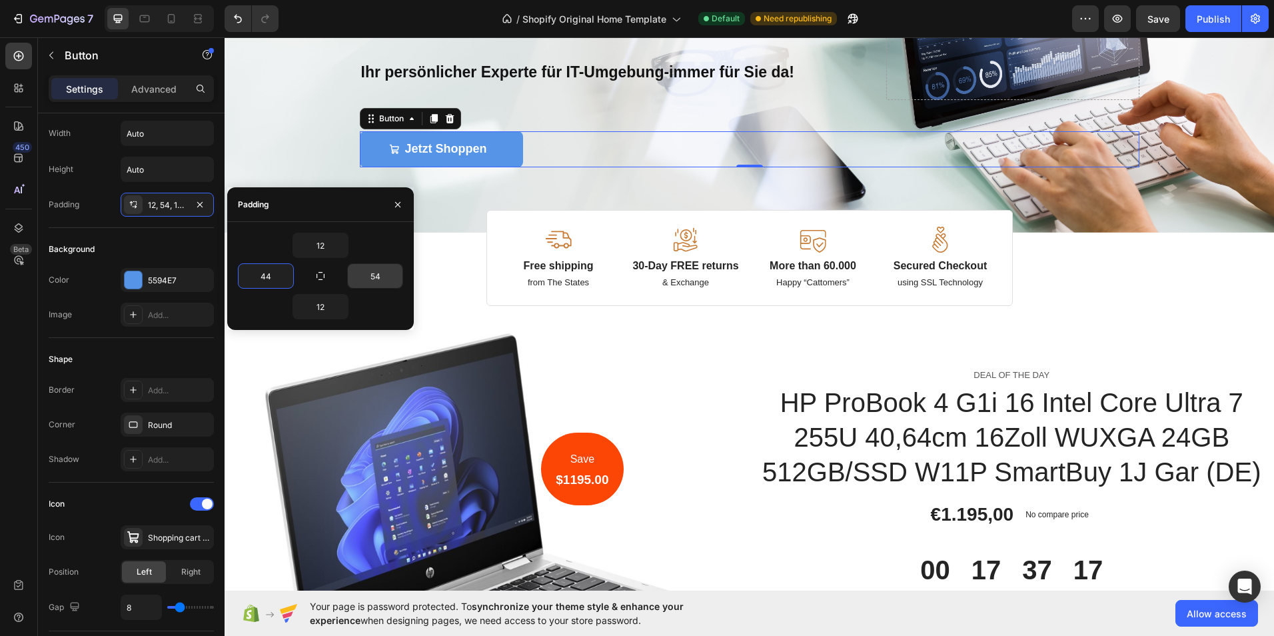
type input "44"
click at [372, 266] on input "54" at bounding box center [375, 276] width 55 height 24
type input "4"
type input "34"
click at [275, 274] on input "44" at bounding box center [265, 276] width 55 height 24
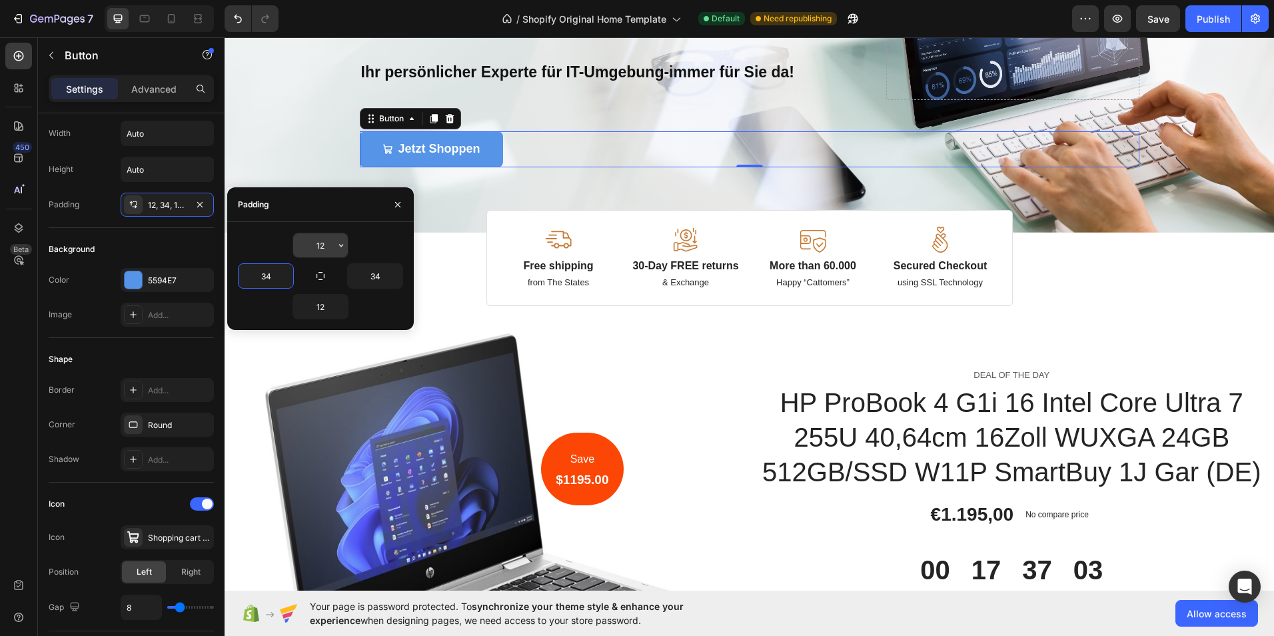
type input "34"
click at [323, 248] on input "12" at bounding box center [320, 245] width 55 height 24
click at [345, 242] on icon "button" at bounding box center [341, 245] width 11 height 11
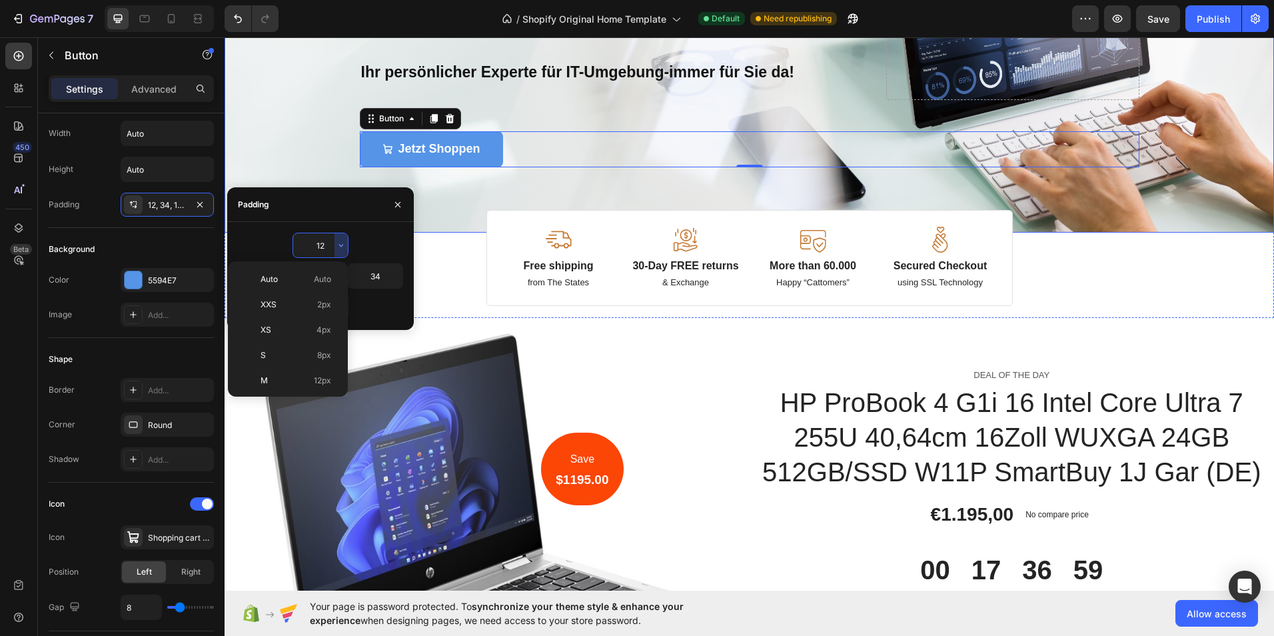
click at [442, 205] on div "Image Image Free shipping Text Block from The States Text Block Advanced List I…" at bounding box center [749, 49] width 799 height 368
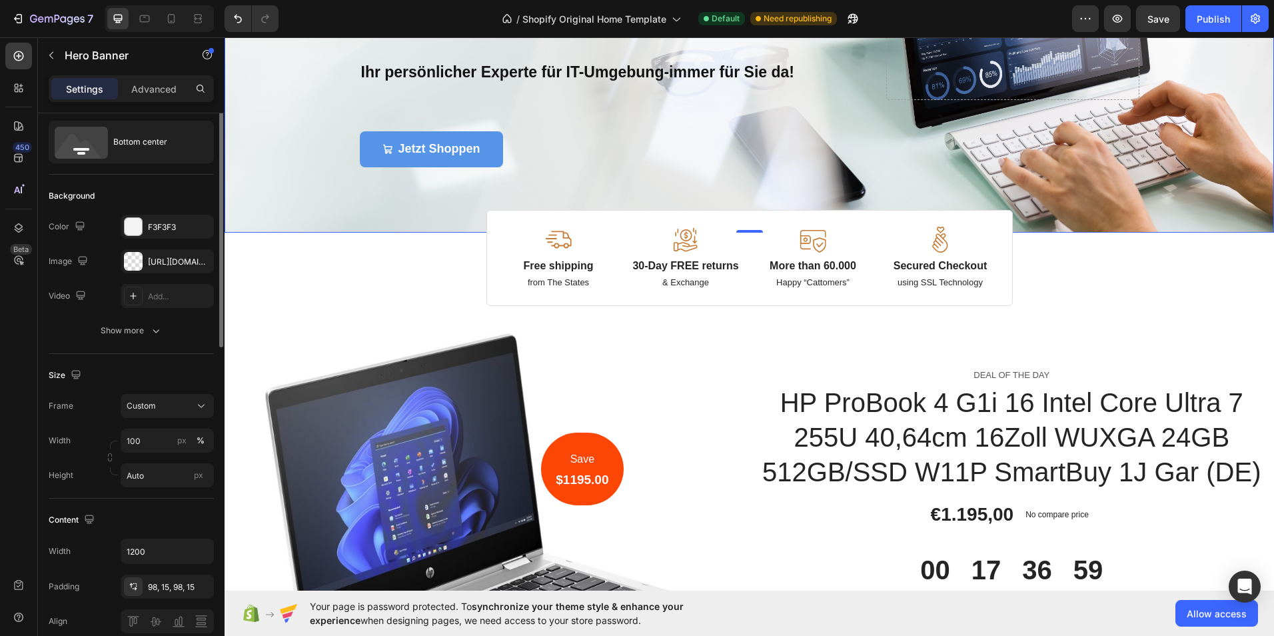
scroll to position [0, 0]
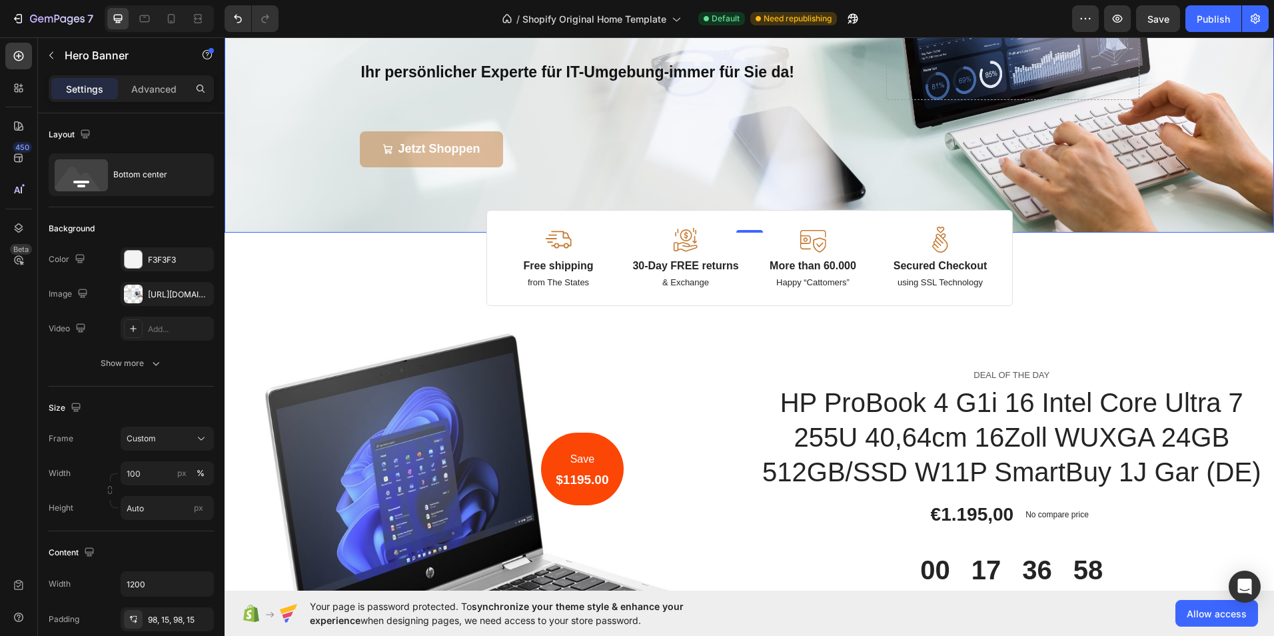
click at [382, 139] on span at bounding box center [387, 149] width 11 height 20
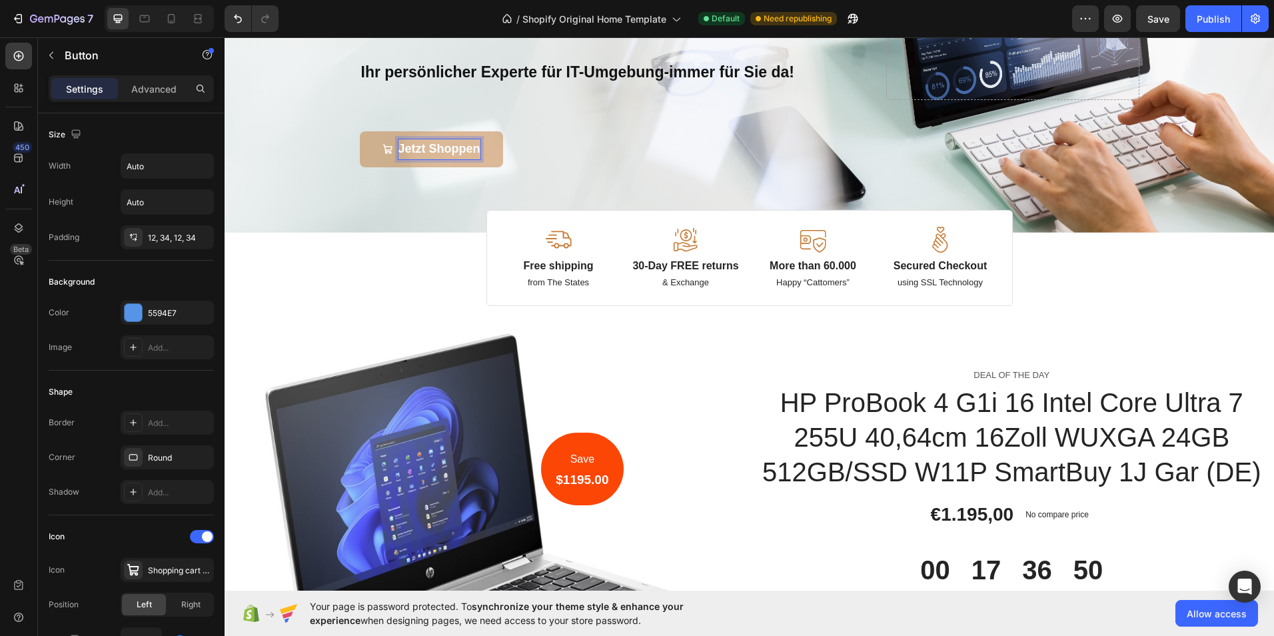
click at [382, 148] on icon at bounding box center [387, 149] width 11 height 11
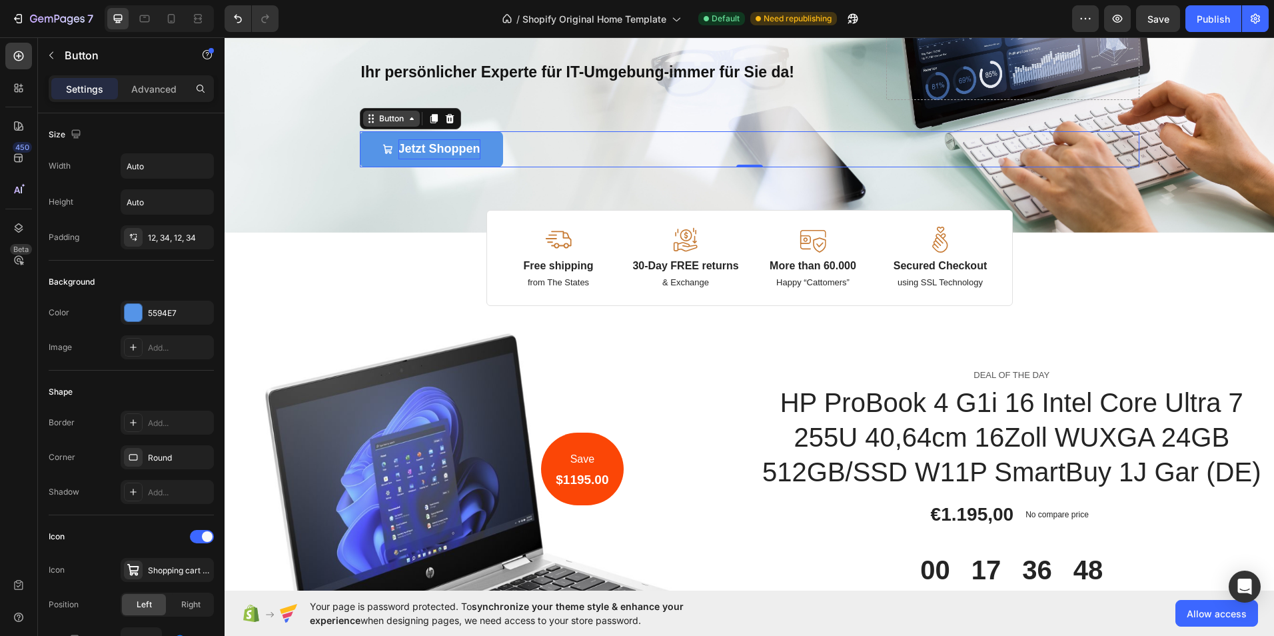
click at [408, 123] on icon at bounding box center [411, 118] width 11 height 11
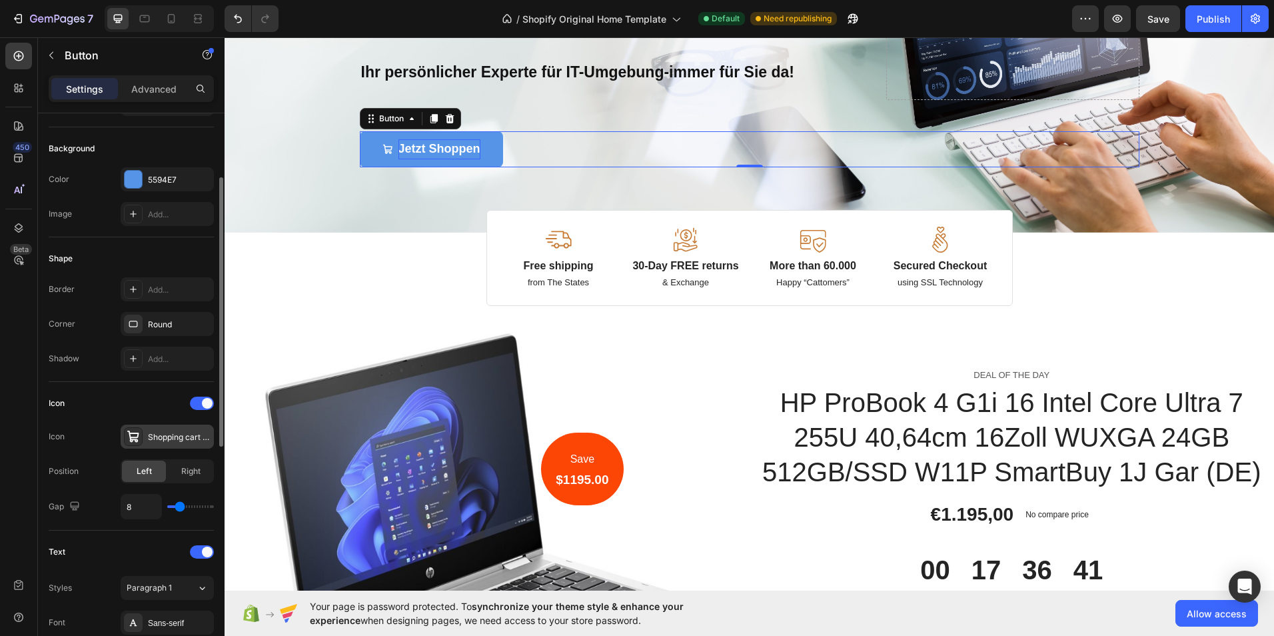
click at [179, 435] on div "Shopping cart bold" at bounding box center [179, 437] width 63 height 12
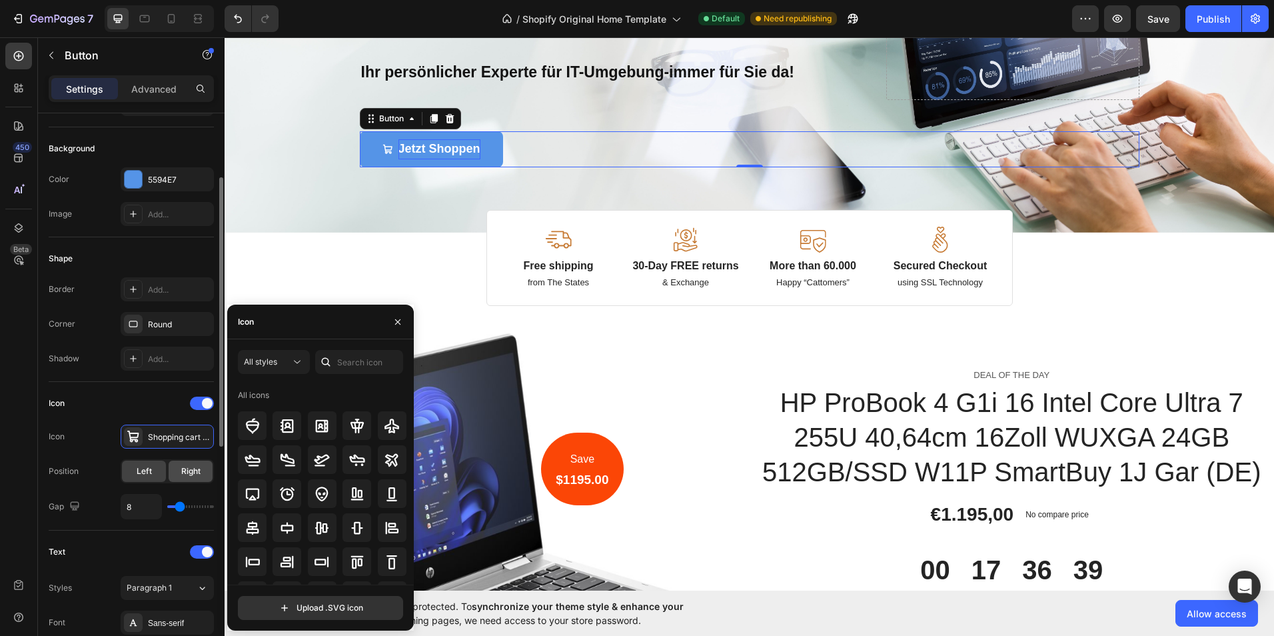
click at [194, 467] on span "Right" at bounding box center [190, 471] width 19 height 12
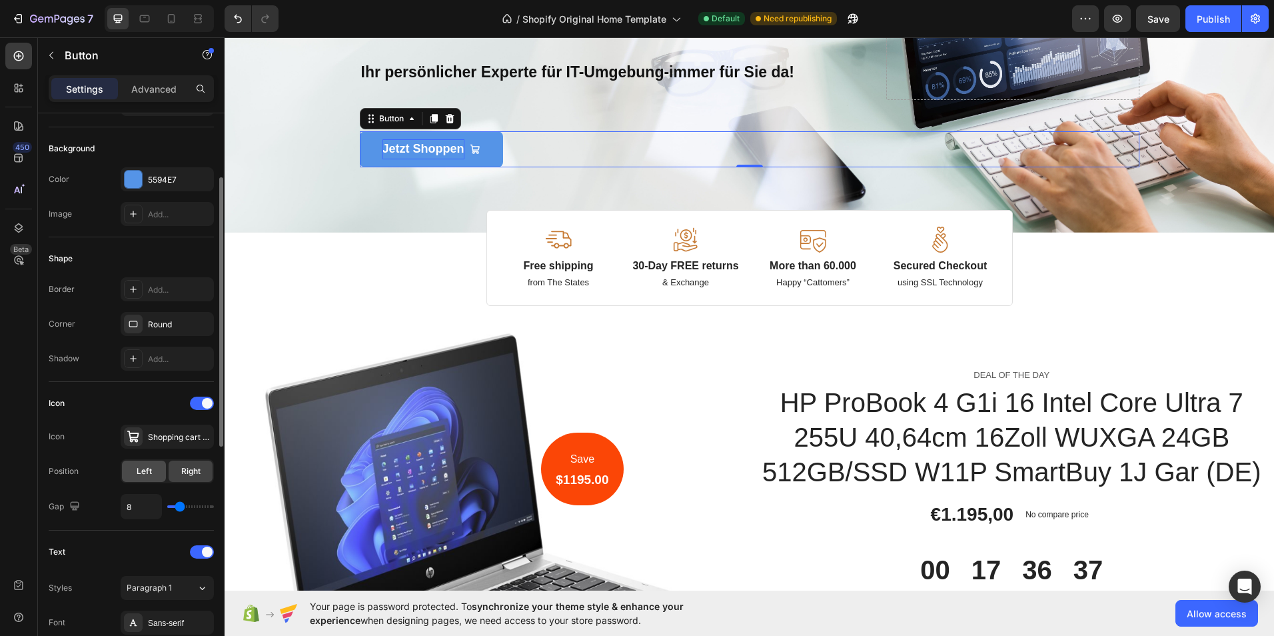
click at [145, 467] on span "Left" at bounding box center [144, 471] width 15 height 12
click at [1218, 18] on div "Publish" at bounding box center [1212, 19] width 33 height 14
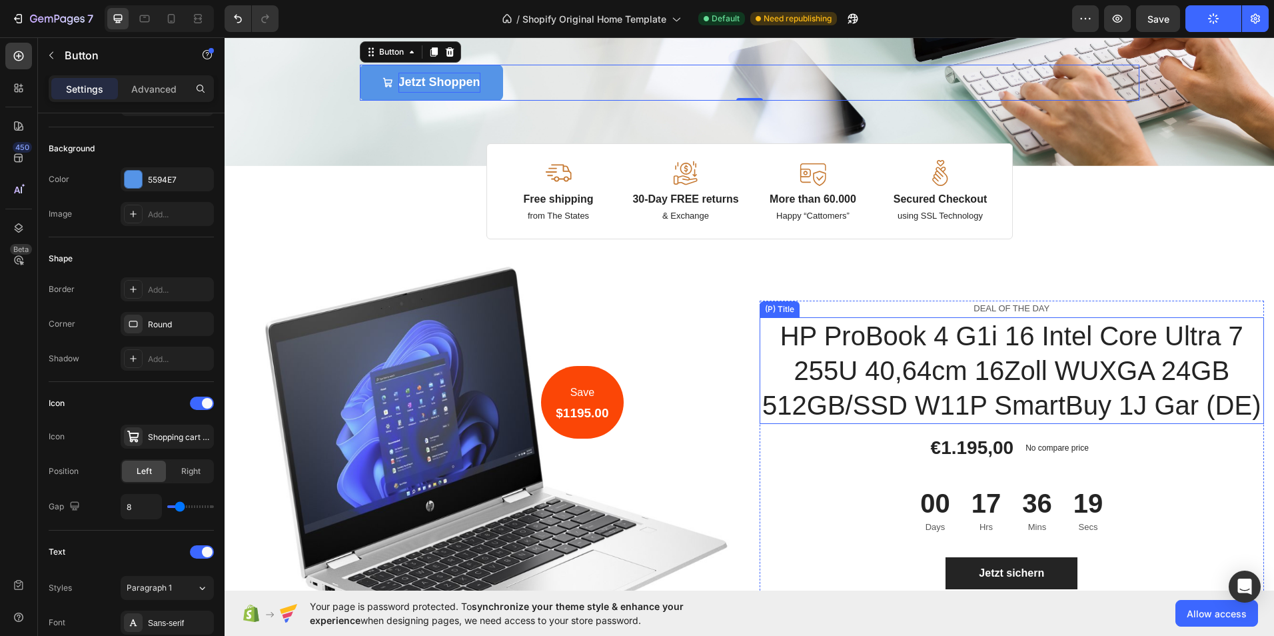
scroll to position [200, 0]
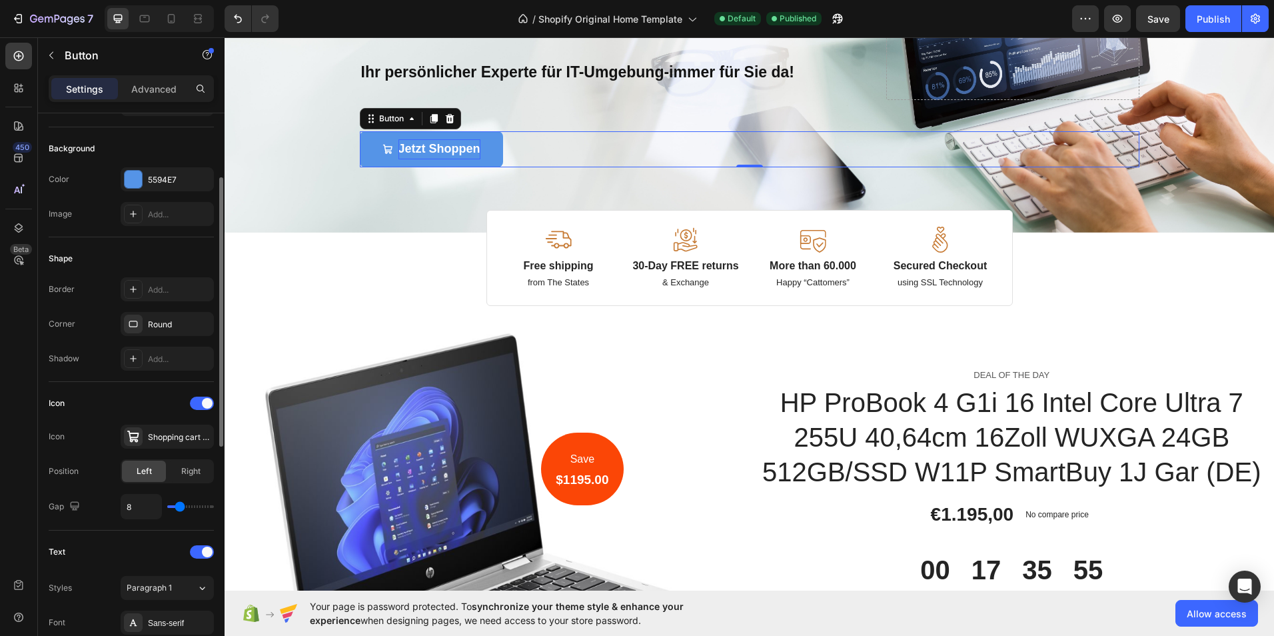
click at [143, 244] on div "Shape Border Add... Corner Round Shadow Add..." at bounding box center [131, 309] width 165 height 145
click at [165, 294] on div "Add..." at bounding box center [179, 290] width 63 height 12
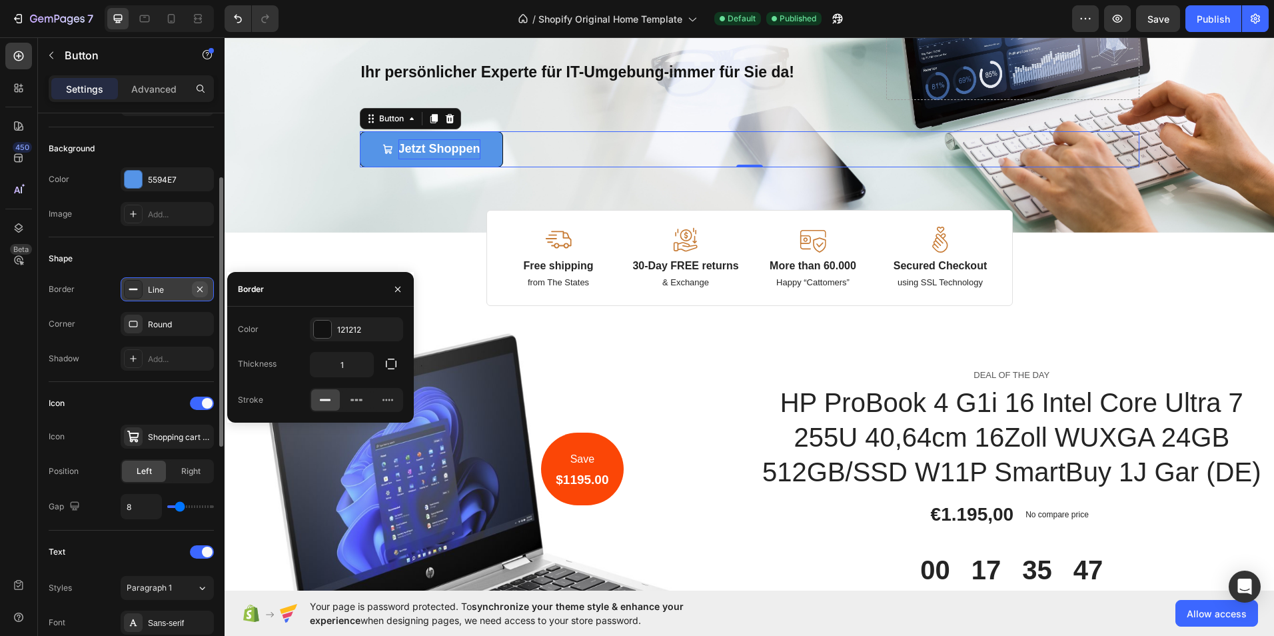
click at [205, 288] on icon "button" at bounding box center [200, 289] width 11 height 11
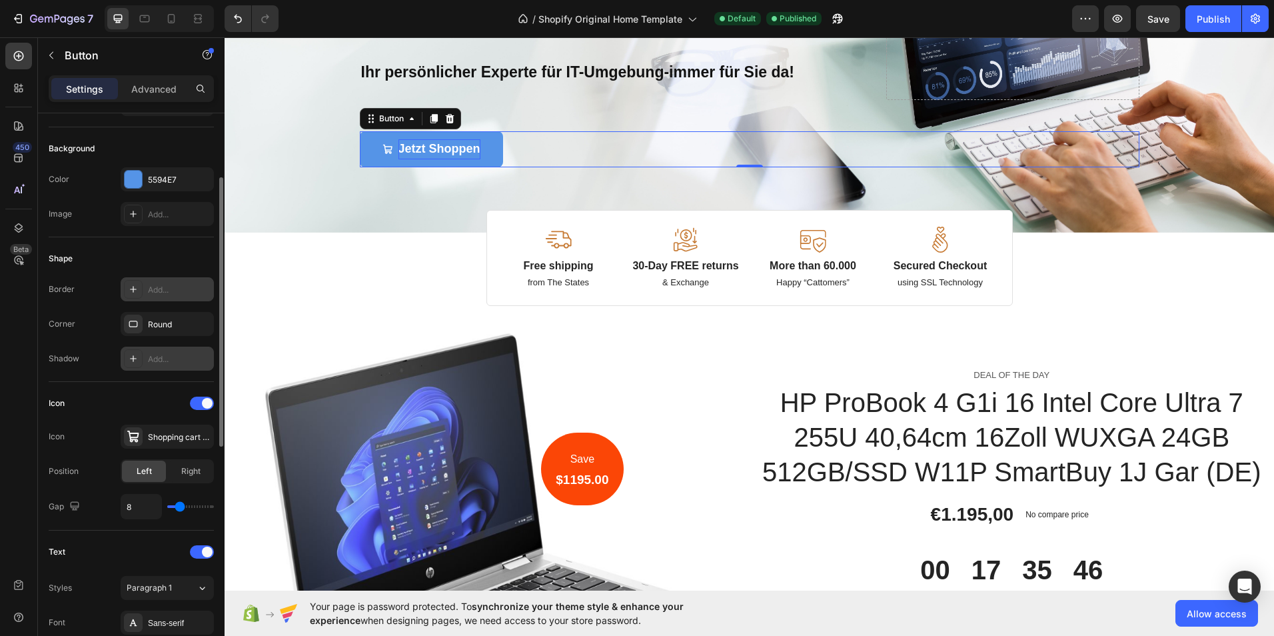
click at [185, 354] on div "Add..." at bounding box center [179, 359] width 63 height 12
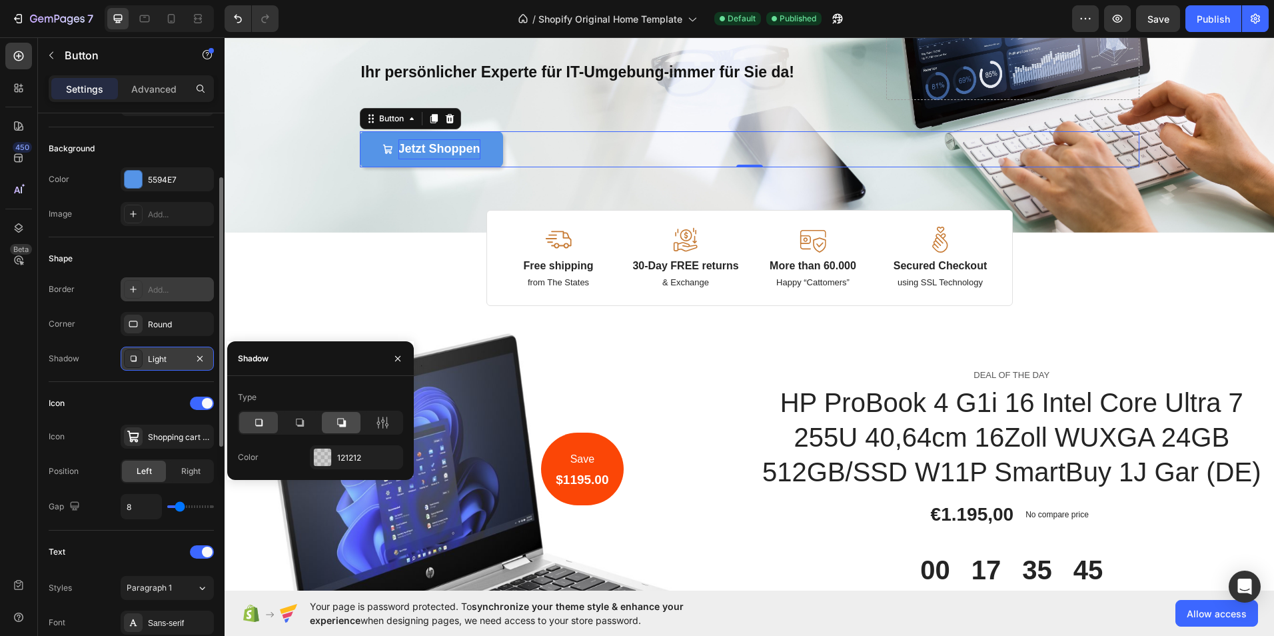
click at [347, 423] on icon at bounding box center [340, 422] width 13 height 13
click at [347, 459] on div "121212" at bounding box center [356, 458] width 39 height 12
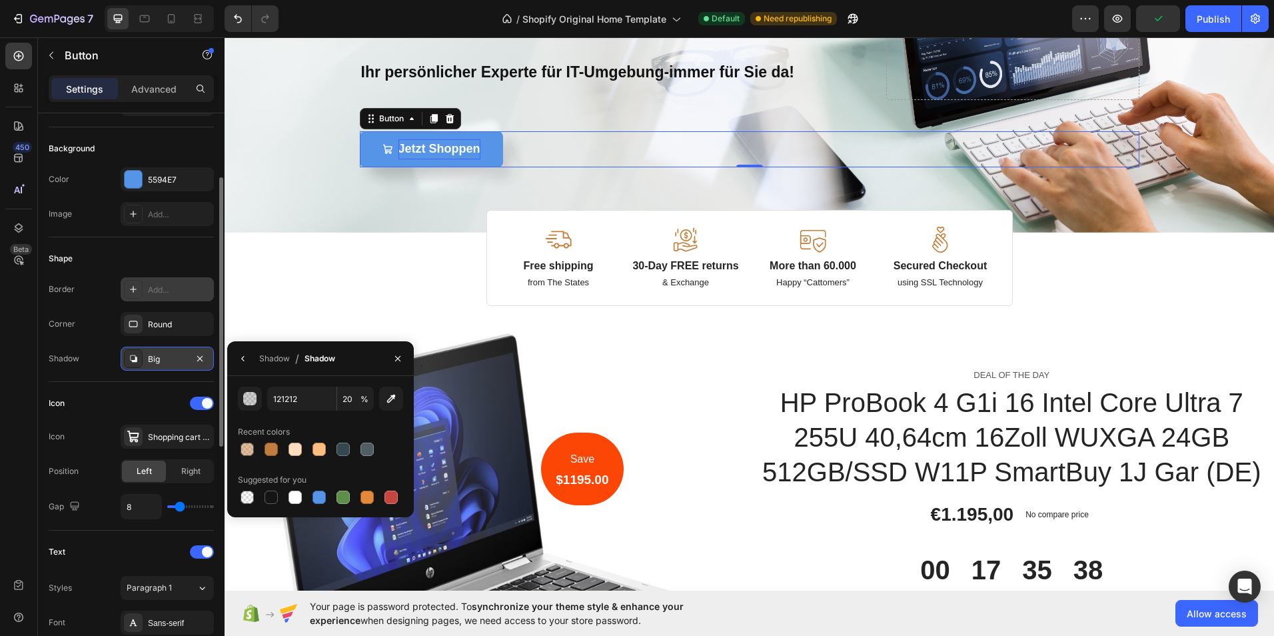
click at [165, 357] on div "Big" at bounding box center [167, 359] width 39 height 12
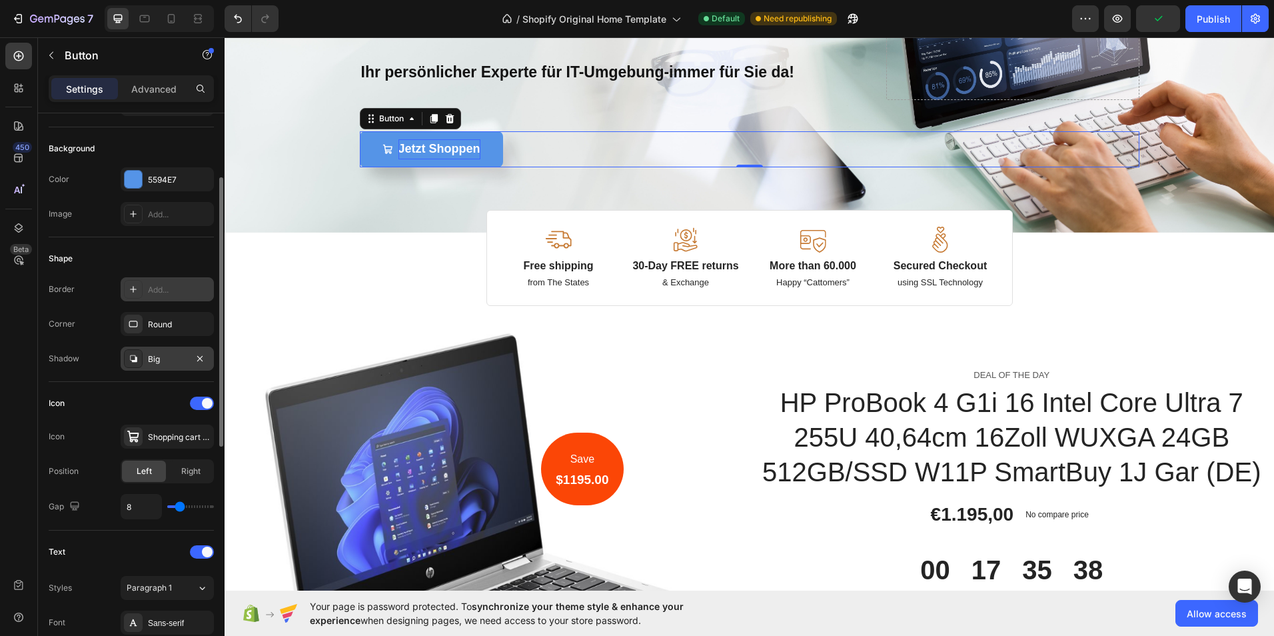
click at [165, 357] on div "Big" at bounding box center [167, 359] width 39 height 12
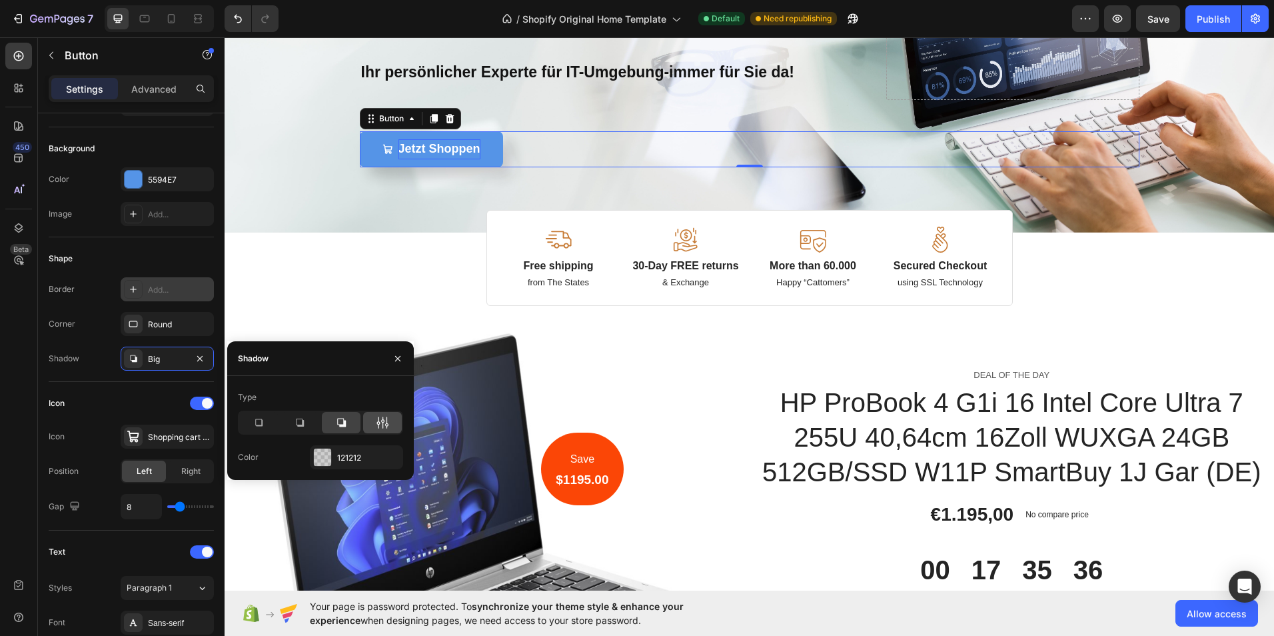
click at [396, 417] on div at bounding box center [382, 422] width 39 height 21
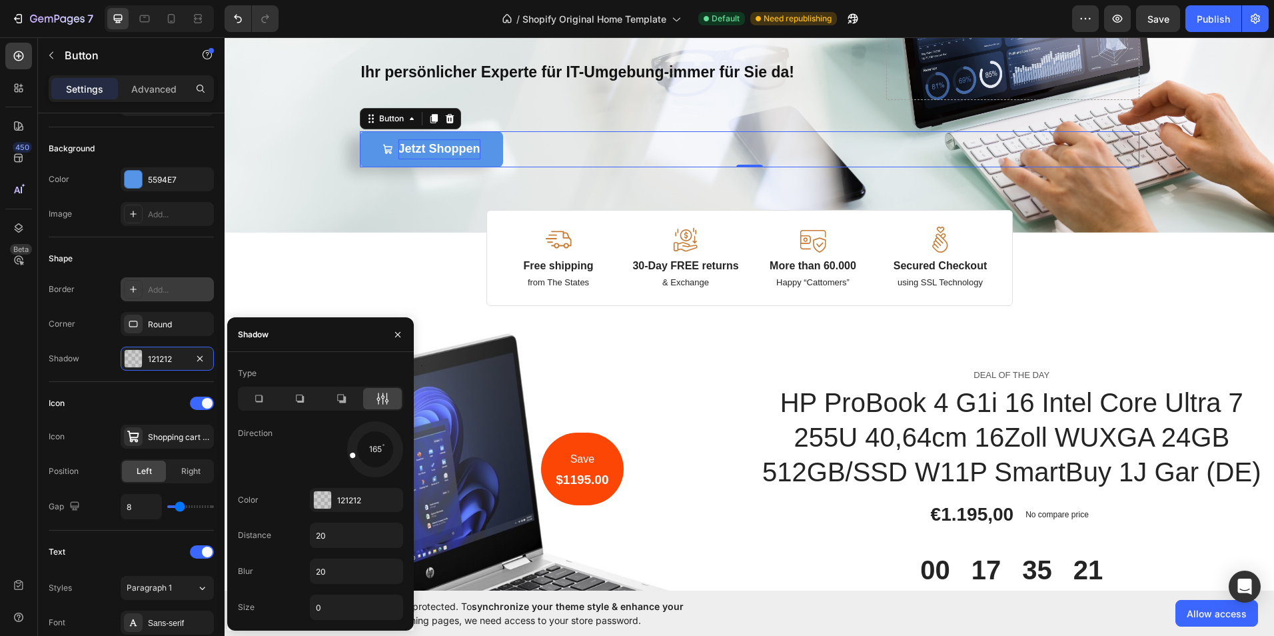
drag, startPoint x: 390, startPoint y: 464, endPoint x: 359, endPoint y: 450, distance: 33.4
click at [359, 450] on div at bounding box center [360, 452] width 31 height 15
click at [204, 362] on icon "button" at bounding box center [200, 358] width 11 height 11
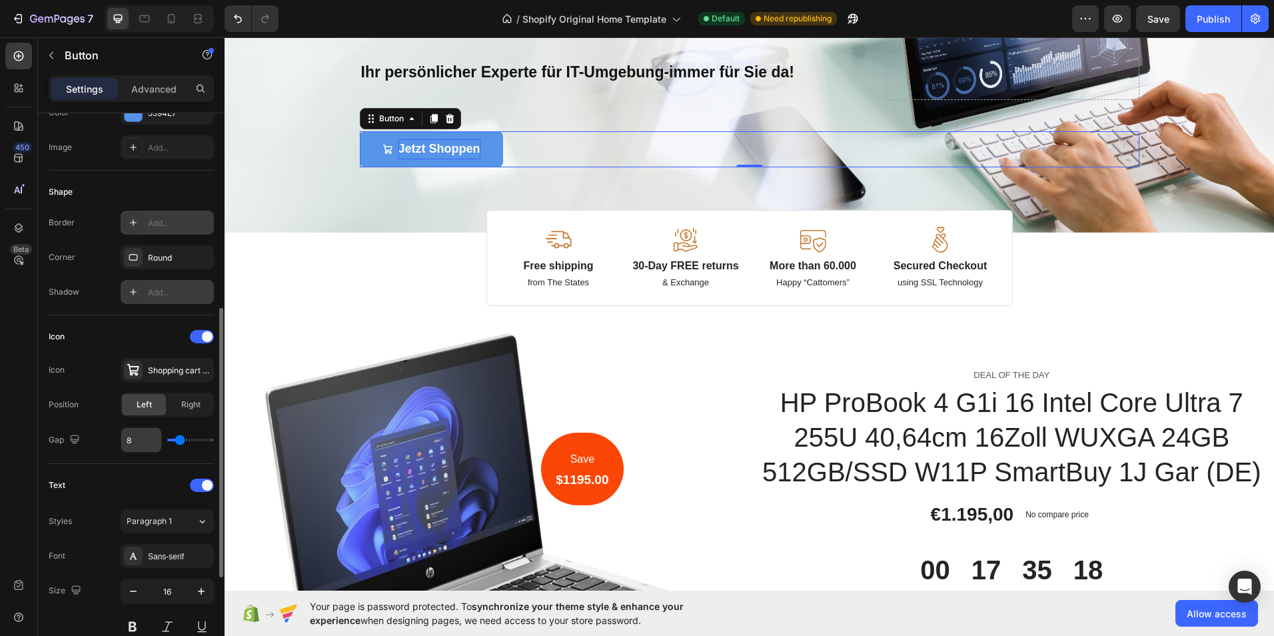
scroll to position [266, 0]
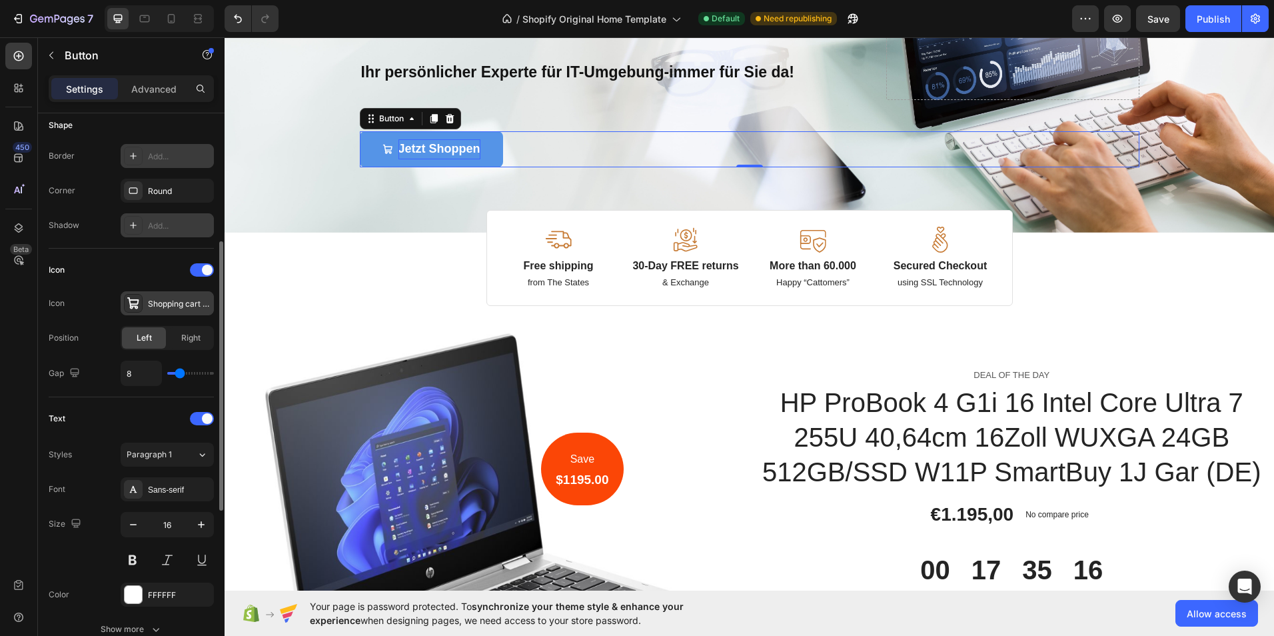
click at [133, 299] on icon at bounding box center [133, 302] width 13 height 13
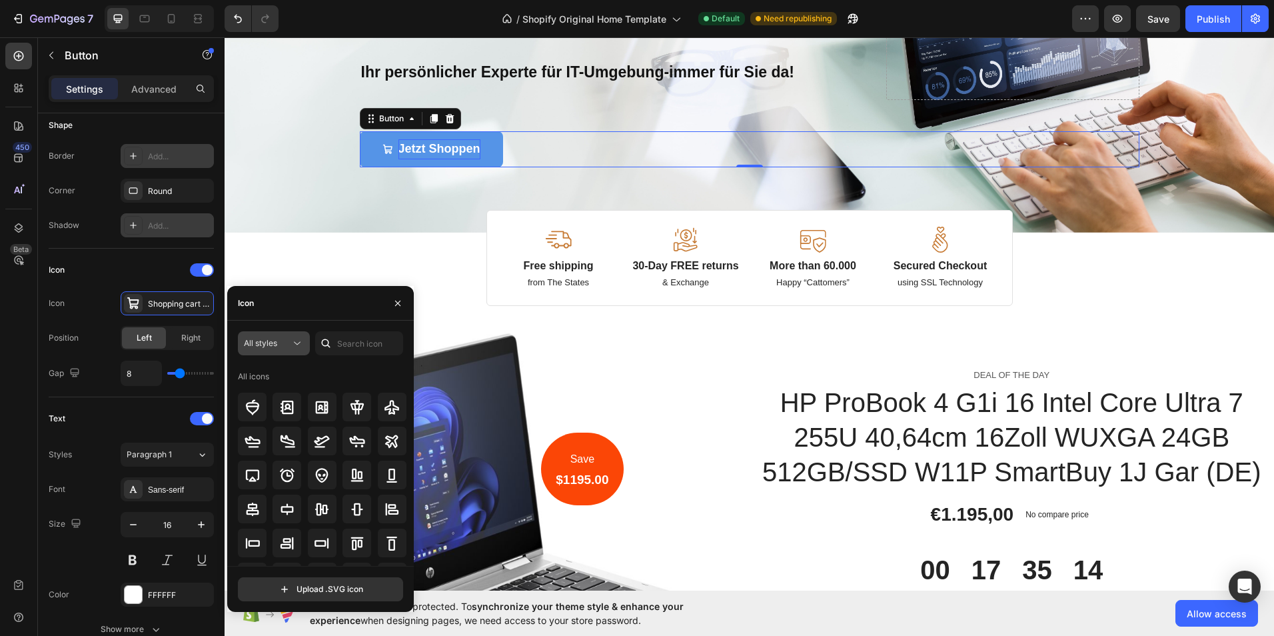
click at [296, 346] on icon at bounding box center [296, 342] width 13 height 13
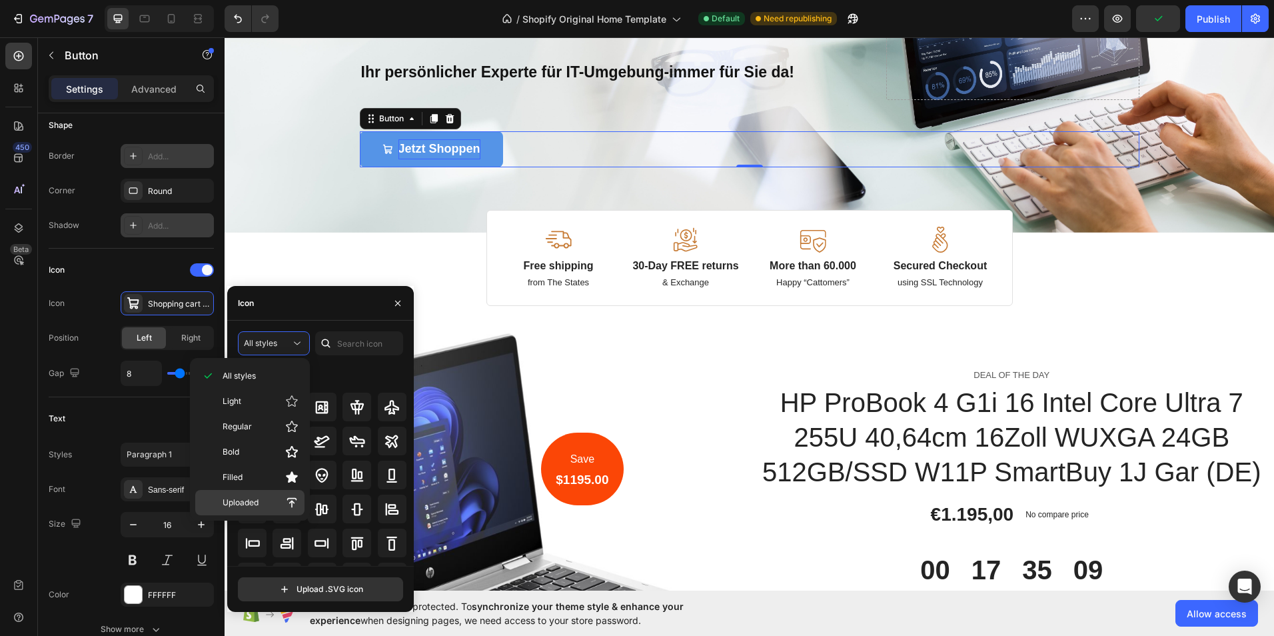
click at [281, 501] on p "Uploaded" at bounding box center [261, 502] width 76 height 13
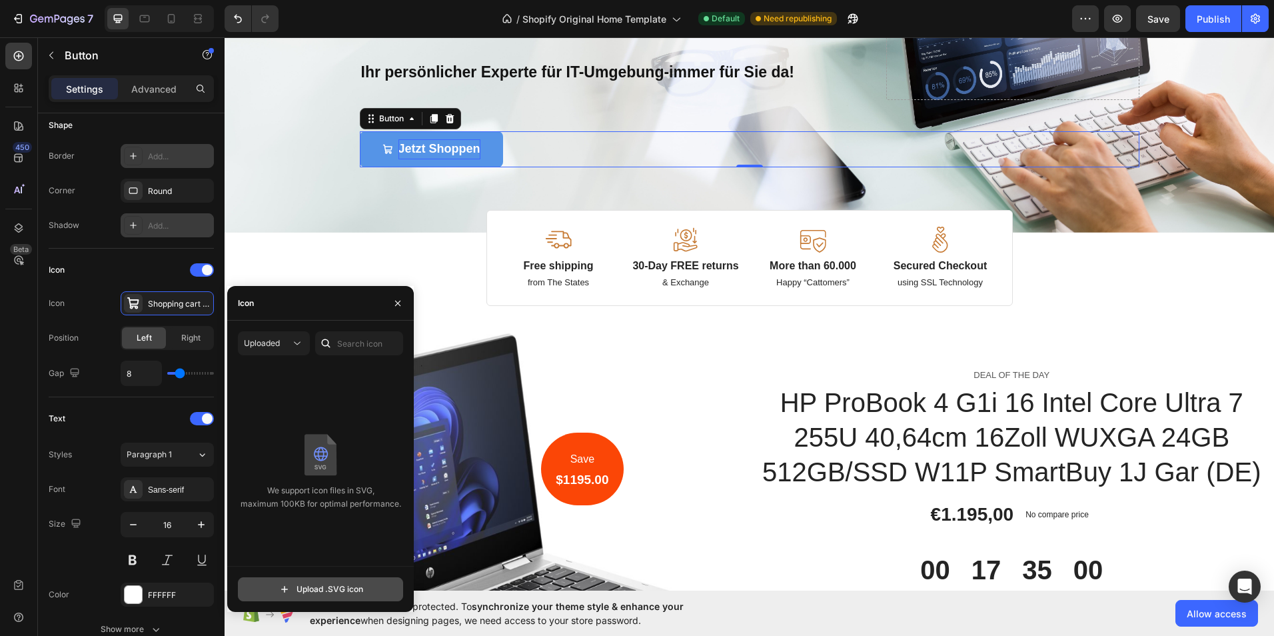
click at [358, 590] on input "file" at bounding box center [320, 589] width 164 height 23
click at [396, 295] on button "button" at bounding box center [397, 302] width 21 height 21
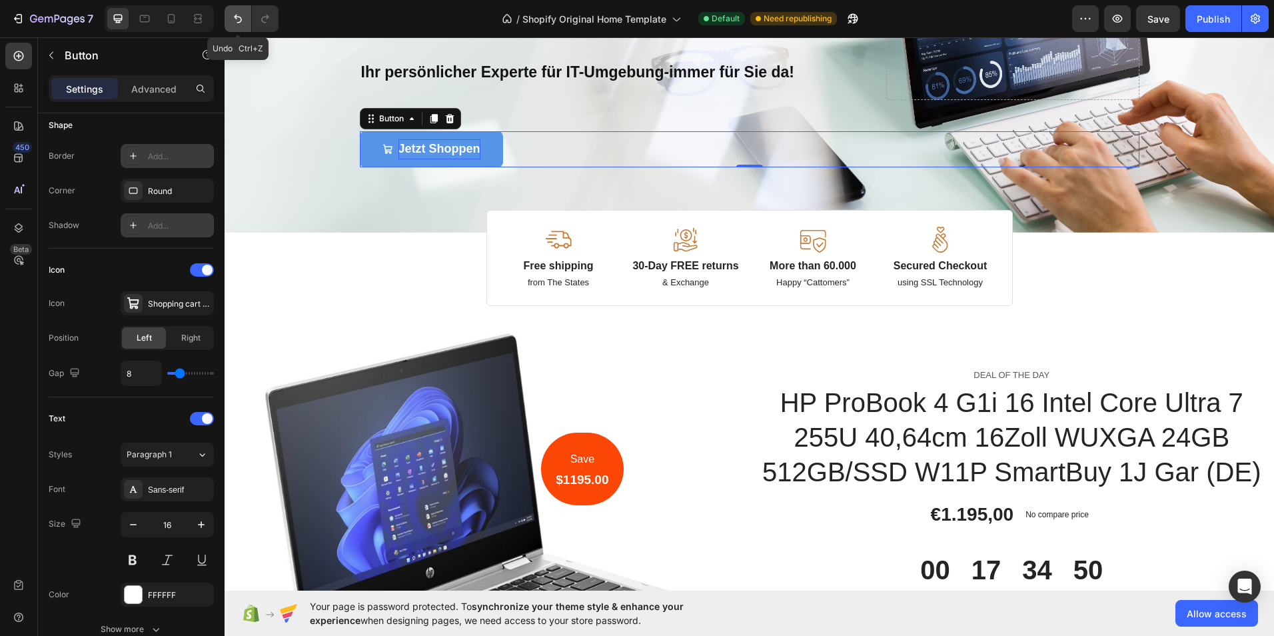
click at [239, 17] on icon "Undo/Redo" at bounding box center [238, 19] width 8 height 9
click at [260, 19] on icon "Undo/Redo" at bounding box center [264, 18] width 13 height 13
click at [410, 226] on div "Image Image Free shipping Text Block from The States Text Block Advanced List I…" at bounding box center [749, 49] width 799 height 368
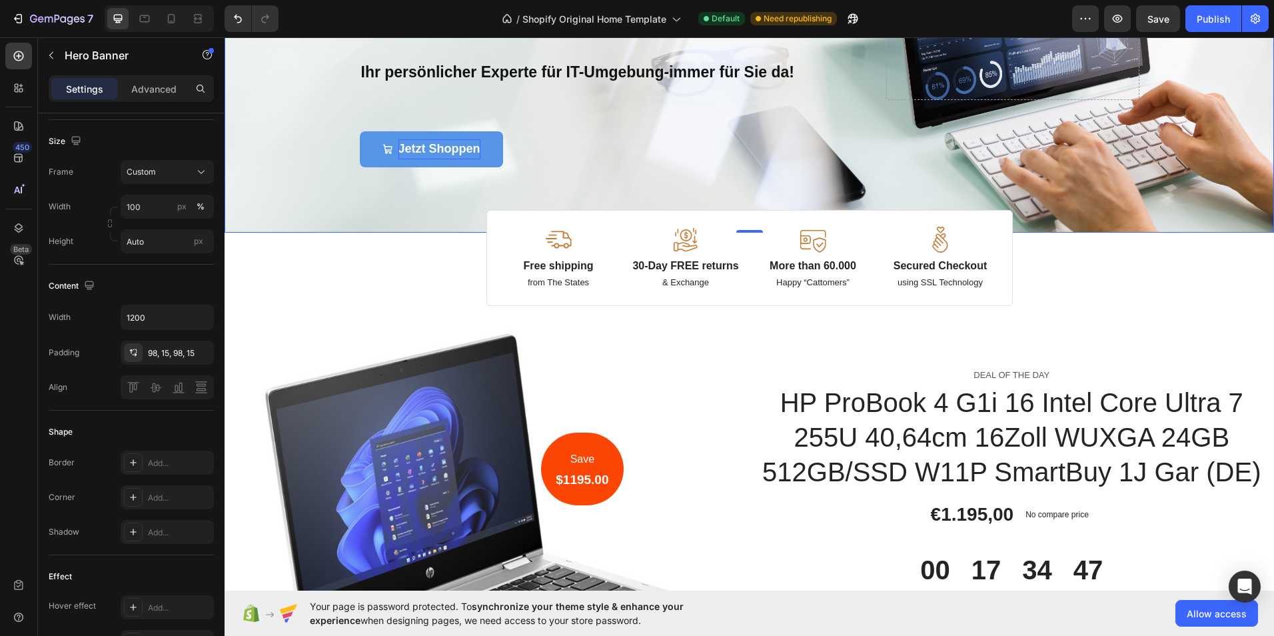
scroll to position [0, 0]
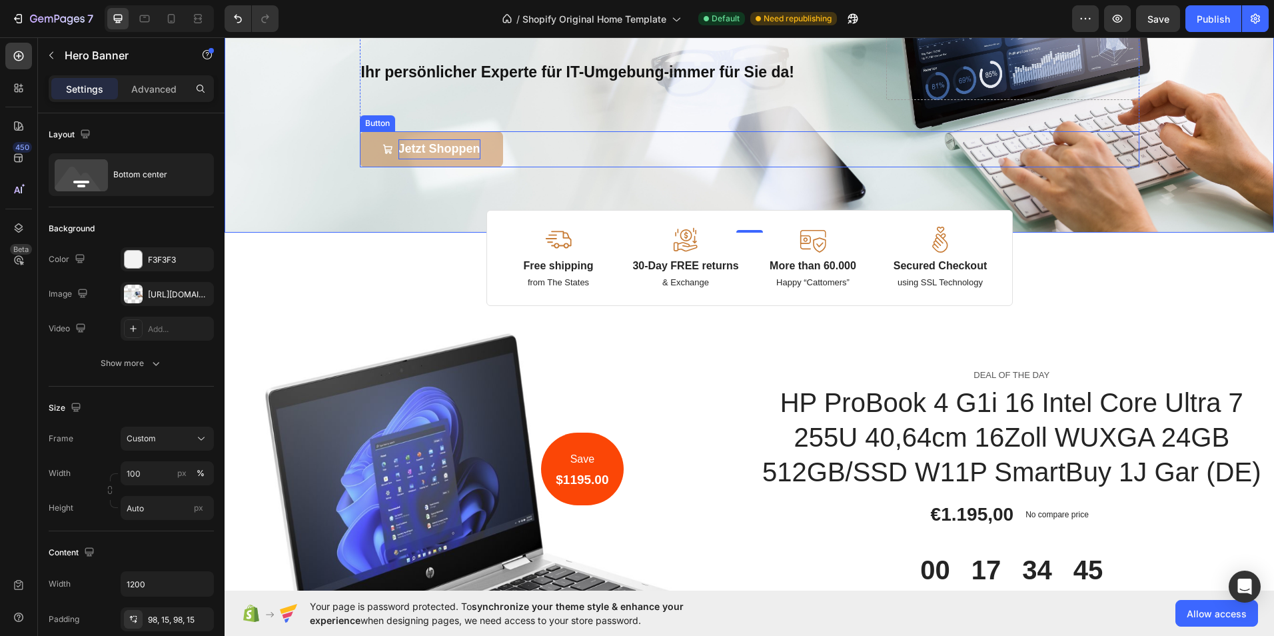
click at [374, 156] on link "Jetzt Shoppen" at bounding box center [431, 149] width 143 height 36
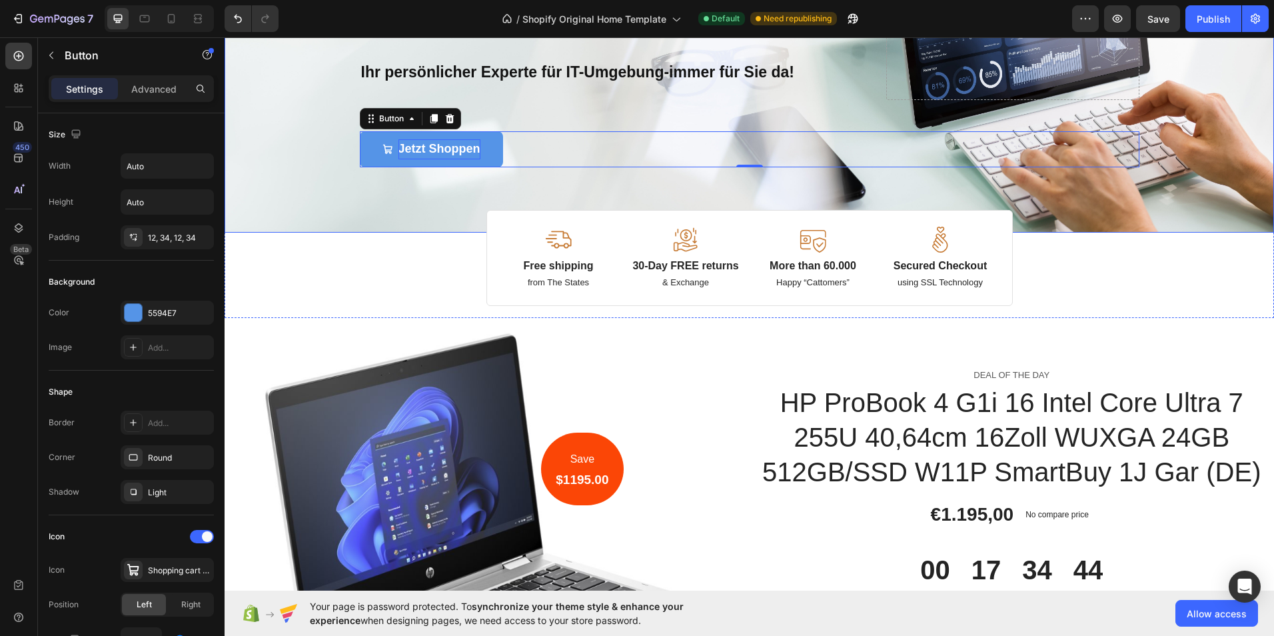
click at [297, 186] on div "Overlay" at bounding box center [748, 49] width 1049 height 368
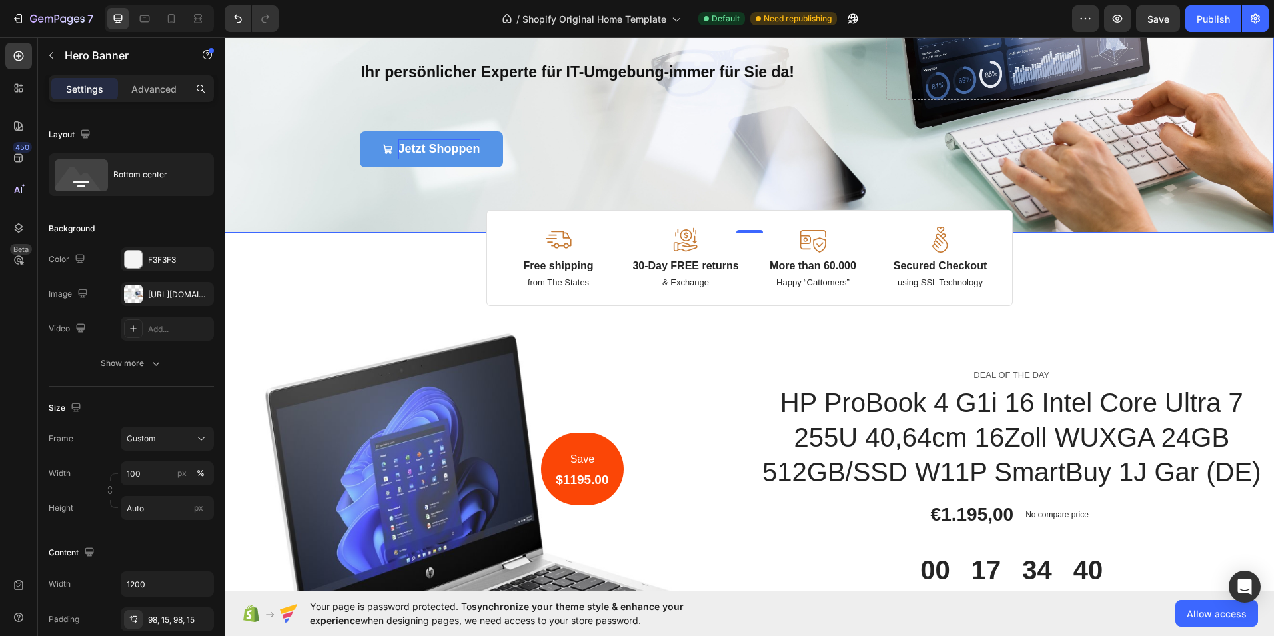
click at [790, 202] on div "Image Image Free shipping Text Block from The States Text Block Advanced List I…" at bounding box center [749, 49] width 799 height 368
click at [570, 268] on p "Free shipping" at bounding box center [558, 266] width 109 height 14
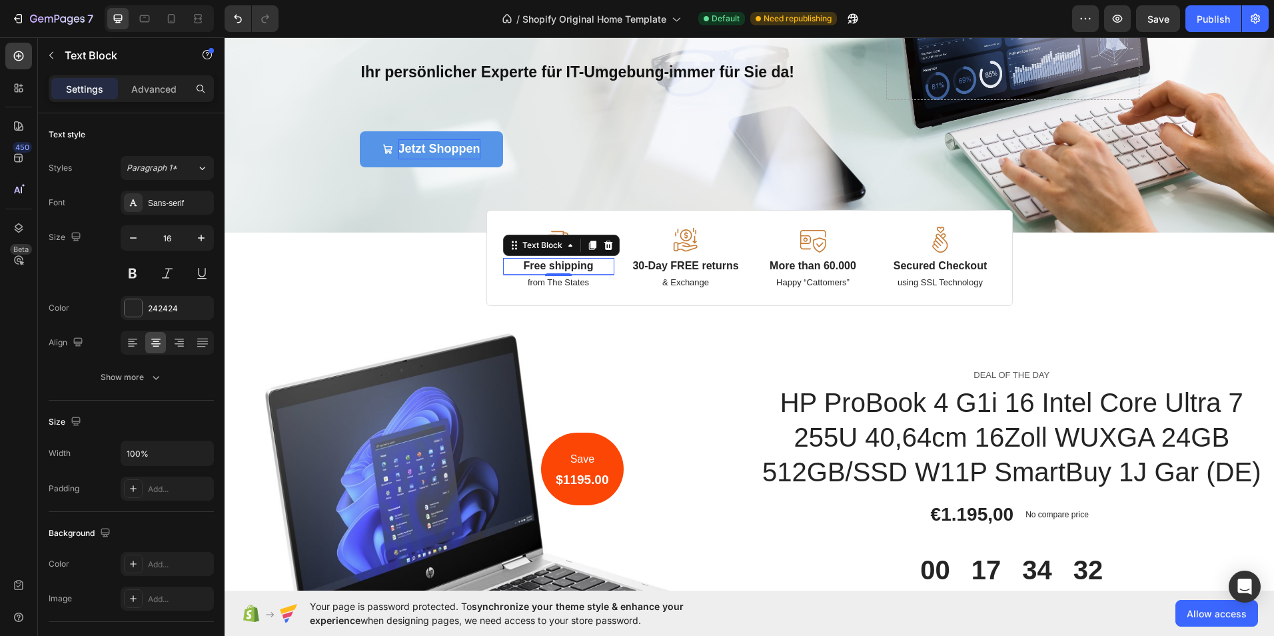
click at [584, 266] on p "Free shipping" at bounding box center [558, 266] width 109 height 14
click at [596, 266] on p "Free shipping" at bounding box center [558, 266] width 109 height 14
click at [550, 278] on p "from The States" at bounding box center [558, 282] width 109 height 11
click at [595, 281] on p "from The States" at bounding box center [558, 282] width 109 height 11
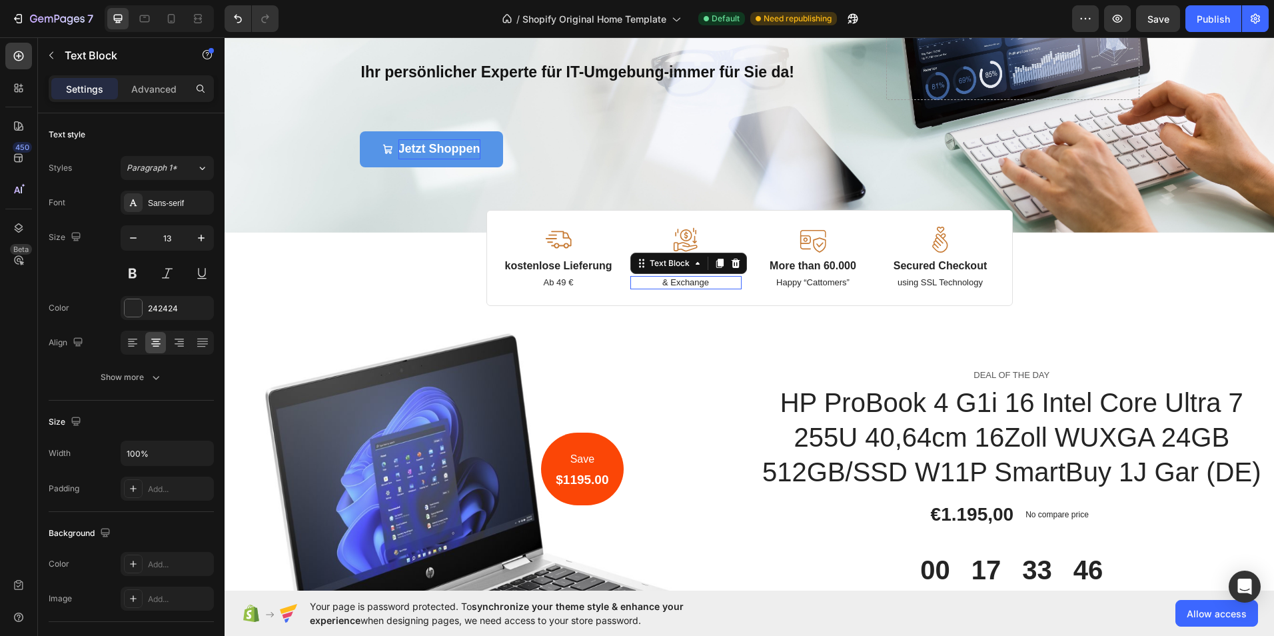
click at [695, 286] on p "& Exchange" at bounding box center [686, 282] width 109 height 11
click at [734, 230] on div at bounding box center [685, 239] width 111 height 26
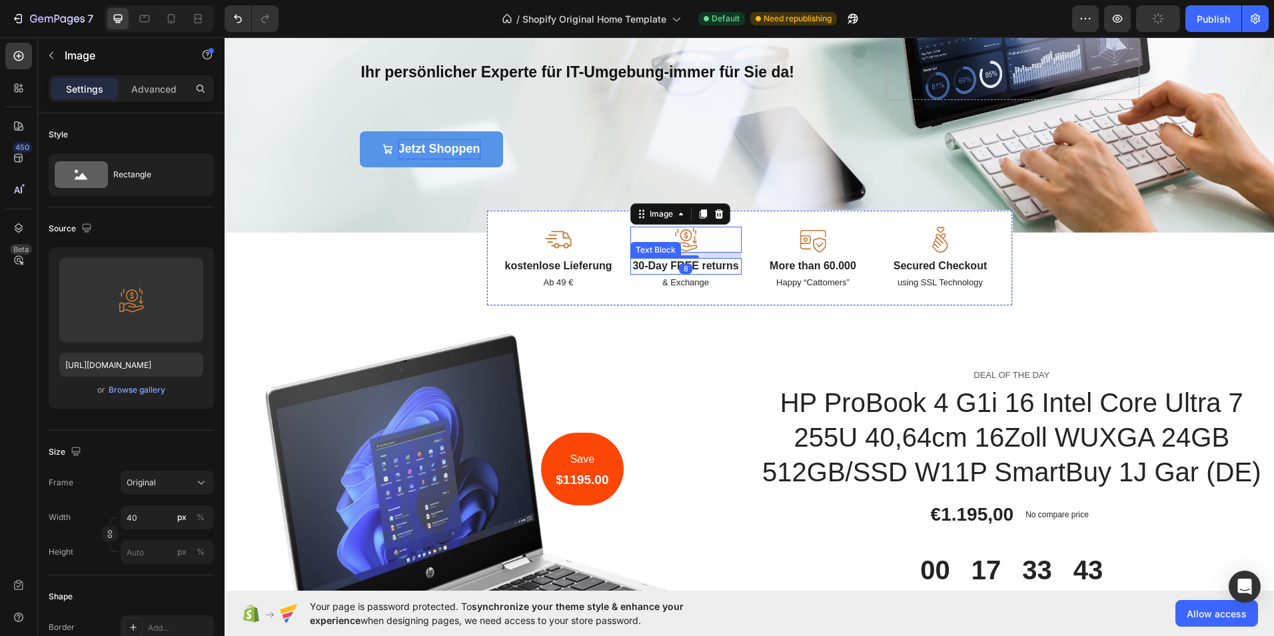
click at [703, 264] on p "30-Day FREE returns" at bounding box center [686, 266] width 109 height 14
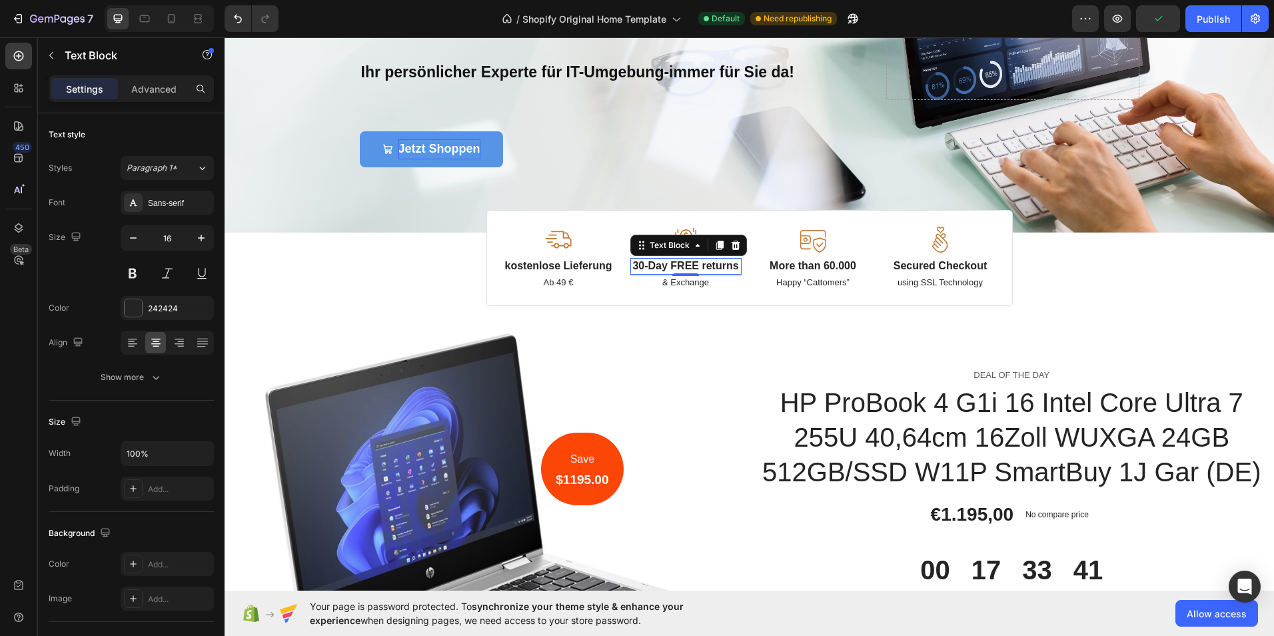
click at [730, 264] on p "30-Day FREE returns" at bounding box center [686, 266] width 109 height 14
click at [734, 263] on p "30-Day FREE returns" at bounding box center [686, 266] width 109 height 14
click at [247, 15] on button "Undo/Redo" at bounding box center [237, 18] width 27 height 27
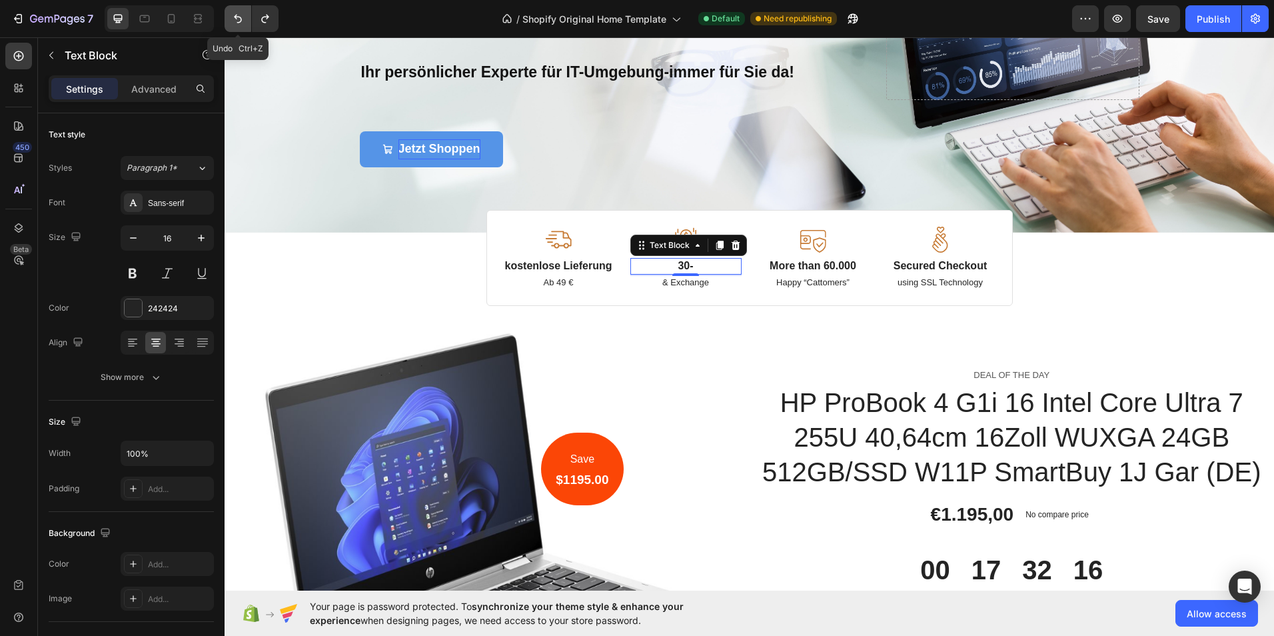
click at [247, 15] on button "Undo/Redo" at bounding box center [237, 18] width 27 height 27
click at [847, 264] on p "More than 60.000" at bounding box center [813, 266] width 109 height 14
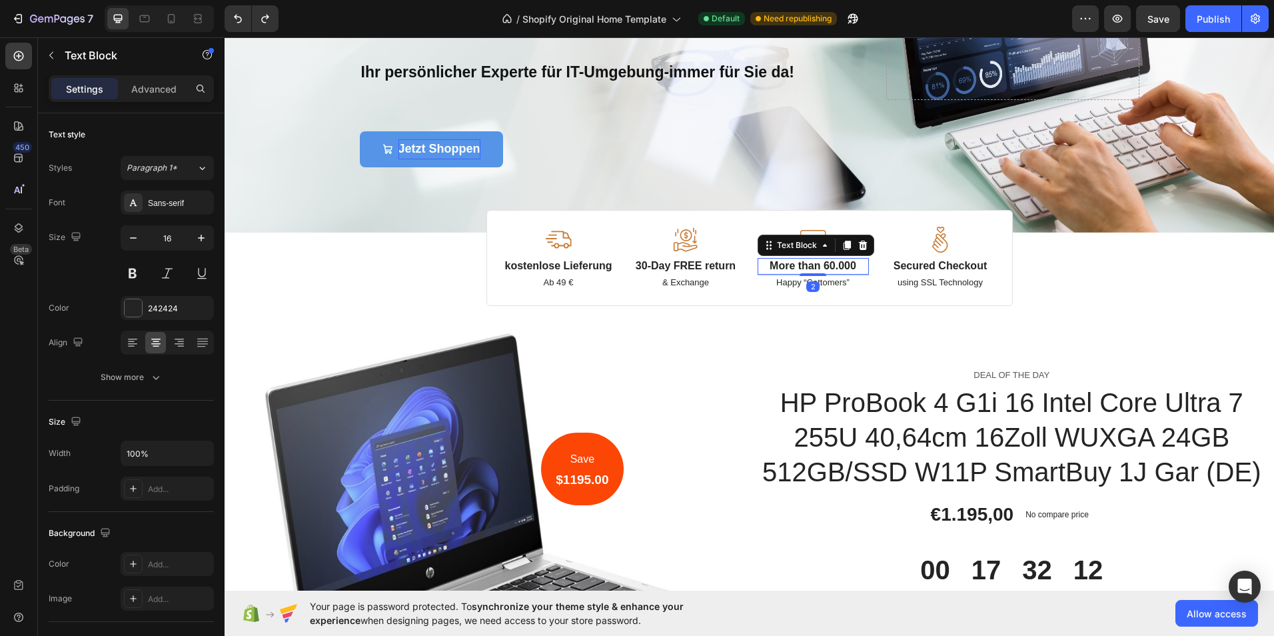
click at [851, 264] on p "More than 60.000" at bounding box center [813, 266] width 109 height 14
click at [828, 284] on p "Happy “Cattomers”" at bounding box center [813, 282] width 109 height 11
click at [847, 282] on p "Happy “Cattomers”" at bounding box center [813, 282] width 109 height 11
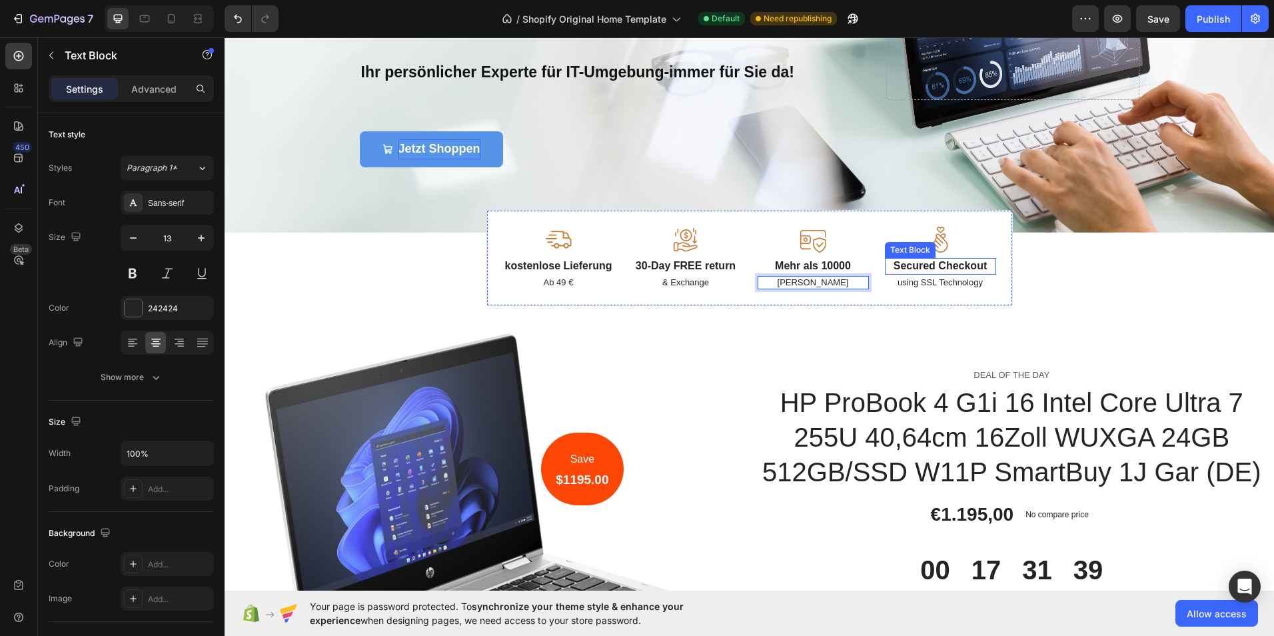
click at [976, 264] on p "Secured Checkout" at bounding box center [940, 266] width 109 height 14
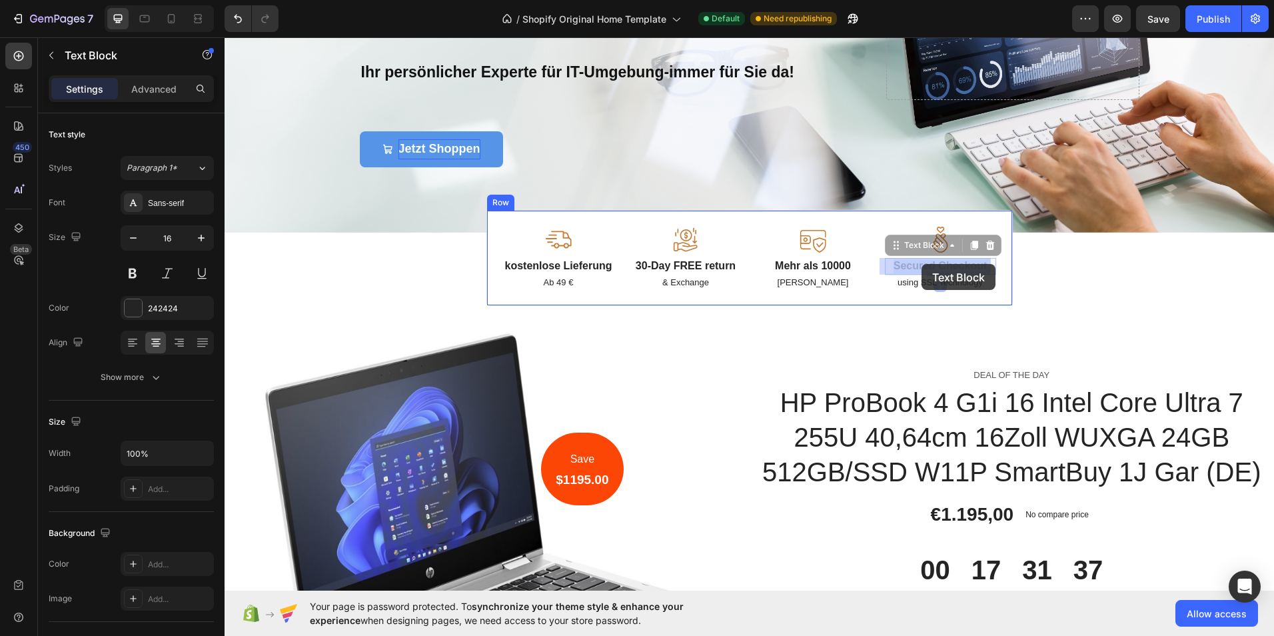
drag, startPoint x: 986, startPoint y: 264, endPoint x: 921, endPoint y: 264, distance: 64.6
click at [944, 263] on p "Secured Checkout" at bounding box center [940, 266] width 109 height 14
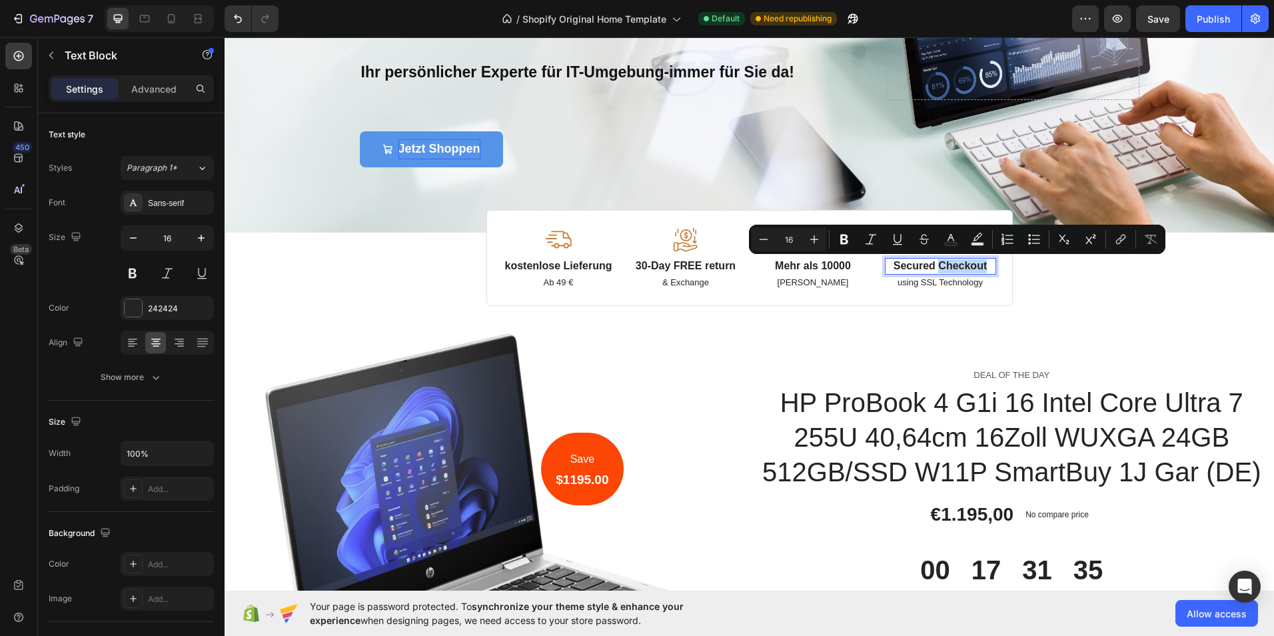
click at [944, 263] on p "Secured Checkout" at bounding box center [940, 266] width 109 height 14
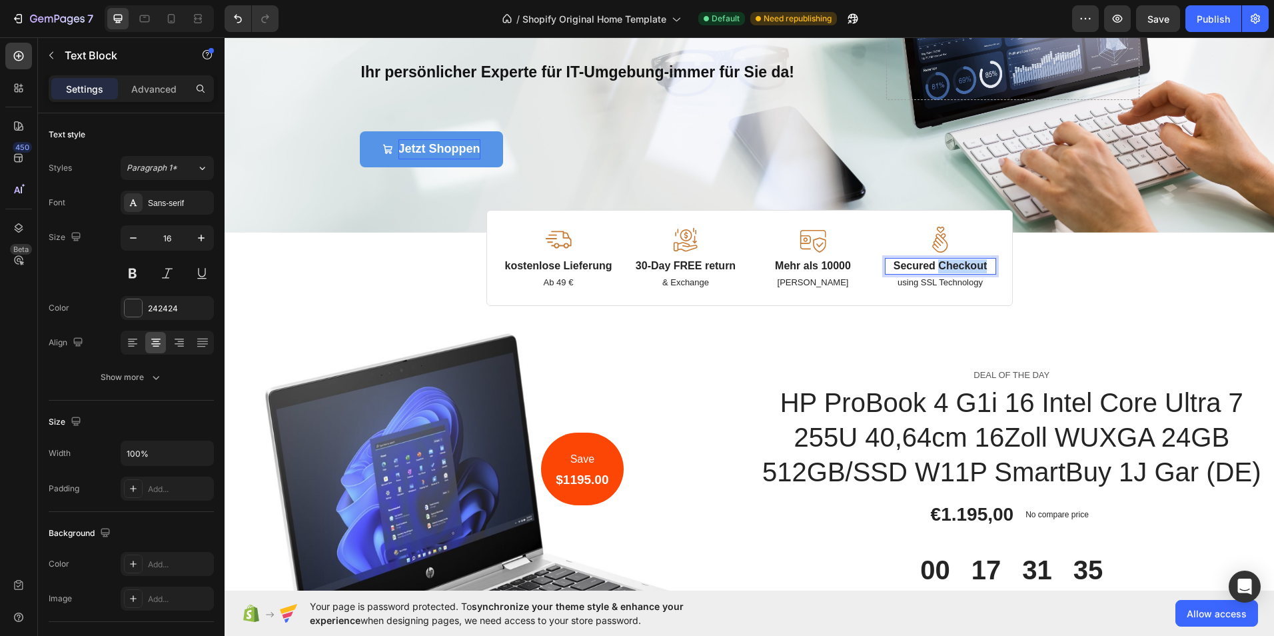
click at [944, 263] on p "Secured Checkout" at bounding box center [940, 266] width 109 height 14
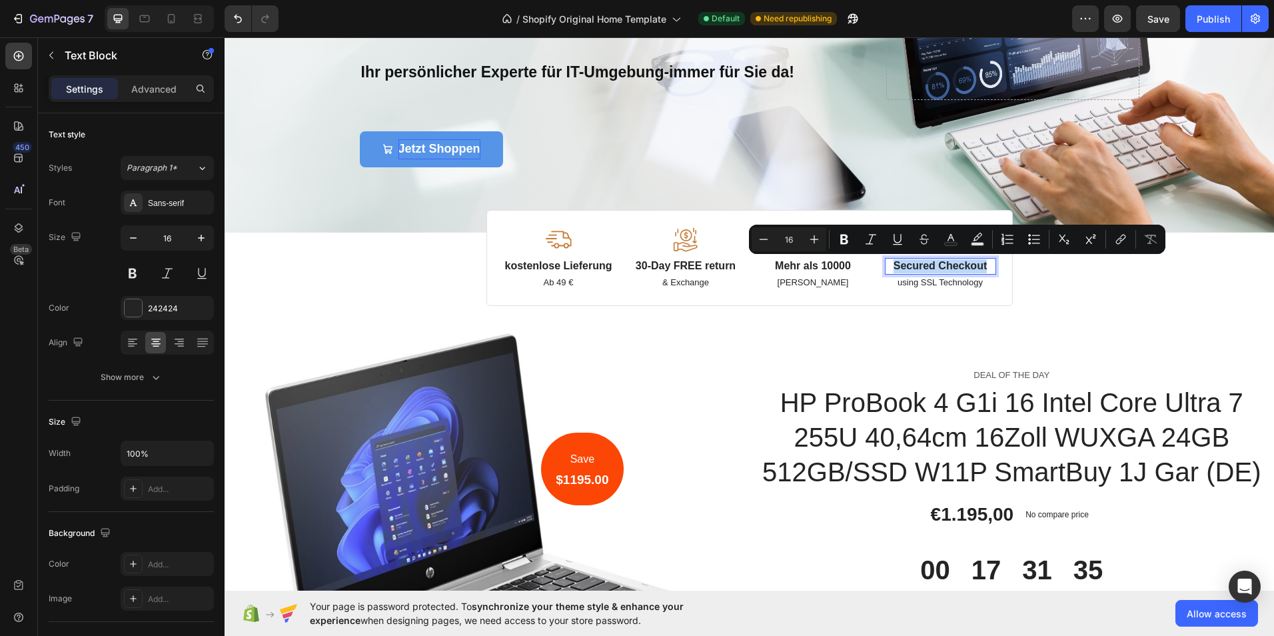
click at [944, 263] on p "Secured Checkout" at bounding box center [940, 266] width 109 height 14
copy p "Secured Checkout"
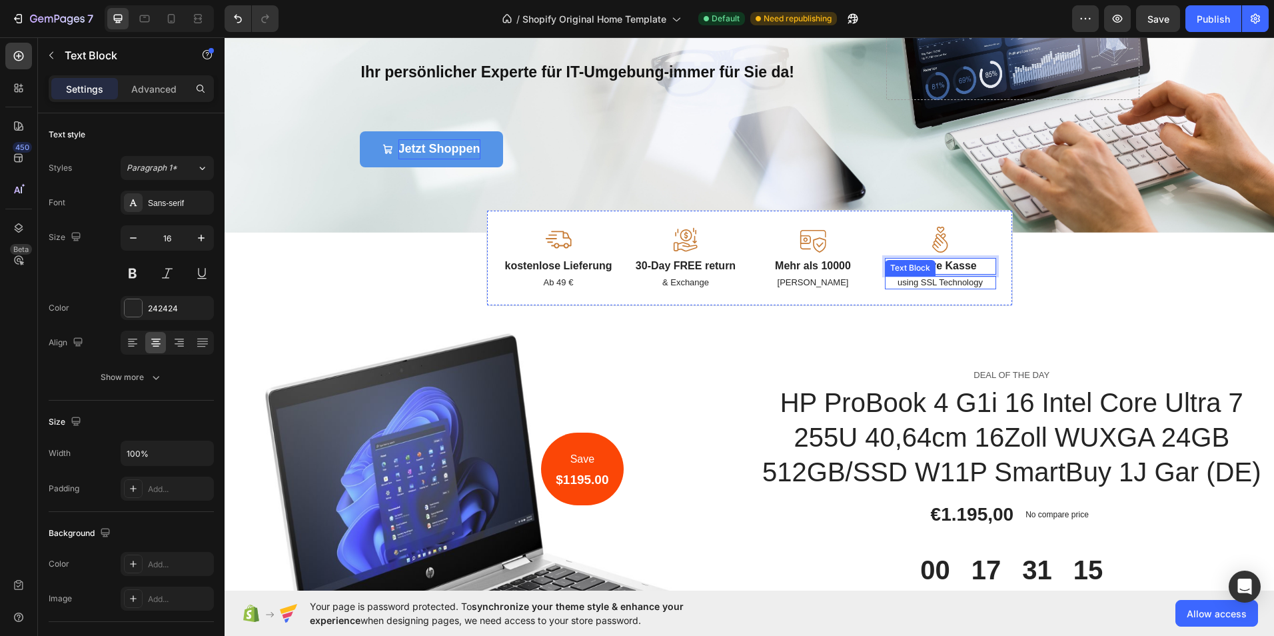
click at [951, 283] on p "using SSL Technology" at bounding box center [940, 282] width 109 height 11
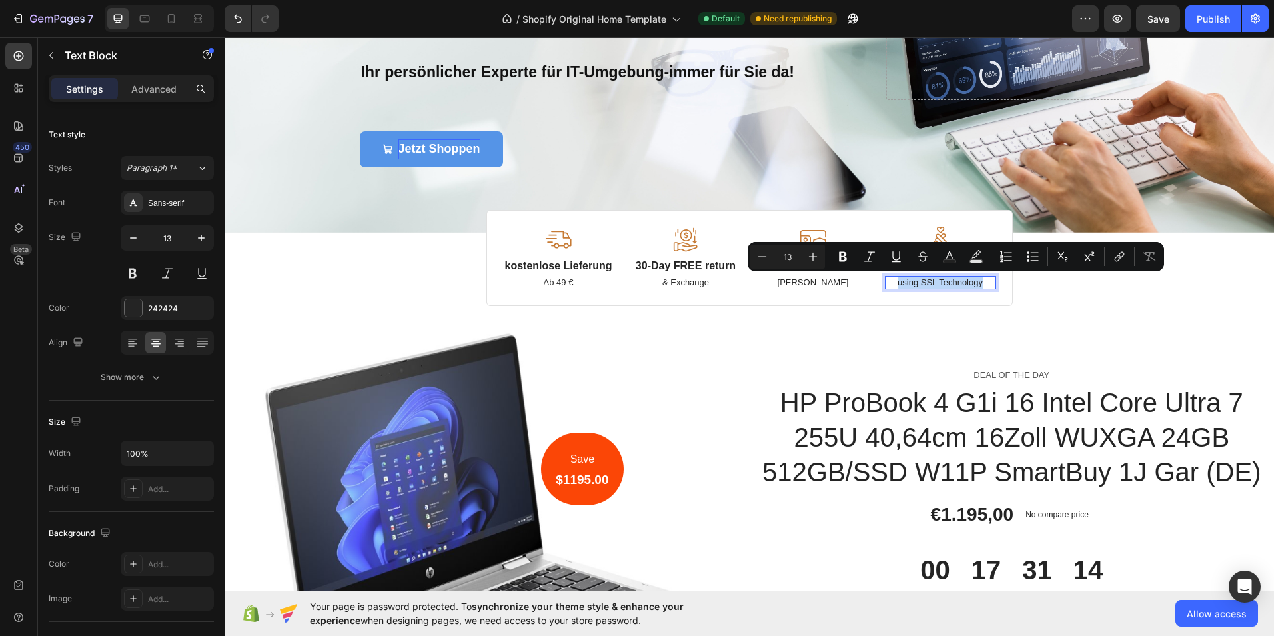
click at [951, 283] on p "using SSL Technology" at bounding box center [940, 282] width 109 height 11
copy p "using SSL Technology"
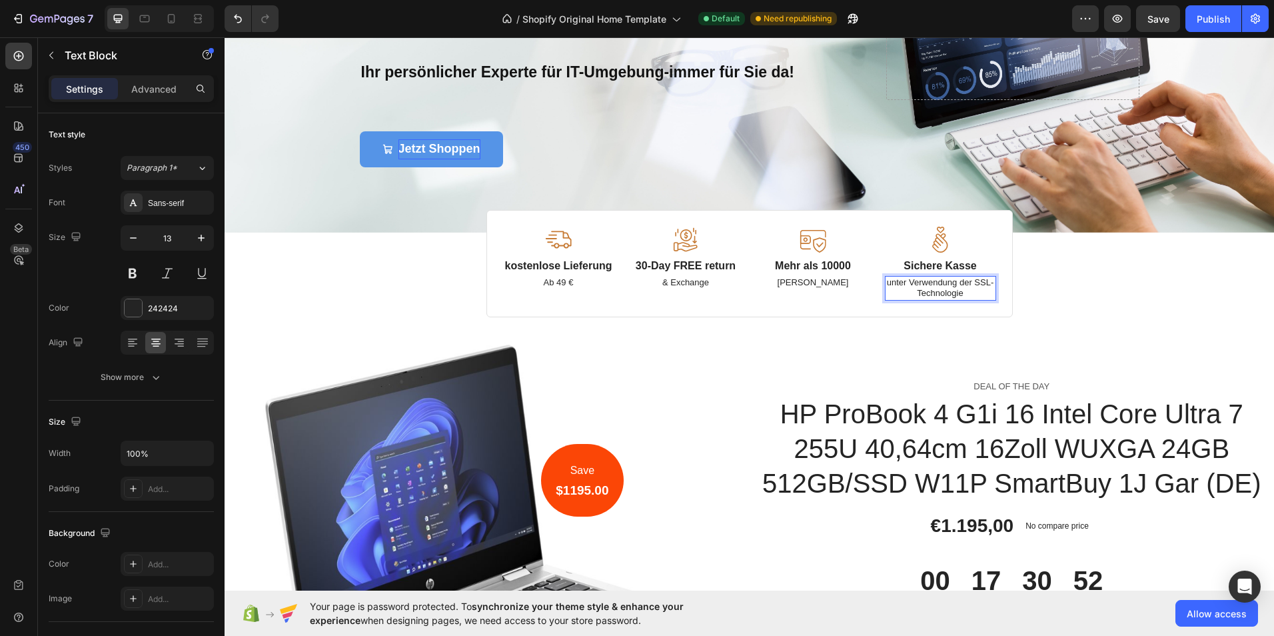
click at [905, 282] on p "unter Verwendung der SSL-Technologie" at bounding box center [940, 288] width 109 height 23
click at [1048, 284] on div "Image Image Free shipping Text Block from The States Text Block Advanced List I…" at bounding box center [748, 91] width 1049 height 452
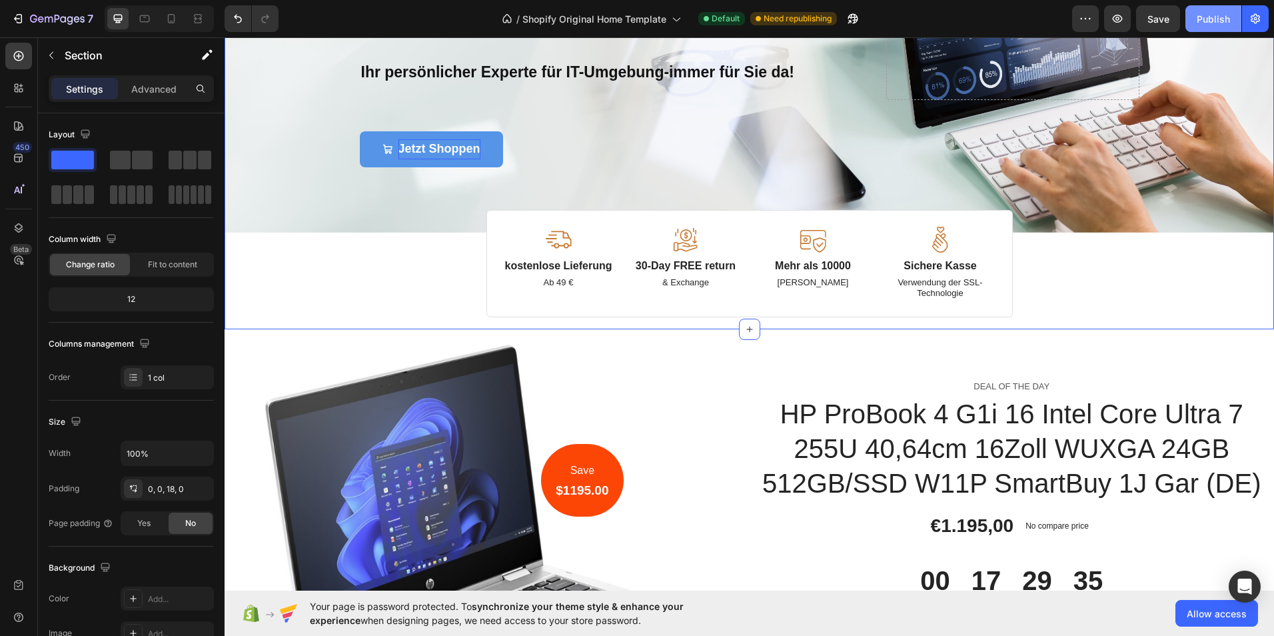
click at [1208, 22] on div "Publish" at bounding box center [1212, 19] width 33 height 14
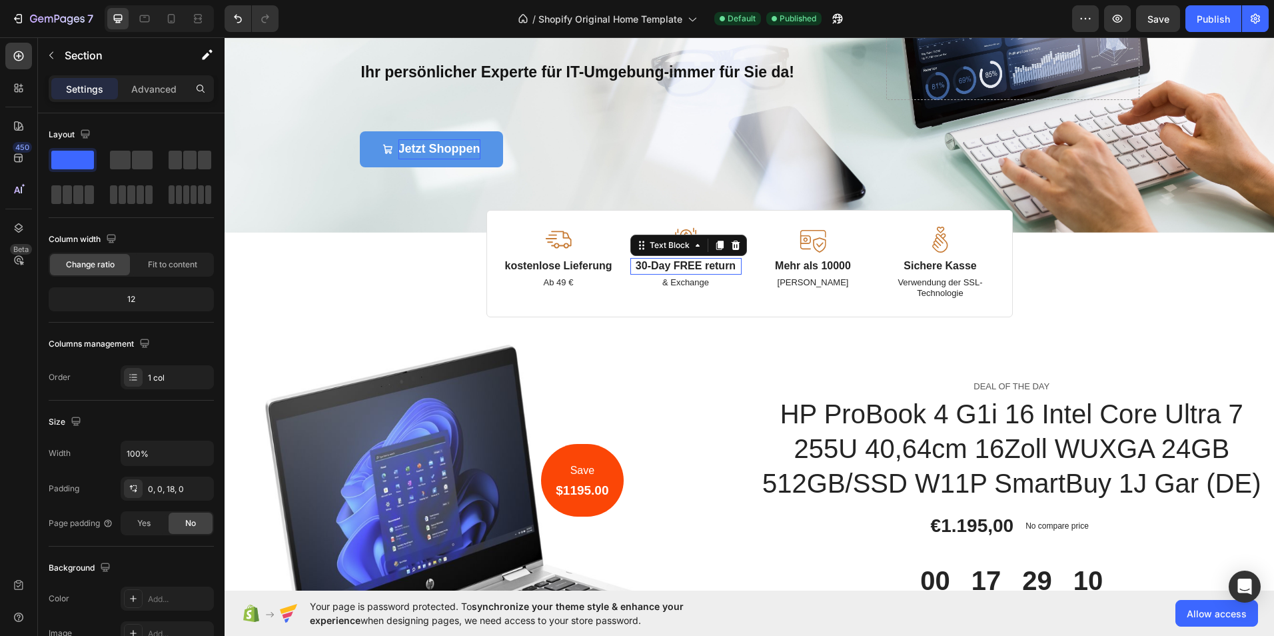
click at [728, 267] on p "30-Day FREE return" at bounding box center [686, 266] width 109 height 14
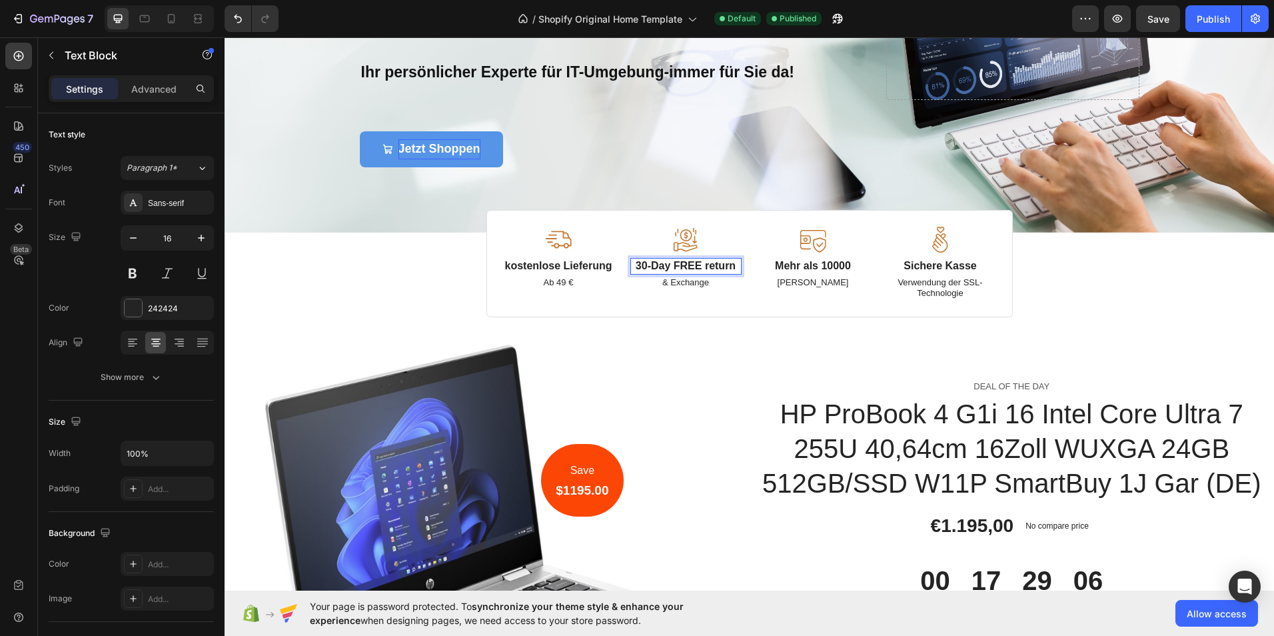
click at [728, 264] on p "30-Day FREE return" at bounding box center [686, 266] width 109 height 14
click at [704, 276] on div "& Exchange" at bounding box center [685, 283] width 111 height 14
click at [719, 280] on p "& Exchange" at bounding box center [686, 282] width 109 height 11
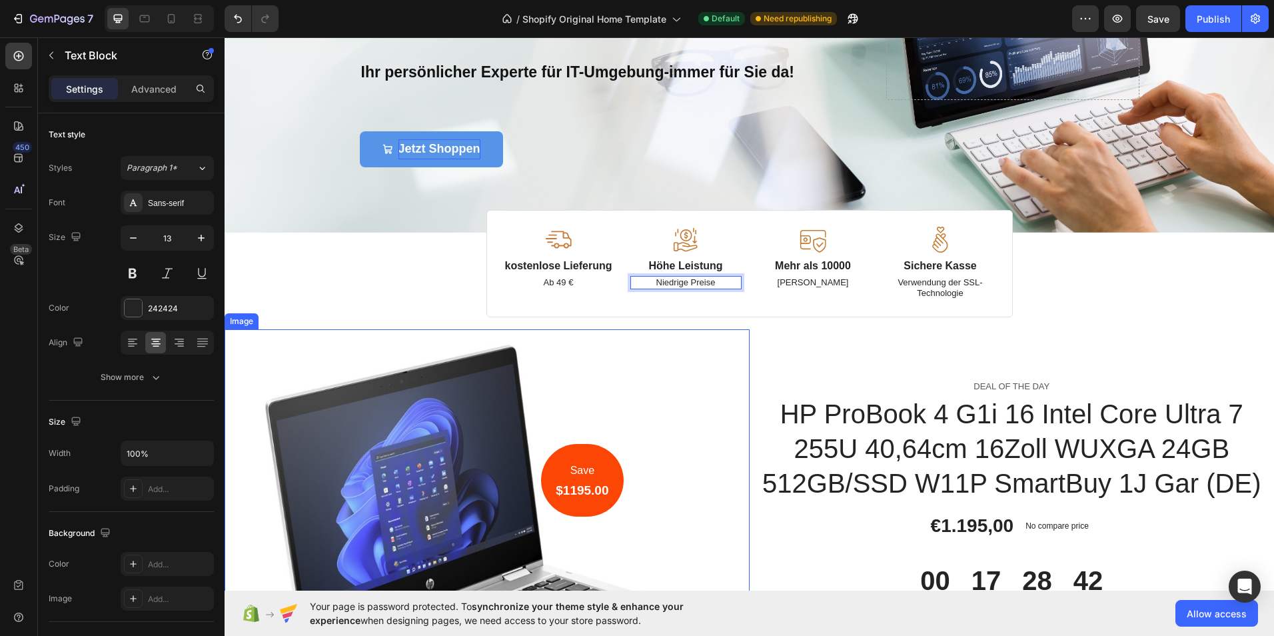
click at [710, 342] on img at bounding box center [486, 533] width 525 height 408
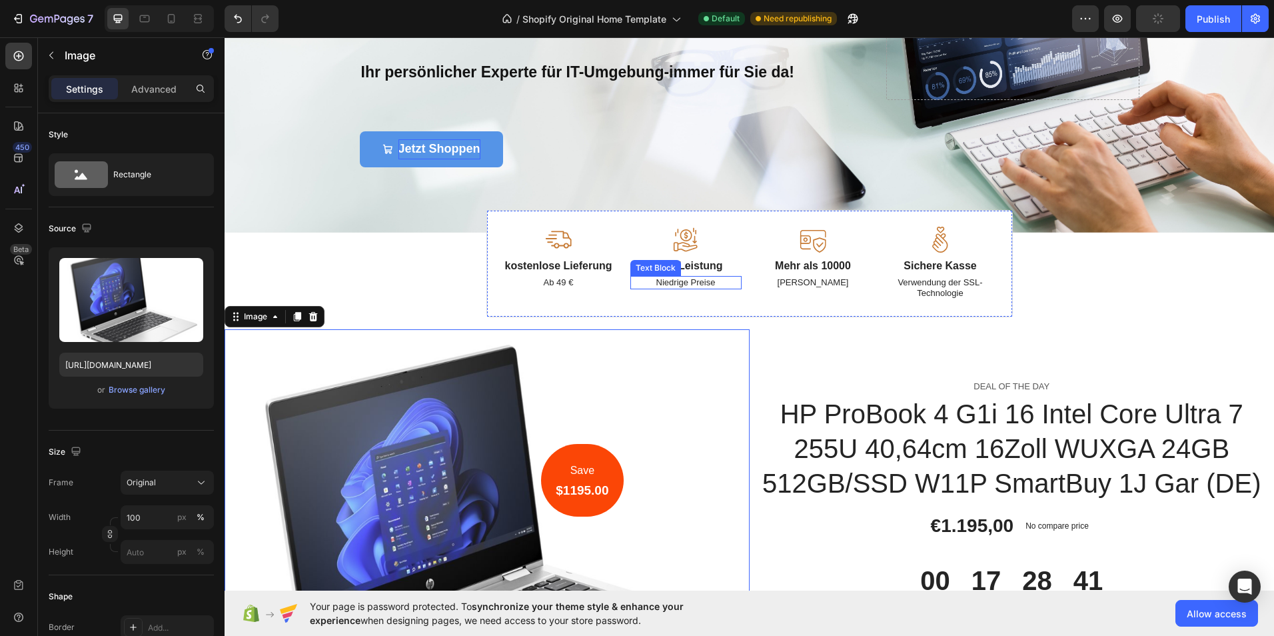
click at [722, 280] on p "Niedrige Preise" at bounding box center [686, 282] width 109 height 11
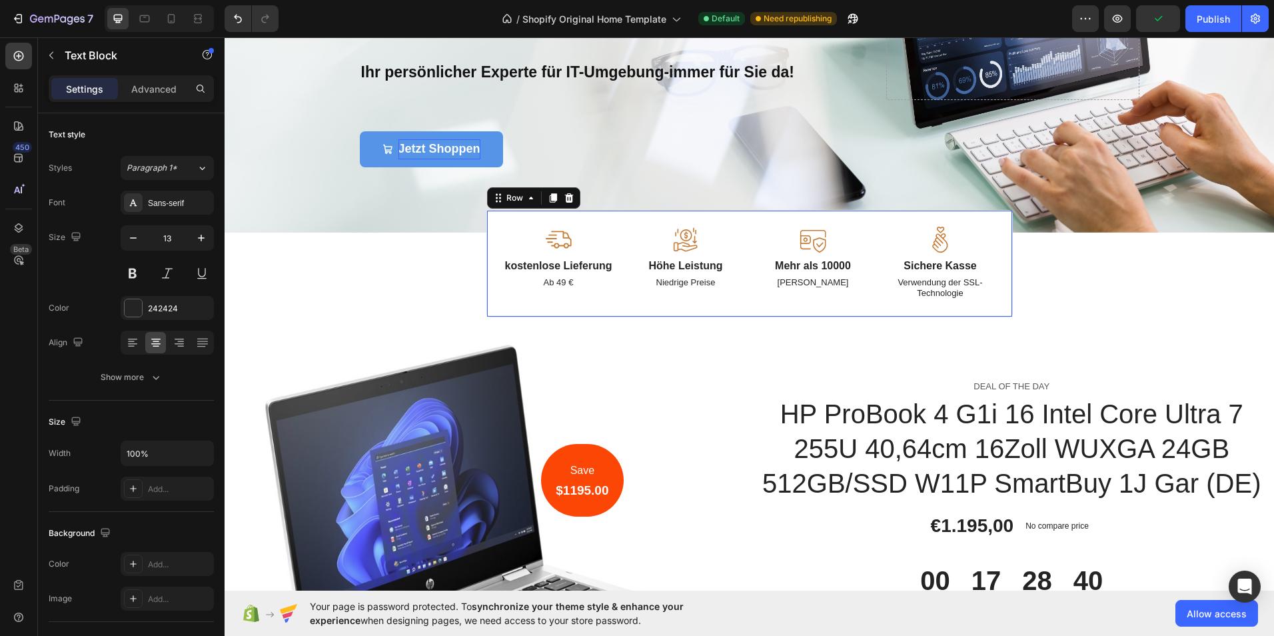
click at [782, 302] on div "Image kostenlose Lieferung Text Block Ab 49 € Text Block Image Höhe Leistung Te…" at bounding box center [749, 264] width 526 height 108
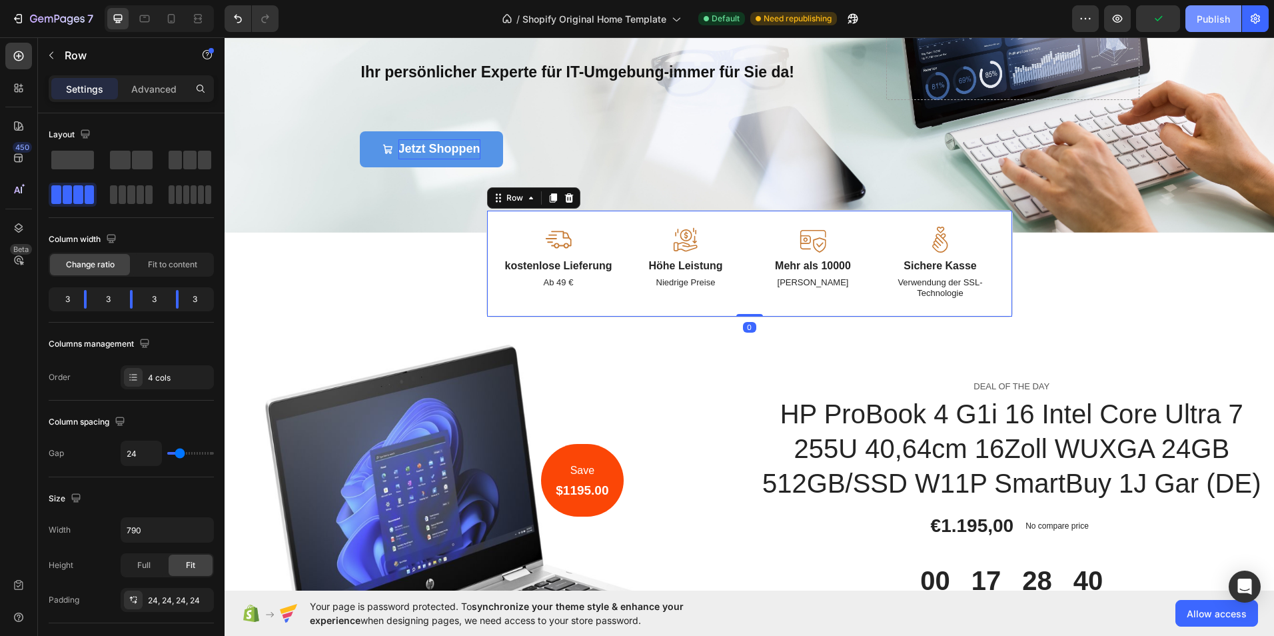
click at [1215, 17] on div "Publish" at bounding box center [1212, 19] width 33 height 14
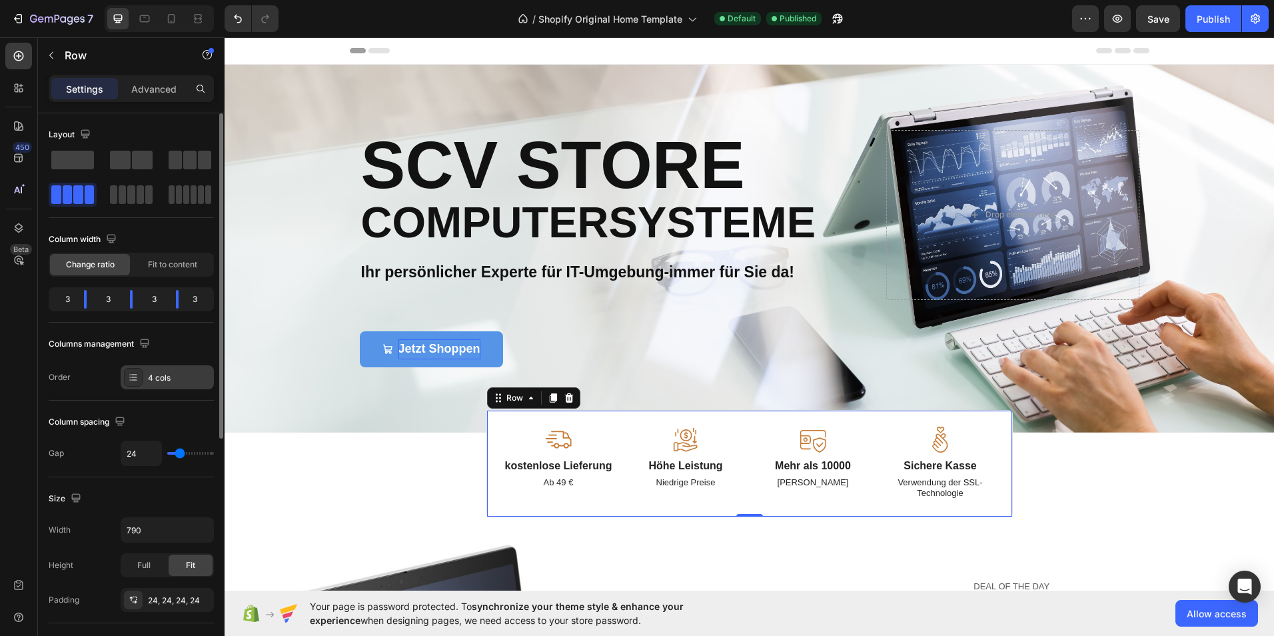
click at [133, 372] on icon at bounding box center [133, 377] width 11 height 11
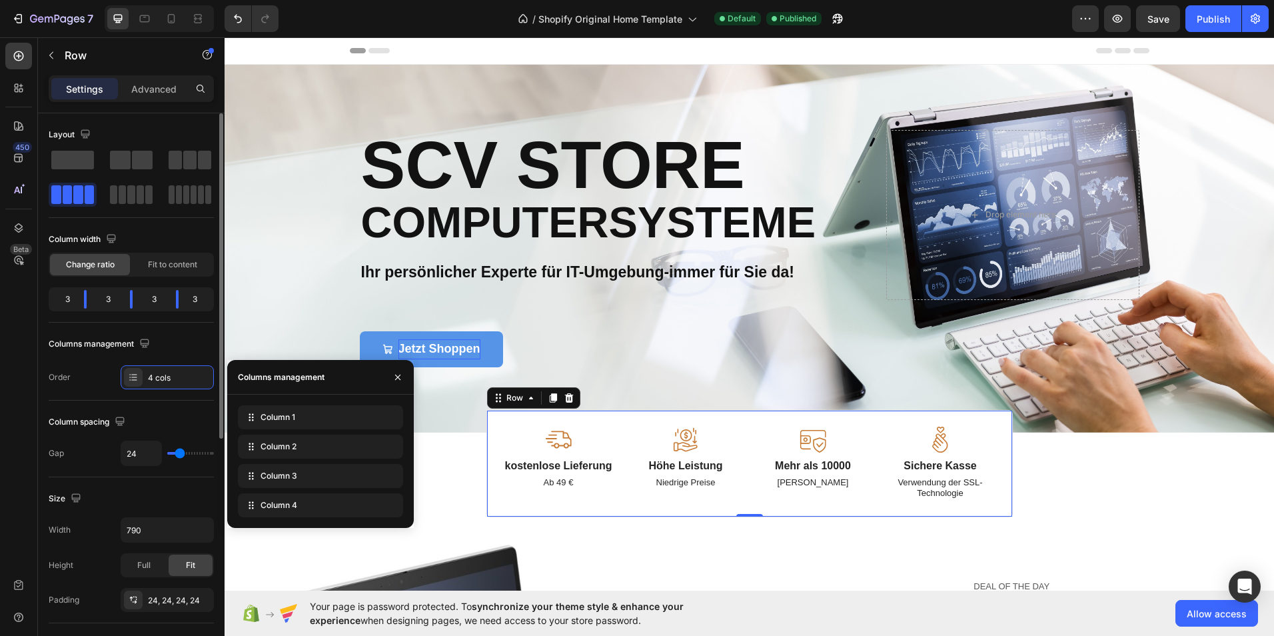
click at [63, 477] on div "Layout Column width Change ratio Fit to content 3 3 3 3 Columns management Orde…" at bounding box center [131, 550] width 165 height 146
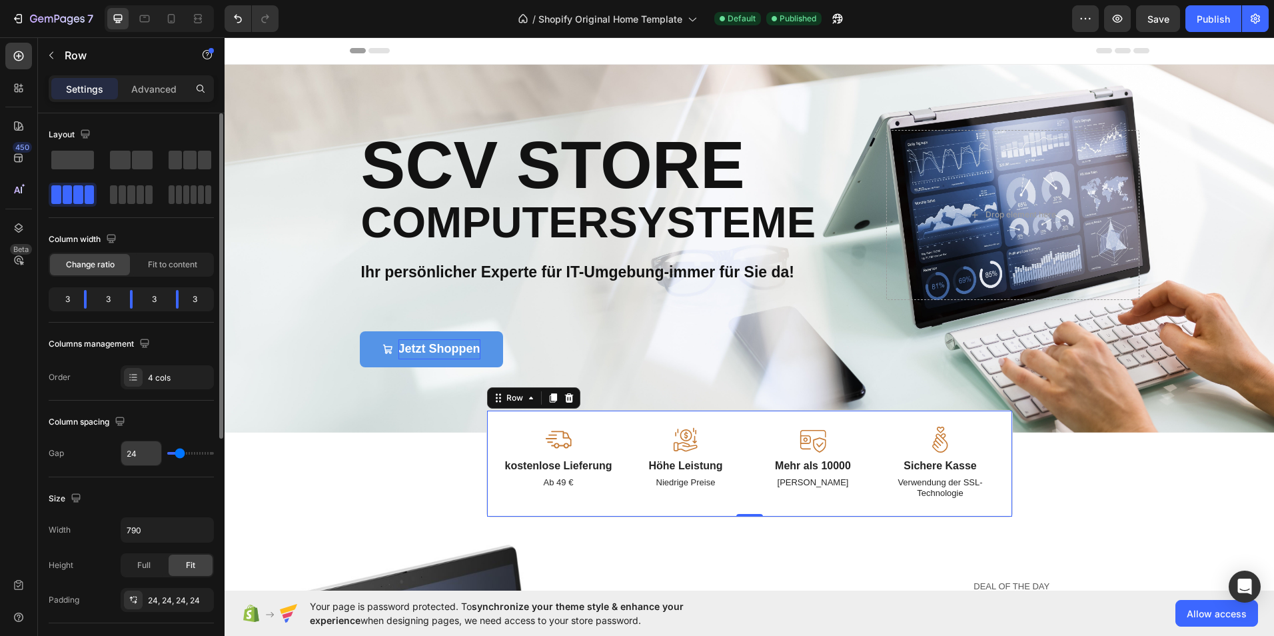
scroll to position [67, 0]
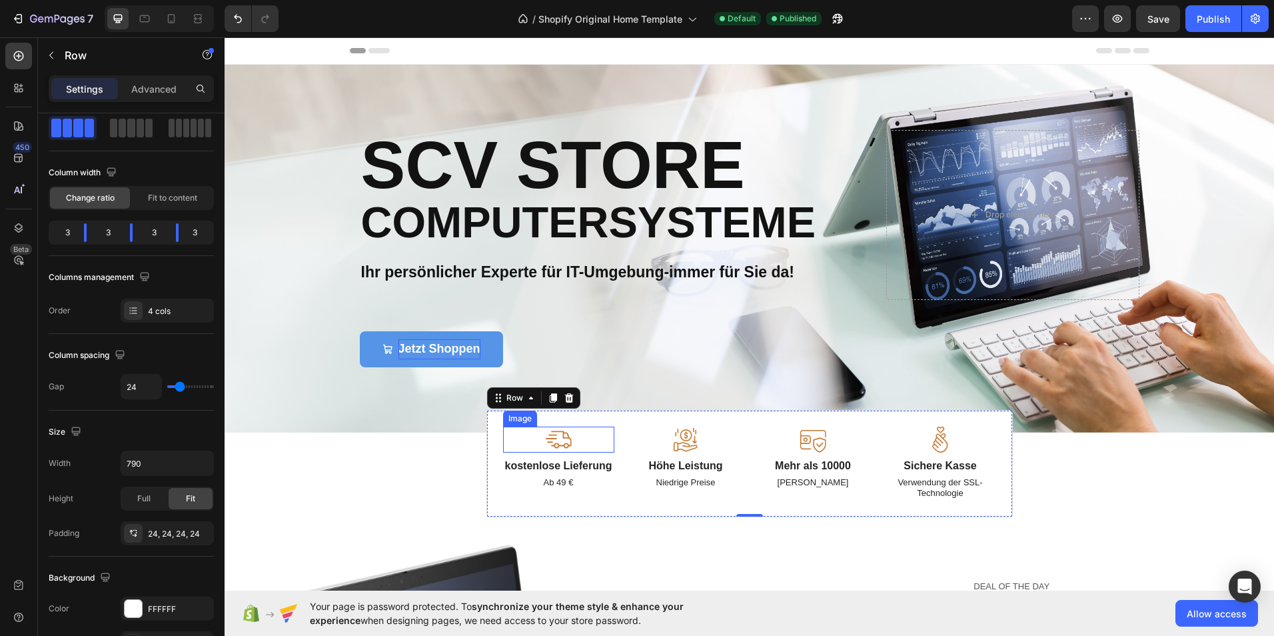
click at [564, 444] on img at bounding box center [558, 439] width 27 height 26
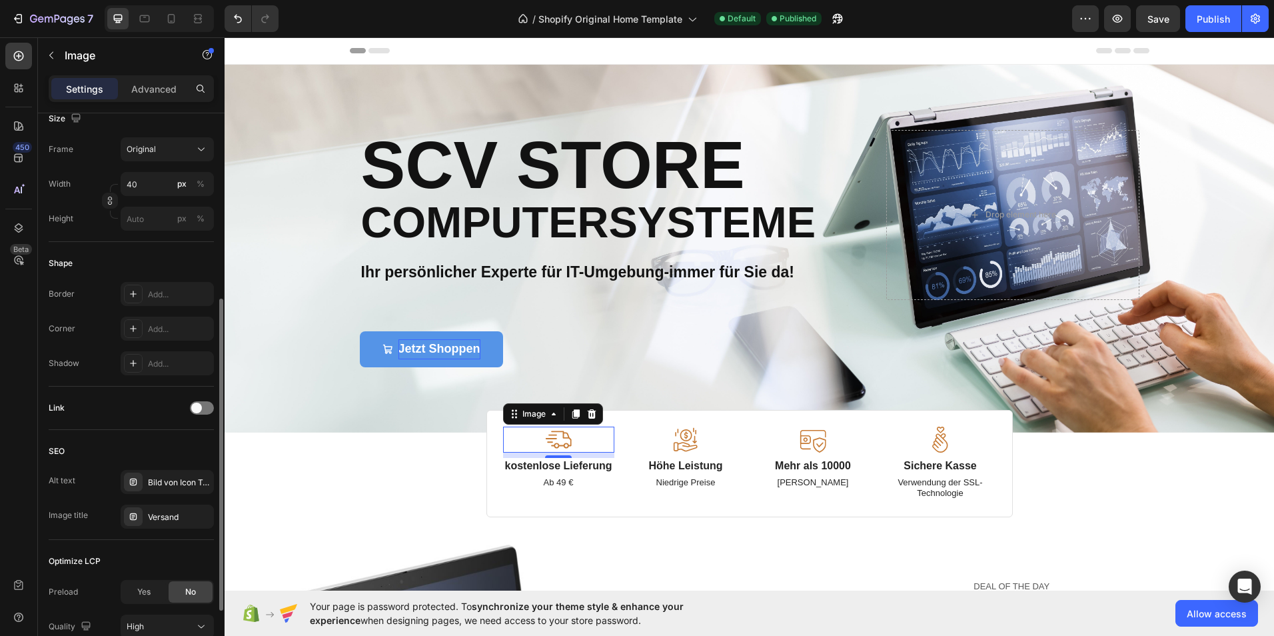
scroll to position [446, 0]
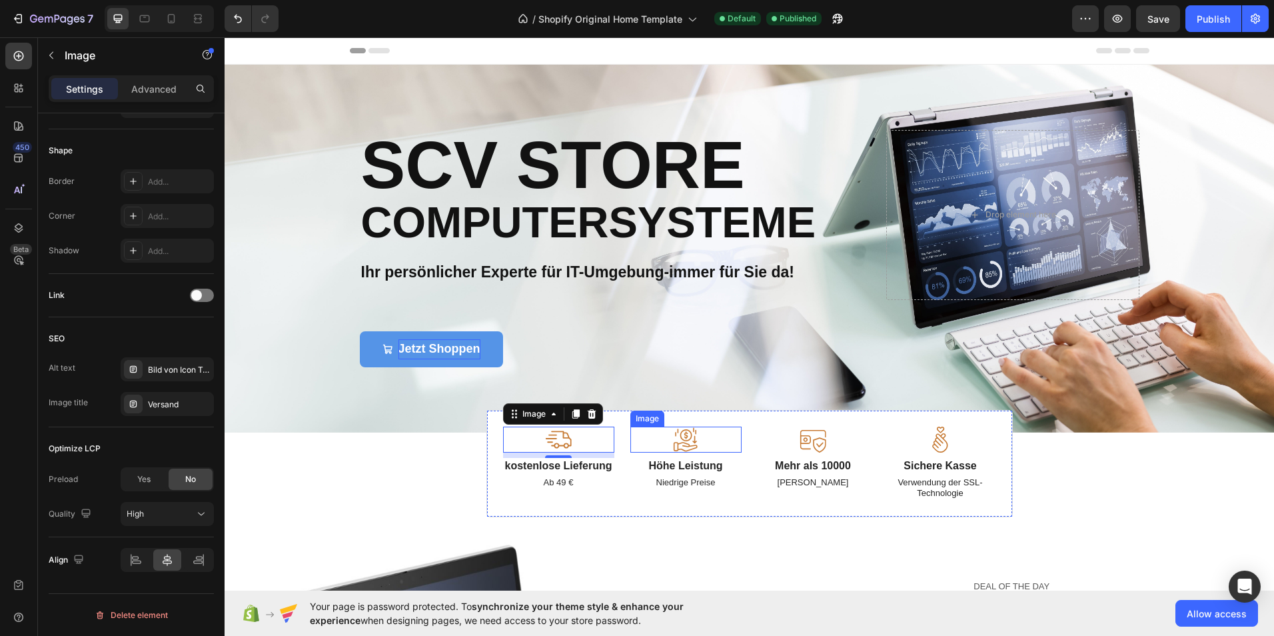
click at [681, 444] on img at bounding box center [685, 439] width 27 height 26
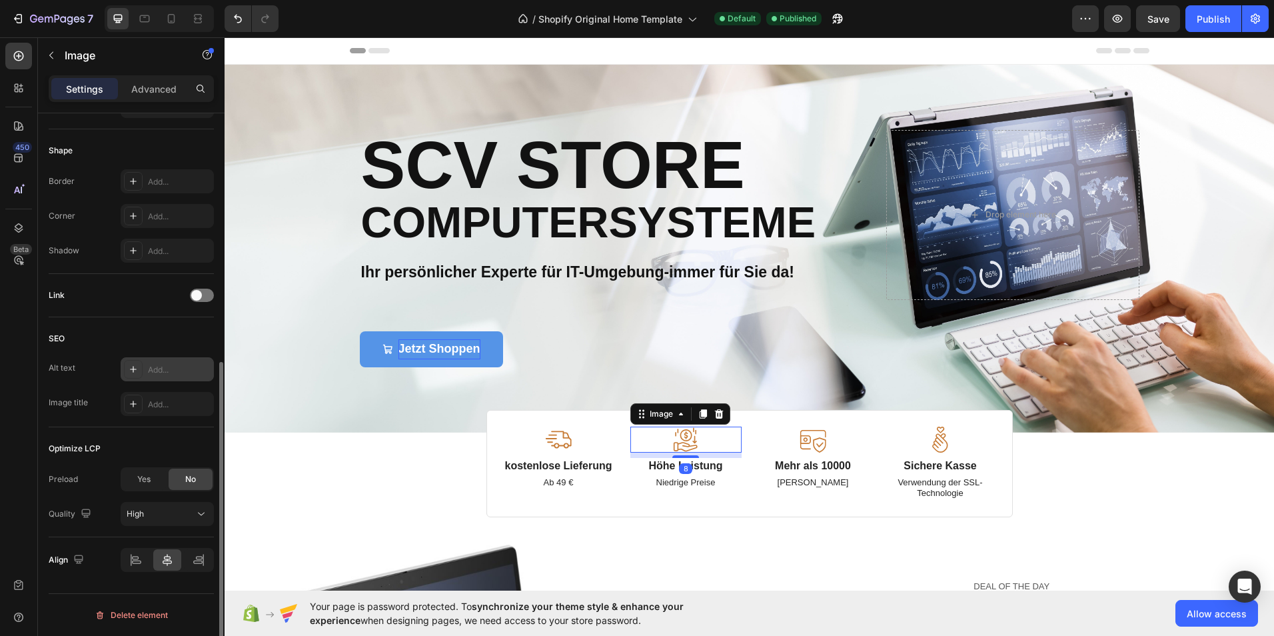
click at [161, 368] on div "Add..." at bounding box center [179, 370] width 63 height 12
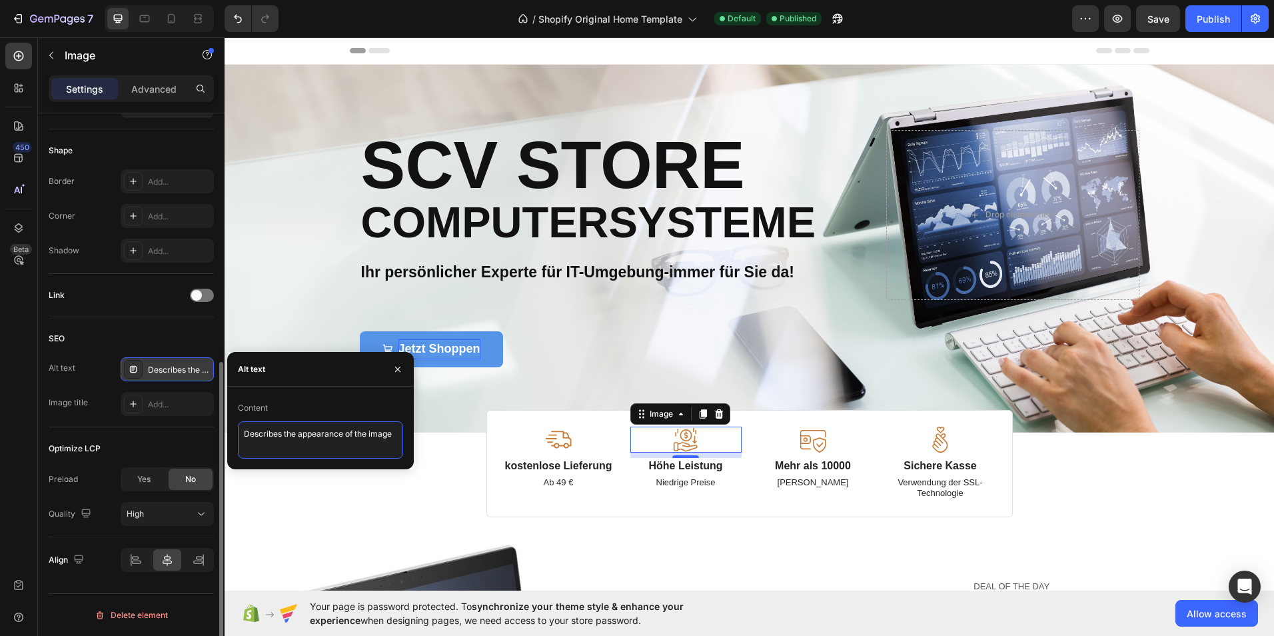
drag, startPoint x: 392, startPoint y: 434, endPoint x: 242, endPoint y: 440, distance: 150.6
click at [242, 440] on textarea "Describes the appearance of the image" at bounding box center [320, 439] width 165 height 37
type textarea "G"
type textarea "L"
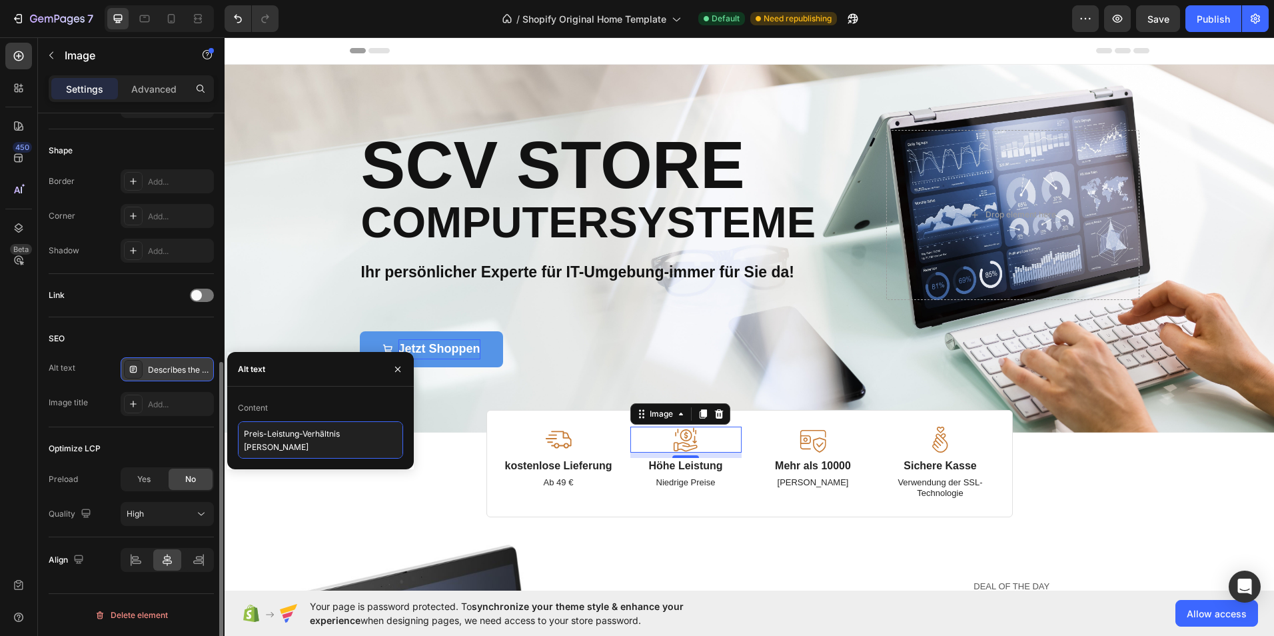
type textarea "Preis-Leistung-Verhältnis Bild"
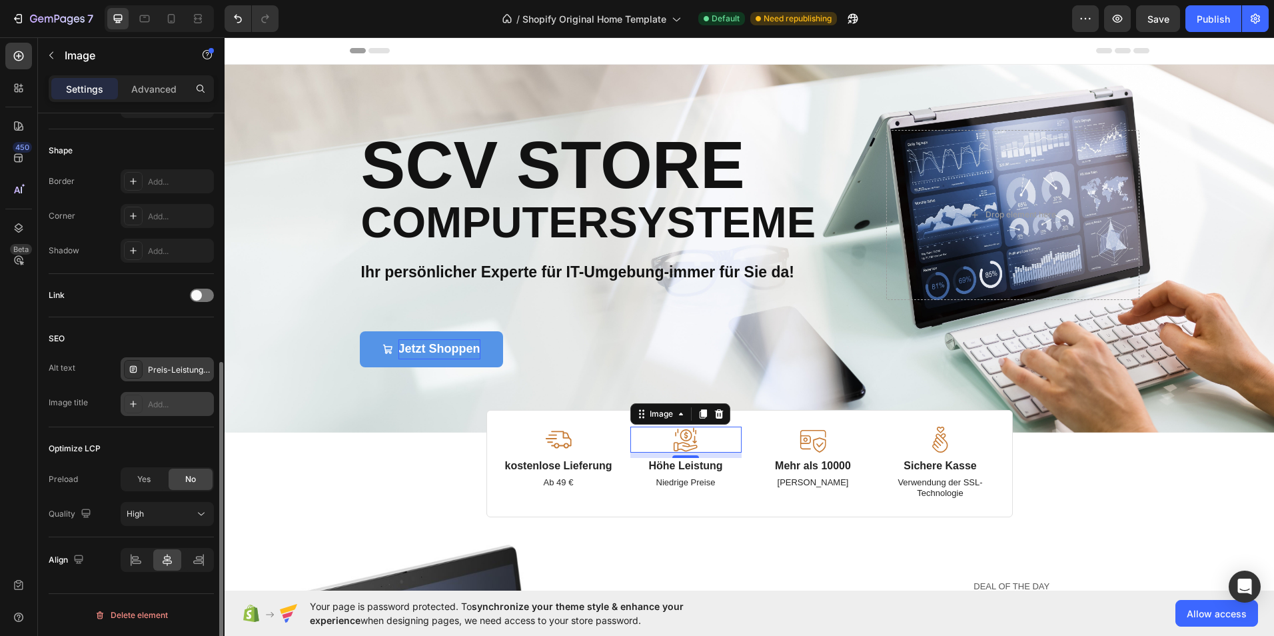
click at [162, 396] on div "Add..." at bounding box center [167, 404] width 93 height 24
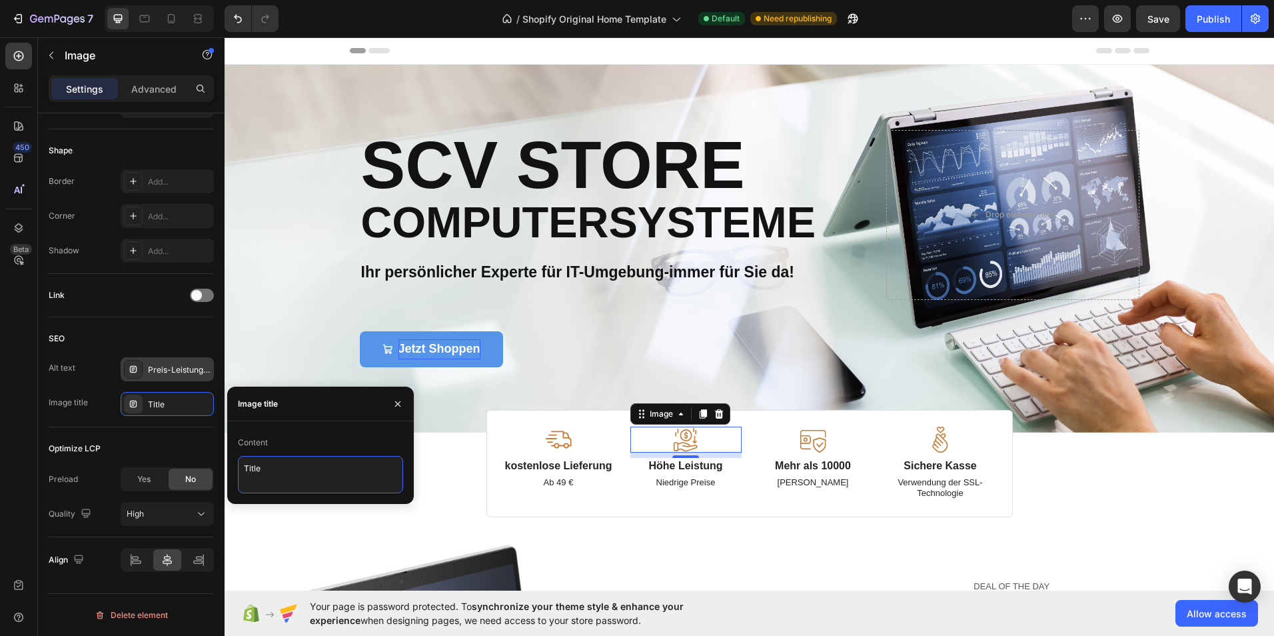
drag, startPoint x: 267, startPoint y: 468, endPoint x: 243, endPoint y: 471, distance: 24.1
click at [243, 471] on textarea "Title" at bounding box center [320, 474] width 165 height 37
type textarea "Günstig"
click at [814, 443] on img at bounding box center [812, 439] width 27 height 26
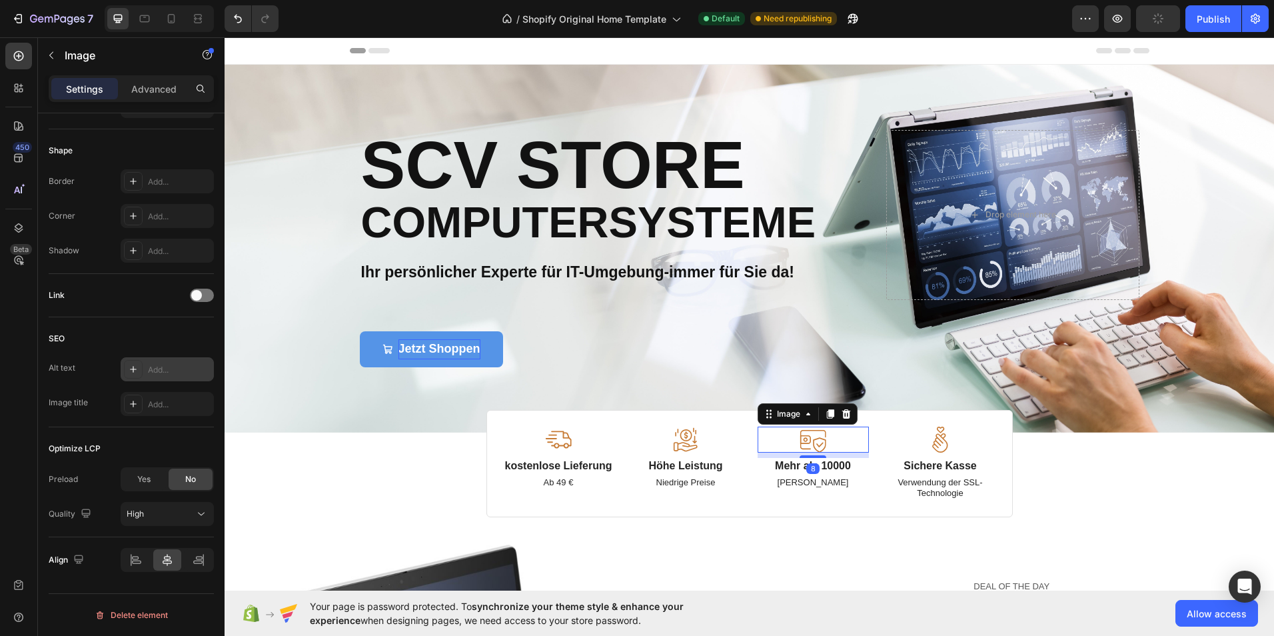
click at [152, 368] on div "Add..." at bounding box center [179, 370] width 63 height 12
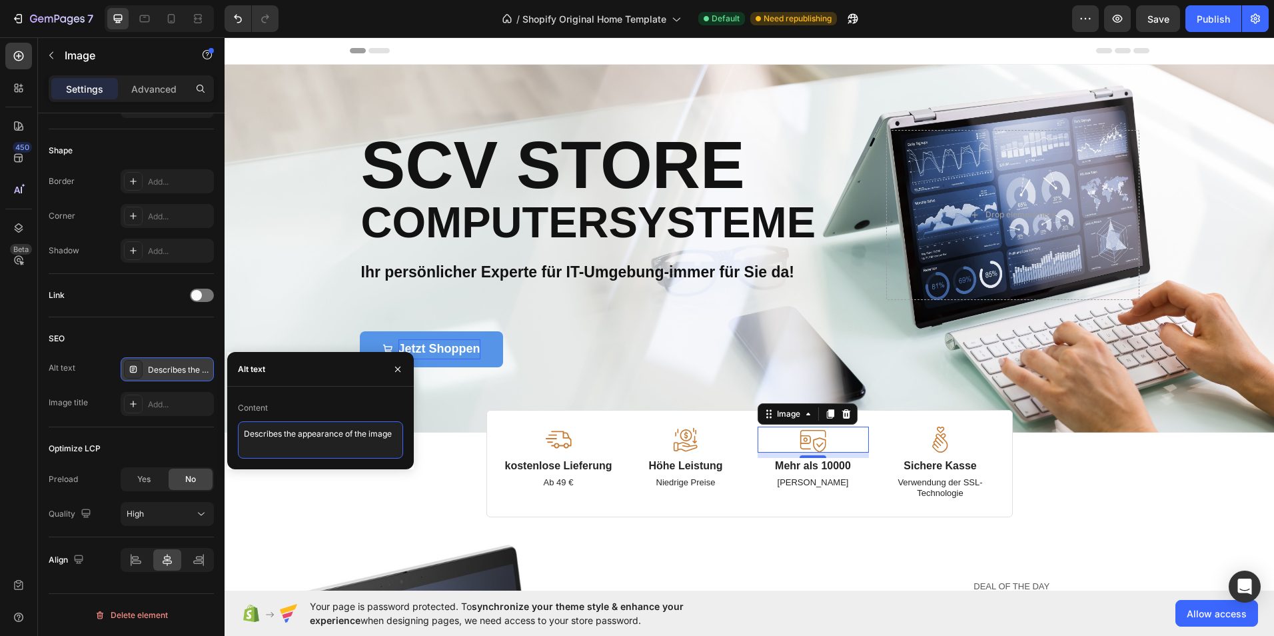
drag, startPoint x: 393, startPoint y: 436, endPoint x: 243, endPoint y: 435, distance: 149.9
click at [243, 435] on textarea "Describes the appearance of the image" at bounding box center [320, 439] width 165 height 37
type textarea "sehr viele zufriedene Kunden"
click at [195, 400] on div "Add..." at bounding box center [179, 404] width 63 height 12
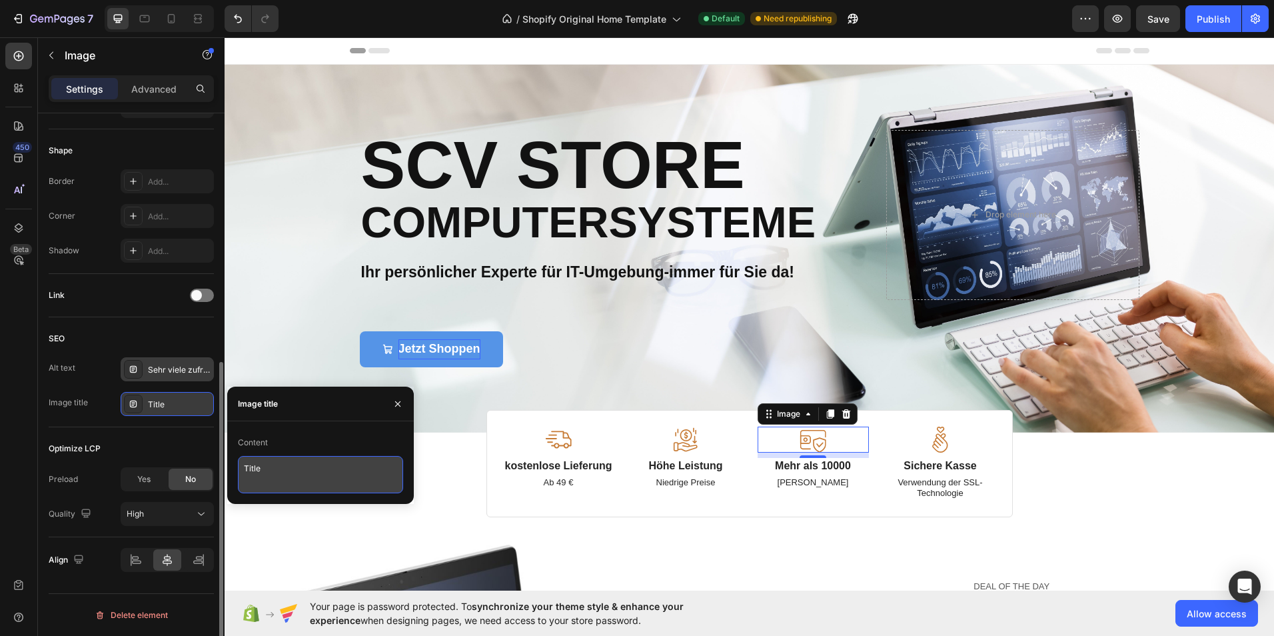
click at [270, 472] on textarea "Title" at bounding box center [320, 474] width 165 height 37
type textarea "T"
type textarea "Kundenzufriedenheit"
click at [183, 430] on div "Optimize LCP Preload Yes No Quality High" at bounding box center [131, 482] width 165 height 110
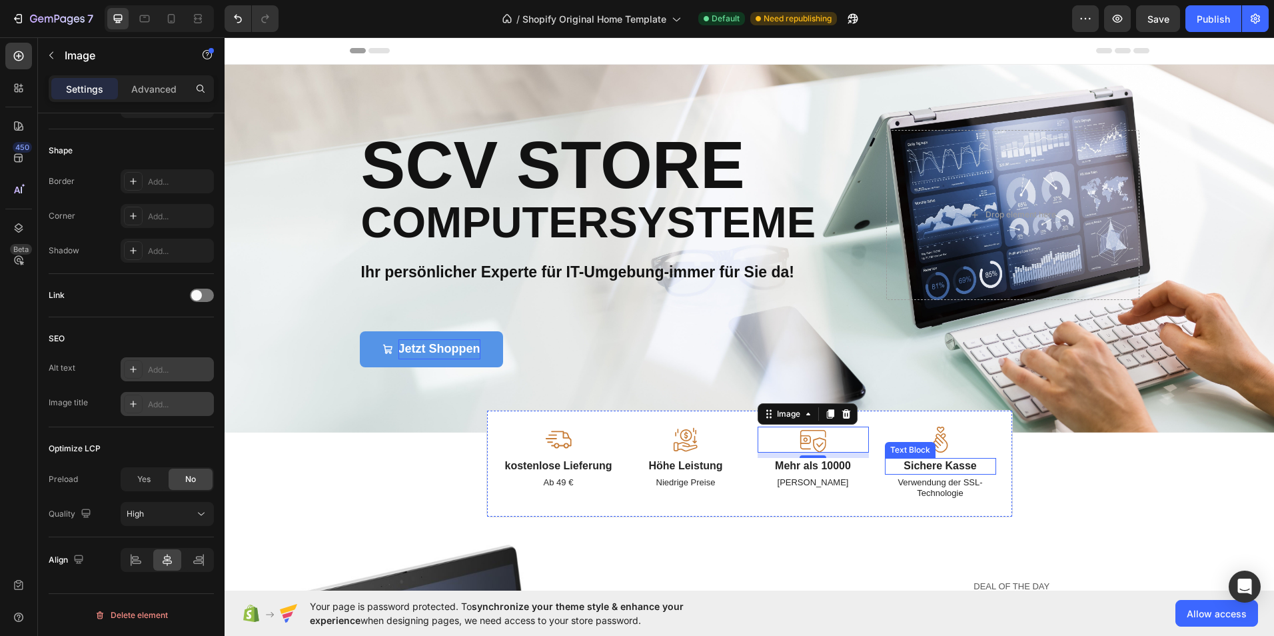
click at [941, 450] on img at bounding box center [940, 439] width 27 height 26
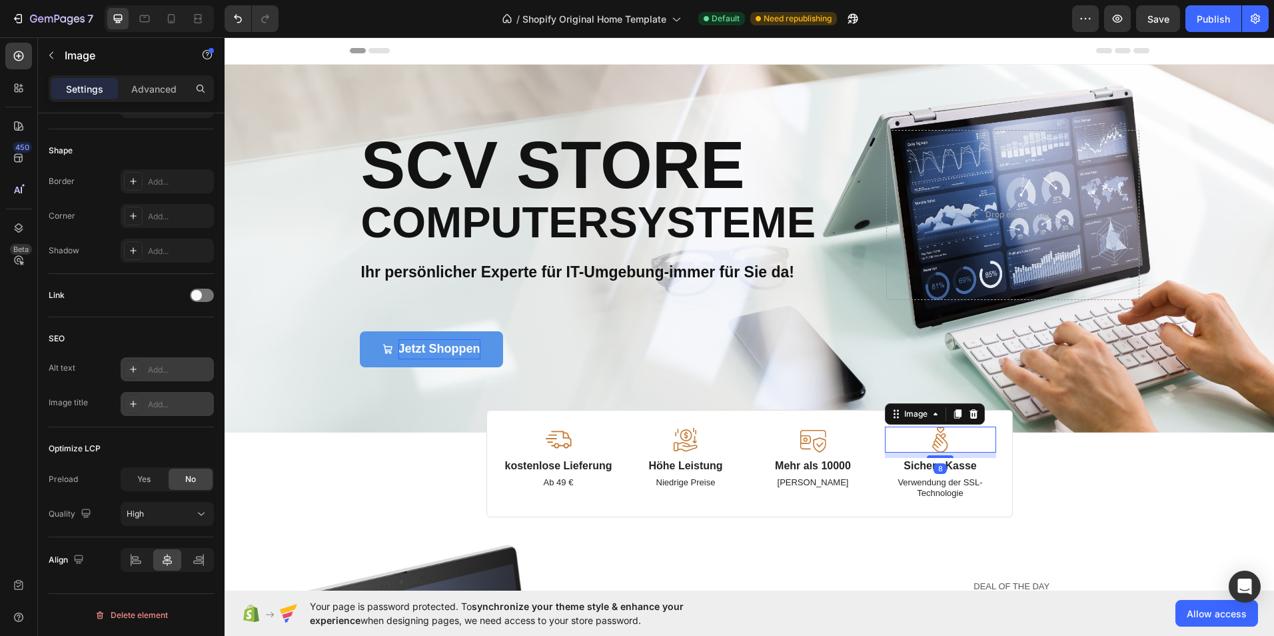
click at [170, 372] on div "Add..." at bounding box center [179, 370] width 63 height 12
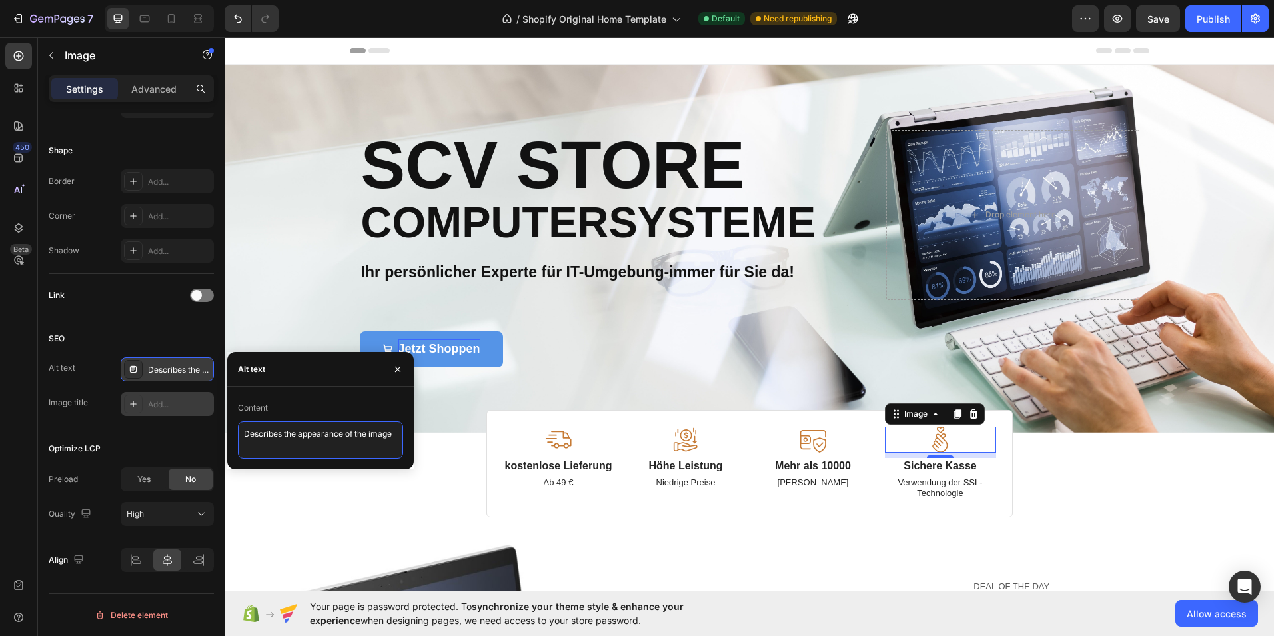
drag, startPoint x: 395, startPoint y: 431, endPoint x: 232, endPoint y: 434, distance: 162.6
click at [232, 434] on div "Content Describes the appearance of the image" at bounding box center [320, 427] width 187 height 61
type textarea "B"
type textarea "sichere Zahlungsmethoden"
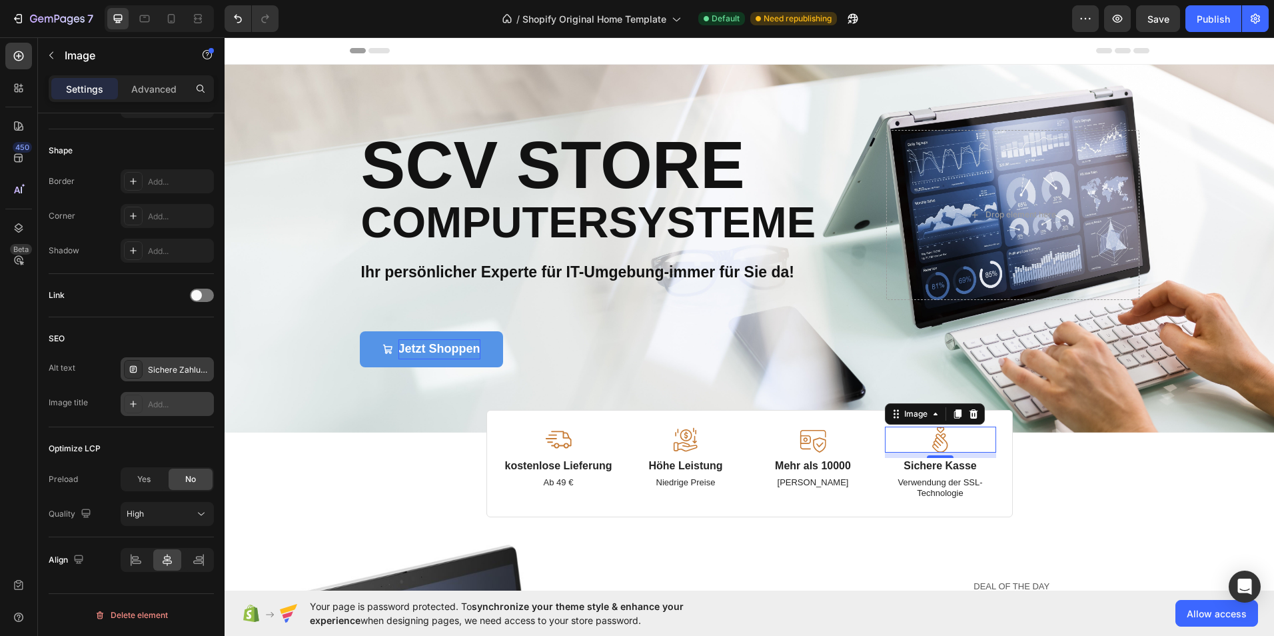
click at [188, 395] on div "Add..." at bounding box center [167, 404] width 93 height 24
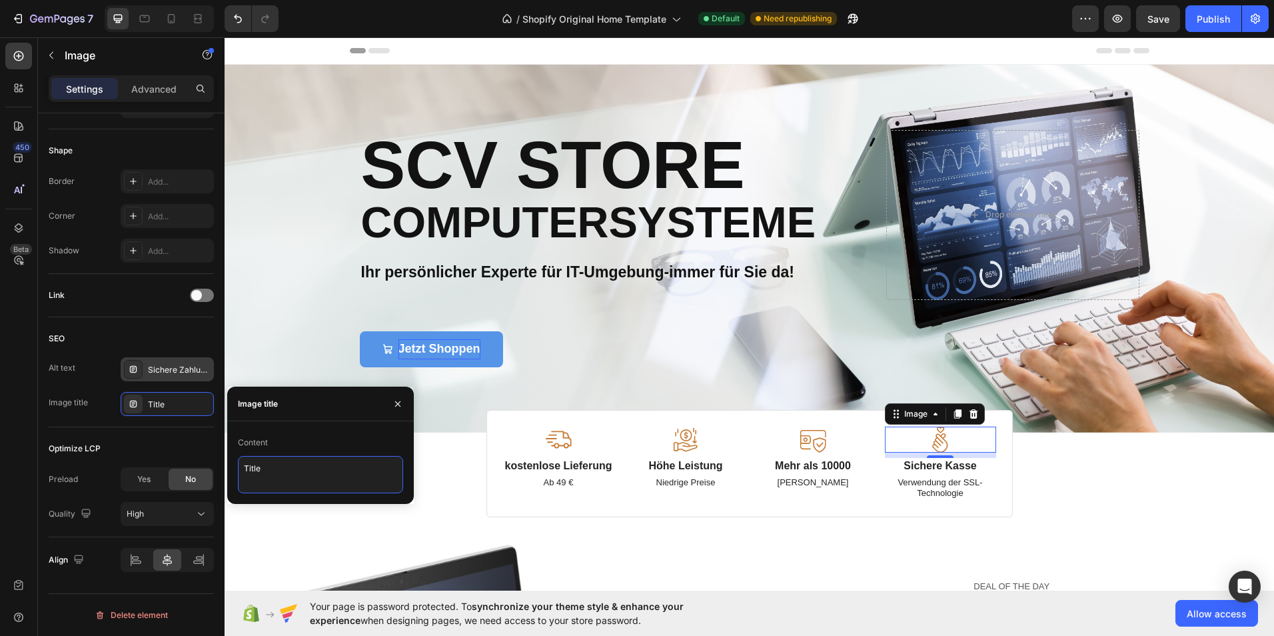
drag, startPoint x: 288, startPoint y: 466, endPoint x: 240, endPoint y: 469, distance: 48.0
click at [240, 469] on textarea "Title" at bounding box center [320, 474] width 165 height 37
click at [278, 469] on textarea "SSL-Techologie" at bounding box center [320, 474] width 165 height 37
type textarea "SSL-Technologie"
click at [320, 470] on textarea "SSL-Technologie" at bounding box center [320, 474] width 165 height 37
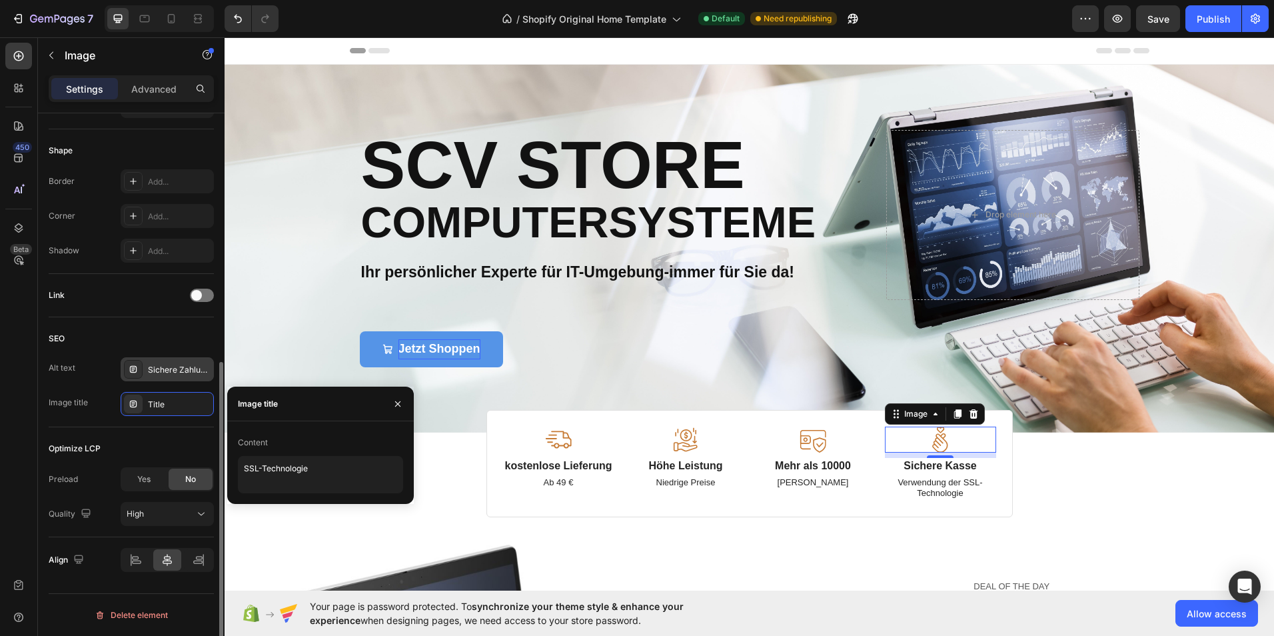
click at [197, 428] on div "Optimize LCP Preload Yes No Quality High" at bounding box center [131, 482] width 165 height 110
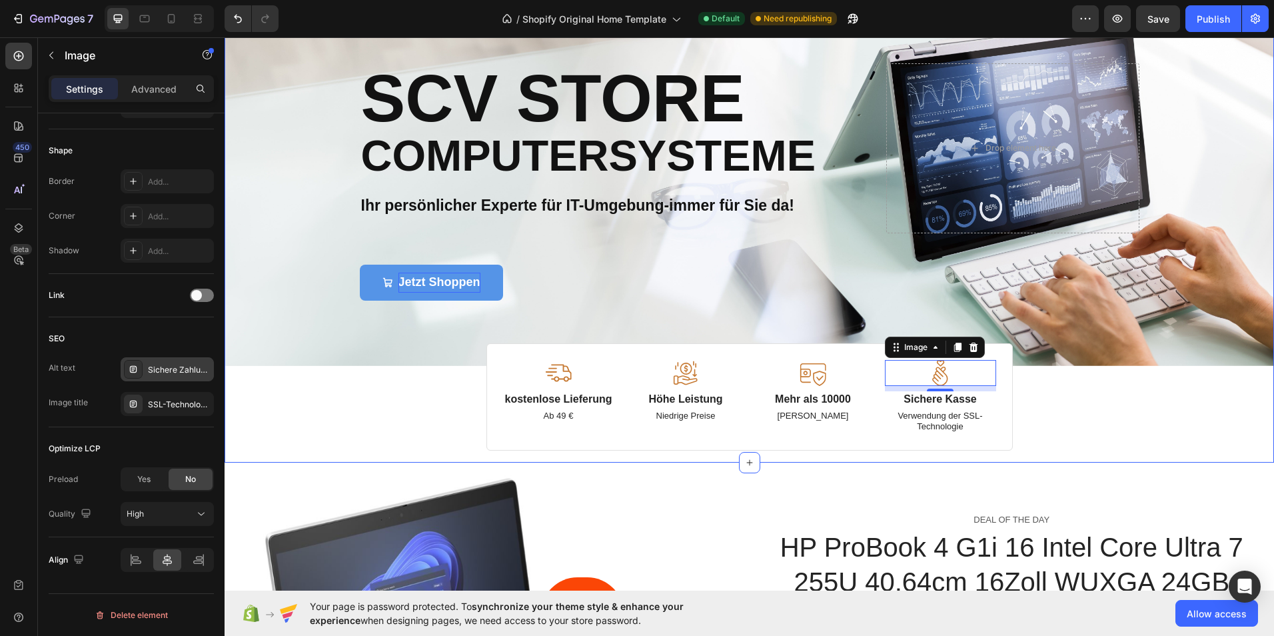
scroll to position [0, 0]
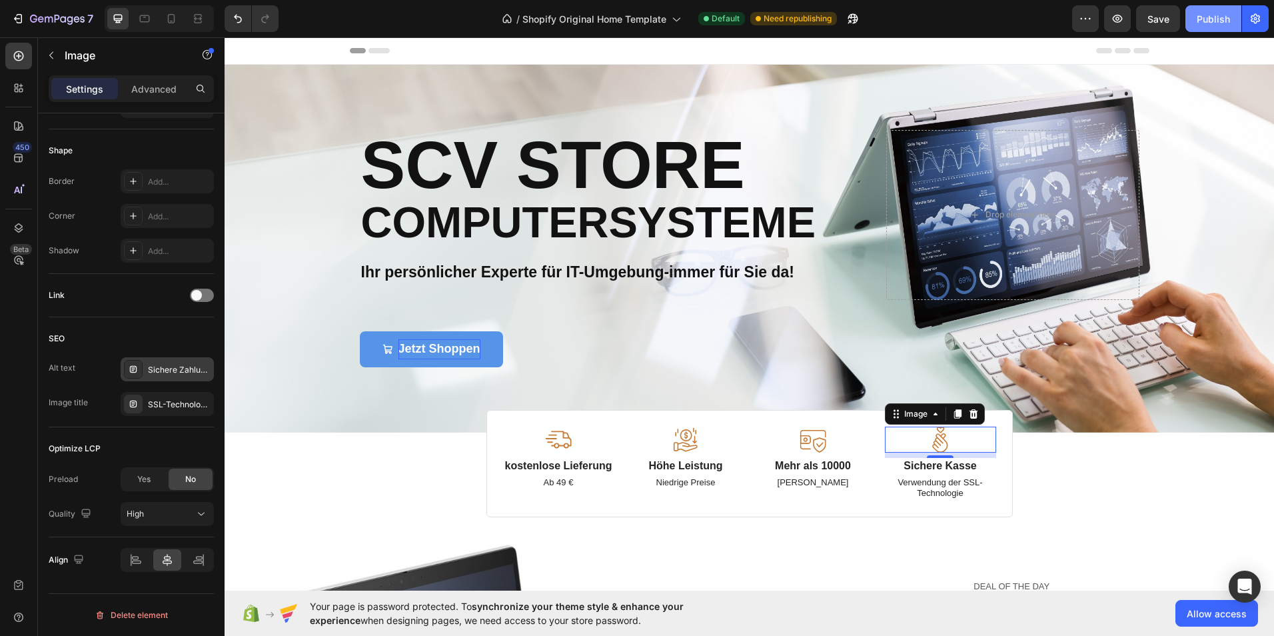
click at [1210, 21] on div "Publish" at bounding box center [1212, 19] width 33 height 14
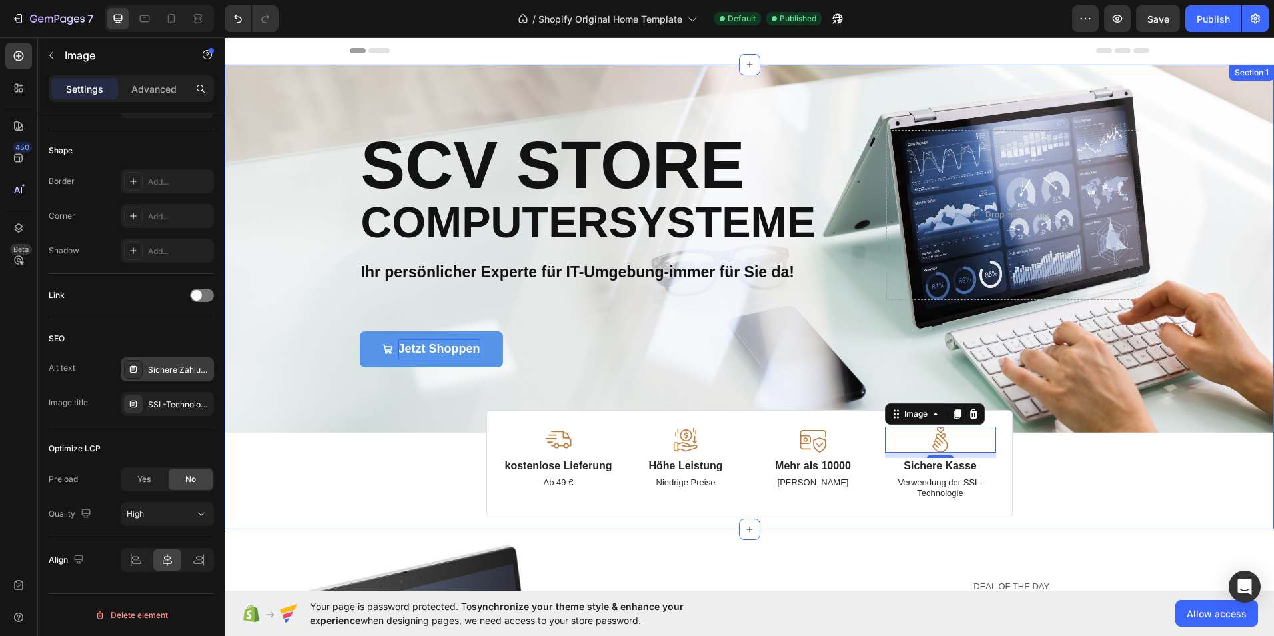
click at [404, 489] on div "Image Image Free shipping Text Block from The States Text Block Advanced List I…" at bounding box center [748, 291] width 1049 height 452
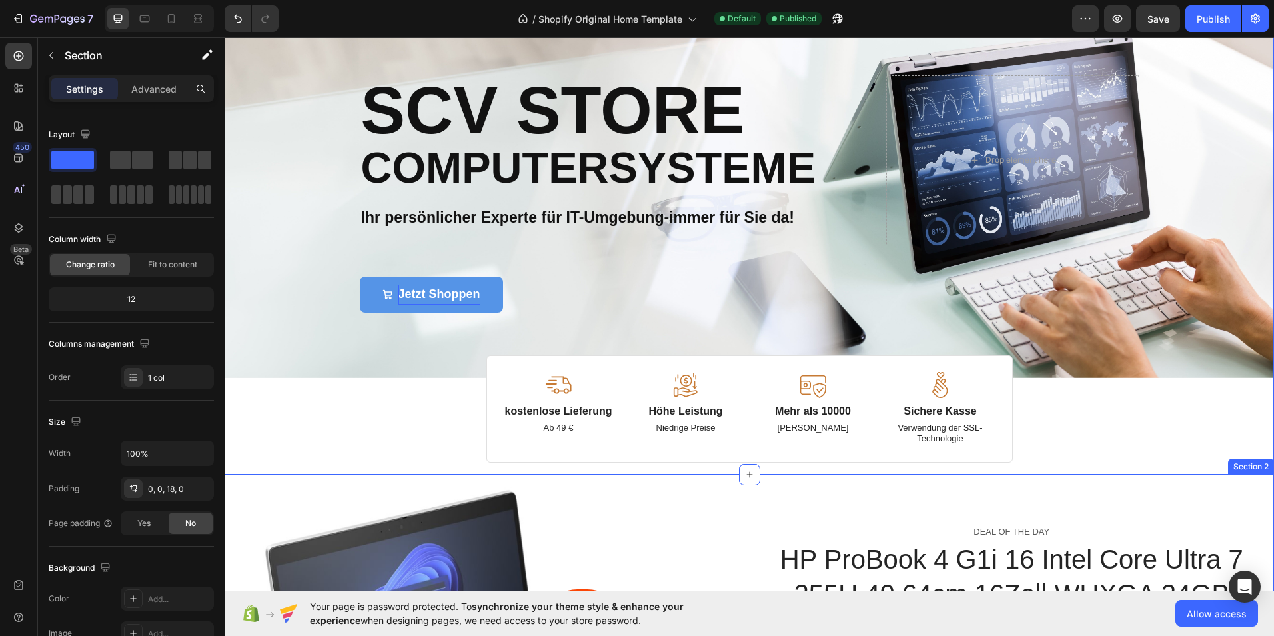
scroll to position [133, 0]
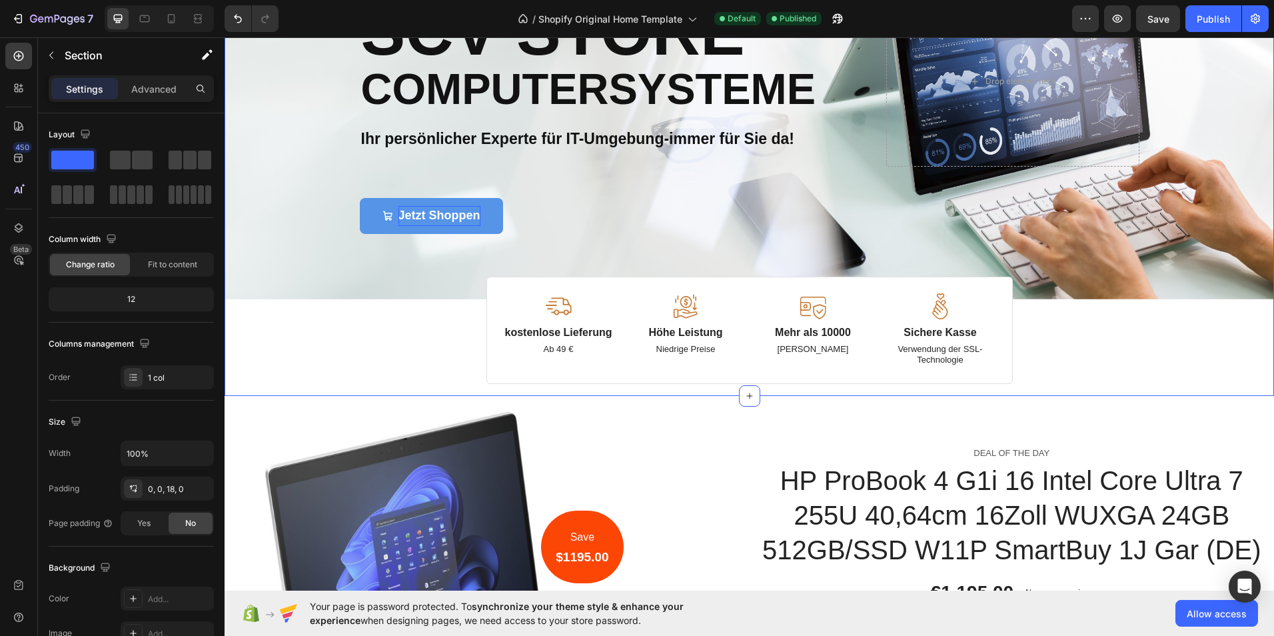
click at [381, 338] on div "Image Image Free shipping Text Block from The States Text Block Advanced List I…" at bounding box center [748, 157] width 1049 height 452
click at [431, 354] on div "Image Image Free shipping Text Block from The States Text Block Advanced List I…" at bounding box center [748, 157] width 1049 height 452
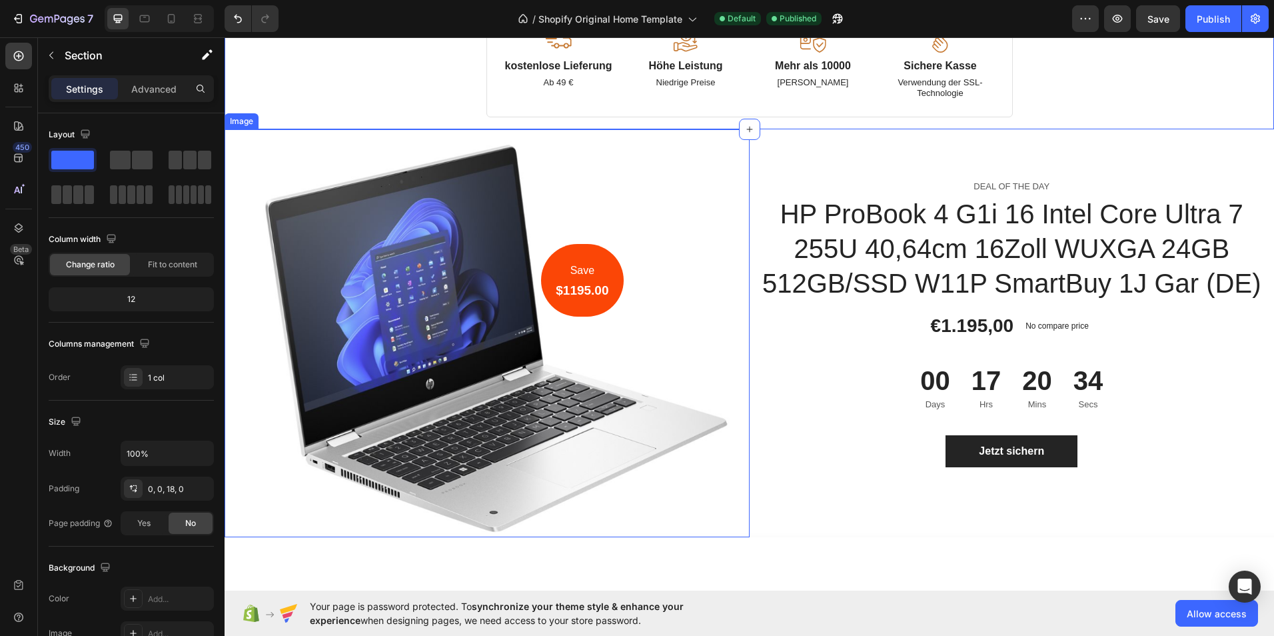
scroll to position [666, 0]
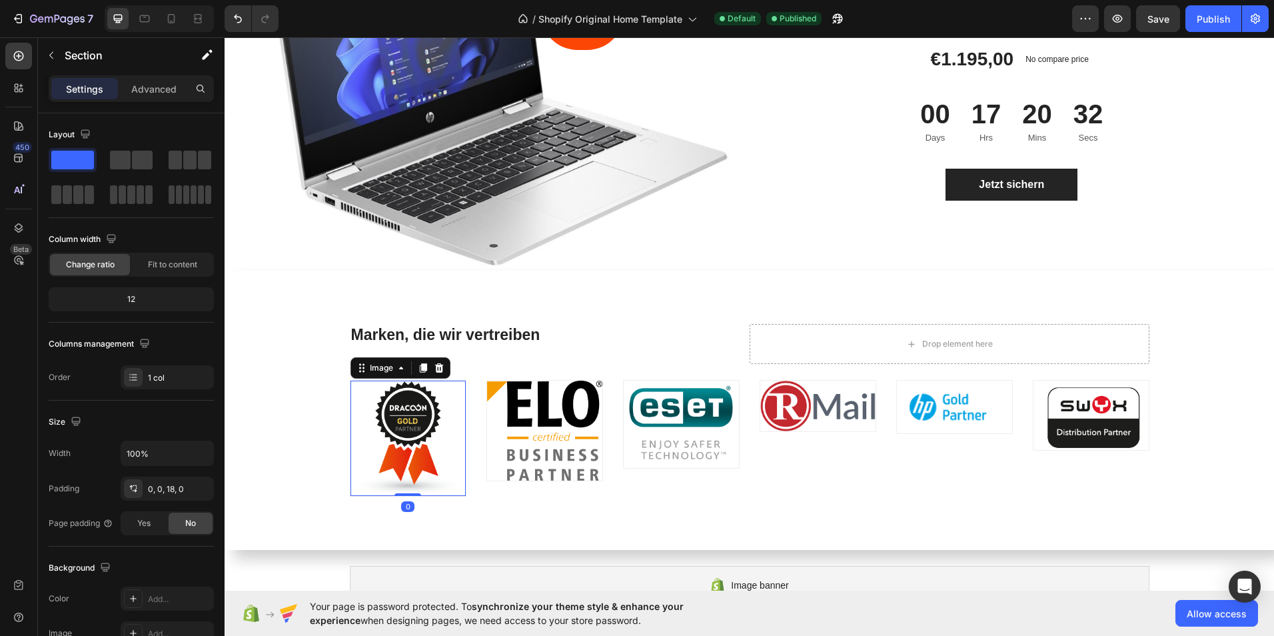
click at [354, 410] on img at bounding box center [407, 437] width 115 height 115
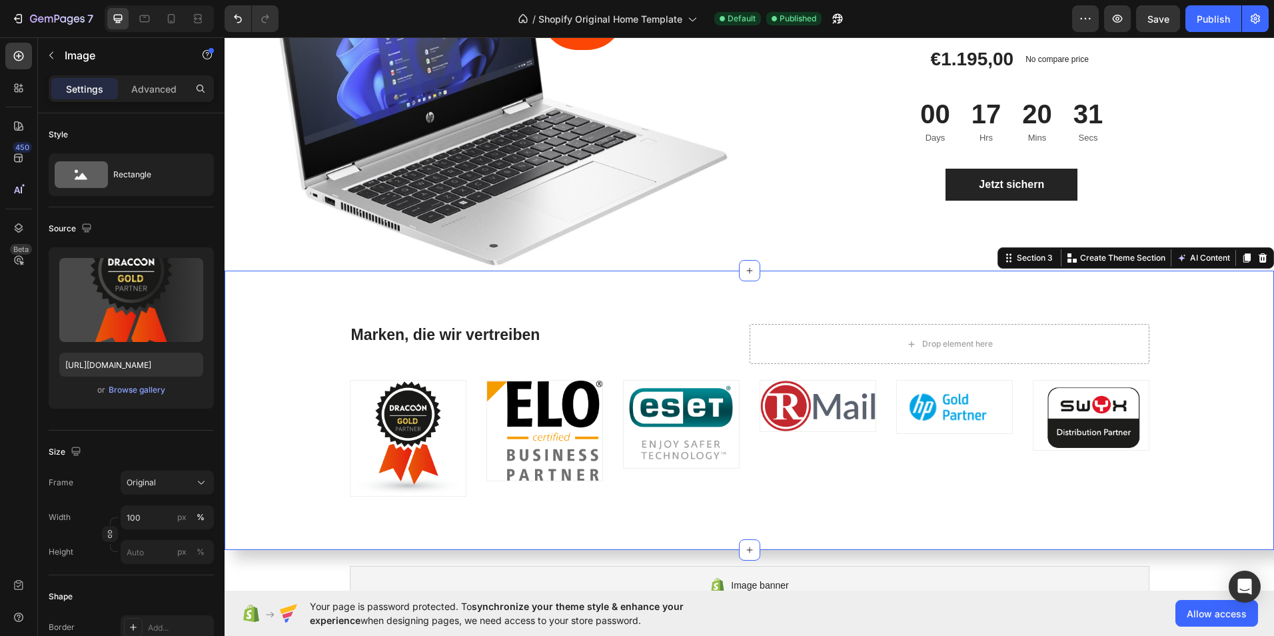
click at [309, 412] on div "Marken, die wir vertreiben Heading Drop element here Row Image Image Image Imag…" at bounding box center [748, 410] width 1029 height 173
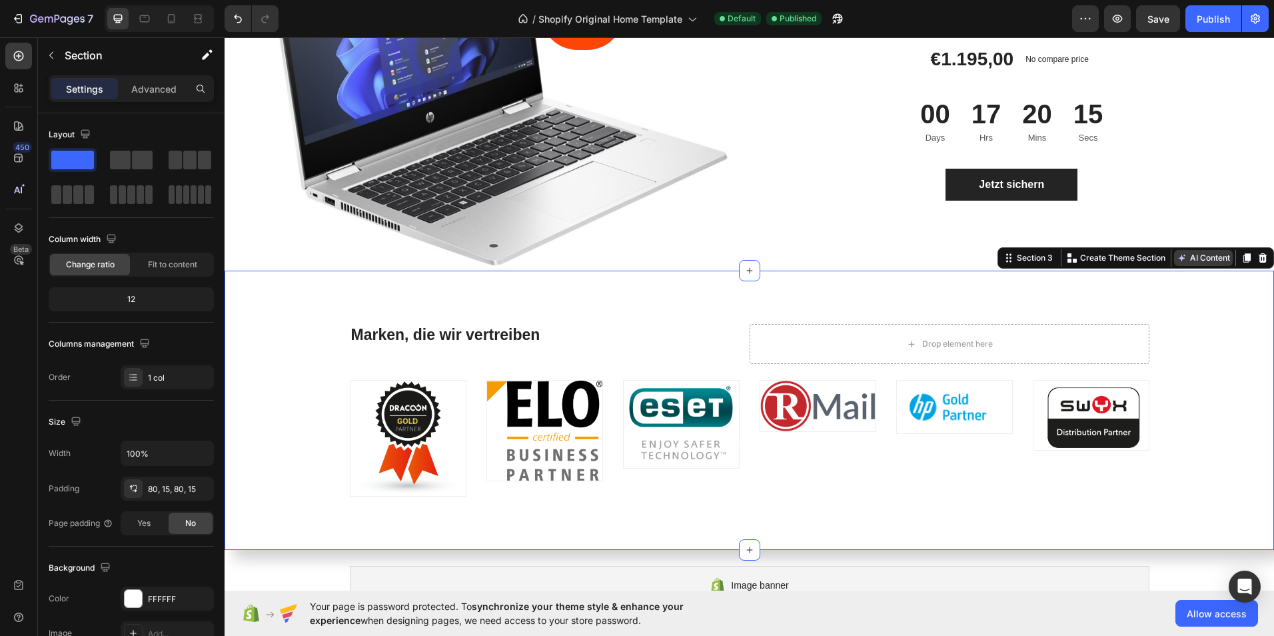
click at [1196, 250] on button "AI Content" at bounding box center [1203, 258] width 59 height 16
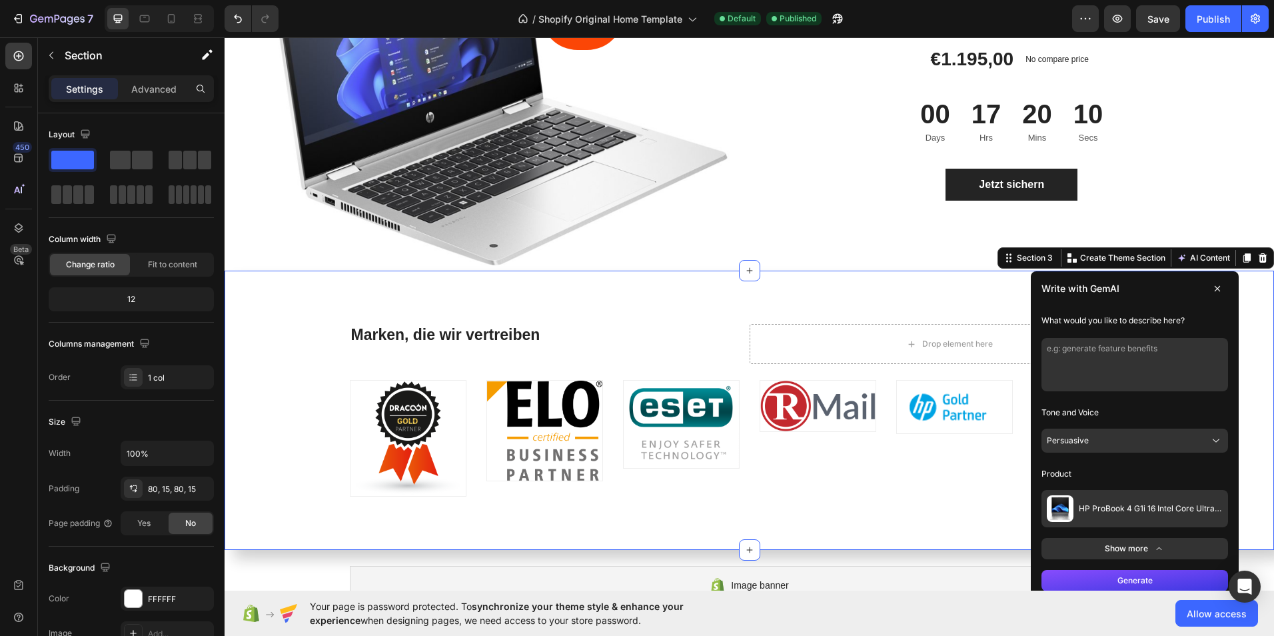
click at [1214, 286] on icon at bounding box center [1216, 288] width 5 height 5
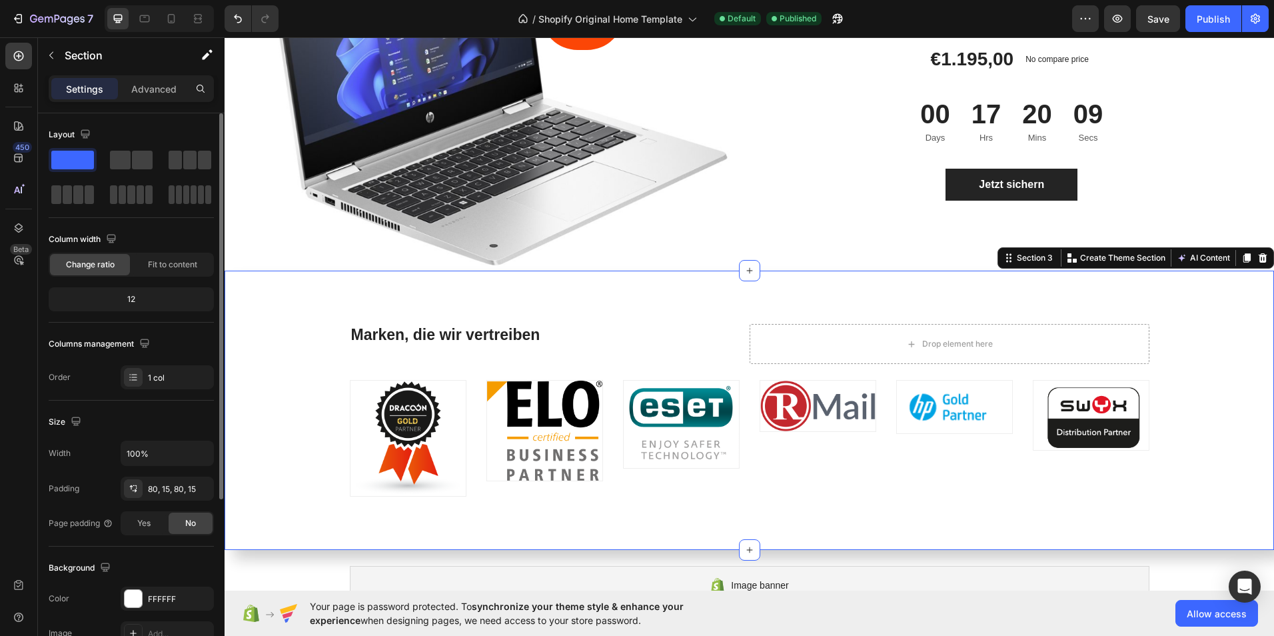
scroll to position [133, 0]
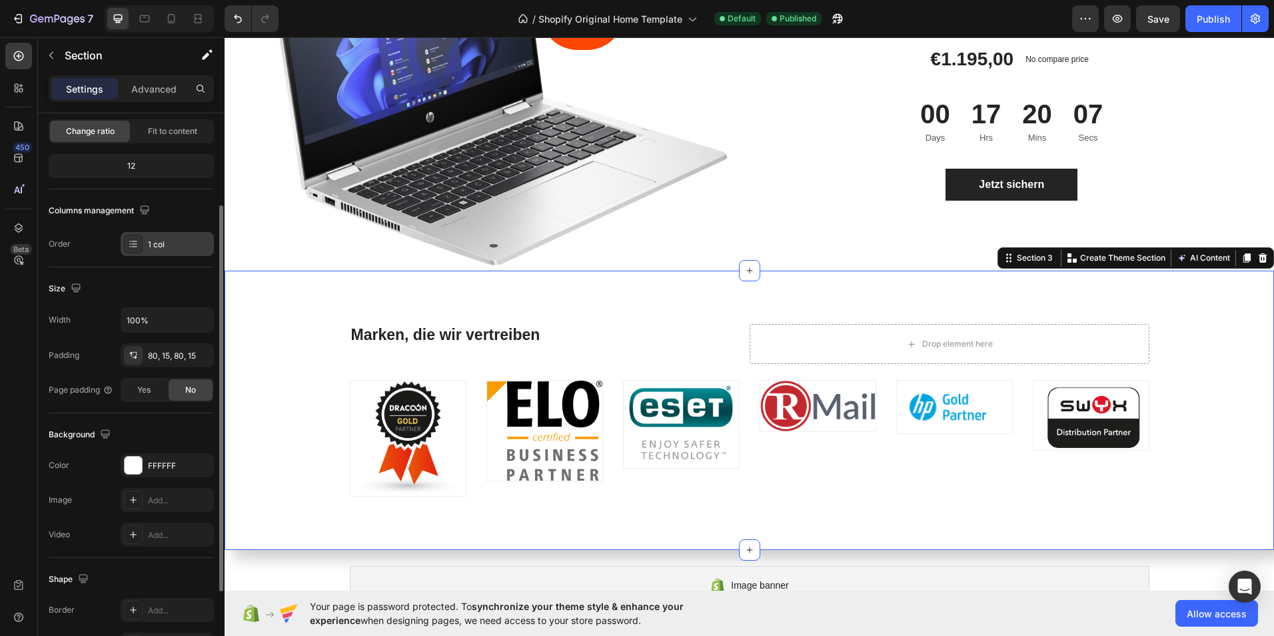
click at [164, 252] on div "1 col" at bounding box center [167, 244] width 93 height 24
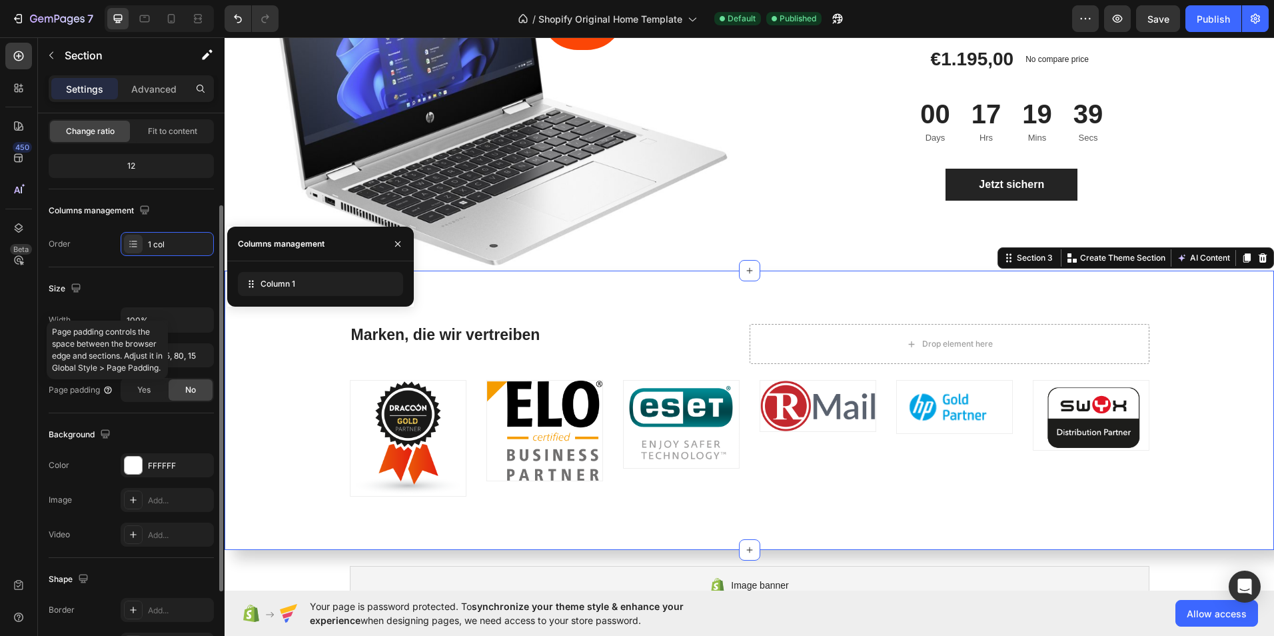
click at [108, 390] on icon at bounding box center [108, 389] width 11 height 11
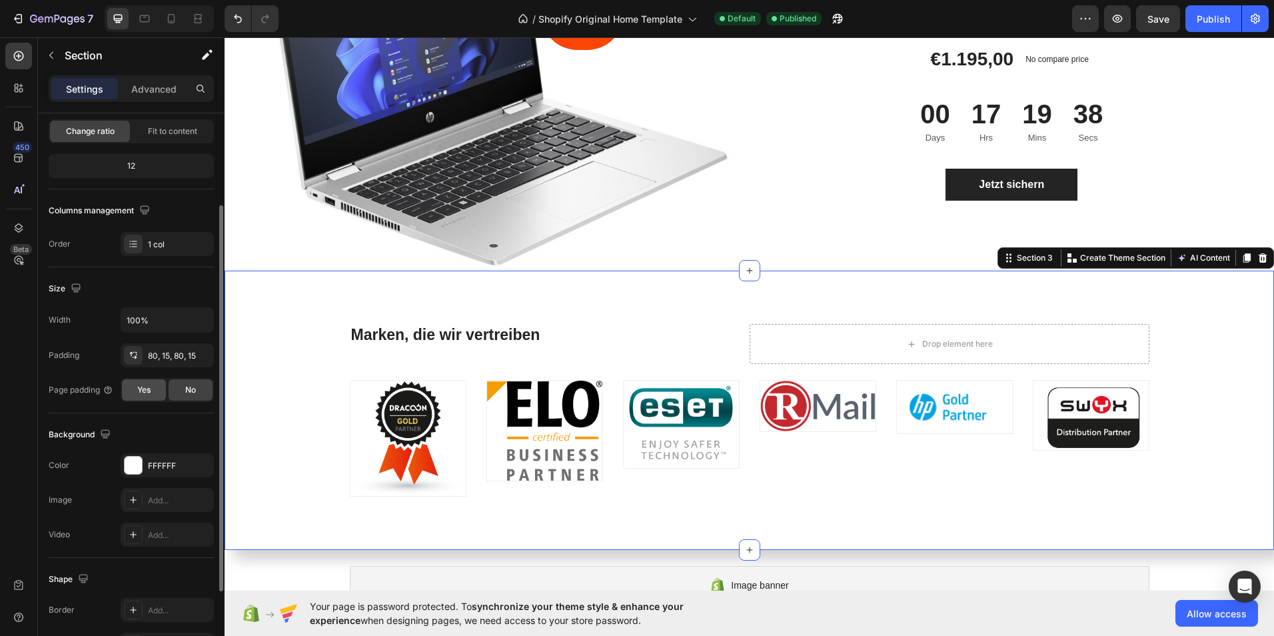
click at [145, 394] on span "Yes" at bounding box center [143, 390] width 13 height 12
click at [191, 390] on span "No" at bounding box center [190, 390] width 11 height 12
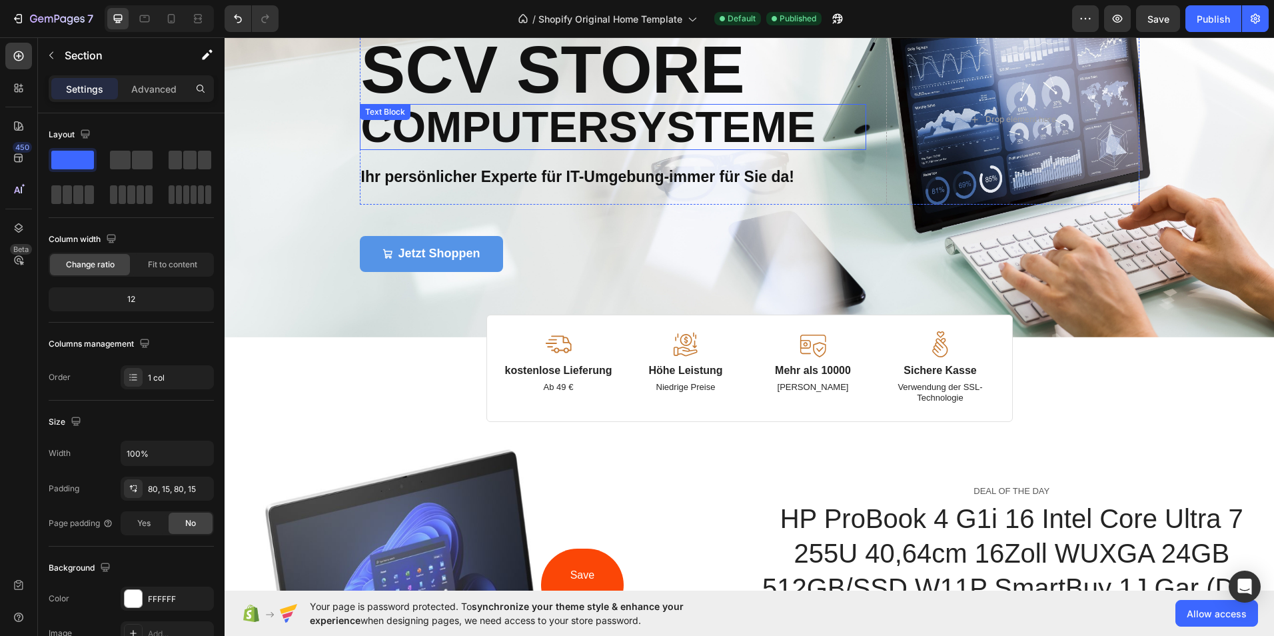
scroll to position [0, 0]
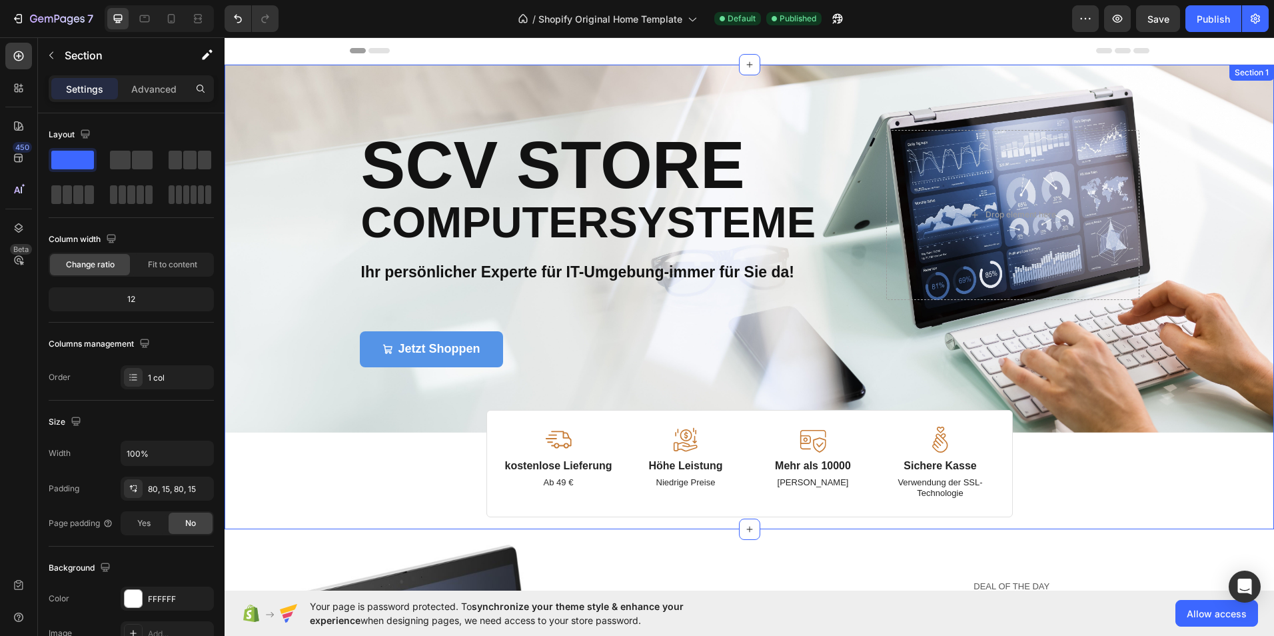
click at [400, 460] on div "Image Image Free shipping Text Block from The States Text Block Advanced List I…" at bounding box center [748, 291] width 1049 height 452
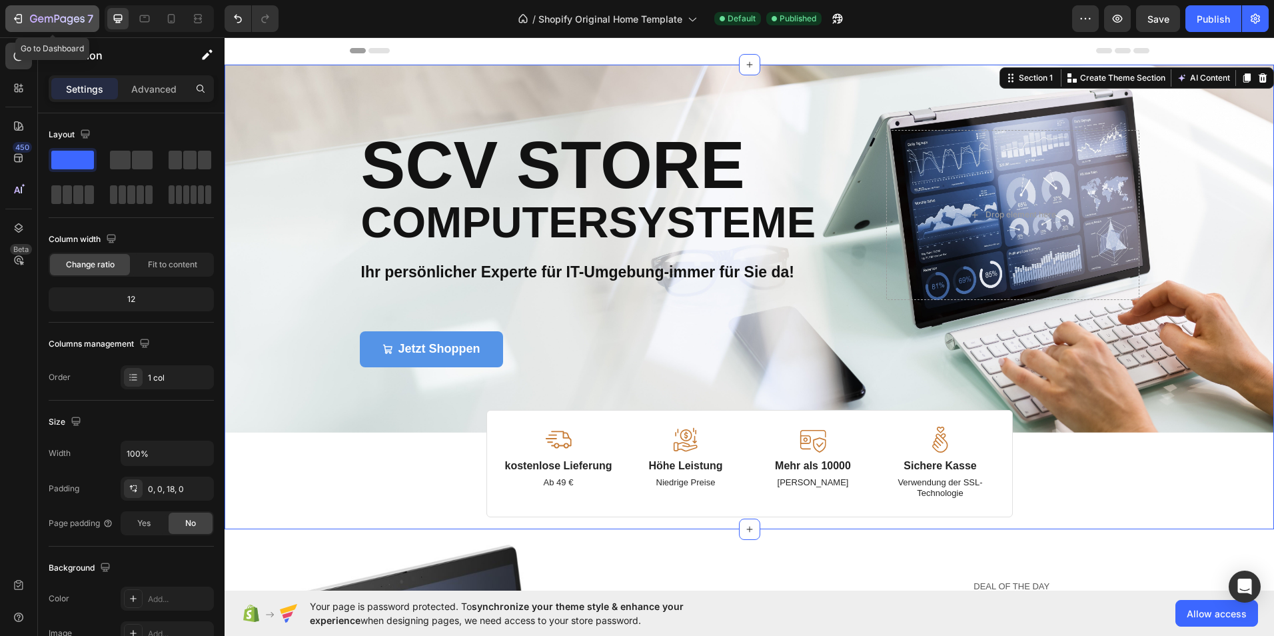
click at [45, 13] on div "7" at bounding box center [61, 19] width 63 height 16
